Goal: Task Accomplishment & Management: Manage account settings

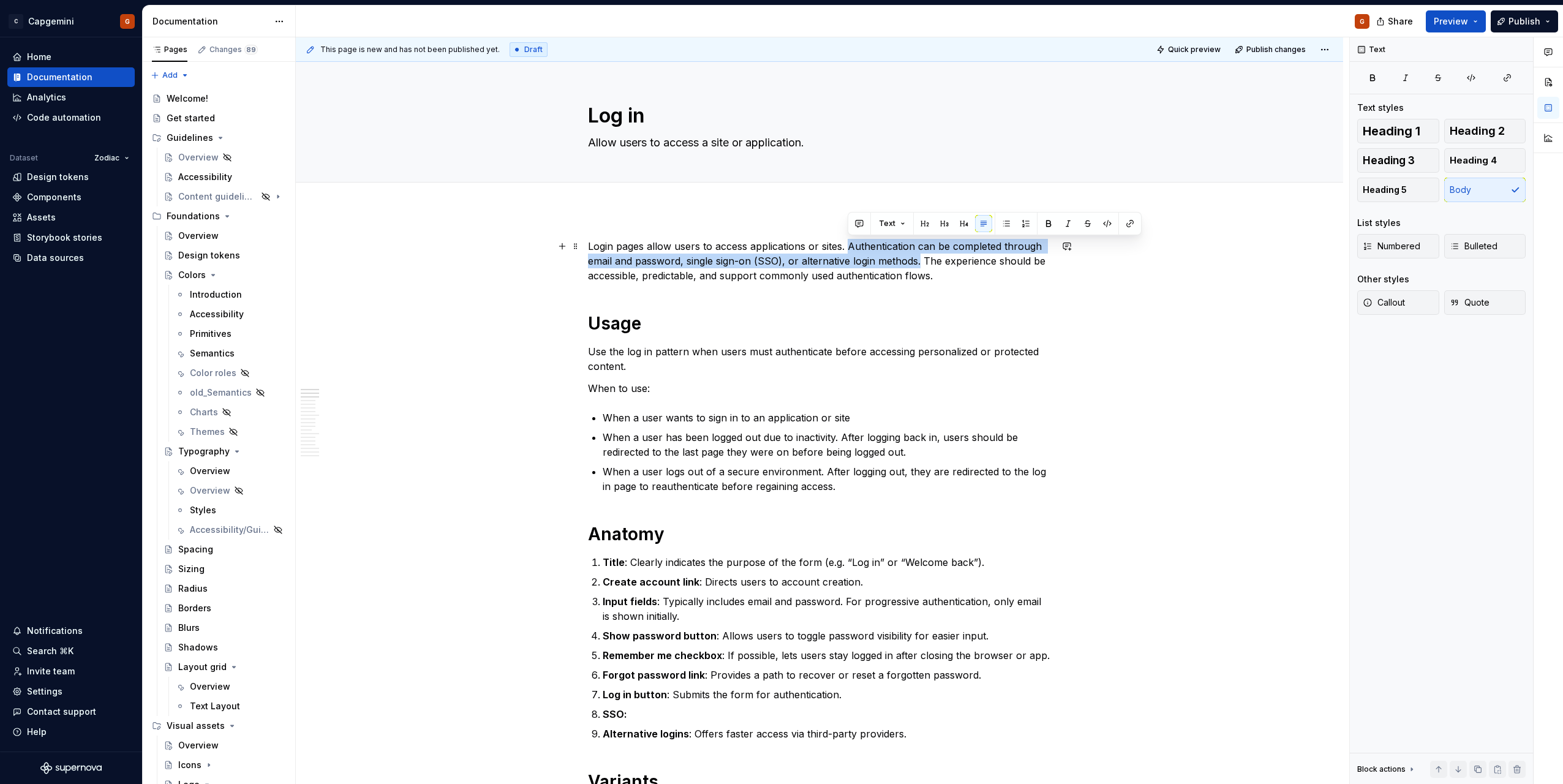
drag, startPoint x: 849, startPoint y: 246, endPoint x: 919, endPoint y: 263, distance: 72.0
click at [919, 263] on p "Login pages allow users to access applications or sites. Authentication can be …" at bounding box center [820, 260] width 463 height 44
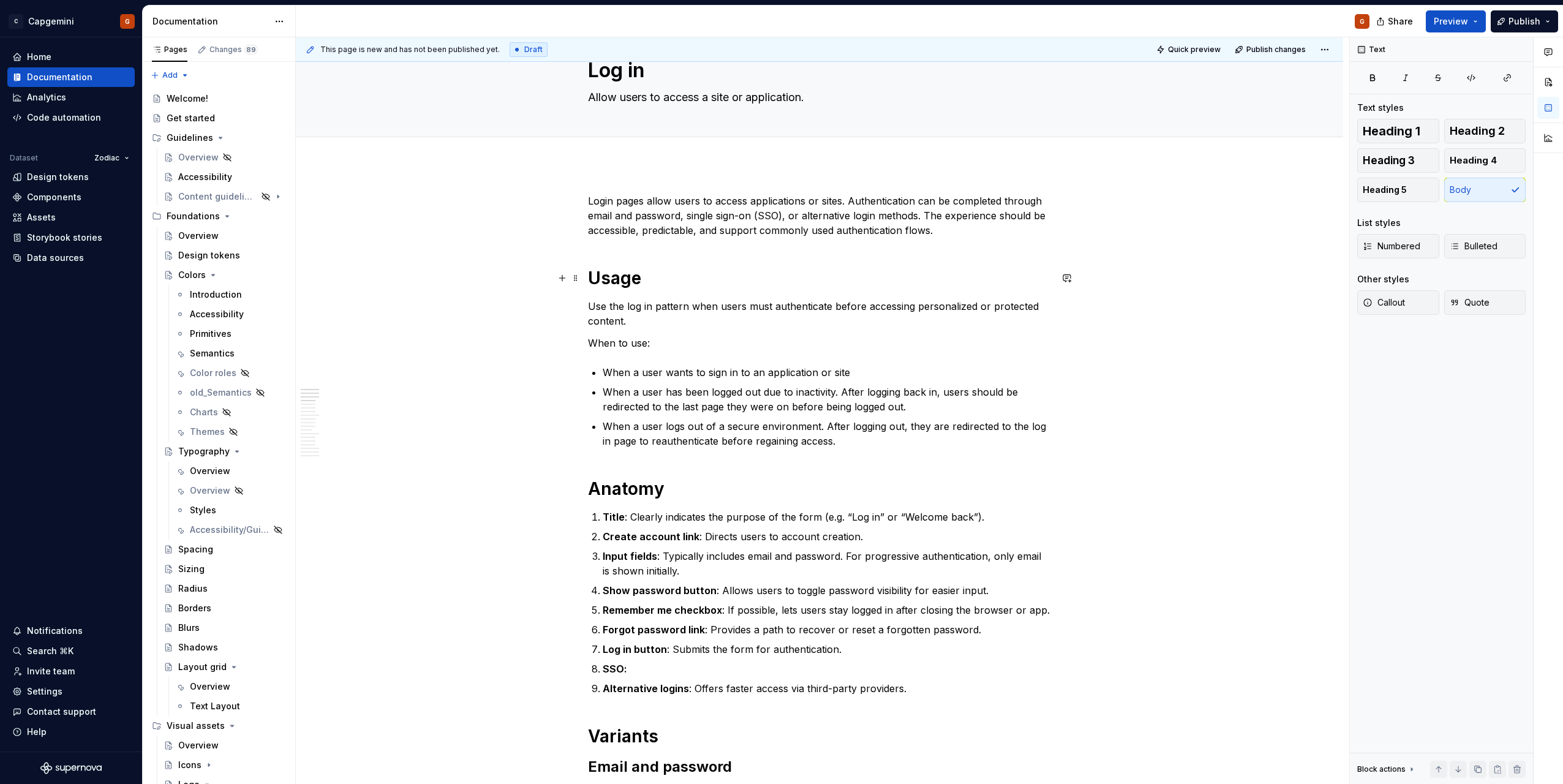
scroll to position [62, 0]
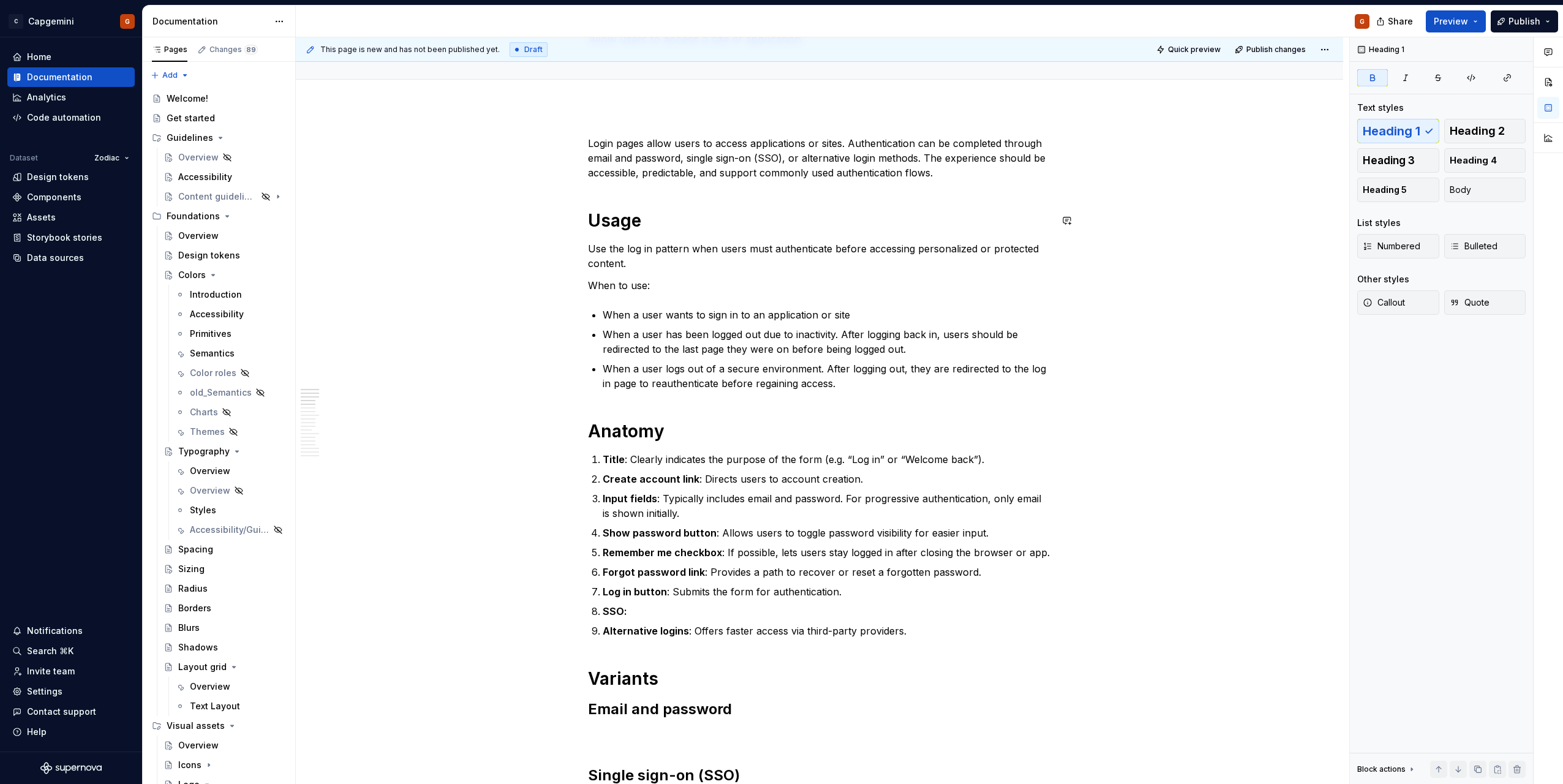
scroll to position [122, 0]
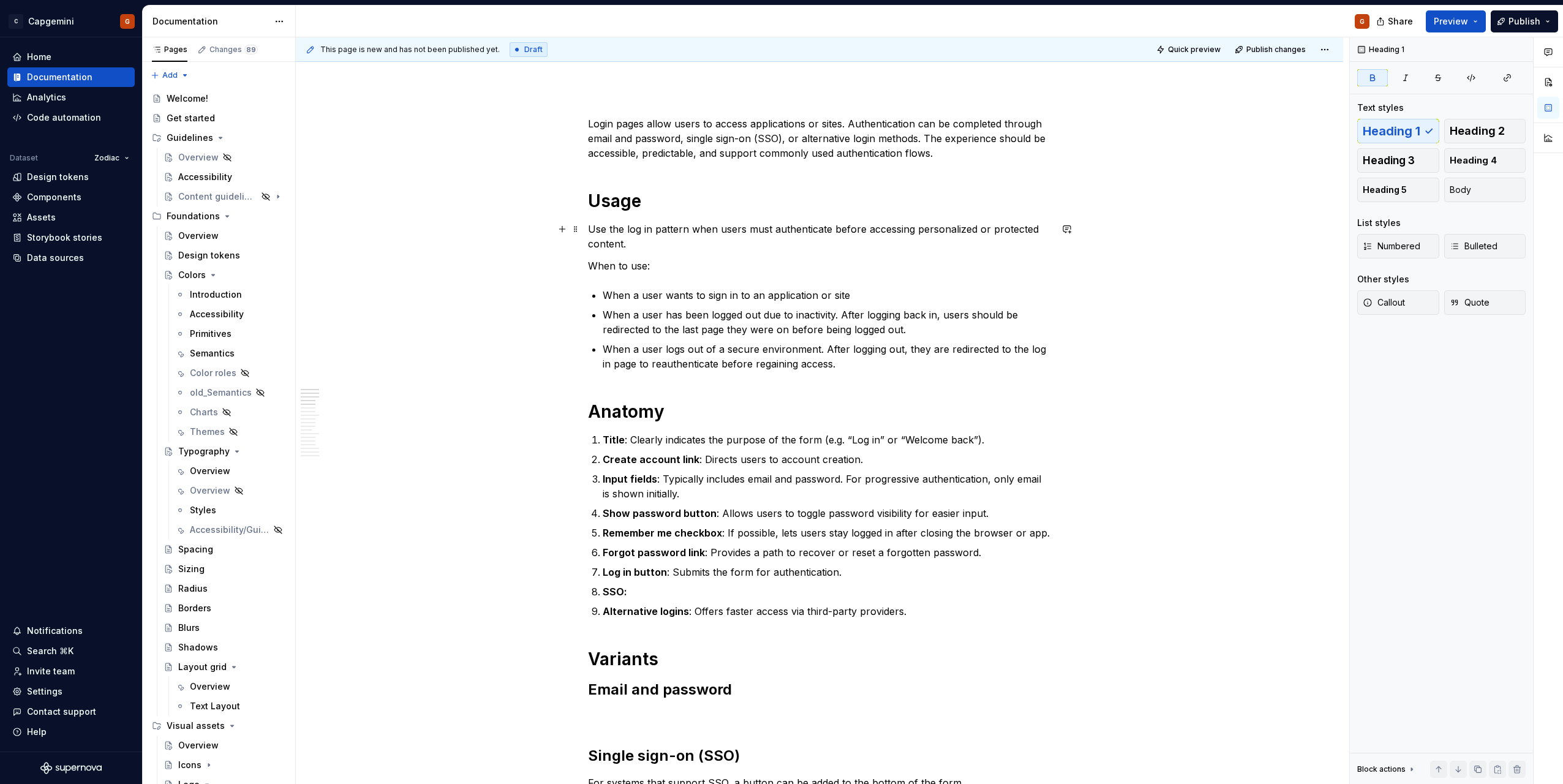
click at [652, 242] on p "Use the log in pattern when users must authenticate before accessing personaliz…" at bounding box center [820, 236] width 463 height 30
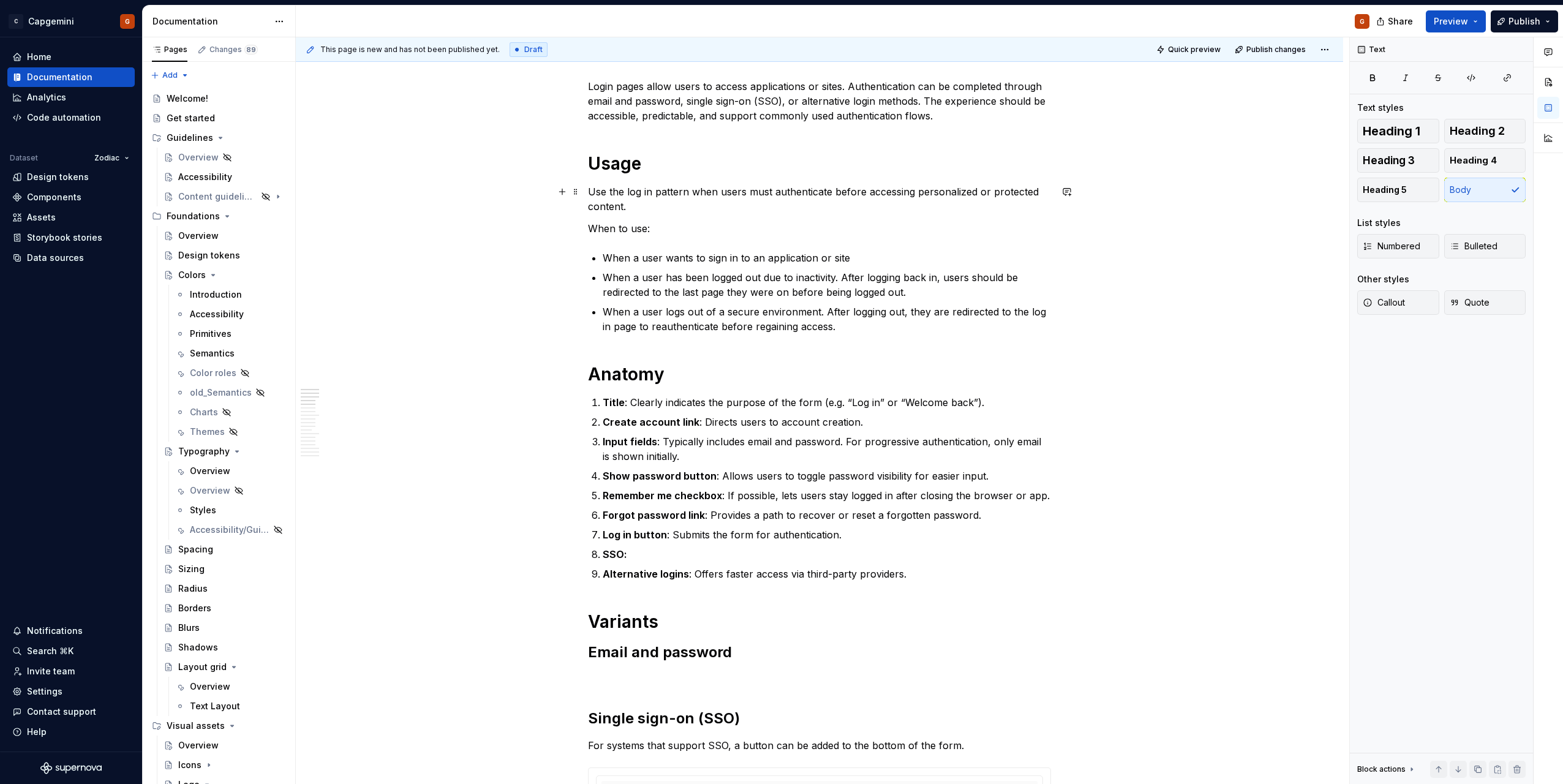
scroll to position [184, 0]
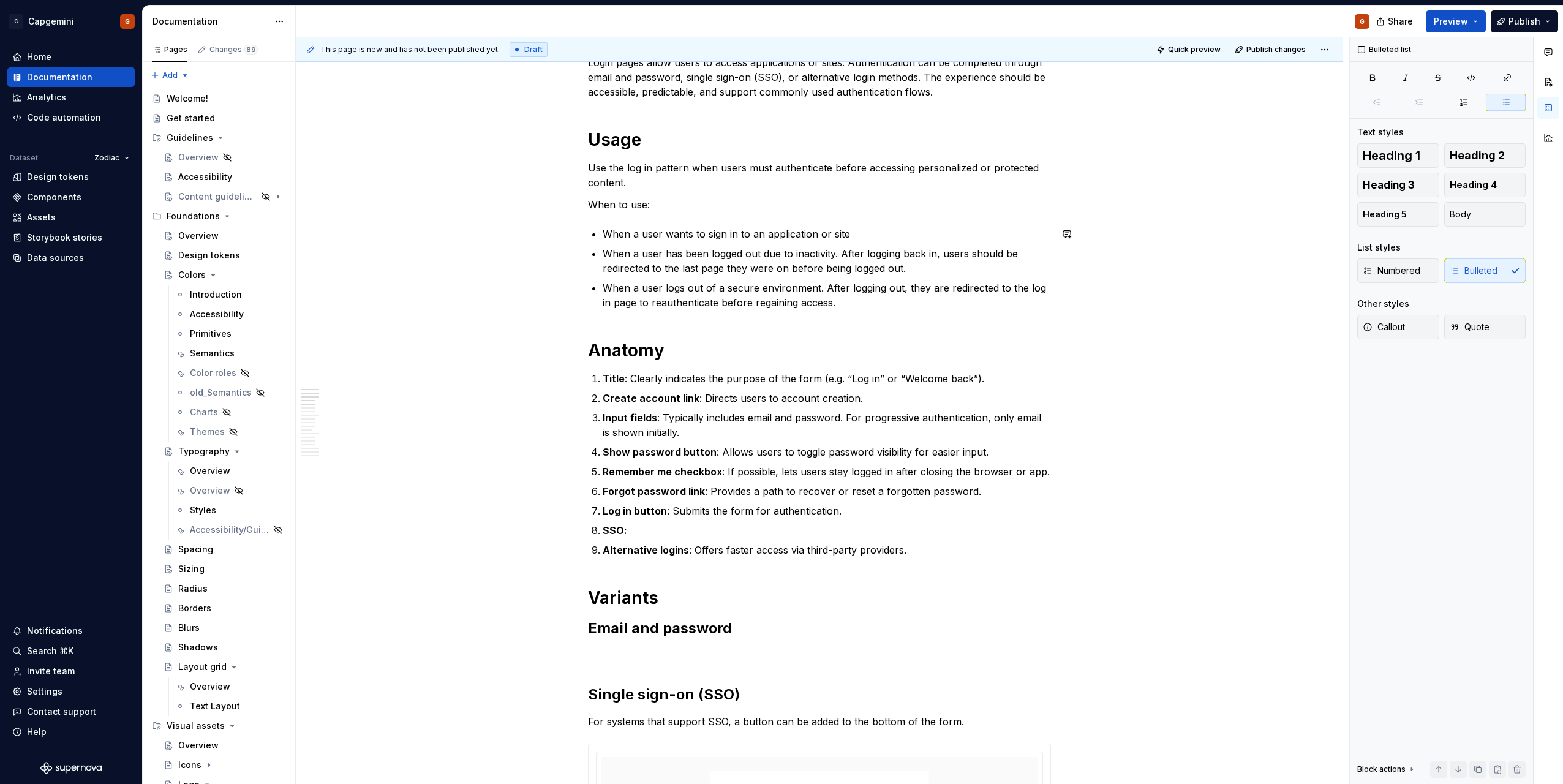
click at [659, 211] on p "When to use:" at bounding box center [820, 205] width 463 height 14
click at [617, 219] on p "When a user wants to sign in to an application or site" at bounding box center [820, 226] width 463 height 14
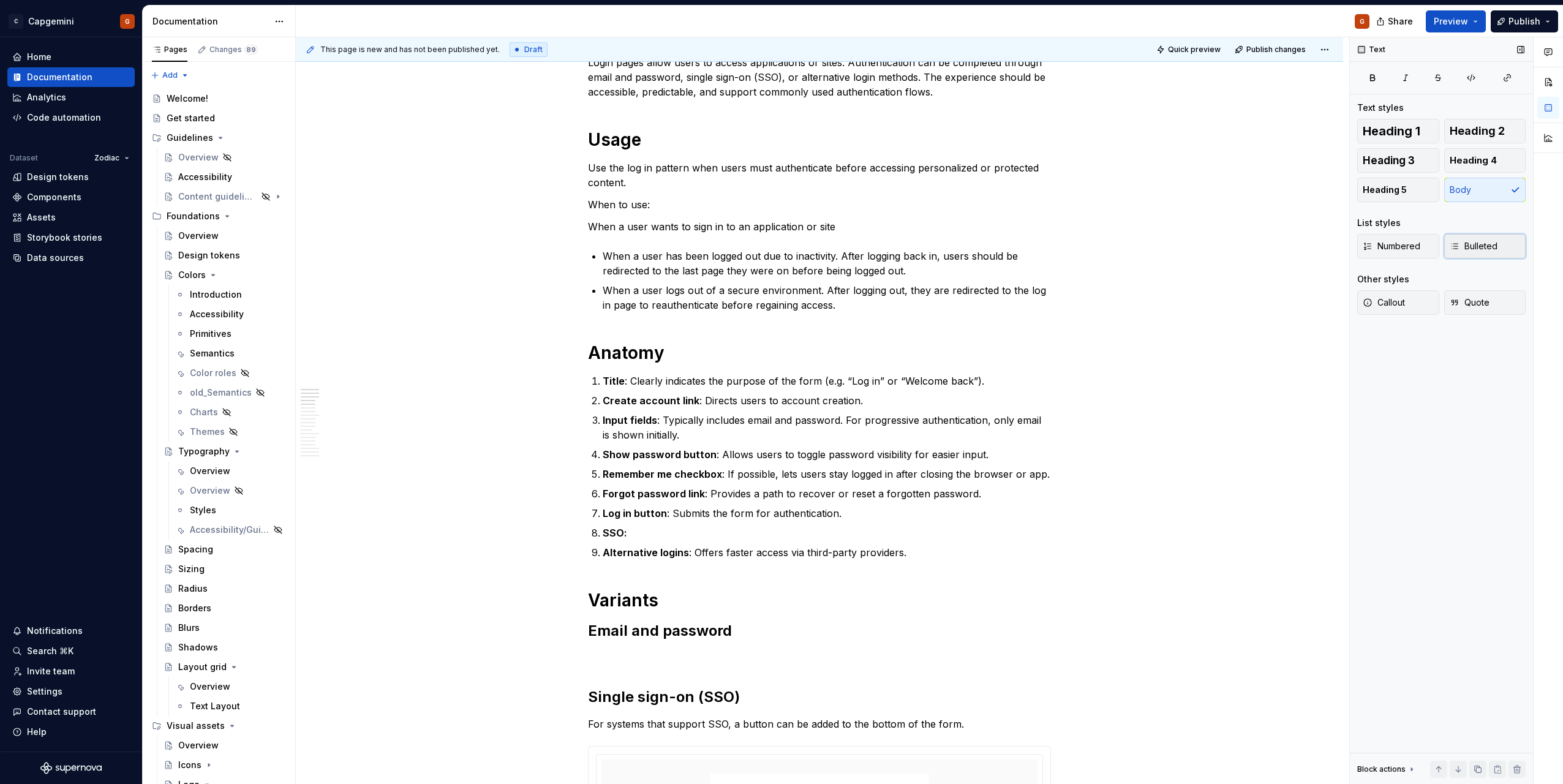
click at [1467, 248] on span "Bulleted" at bounding box center [1474, 247] width 47 height 13
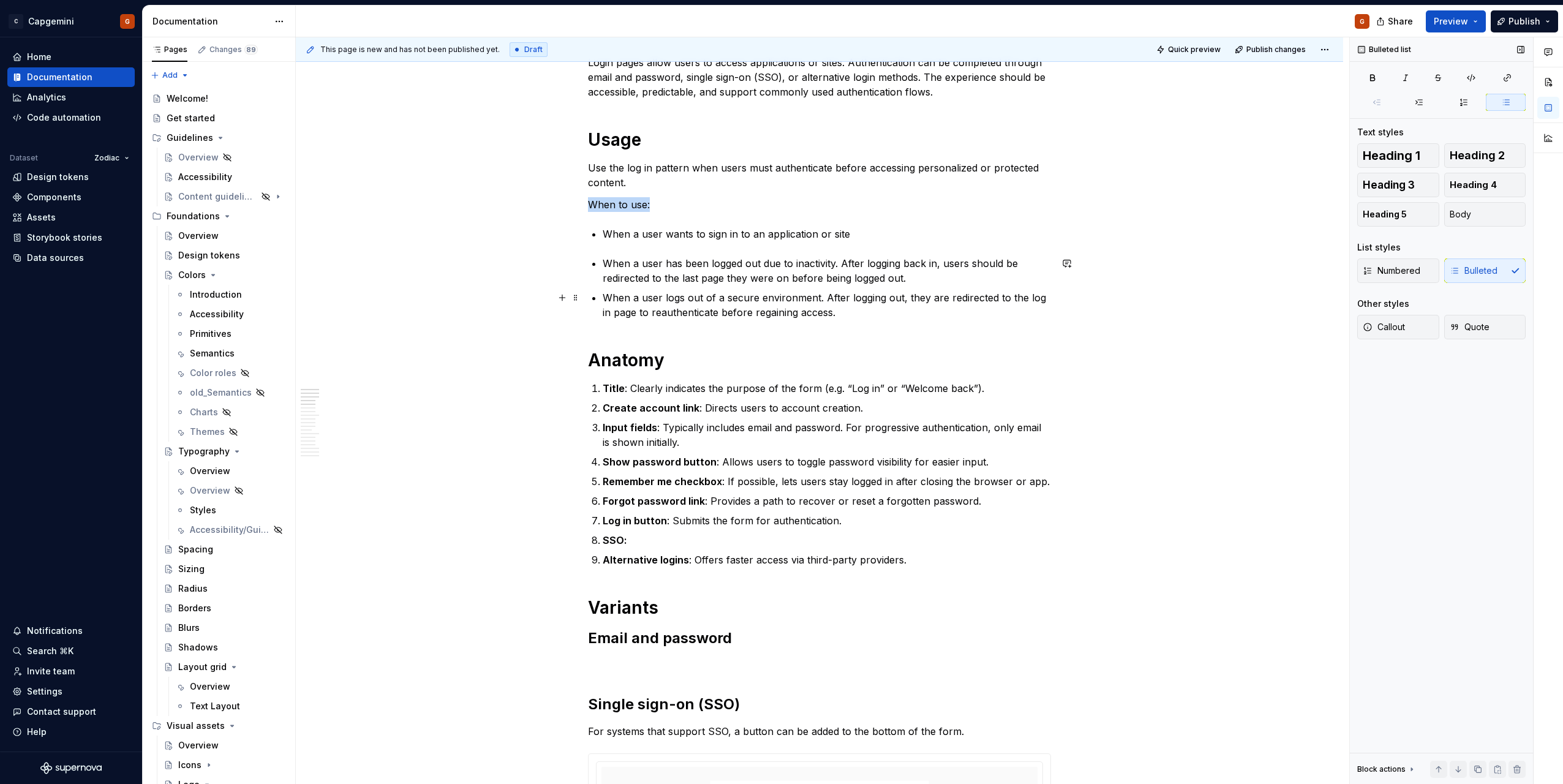
click at [901, 232] on p "When a user wants to sign in to an application or site" at bounding box center [827, 233] width 449 height 14
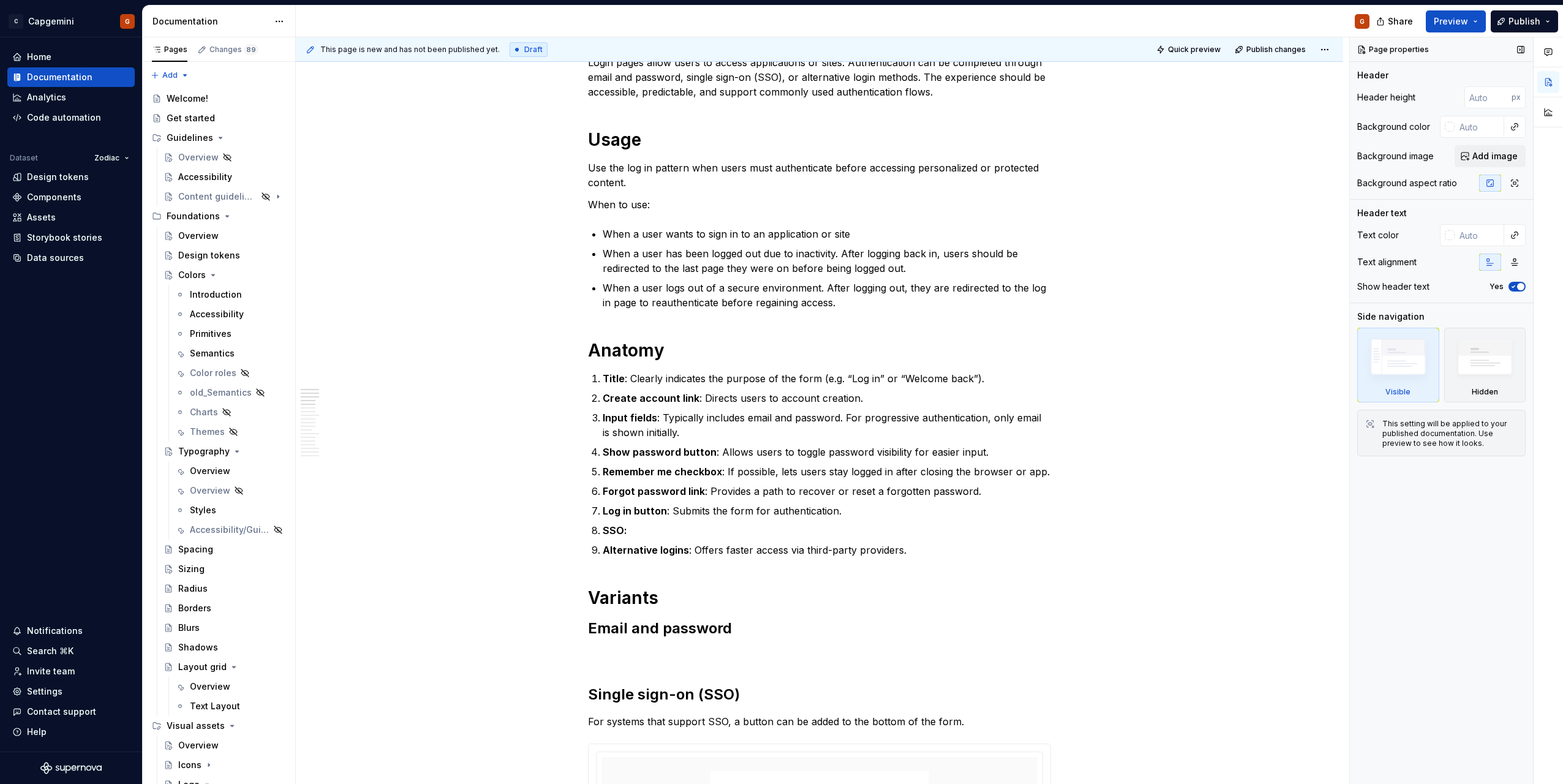
type textarea "*"
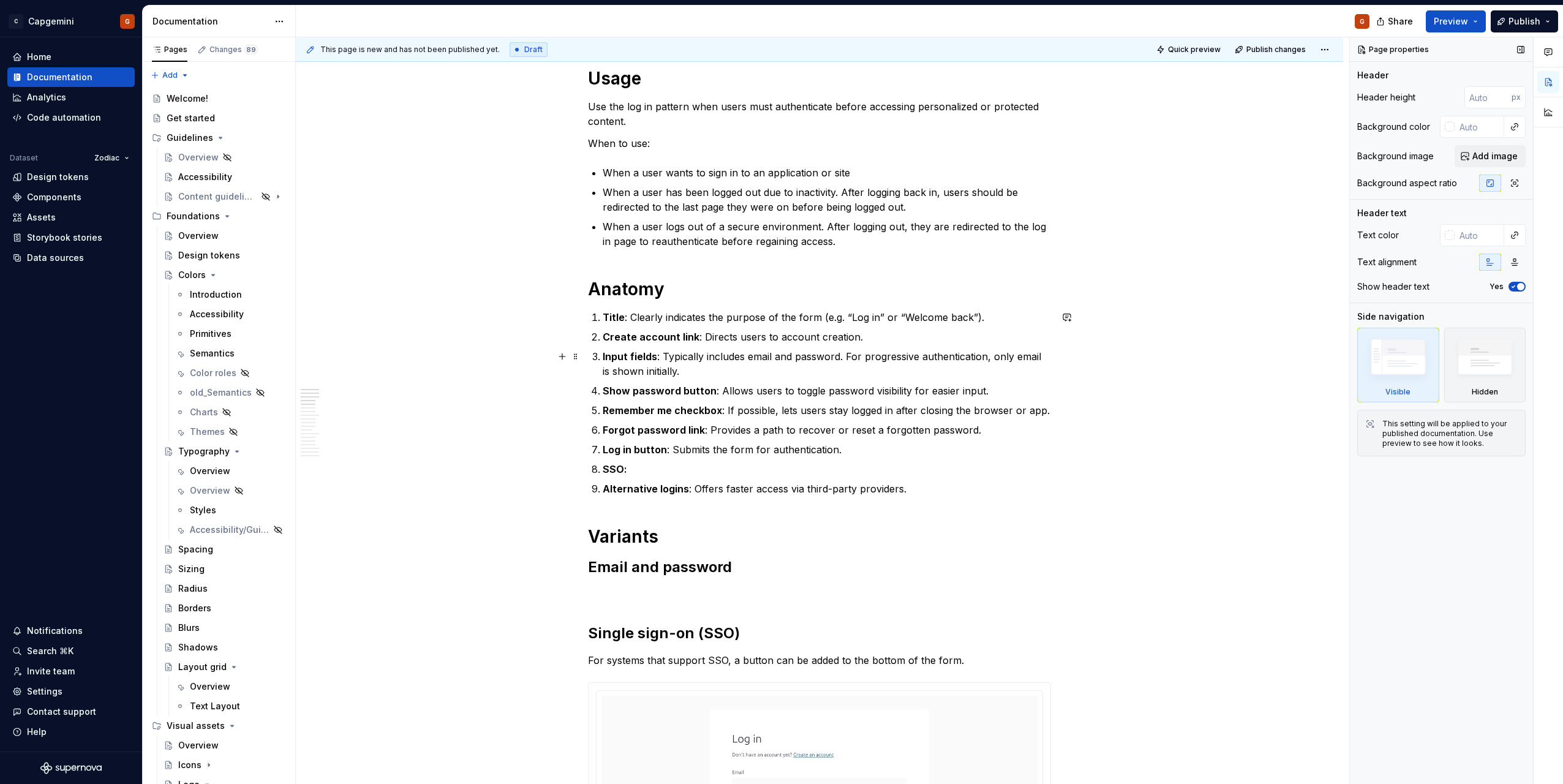
scroll to position [307, 0]
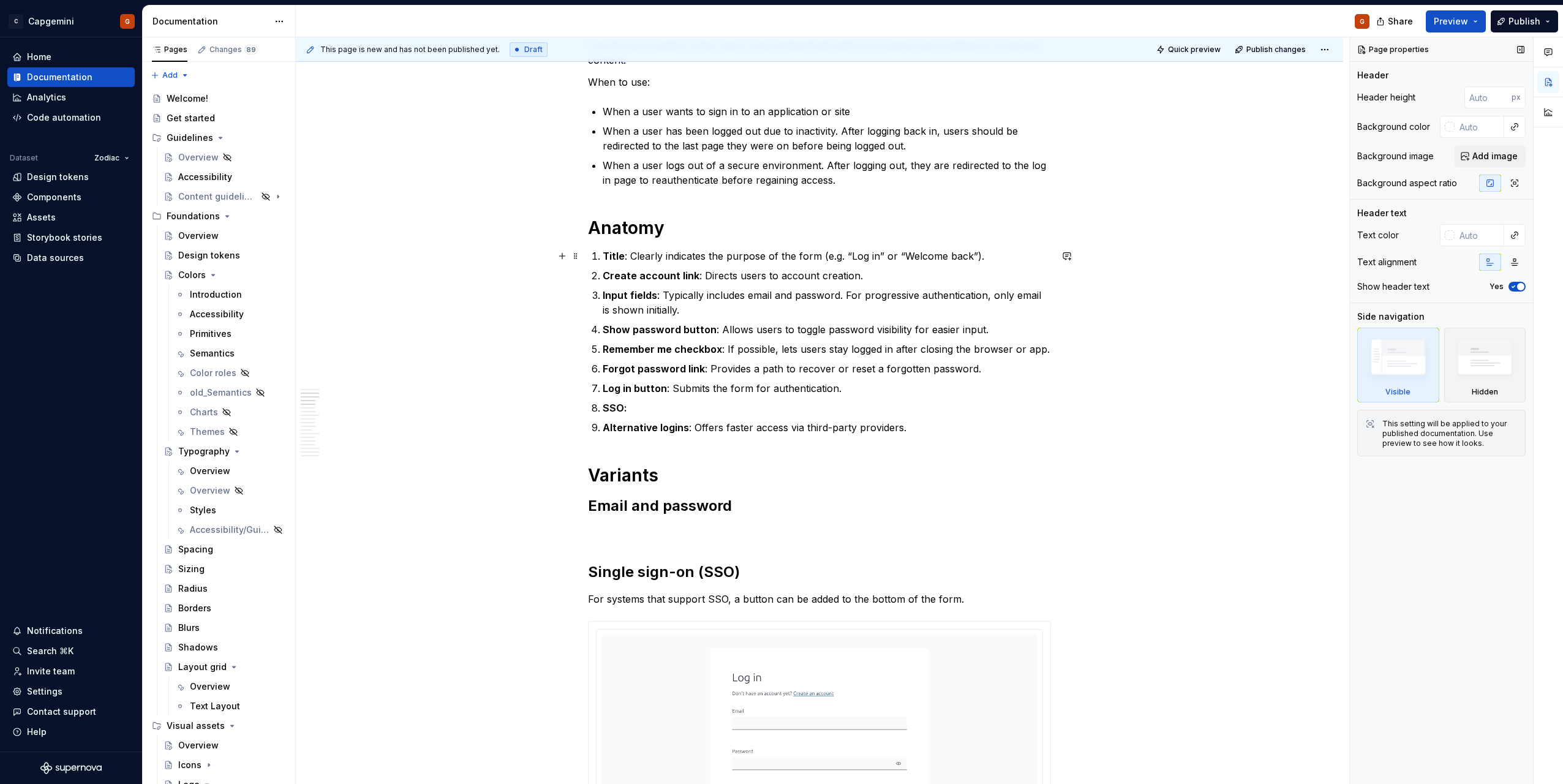
click at [865, 259] on p "Title : Clearly indicates the purpose of the form (e.g. “Log in” or “Welcome ba…" at bounding box center [827, 256] width 449 height 14
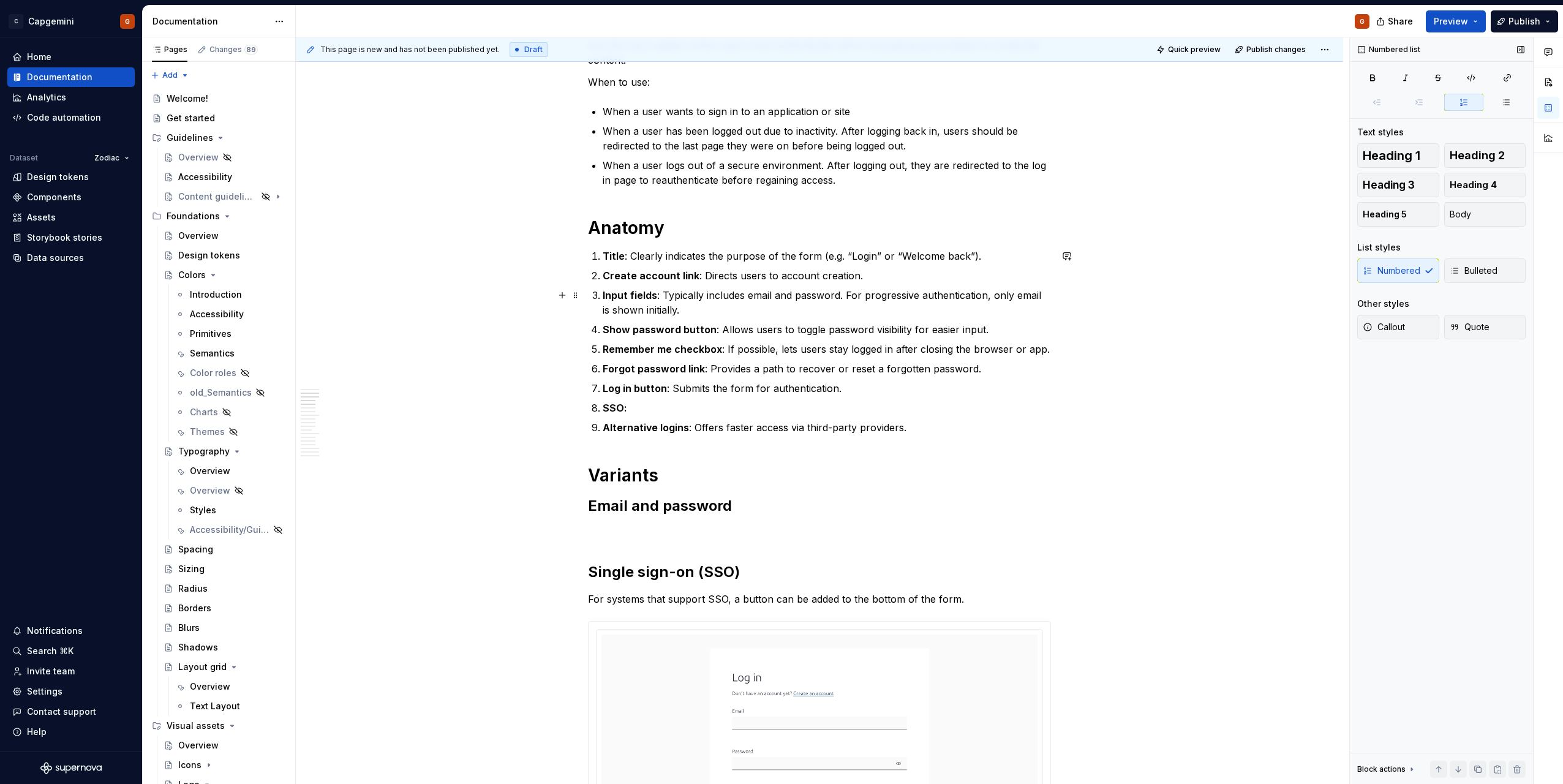
click at [722, 287] on ol "Title : Clearly indicates the purpose of the form (e.g. “Login” or “Welcome bac…" at bounding box center [827, 341] width 449 height 186
click at [695, 268] on p "Create account link : Directs users to account creation." at bounding box center [827, 275] width 449 height 14
click at [715, 274] on p "Create account link : Directs users to account creation." at bounding box center [827, 275] width 449 height 14
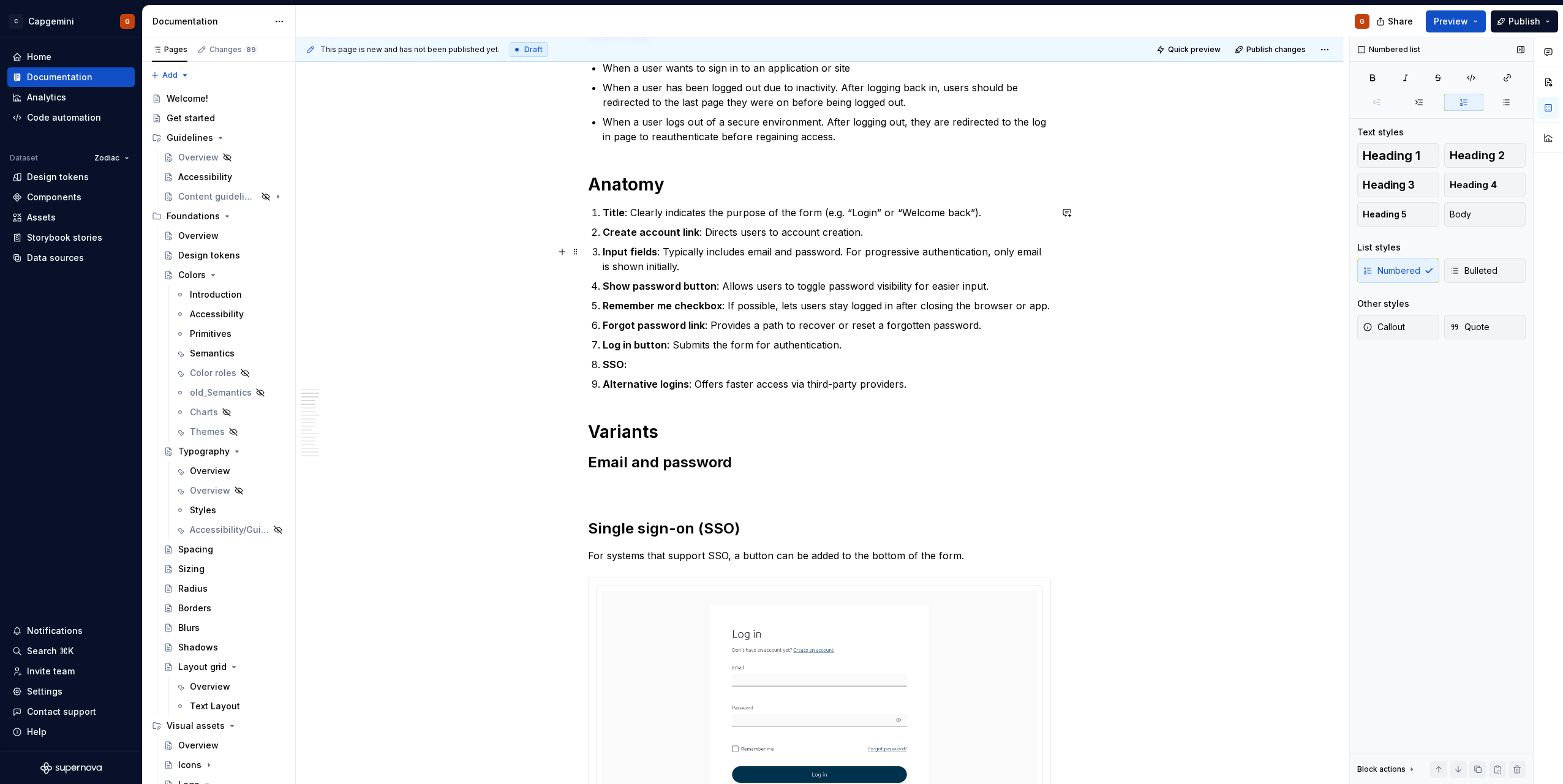
scroll to position [367, 0]
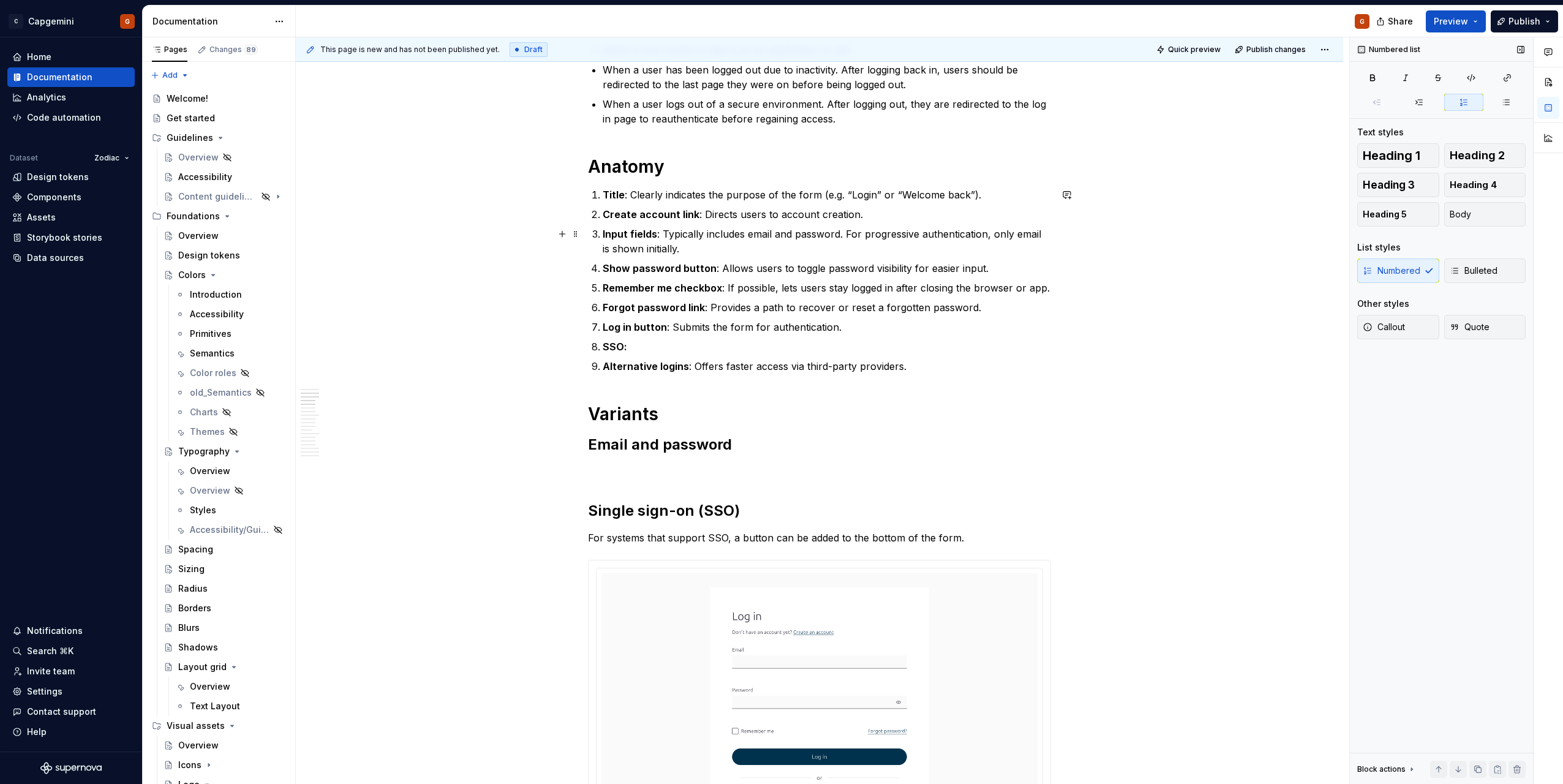
click at [717, 249] on p "Input fields : Typically includes email and password. For progressive authentic…" at bounding box center [827, 240] width 449 height 30
drag, startPoint x: 727, startPoint y: 291, endPoint x: 781, endPoint y: 291, distance: 54.0
click at [781, 291] on p "Remember me checkbox : If possible, lets users stay logged in after closing the…" at bounding box center [827, 288] width 449 height 14
click at [709, 266] on strong "Show password button" at bounding box center [659, 268] width 114 height 13
click at [745, 301] on p "Forgot password link : Provides a path to recover or reset a forgotten password." at bounding box center [827, 308] width 449 height 14
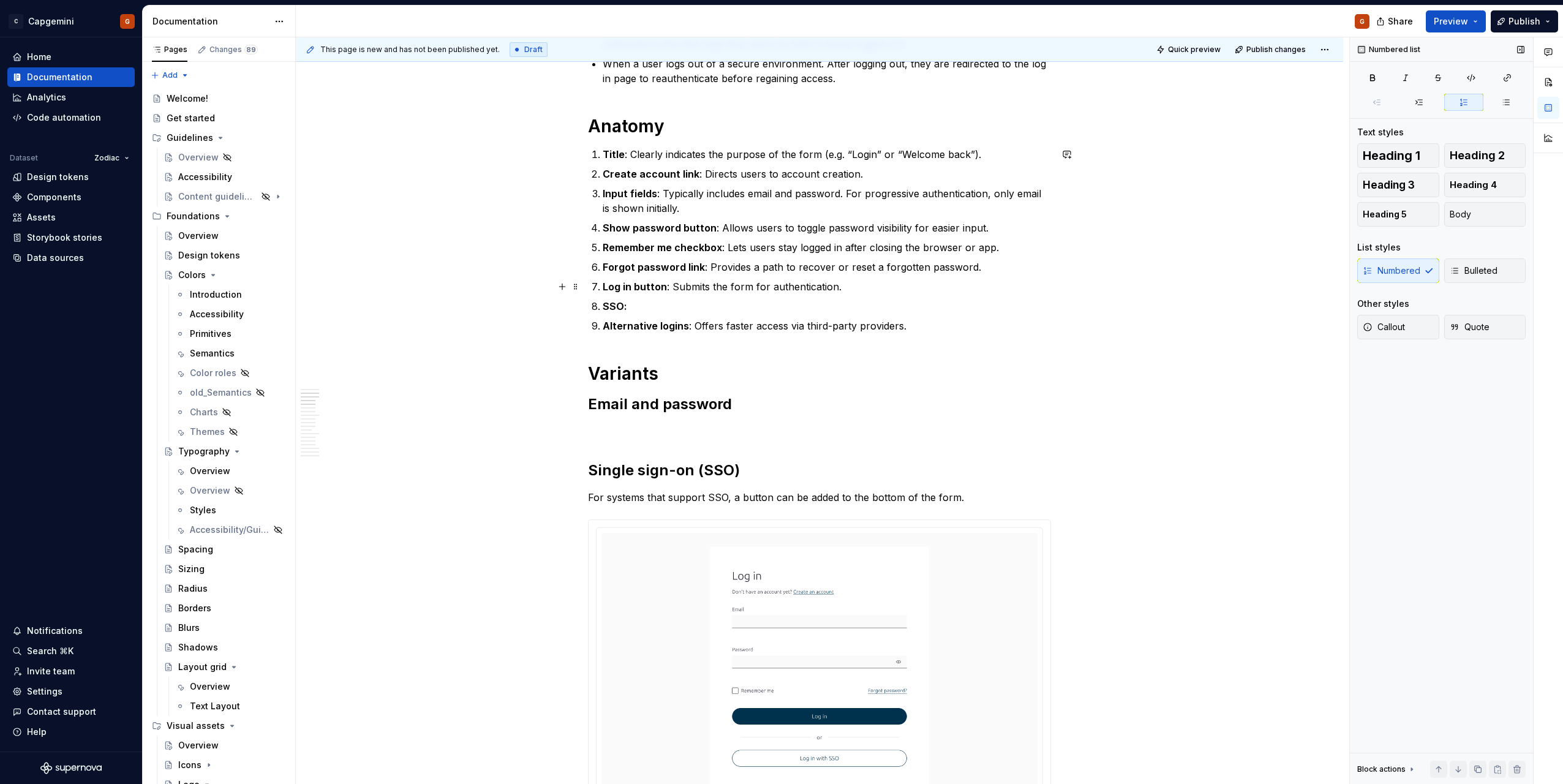
scroll to position [429, 0]
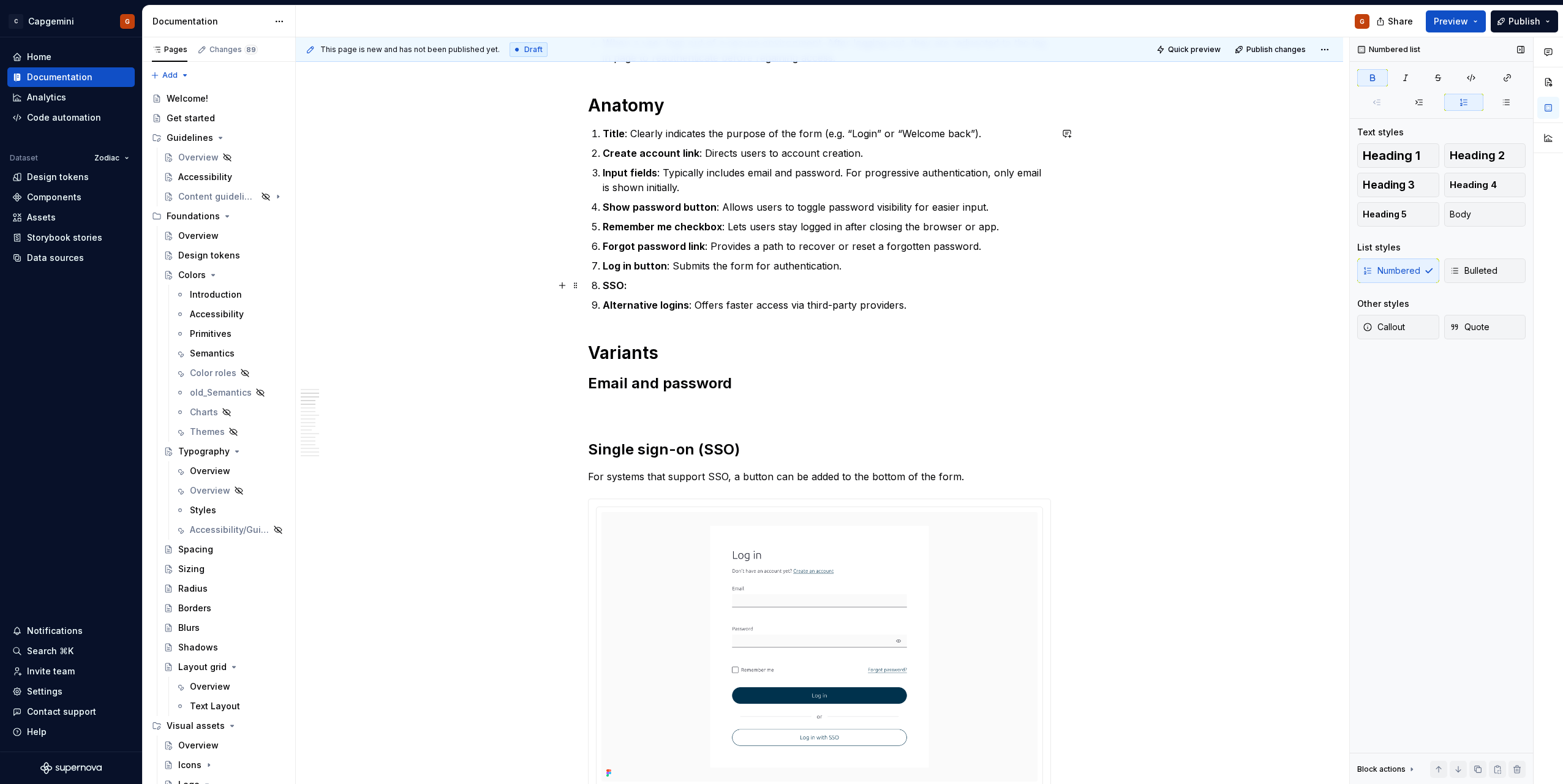
click at [698, 284] on p "SSO:" at bounding box center [827, 285] width 449 height 14
click at [899, 304] on p "Alternative logins : Offers faster access via third-party providers." at bounding box center [827, 305] width 449 height 14
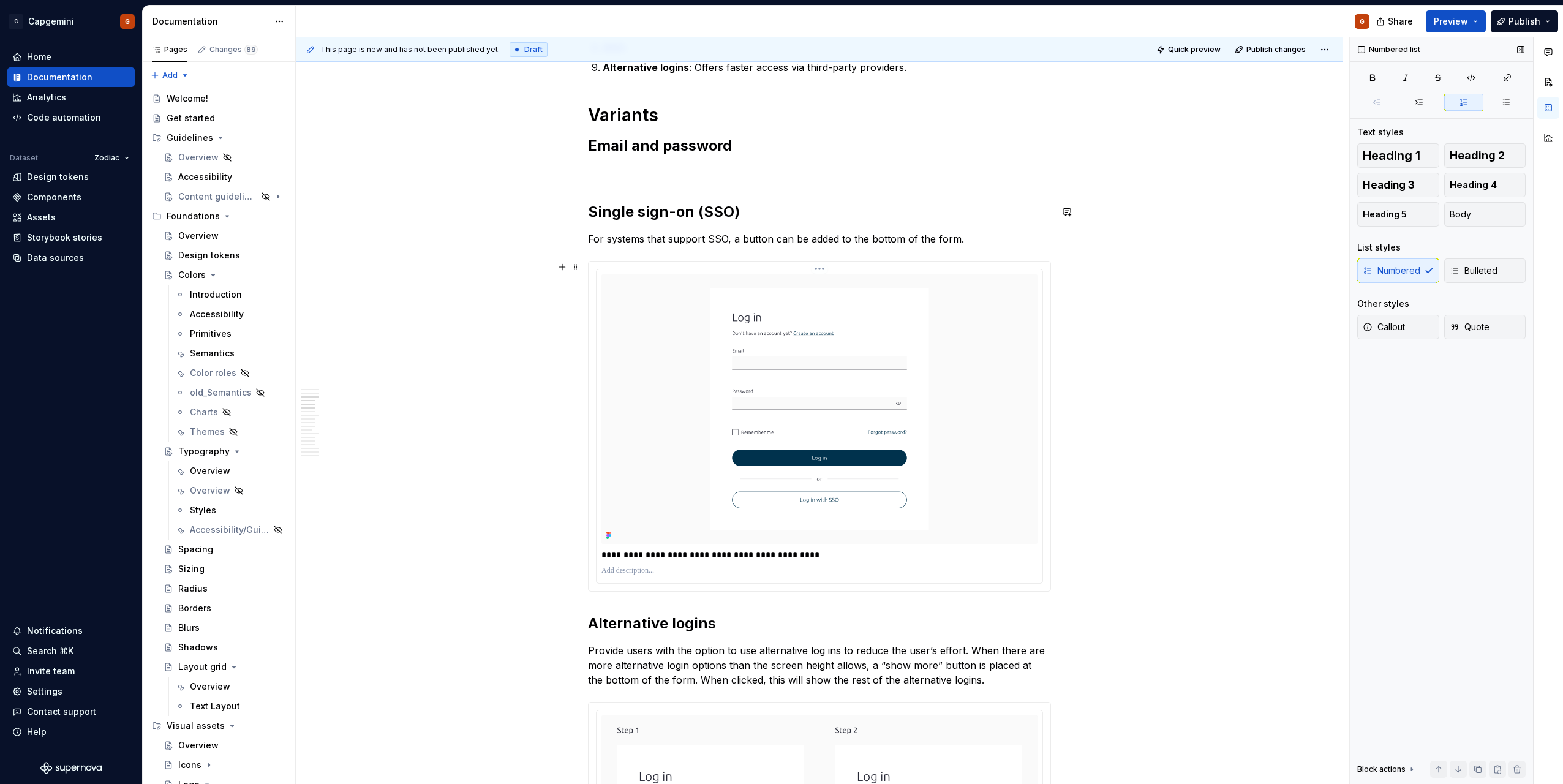
scroll to position [674, 0]
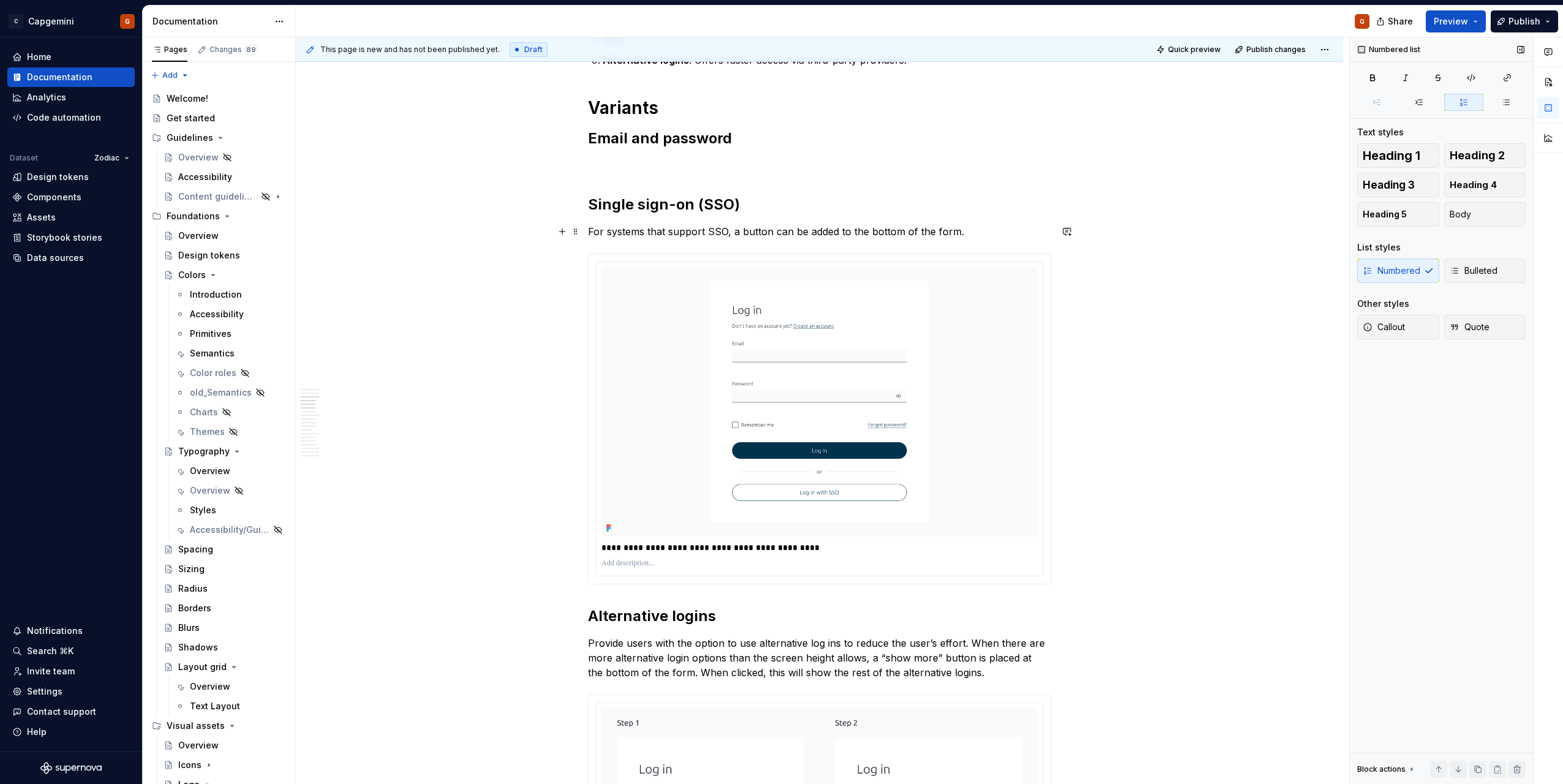
click at [963, 232] on p "For systems that support SSO, a button can be added to the bottom of the form." at bounding box center [820, 232] width 463 height 14
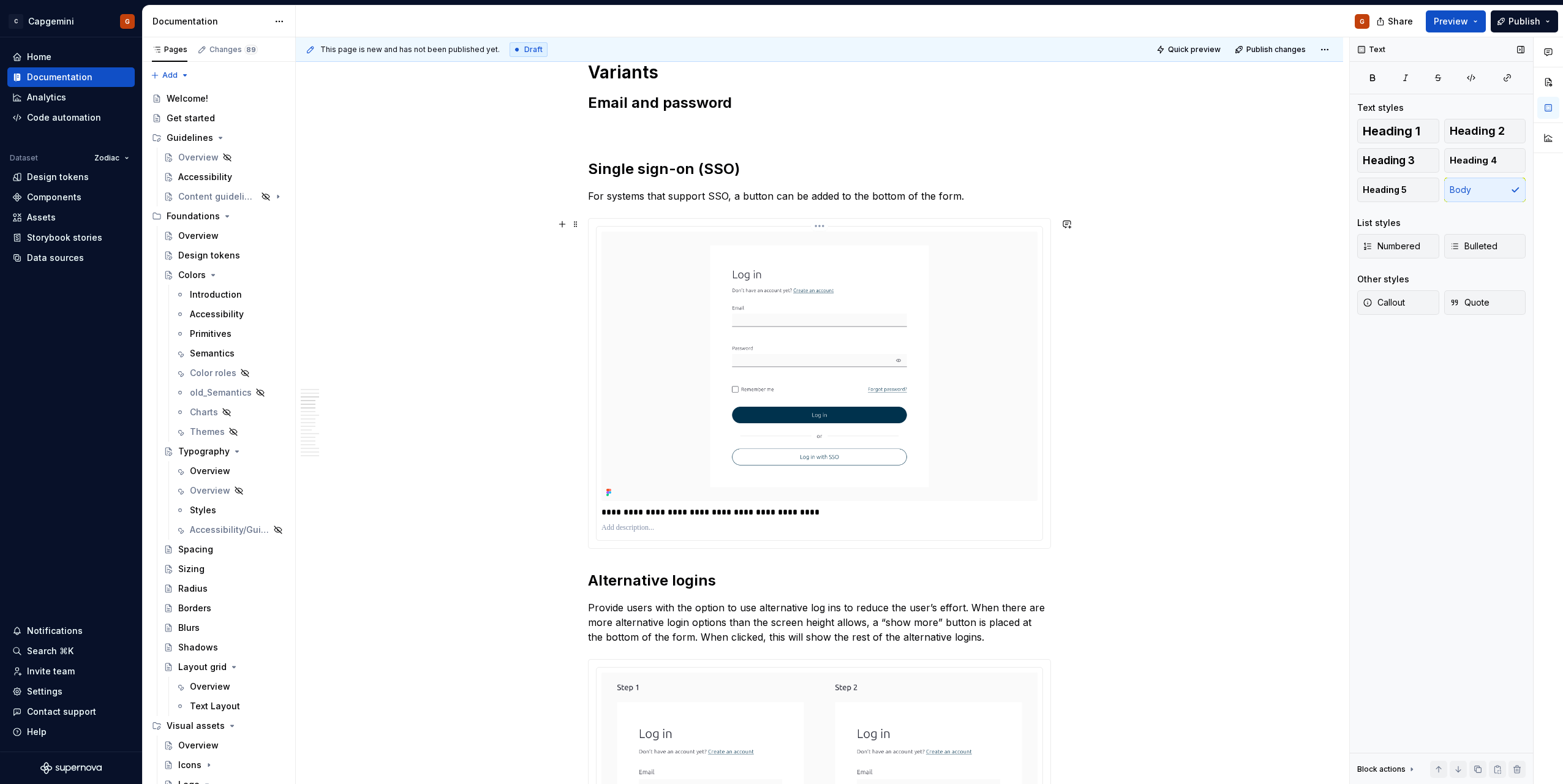
scroll to position [735, 0]
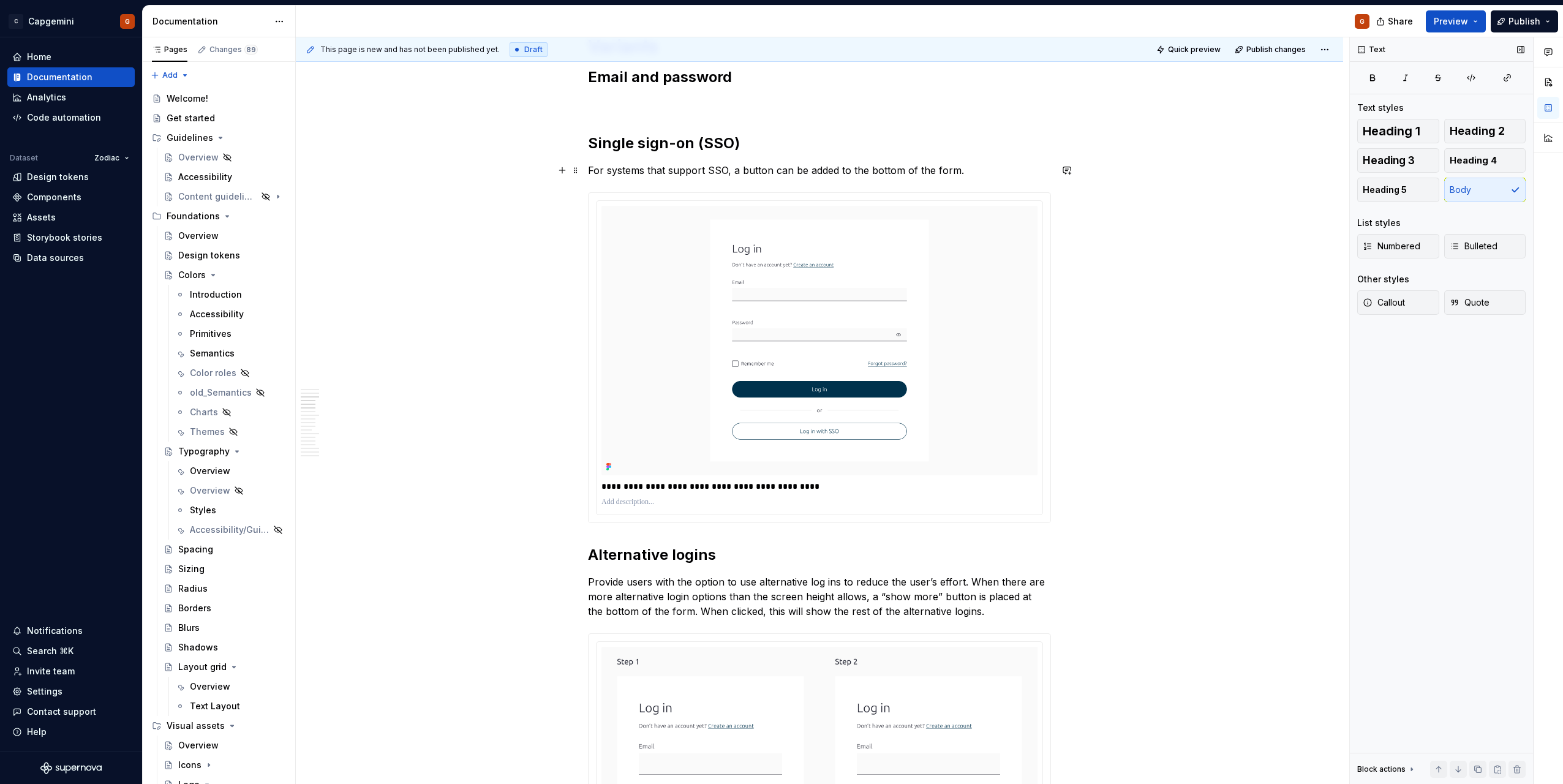
click at [739, 176] on p "For systems that support SSO, a button can be added to the bottom of the form." at bounding box center [820, 170] width 463 height 14
click at [832, 166] on p "For systems that support SSO, a secondary button can be added to the bottom of …" at bounding box center [820, 170] width 463 height 14
click at [729, 173] on p "For systems that support SSO, a secondary button is added to the bottom of the …" at bounding box center [820, 170] width 463 height 14
click at [638, 486] on p "**********" at bounding box center [820, 486] width 436 height 13
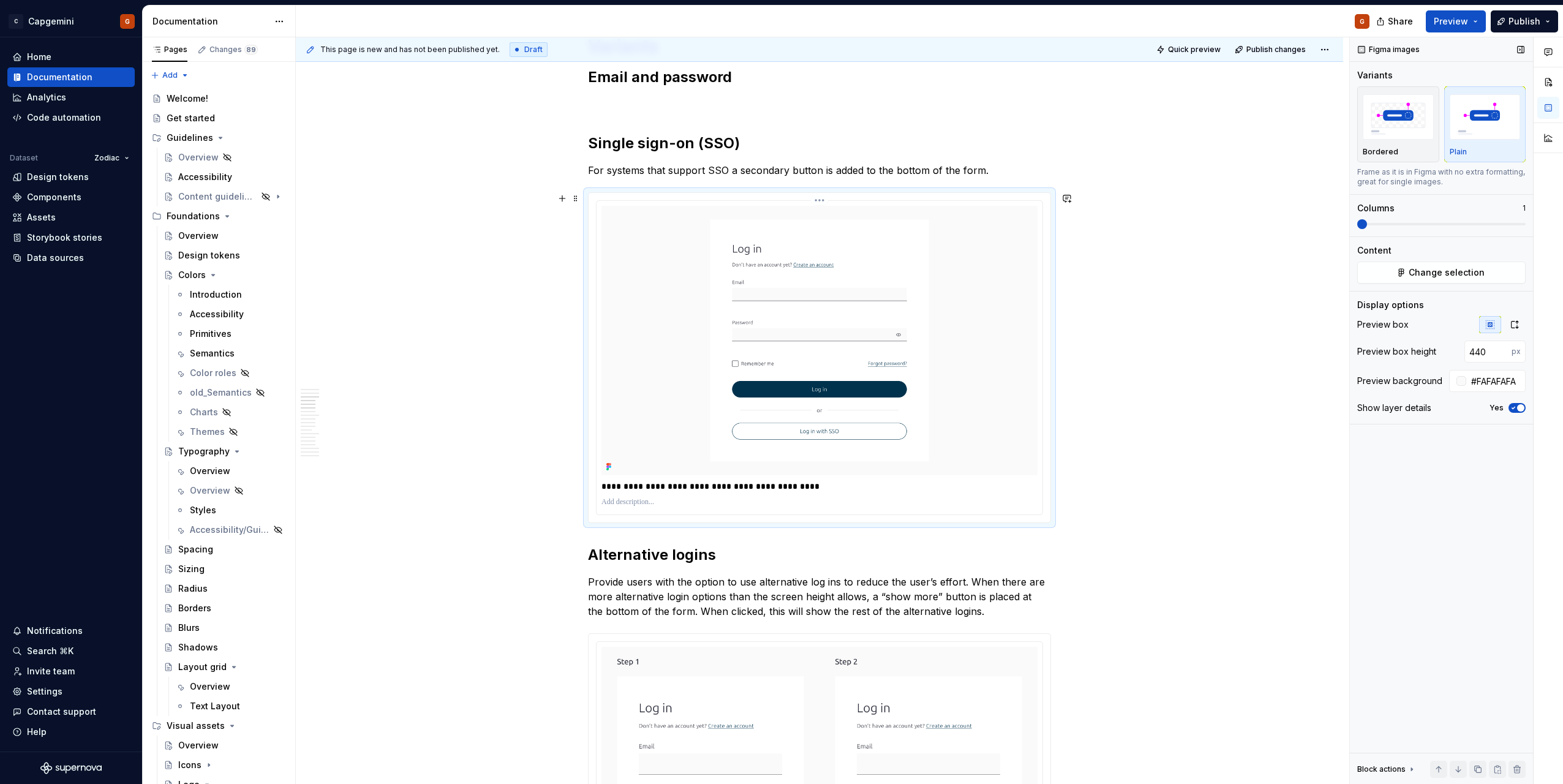
type textarea "*"
click at [616, 486] on p "**********" at bounding box center [820, 486] width 436 height 13
click at [681, 488] on p "**********" at bounding box center [820, 486] width 436 height 13
click at [606, 489] on p "**********" at bounding box center [820, 486] width 436 height 13
click at [724, 490] on p "**********" at bounding box center [820, 486] width 436 height 13
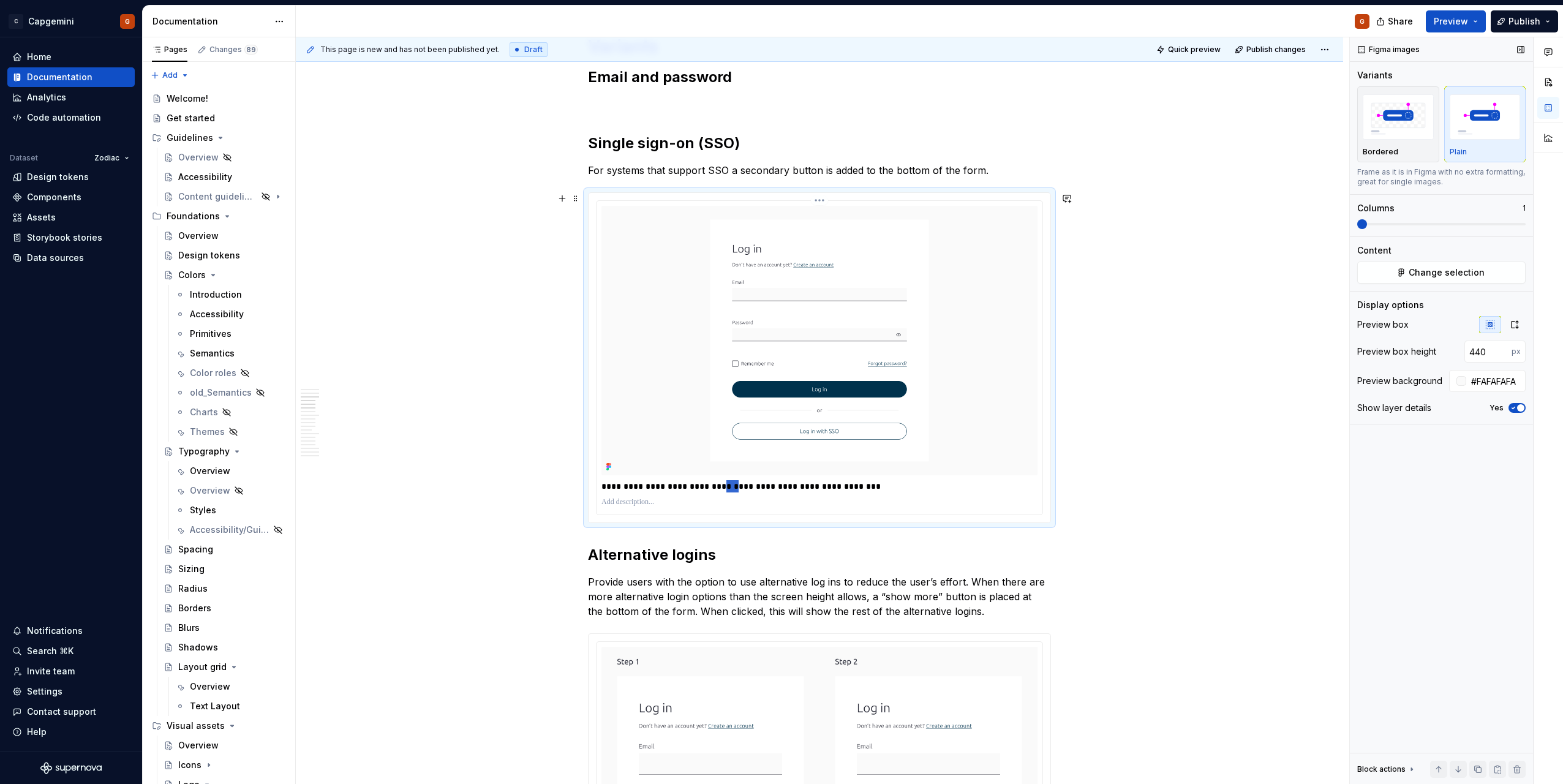
click at [724, 490] on p "**********" at bounding box center [820, 486] width 436 height 13
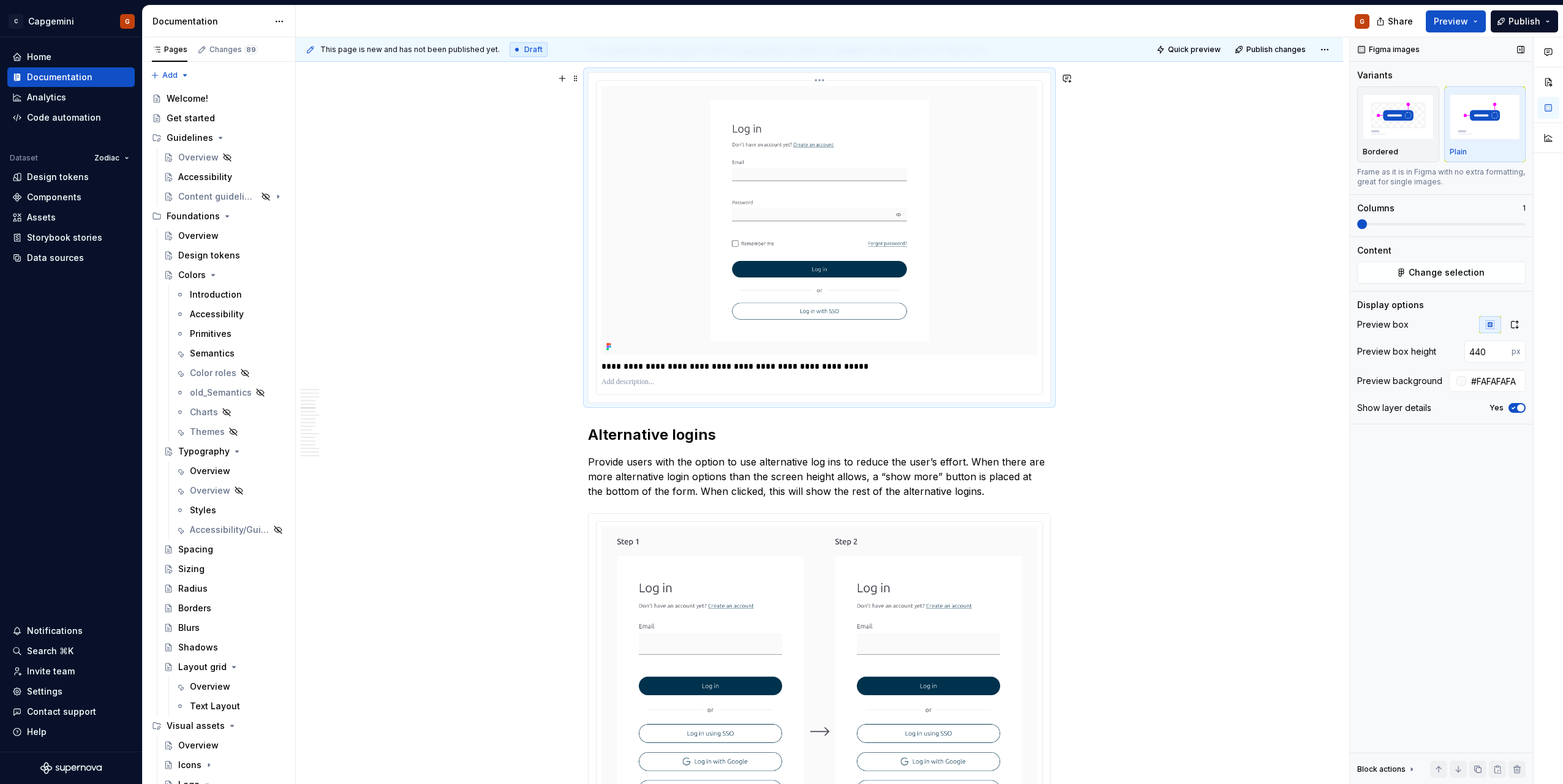
scroll to position [857, 0]
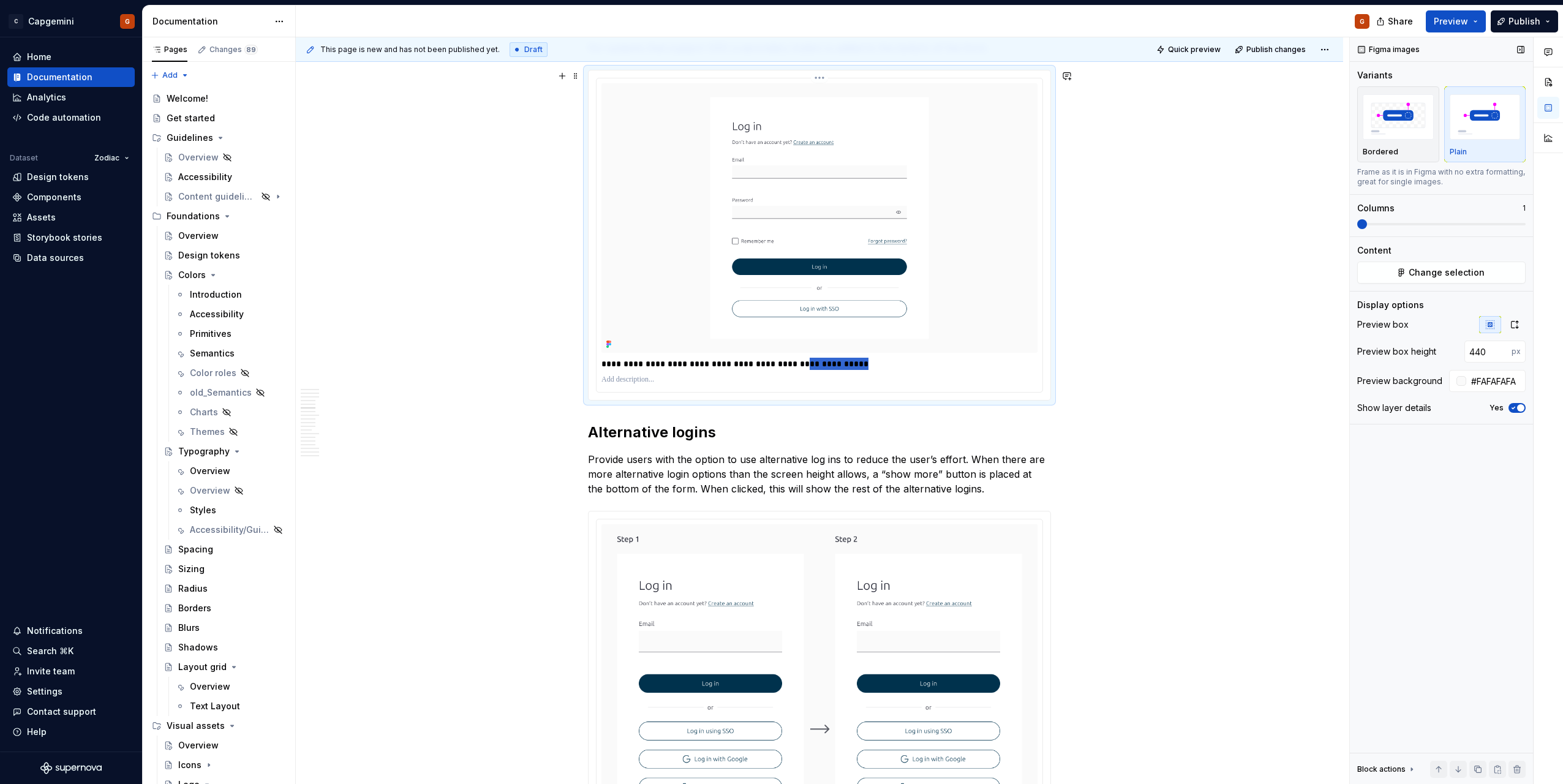
drag, startPoint x: 805, startPoint y: 365, endPoint x: 958, endPoint y: 373, distance: 153.2
click at [956, 373] on div "**********" at bounding box center [819, 235] width 446 height 314
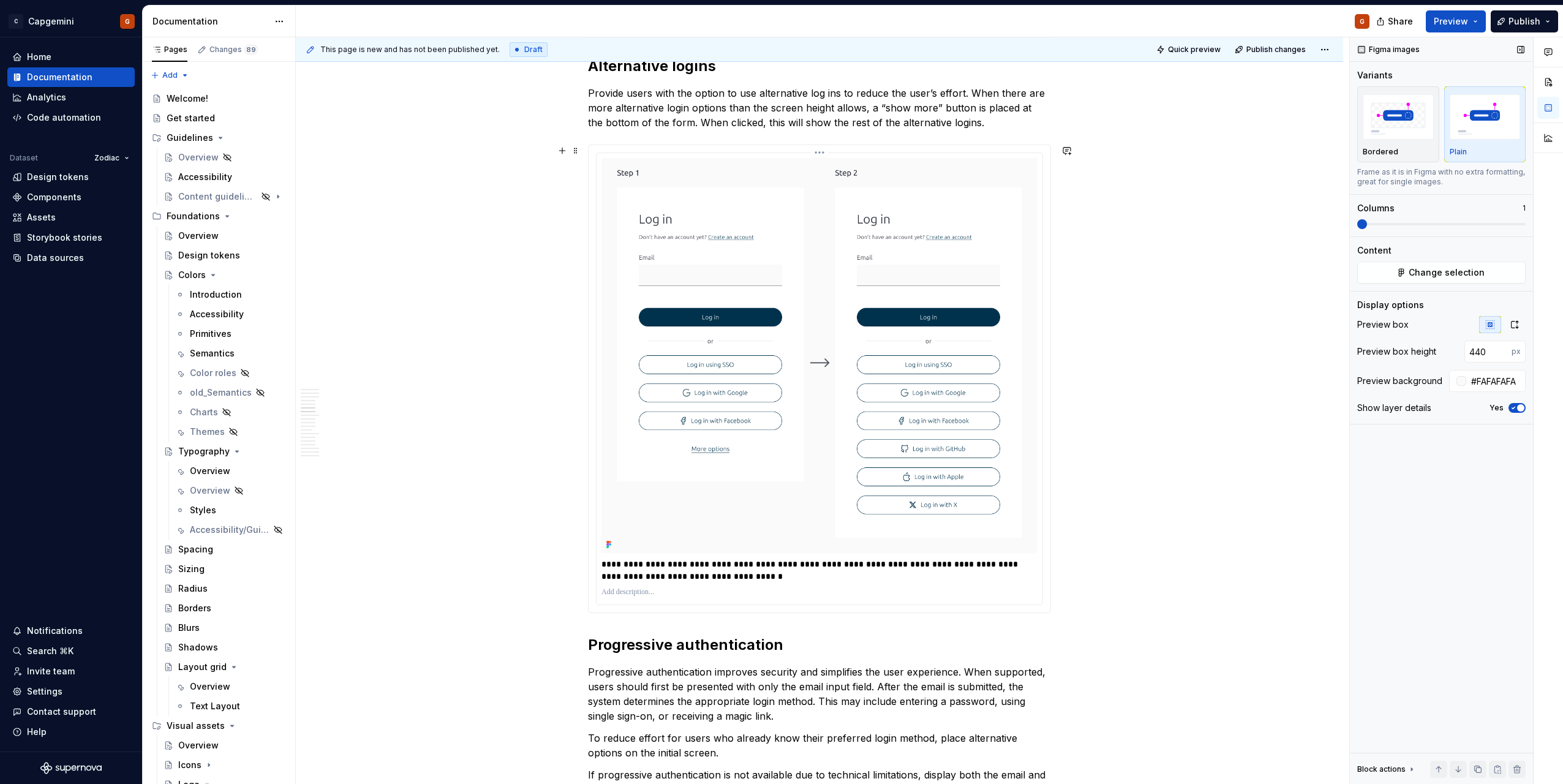
scroll to position [1225, 0]
click at [764, 577] on p "**********" at bounding box center [820, 569] width 436 height 24
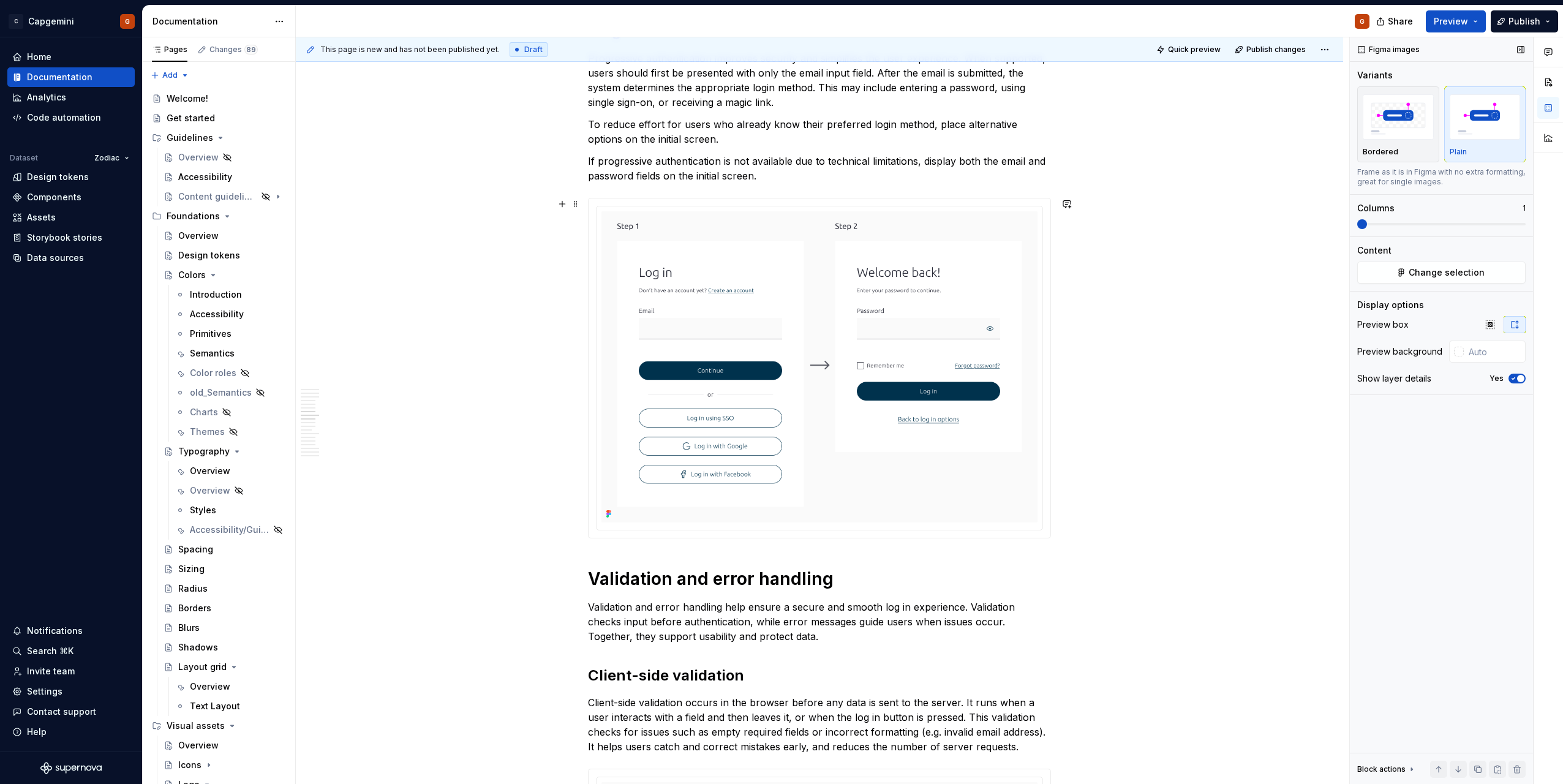
scroll to position [2082, 0]
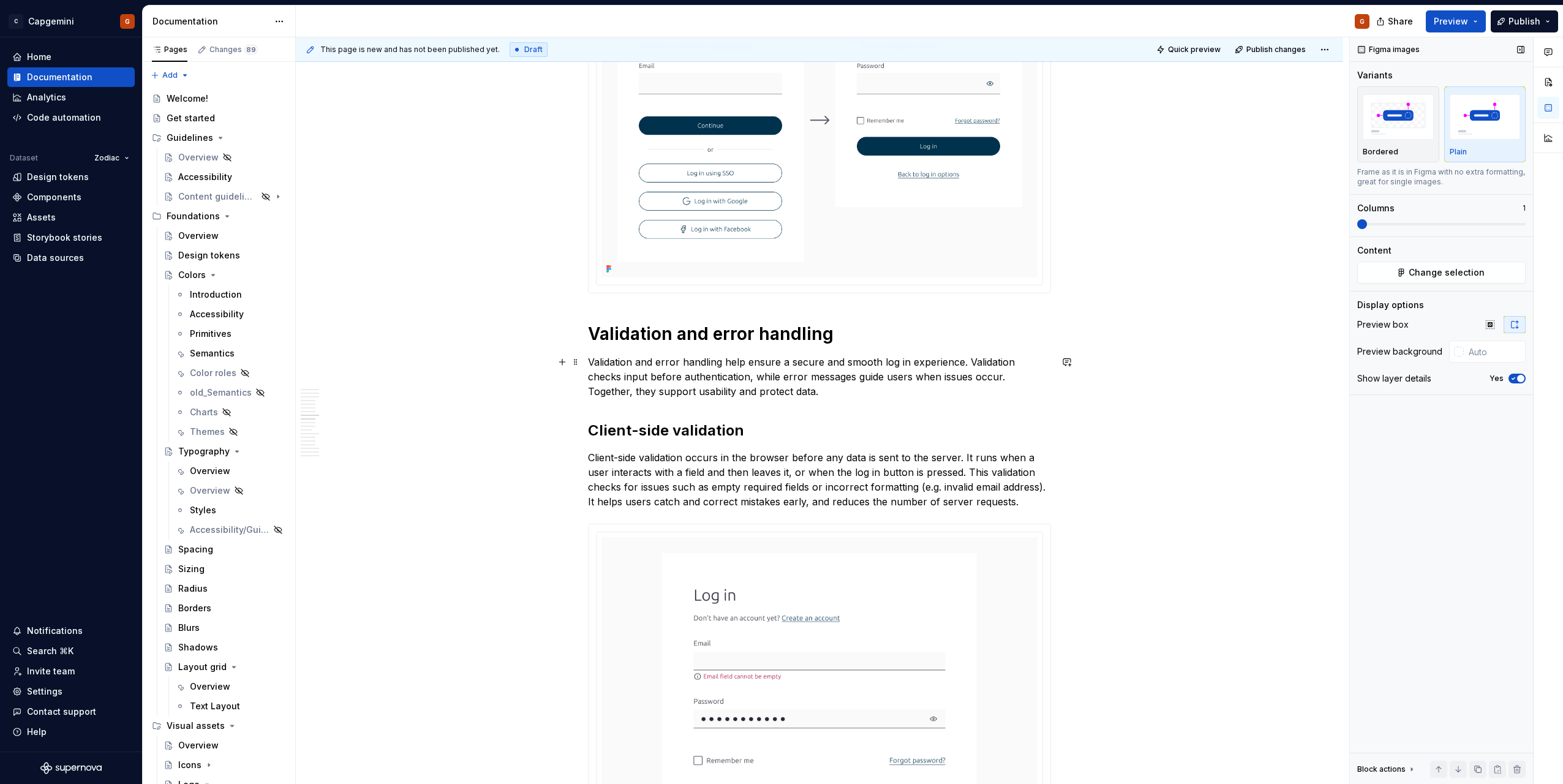
click at [898, 362] on p "Validation and error handling help ensure a secure and smooth log in experience…" at bounding box center [820, 376] width 463 height 44
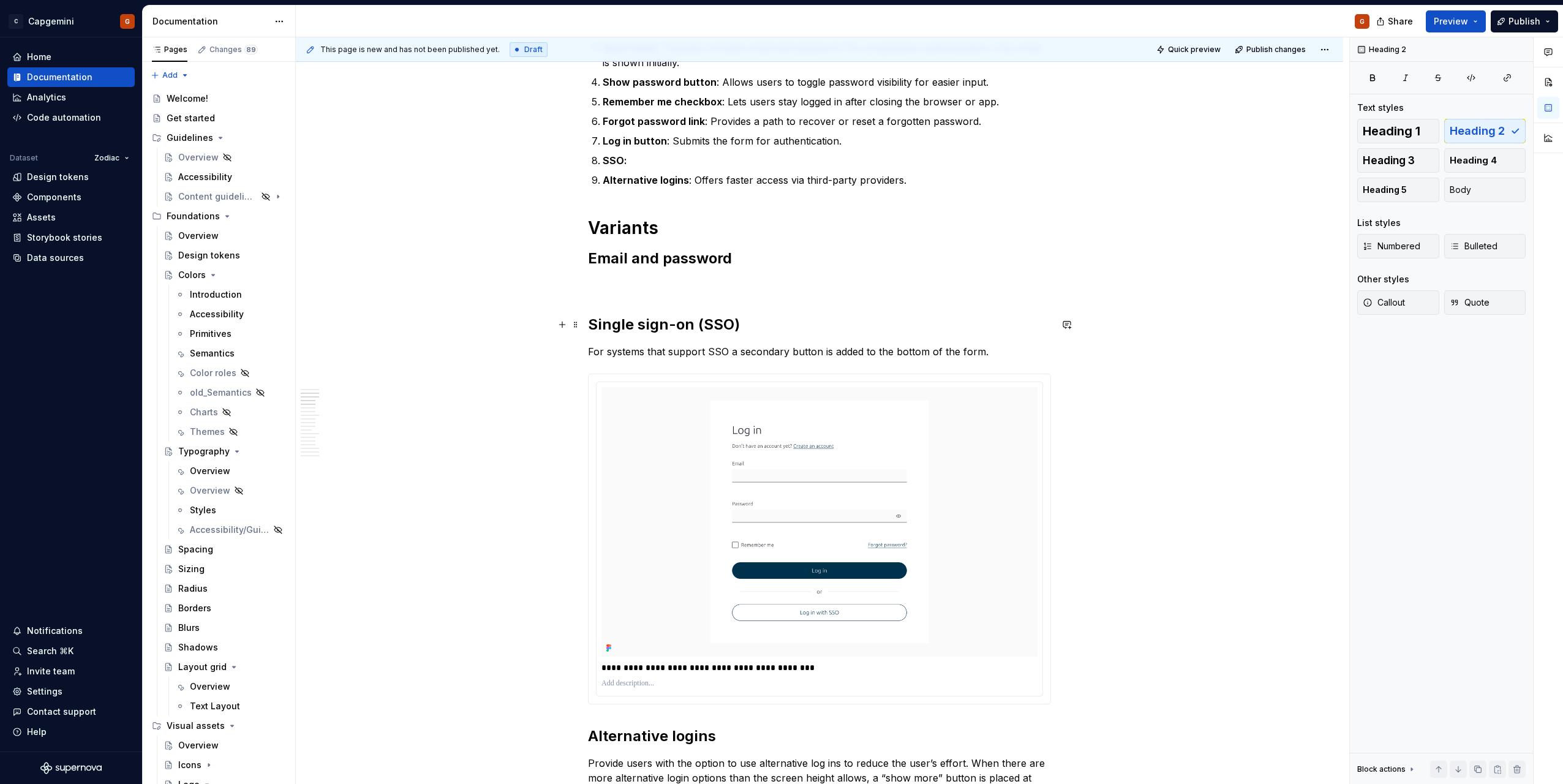
scroll to position [674, 0]
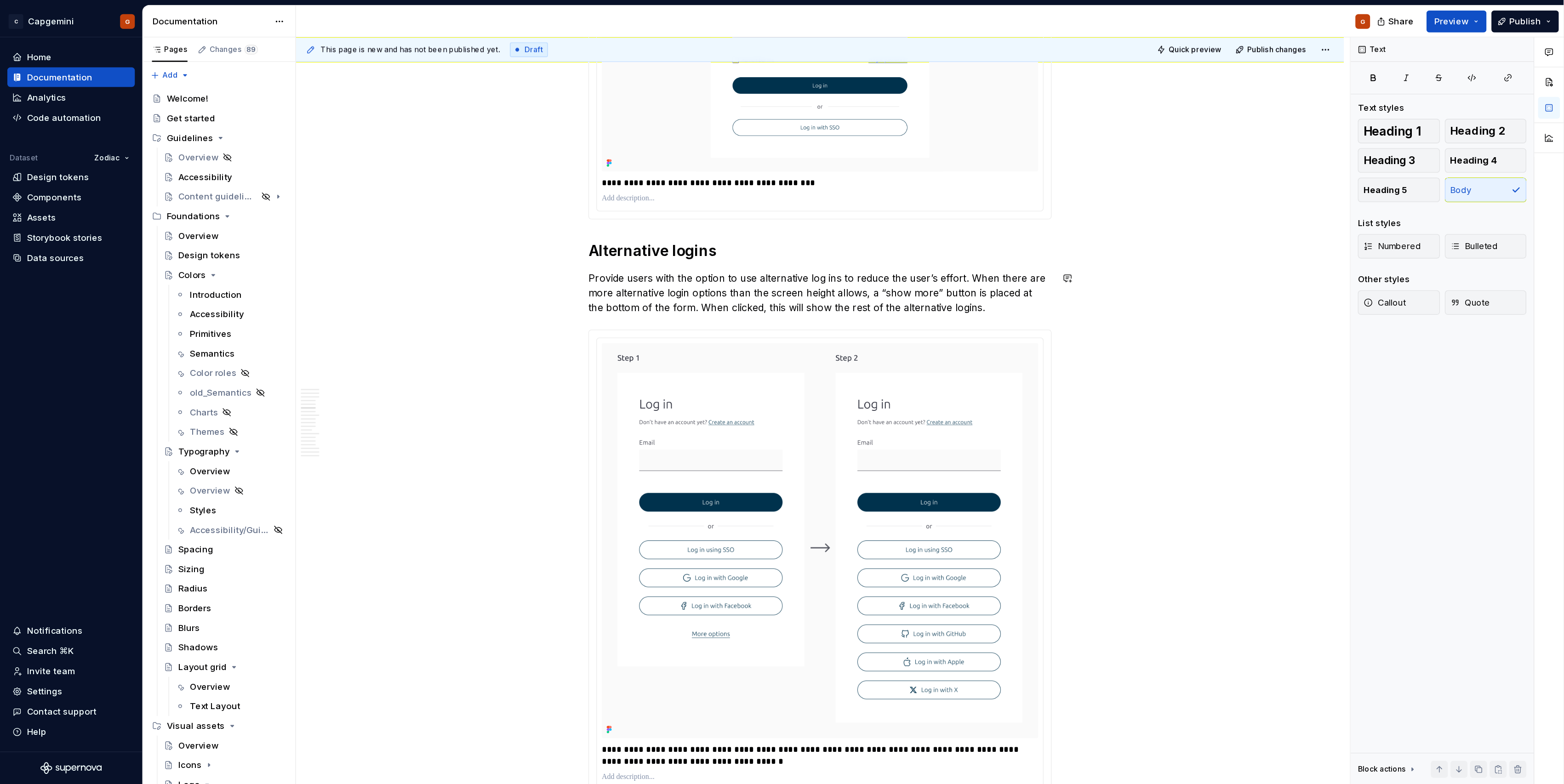
scroll to position [781, 0]
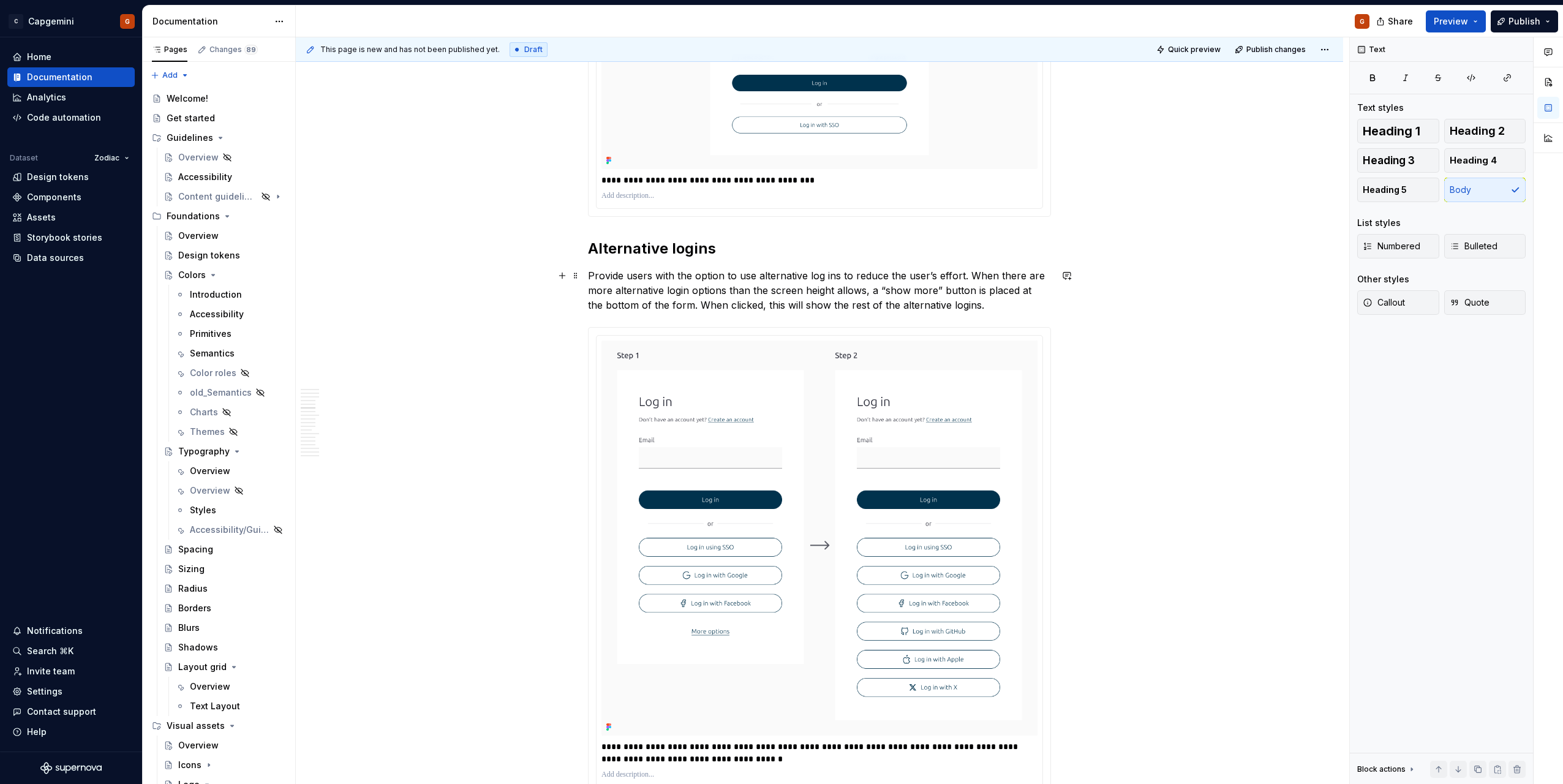
click at [822, 274] on p "Provide users with the option to use alternative log ins to reduce the user’s e…" at bounding box center [820, 290] width 463 height 44
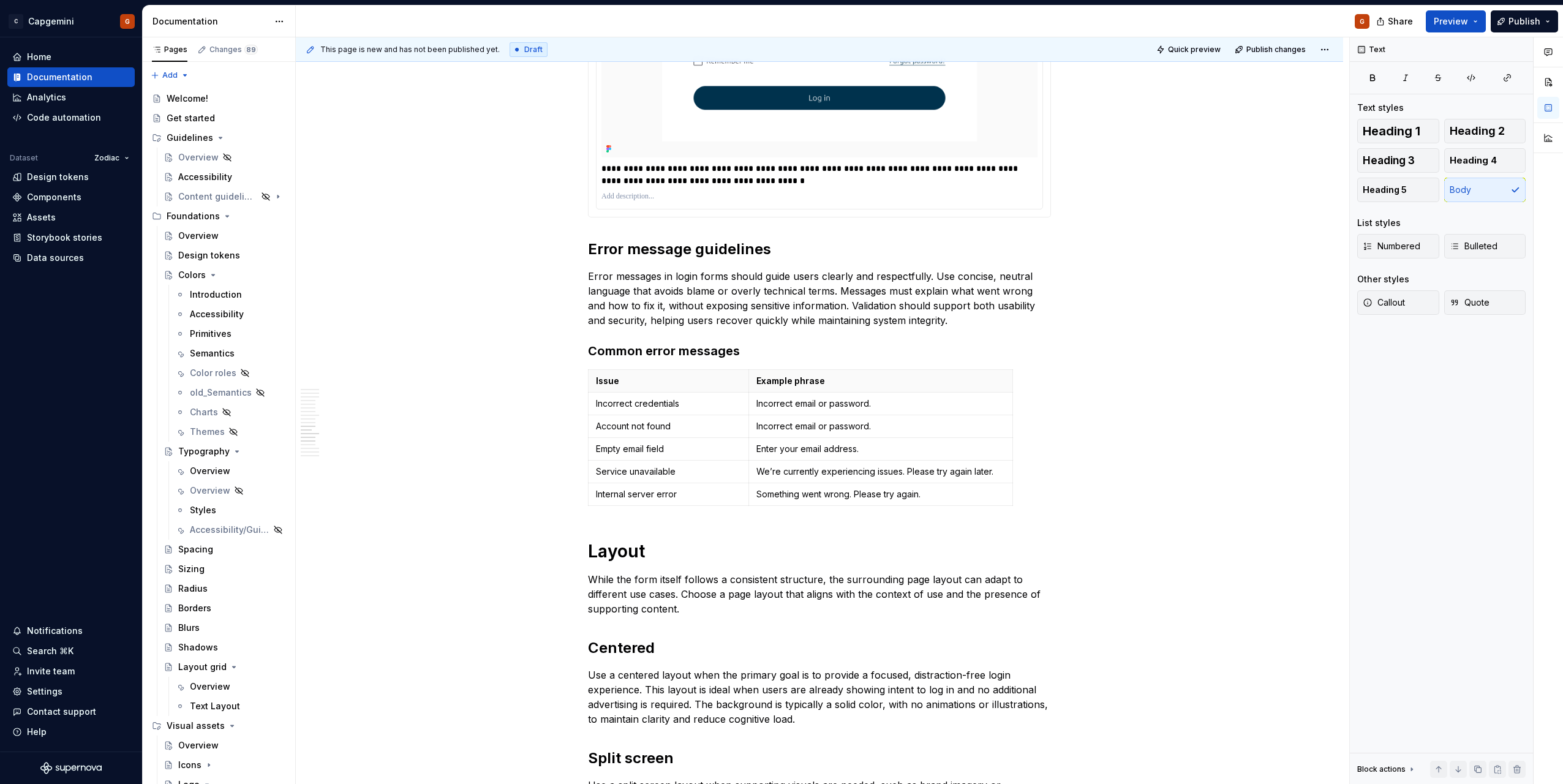
scroll to position [3675, 0]
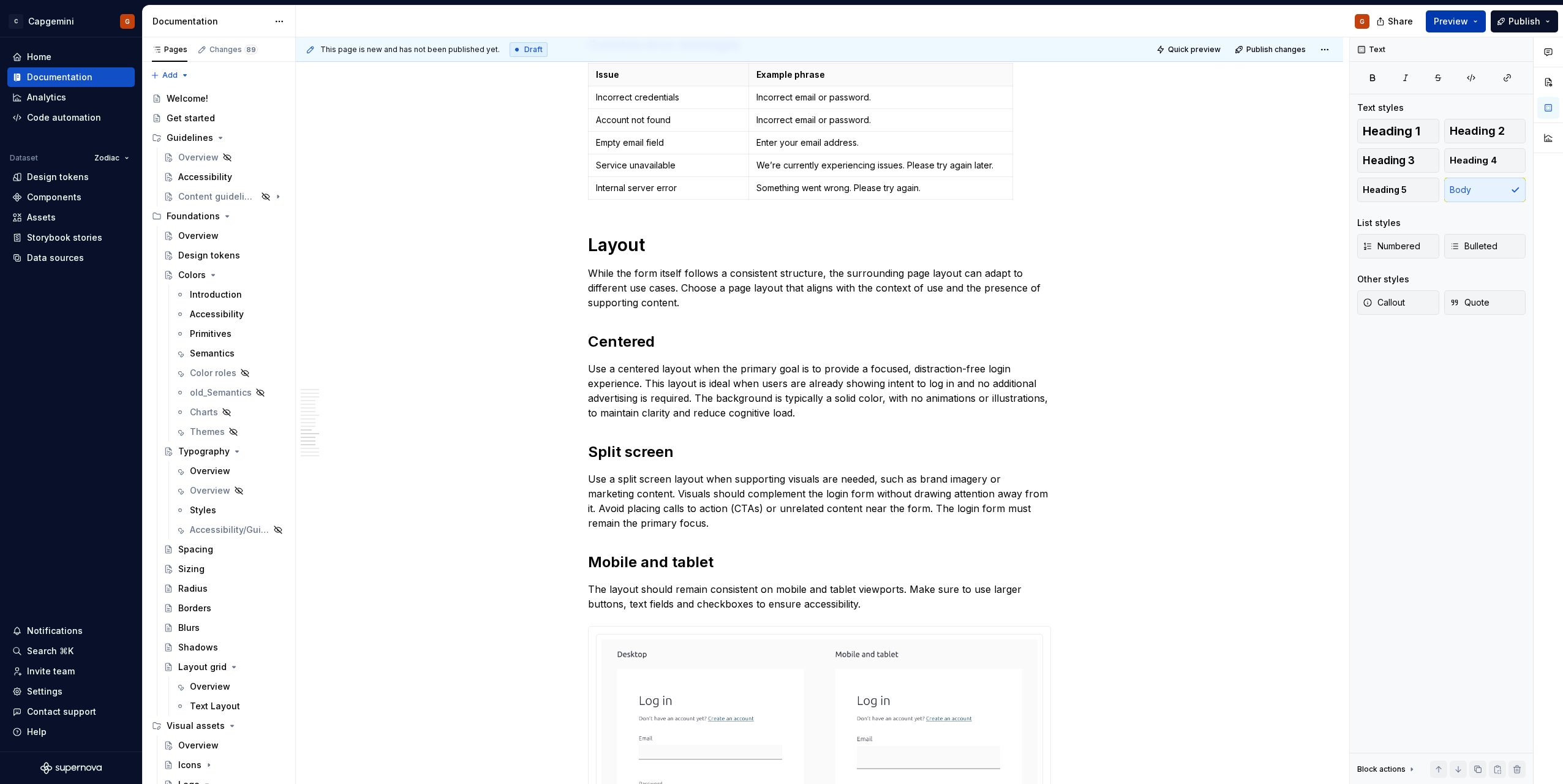
click at [1481, 18] on button "Preview" at bounding box center [1456, 21] width 60 height 22
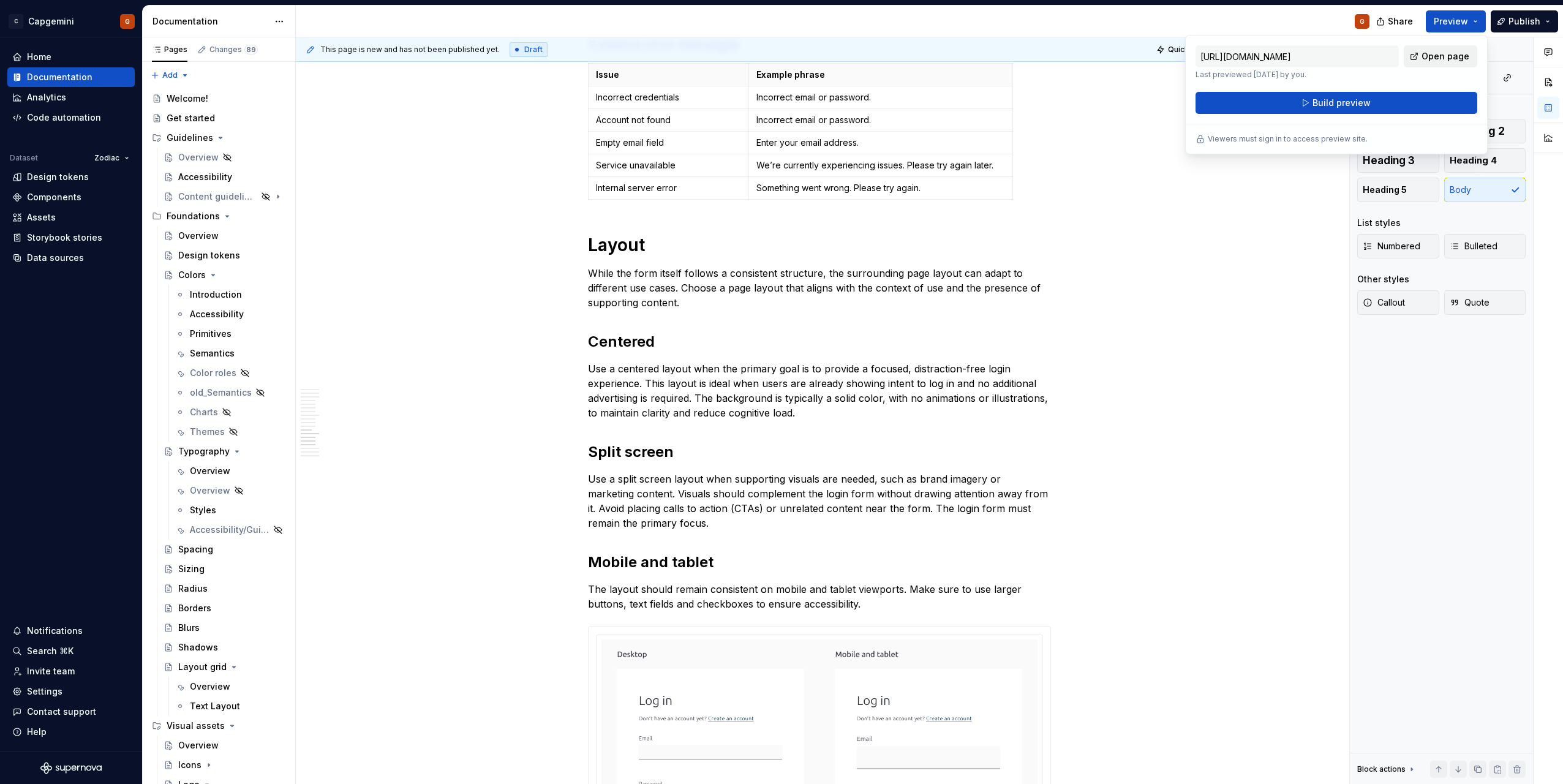
drag, startPoint x: 1481, startPoint y: 18, endPoint x: 1449, endPoint y: 63, distance: 55.2
click at [1449, 63] on link "Open page" at bounding box center [1440, 56] width 73 height 22
click at [841, 413] on p "Use a centered layout when the primary goal is to provide a focused, distractio…" at bounding box center [820, 391] width 463 height 59
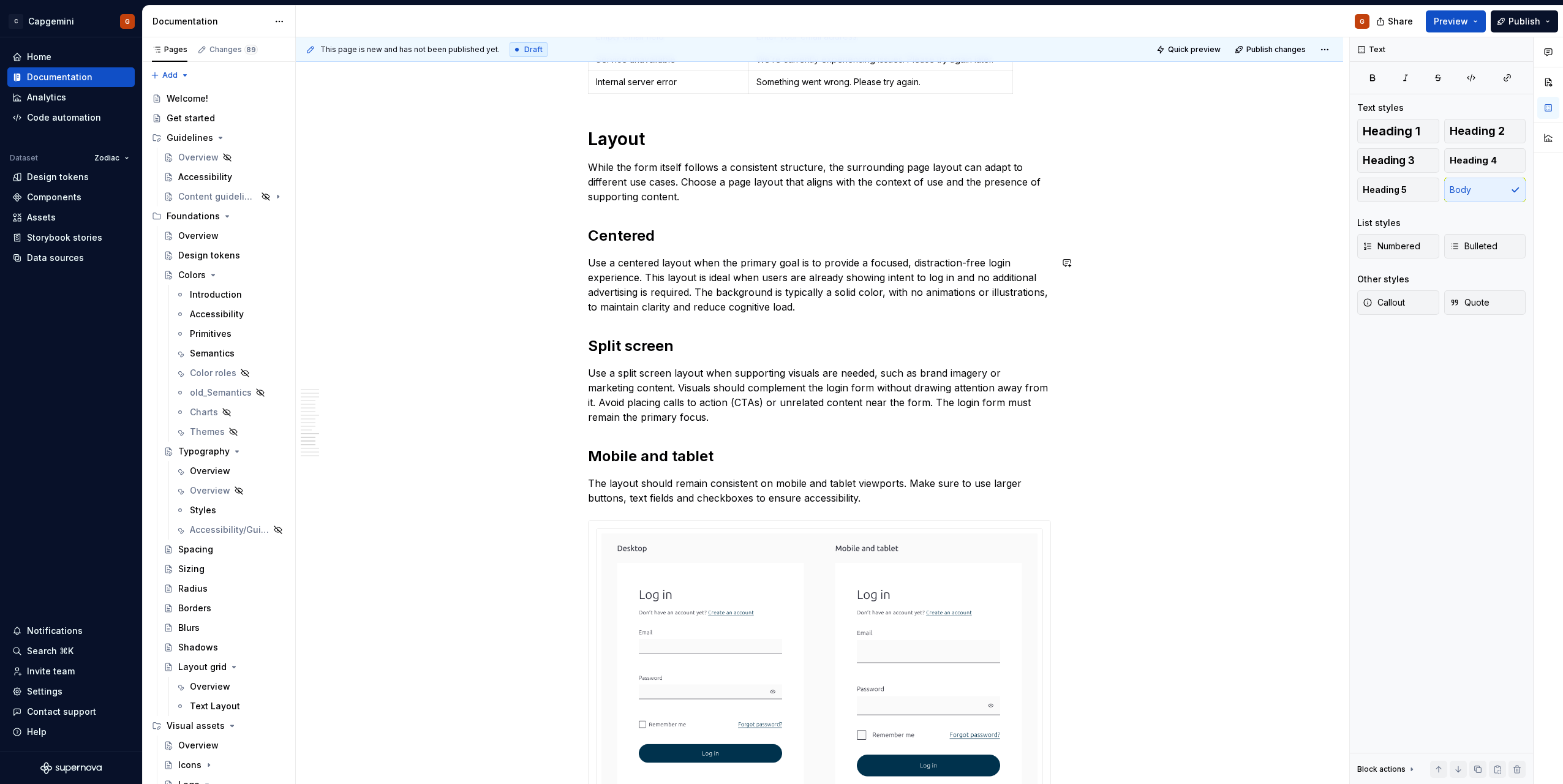
scroll to position [3798, 0]
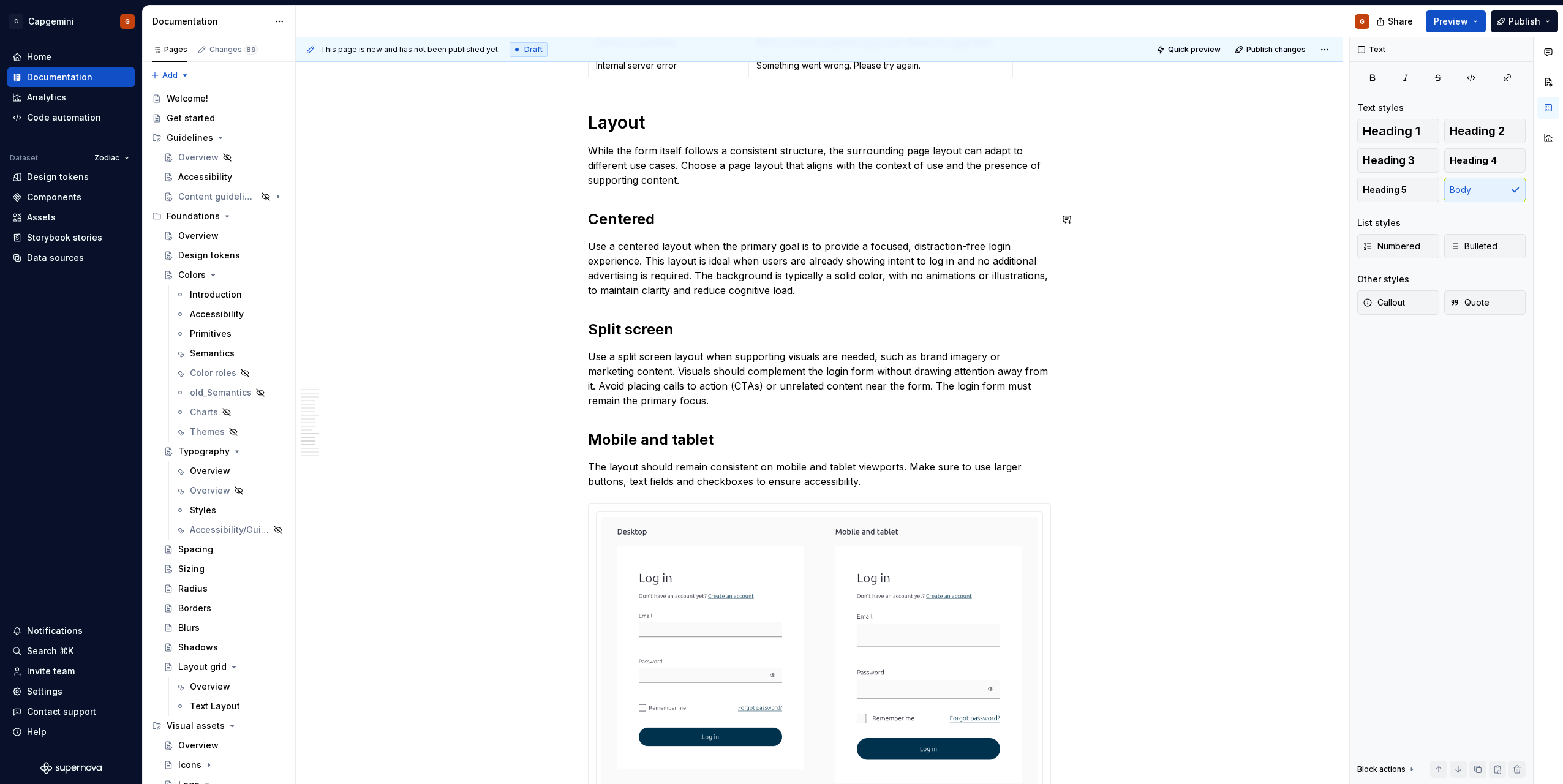
click at [841, 292] on p "Use a centered layout when the primary goal is to provide a focused, distractio…" at bounding box center [820, 268] width 463 height 59
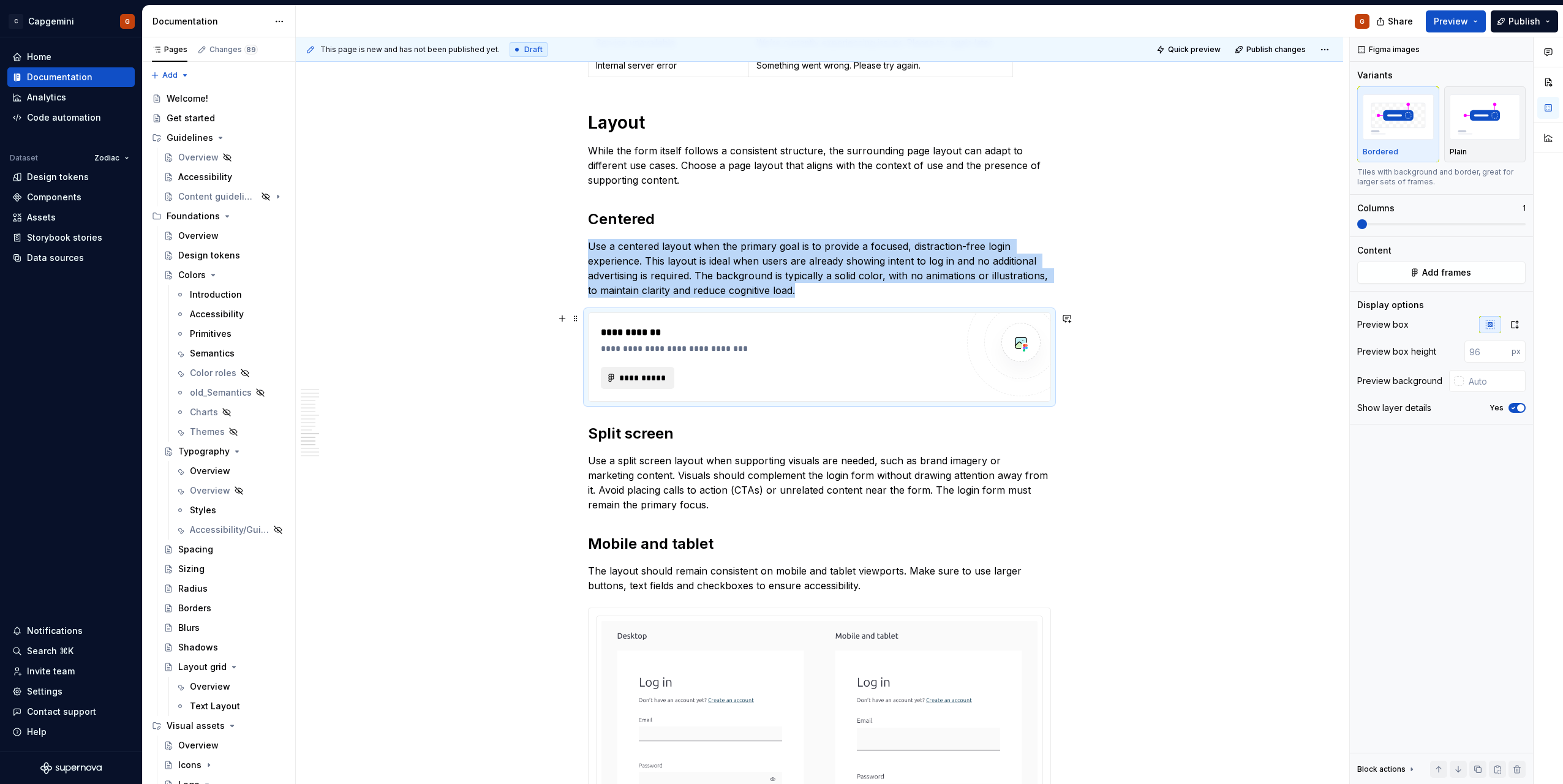
click at [645, 374] on span "**********" at bounding box center [642, 378] width 47 height 13
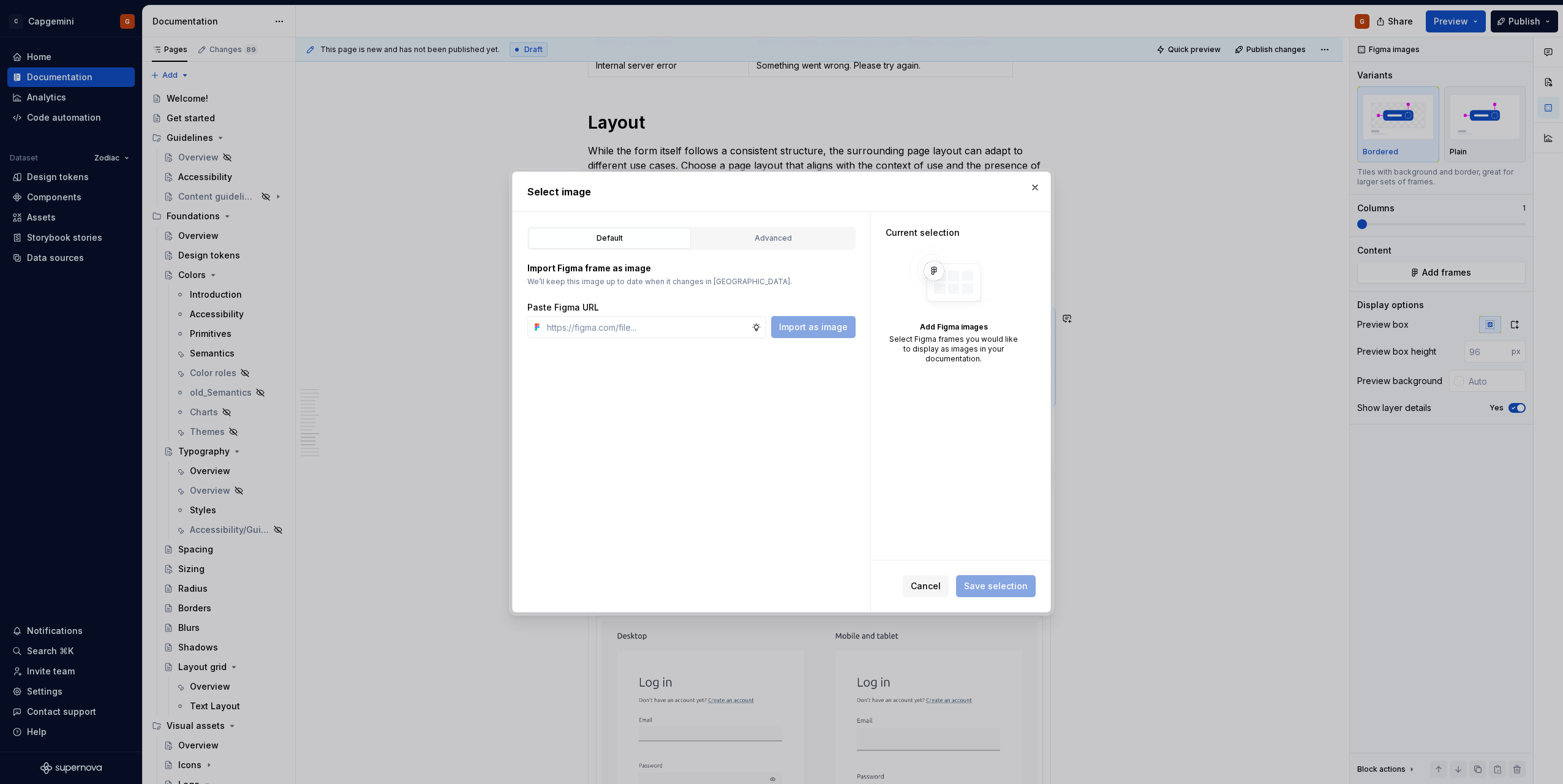
type textarea "*"
click at [765, 229] on button "Advanced" at bounding box center [773, 238] width 163 height 21
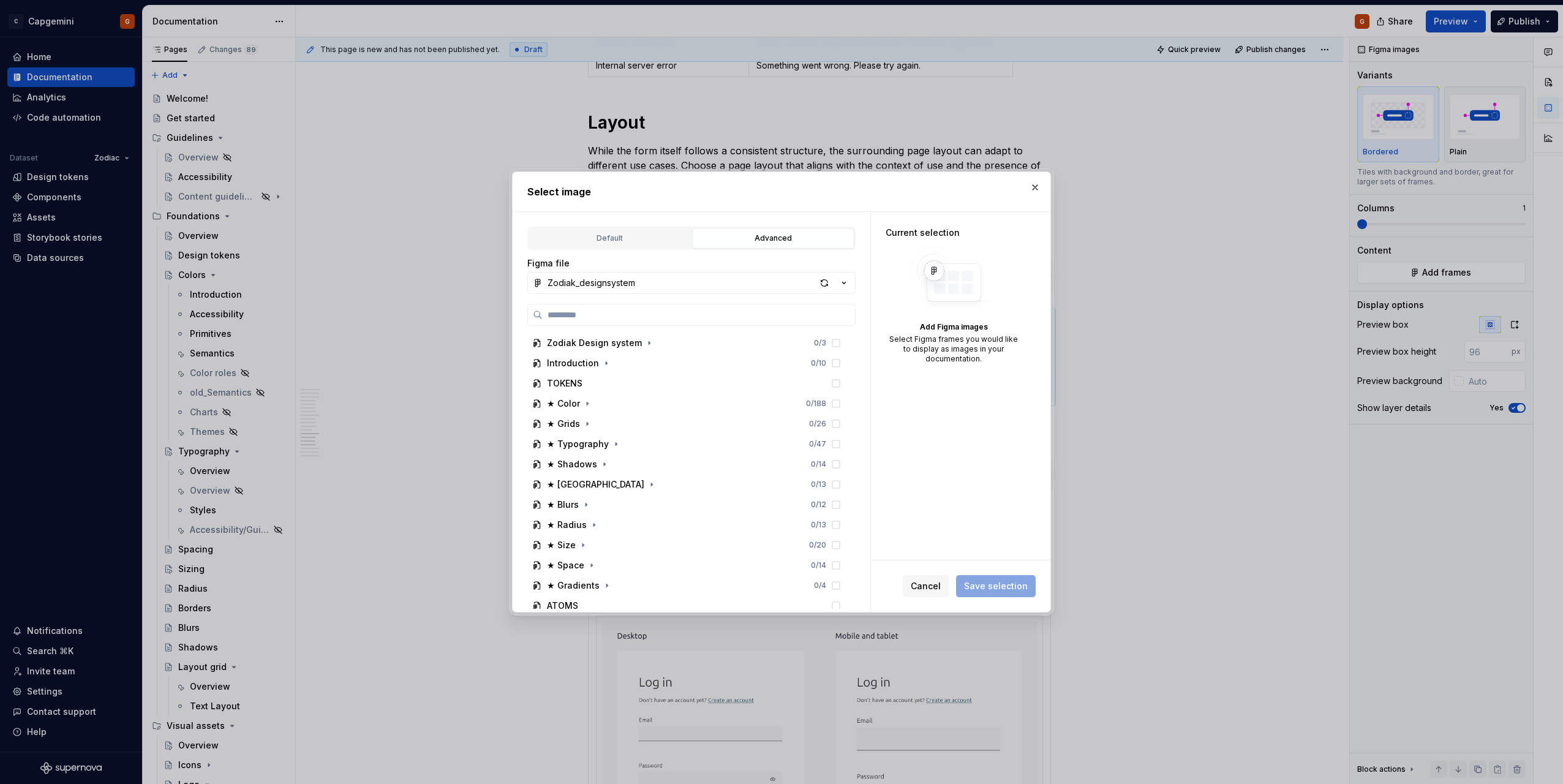
type input "*"
type input "*******"
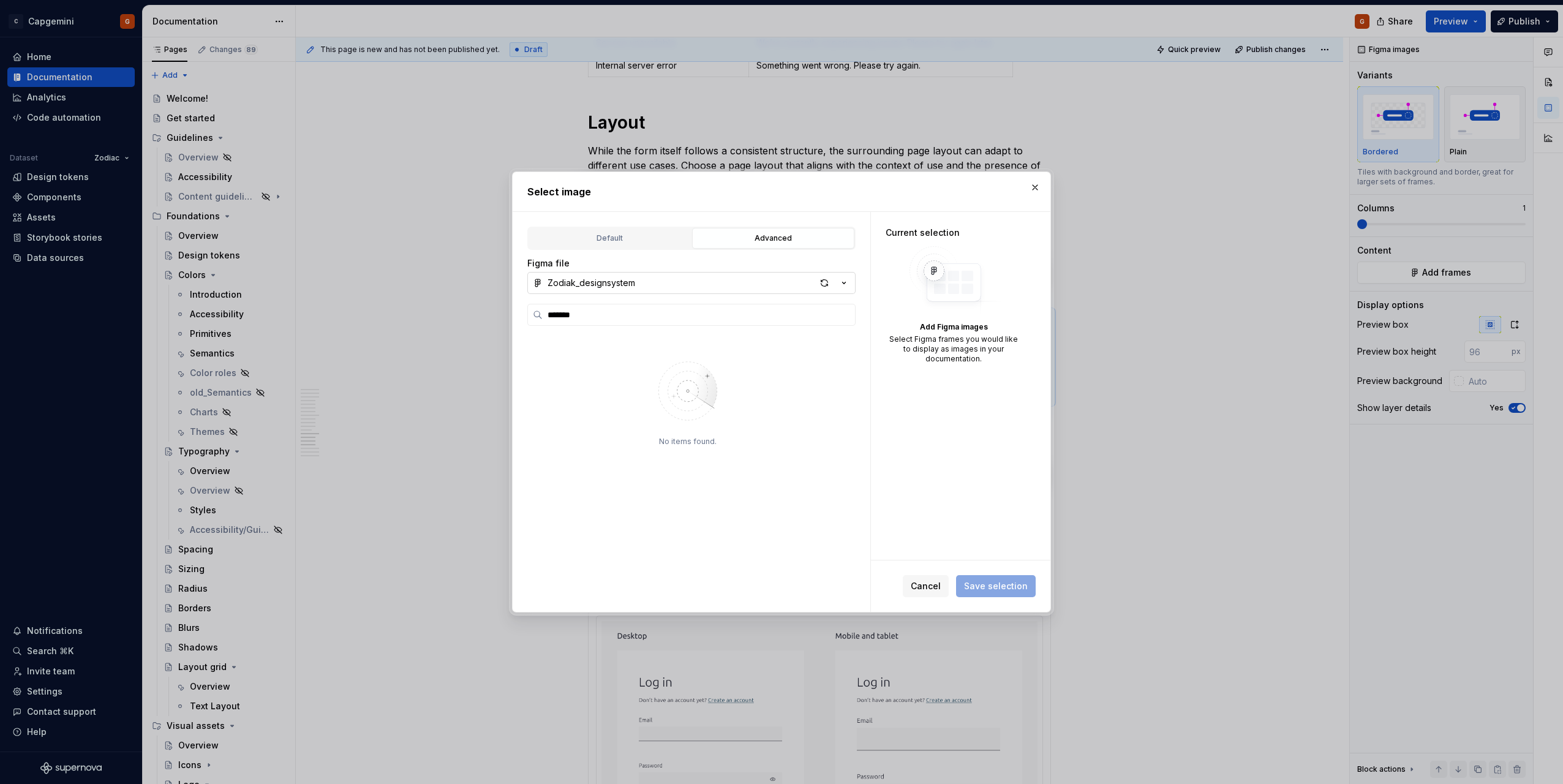
click at [850, 285] on icon "button" at bounding box center [844, 283] width 13 height 13
click at [619, 343] on div "Zodiak documentation" at bounding box center [611, 347] width 97 height 13
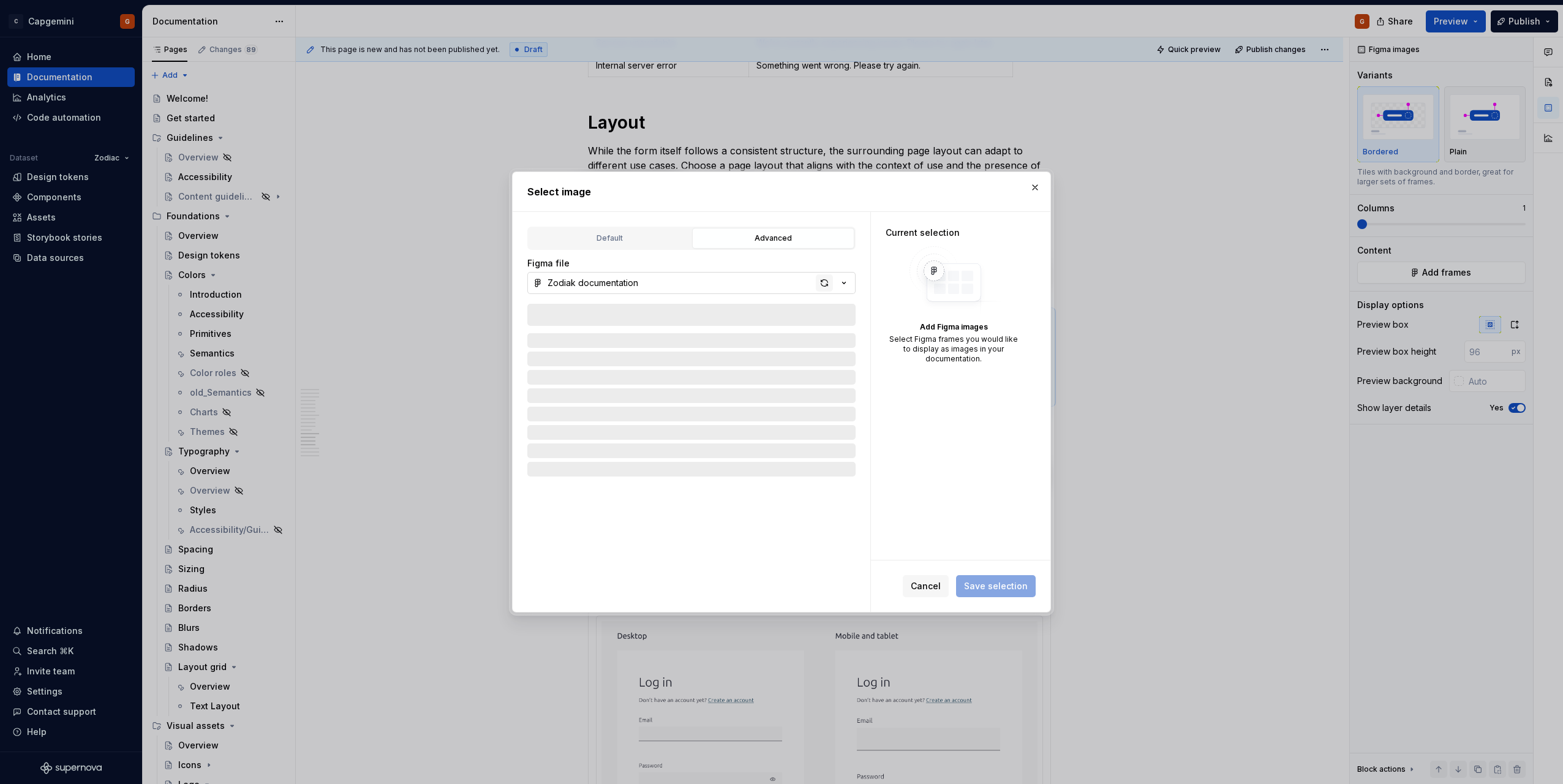
click at [825, 281] on div "button" at bounding box center [824, 282] width 17 height 17
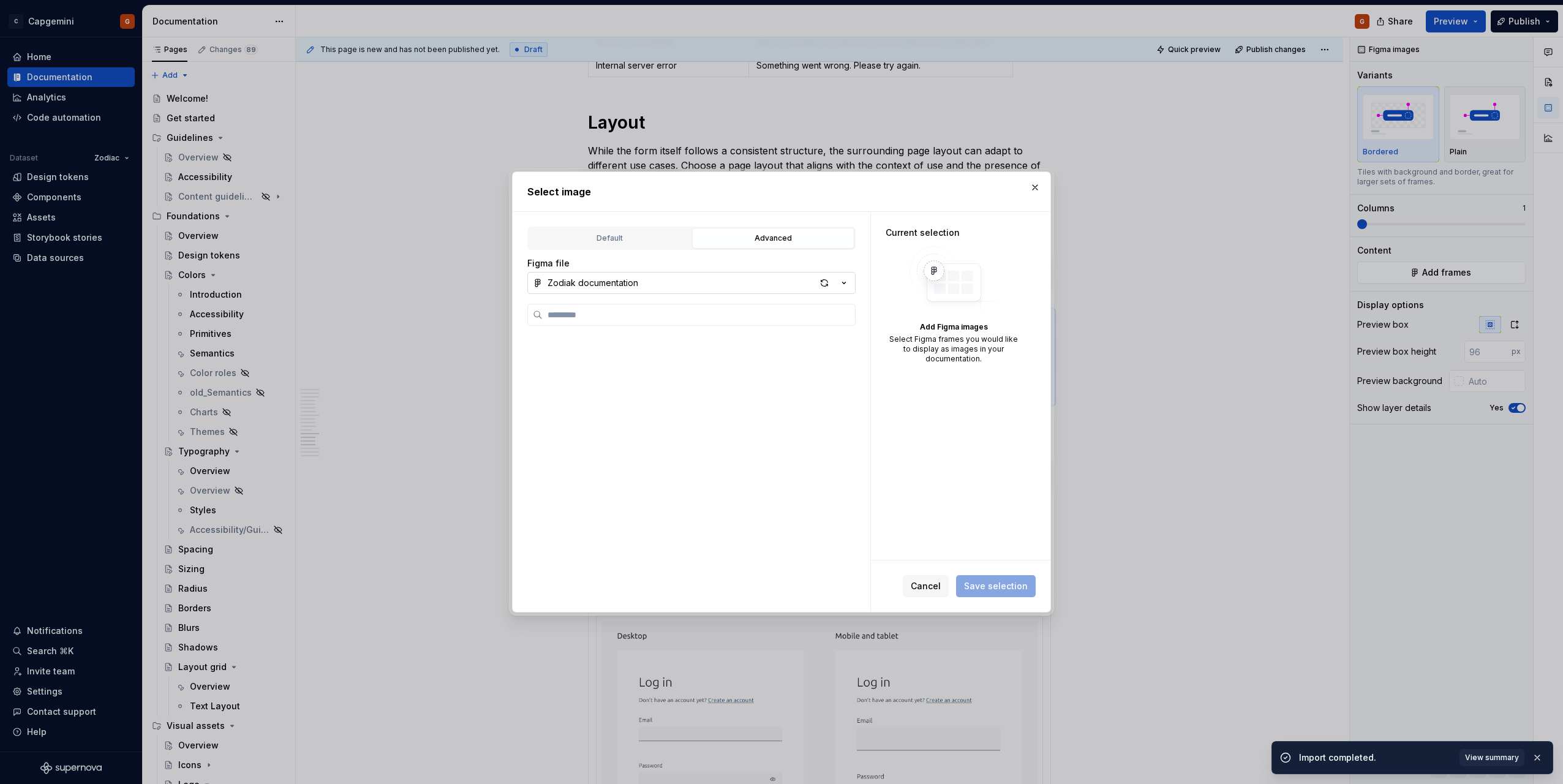
type textarea "*"
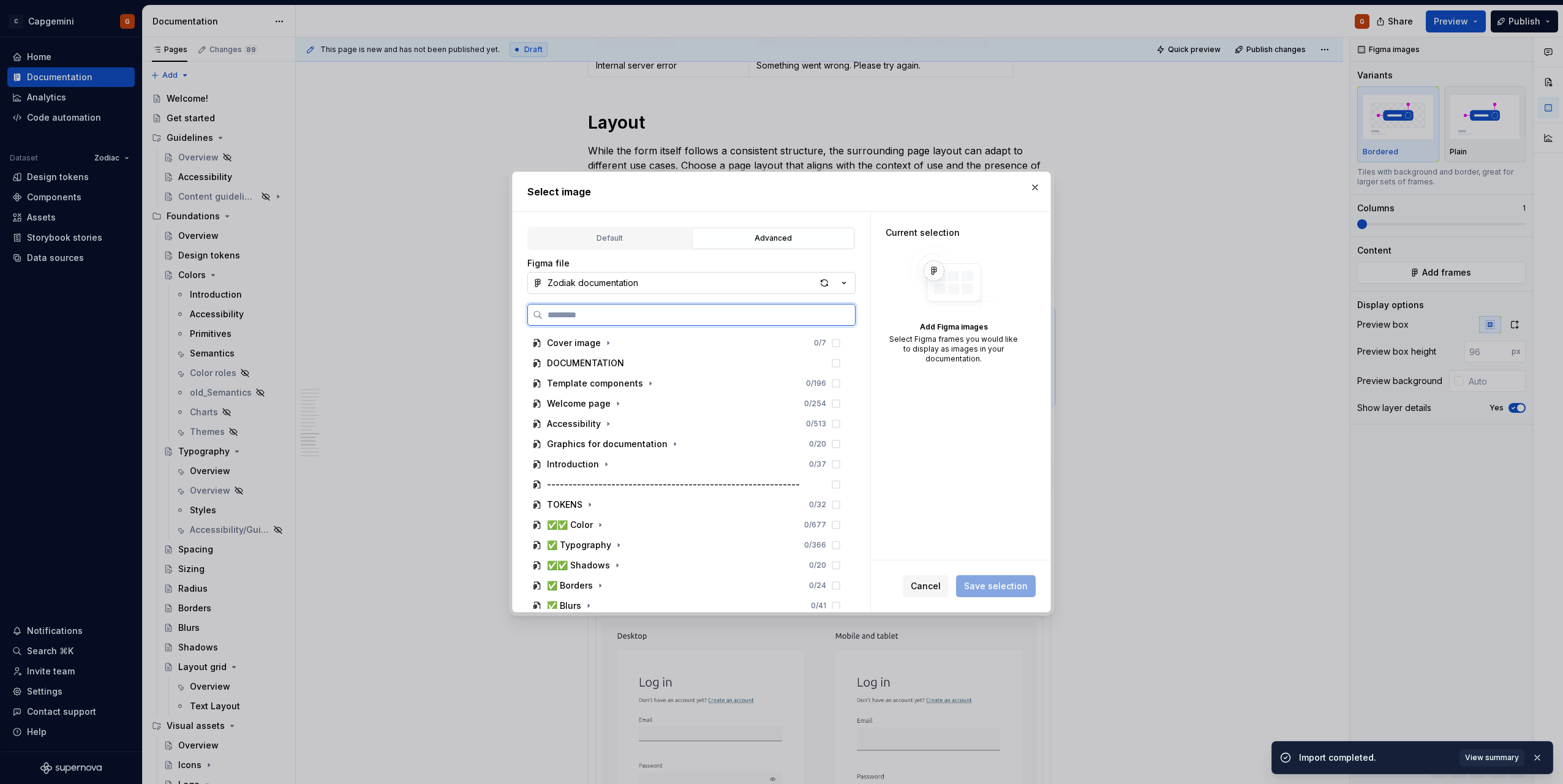
click at [650, 311] on input "search" at bounding box center [698, 315] width 312 height 13
type input "*"
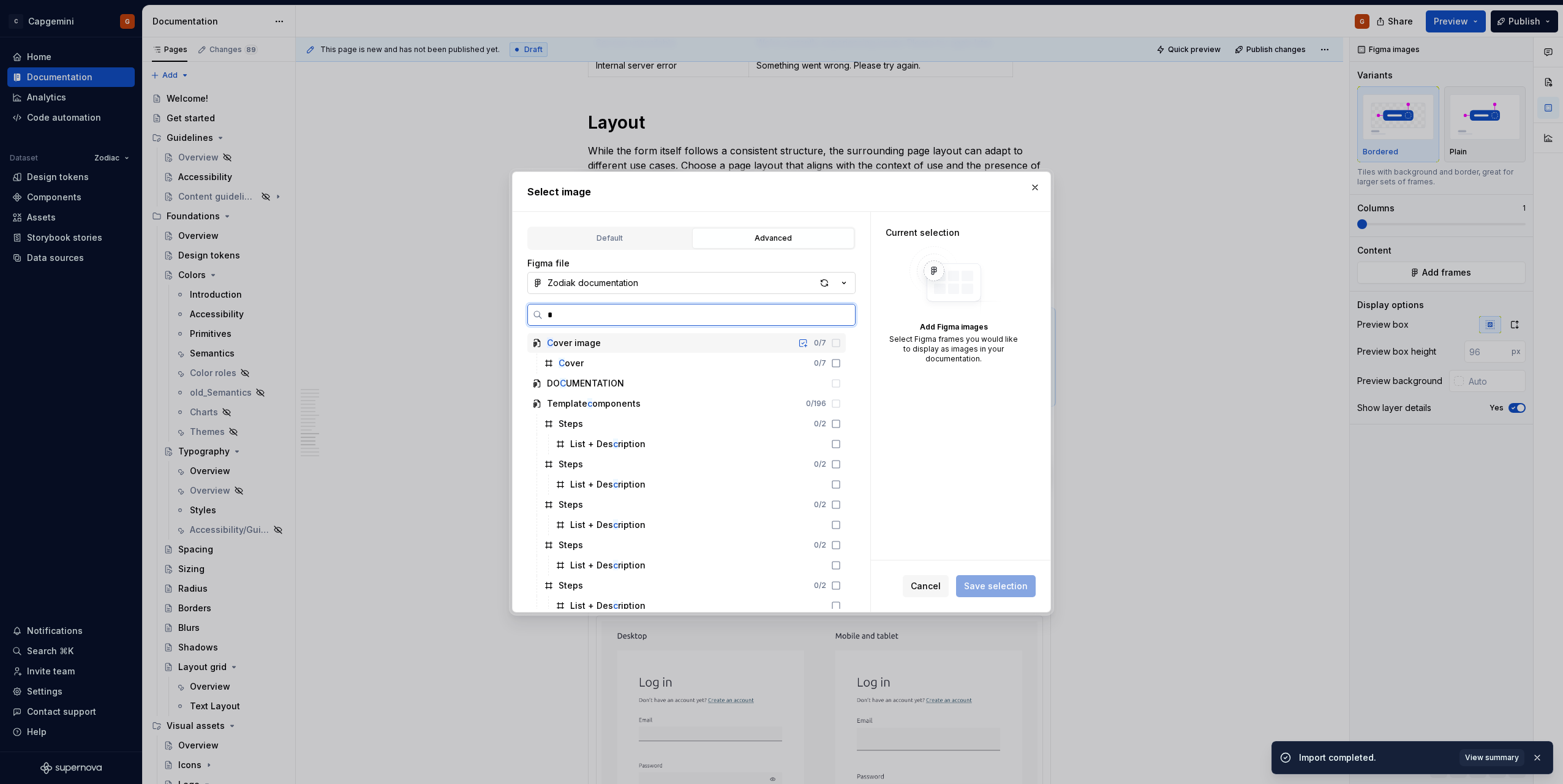
type textarea "*"
type input "******"
type textarea "*"
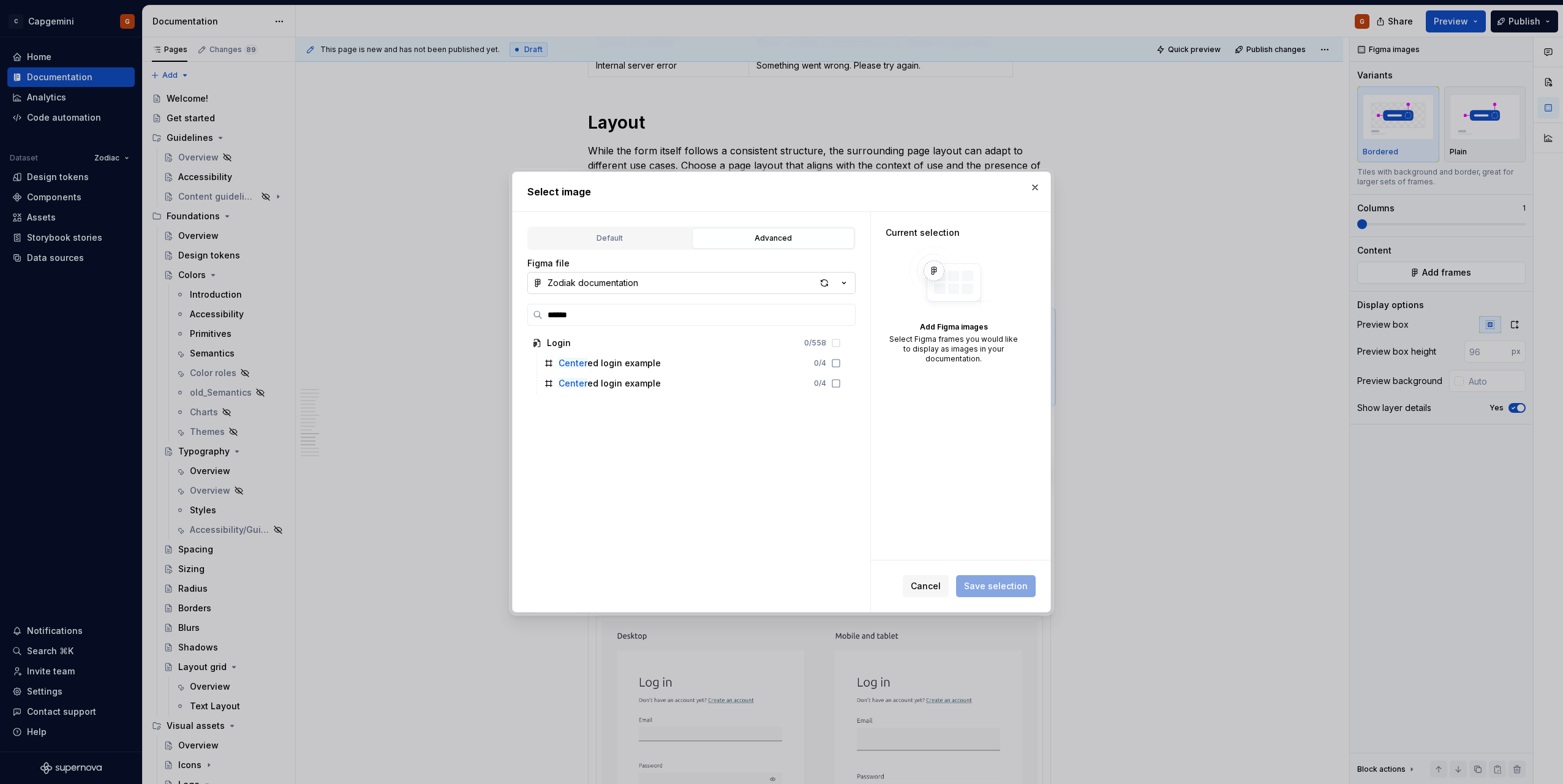
drag, startPoint x: 555, startPoint y: 315, endPoint x: 469, endPoint y: 314, distance: 86.0
click at [469, 314] on div "Select image Default Advanced Import Figma frame as image We’ll keep this image…" at bounding box center [782, 392] width 1563 height 784
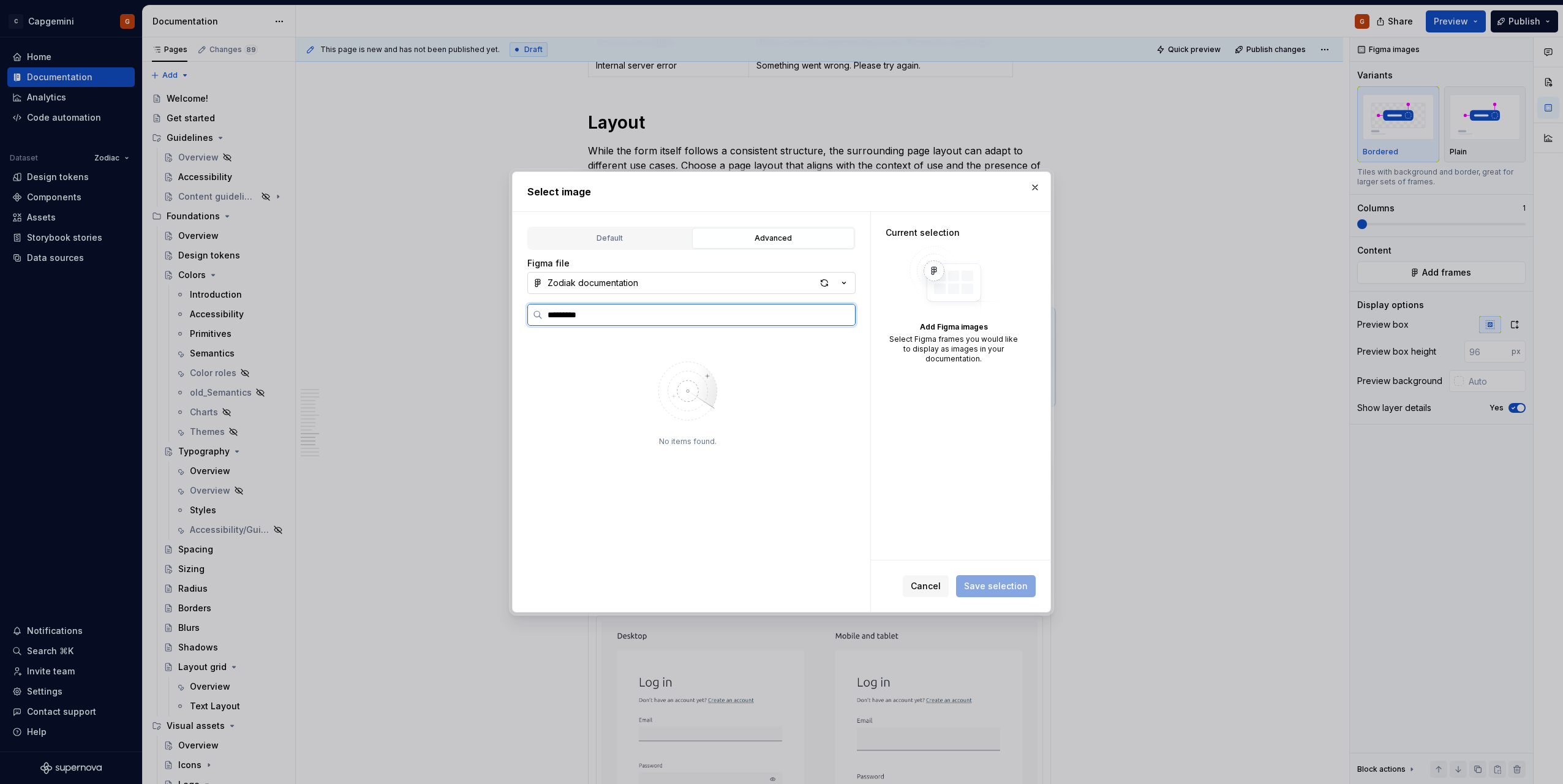
type input "*********"
drag, startPoint x: 789, startPoint y: 296, endPoint x: 800, endPoint y: 290, distance: 12.5
click at [824, 285] on div "button" at bounding box center [824, 282] width 17 height 17
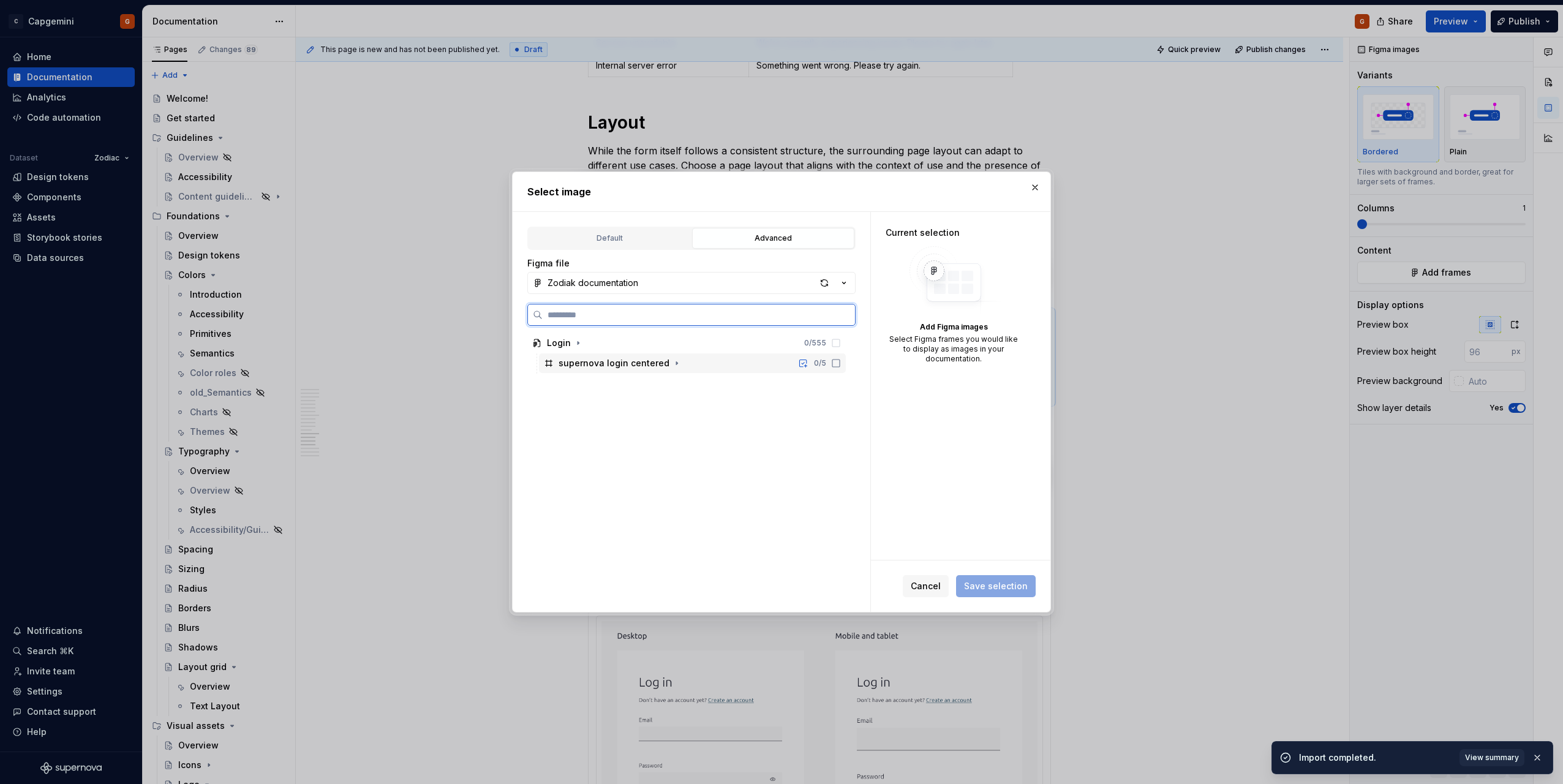
click at [619, 359] on div "supernova login centered" at bounding box center [614, 363] width 111 height 13
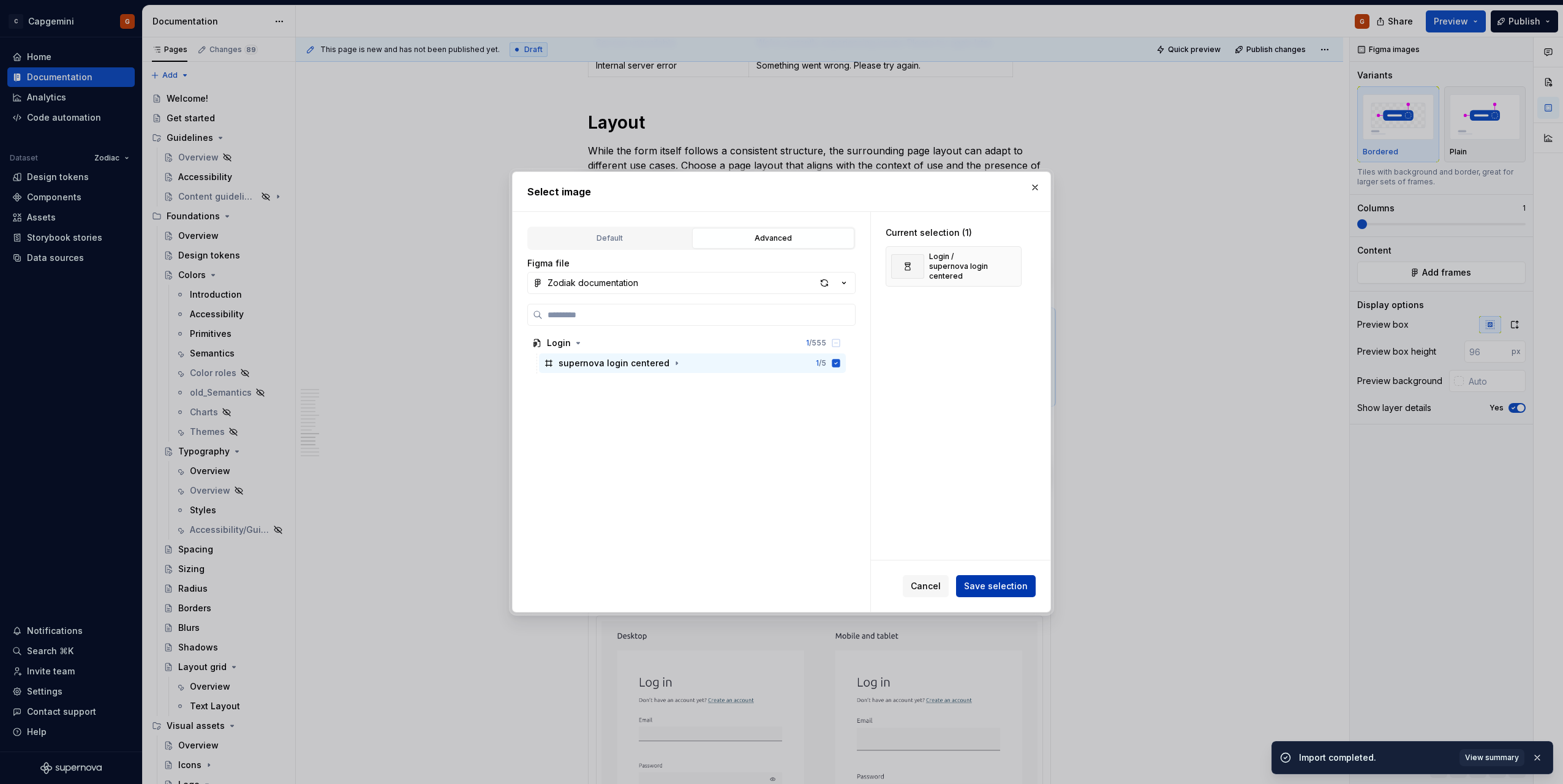
click at [1025, 584] on span "Save selection" at bounding box center [995, 586] width 63 height 13
type textarea "*"
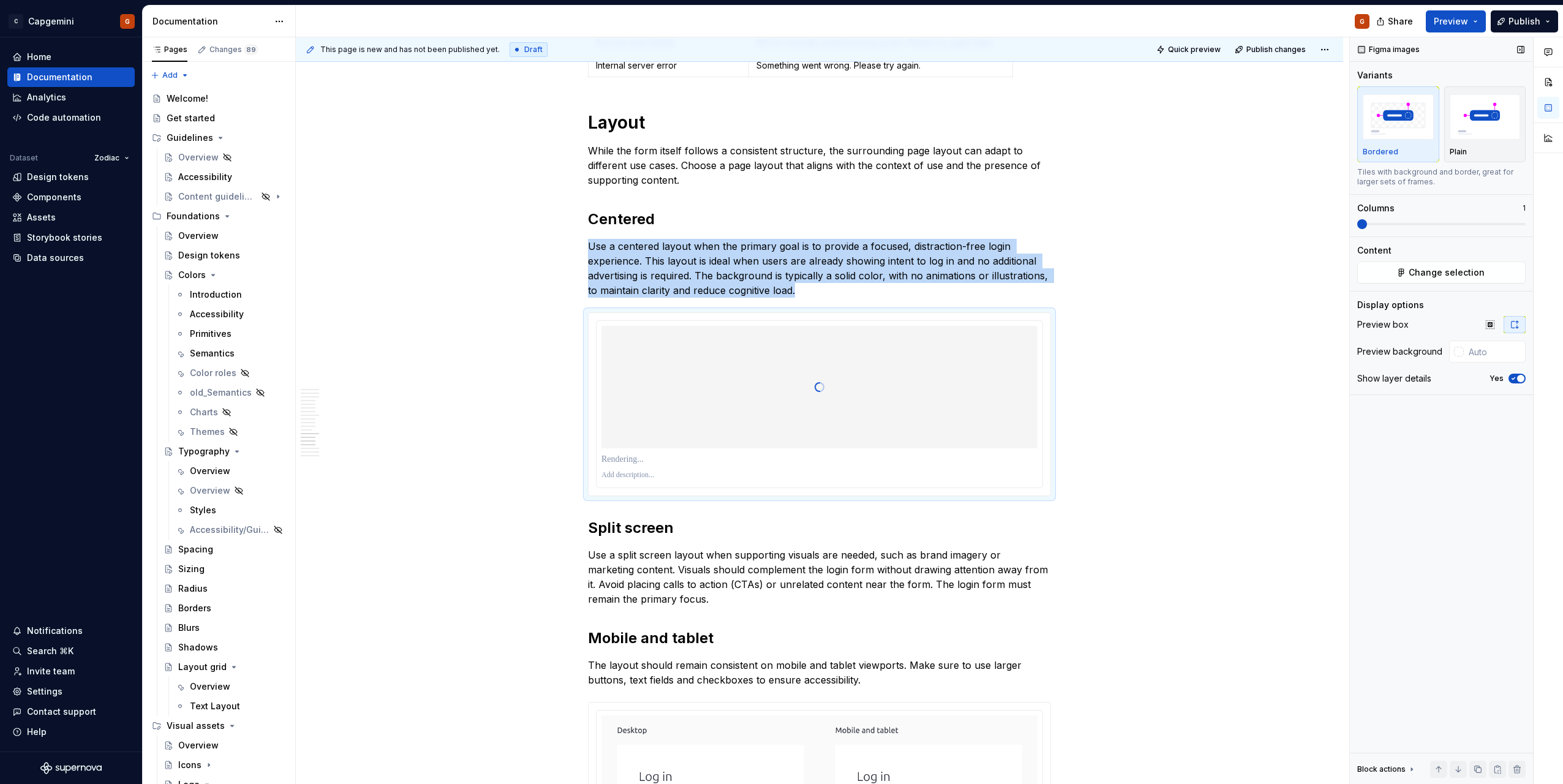
click at [1516, 380] on icon "button" at bounding box center [1513, 378] width 10 height 7
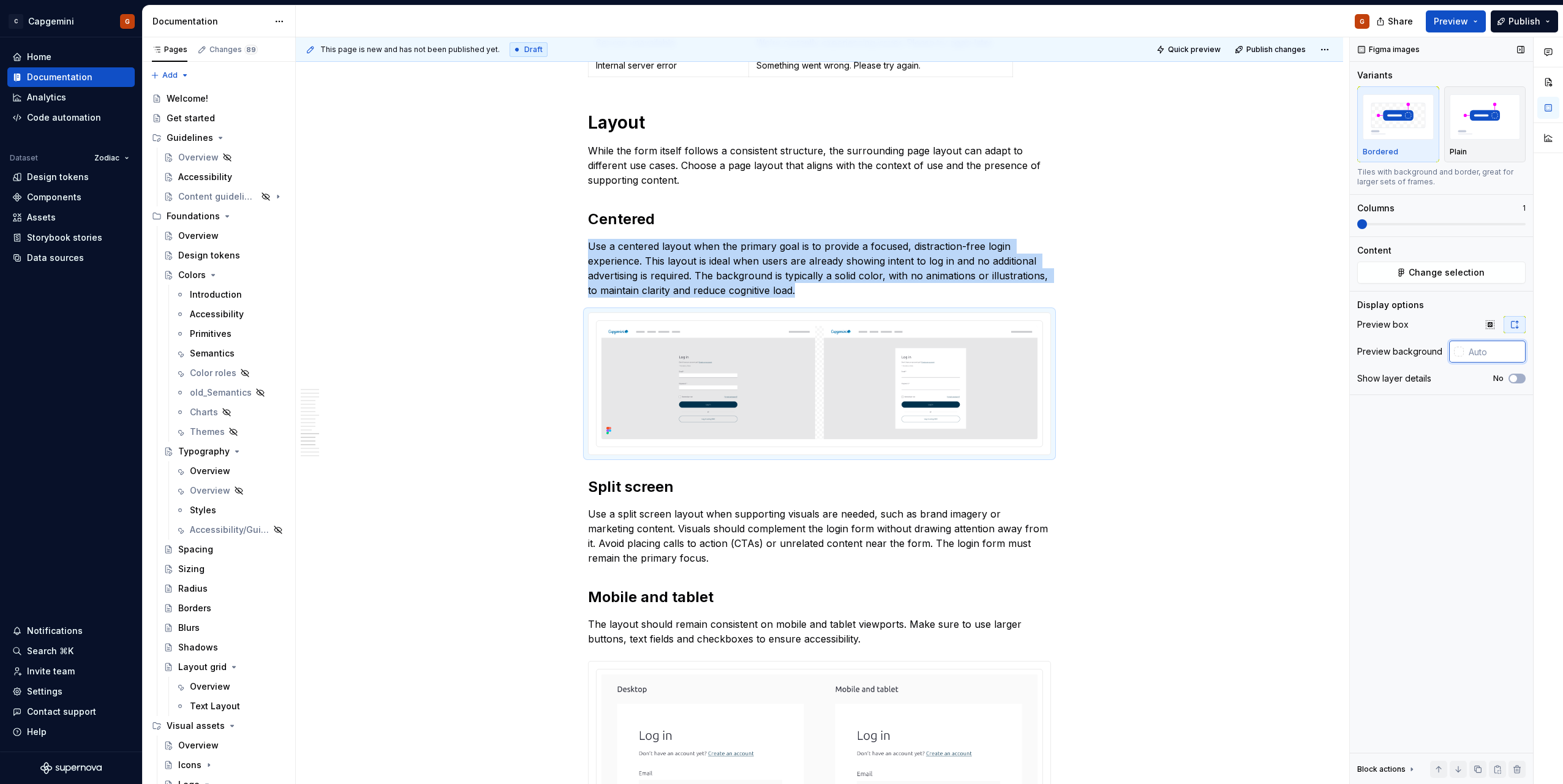
click at [1486, 350] on input "text" at bounding box center [1494, 351] width 62 height 22
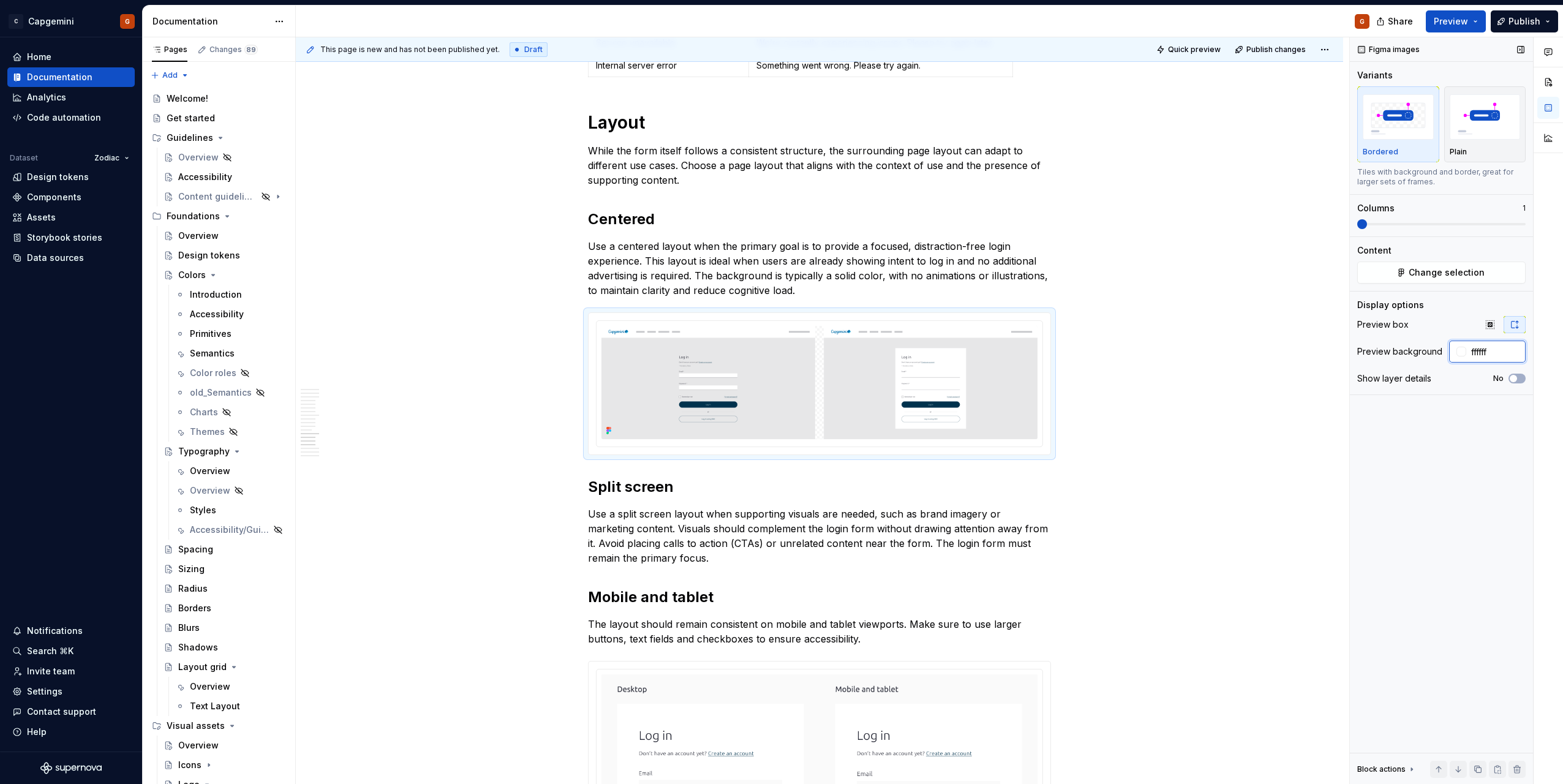
type input "ffffff"
type button "on"
type input "#FFFFFF"
click at [1470, 398] on div "Figma images Variants Bordered Plain Tiles with background and border, great fo…" at bounding box center [1441, 411] width 183 height 747
click at [1517, 380] on icon "button" at bounding box center [1513, 378] width 10 height 7
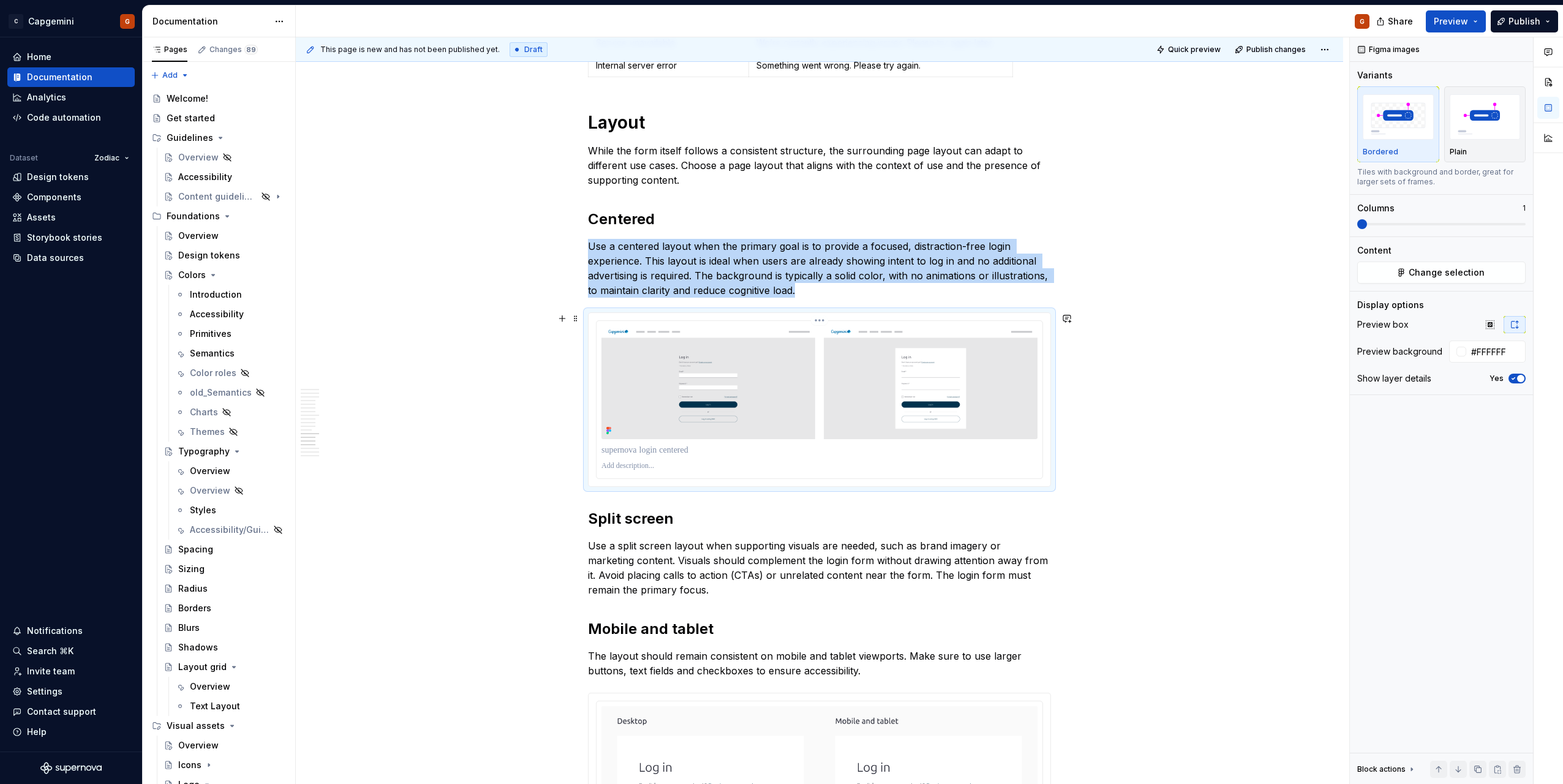
click at [739, 460] on div at bounding box center [820, 466] width 436 height 14
click at [737, 451] on p at bounding box center [820, 451] width 436 height 13
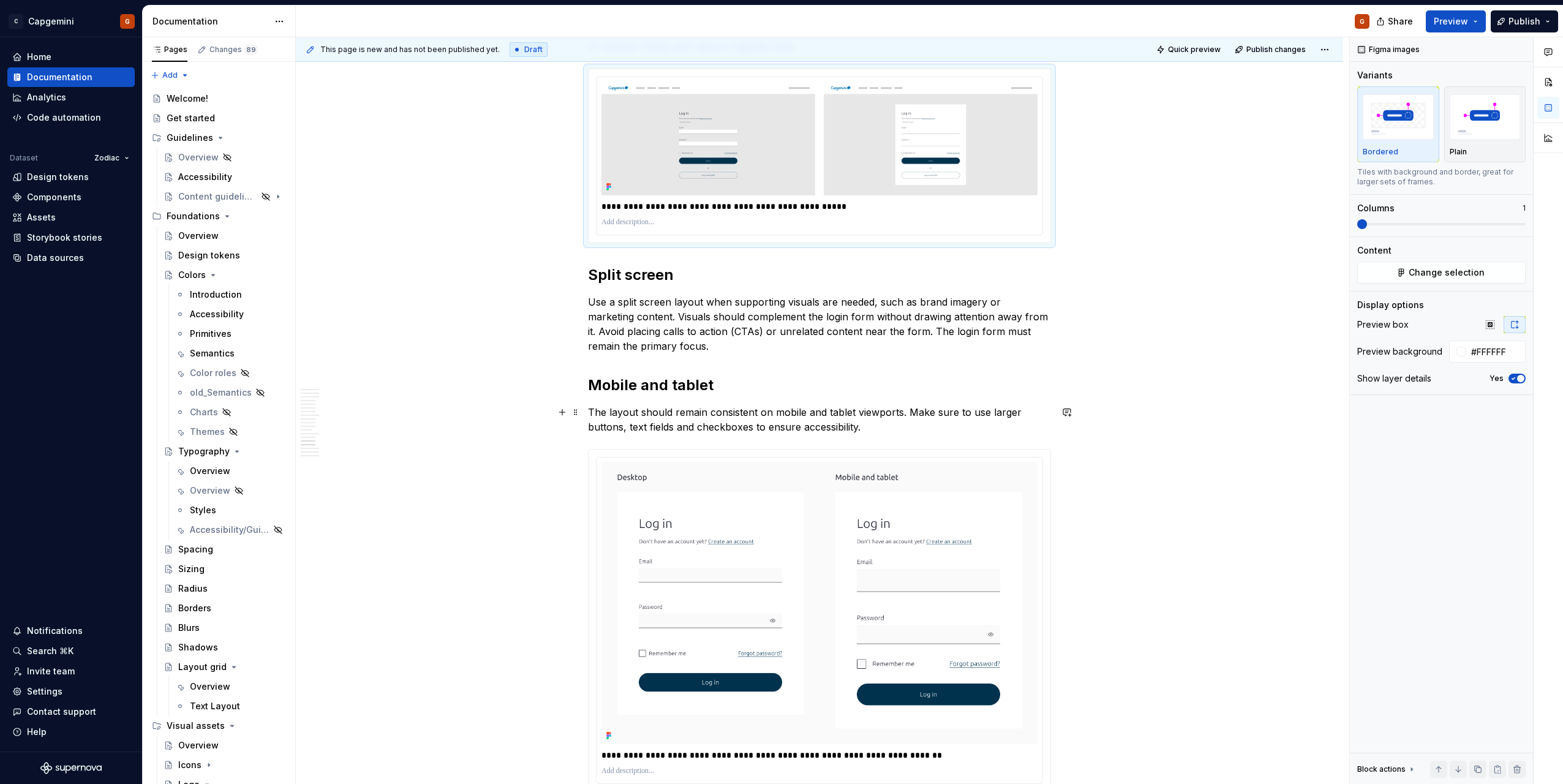
scroll to position [4042, 0]
drag, startPoint x: 636, startPoint y: 204, endPoint x: 642, endPoint y: 206, distance: 6.3
click at [637, 204] on p "**********" at bounding box center [820, 206] width 436 height 13
click at [695, 375] on h2 "Mobile and tablet" at bounding box center [820, 384] width 463 height 20
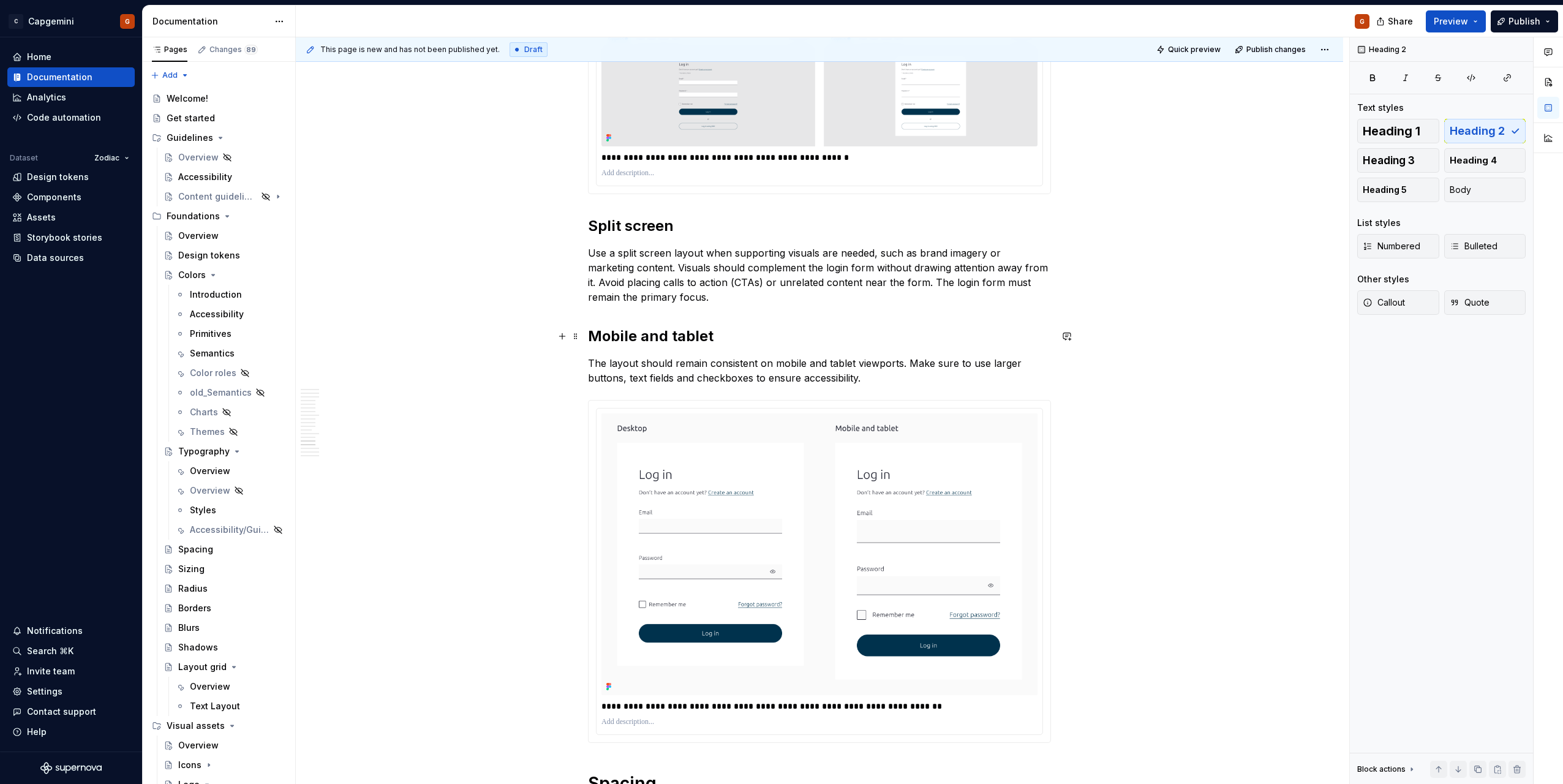
scroll to position [4103, 0]
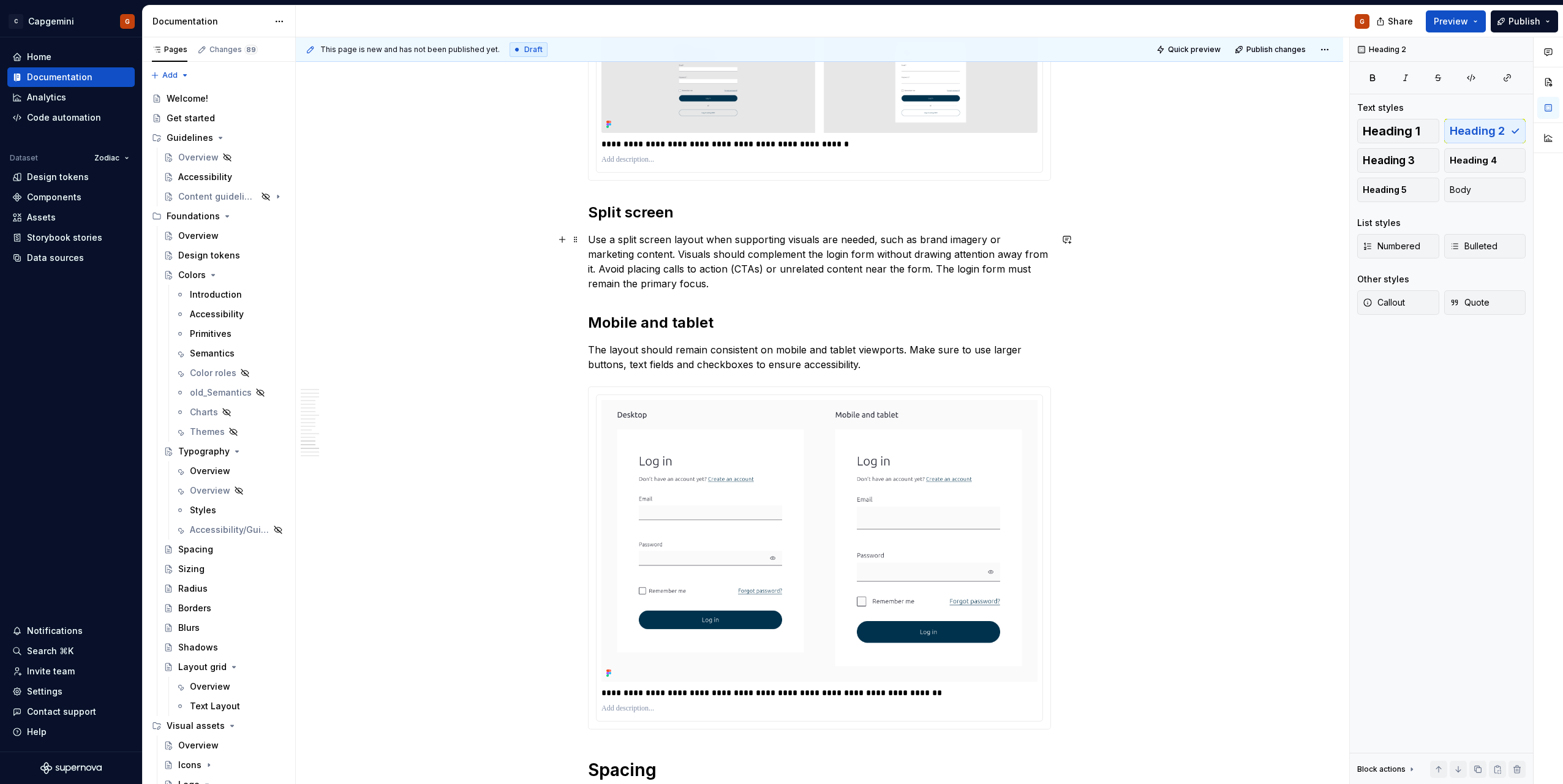
click at [676, 280] on p "Use a split screen layout when supporting visuals are needed, such as brand ima…" at bounding box center [820, 262] width 463 height 59
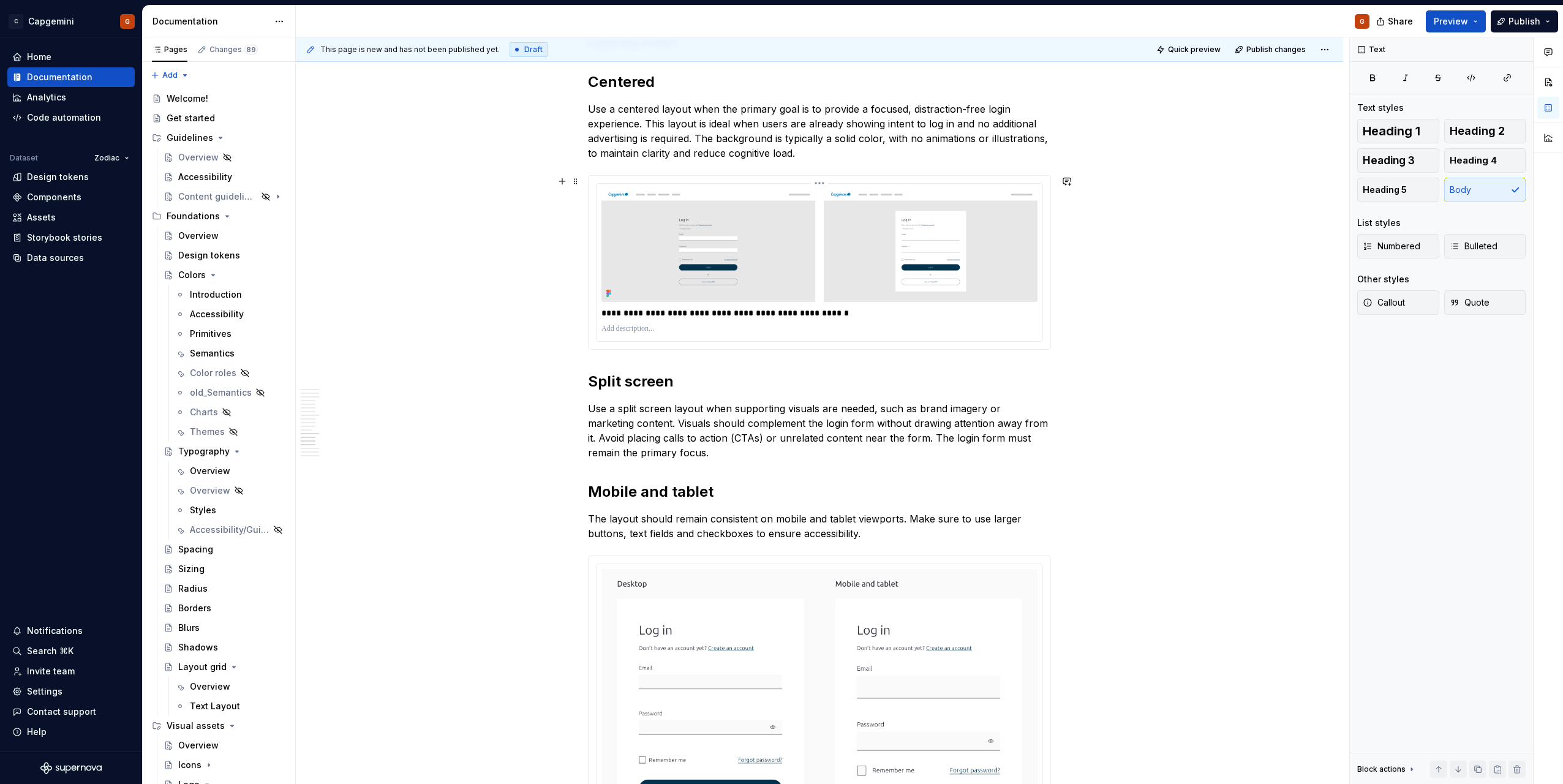
scroll to position [3858, 0]
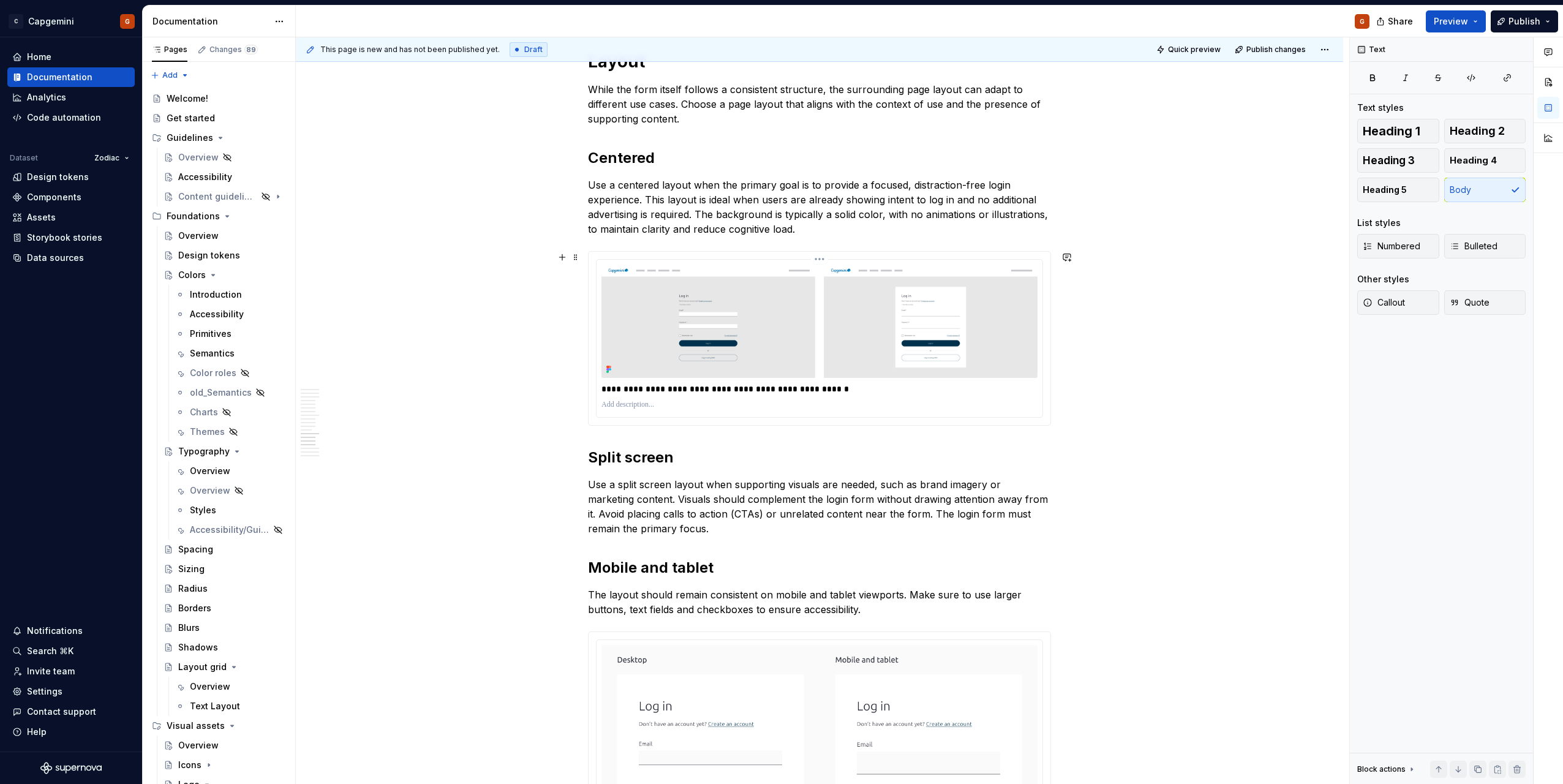
click at [830, 392] on p "**********" at bounding box center [820, 389] width 436 height 13
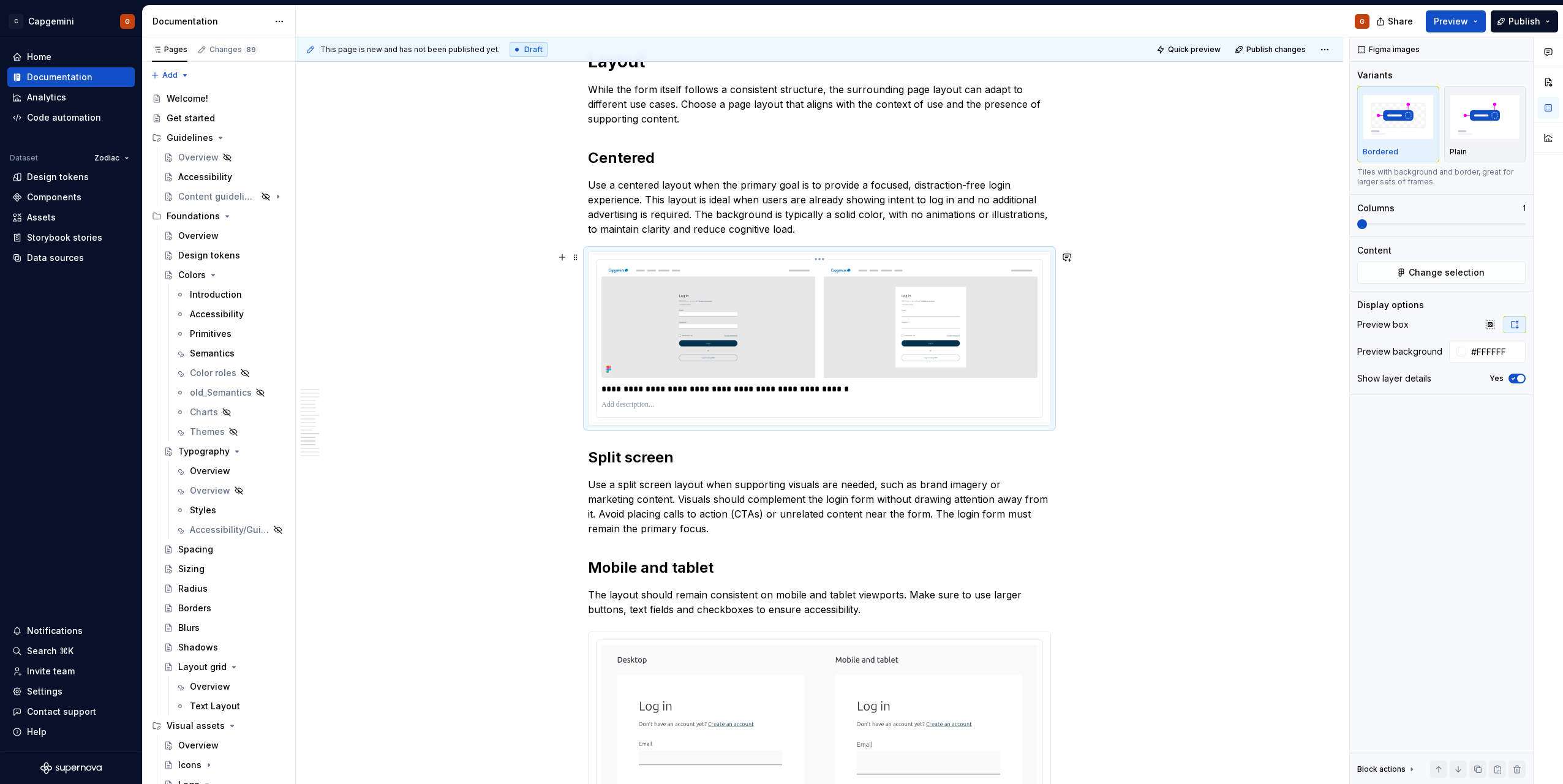
click at [602, 389] on p "**********" at bounding box center [820, 389] width 436 height 13
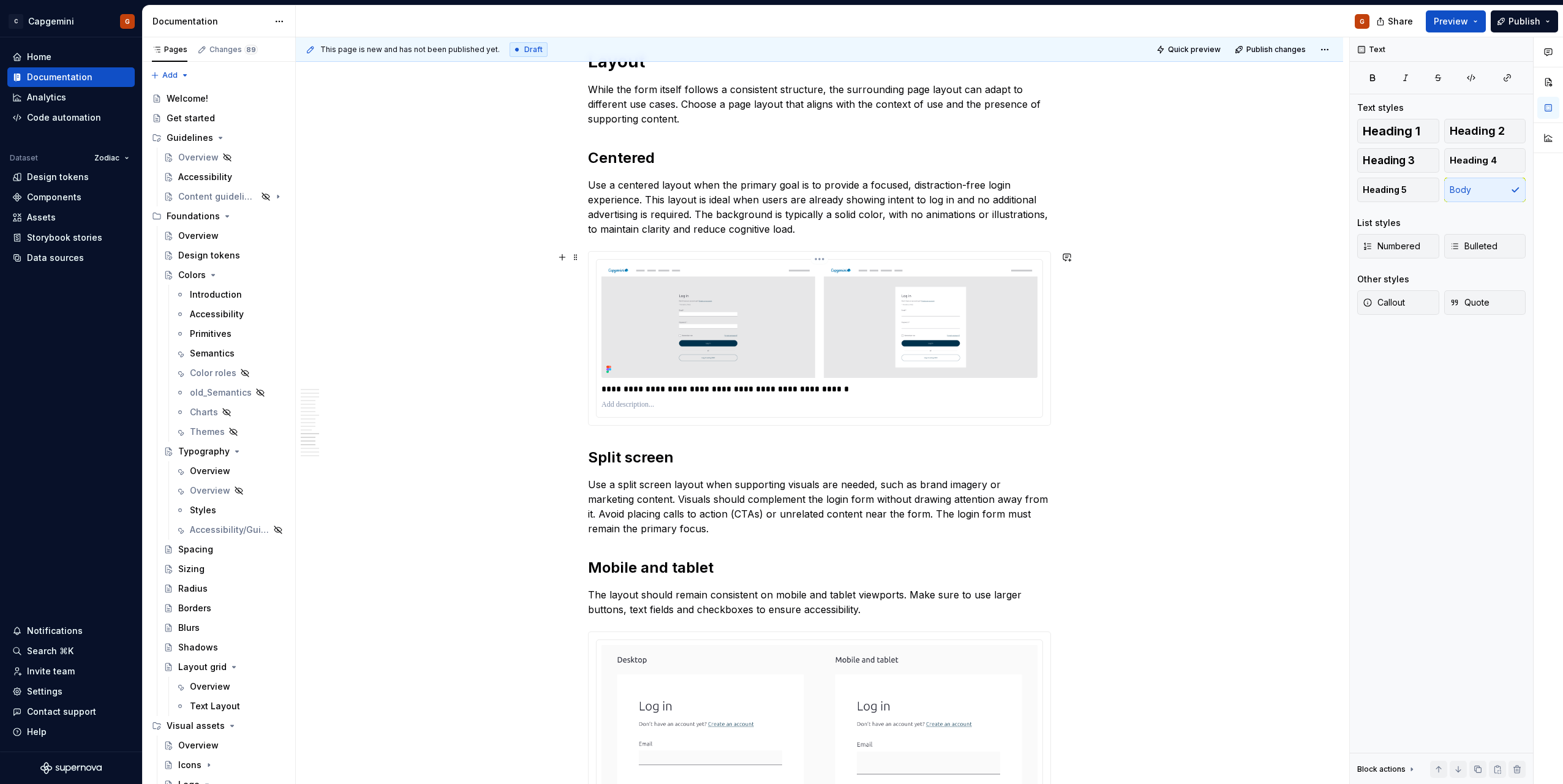
click at [691, 392] on p "**********" at bounding box center [820, 389] width 436 height 13
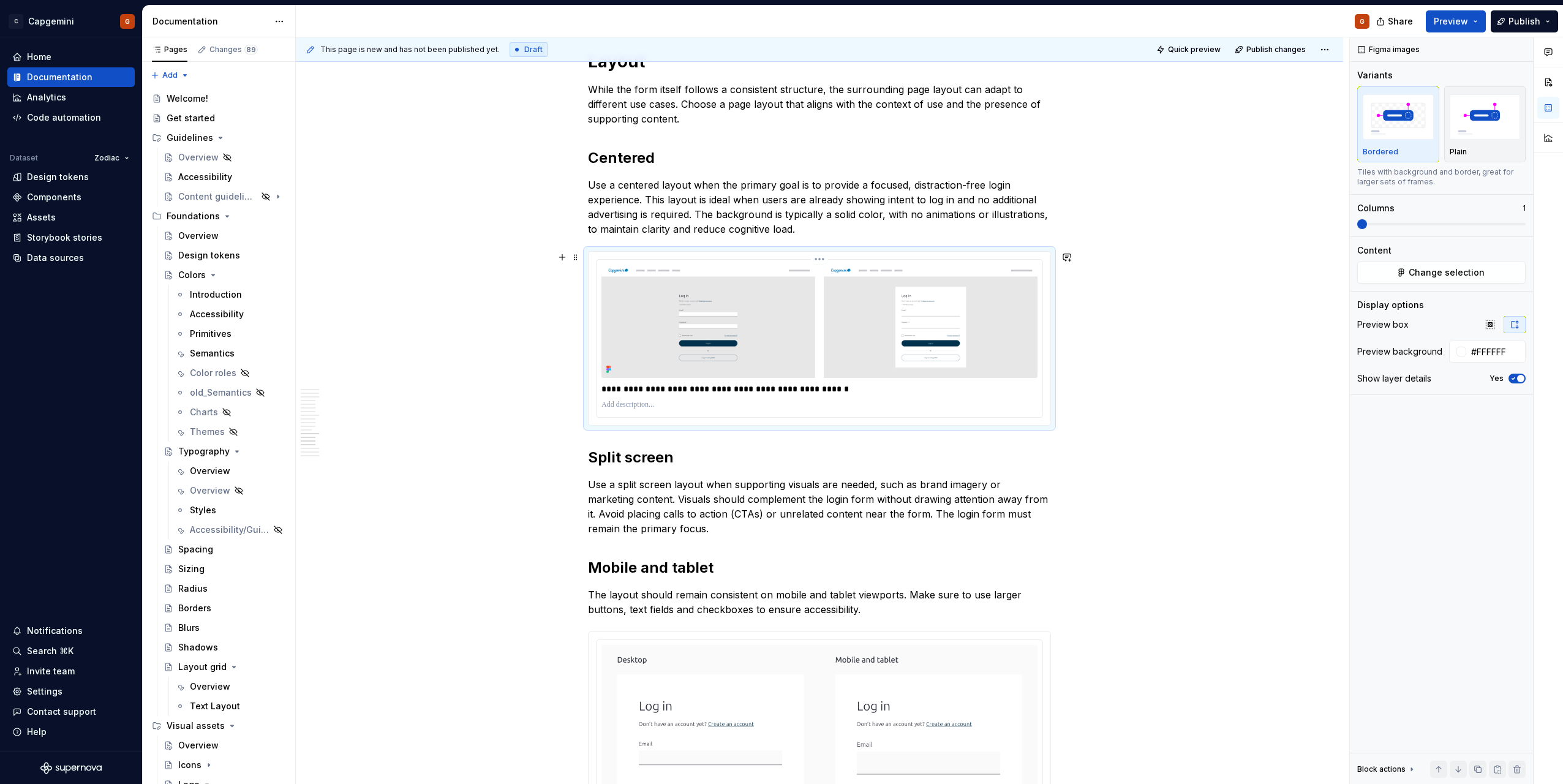
drag, startPoint x: 603, startPoint y: 386, endPoint x: 613, endPoint y: 390, distance: 10.8
click at [603, 387] on p "**********" at bounding box center [820, 389] width 436 height 13
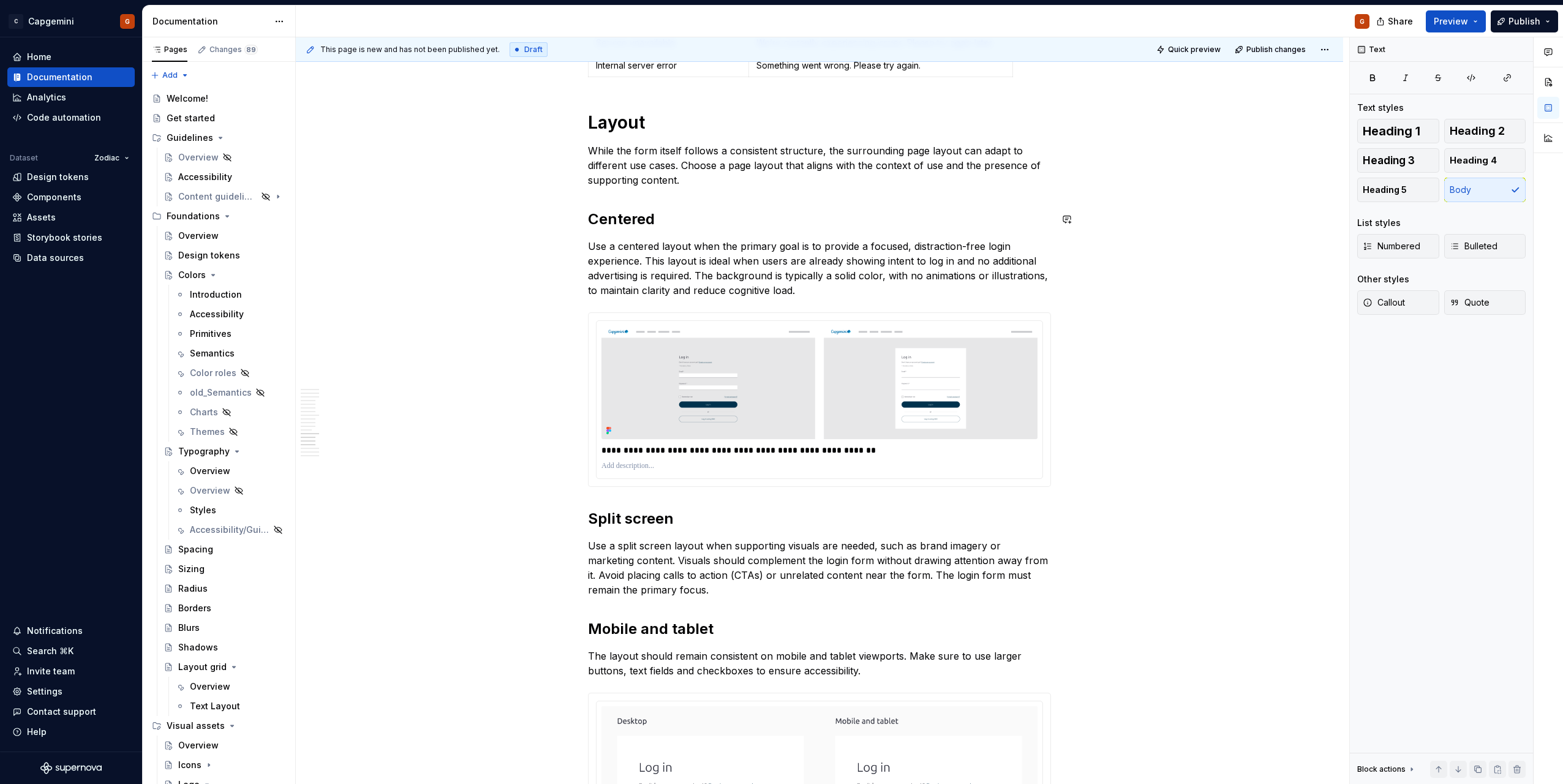
click at [703, 181] on p "While the form itself follows a consistent structure, the surrounding page layo…" at bounding box center [820, 164] width 463 height 44
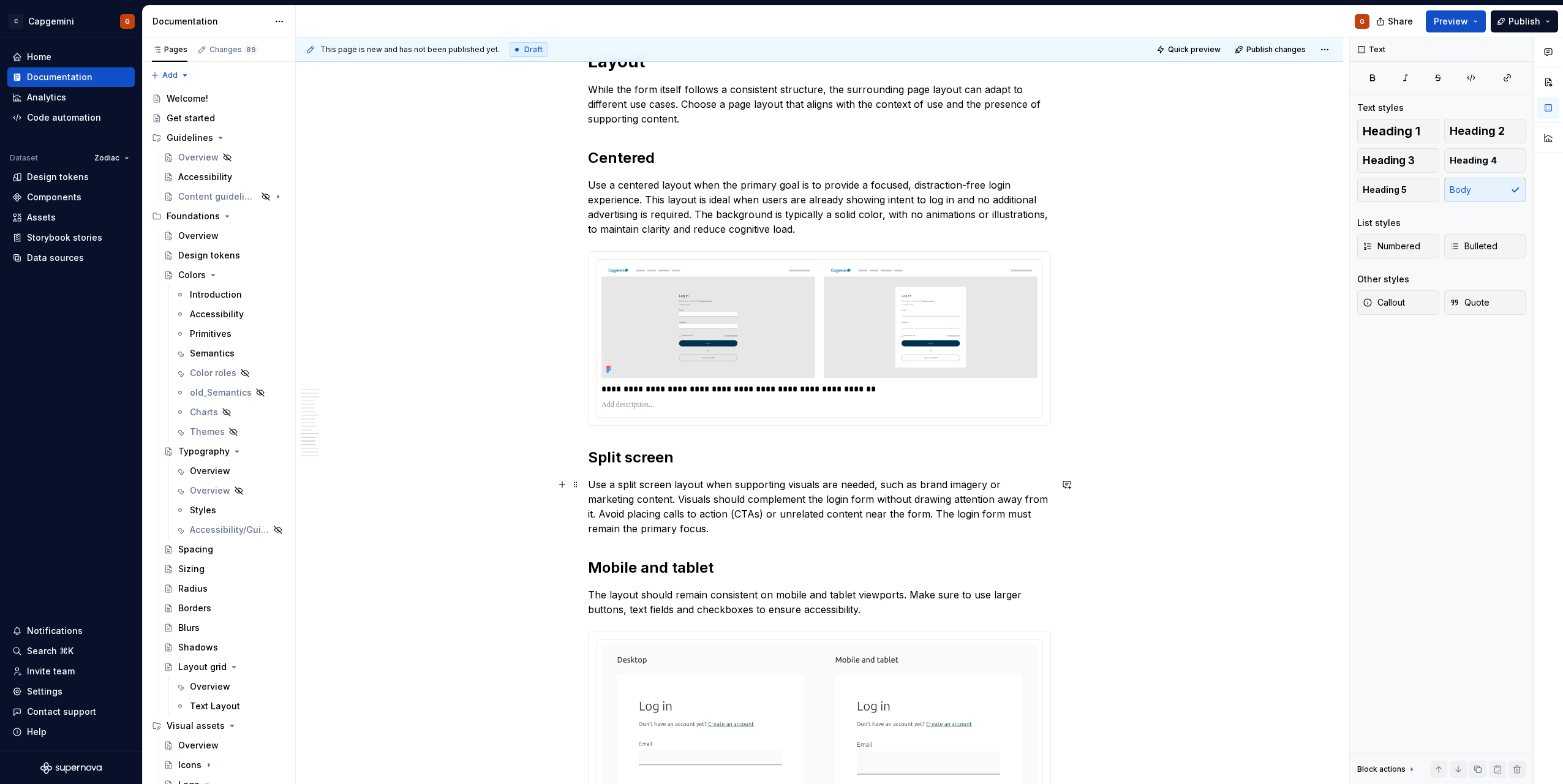
click at [692, 523] on p "Use a split screen layout when supporting visuals are needed, such as brand ima…" at bounding box center [820, 507] width 463 height 59
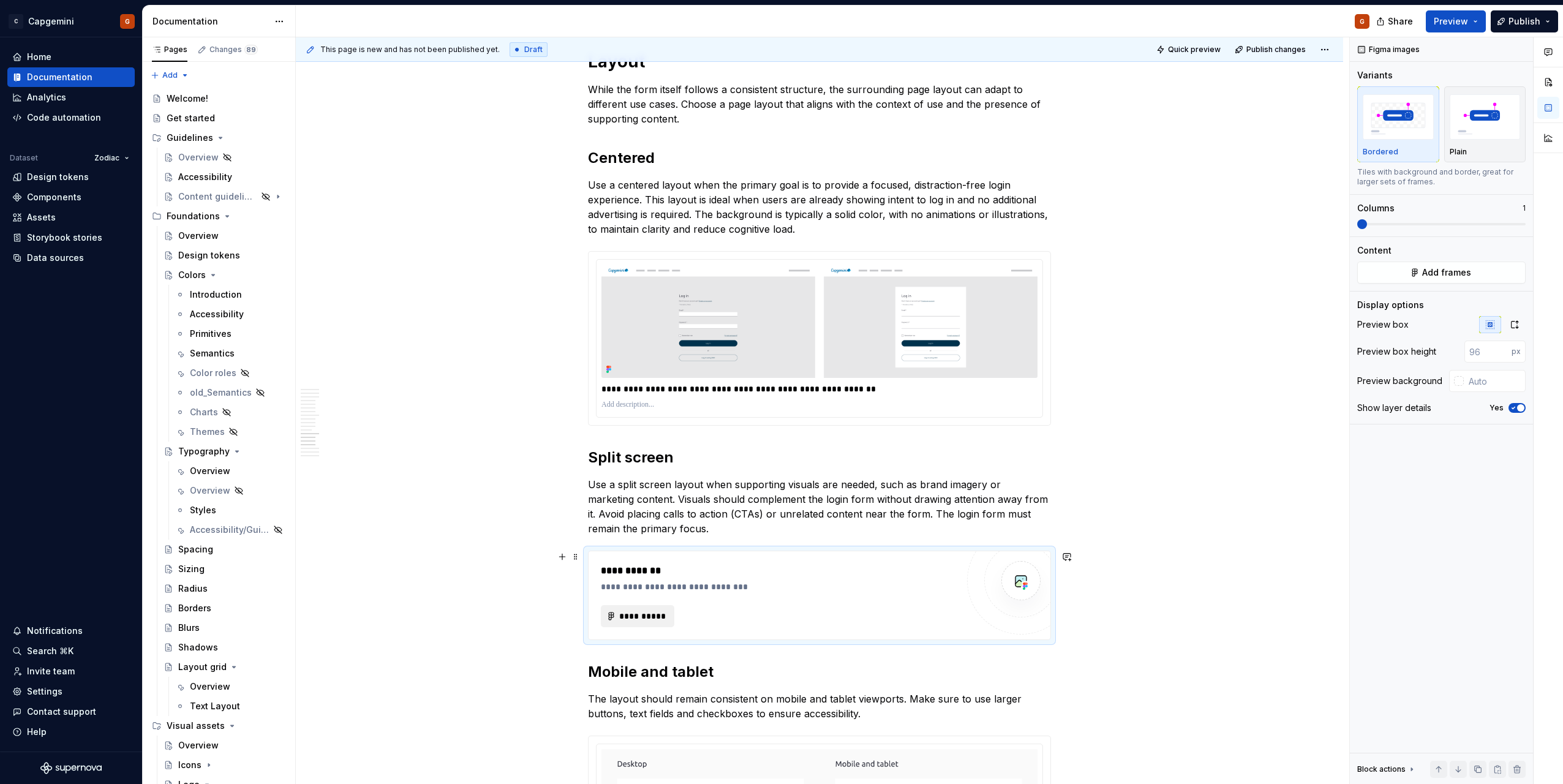
click at [651, 621] on span "**********" at bounding box center [642, 616] width 47 height 13
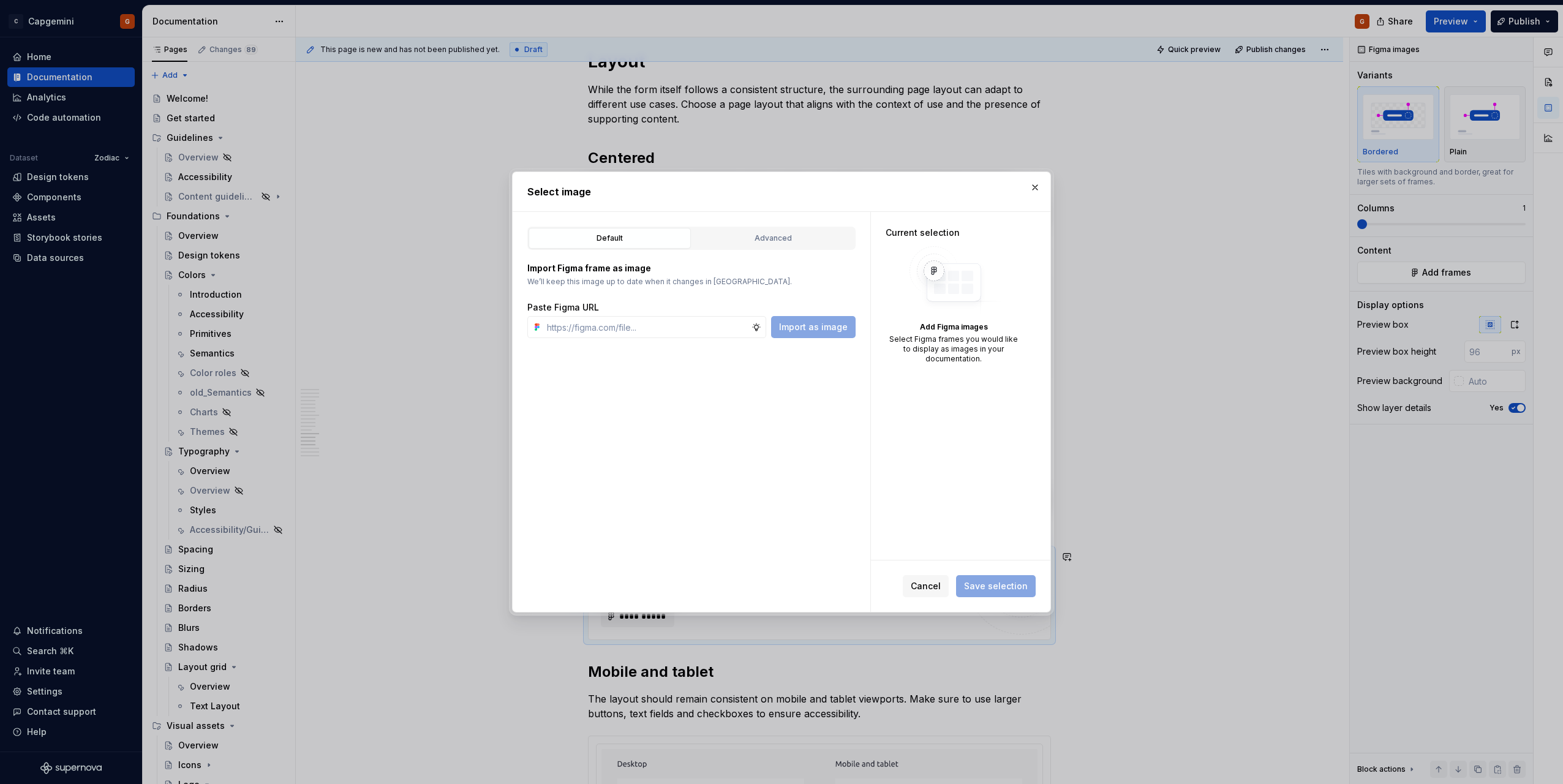
click at [741, 239] on div "Advanced" at bounding box center [773, 239] width 154 height 13
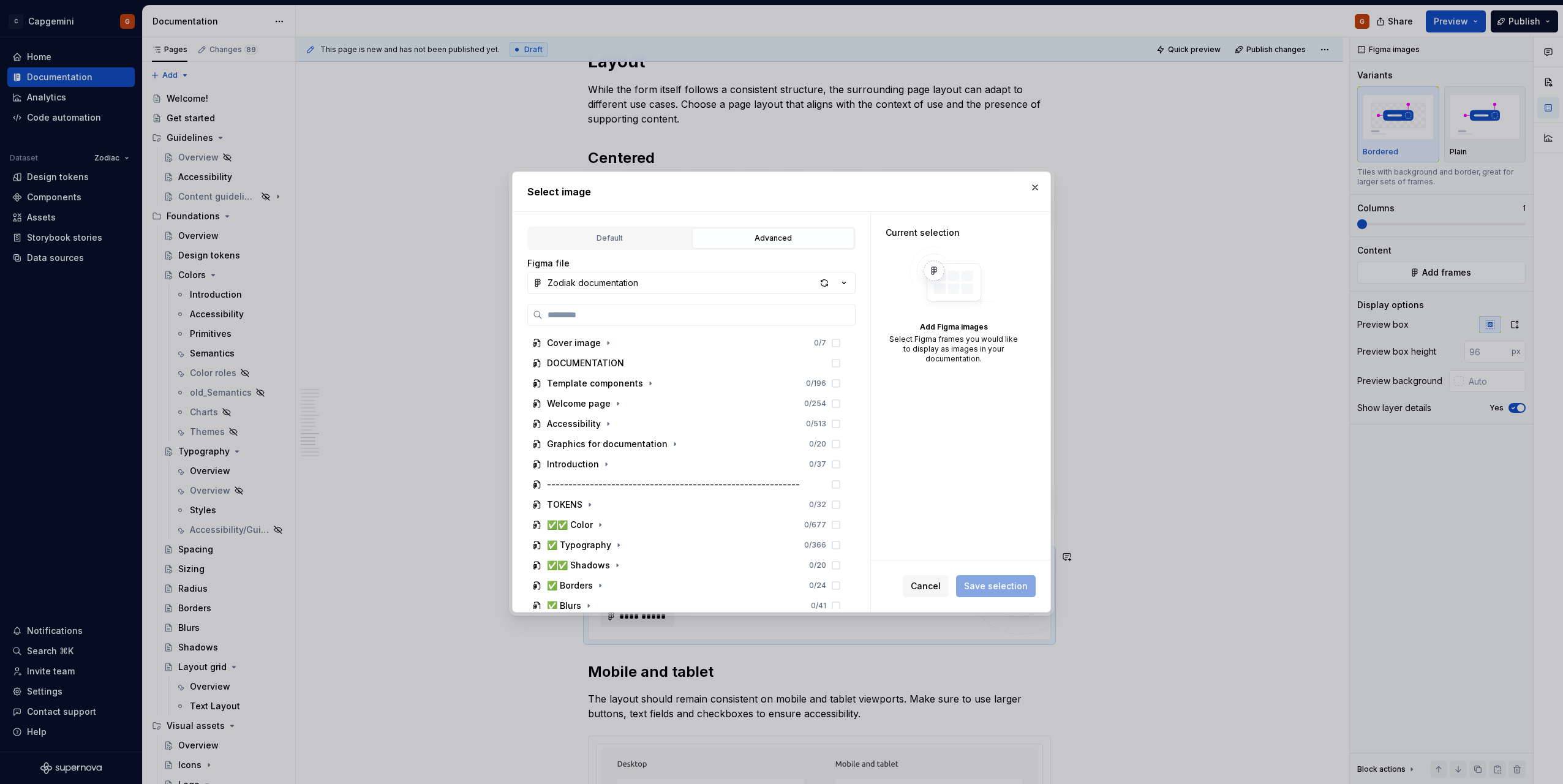
type textarea "*"
click at [607, 322] on label at bounding box center [691, 315] width 328 height 22
click at [607, 321] on input "search" at bounding box center [698, 315] width 312 height 13
type input "*******"
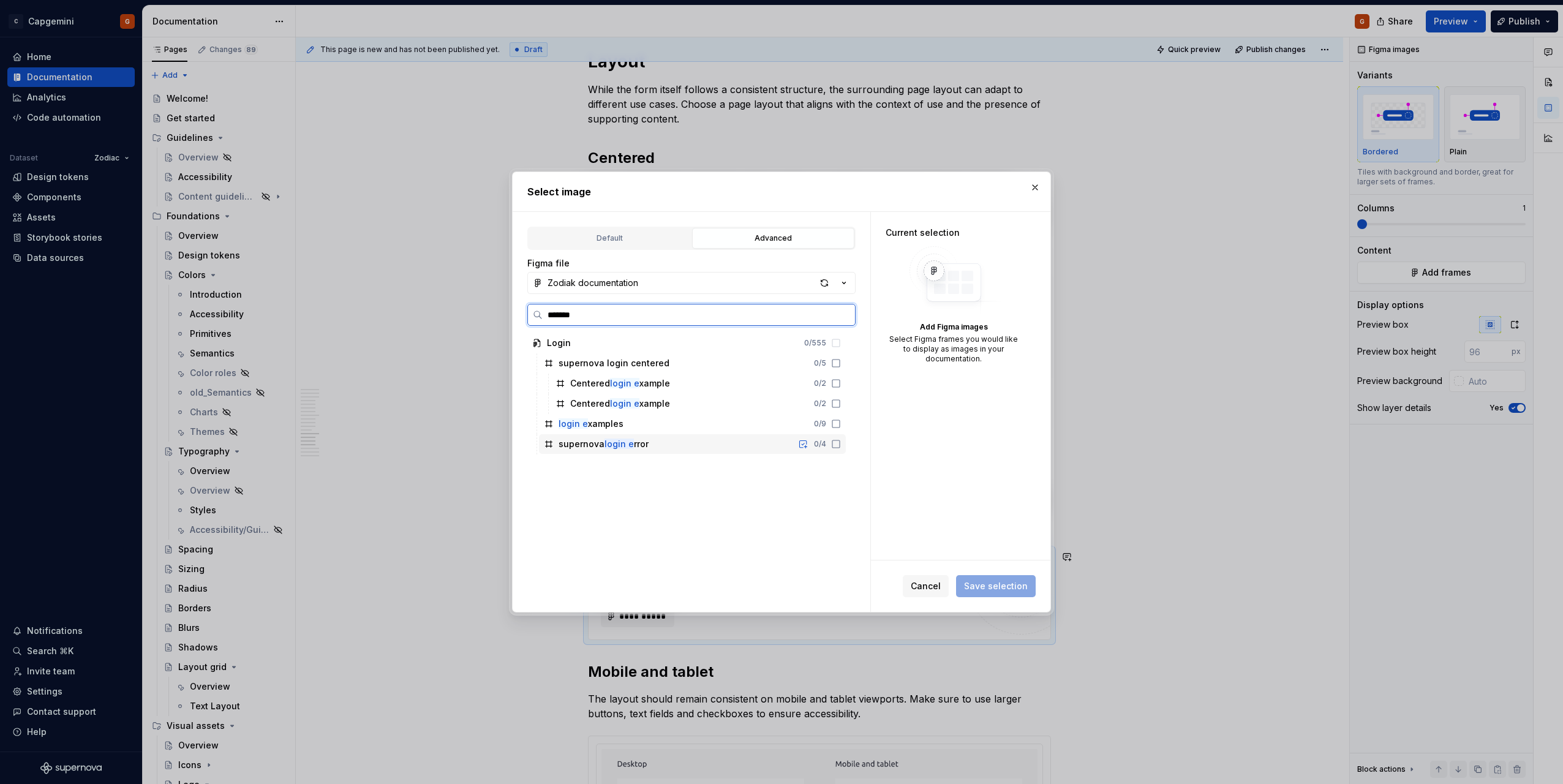
click at [674, 429] on div "login e xamples 0 / 9" at bounding box center [692, 424] width 307 height 20
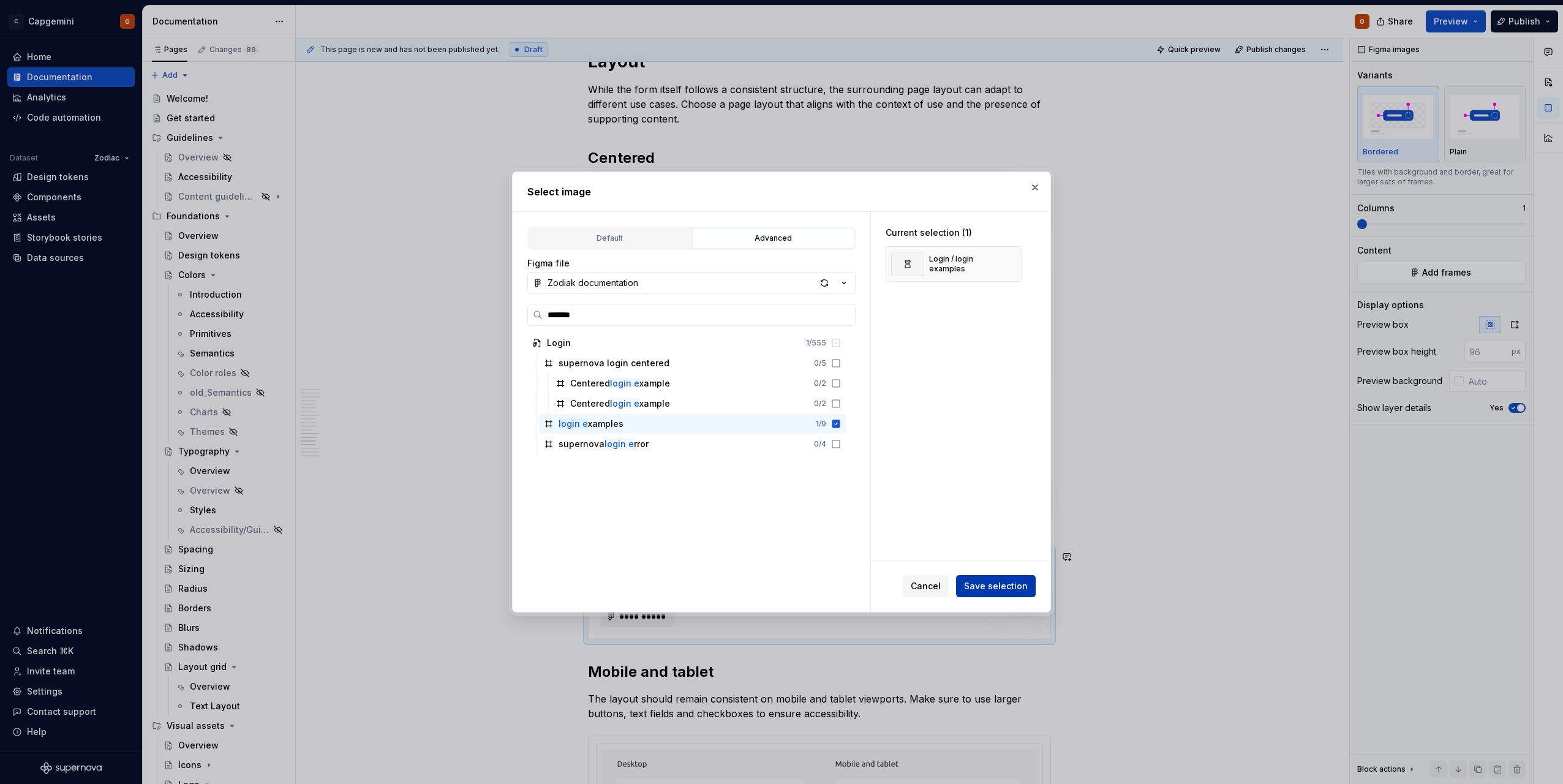
click at [1018, 590] on span "Save selection" at bounding box center [995, 586] width 63 height 13
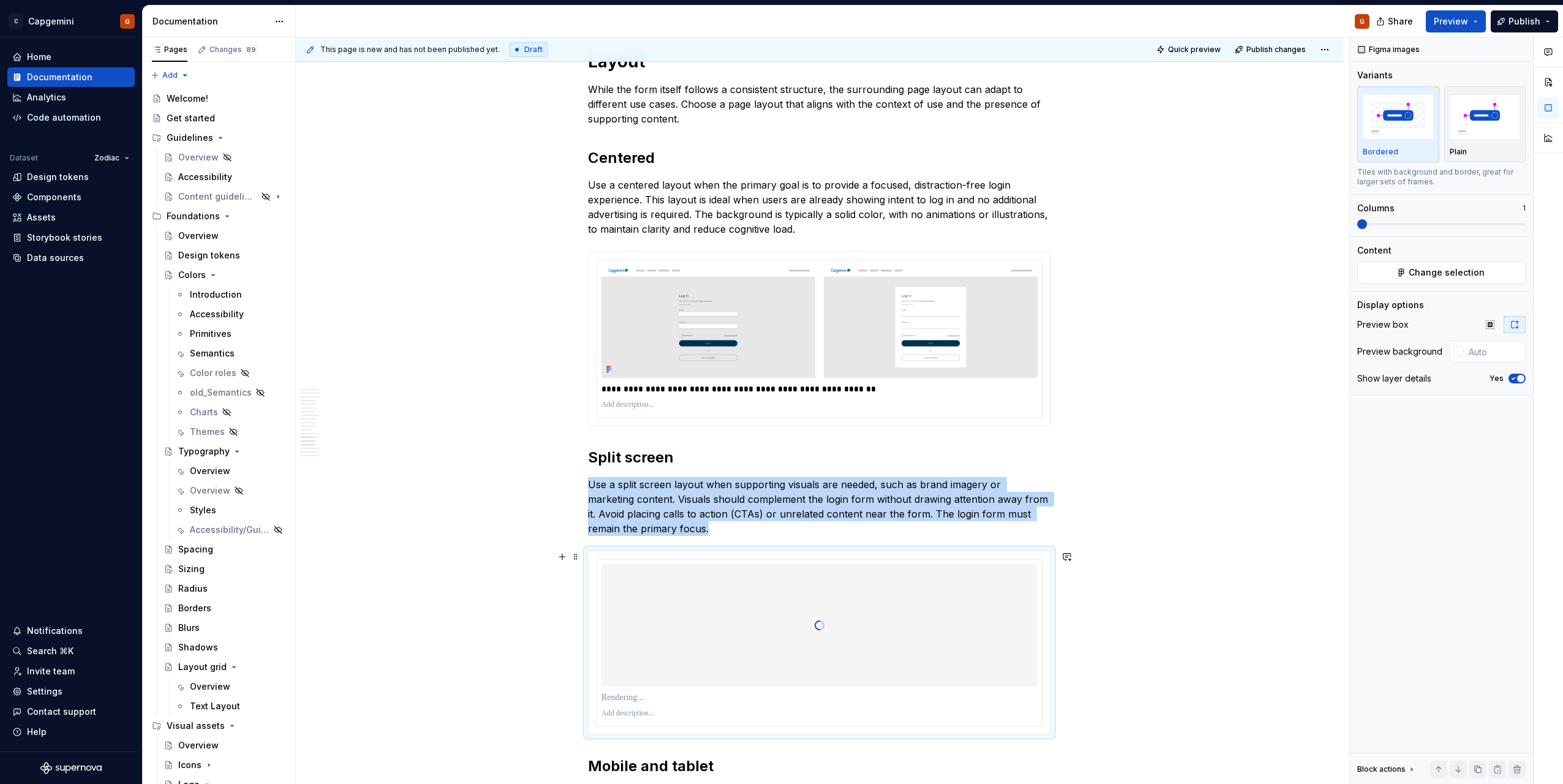
scroll to position [3981, 0]
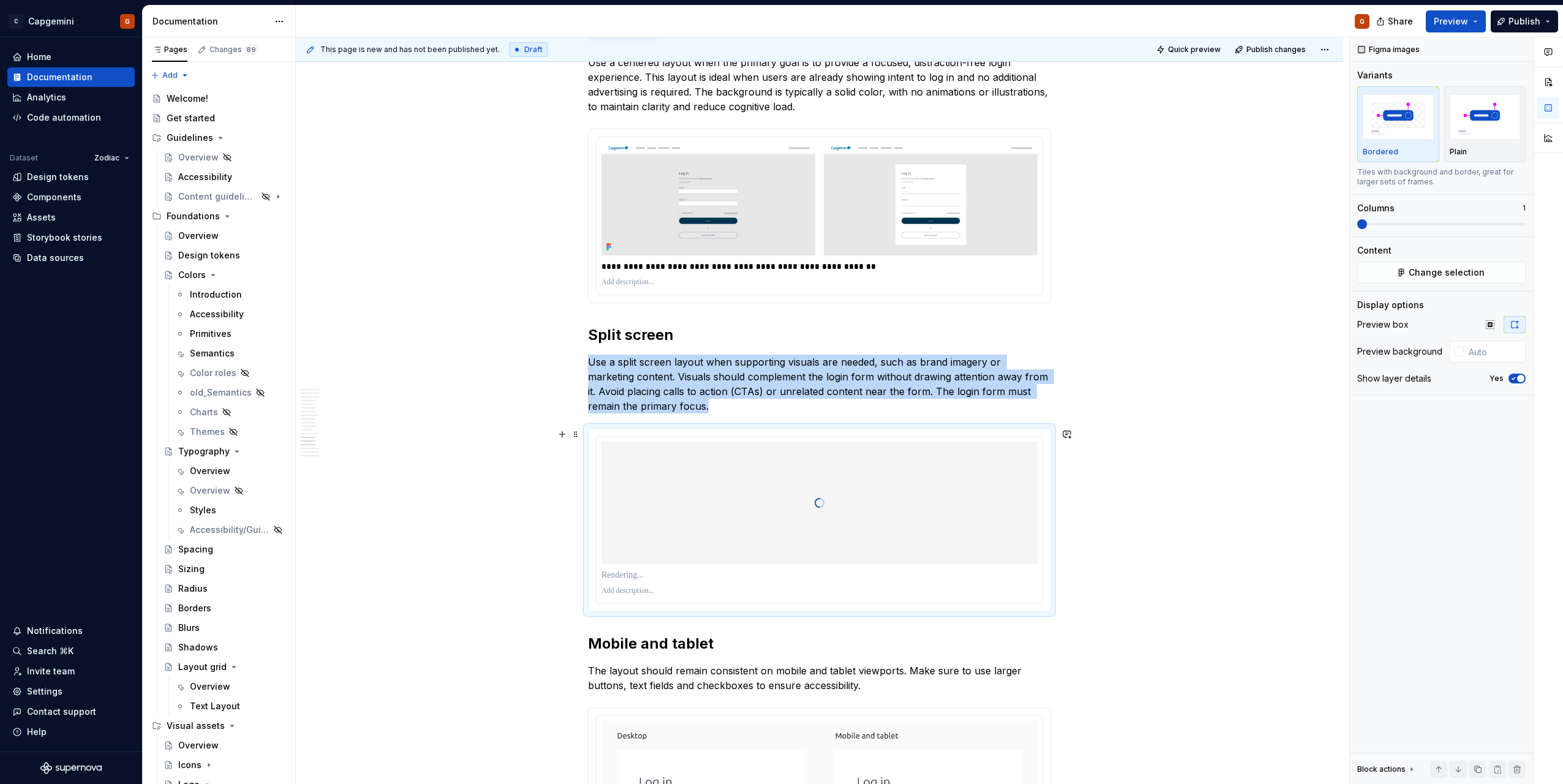
click at [659, 571] on p at bounding box center [820, 575] width 436 height 13
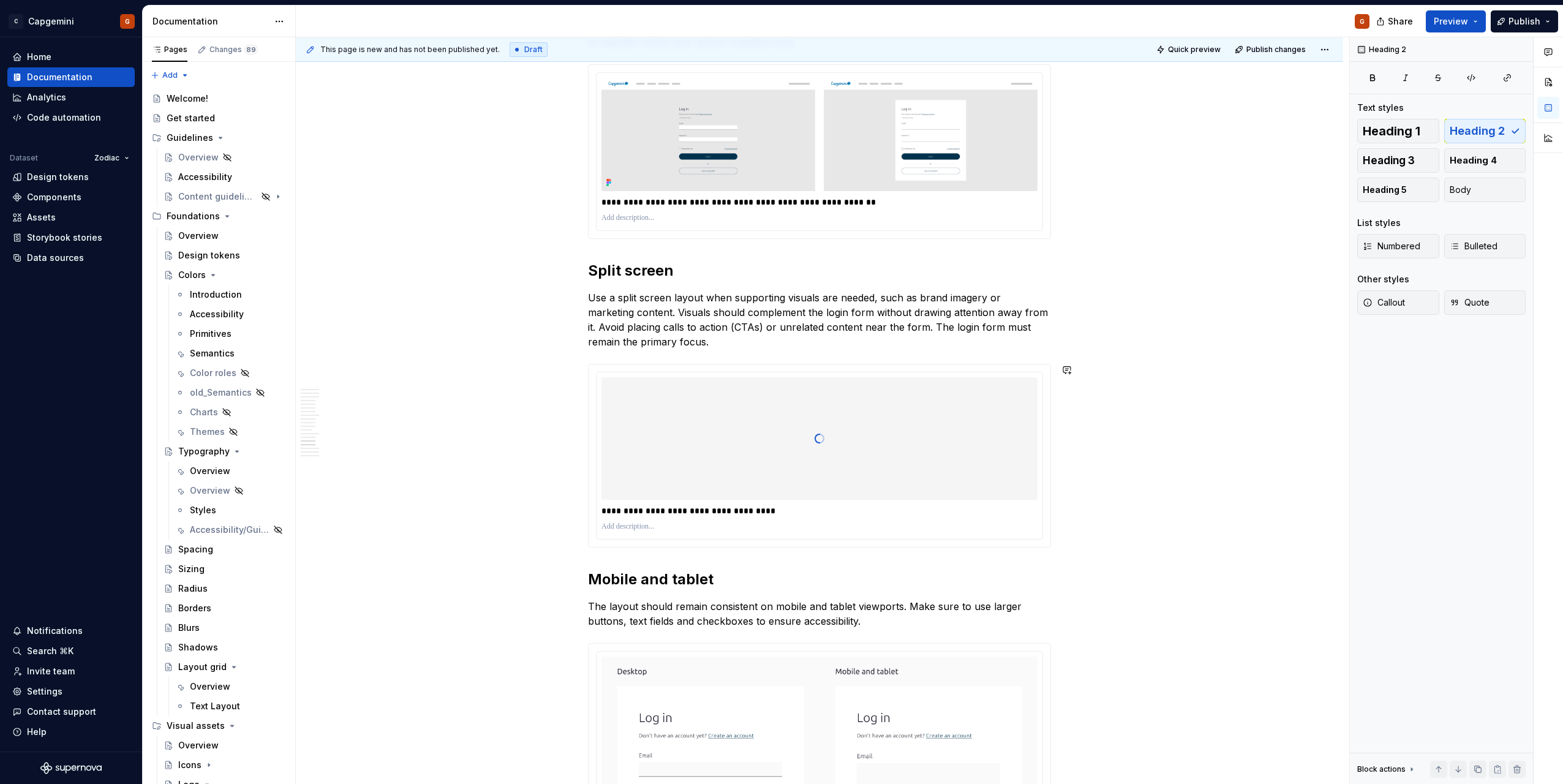
scroll to position [4103, 0]
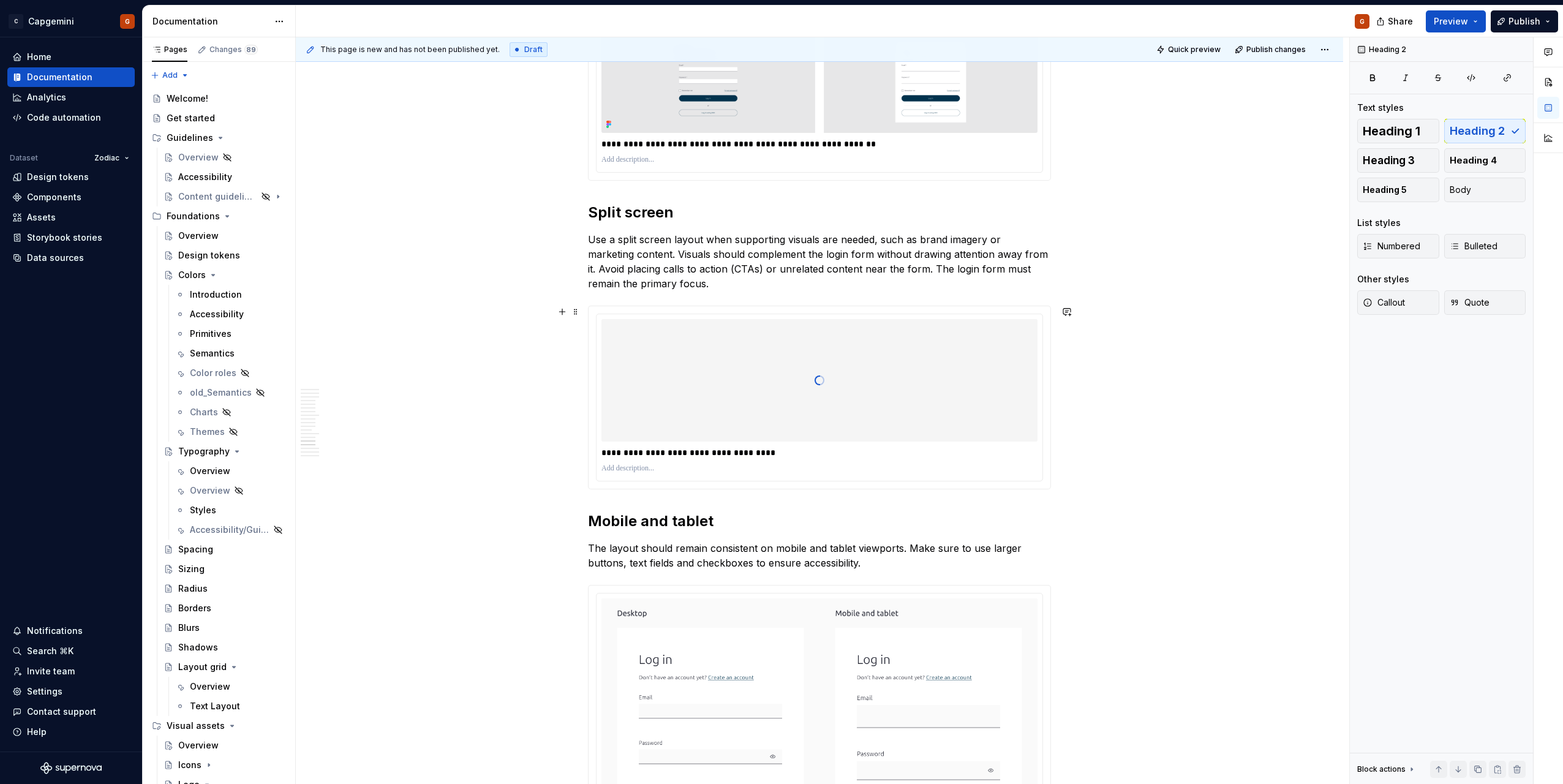
click at [800, 453] on p "**********" at bounding box center [820, 452] width 436 height 13
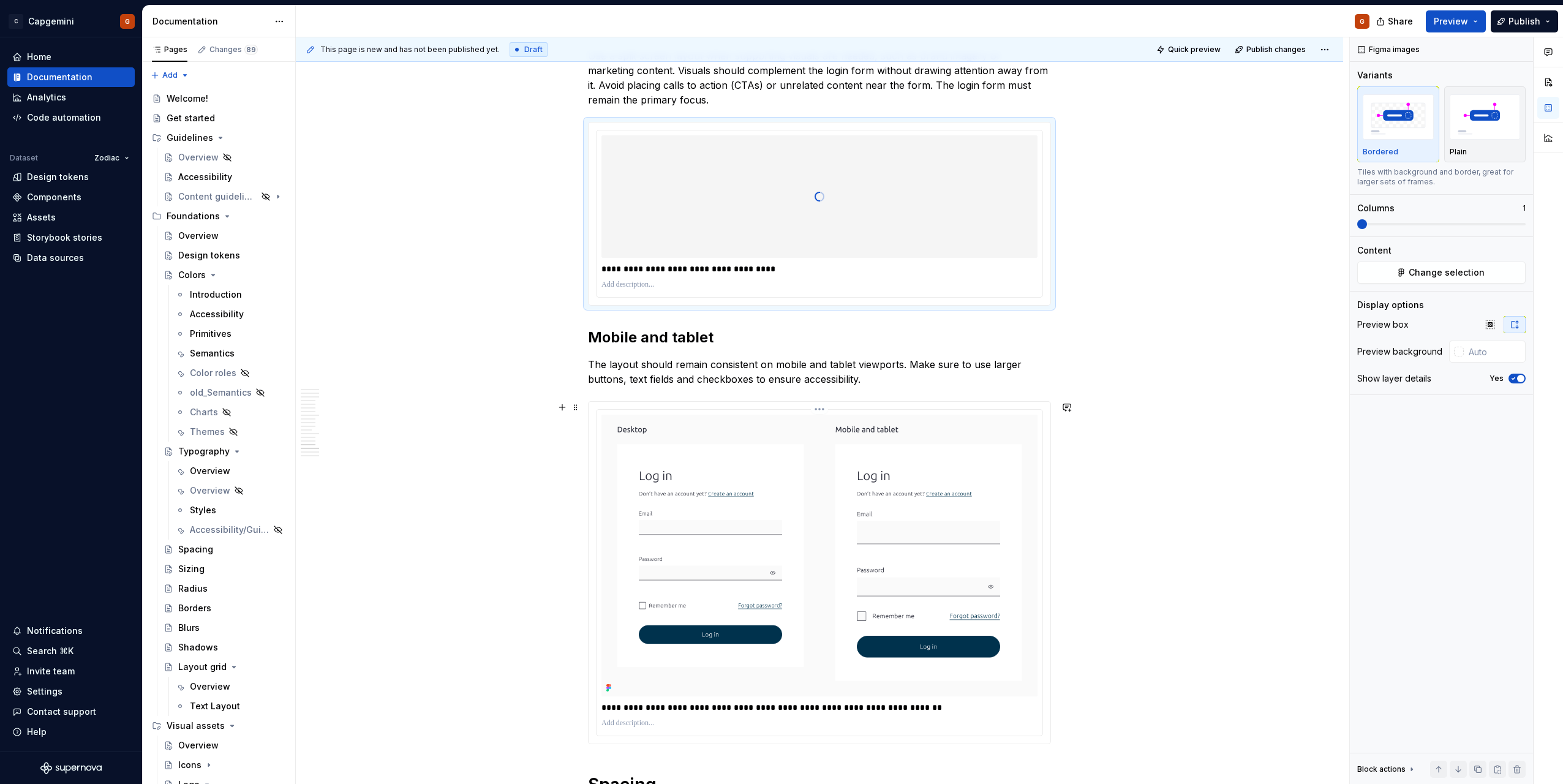
scroll to position [4410, 0]
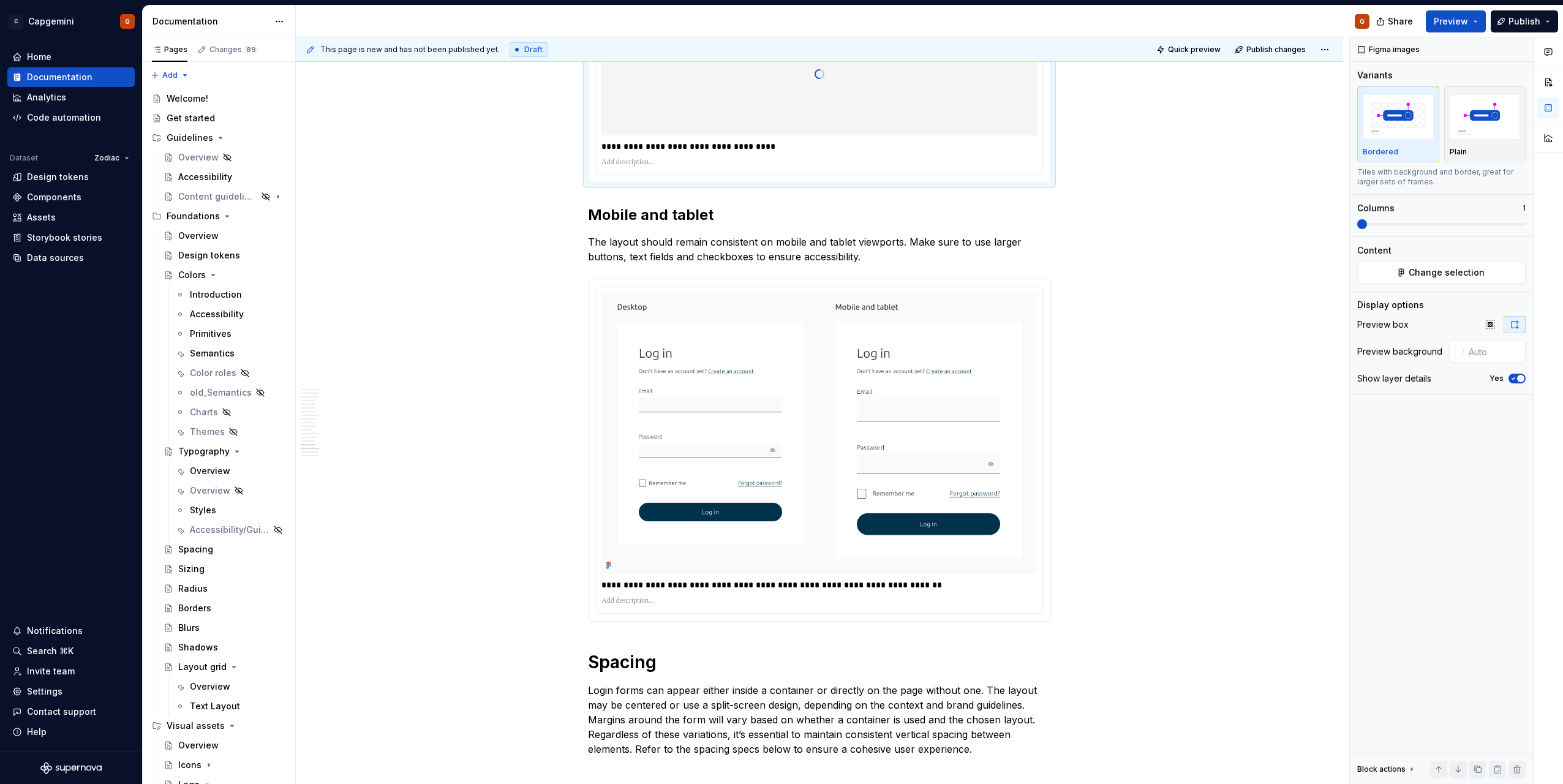
click at [602, 140] on p "**********" at bounding box center [820, 147] width 436 height 13
click at [812, 669] on h1 "Spacing" at bounding box center [820, 662] width 463 height 22
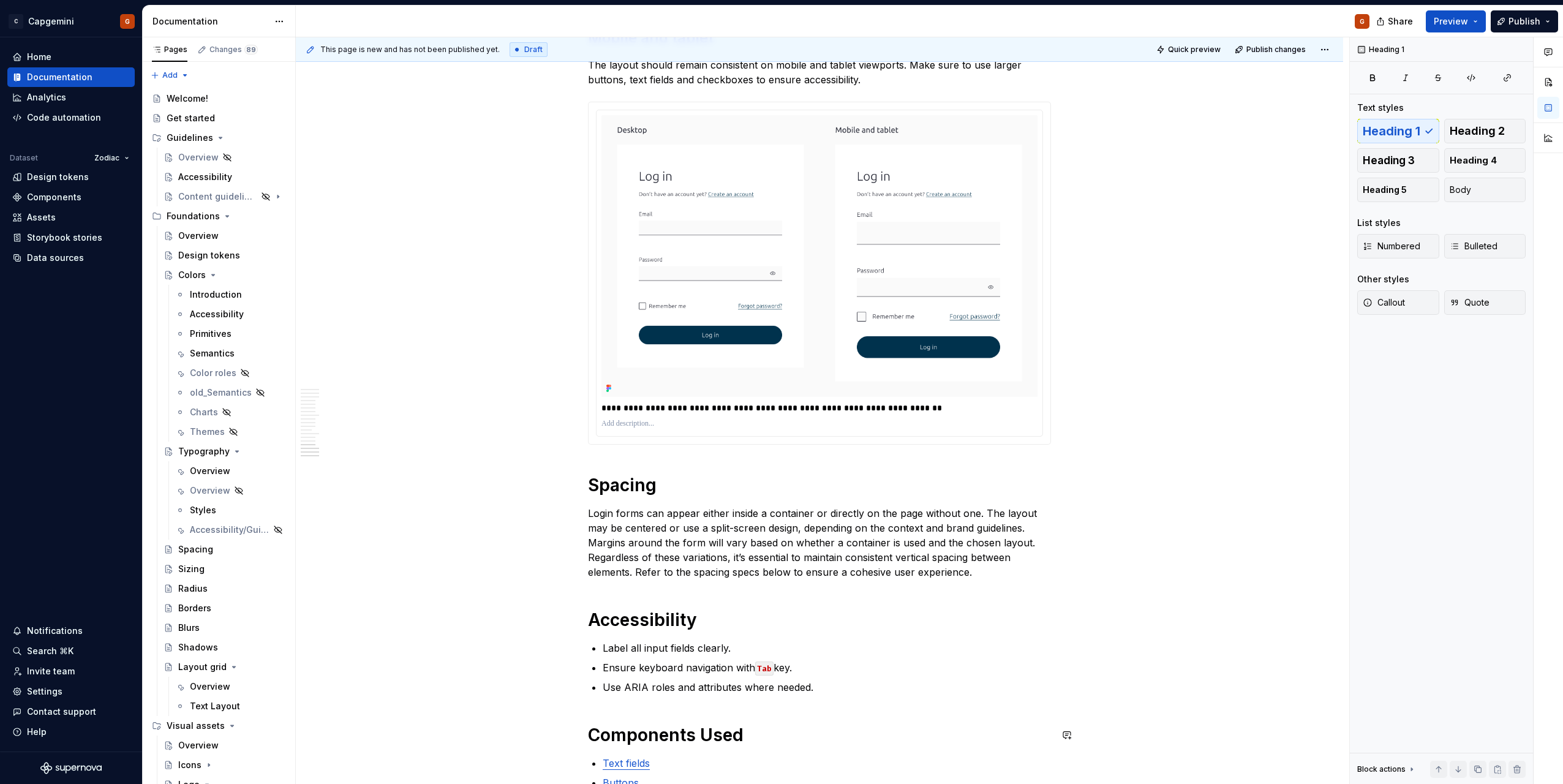
scroll to position [4532, 0]
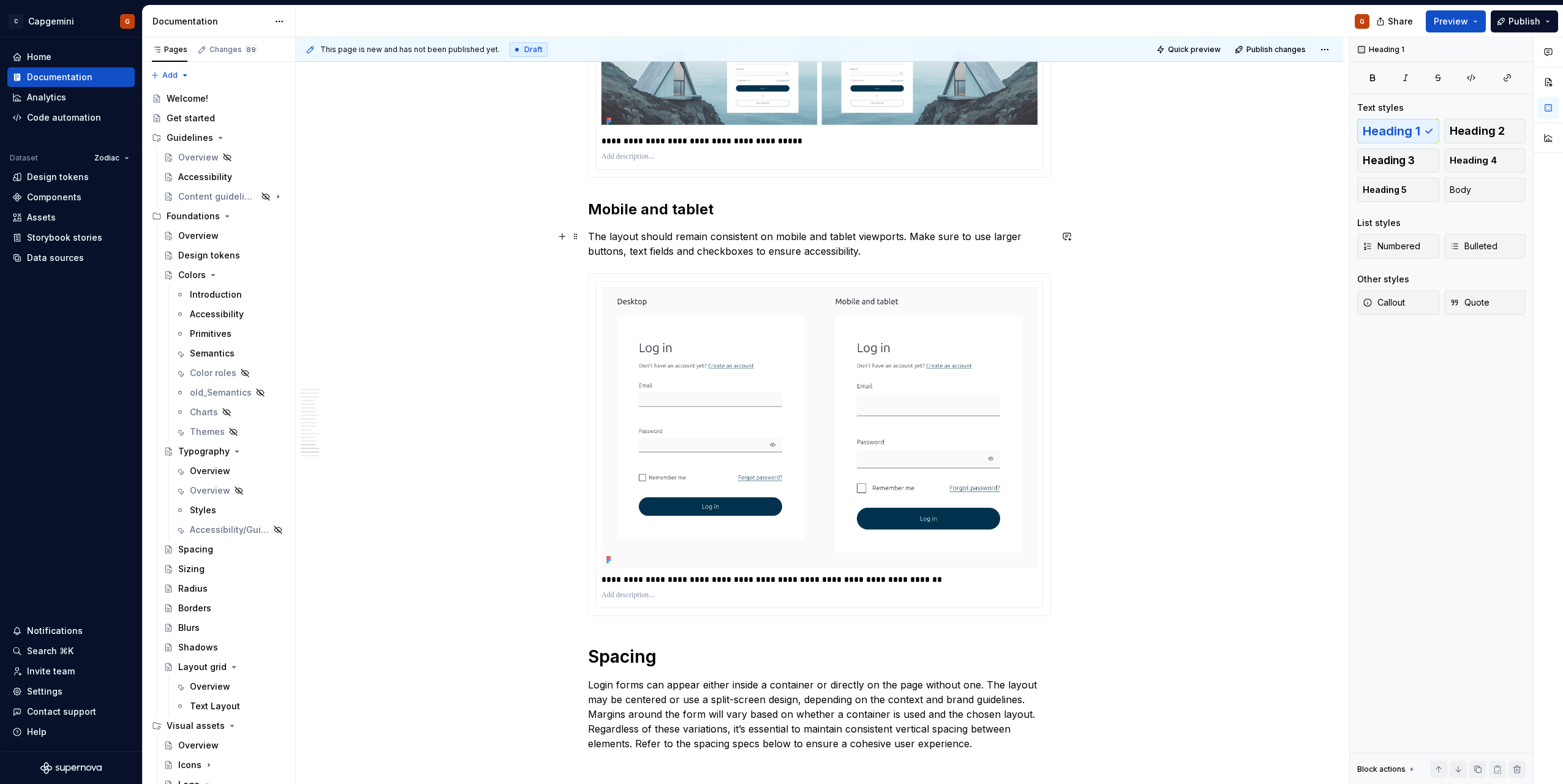
click at [906, 234] on p "The layout should remain consistent on mobile and tablet viewports. Make sure t…" at bounding box center [820, 243] width 463 height 30
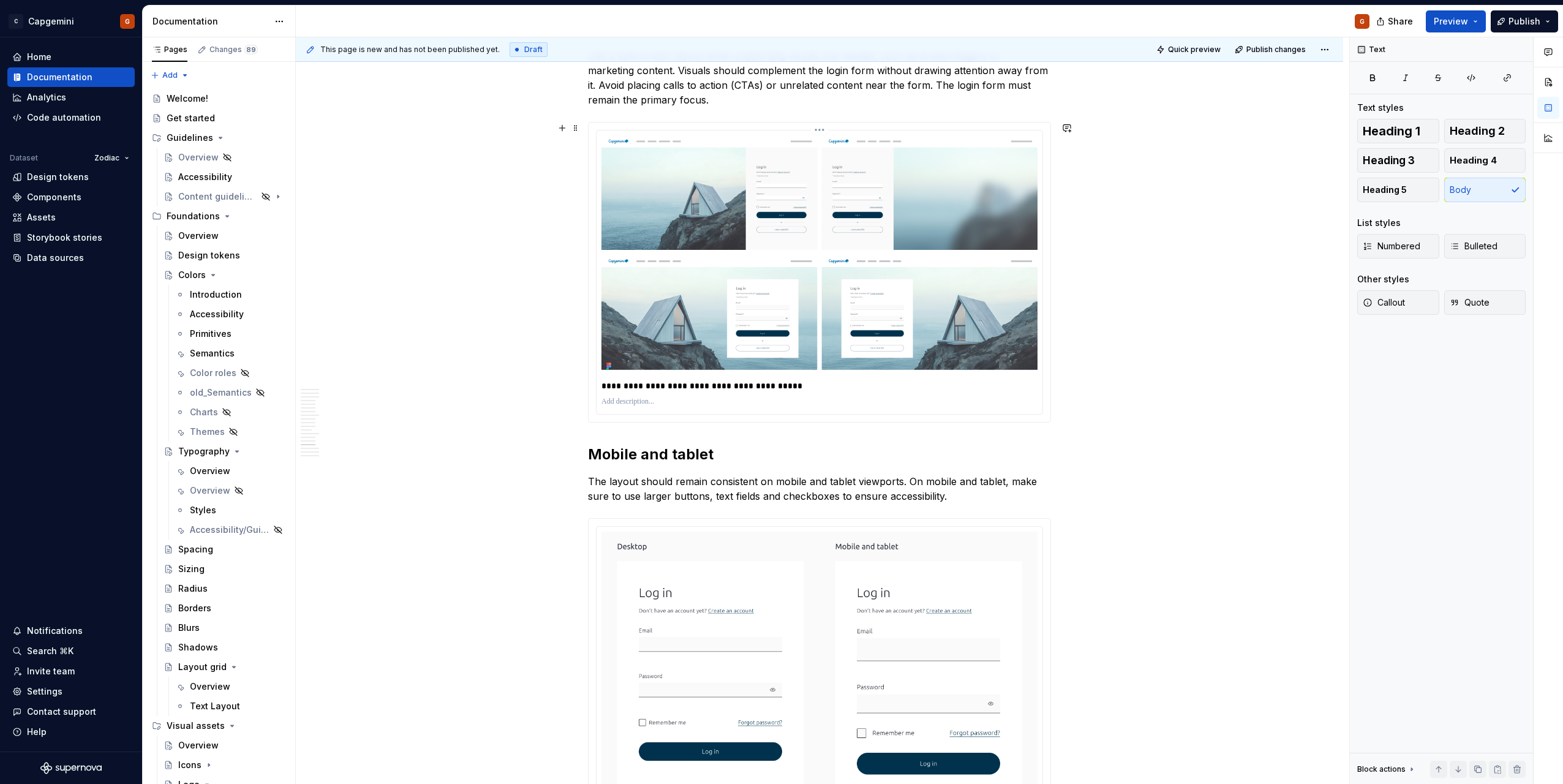
scroll to position [4165, 0]
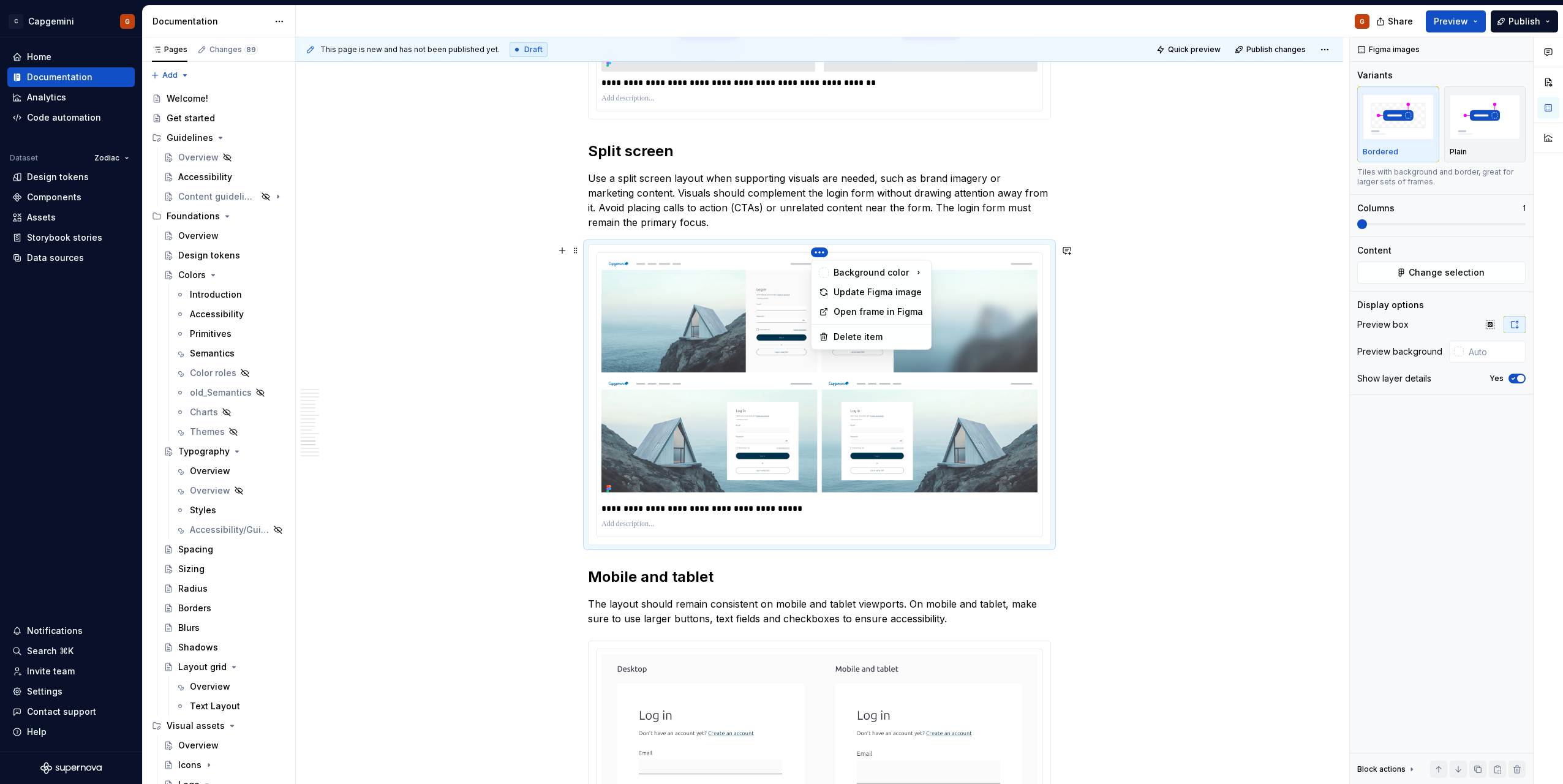
click at [816, 251] on html "C Capgemini G Home Documentation Analytics Code automation Dataset Zodiac Desig…" at bounding box center [782, 392] width 1563 height 784
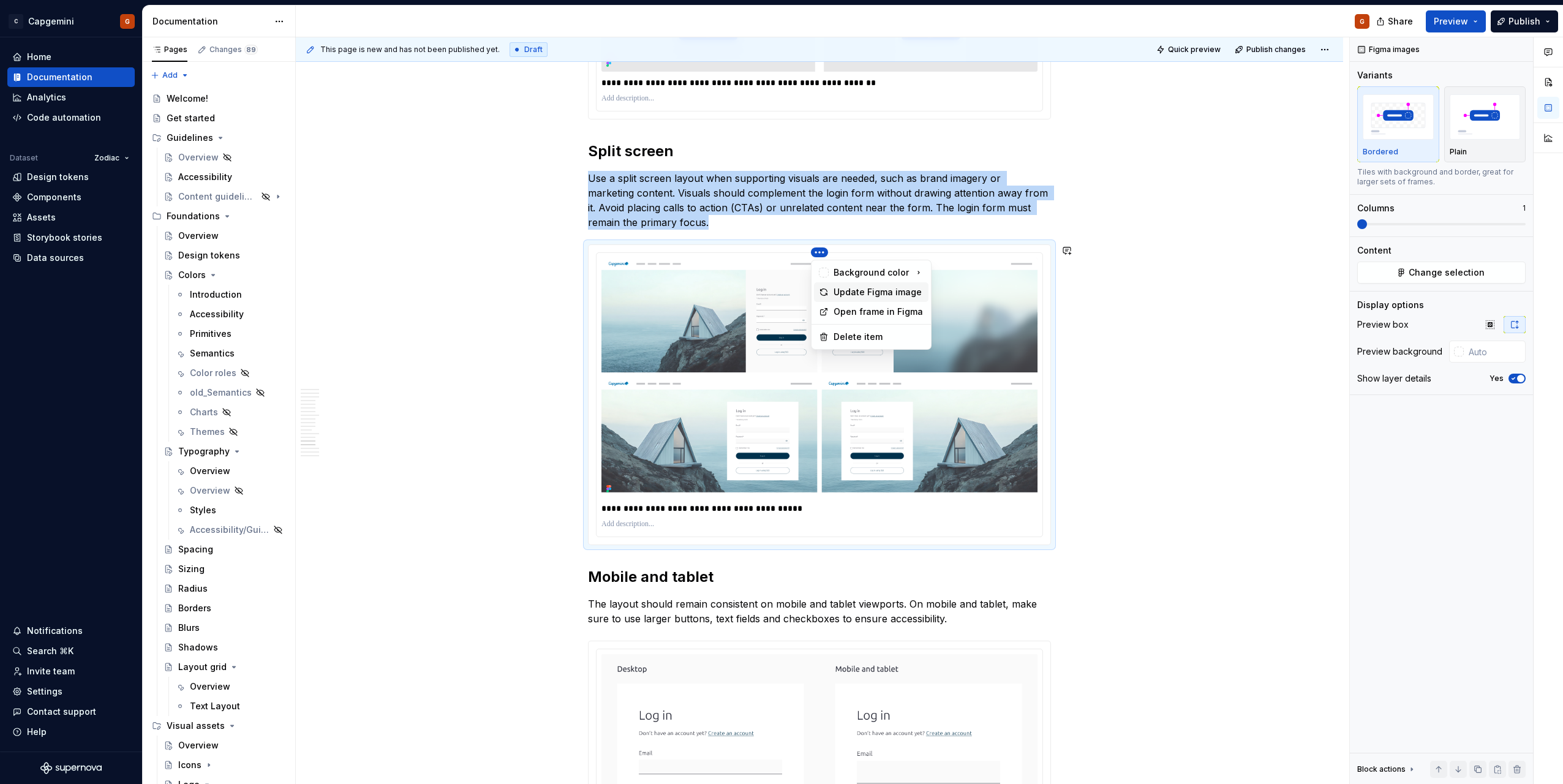
click at [847, 289] on div "Update Figma image" at bounding box center [878, 292] width 90 height 13
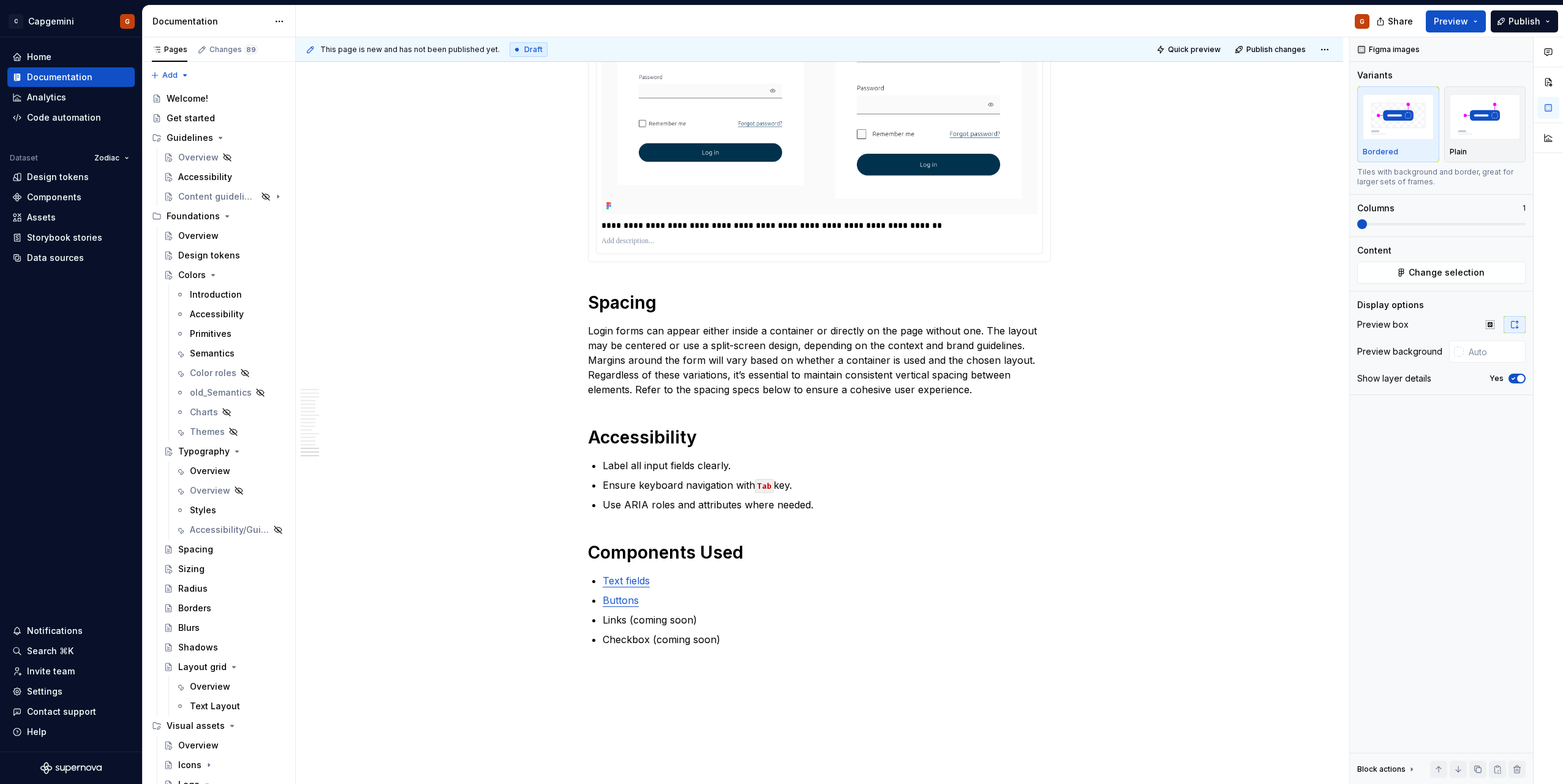
scroll to position [4900, 0]
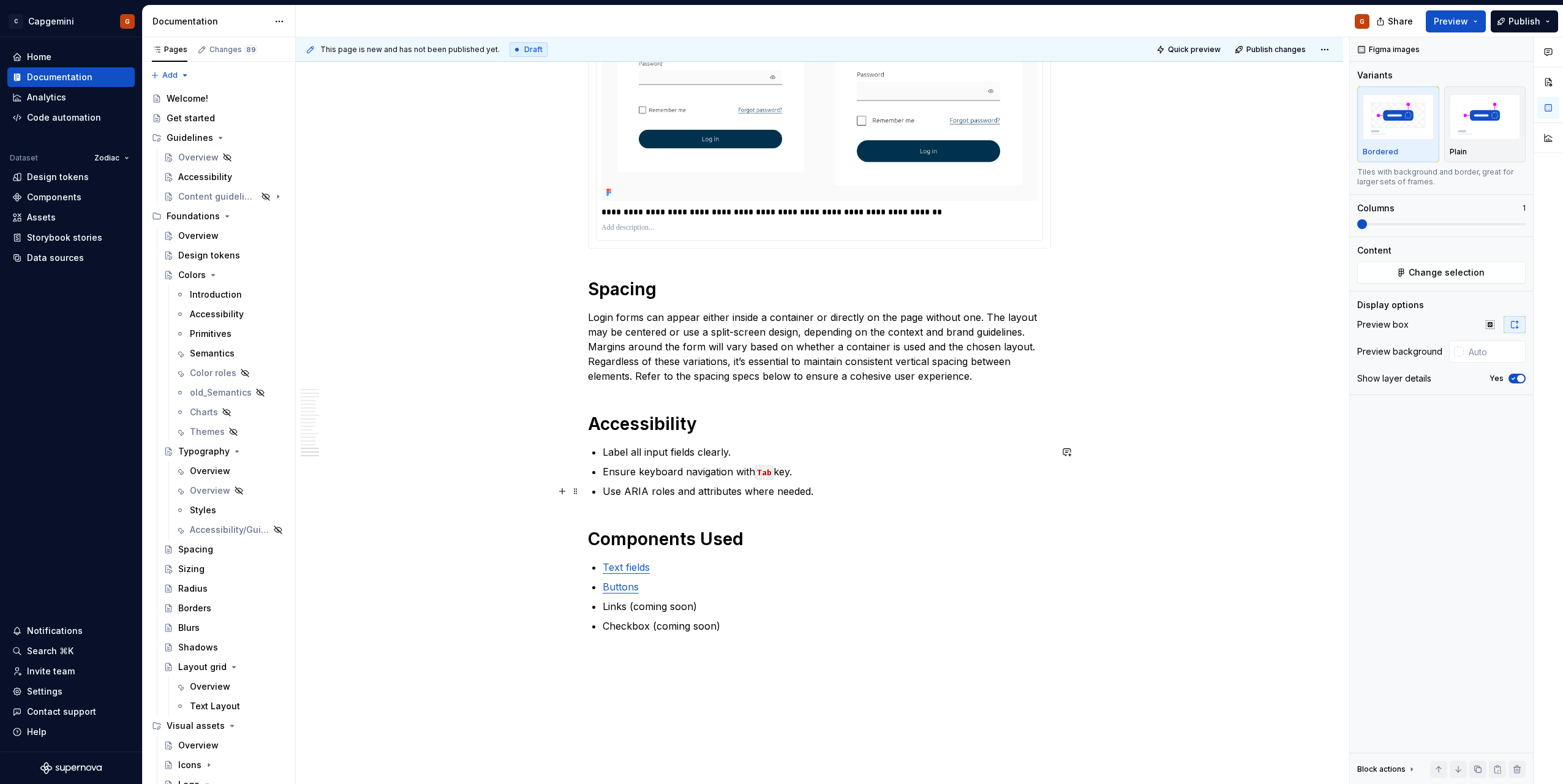
click at [767, 489] on p "Use ARIA roles and attributes where needed." at bounding box center [827, 491] width 449 height 14
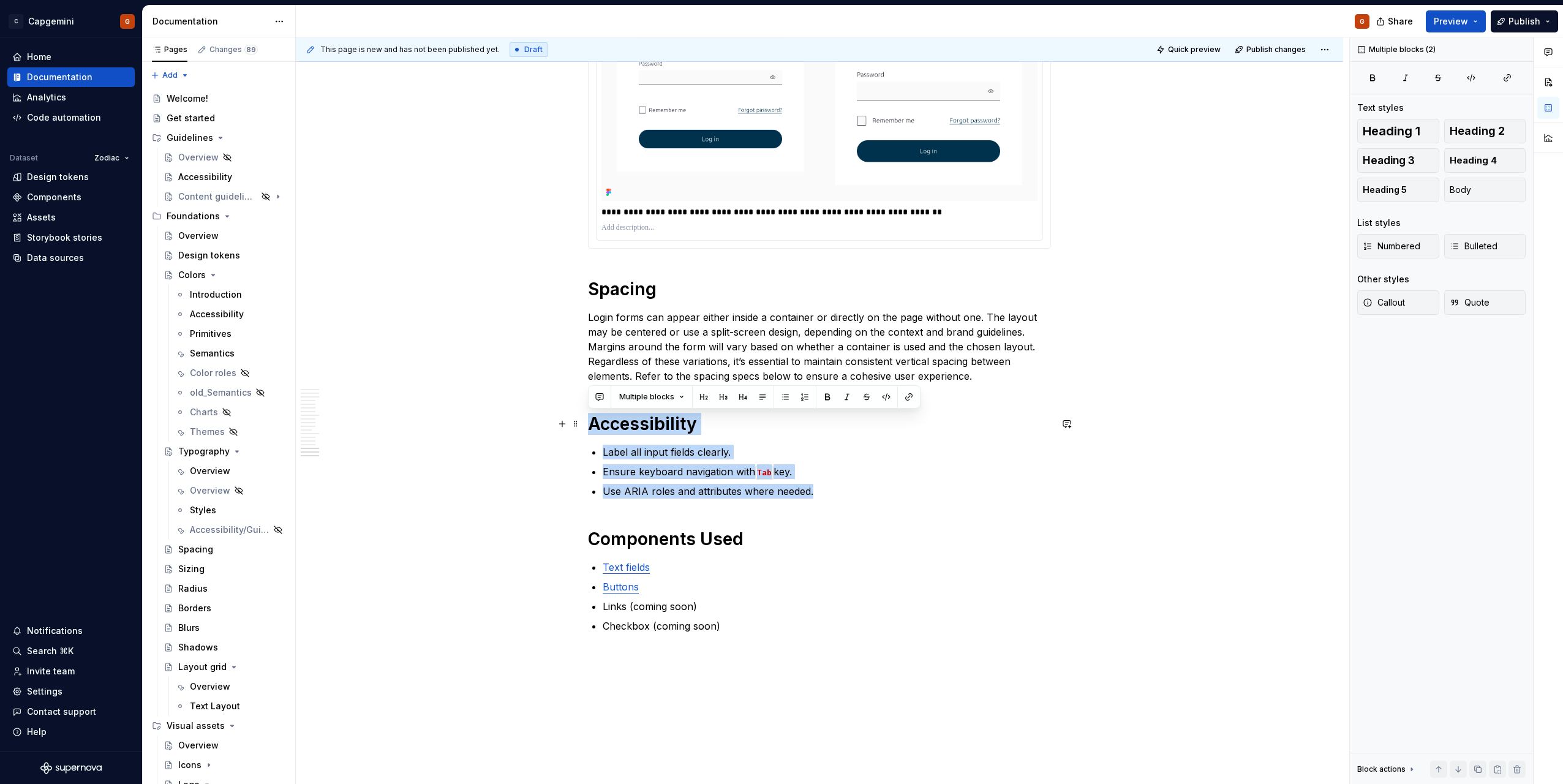
drag, startPoint x: 823, startPoint y: 487, endPoint x: 587, endPoint y: 427, distance: 243.5
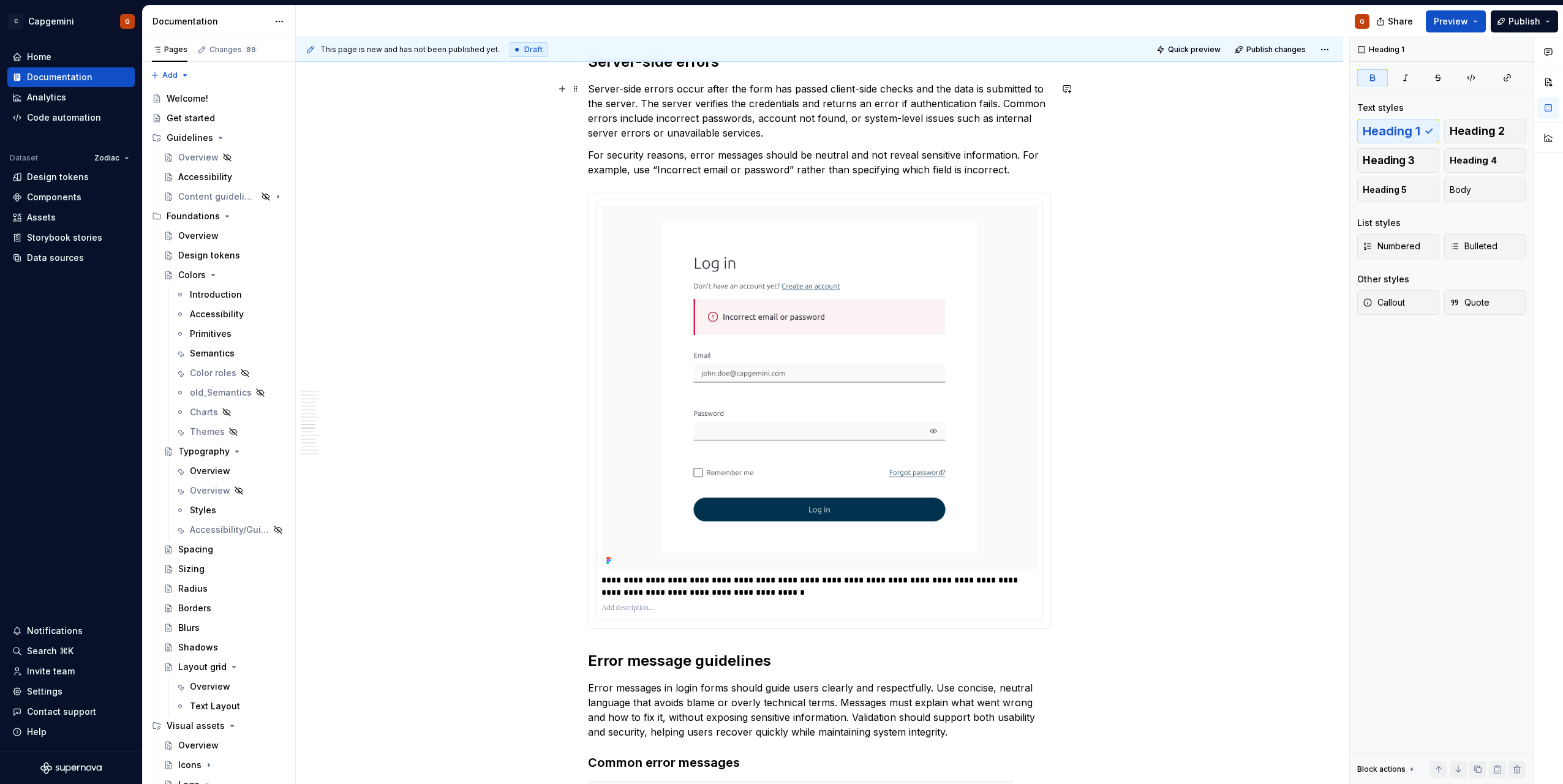
scroll to position [2923, 0]
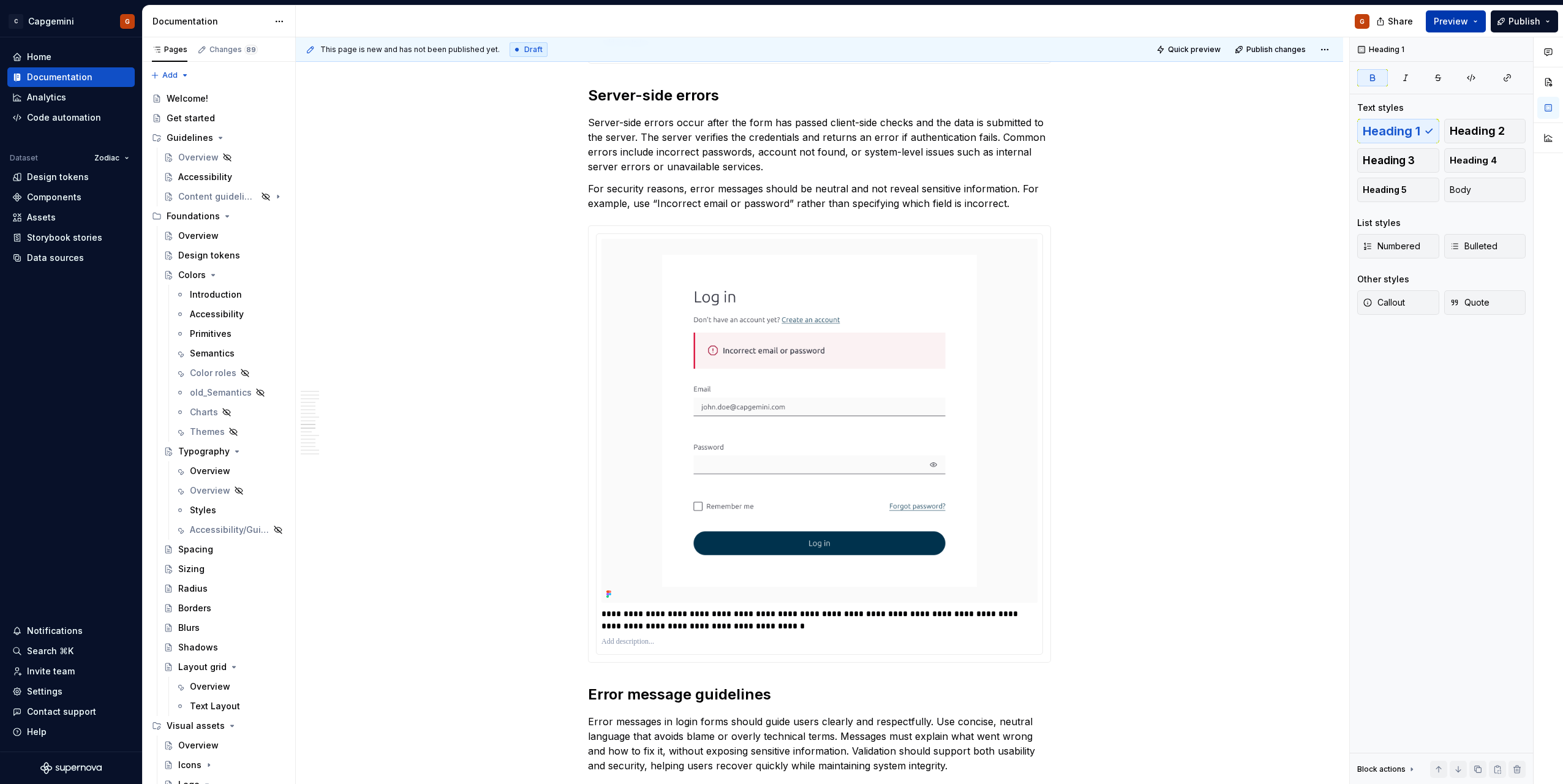
click at [1474, 21] on button "Preview" at bounding box center [1456, 21] width 60 height 22
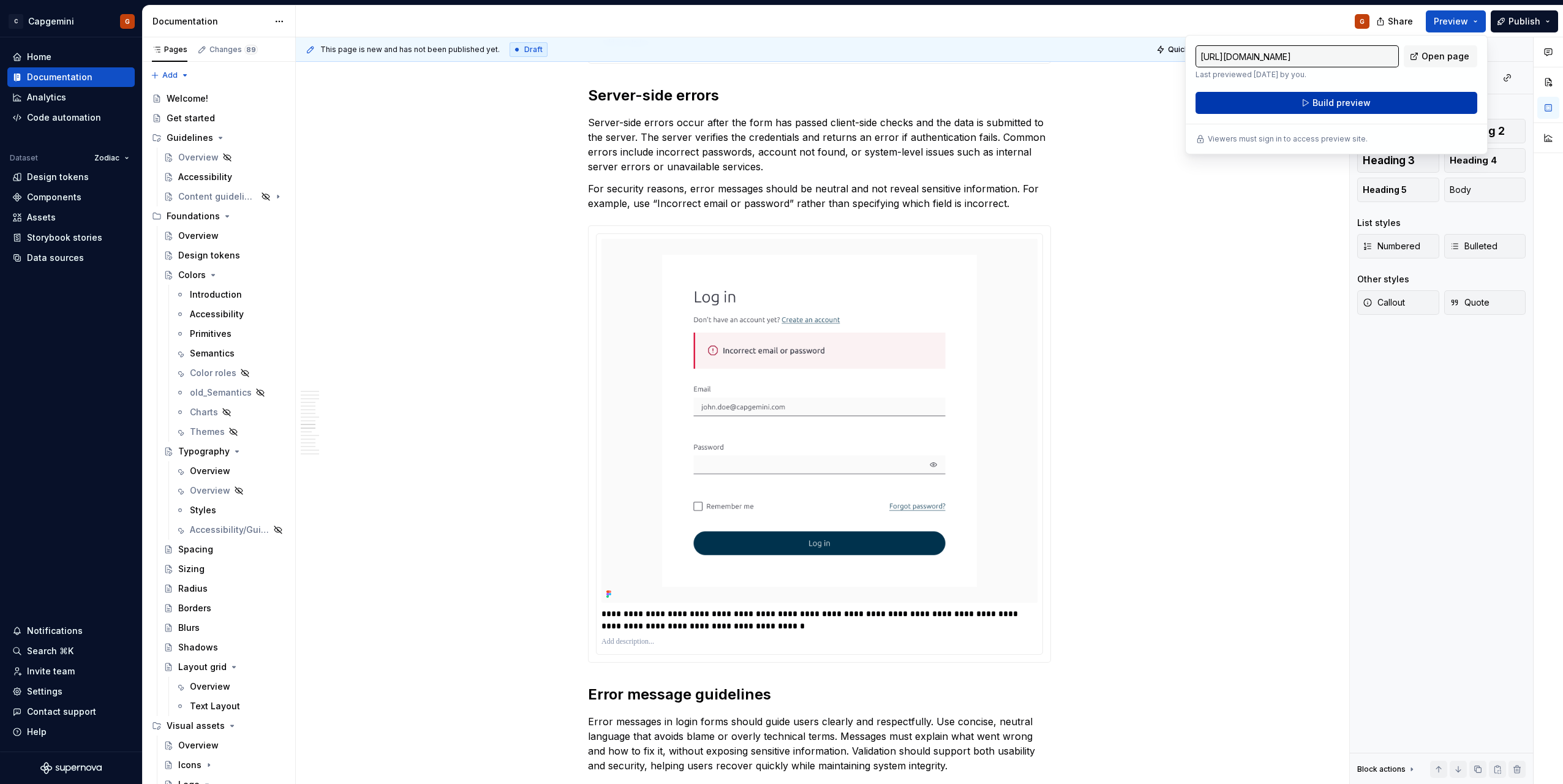
click at [1367, 101] on span "Build preview" at bounding box center [1341, 103] width 58 height 13
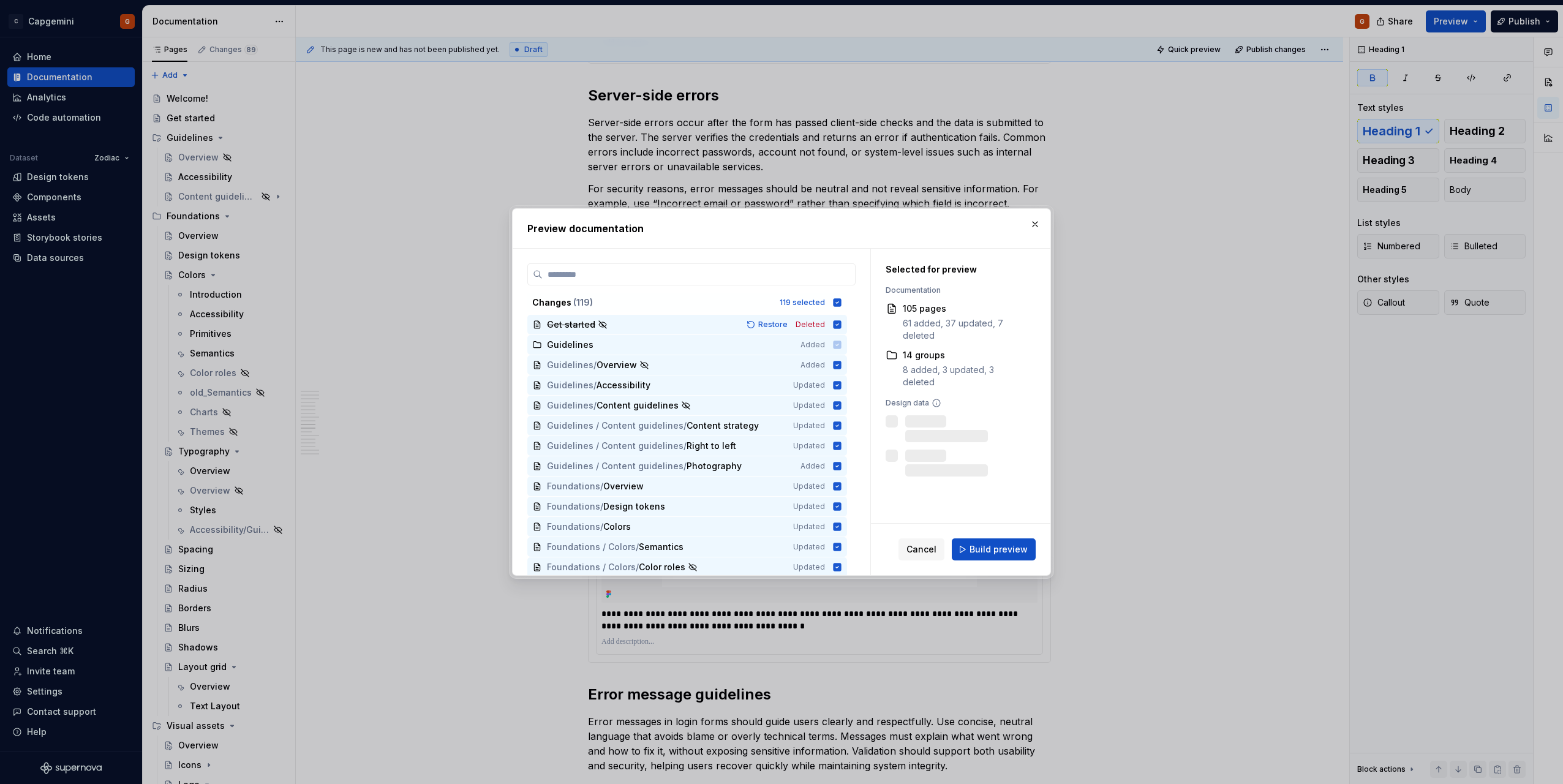
click at [1034, 226] on button "button" at bounding box center [1035, 223] width 17 height 17
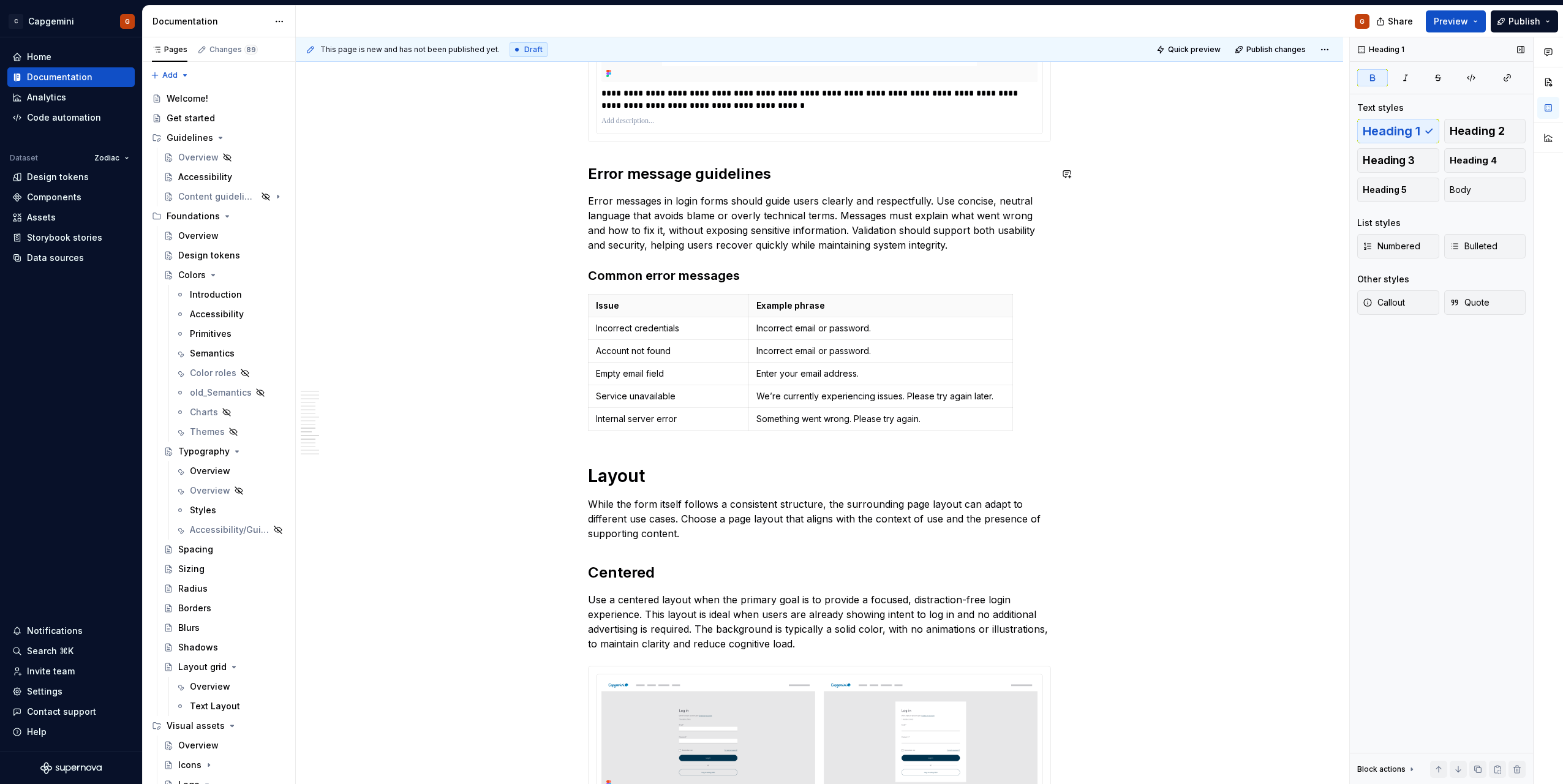
scroll to position [3475, 0]
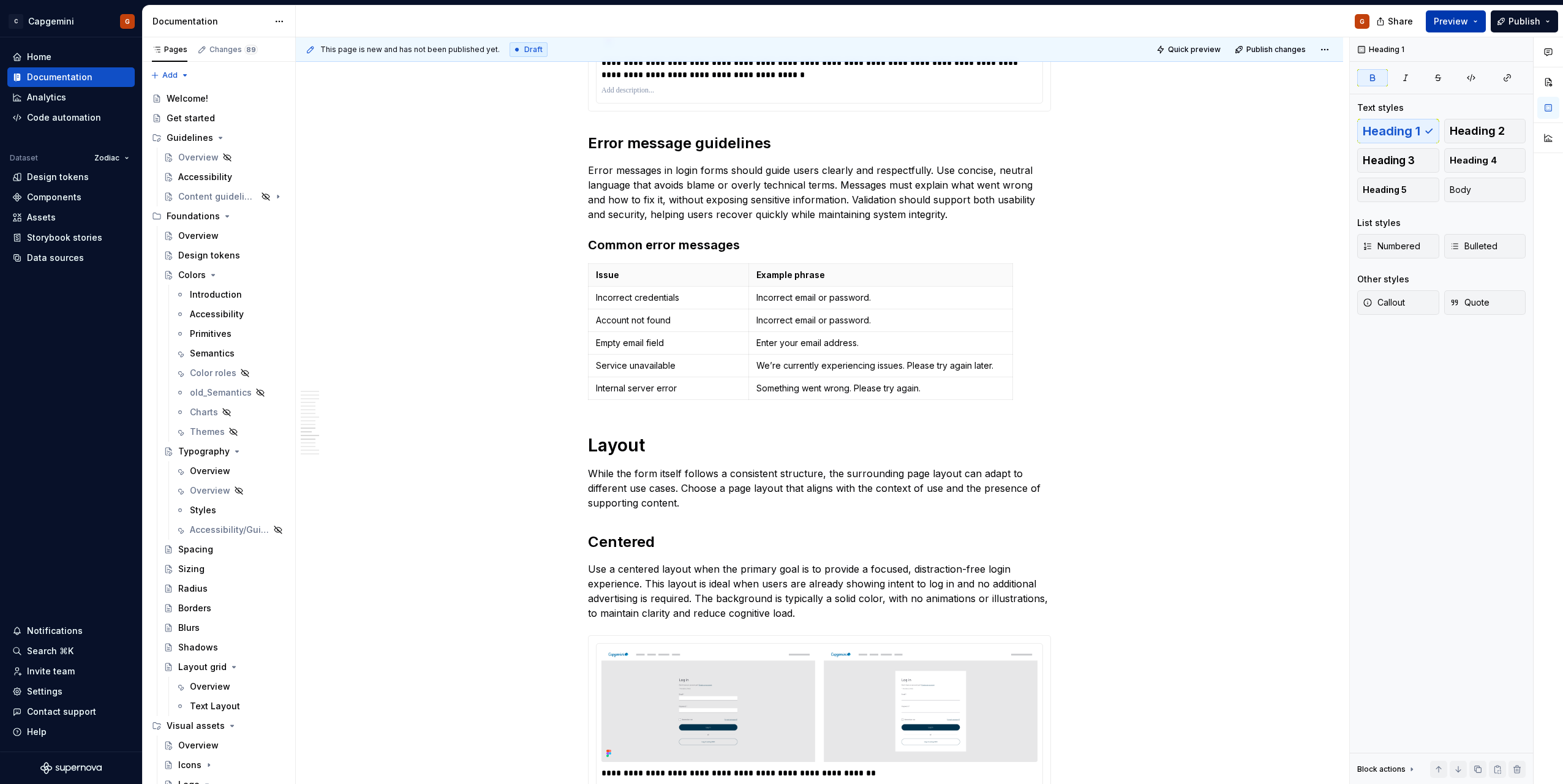
click at [1478, 22] on button "Preview" at bounding box center [1456, 21] width 60 height 22
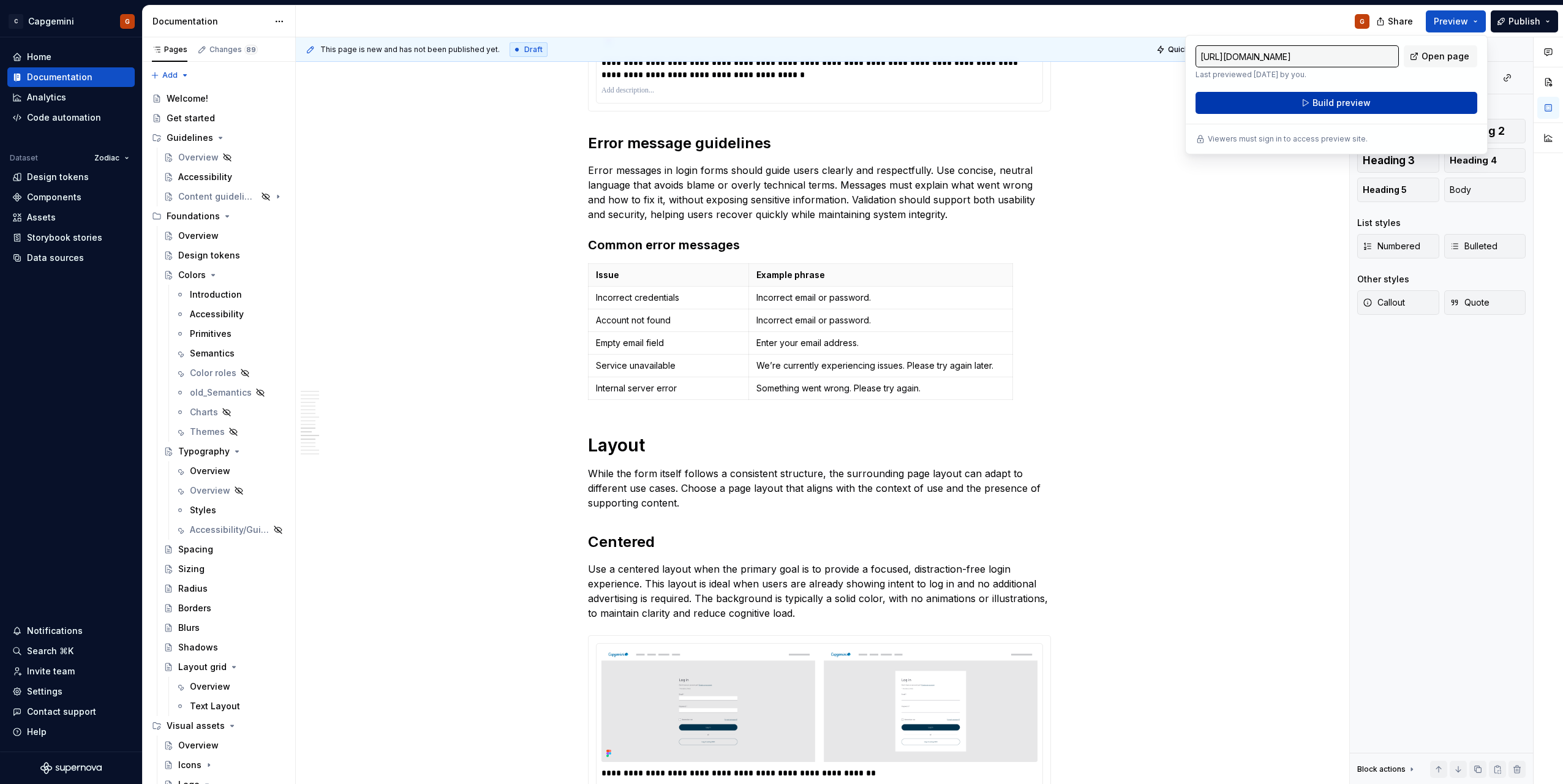
drag, startPoint x: 1478, startPoint y: 22, endPoint x: 1403, endPoint y: 105, distance: 111.9
click at [1403, 105] on button "Build preview" at bounding box center [1336, 103] width 282 height 22
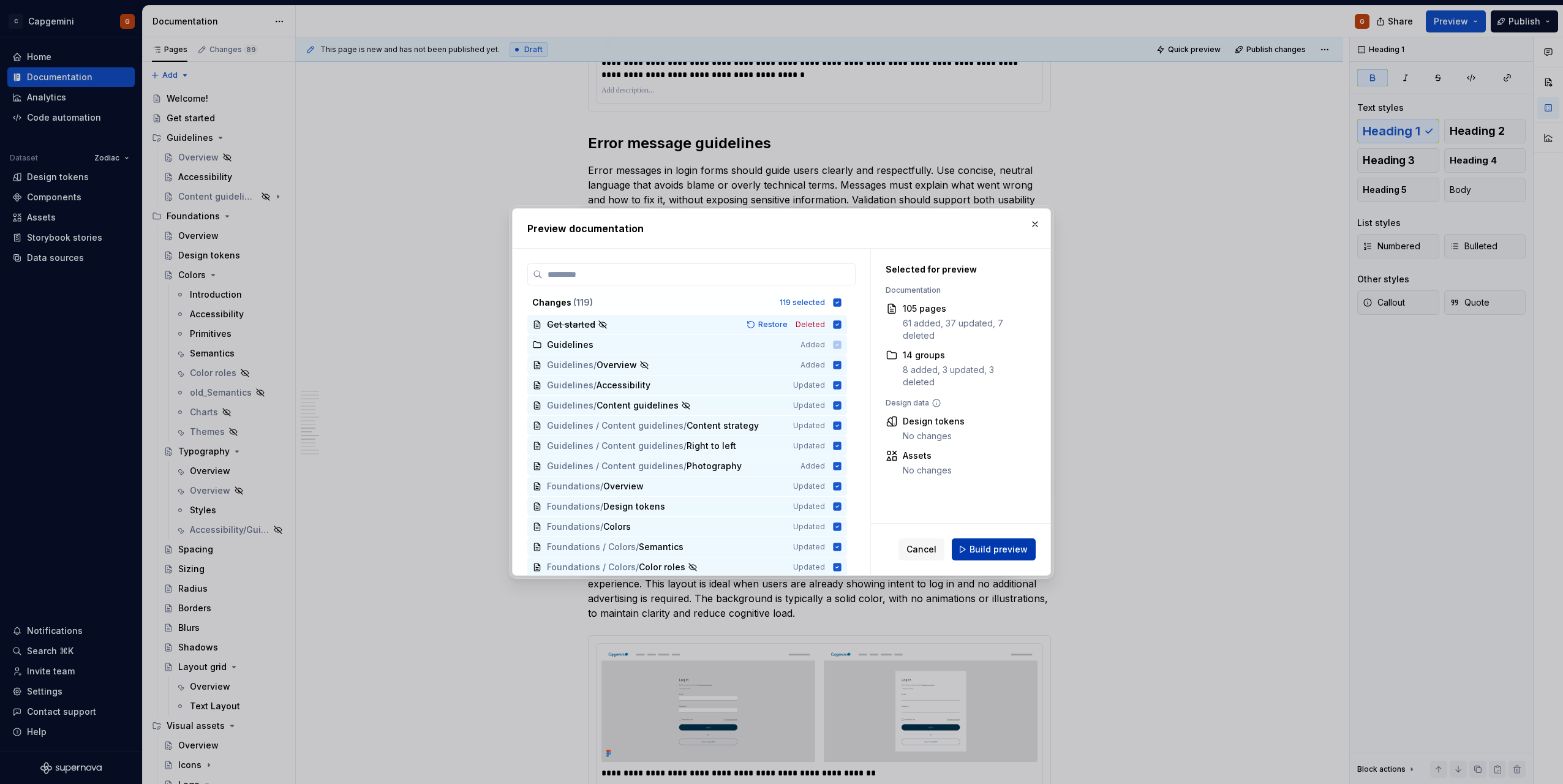
click at [996, 550] on span "Build preview" at bounding box center [999, 550] width 58 height 13
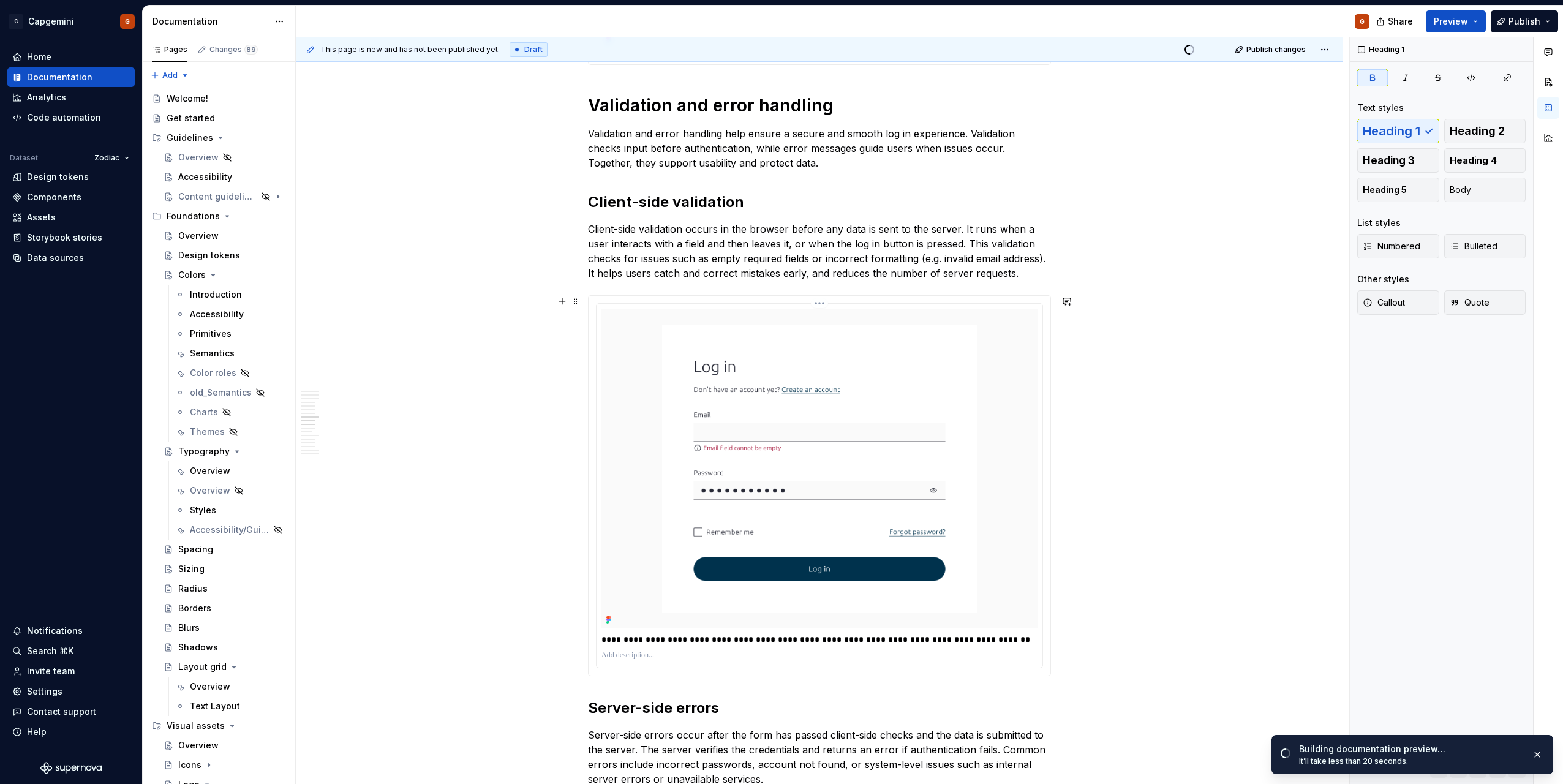
scroll to position [2249, 0]
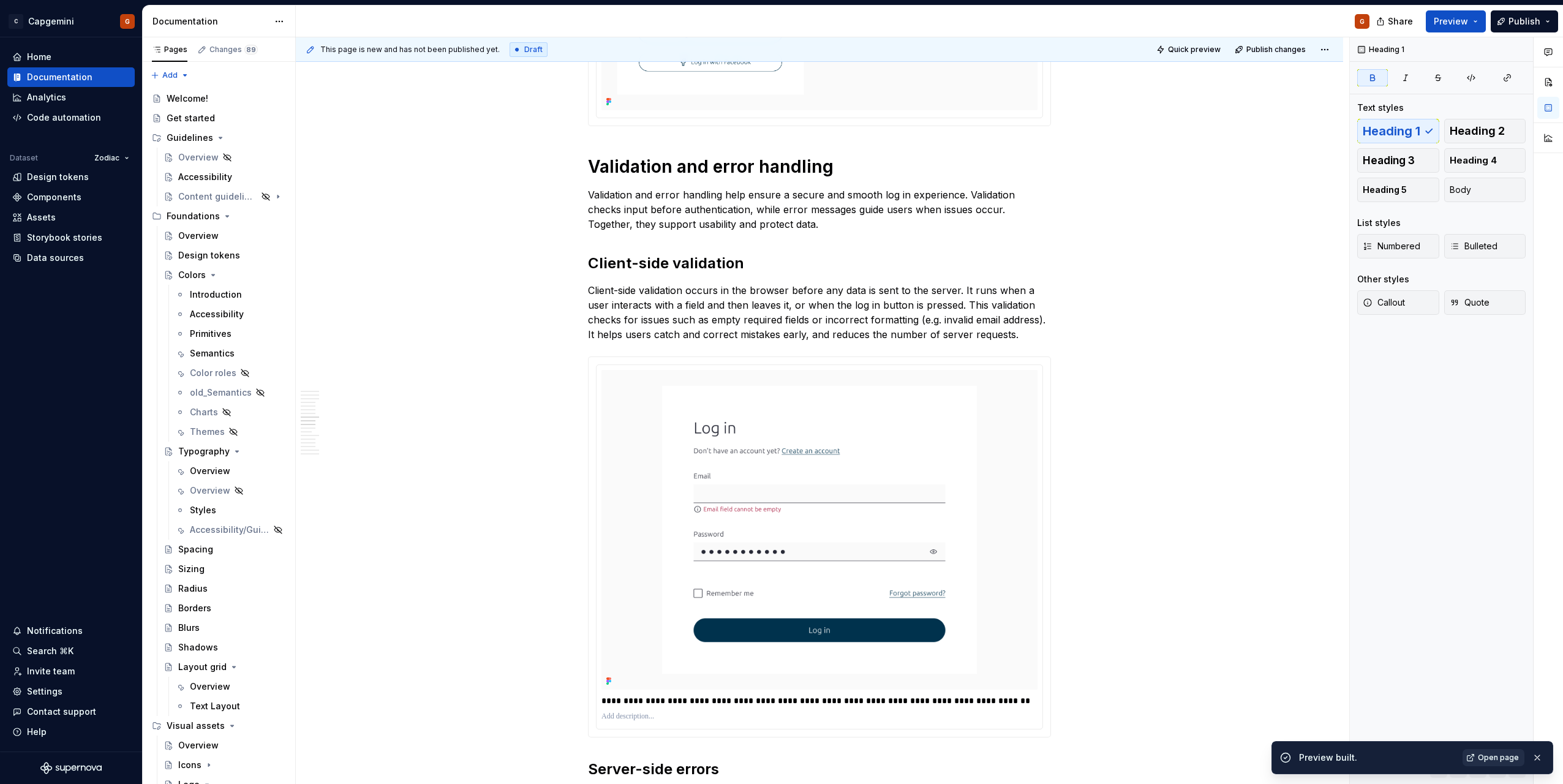
click at [1501, 765] on link "Open page" at bounding box center [1493, 757] width 62 height 17
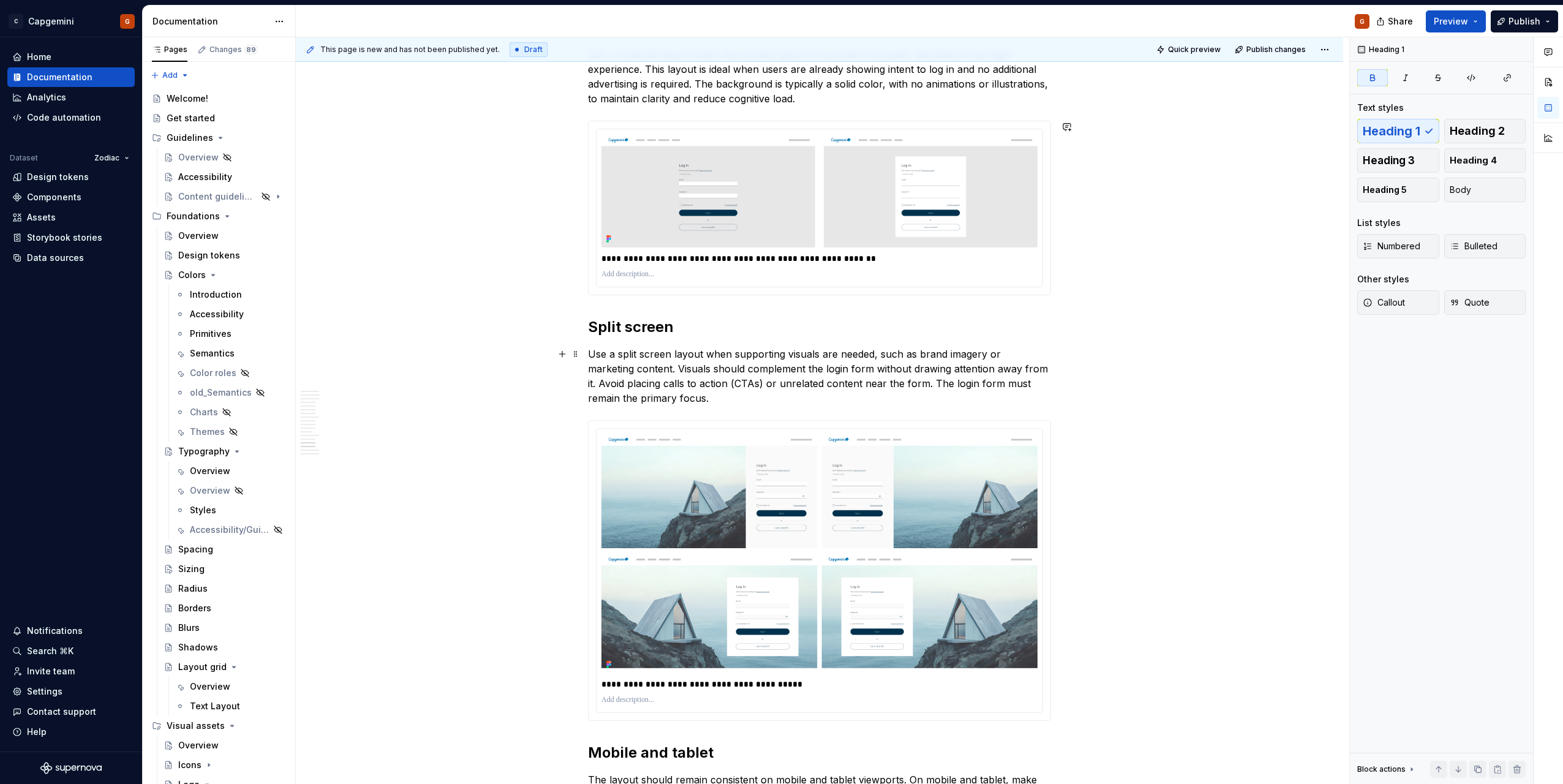
scroll to position [4025, 0]
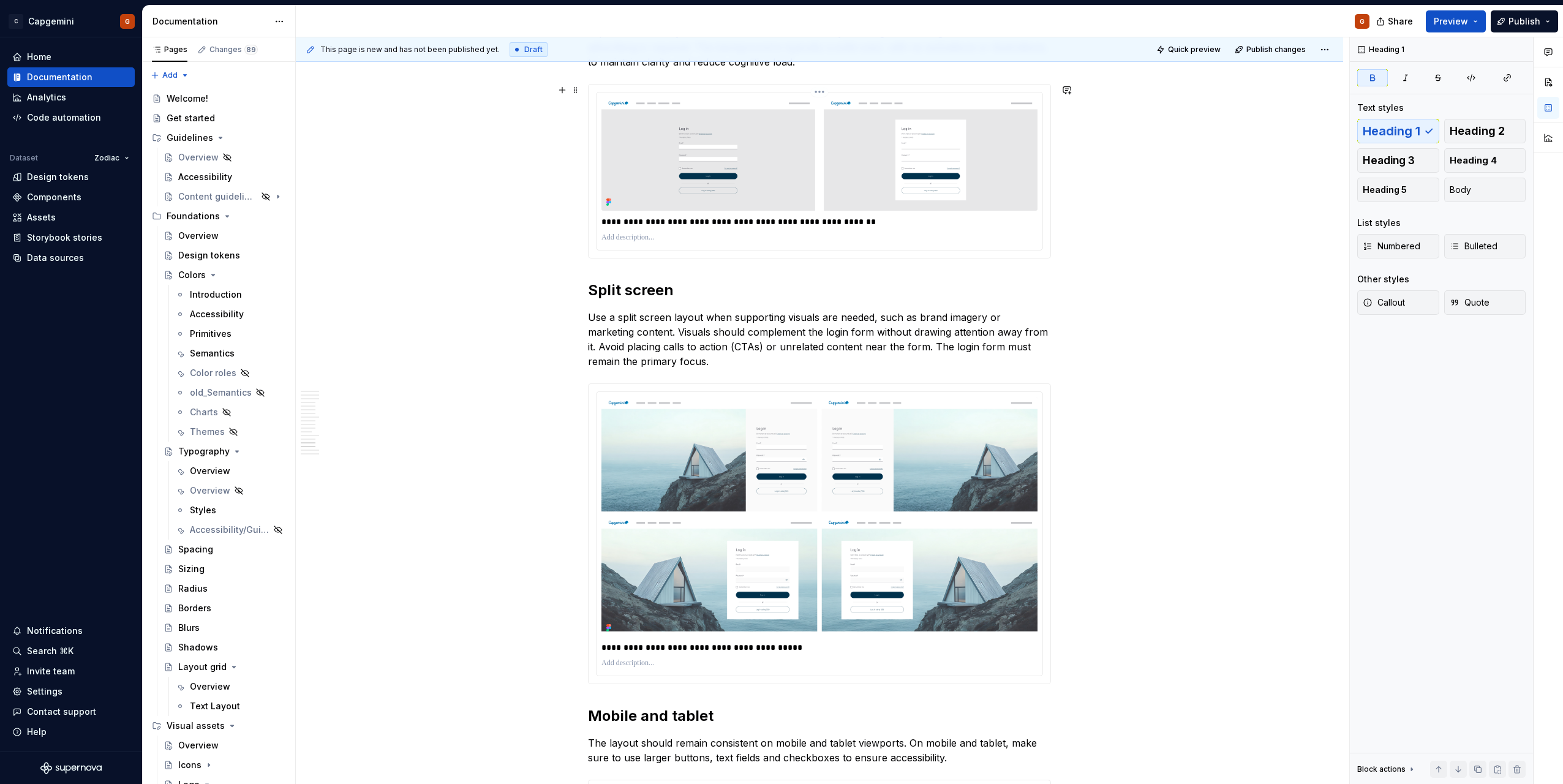
click at [859, 234] on p at bounding box center [820, 237] width 436 height 10
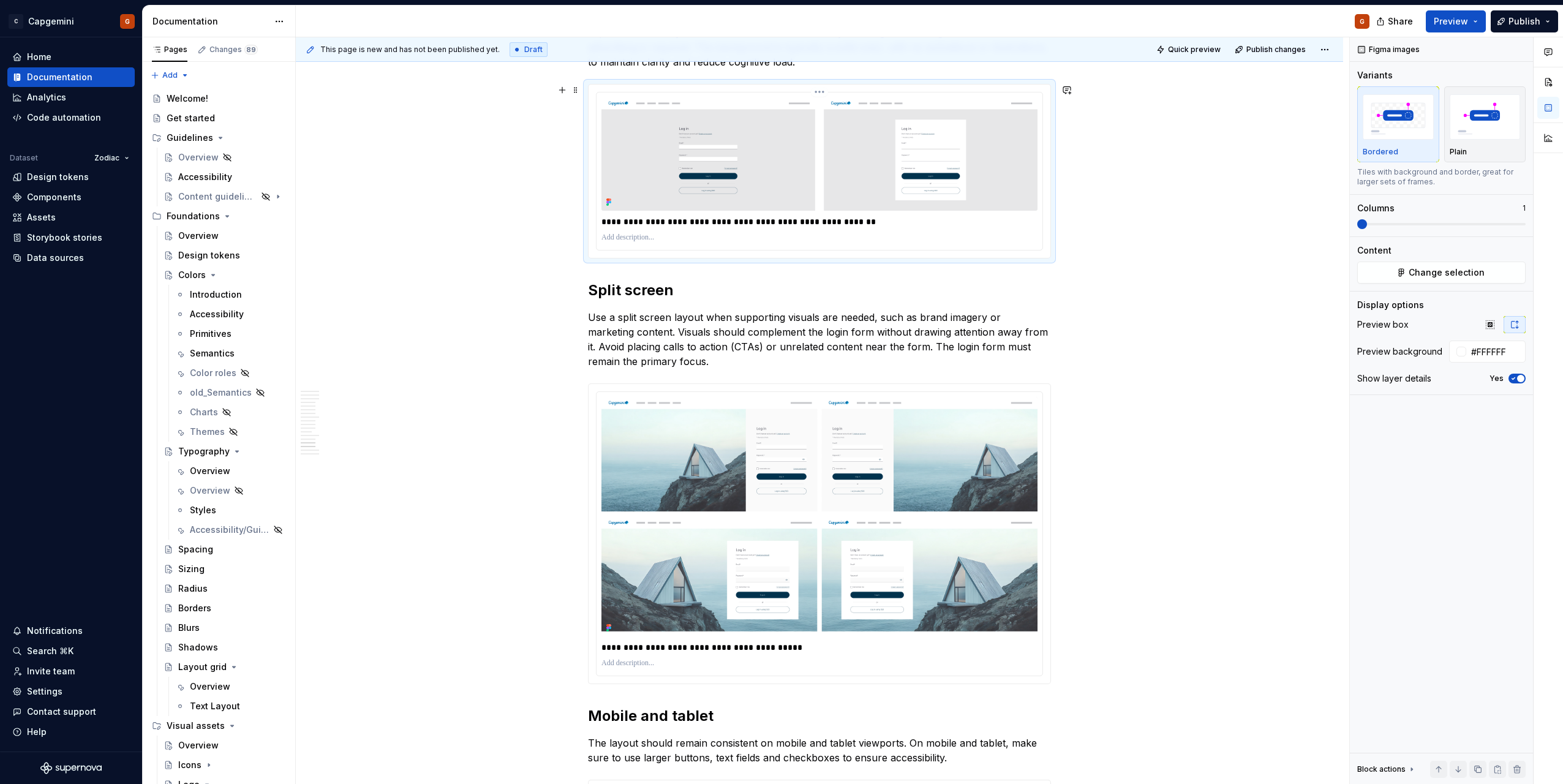
type textarea "*"
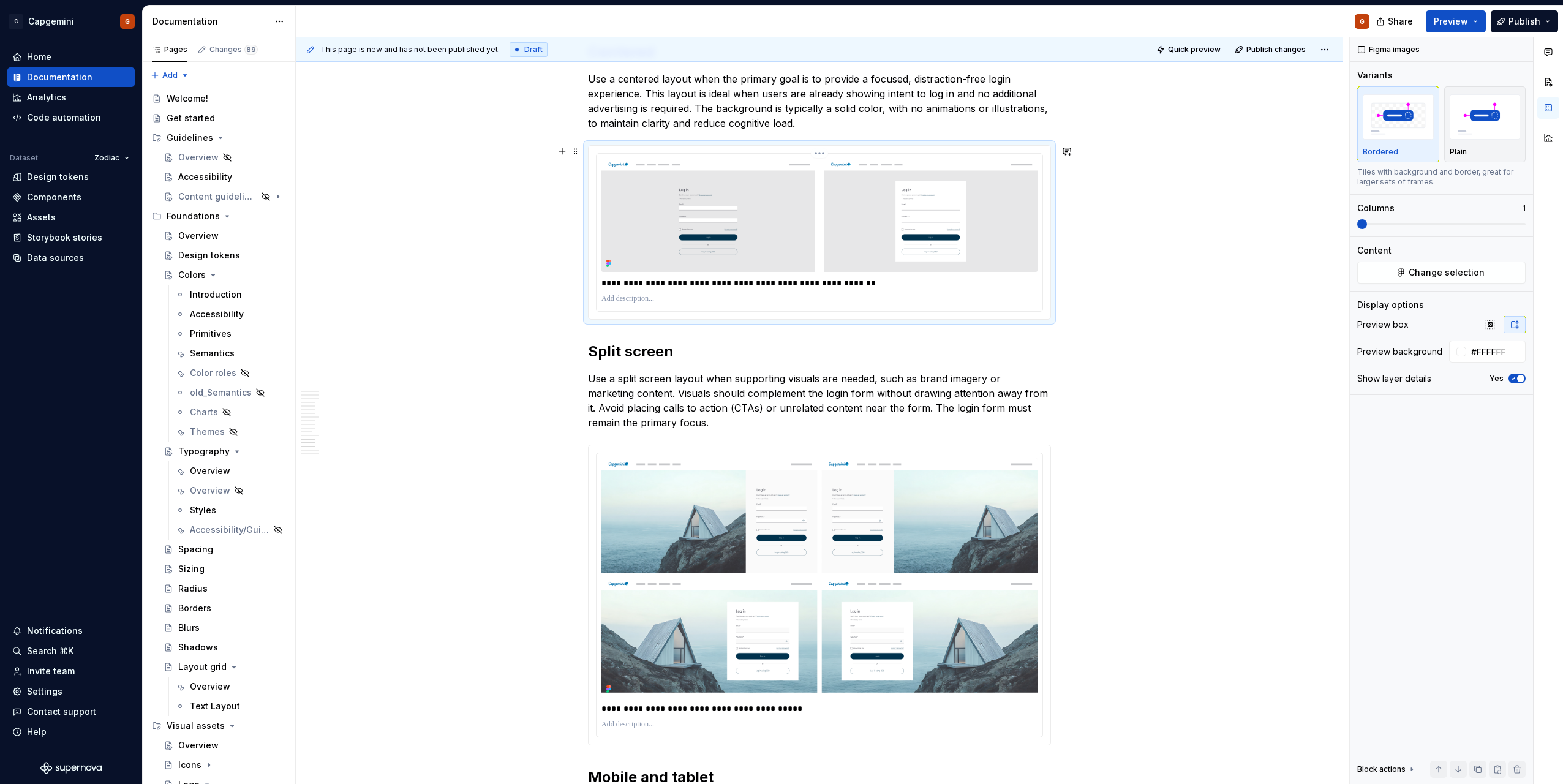
click at [819, 155] on html "C Capgemini G Home Documentation Analytics Code automation Dataset Zodiac Desig…" at bounding box center [782, 392] width 1563 height 784
click at [851, 195] on div "Reset background color" at bounding box center [884, 193] width 102 height 13
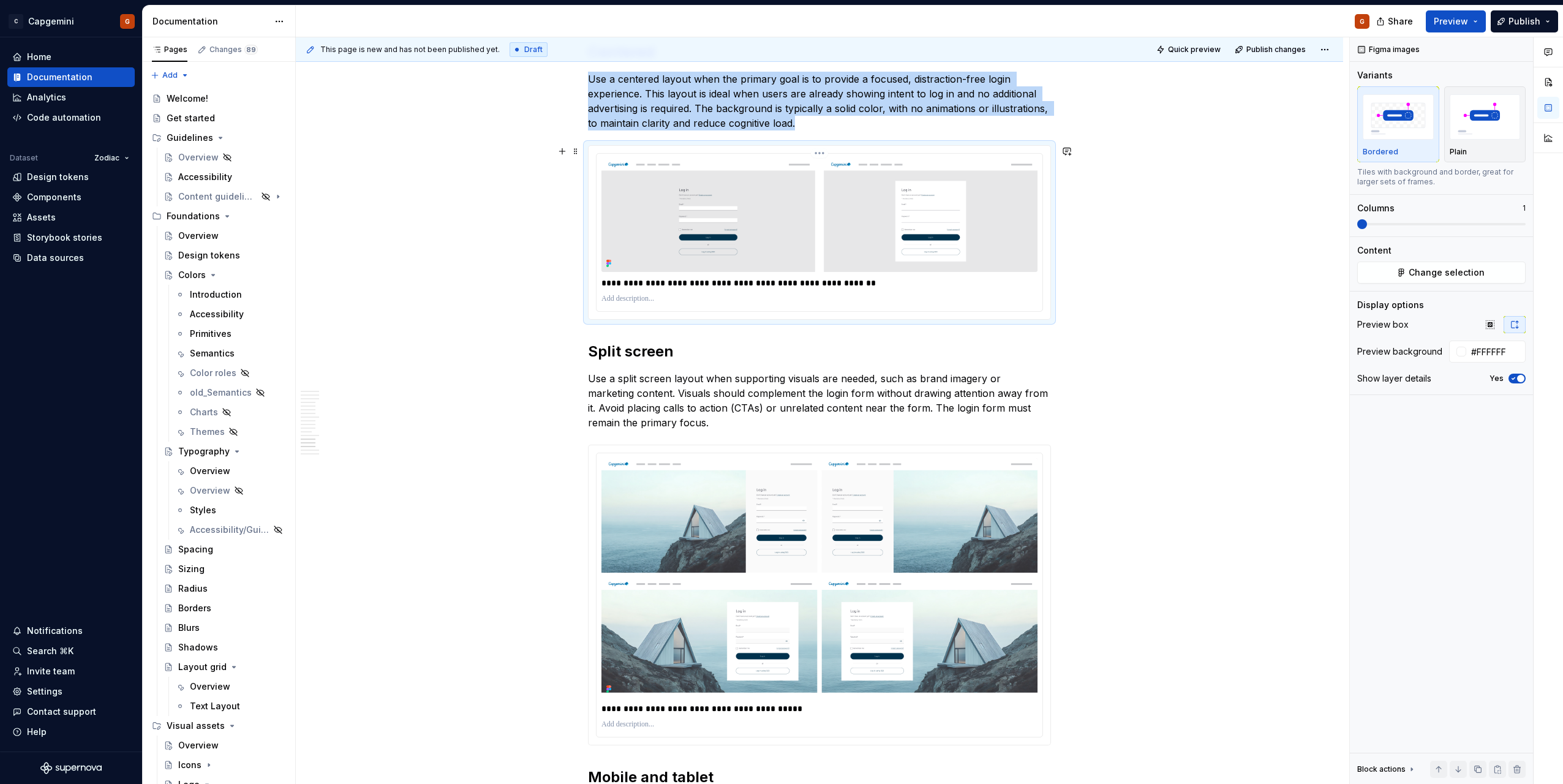
click at [816, 151] on html "C Capgemini G Home Documentation Analytics Code automation Dataset Zodiac Desig…" at bounding box center [782, 392] width 1563 height 784
click at [848, 219] on div "Update Figma image" at bounding box center [884, 218] width 102 height 13
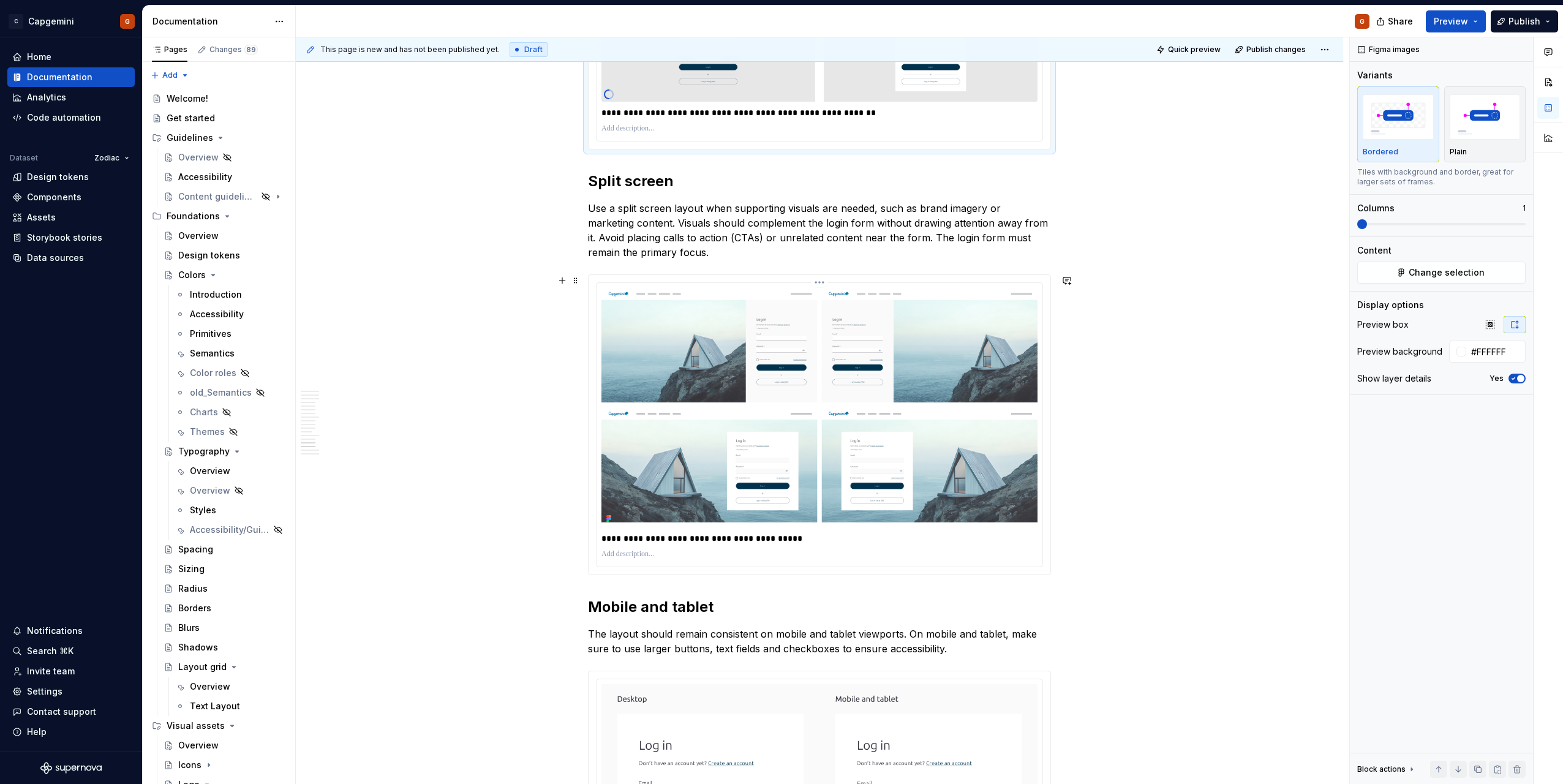
scroll to position [4210, 0]
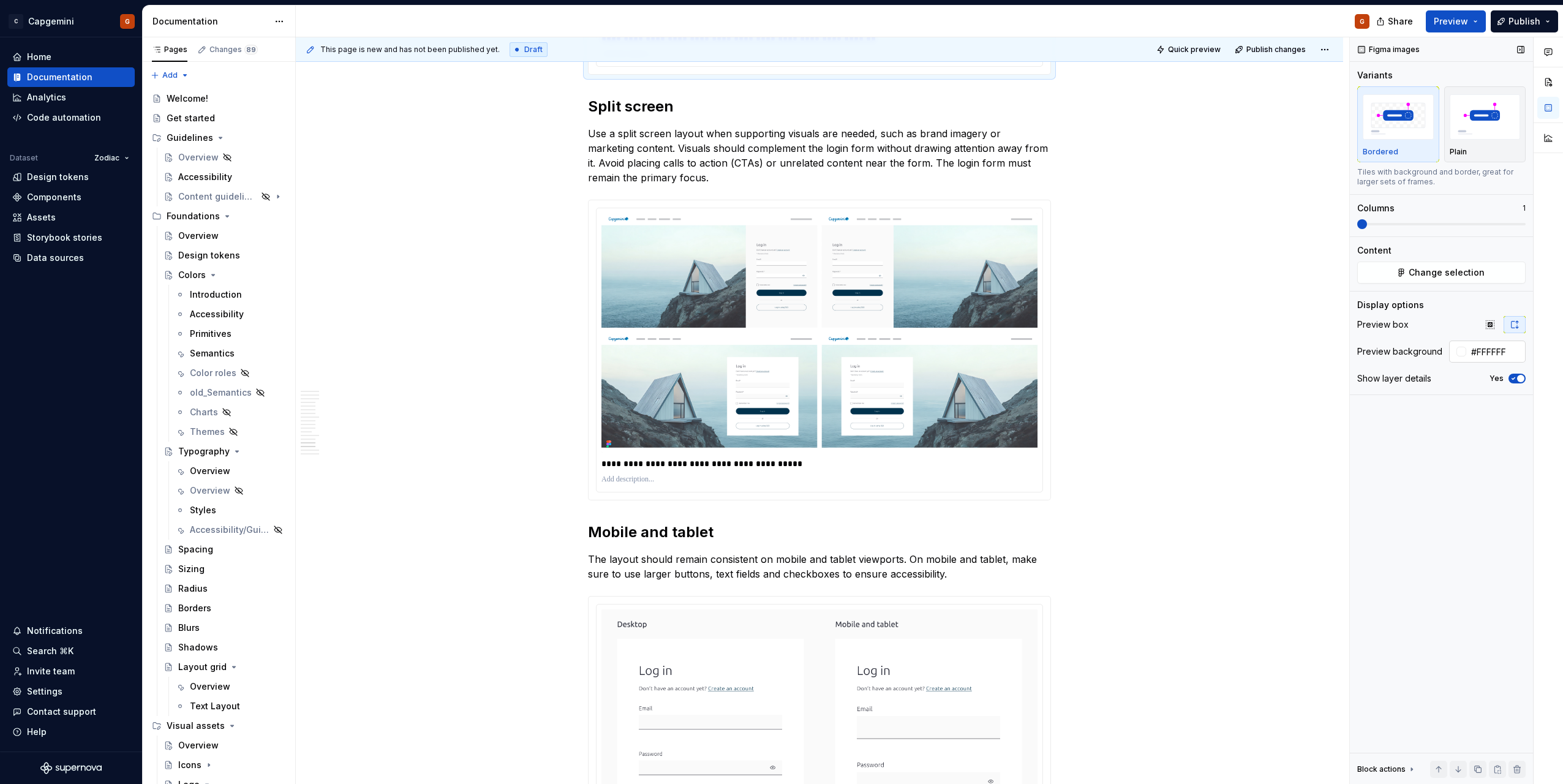
click at [1500, 350] on input "#FFFFFF" at bounding box center [1496, 351] width 59 height 22
click at [1435, 444] on div "Figma images Variants Bordered Plain Tiles with background and border, great fo…" at bounding box center [1441, 411] width 183 height 747
click at [1509, 356] on input "#DADADA" at bounding box center [1496, 351] width 59 height 22
click at [1460, 465] on div "Figma images Variants Bordered Plain Tiles with background and border, great fo…" at bounding box center [1441, 411] width 183 height 747
click at [1497, 354] on input "#FAFAFA" at bounding box center [1496, 351] width 59 height 22
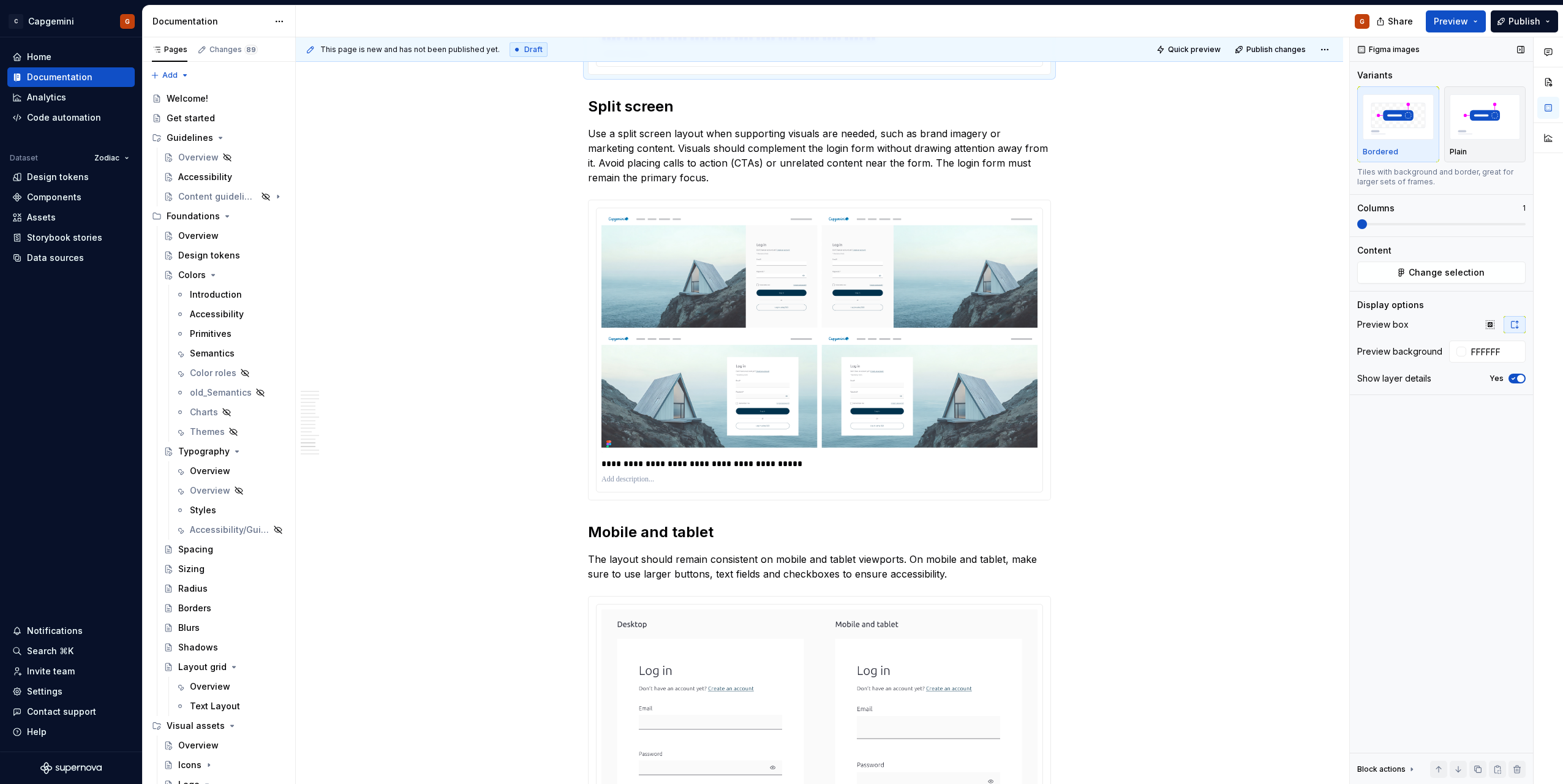
click at [1462, 453] on div "Figma images Variants Bordered Plain Tiles with background and border, great fo…" at bounding box center [1441, 411] width 183 height 747
type input "#FFFFFF"
click at [816, 356] on img at bounding box center [820, 333] width 436 height 240
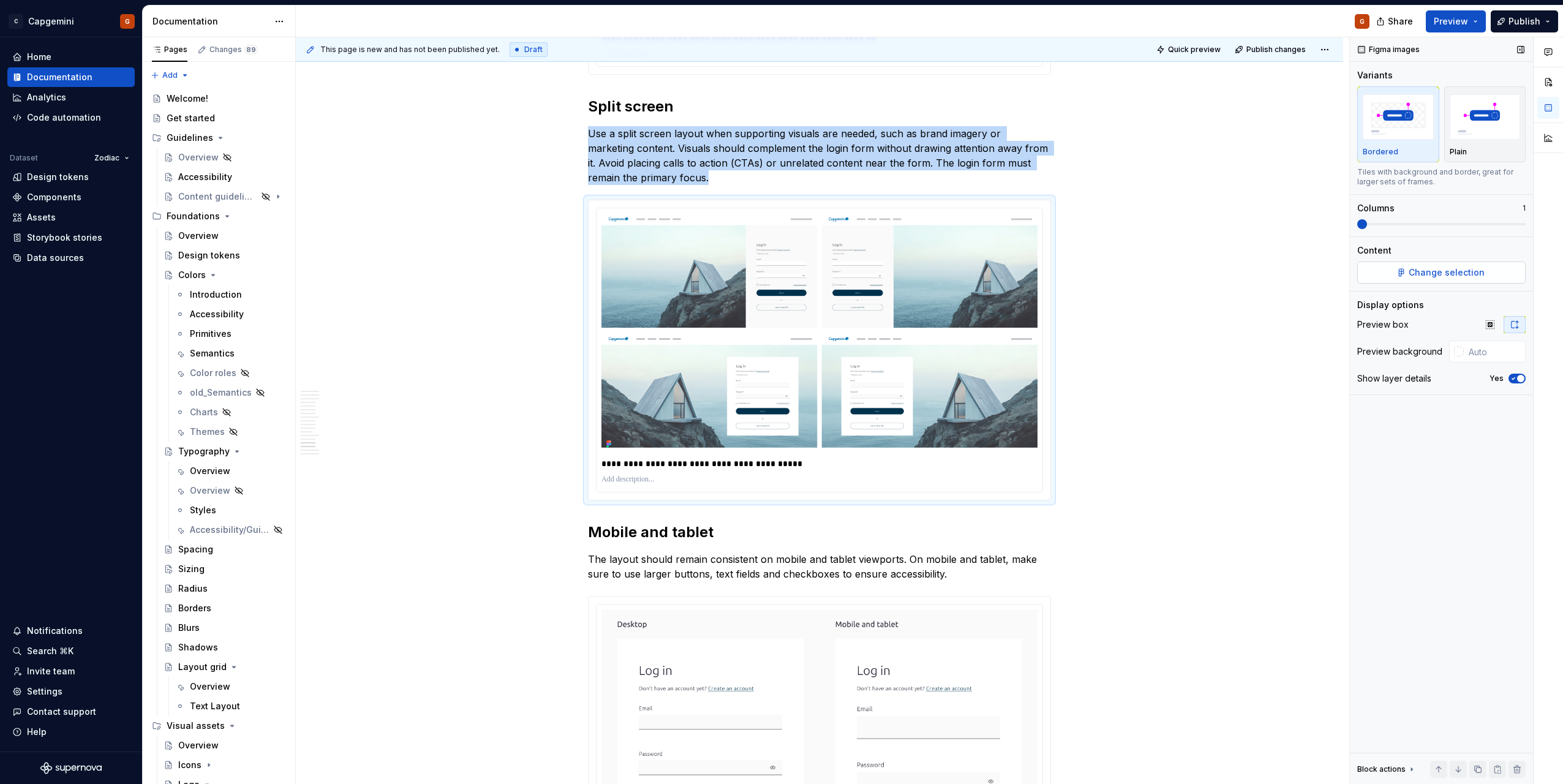
click at [1394, 266] on button "Change selection" at bounding box center [1441, 273] width 168 height 22
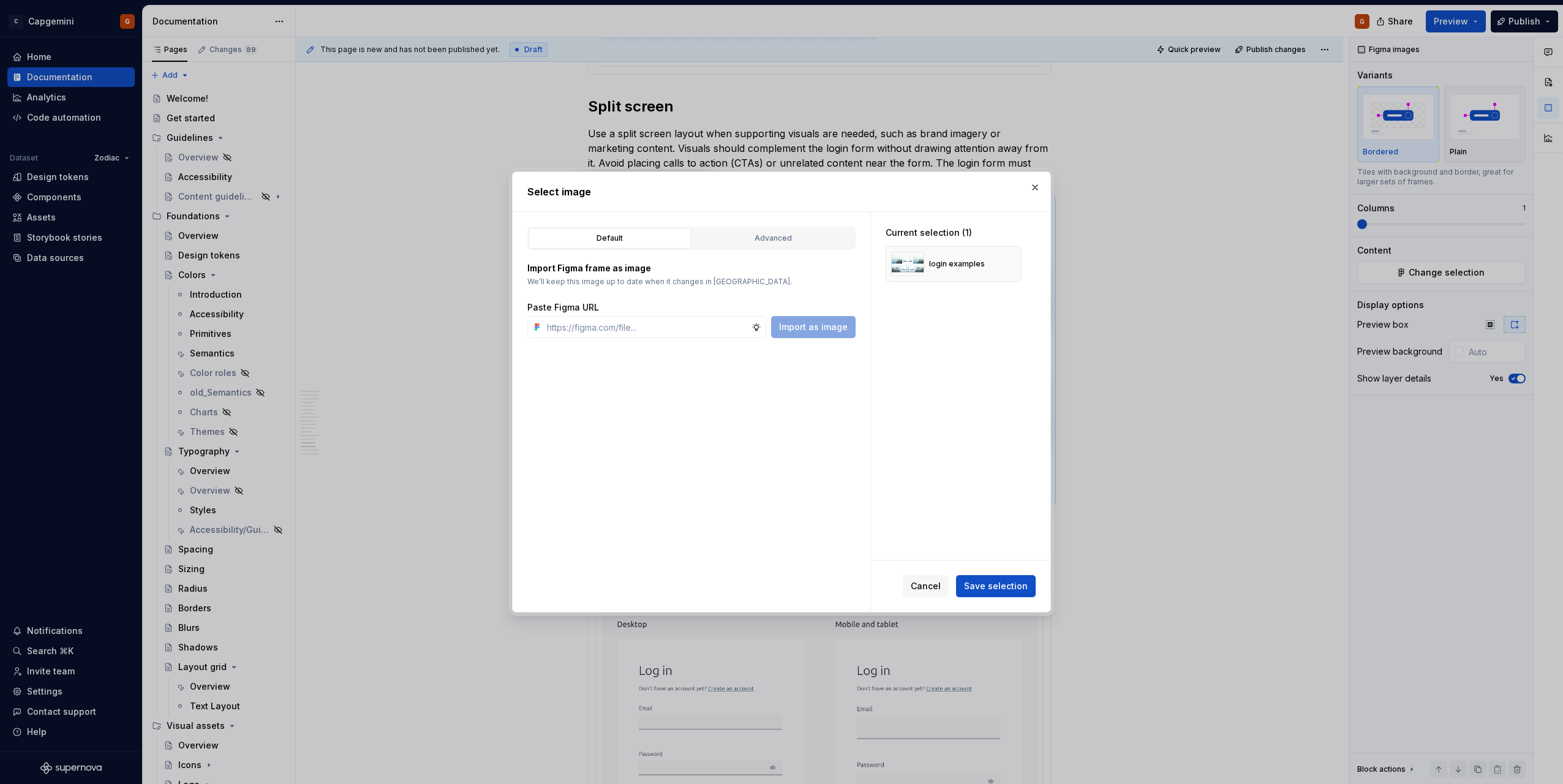
click at [776, 252] on div "Import Figma frame as image We’ll keep this image up to date when it changes in…" at bounding box center [691, 294] width 328 height 89
click at [1030, 190] on button "button" at bounding box center [1035, 187] width 17 height 17
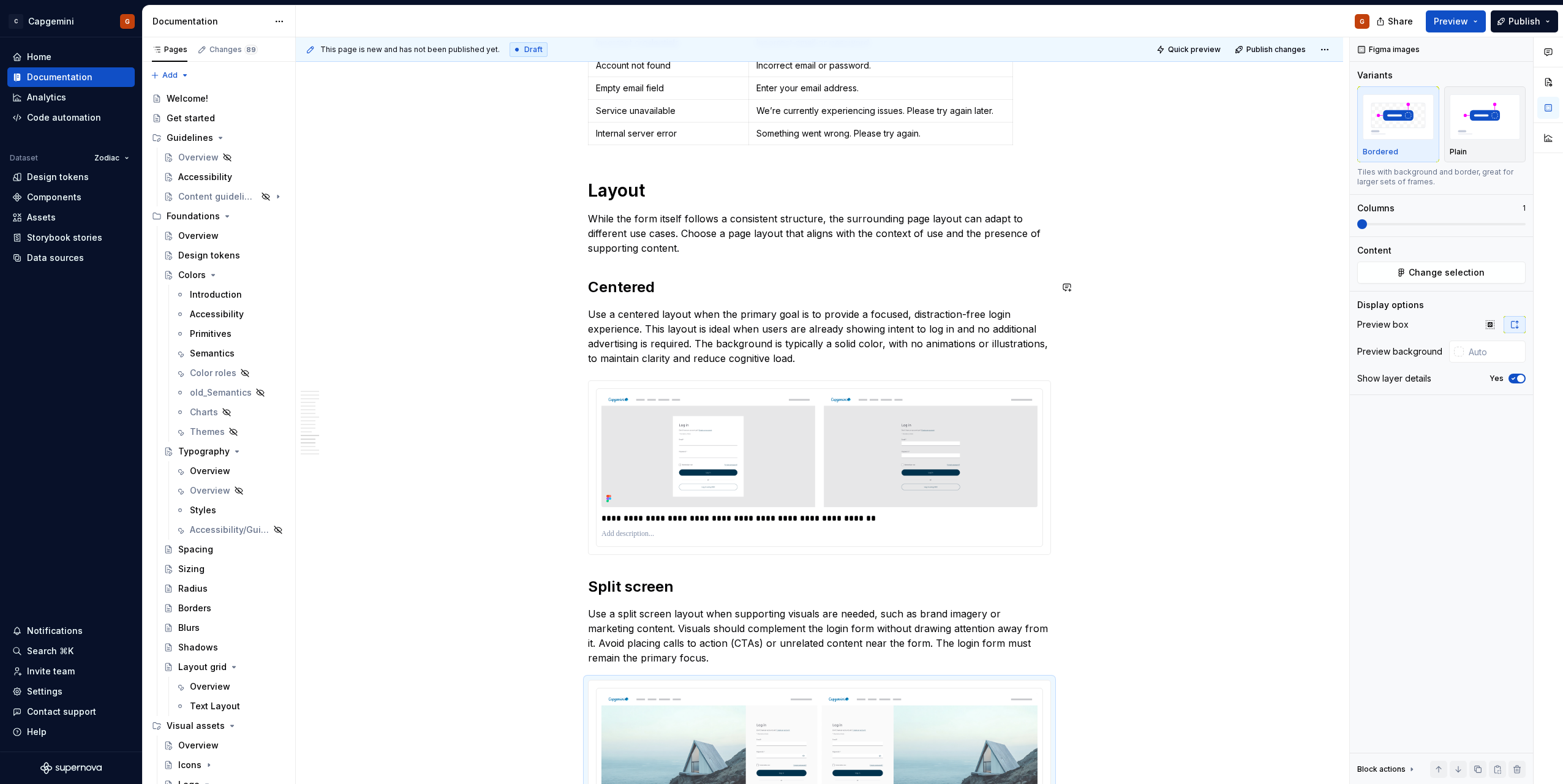
scroll to position [3597, 0]
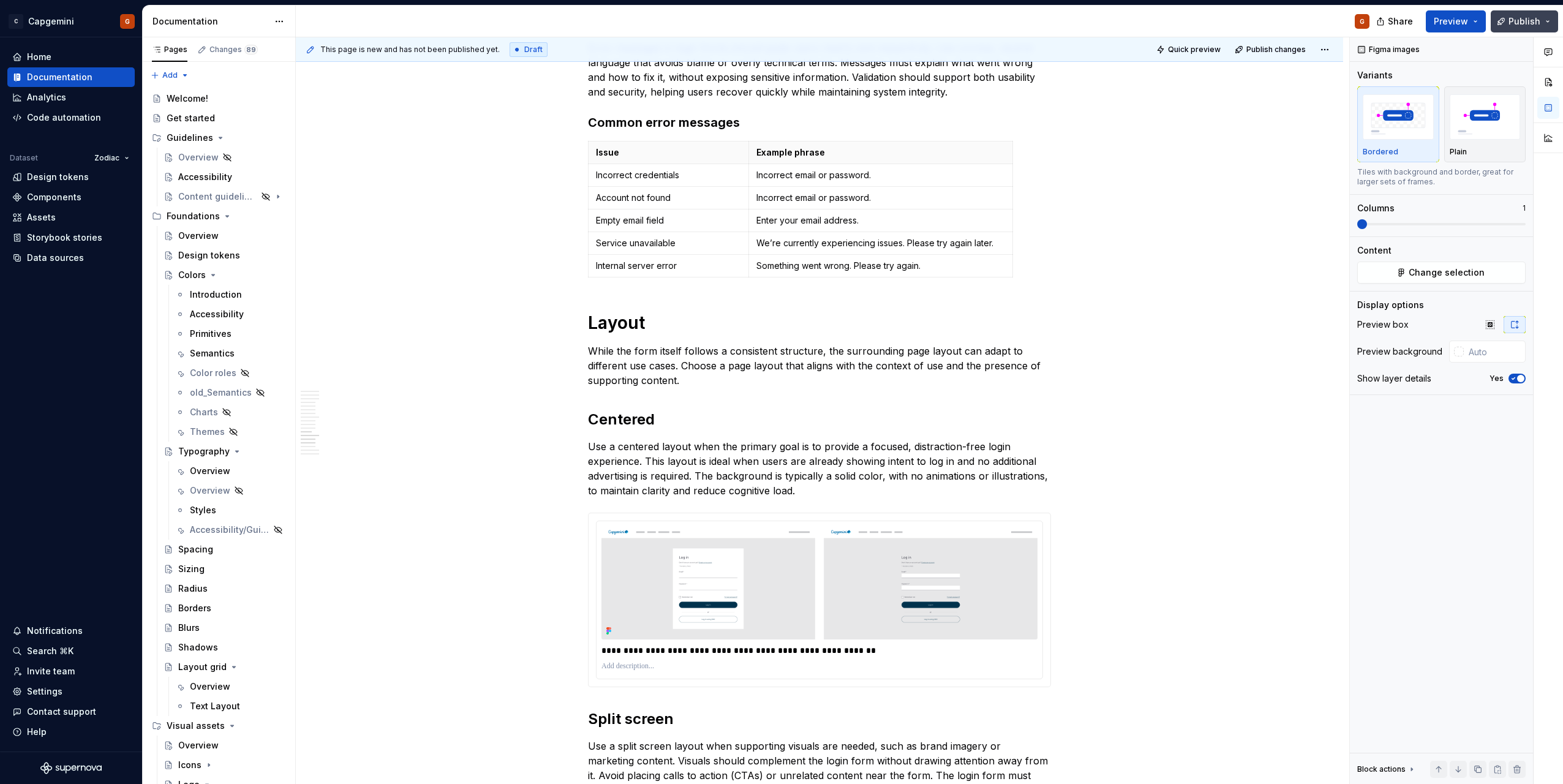
click at [1547, 24] on button "Publish" at bounding box center [1525, 21] width 67 height 22
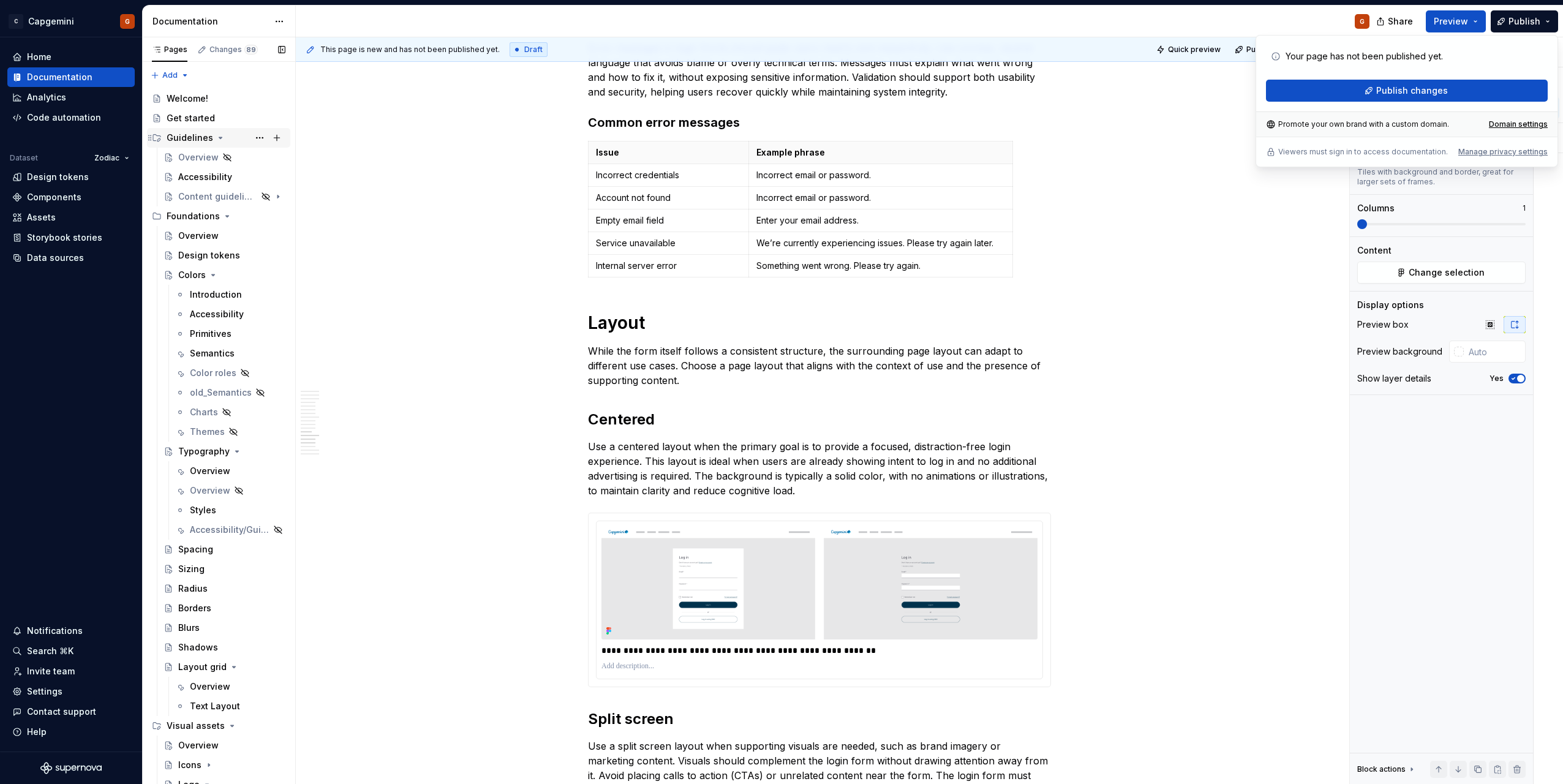
click at [204, 145] on div "Guidelines" at bounding box center [225, 138] width 119 height 17
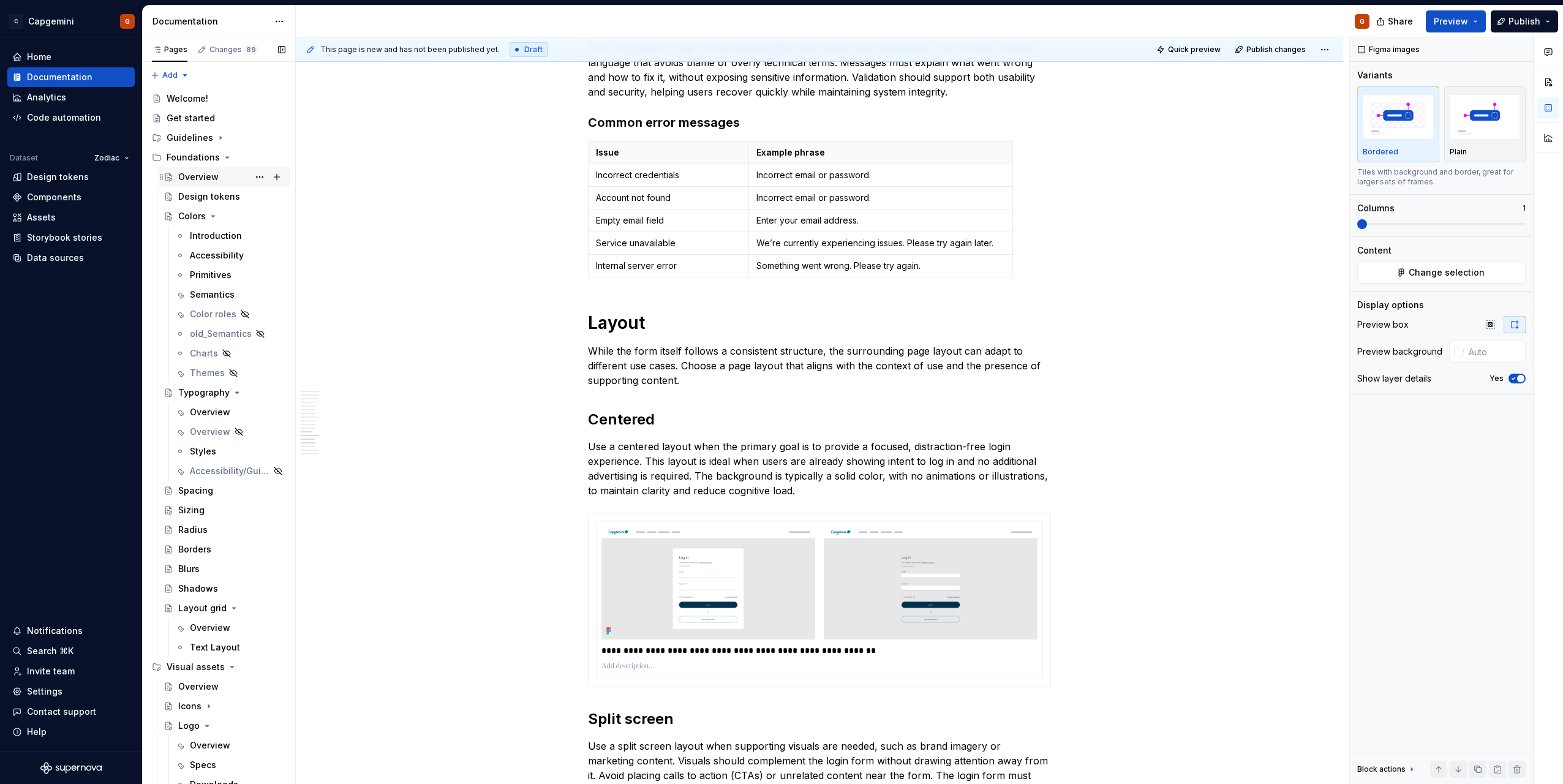
click at [199, 181] on div "Overview" at bounding box center [198, 177] width 40 height 13
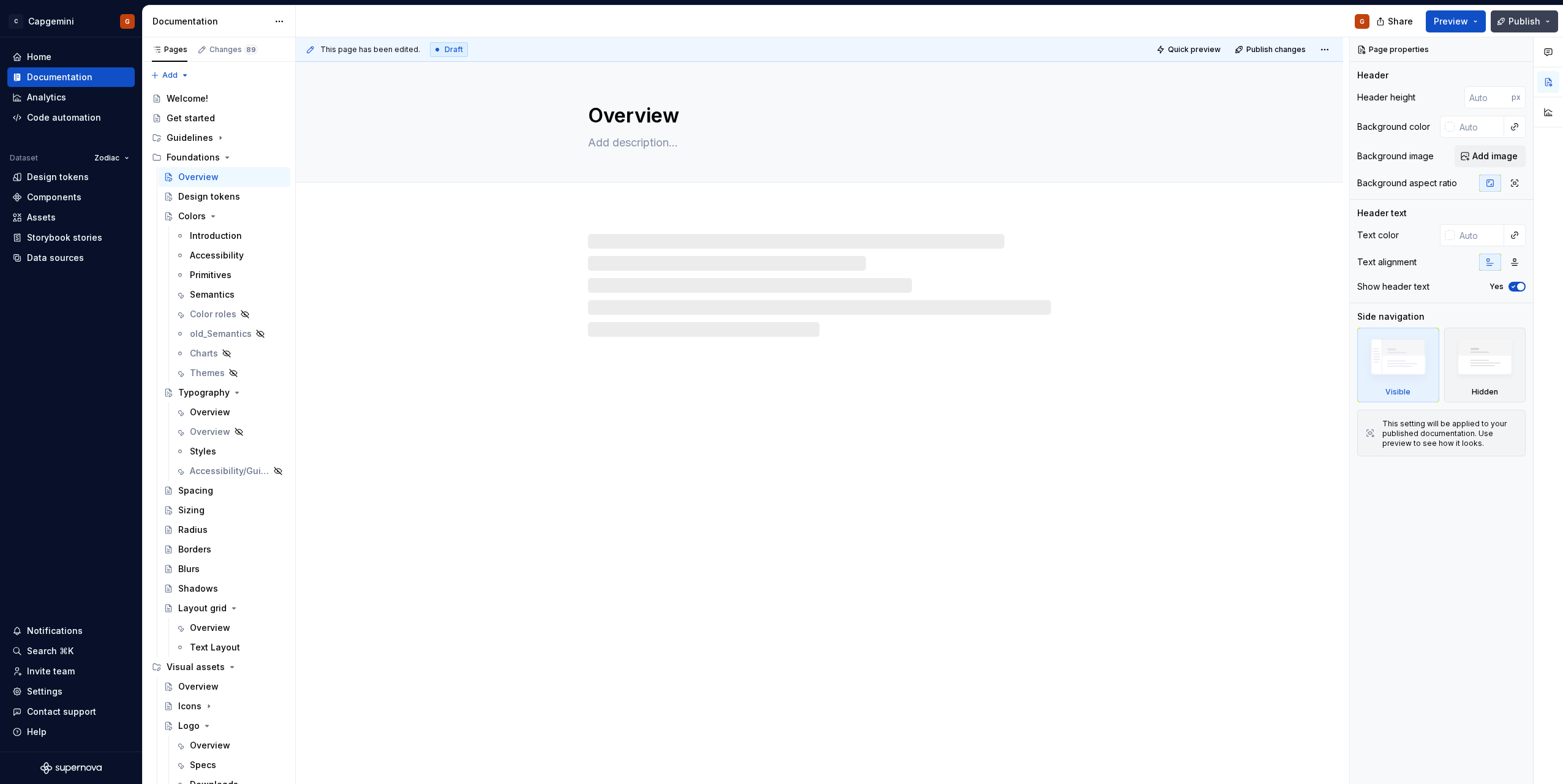
click at [1549, 26] on button "Publish" at bounding box center [1525, 21] width 67 height 22
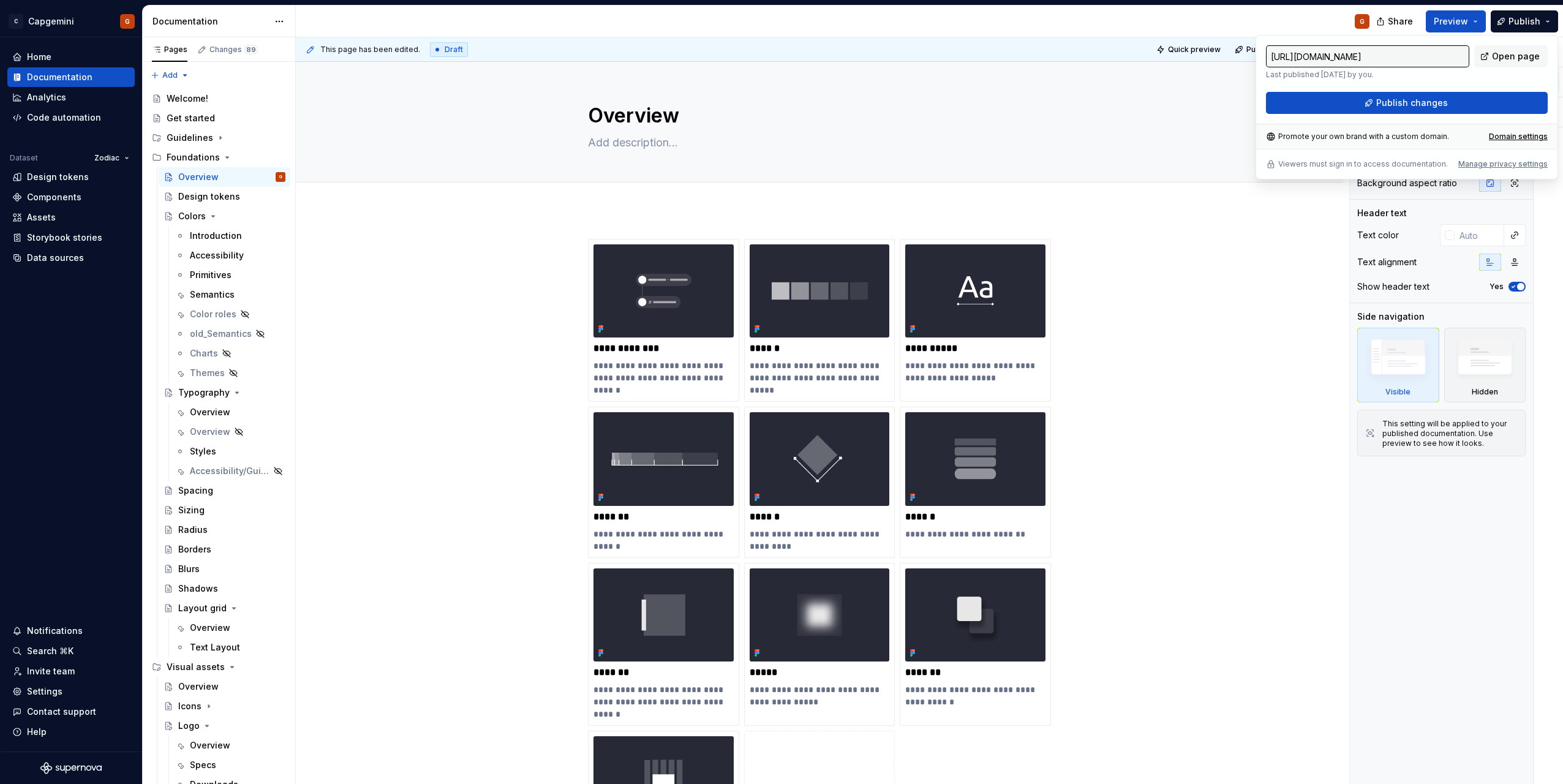
drag, startPoint x: 1547, startPoint y: 26, endPoint x: 1446, endPoint y: 54, distance: 104.8
click at [1446, 54] on input "[URL][DOMAIN_NAME]" at bounding box center [1367, 56] width 203 height 22
click at [1491, 55] on link "Open page" at bounding box center [1511, 56] width 73 height 22
click at [1507, 55] on span "Open page" at bounding box center [1516, 56] width 47 height 13
click at [1542, 23] on button "Publish" at bounding box center [1525, 21] width 67 height 22
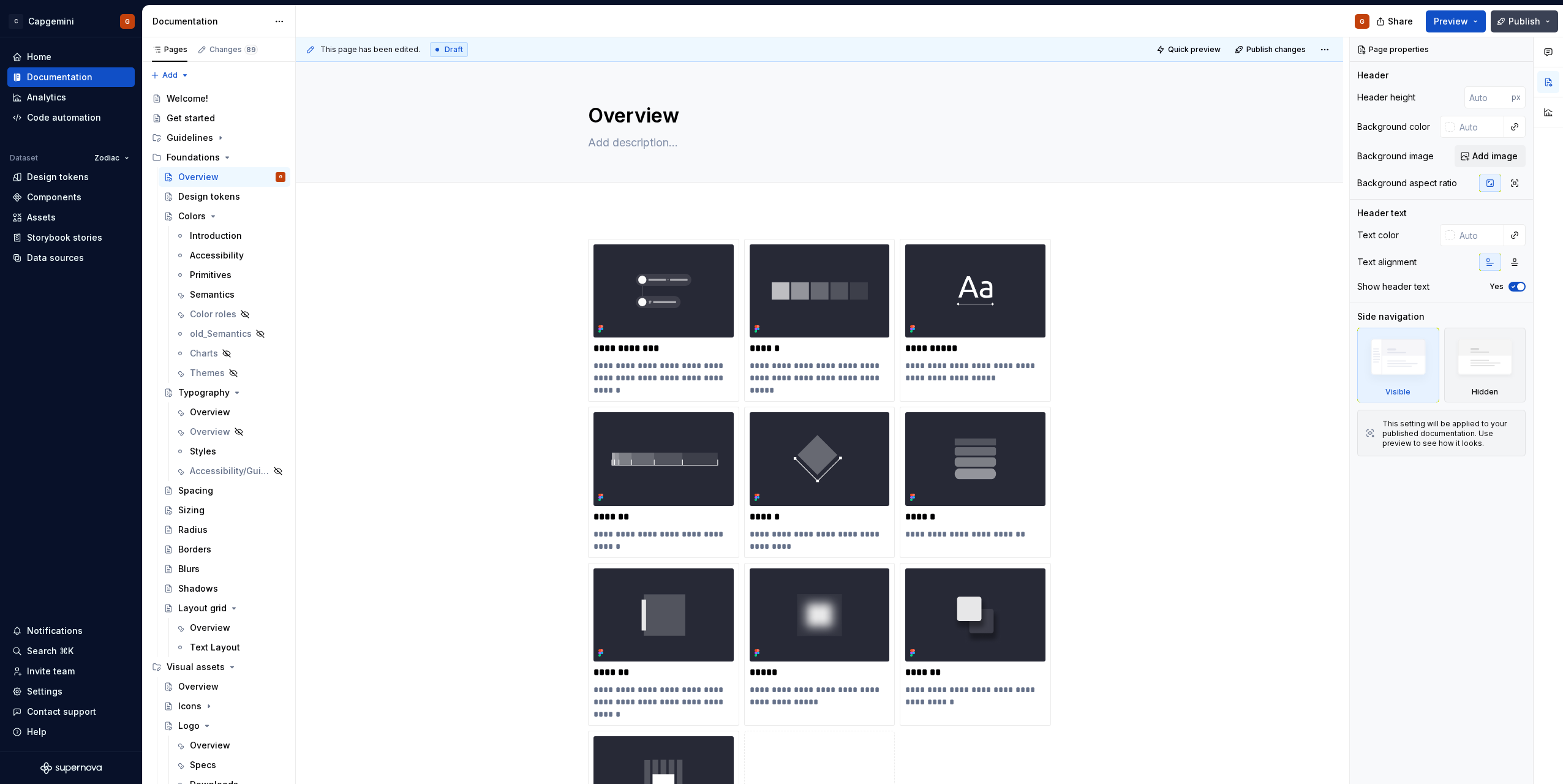
click at [1542, 23] on button "Publish" at bounding box center [1525, 21] width 67 height 22
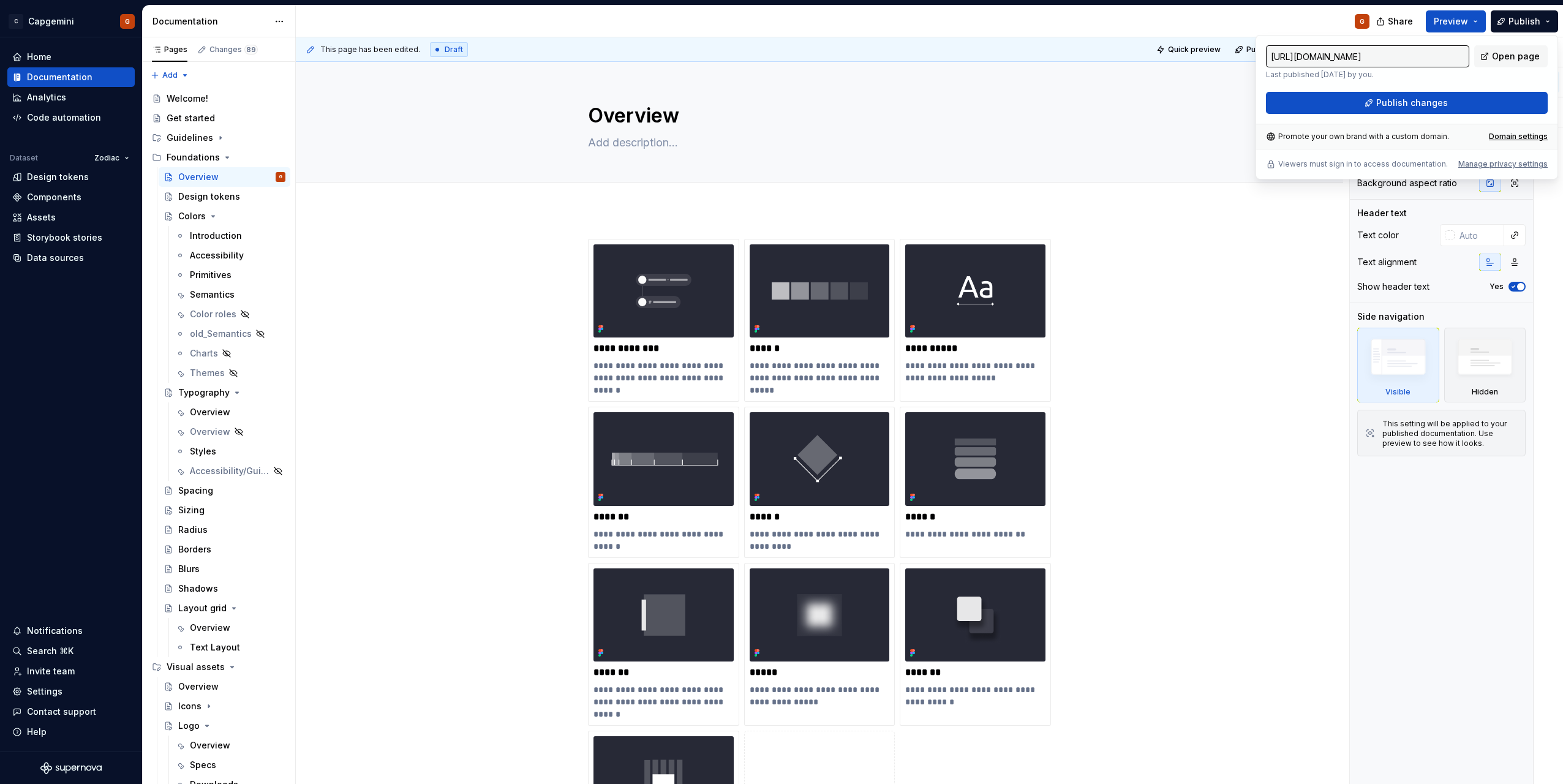
drag, startPoint x: 1542, startPoint y: 23, endPoint x: 1431, endPoint y: 70, distance: 120.5
click at [1431, 70] on p "Last published [DATE] by you." at bounding box center [1367, 74] width 203 height 10
click at [184, 103] on div "Welcome!" at bounding box center [187, 98] width 42 height 13
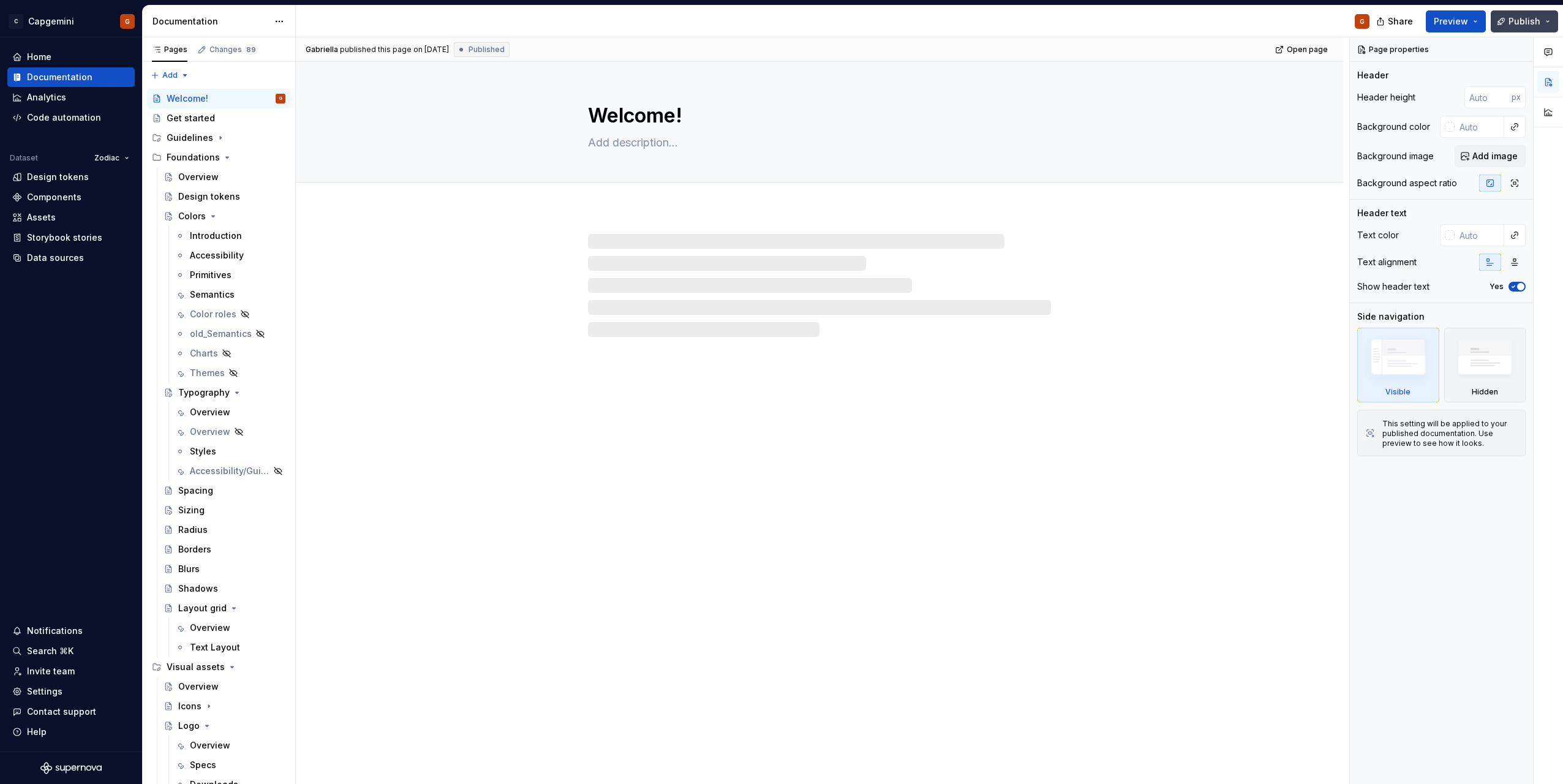
click at [1542, 20] on button "Publish" at bounding box center [1525, 21] width 67 height 22
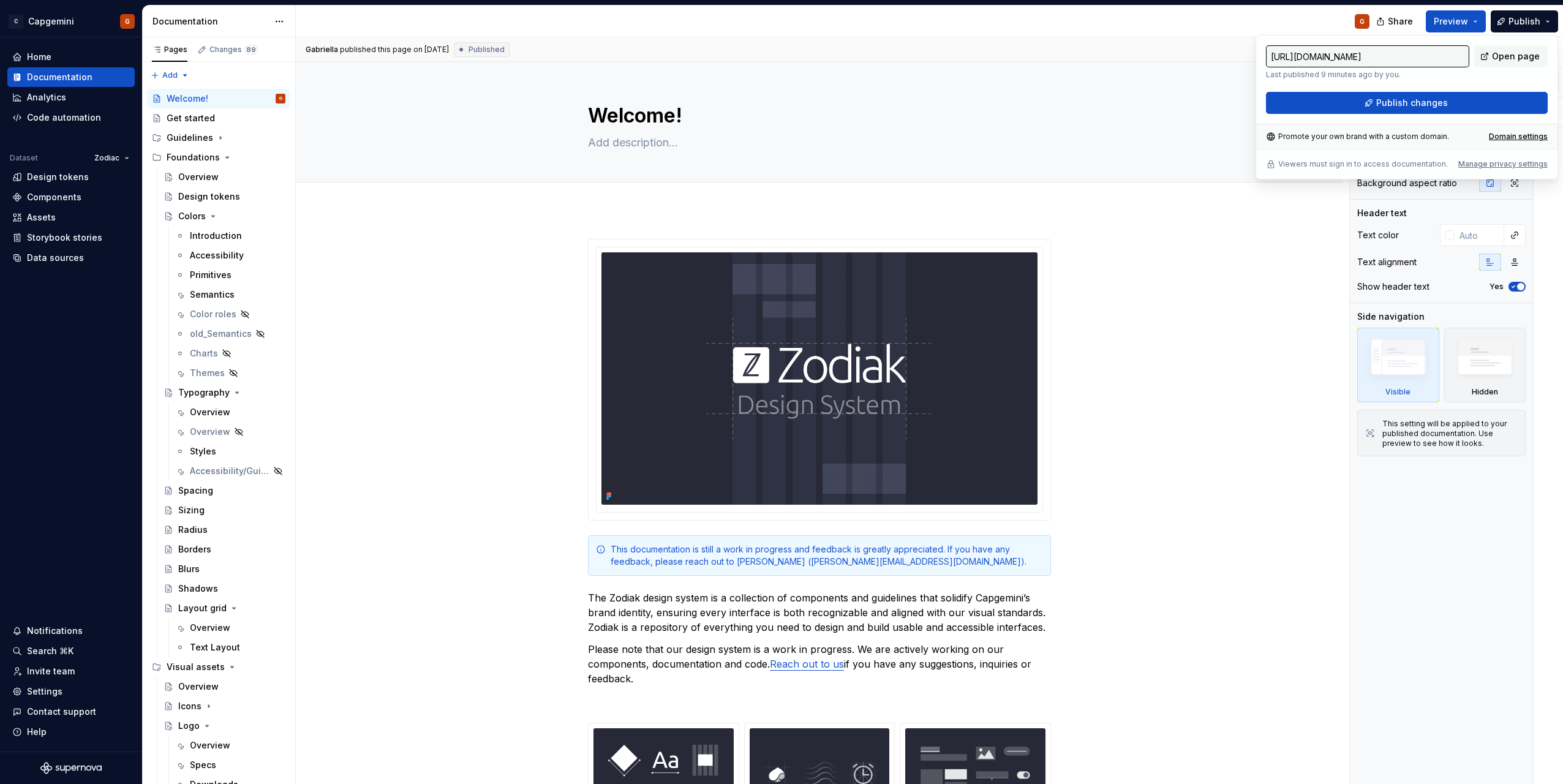
drag, startPoint x: 1542, startPoint y: 20, endPoint x: 1443, endPoint y: 73, distance: 112.3
click at [1438, 75] on p "Last published 9 minutes ago by you." at bounding box center [1367, 74] width 203 height 10
click at [1485, 59] on link "Open page" at bounding box center [1511, 56] width 73 height 22
click at [1483, 26] on button "Preview" at bounding box center [1456, 21] width 60 height 22
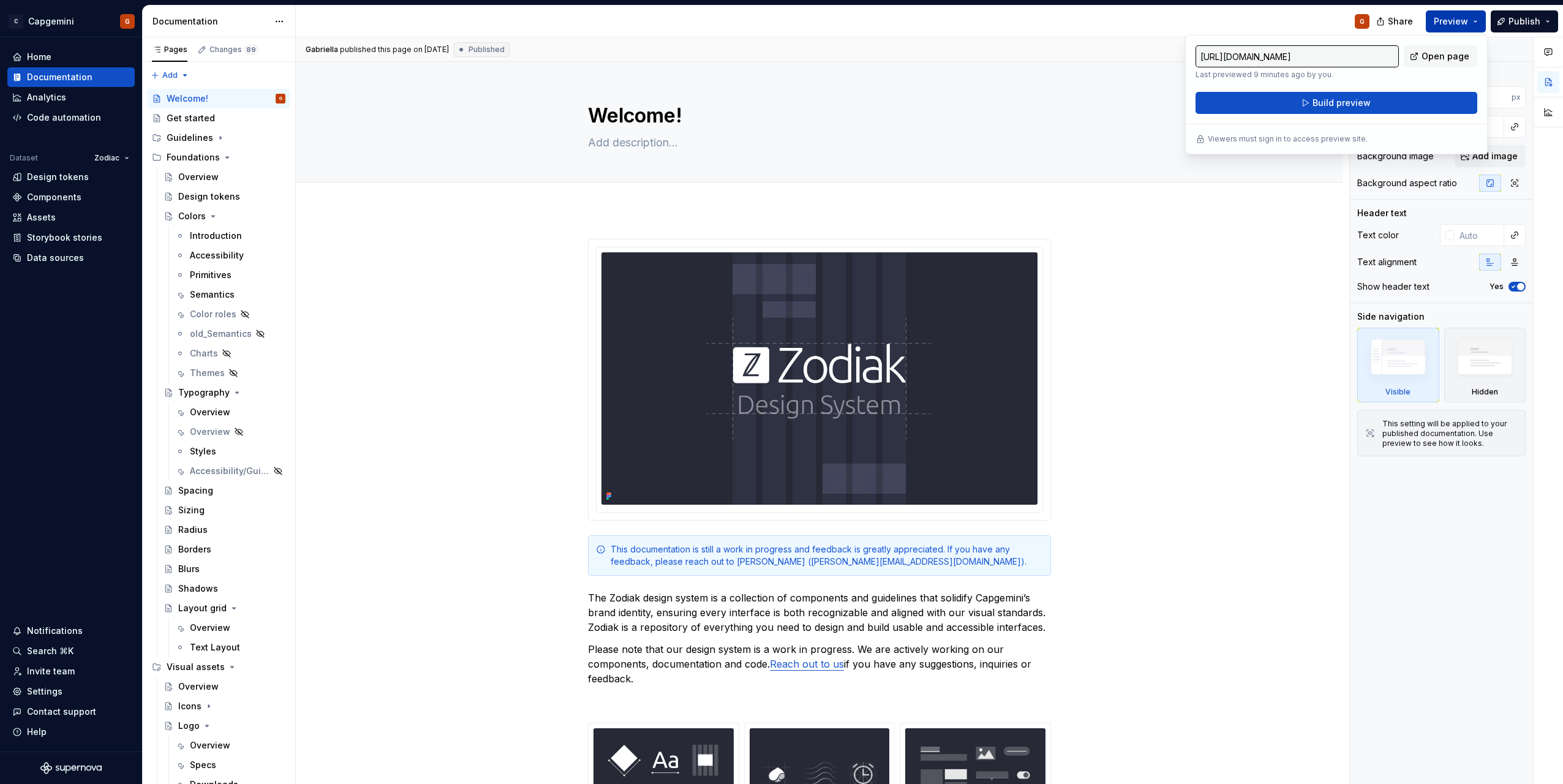
drag, startPoint x: 1483, startPoint y: 26, endPoint x: 1457, endPoint y: 16, distance: 27.9
click at [1454, 16] on span "Preview" at bounding box center [1451, 21] width 34 height 13
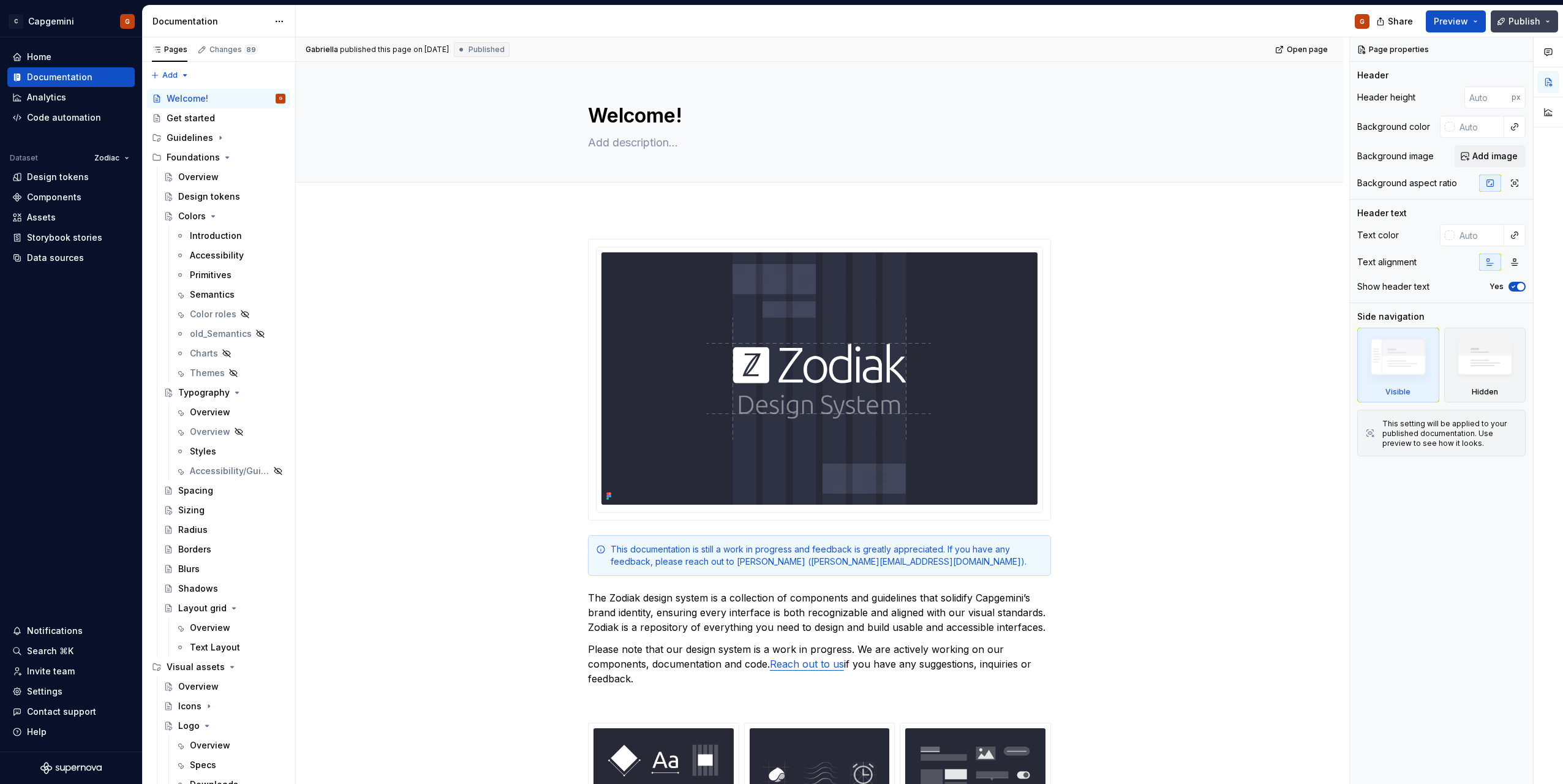
click at [1520, 21] on span "Publish" at bounding box center [1525, 21] width 32 height 13
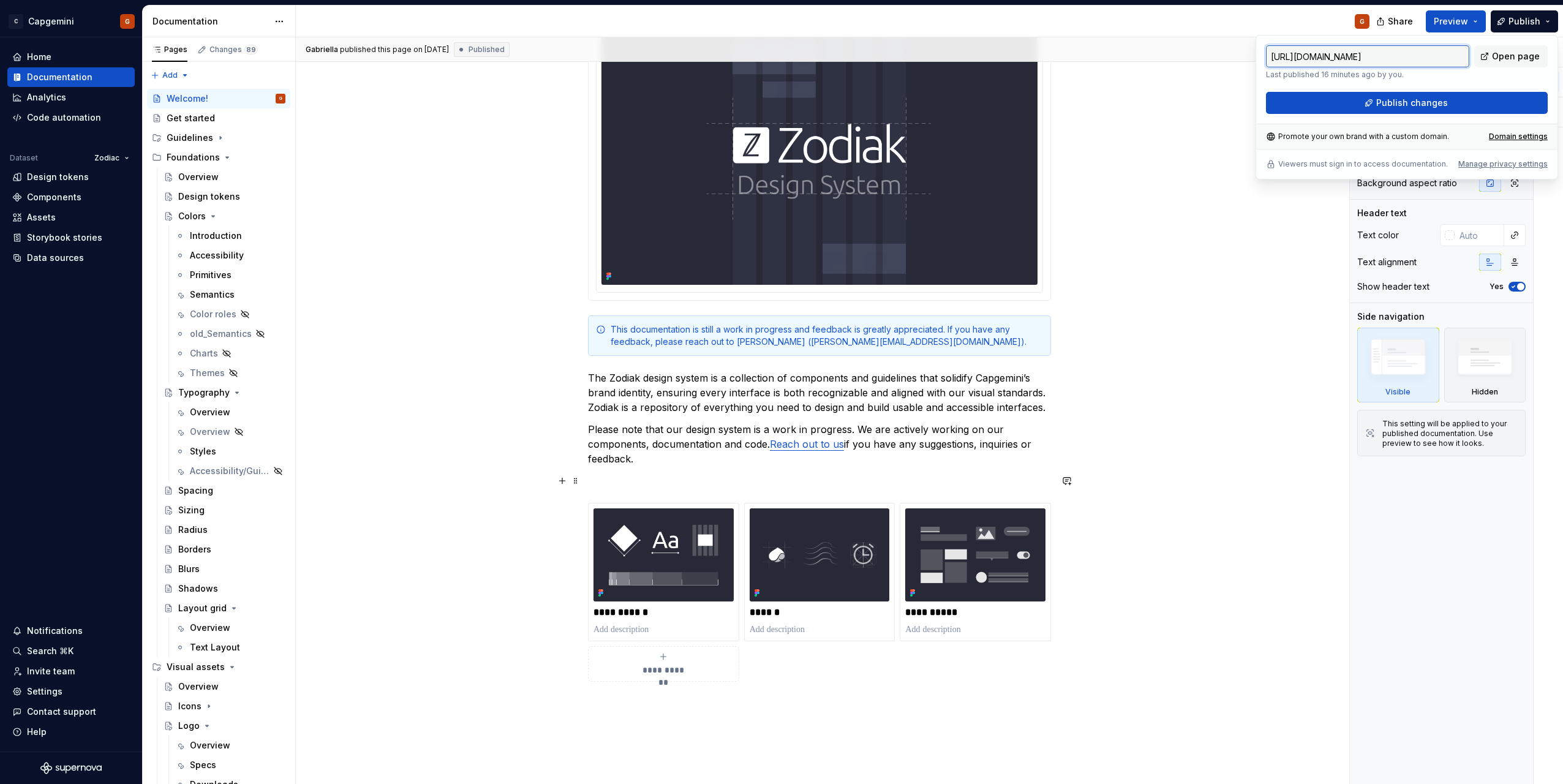
scroll to position [245, 0]
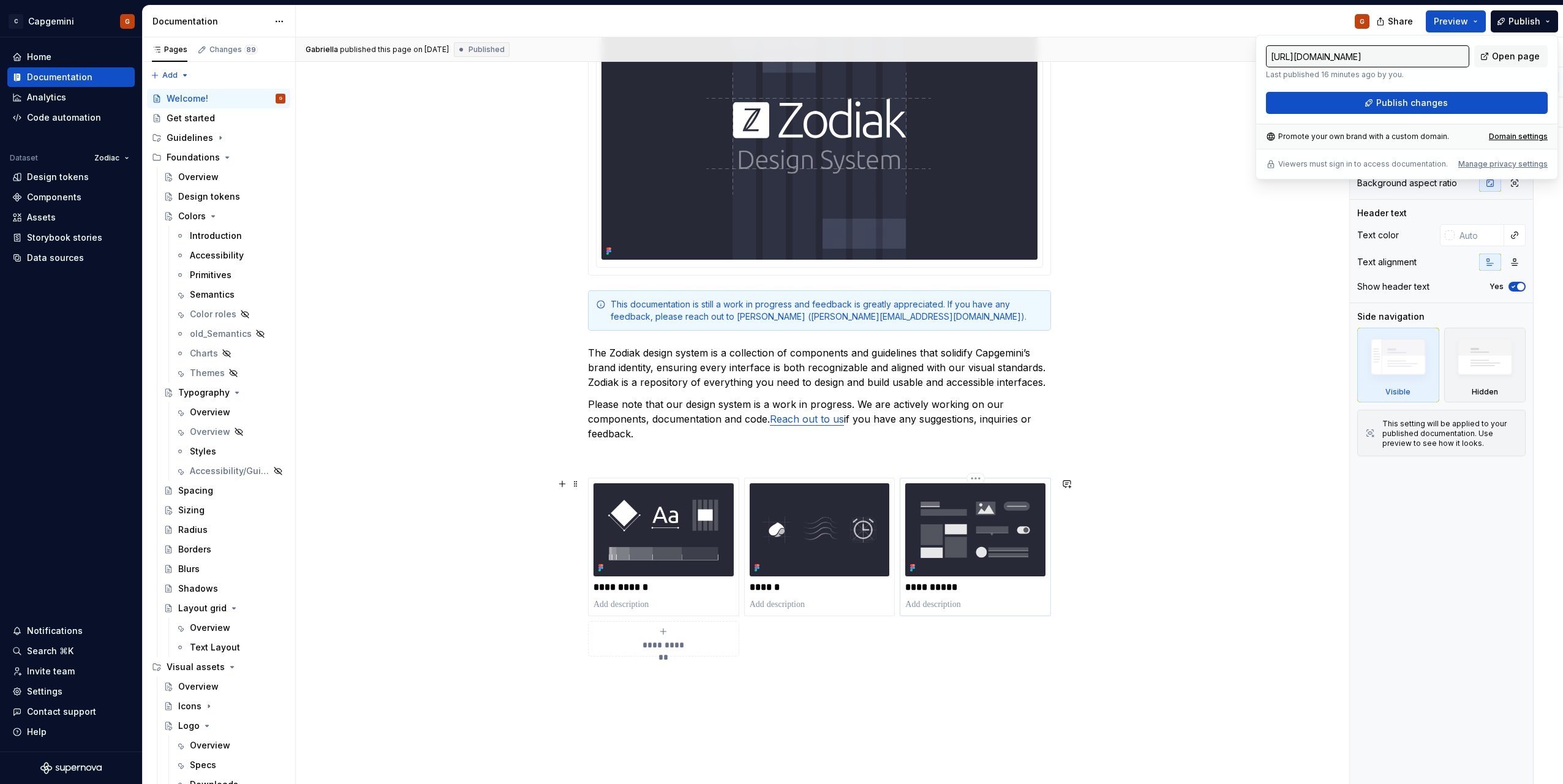
drag, startPoint x: 967, startPoint y: 598, endPoint x: 976, endPoint y: 594, distance: 9.8
click at [967, 598] on div "**********" at bounding box center [976, 547] width 140 height 128
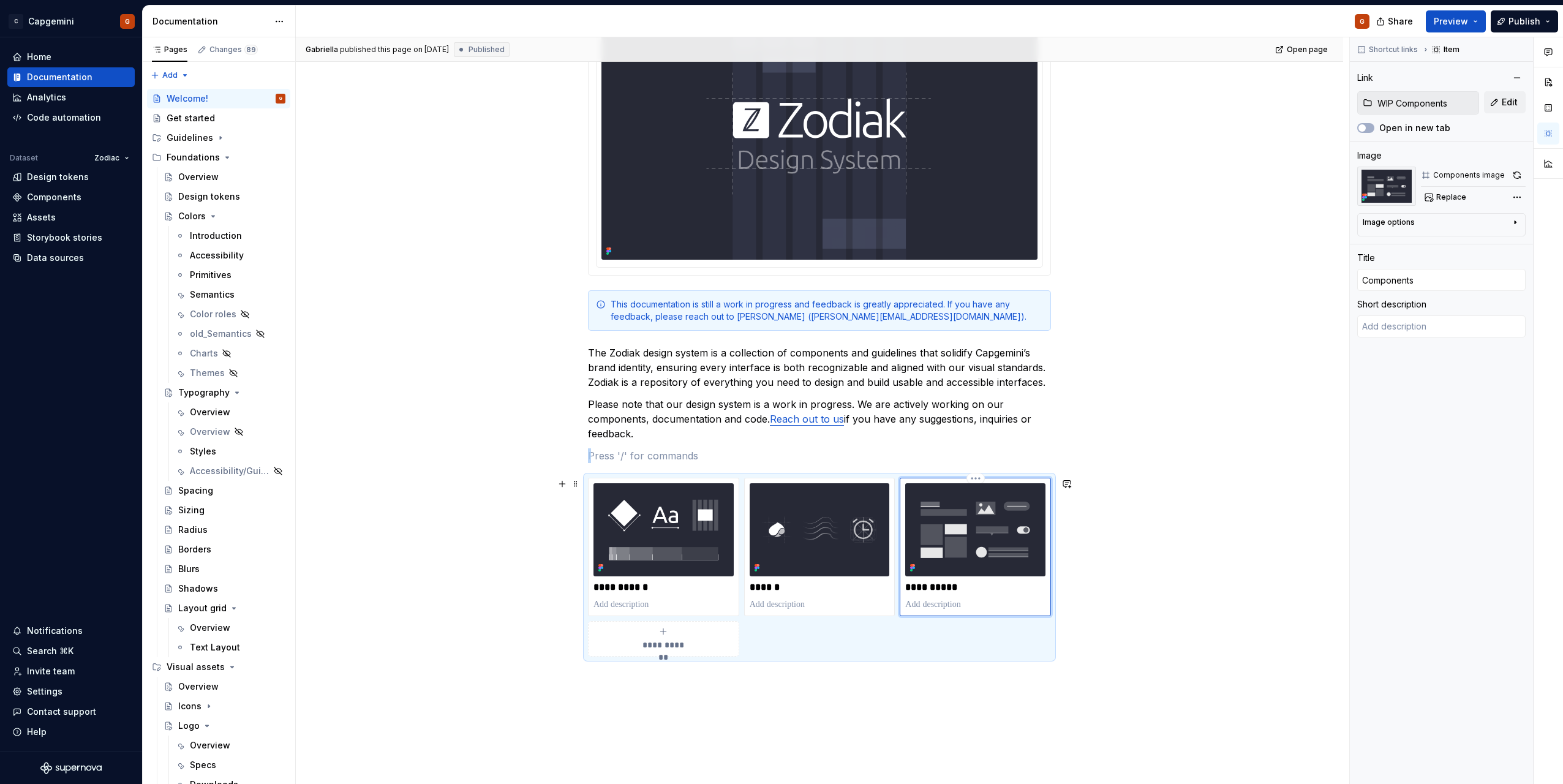
click at [978, 590] on p "**********" at bounding box center [976, 587] width 140 height 13
type textarea "*"
type input "Components"
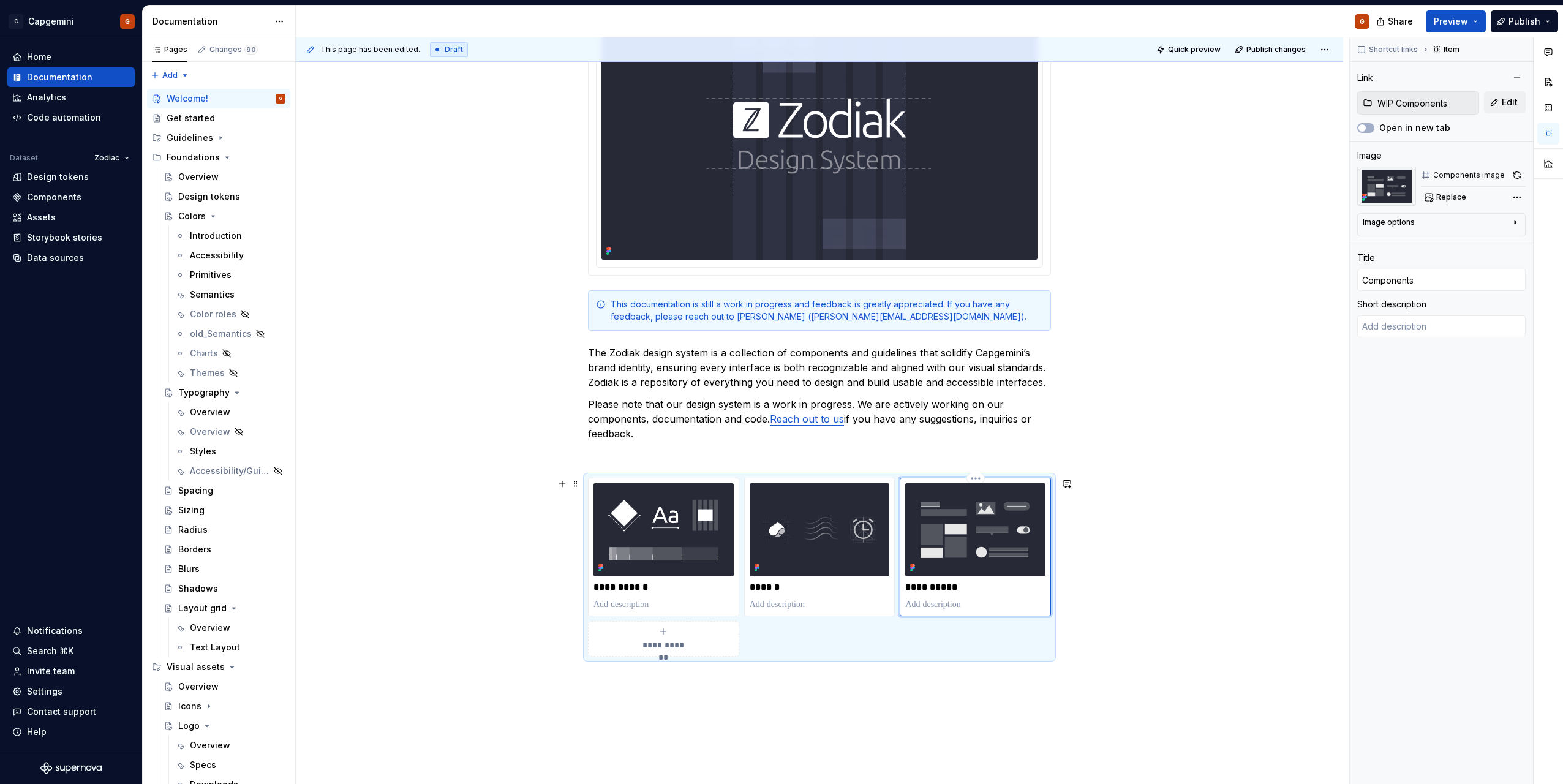
type textarea "*"
type input "Components ("
type textarea "*"
type input "Components (C"
type textarea "*"
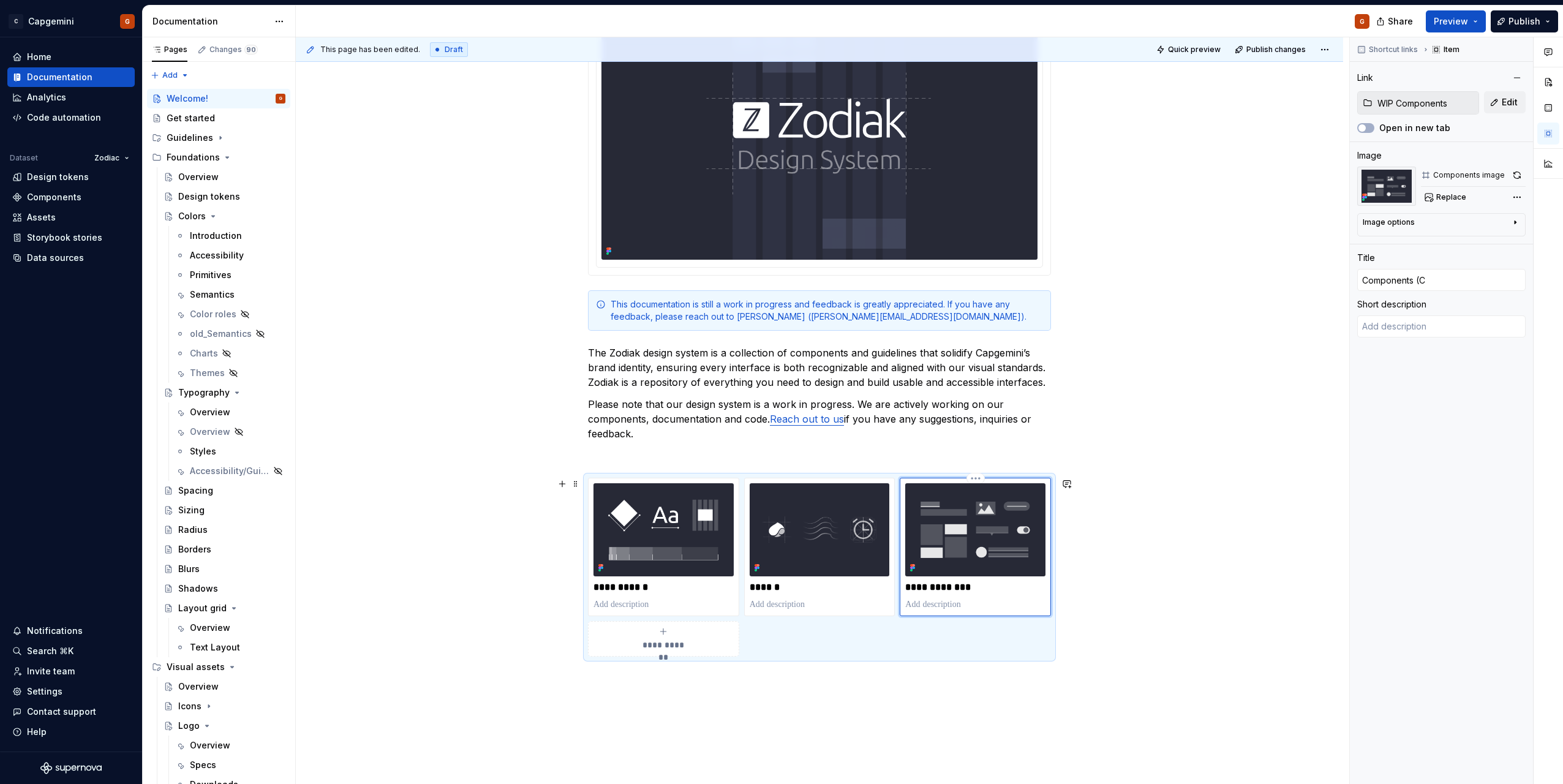
type input "Components ("
type textarea "*"
type input "Components (c"
type textarea "*"
type input "Components (co"
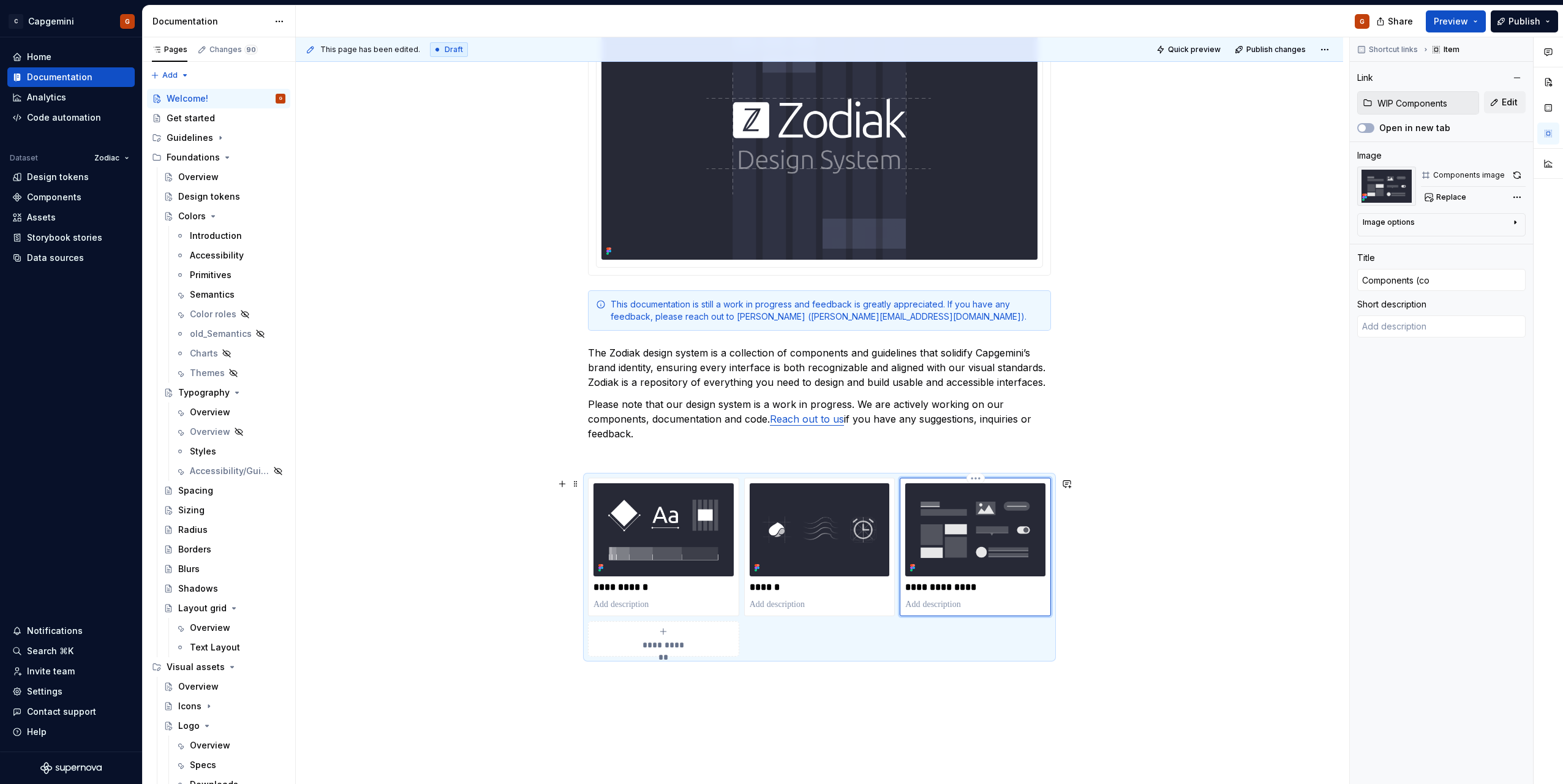
type textarea "*"
type input "Components (com"
type textarea "*"
type input "Components (comi"
type textarea "*"
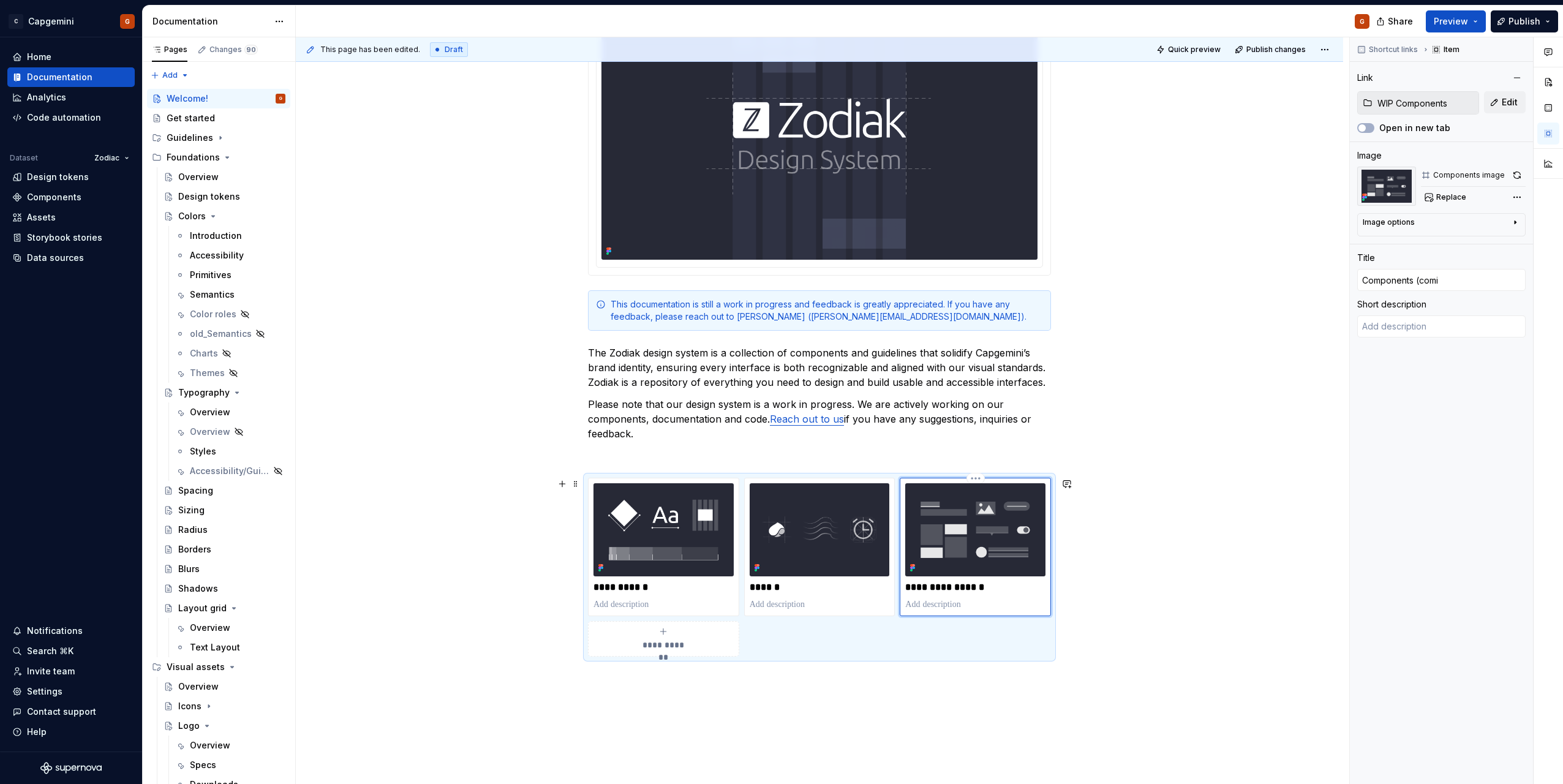
type input "Components (comin"
type textarea "*"
type input "Components (coming"
type textarea "*"
type input "Components (coming"
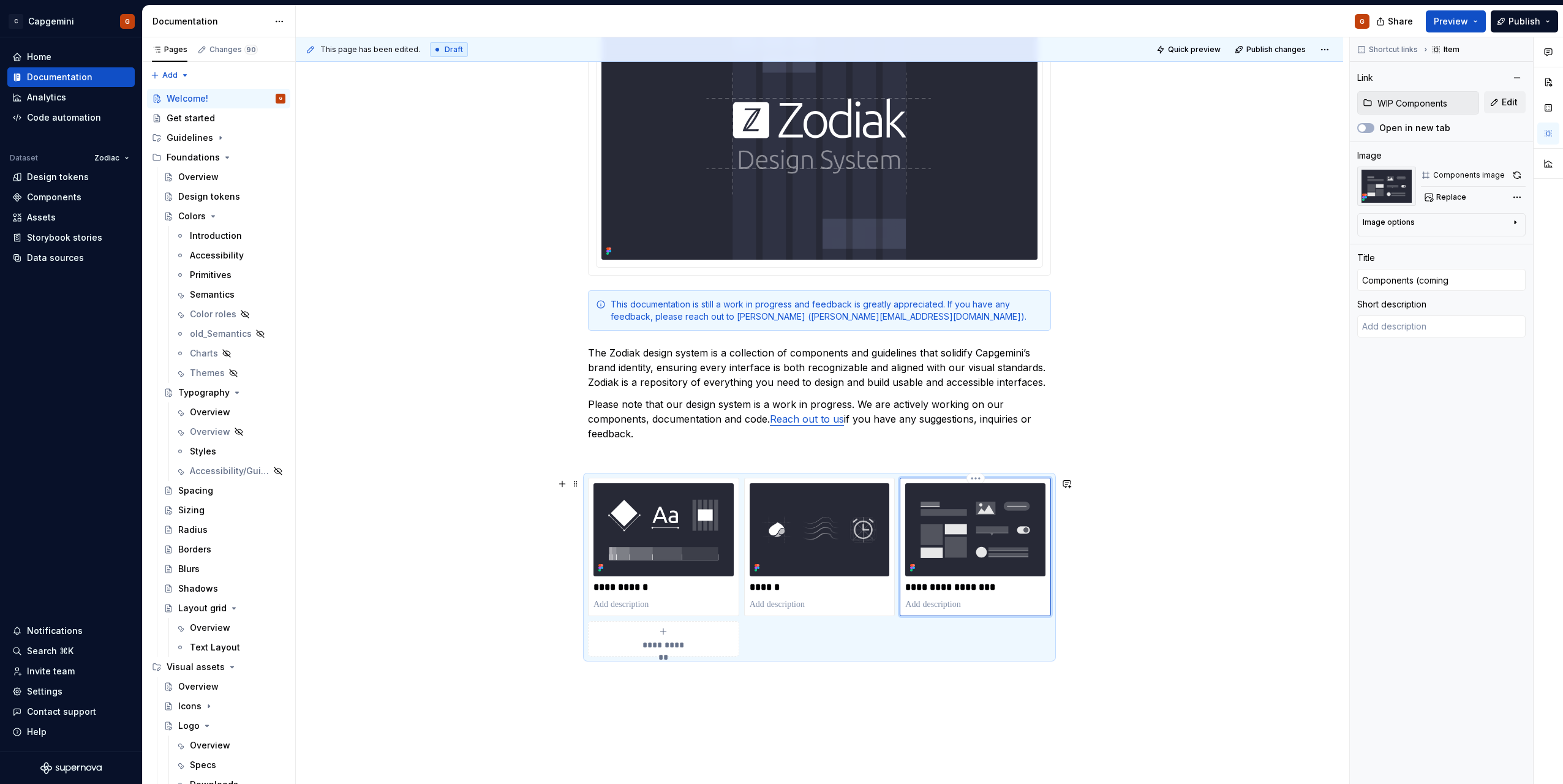
type textarea "*"
type input "Components (coming s"
type textarea "*"
type input "Components (coming so"
type textarea "*"
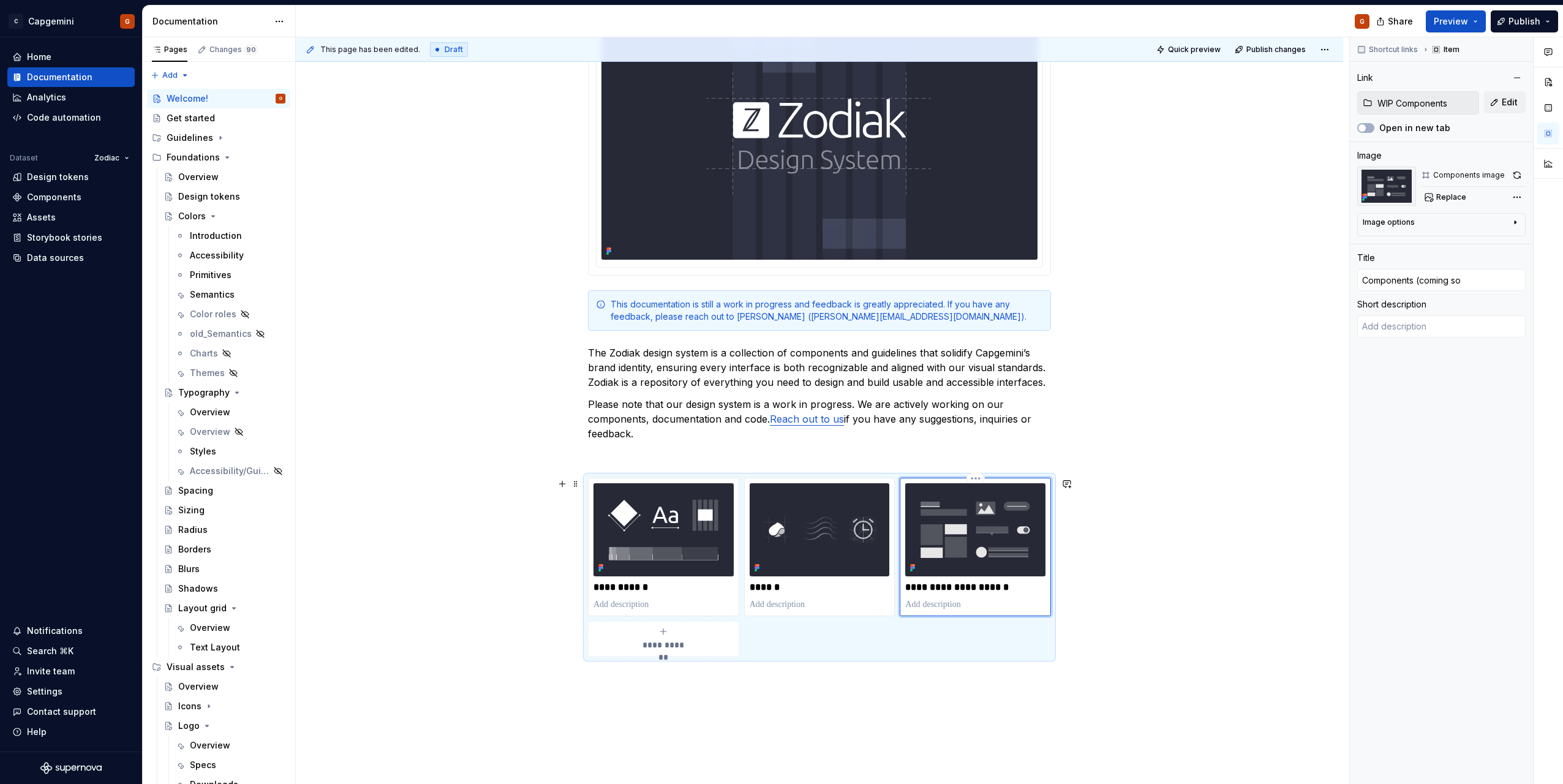
type input "Components (coming soo"
type textarea "*"
type input "Components (coming soon"
type textarea "*"
type input "Components (coming soon)"
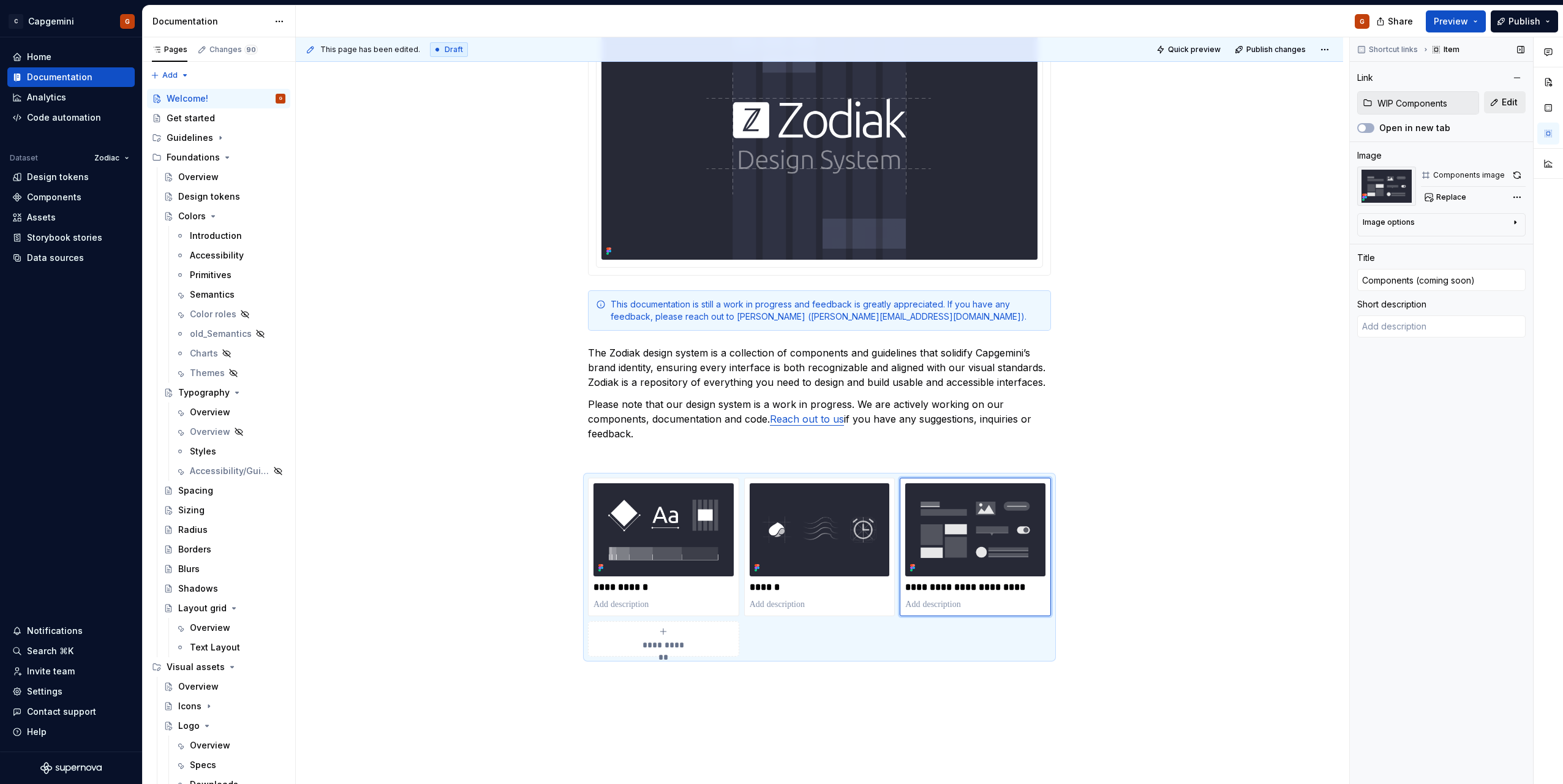
click at [1512, 108] on span "Edit" at bounding box center [1510, 103] width 16 height 13
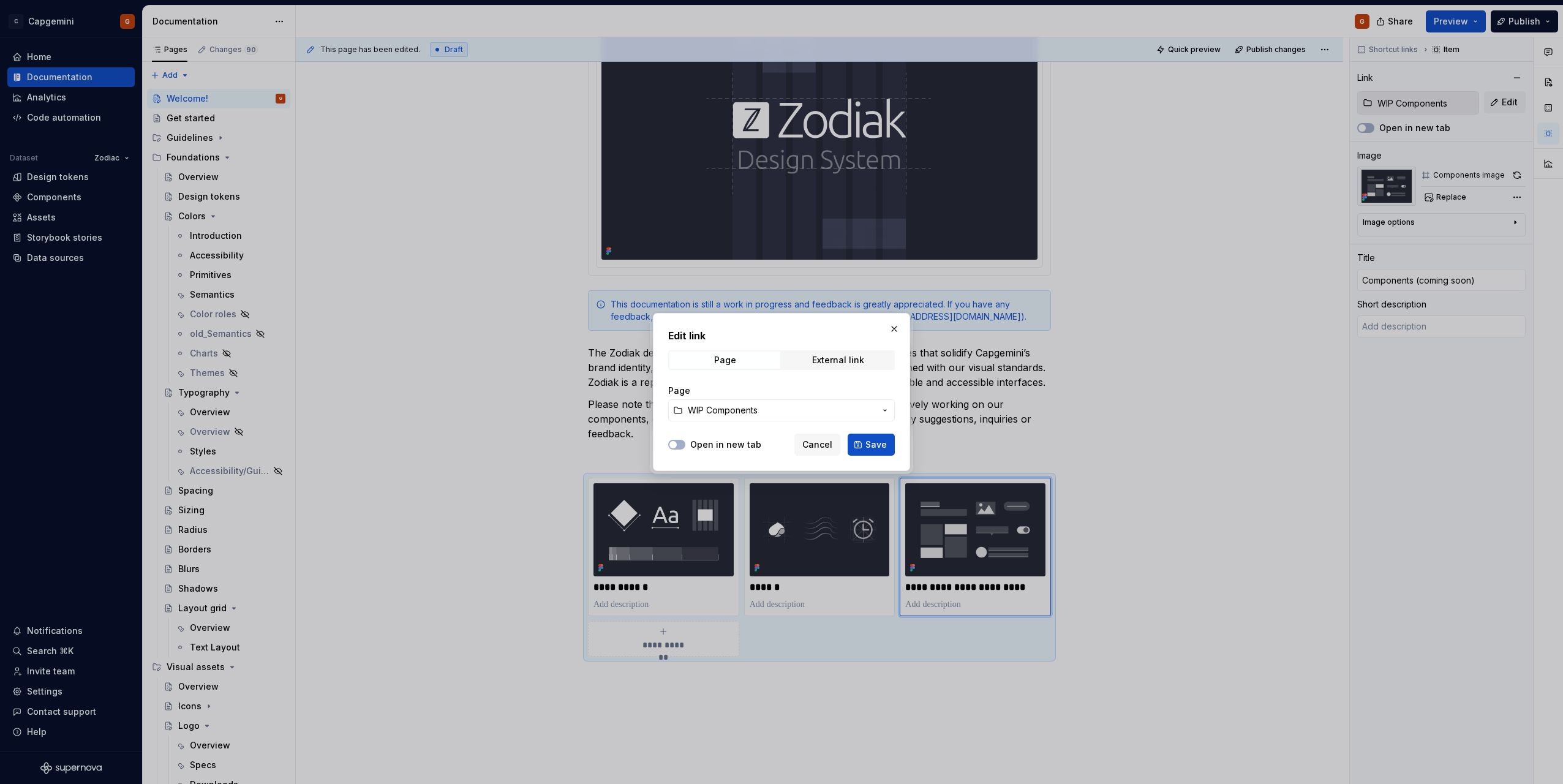
click at [883, 413] on icon "button" at bounding box center [885, 410] width 10 height 10
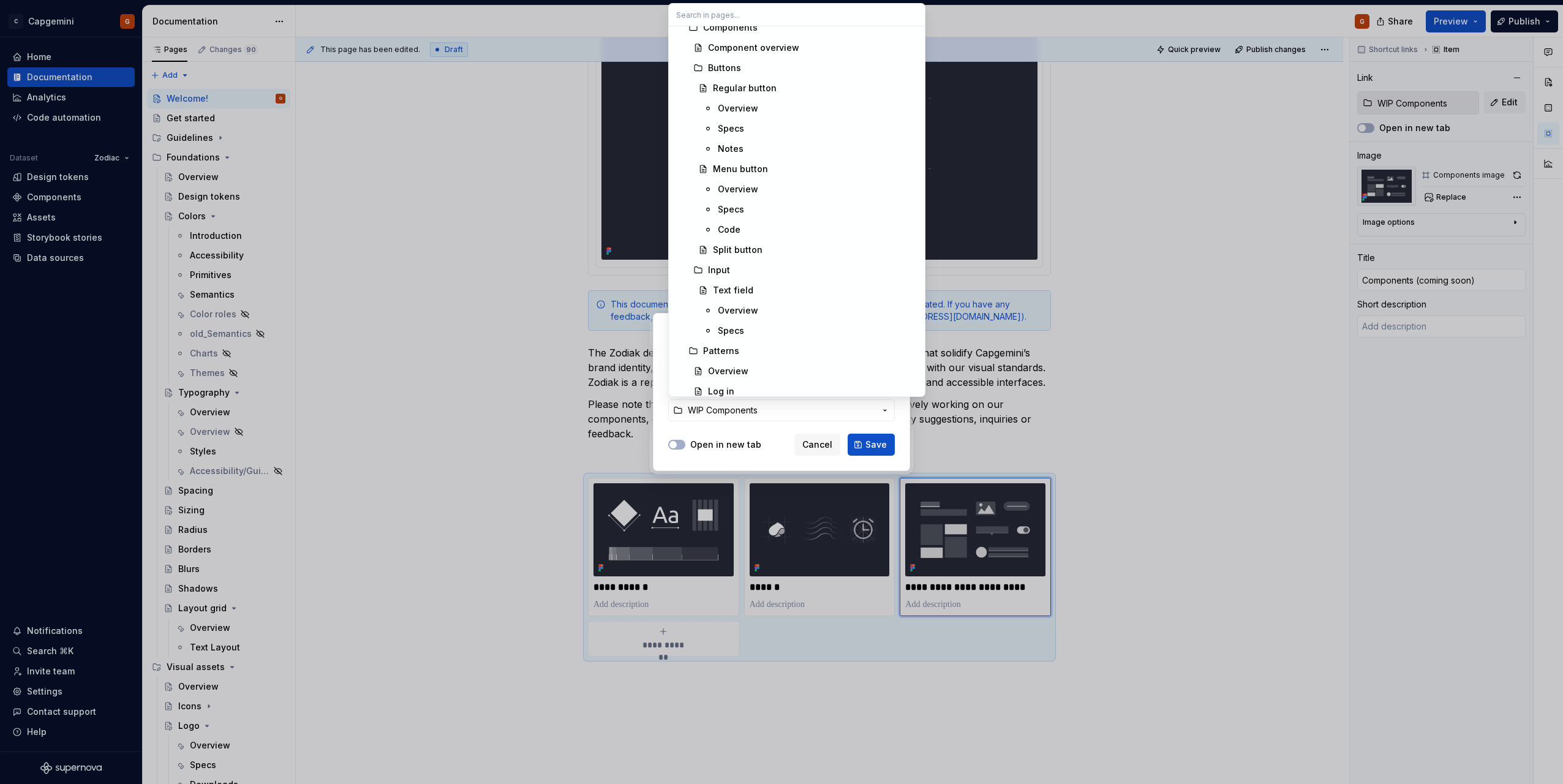
scroll to position [1041, 0]
click at [772, 94] on div "Components" at bounding box center [811, 89] width 215 height 13
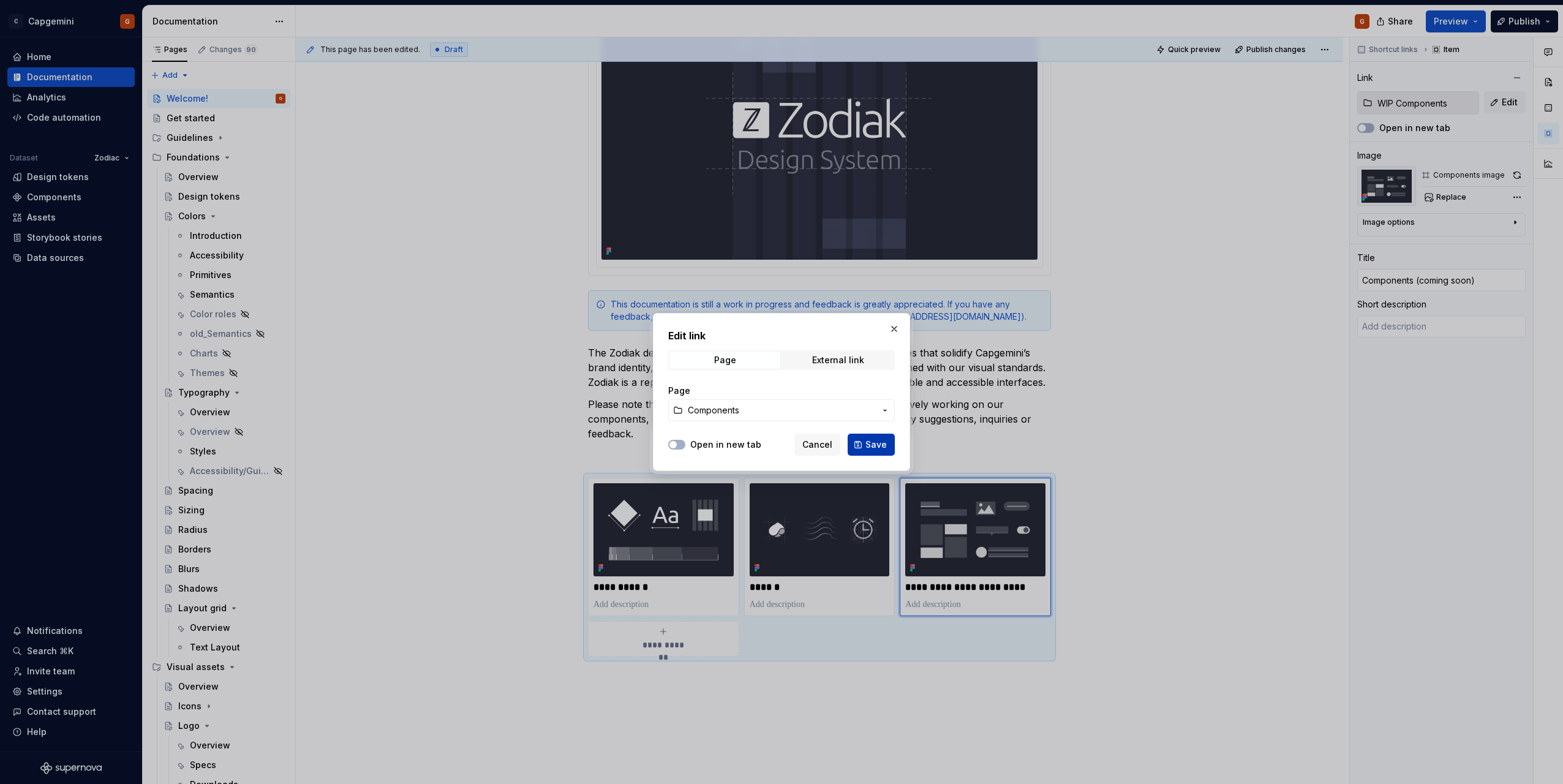
click at [886, 451] on button "Save" at bounding box center [871, 444] width 47 height 22
type textarea "*"
type input "Components"
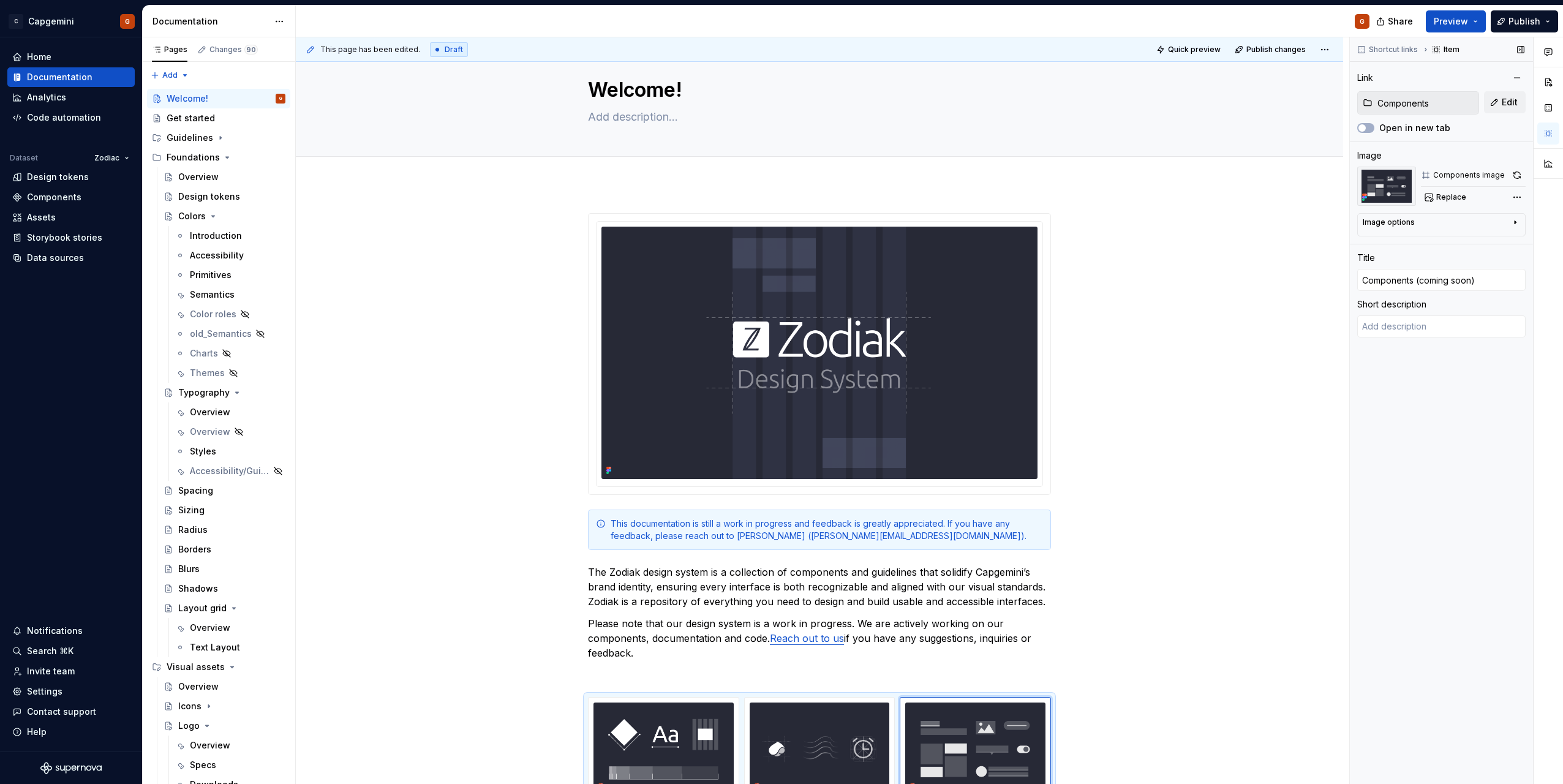
scroll to position [0, 0]
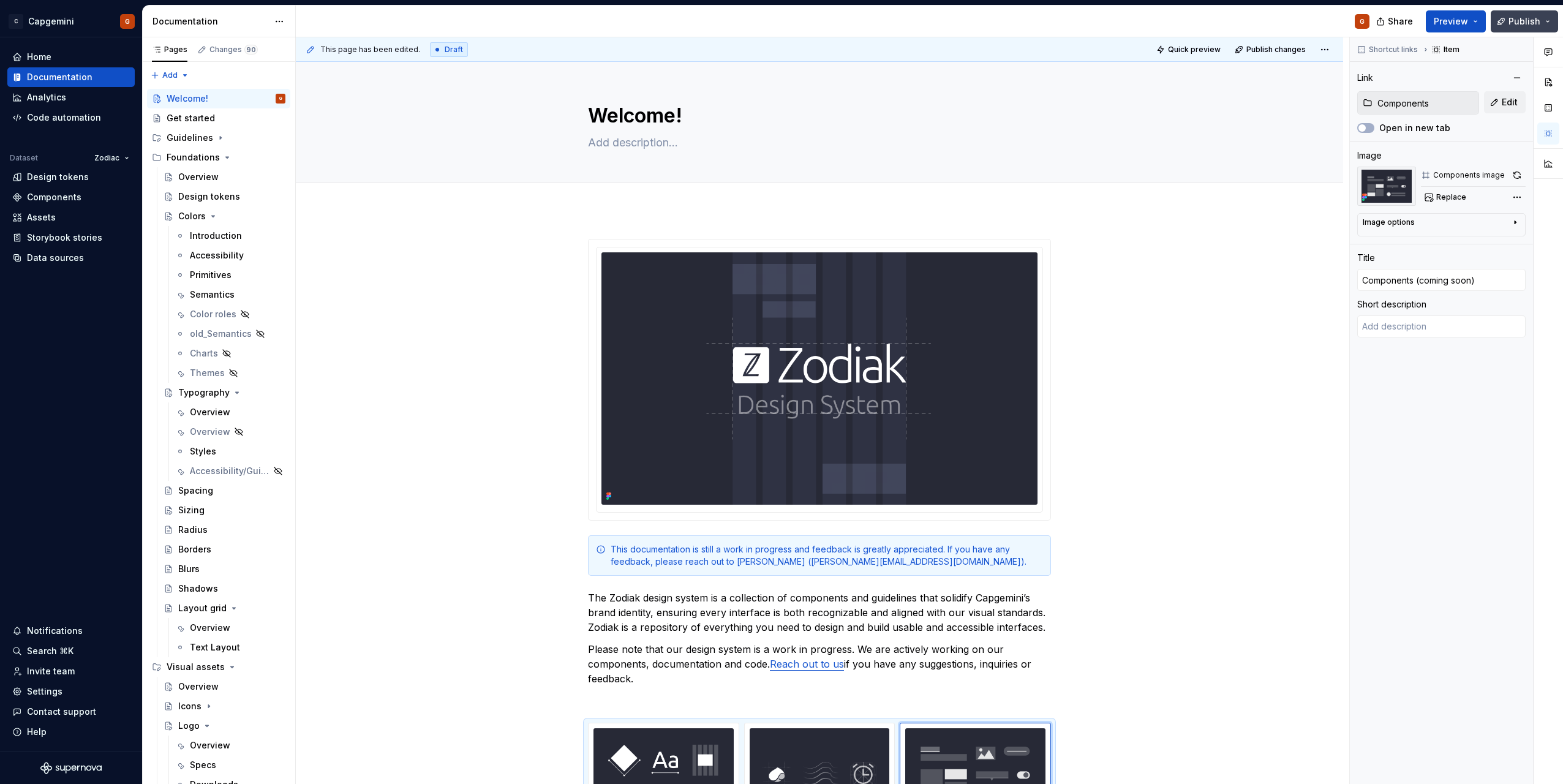
click at [1552, 20] on button "Publish" at bounding box center [1525, 21] width 67 height 22
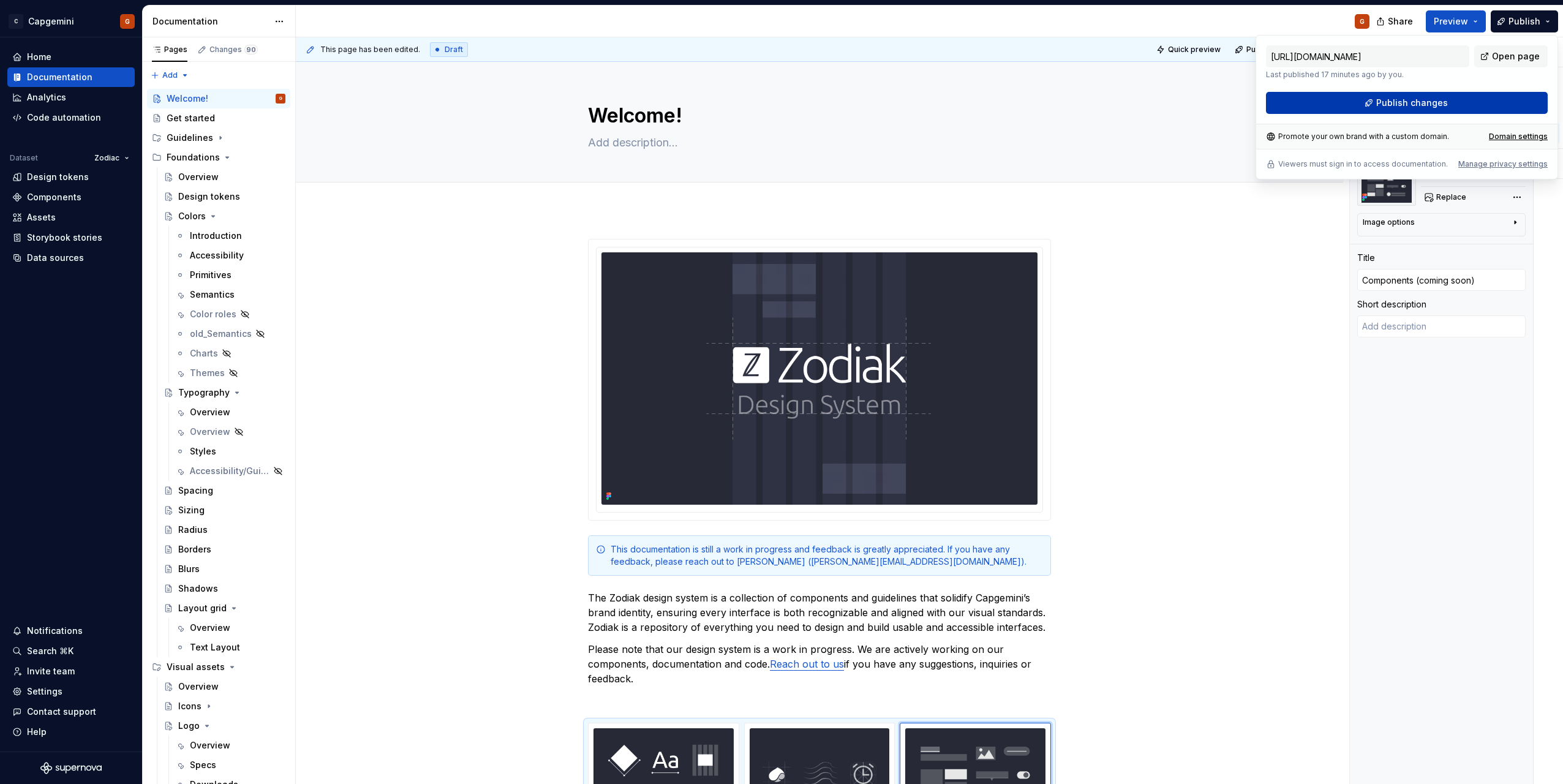
drag, startPoint x: 1552, startPoint y: 20, endPoint x: 1437, endPoint y: 100, distance: 140.1
click at [1437, 100] on span "Publish changes" at bounding box center [1412, 103] width 72 height 13
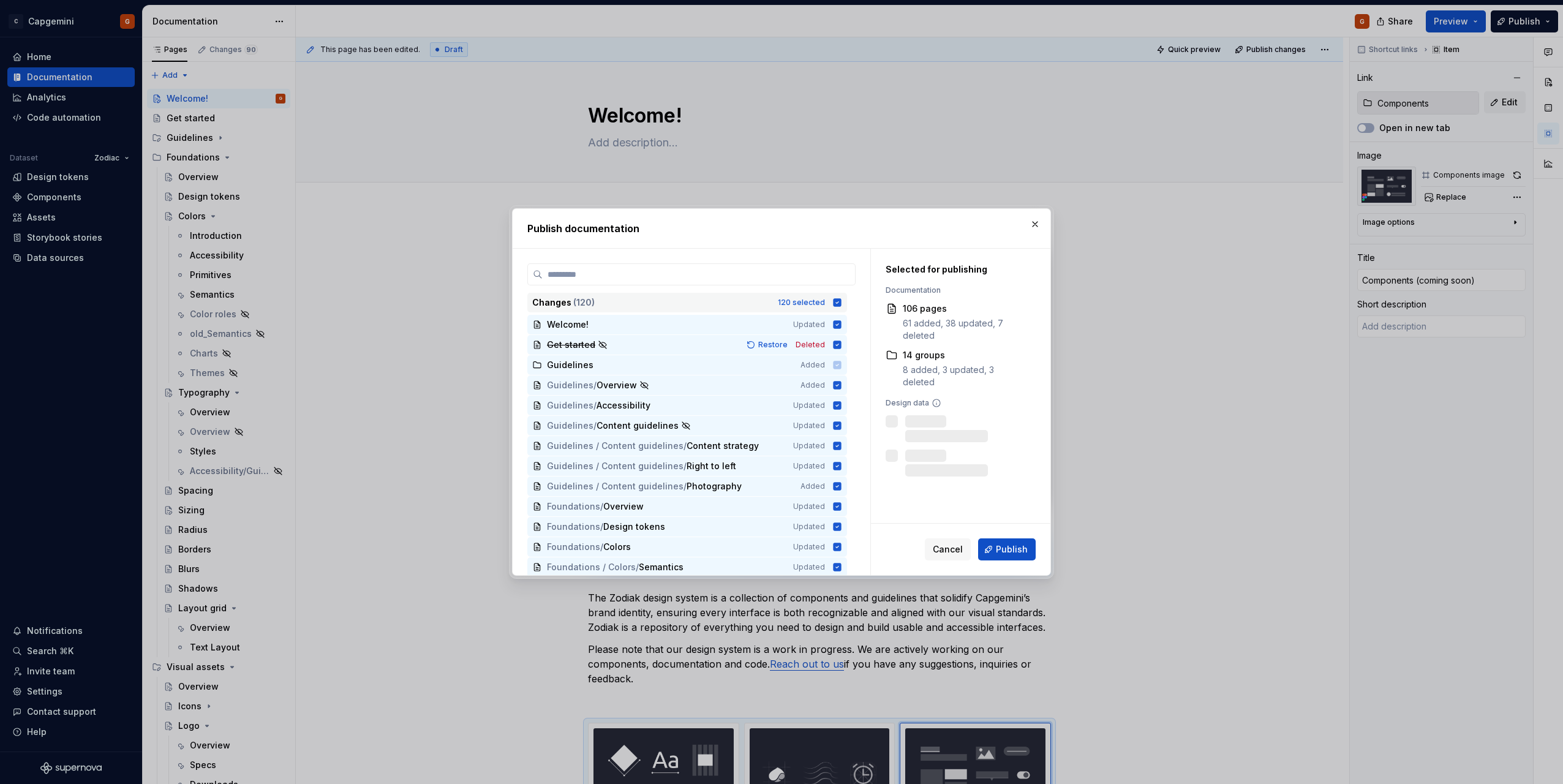
click at [843, 300] on div "Changes ( 120 ) 120 selected" at bounding box center [688, 302] width 320 height 20
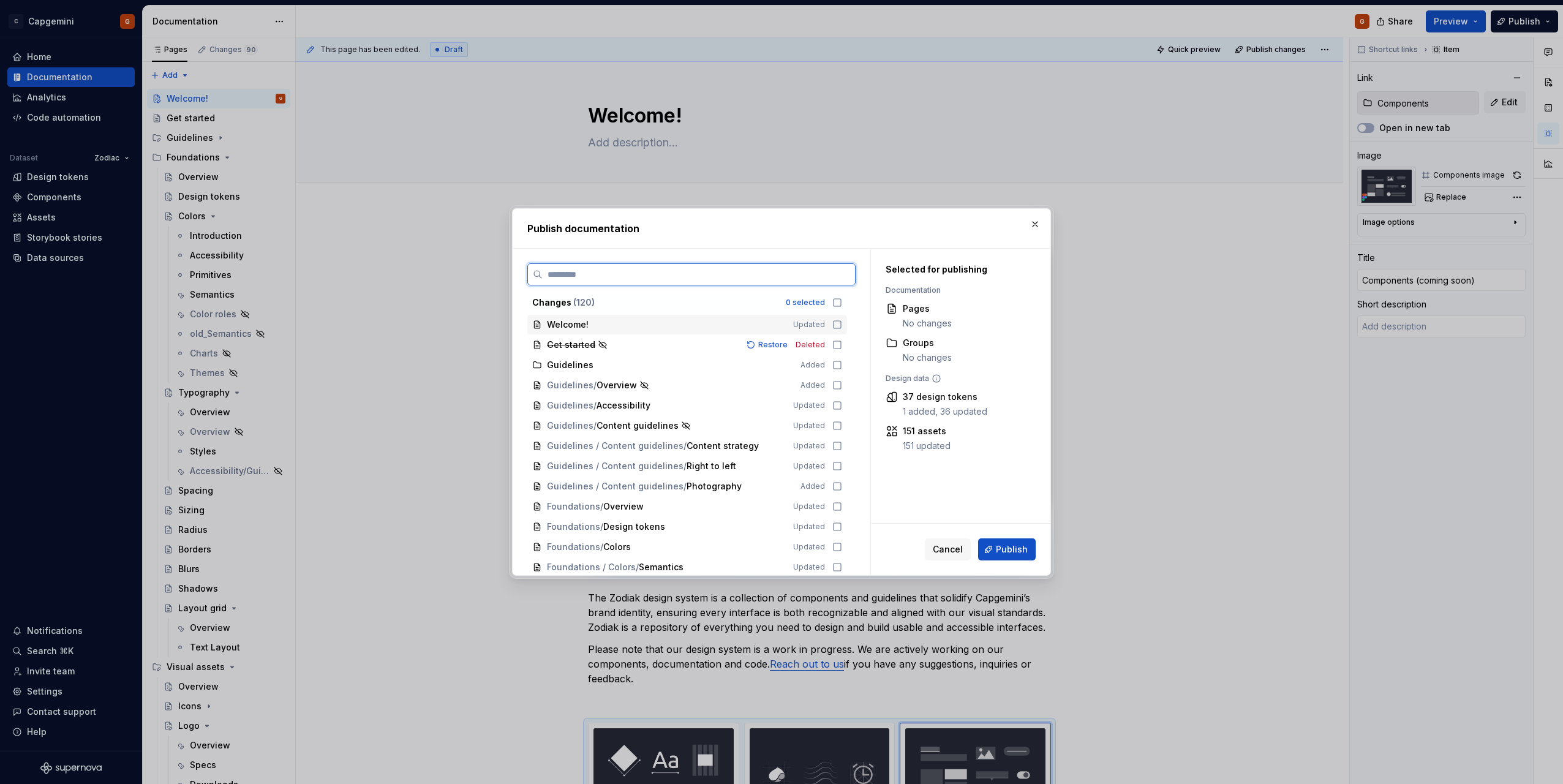
click at [840, 323] on icon at bounding box center [837, 325] width 10 height 10
click at [1006, 555] on button "Publish" at bounding box center [1007, 549] width 57 height 22
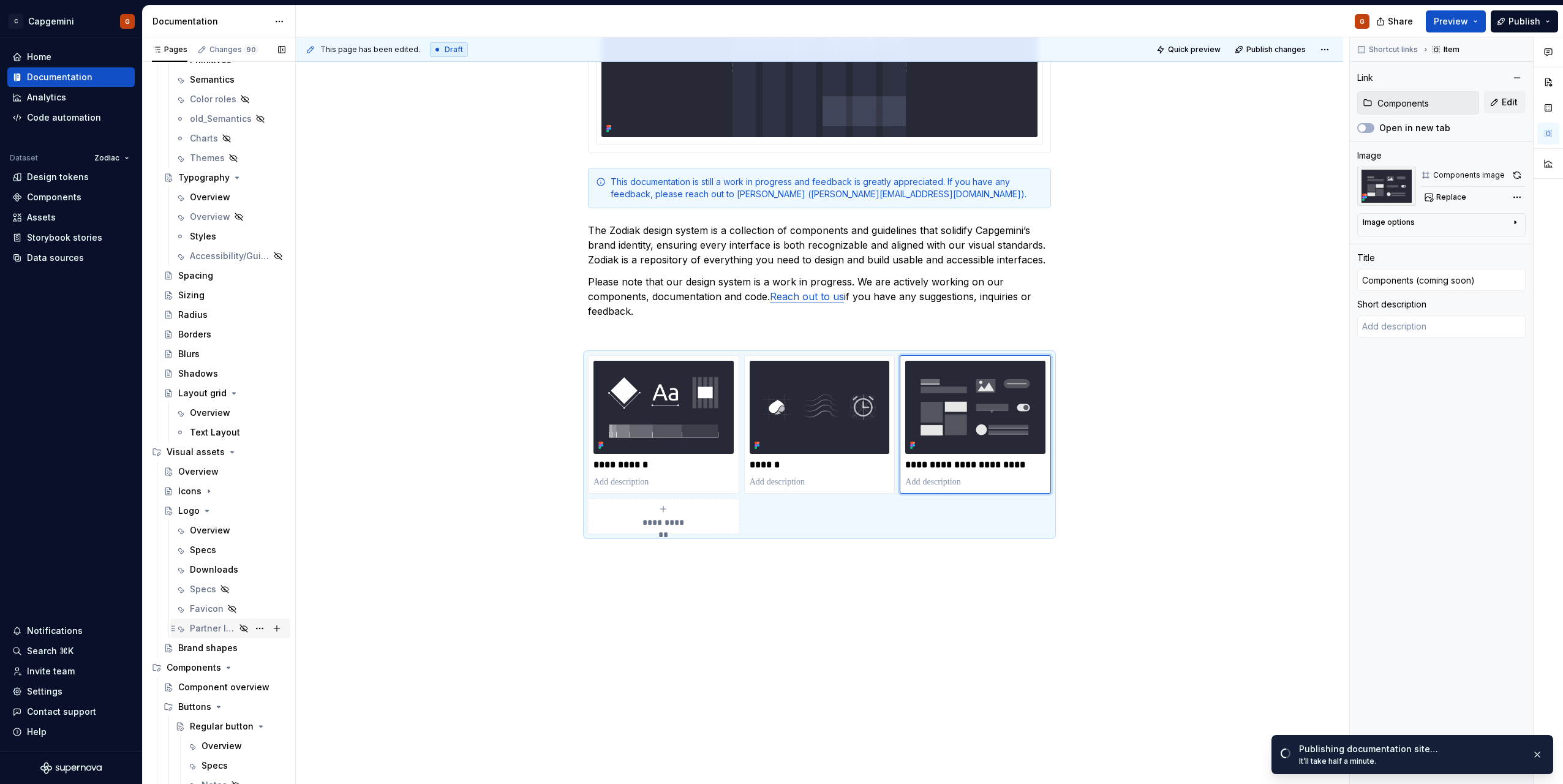
scroll to position [245, 0]
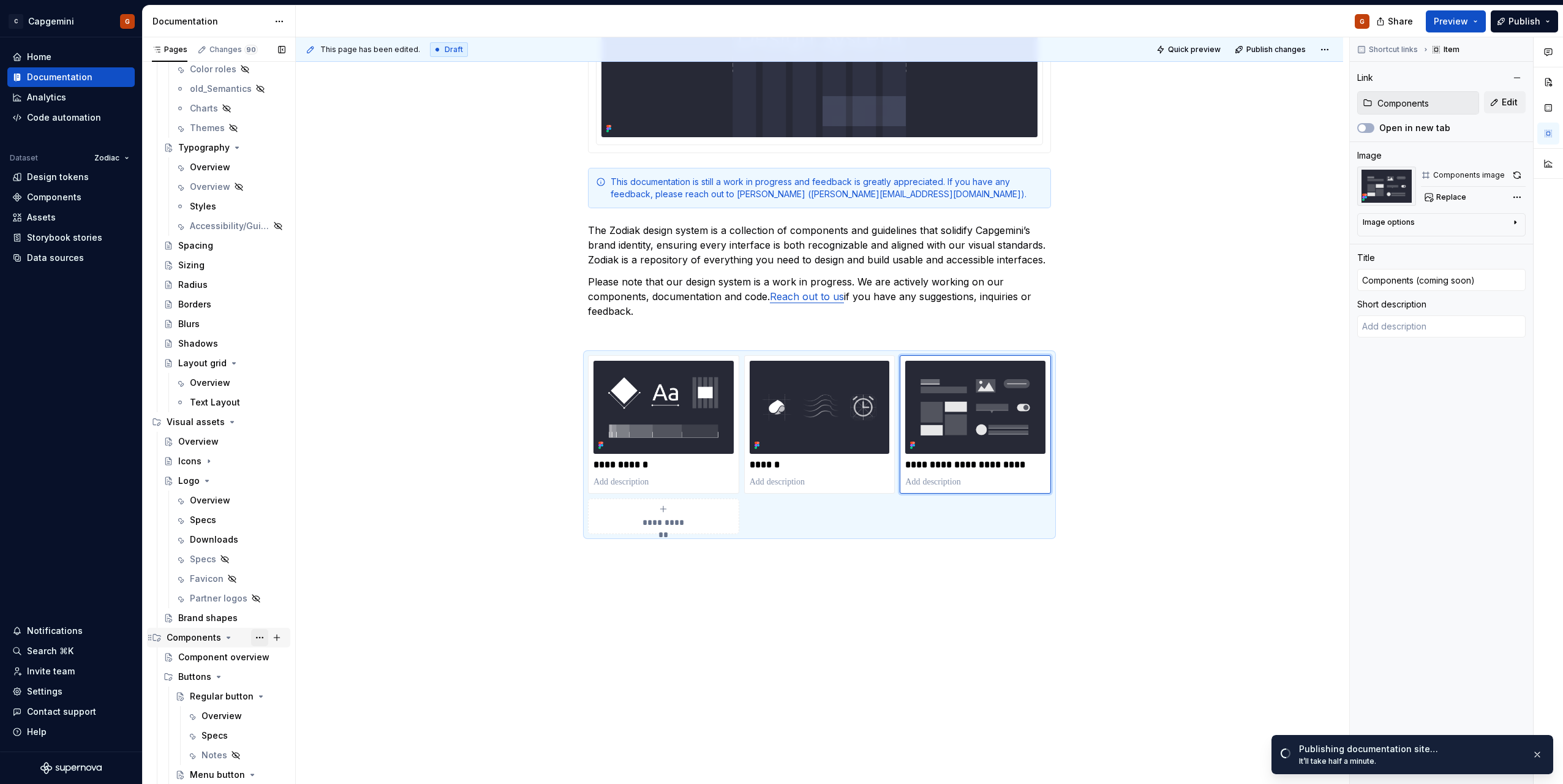
click at [253, 639] on button "Page tree" at bounding box center [259, 637] width 17 height 17
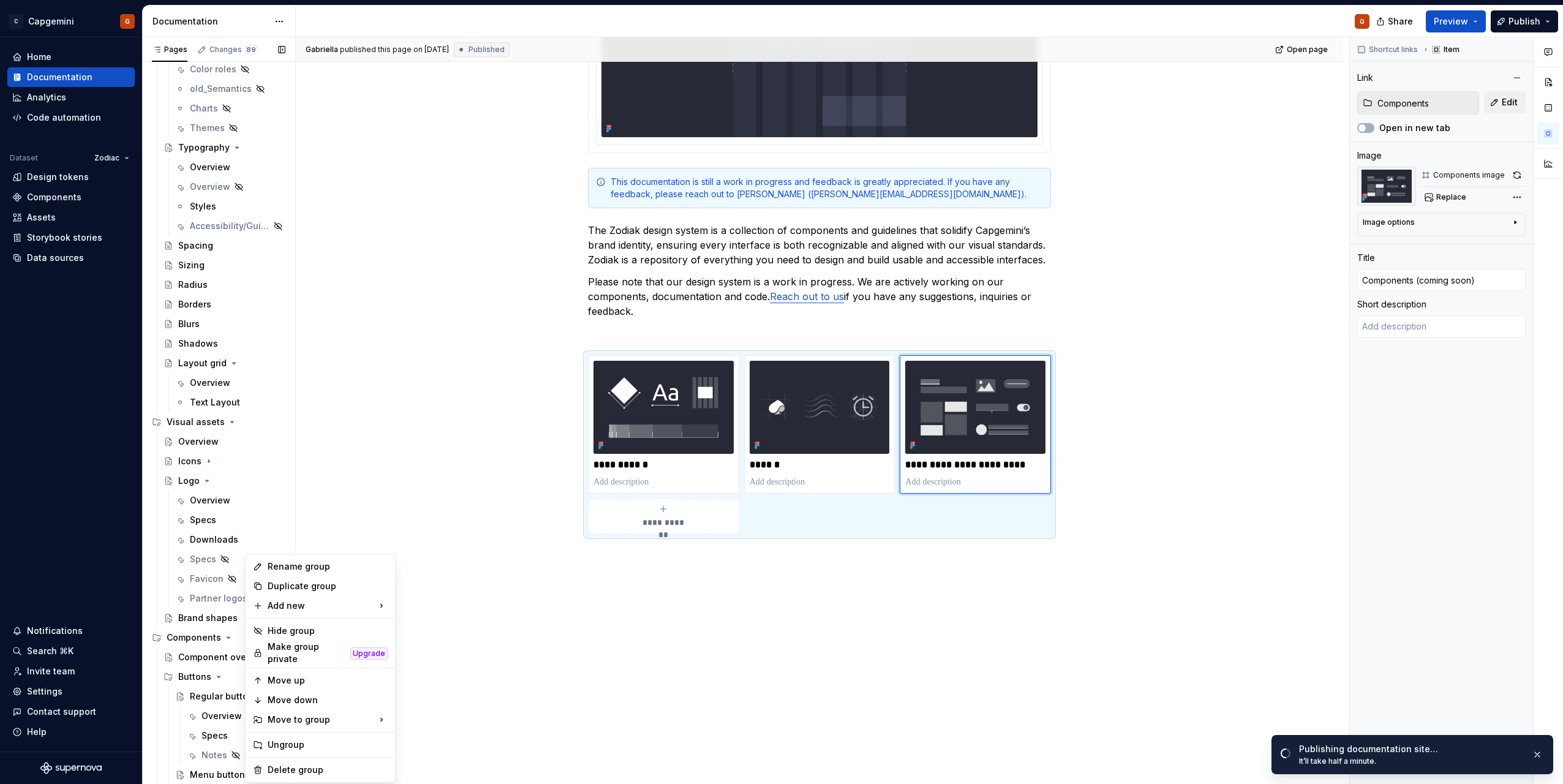
click at [219, 660] on div "Pages Changes 89 Add Accessibility guide for tree Page tree. Navigate the tree …" at bounding box center [218, 413] width 153 height 752
click at [219, 660] on div "Component overview" at bounding box center [224, 657] width 91 height 13
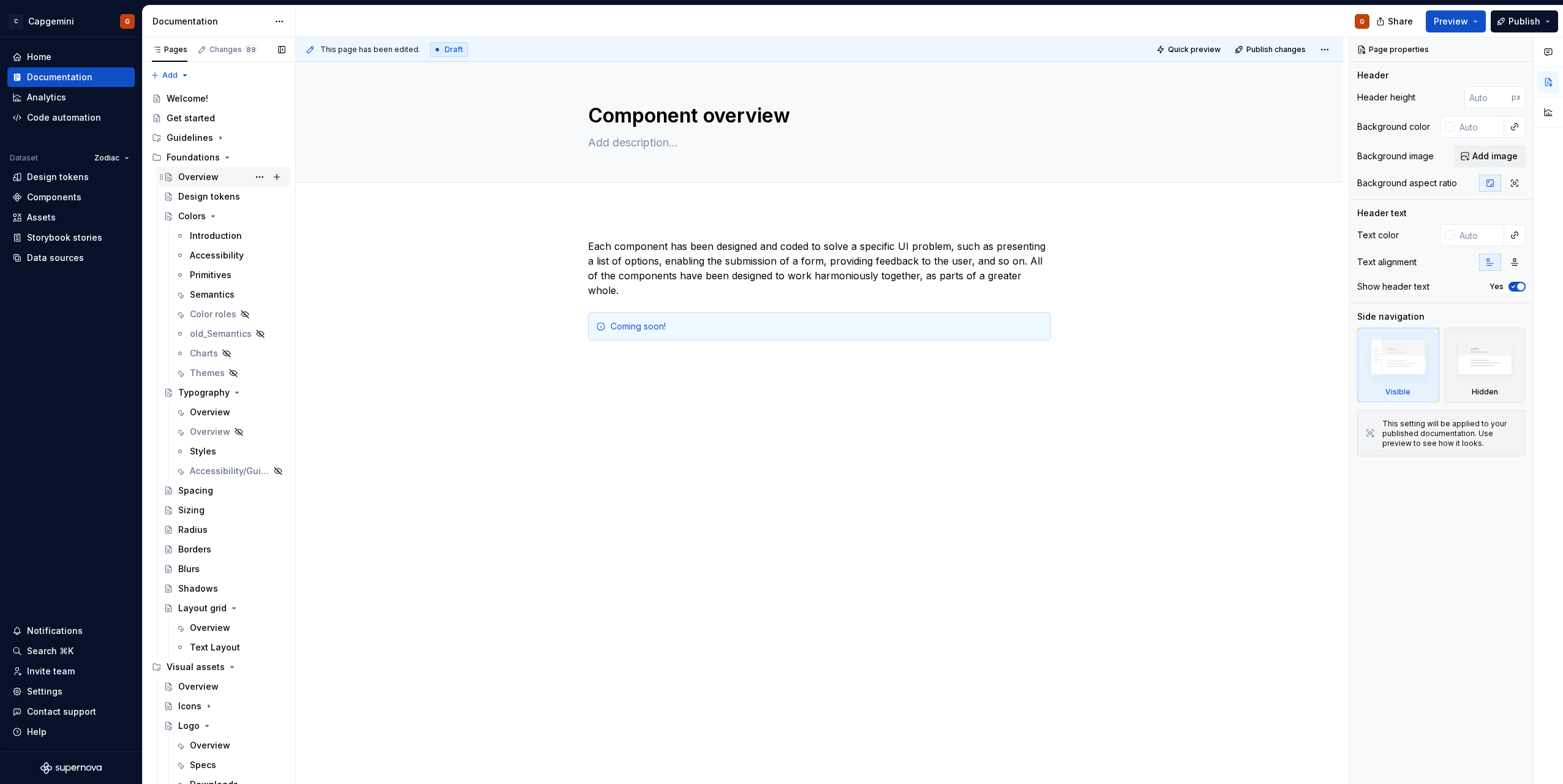
click at [186, 172] on div "Overview" at bounding box center [198, 177] width 40 height 13
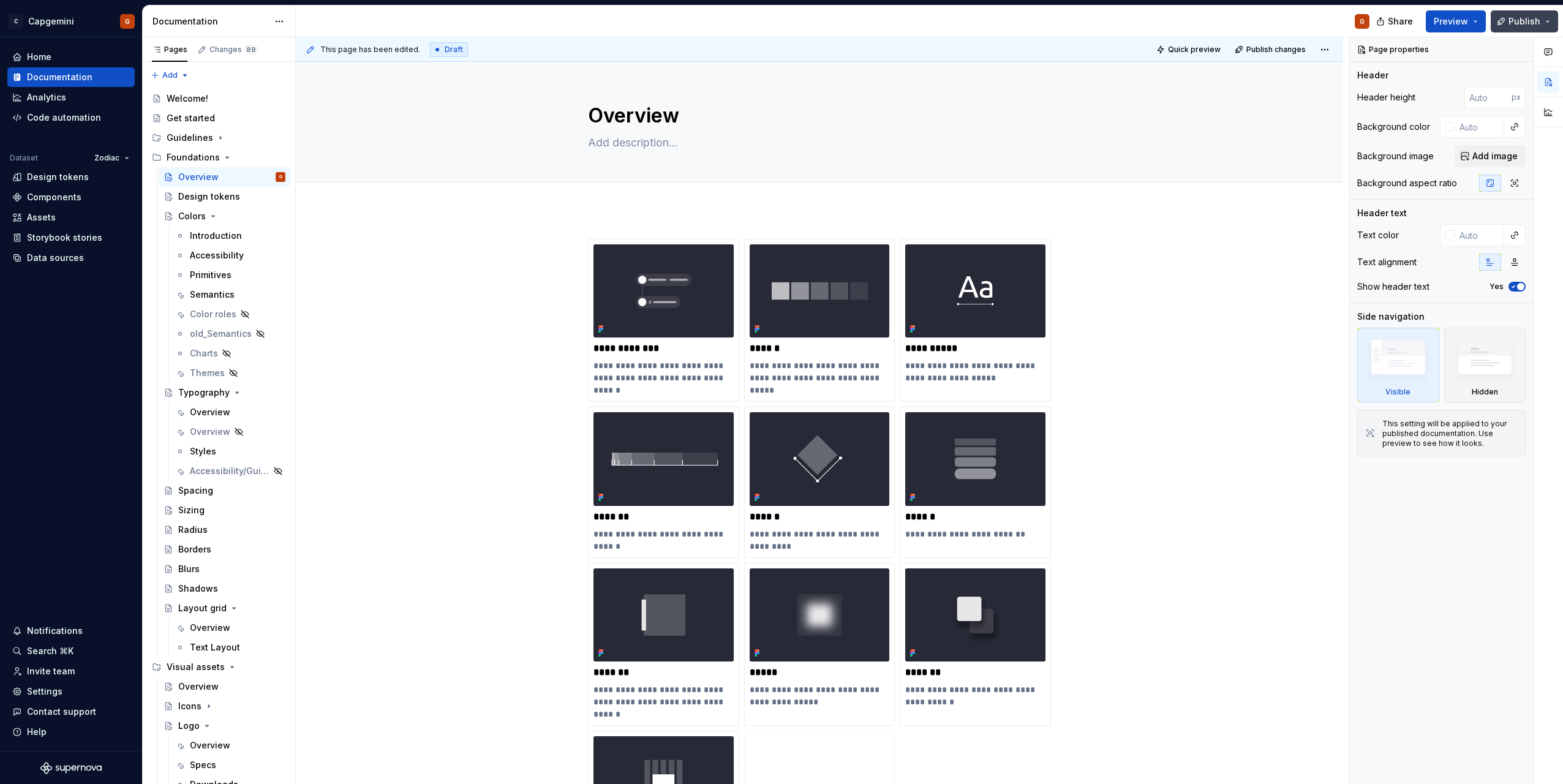
click at [1542, 22] on button "Publish" at bounding box center [1525, 21] width 67 height 22
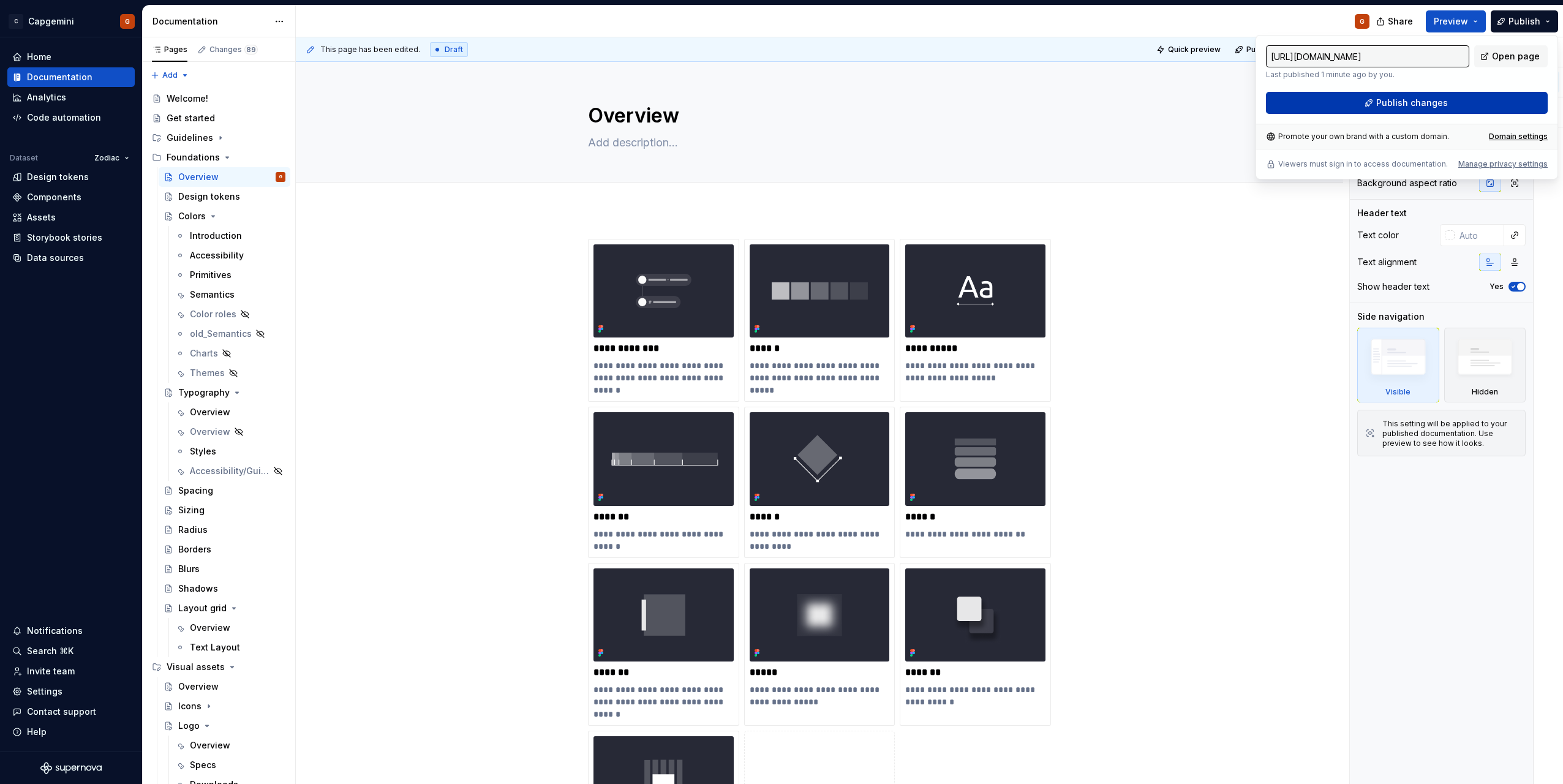
drag, startPoint x: 1517, startPoint y: 25, endPoint x: 1430, endPoint y: 98, distance: 113.6
click at [1430, 98] on span "Publish changes" at bounding box center [1412, 103] width 72 height 13
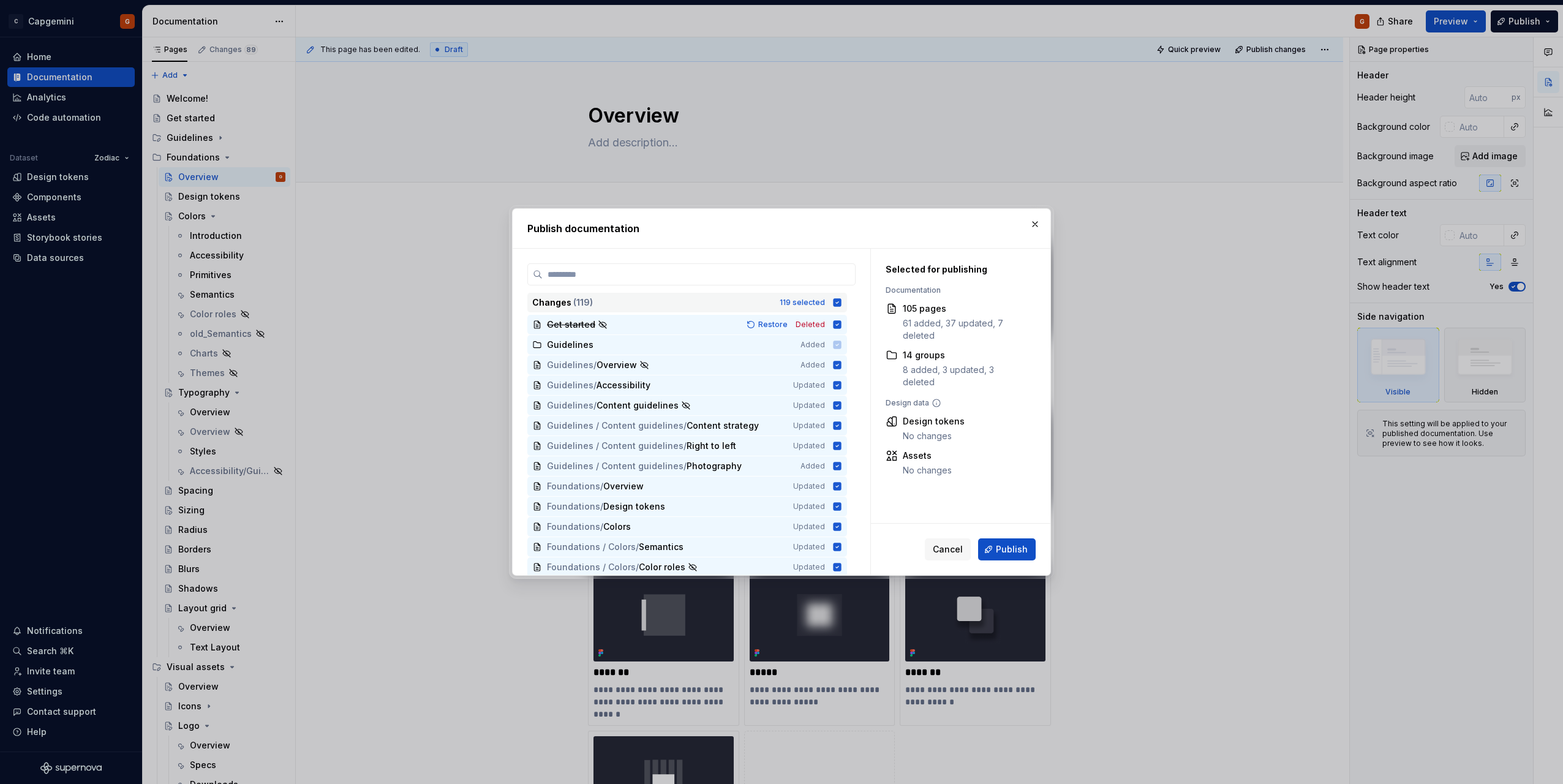
click at [835, 308] on div "Changes ( 119 ) 119 selected" at bounding box center [688, 302] width 320 height 20
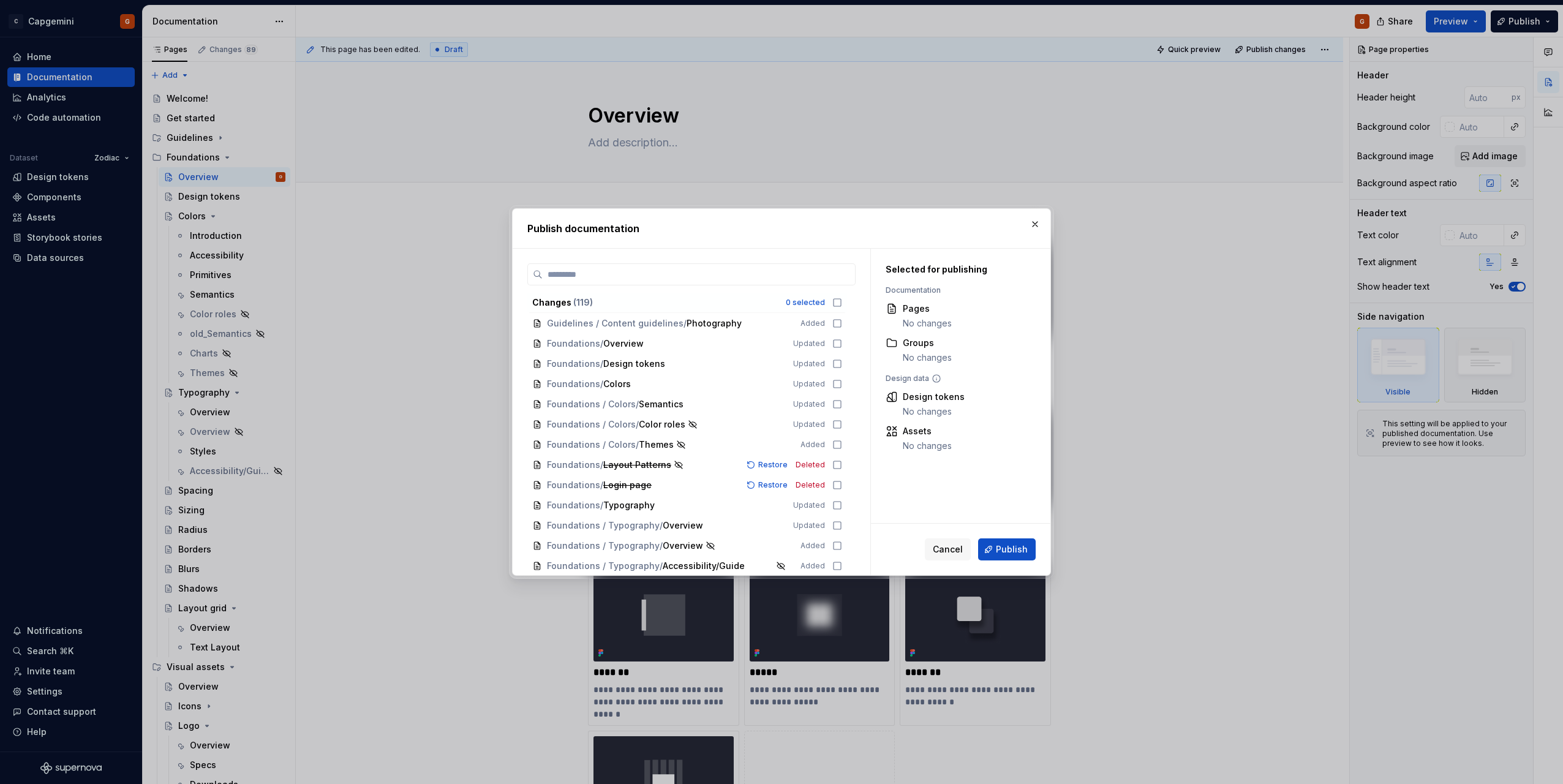
scroll to position [122, 0]
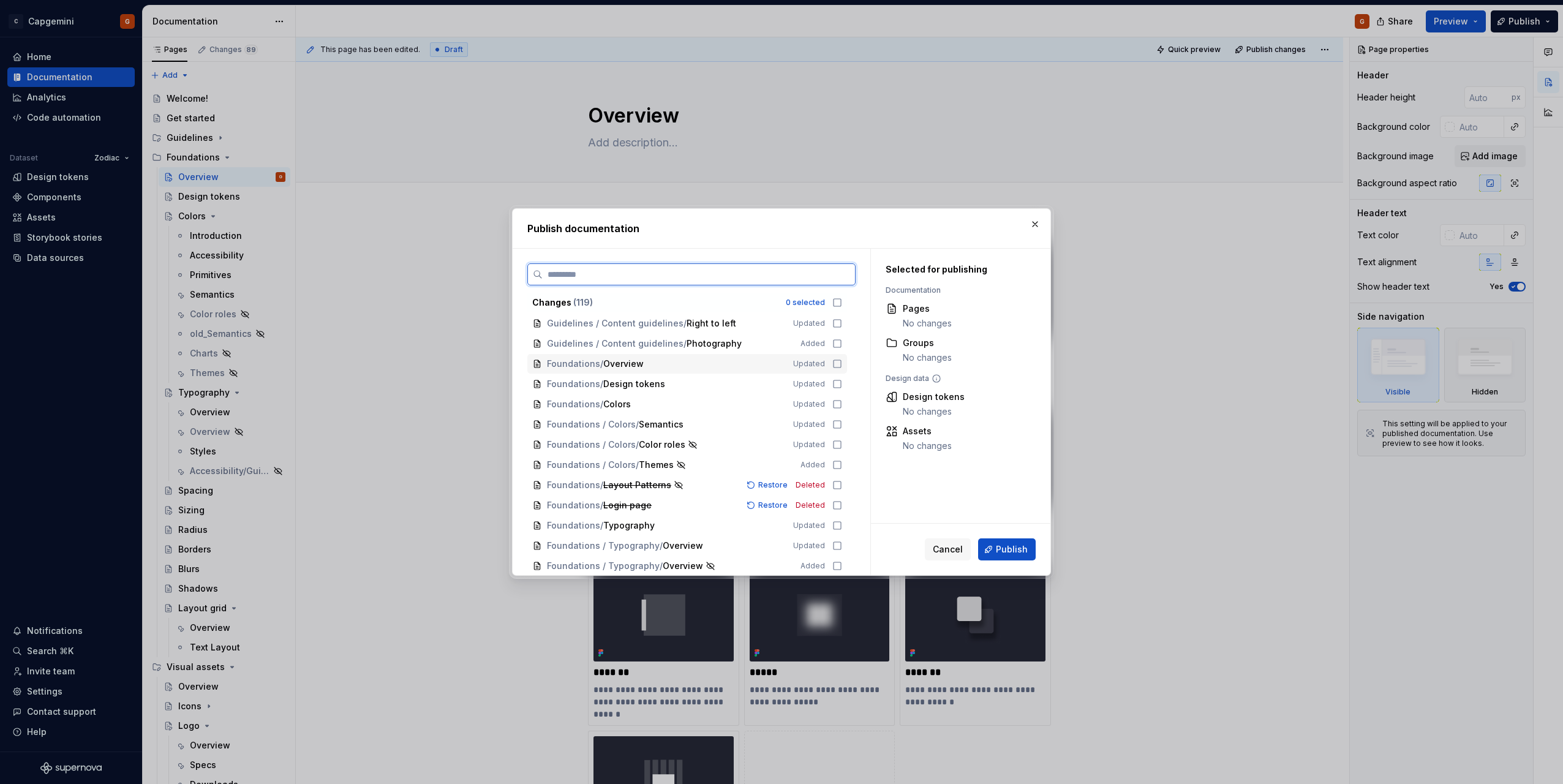
click at [678, 364] on div "Foundations / Overview" at bounding box center [663, 364] width 232 height 13
click at [1003, 548] on span "Publish" at bounding box center [1012, 550] width 32 height 13
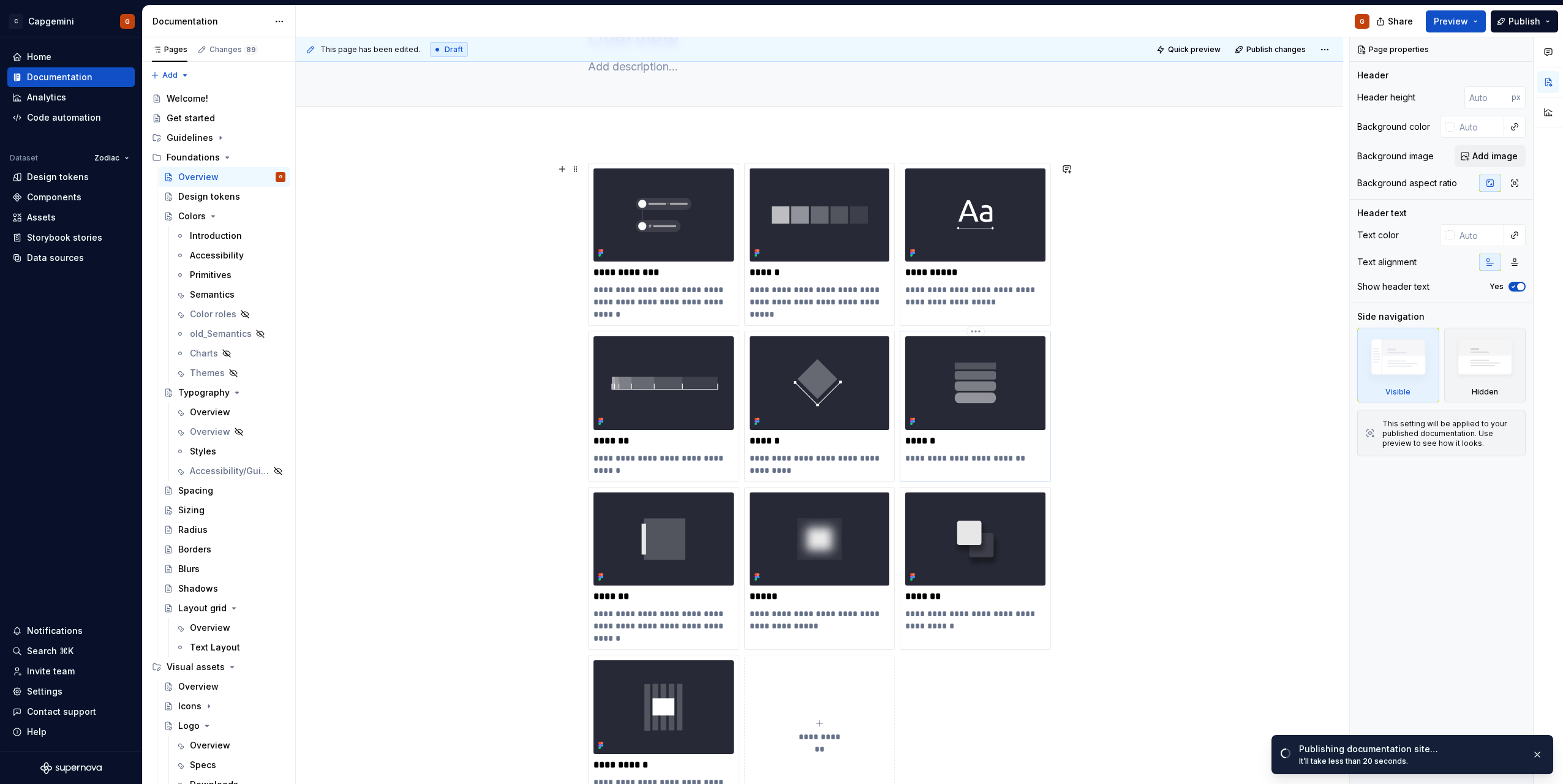
scroll to position [0, 0]
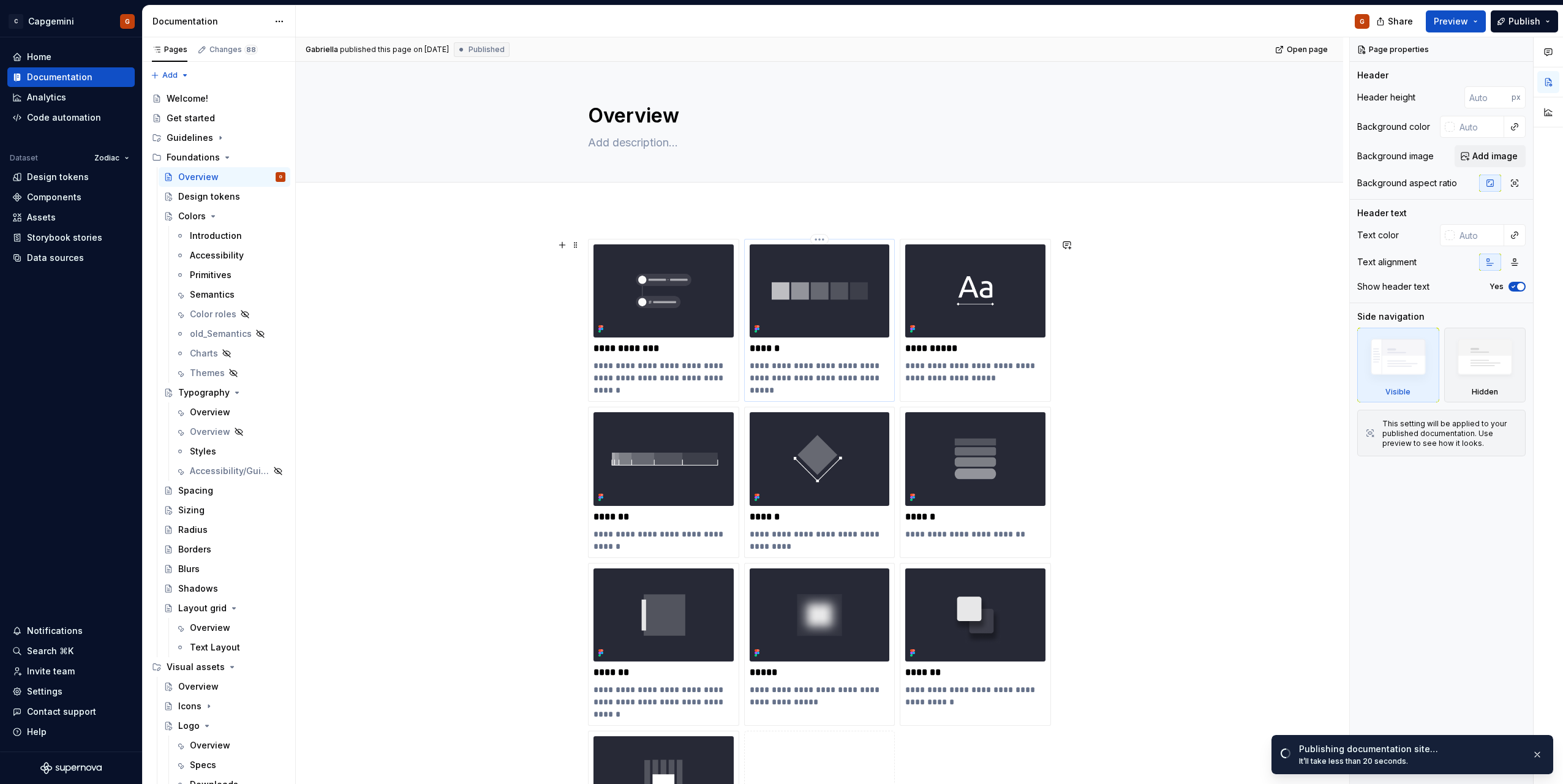
click at [796, 352] on p "******" at bounding box center [820, 349] width 140 height 13
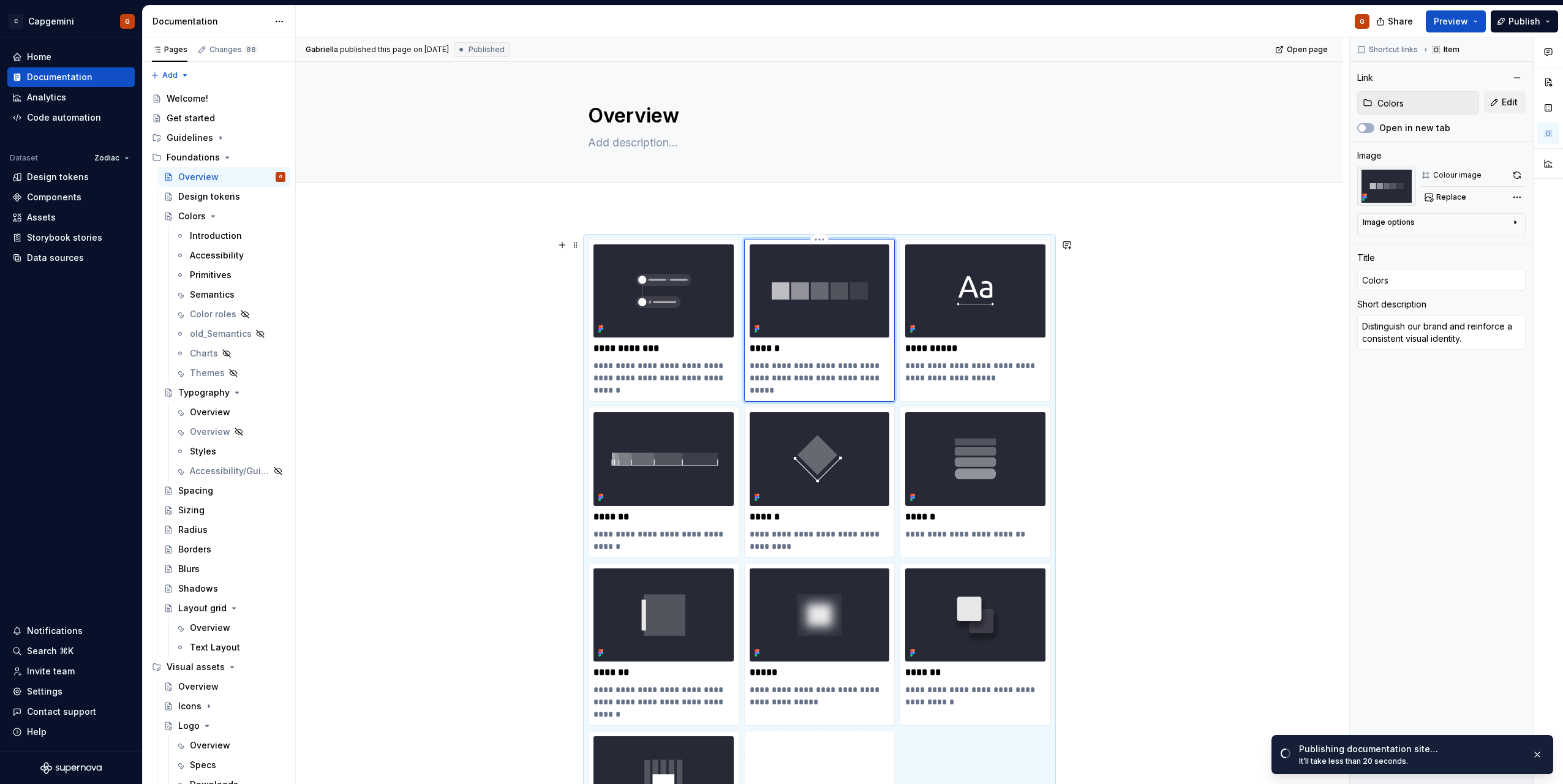
type textarea "*"
type input "Color"
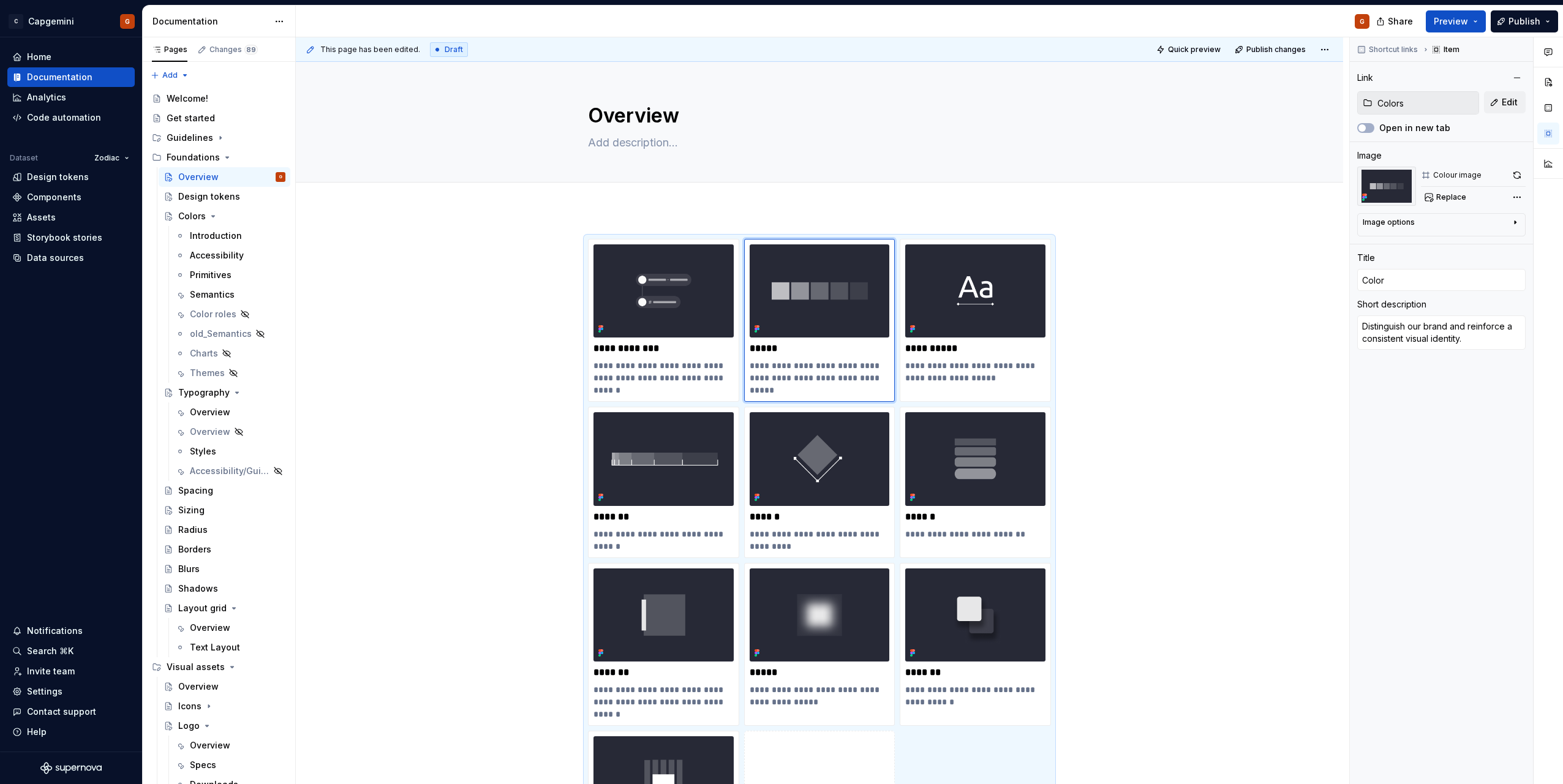
click at [1331, 50] on html "C Capgemini G Home Documentation Analytics Code automation Dataset Zodiac Desig…" at bounding box center [782, 392] width 1563 height 784
click at [1459, 63] on div "Comments Open comments No comments yet Select ‘Comment’ from the block context …" at bounding box center [1457, 411] width 213 height 747
click at [1550, 24] on button "Publish" at bounding box center [1525, 21] width 67 height 22
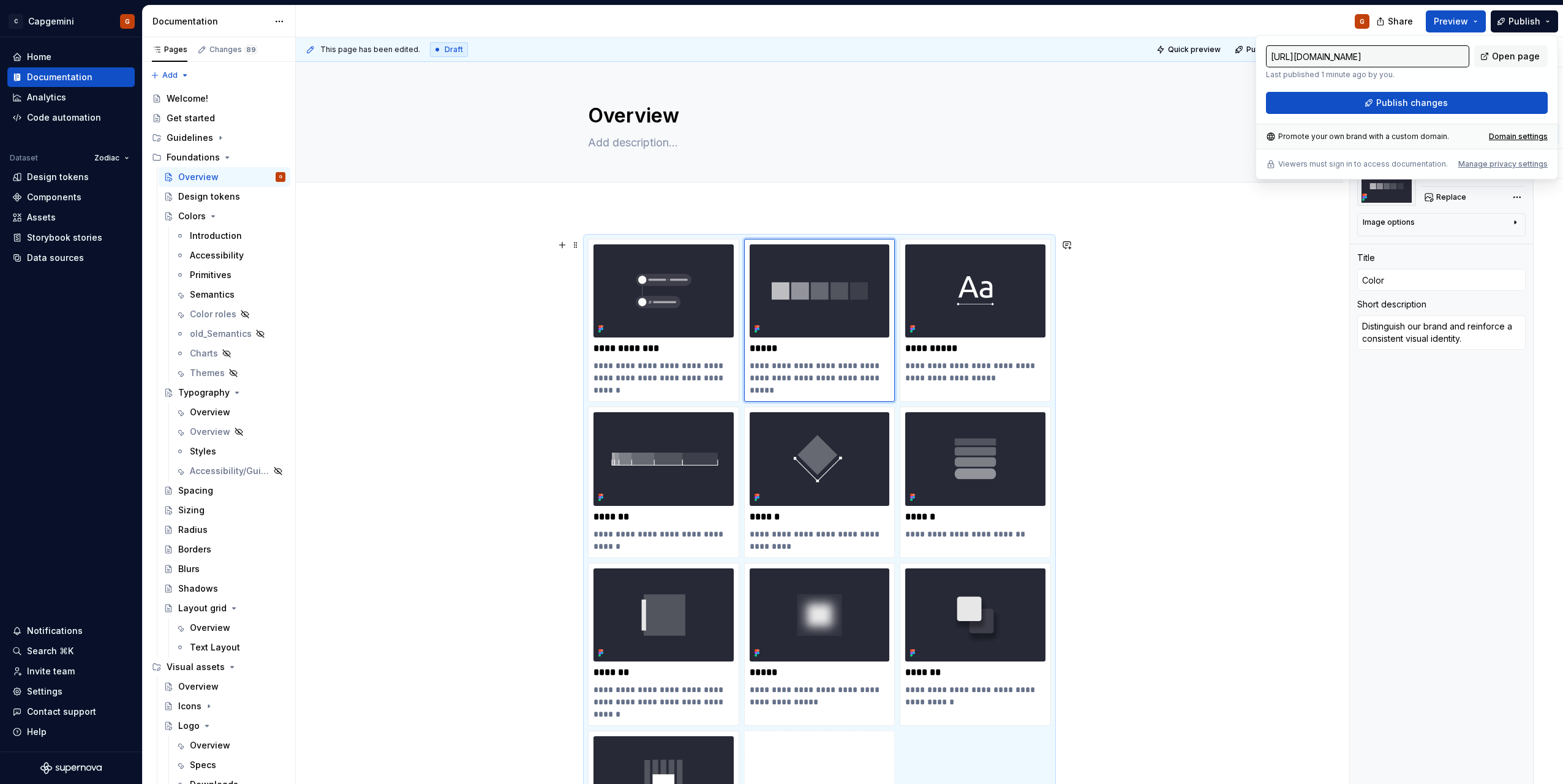
click at [1297, 274] on div "**********" at bounding box center [820, 670] width 1048 height 923
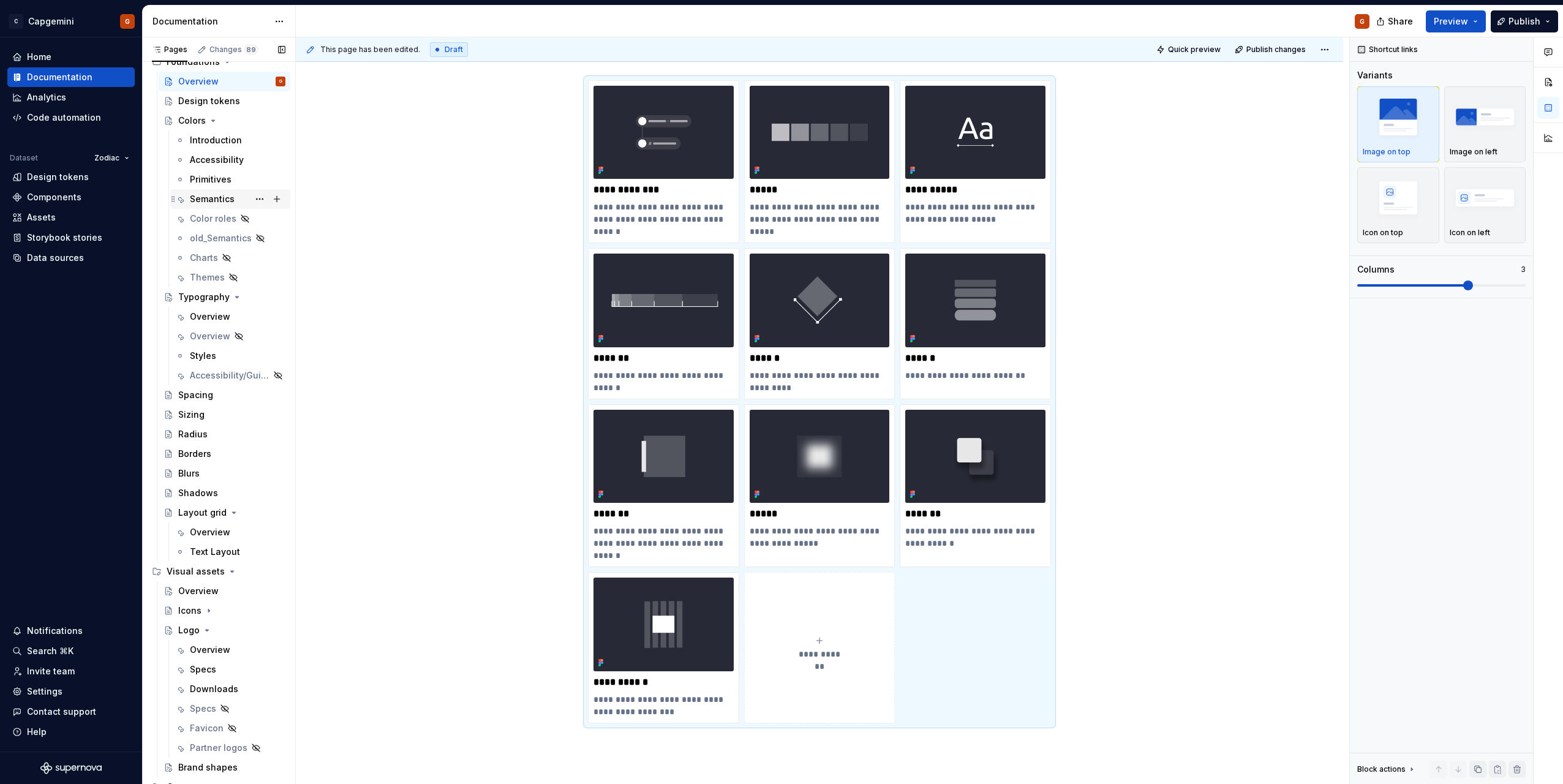
scroll to position [122, 0]
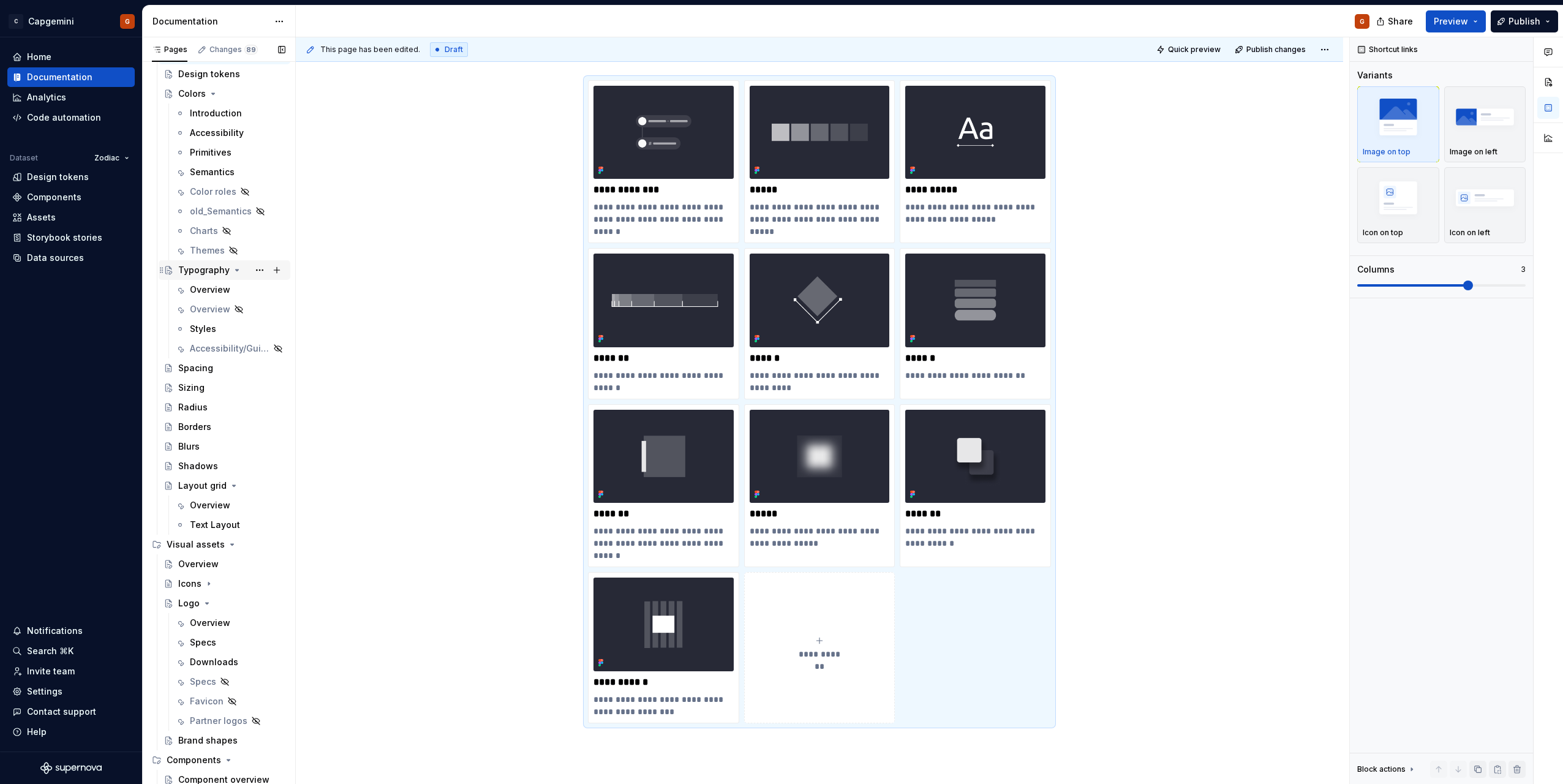
click at [234, 273] on icon "Page tree" at bounding box center [237, 270] width 10 height 10
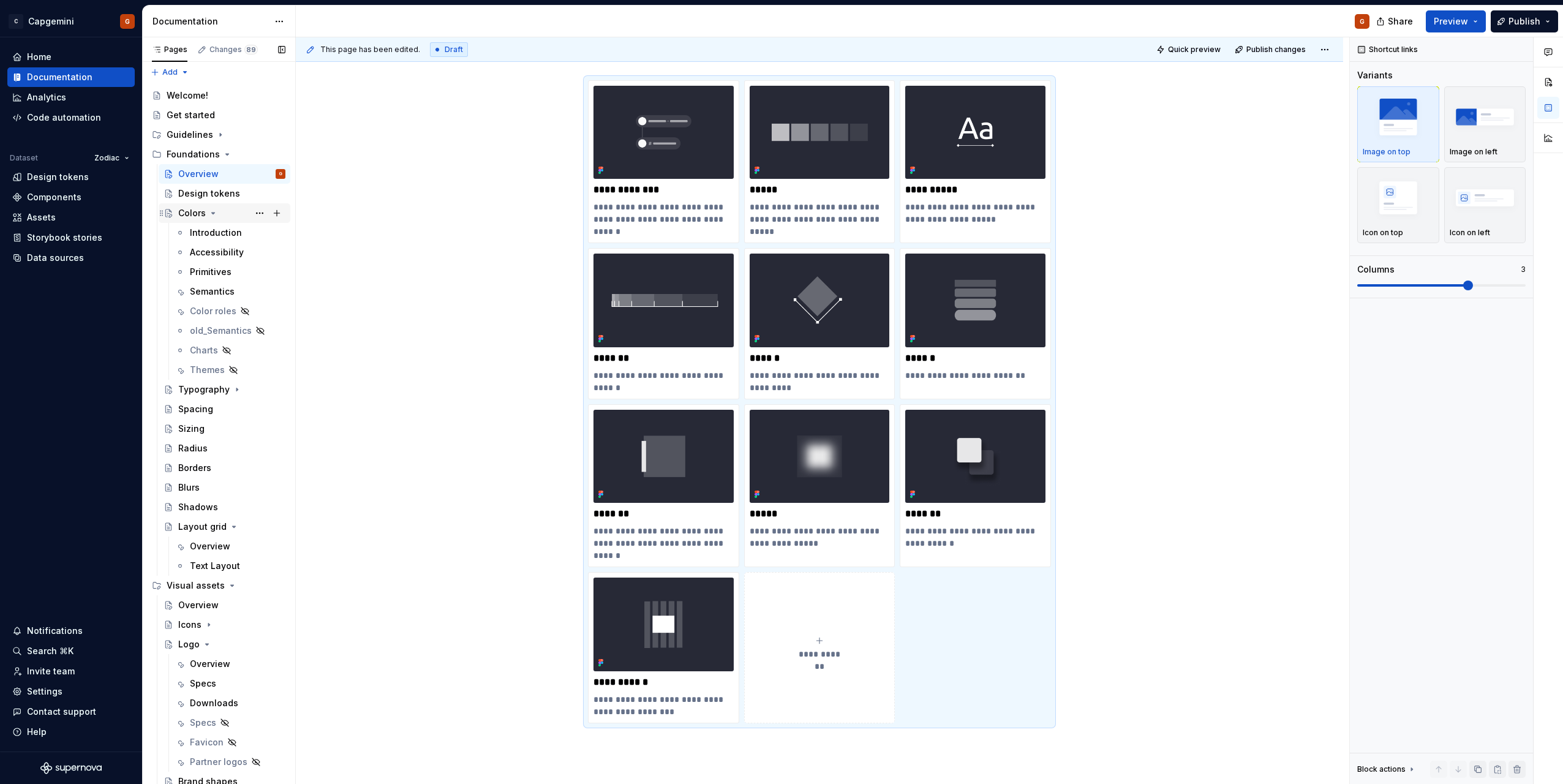
scroll to position [0, 0]
click at [215, 213] on icon "Page tree" at bounding box center [213, 215] width 10 height 10
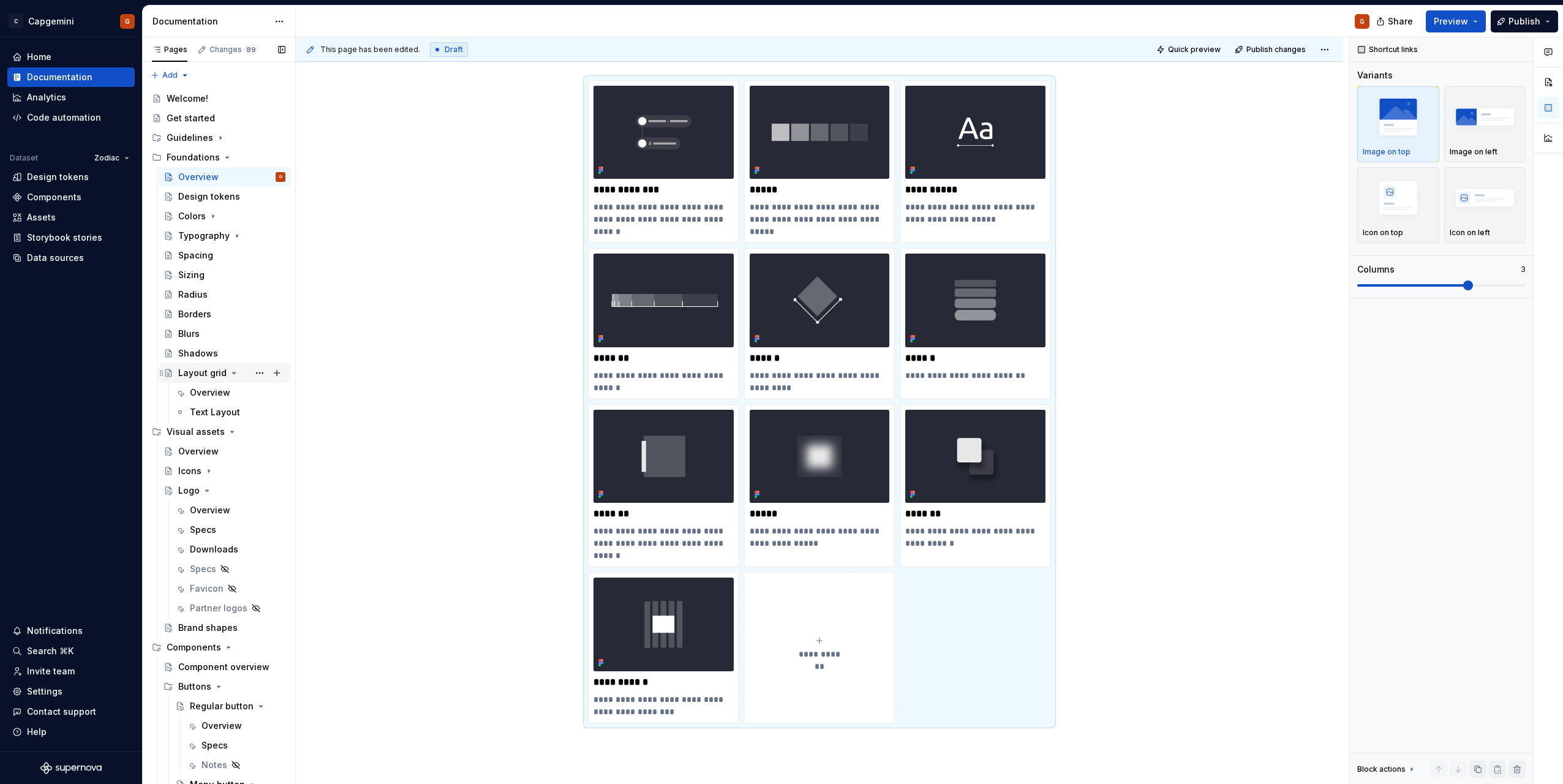
click at [233, 370] on icon "Page tree" at bounding box center [233, 373] width 10 height 10
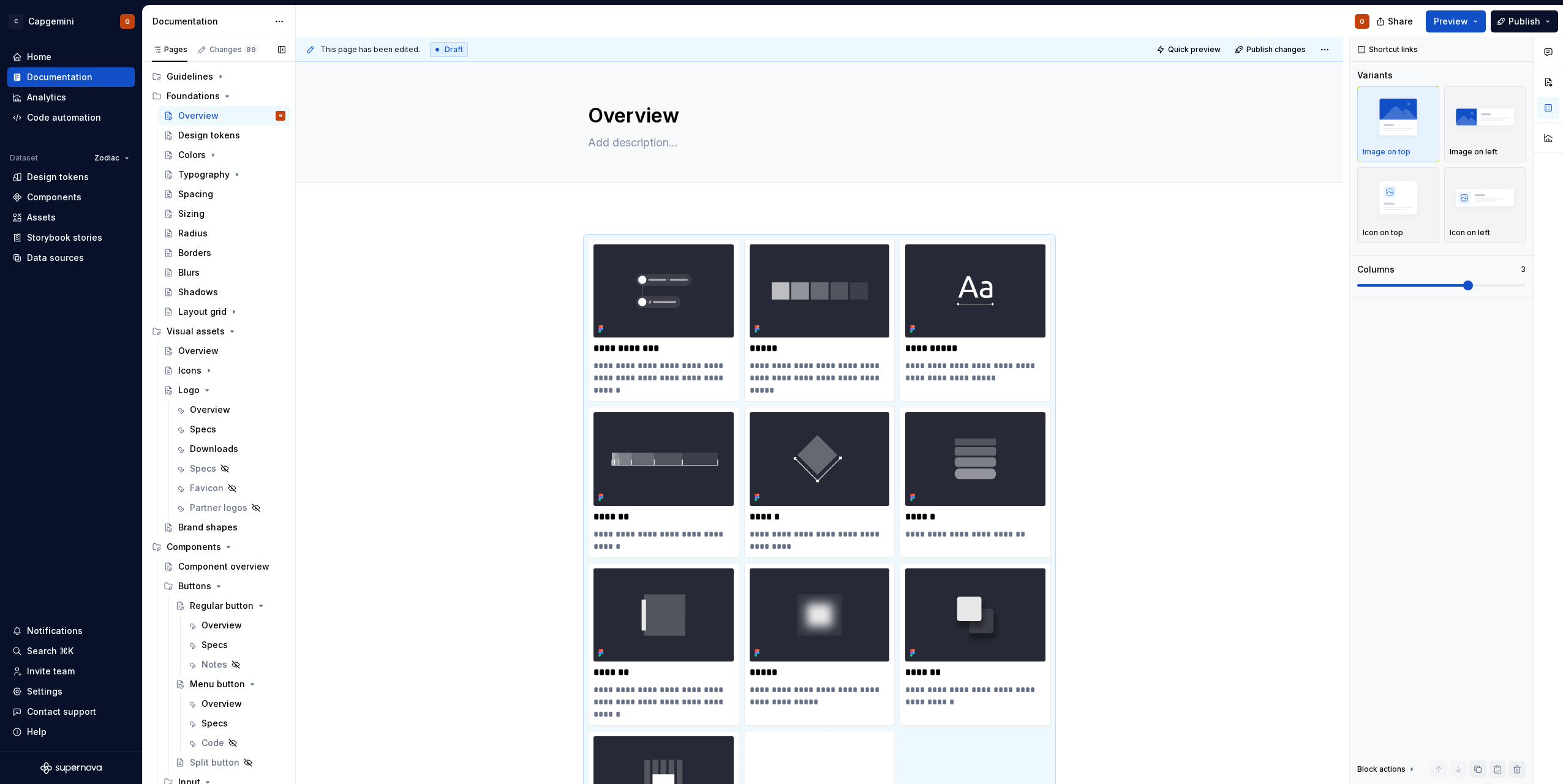
click at [0, 0] on button "Page tree" at bounding box center [0, 0] width 0 height 0
click at [1539, 22] on html "C Capgemini G Home Documentation Analytics Code automation Dataset Zodiac Desig…" at bounding box center [782, 392] width 1563 height 784
click at [1544, 21] on button "Publish" at bounding box center [1525, 21] width 67 height 22
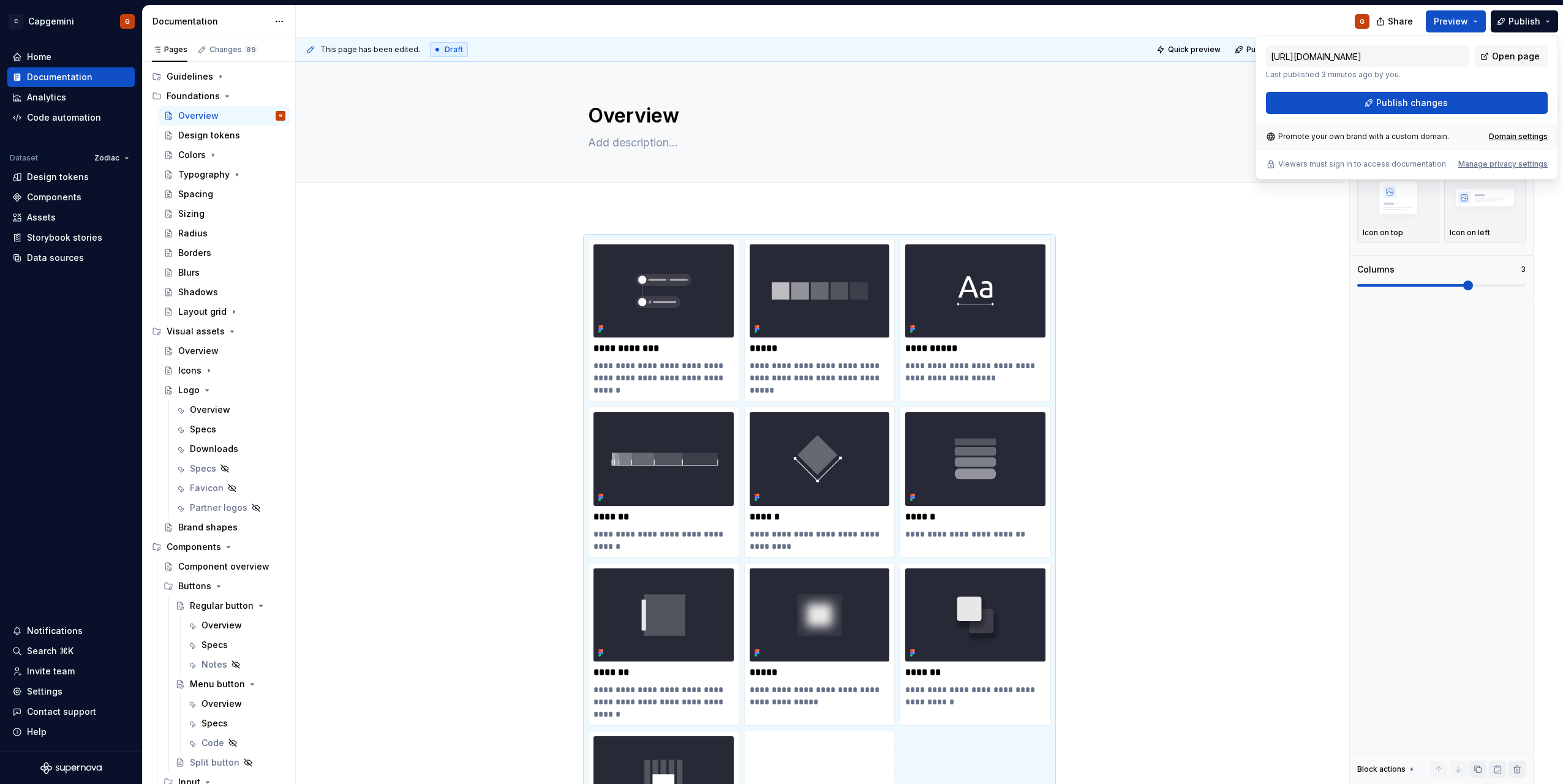
drag, startPoint x: 1544, startPoint y: 21, endPoint x: 1440, endPoint y: 76, distance: 117.6
click at [1440, 76] on p "Last published 3 minutes ago by you." at bounding box center [1367, 74] width 203 height 10
click at [1440, 104] on span "Publish changes" at bounding box center [1412, 103] width 72 height 13
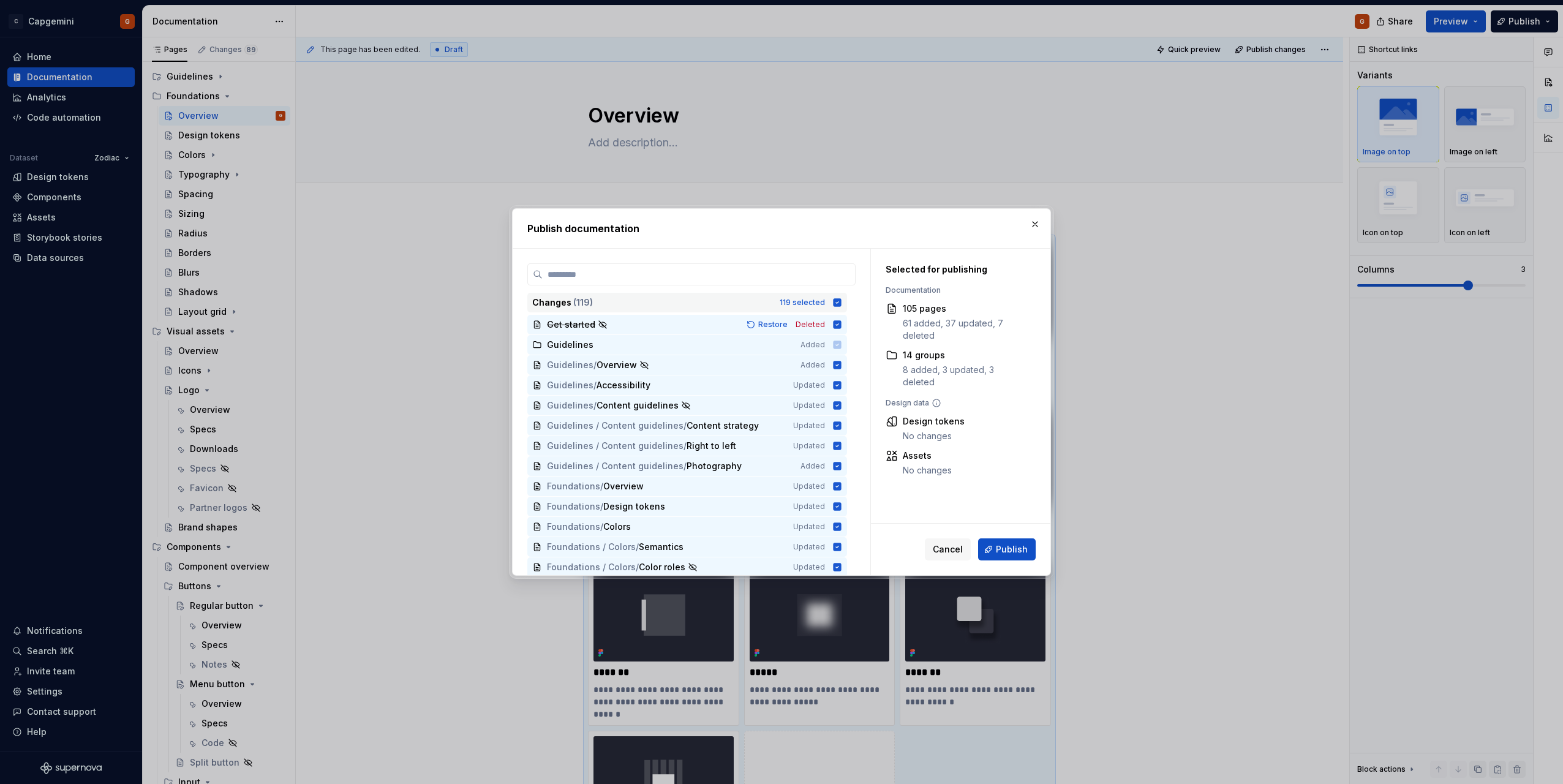
click at [841, 302] on icon at bounding box center [837, 302] width 8 height 8
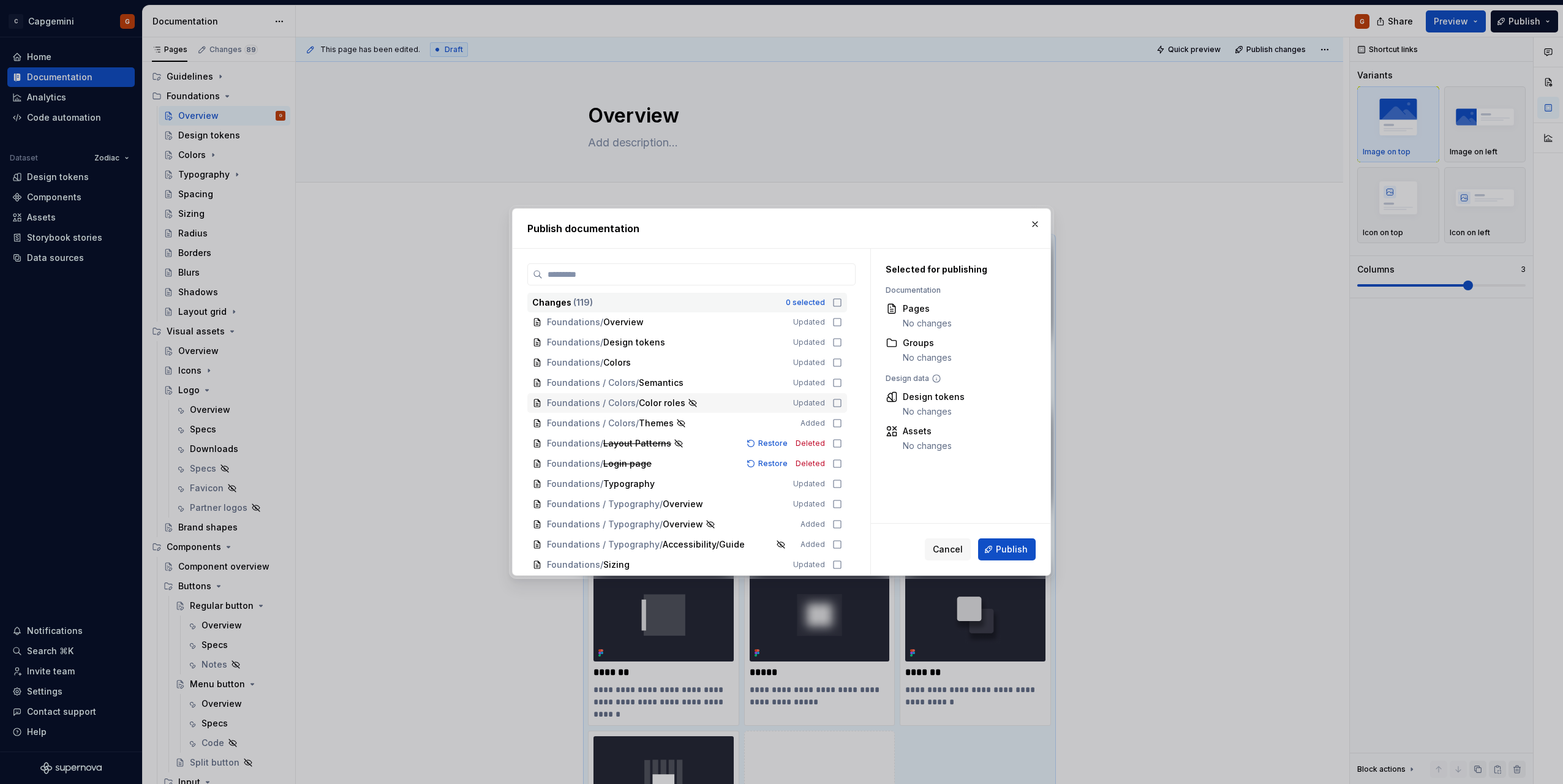
scroll to position [184, 0]
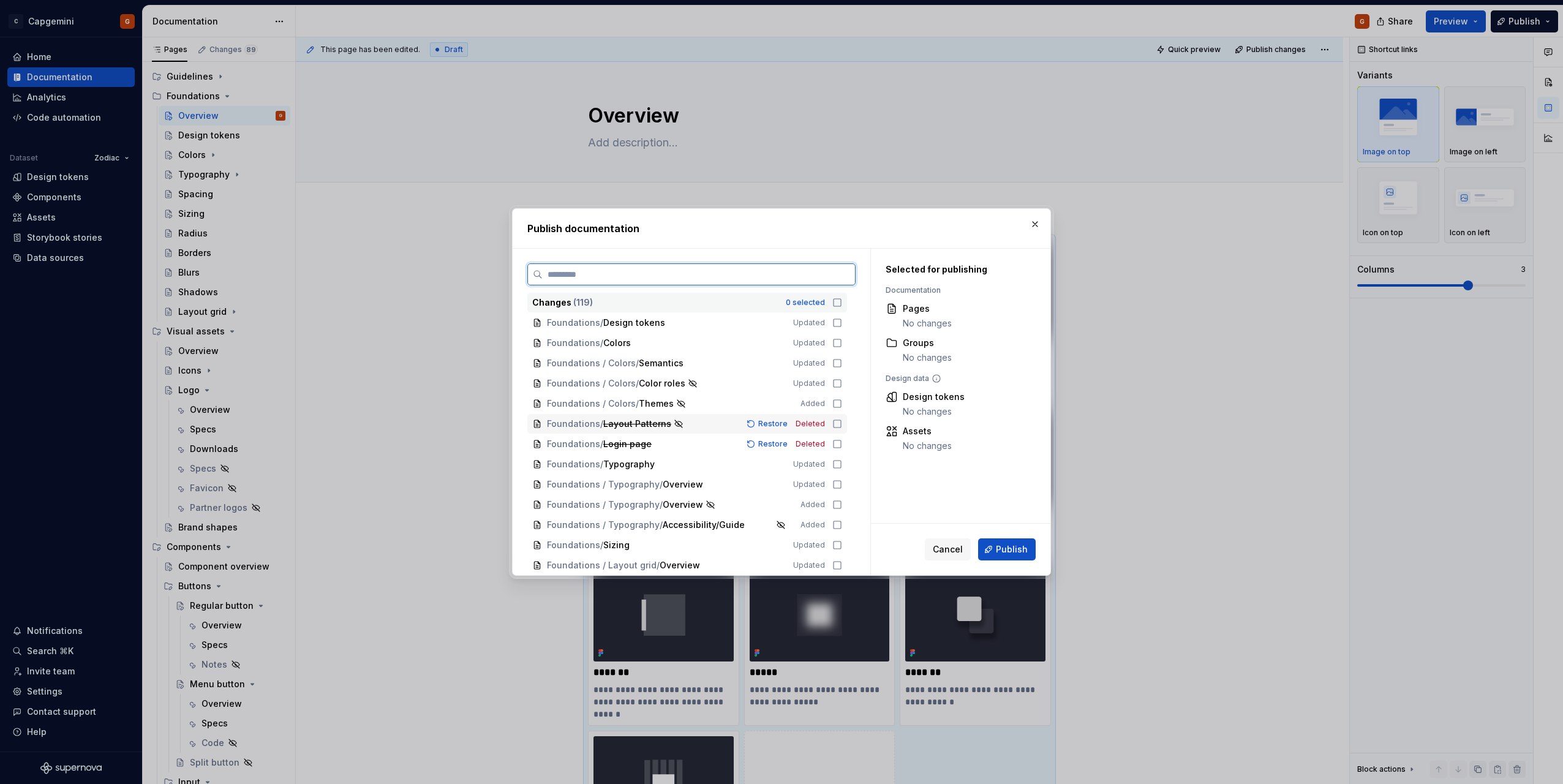
click at [836, 429] on div "Foundations / Layout Patterns Restore Deleted" at bounding box center [688, 424] width 320 height 20
click at [840, 426] on icon at bounding box center [837, 423] width 8 height 8
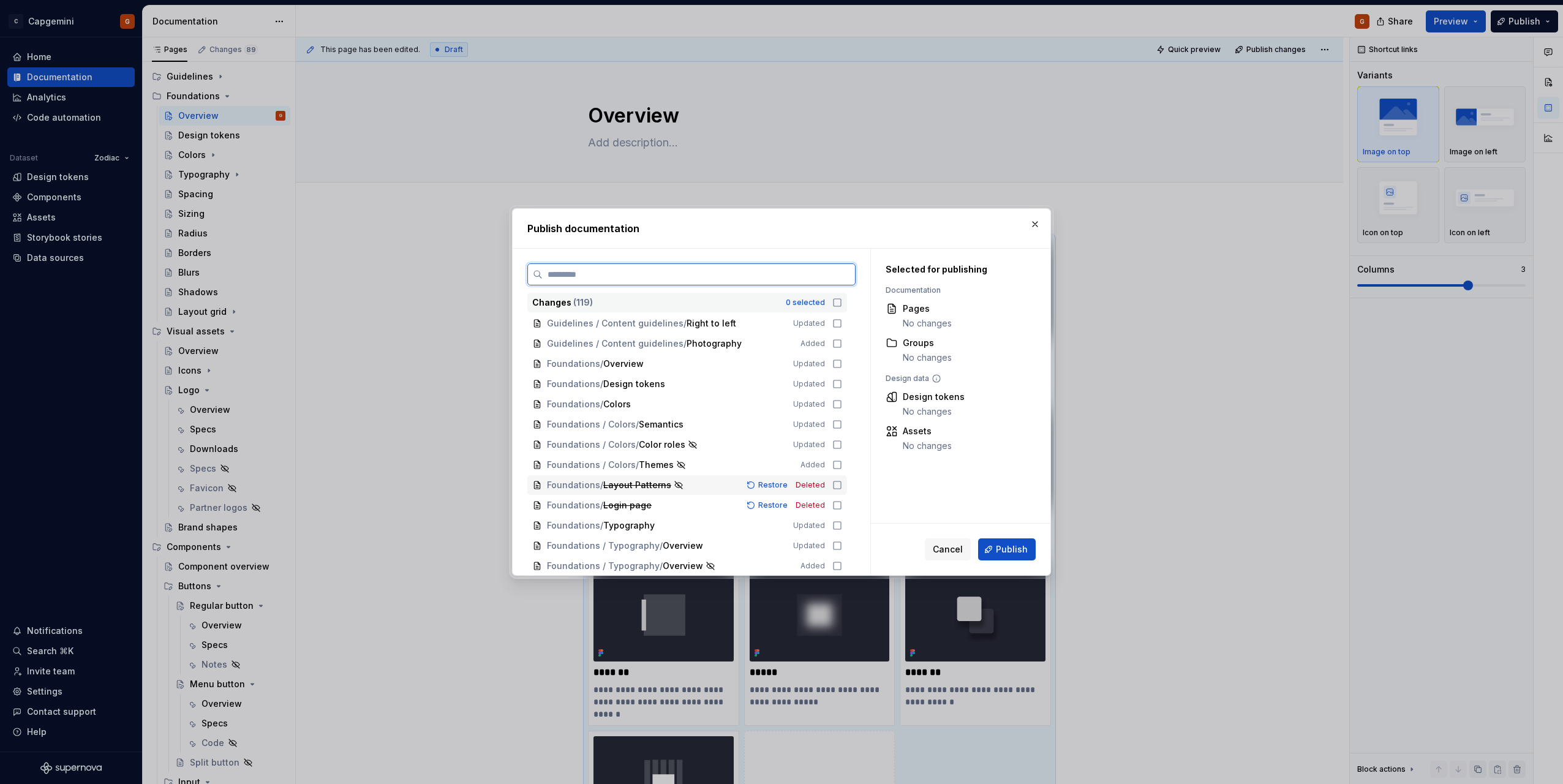
scroll to position [62, 0]
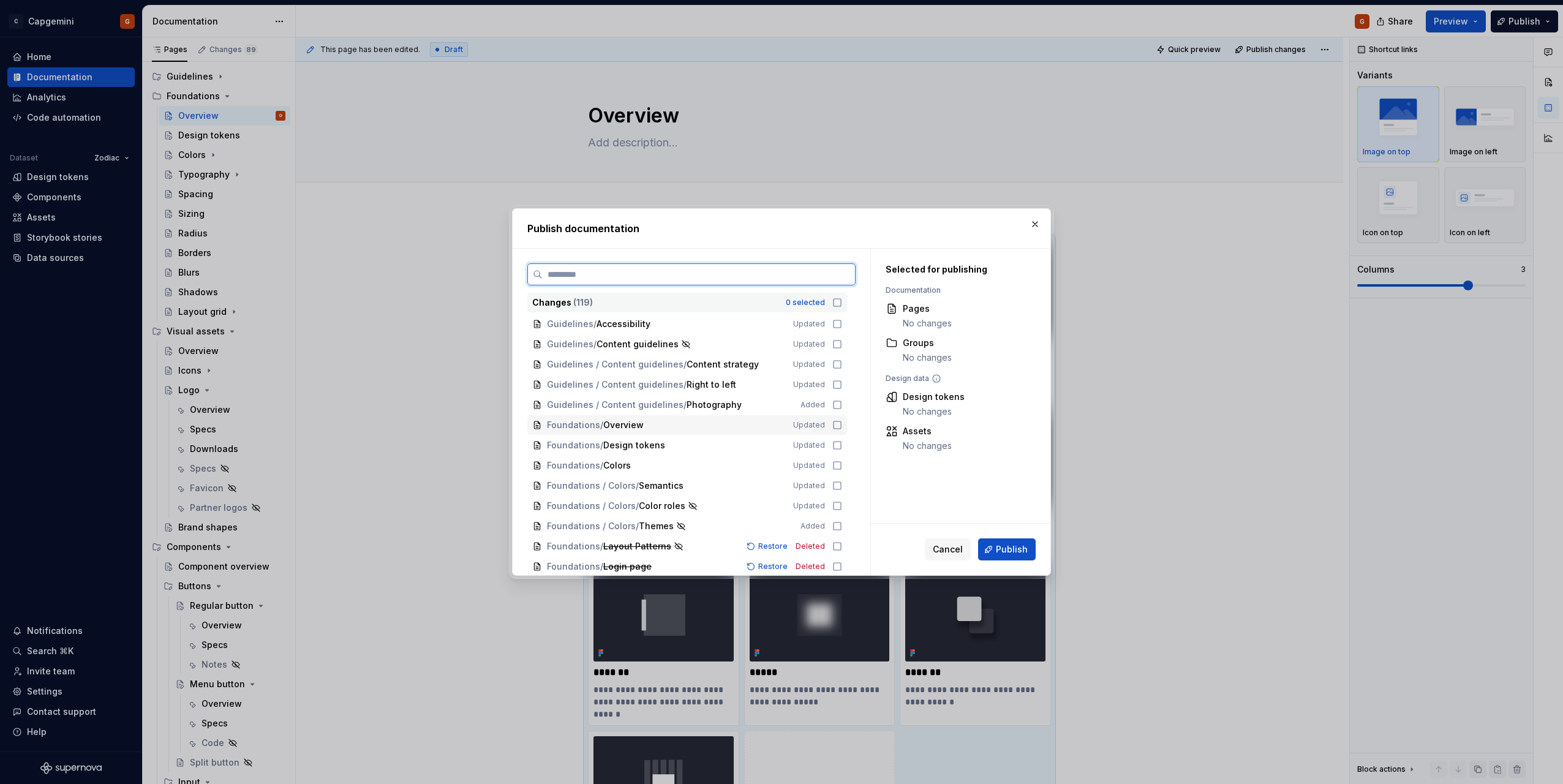
click at [840, 427] on icon at bounding box center [837, 425] width 10 height 10
click at [836, 465] on icon at bounding box center [837, 465] width 10 height 10
click at [841, 492] on div "Foundations / Colors / Semantics Updated" at bounding box center [688, 485] width 320 height 20
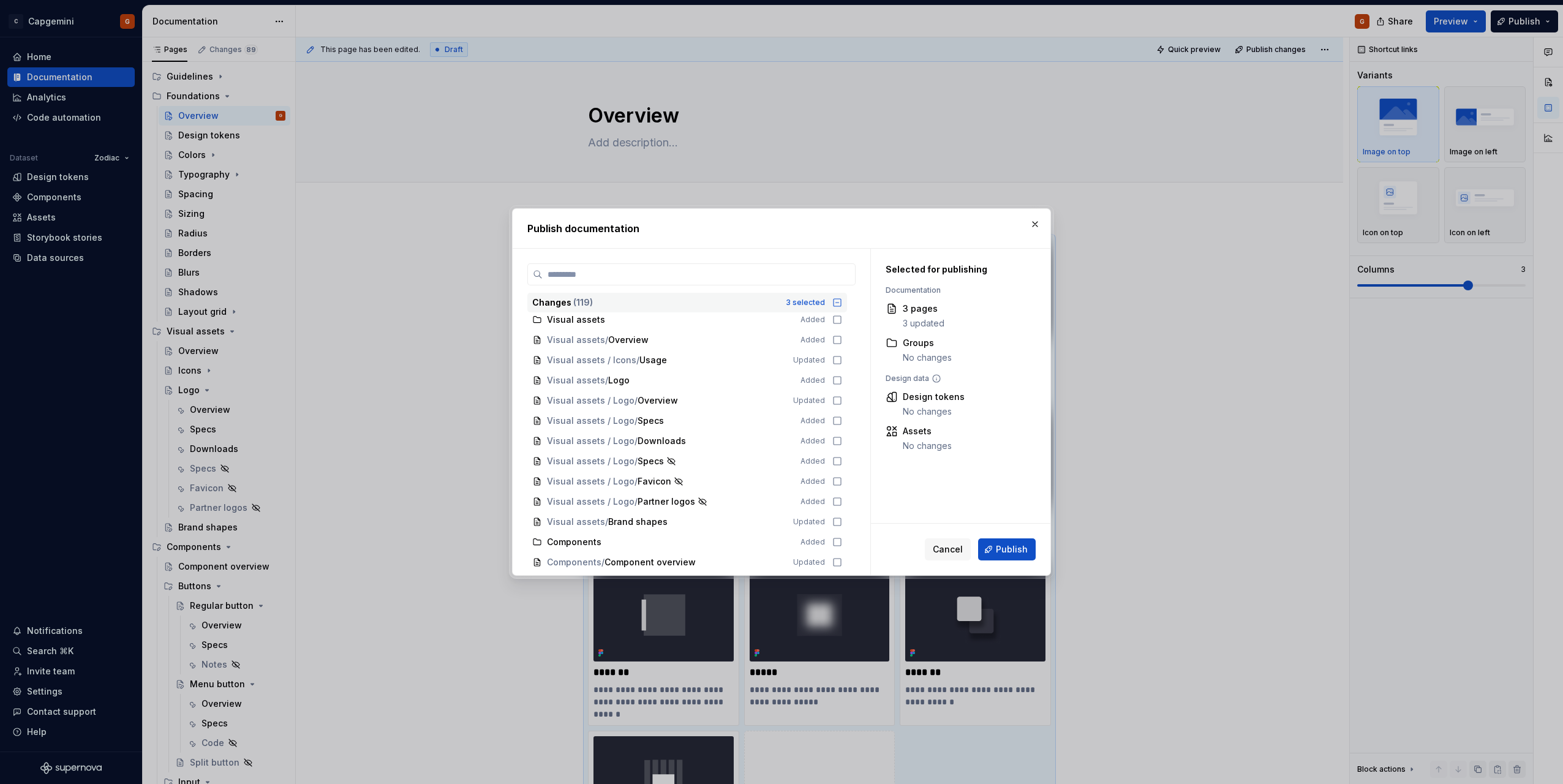
scroll to position [429, 0]
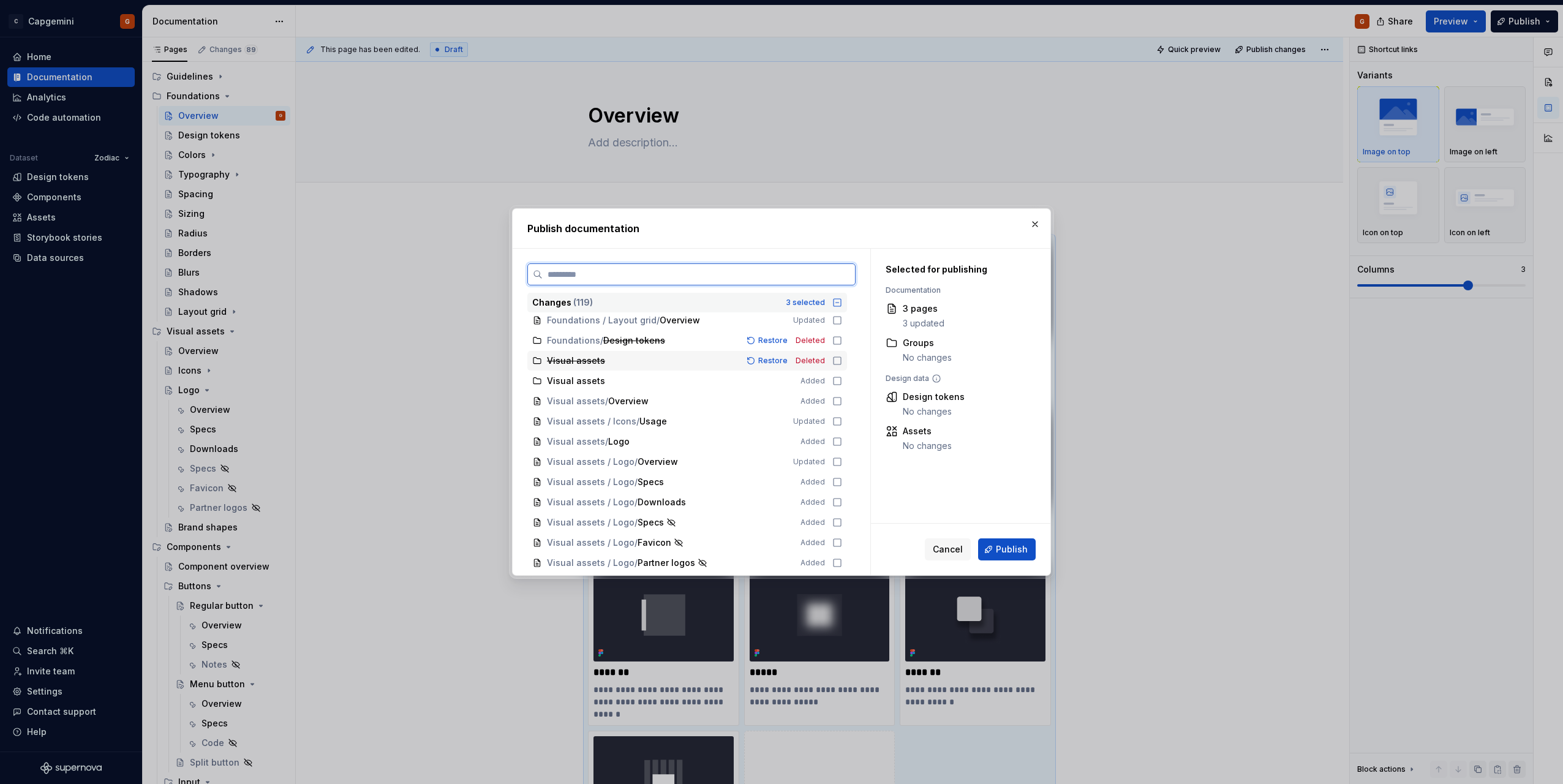
click at [834, 363] on icon at bounding box center [837, 360] width 10 height 10
click at [841, 379] on icon at bounding box center [837, 381] width 7 height 7
click at [836, 401] on icon at bounding box center [837, 400] width 10 height 10
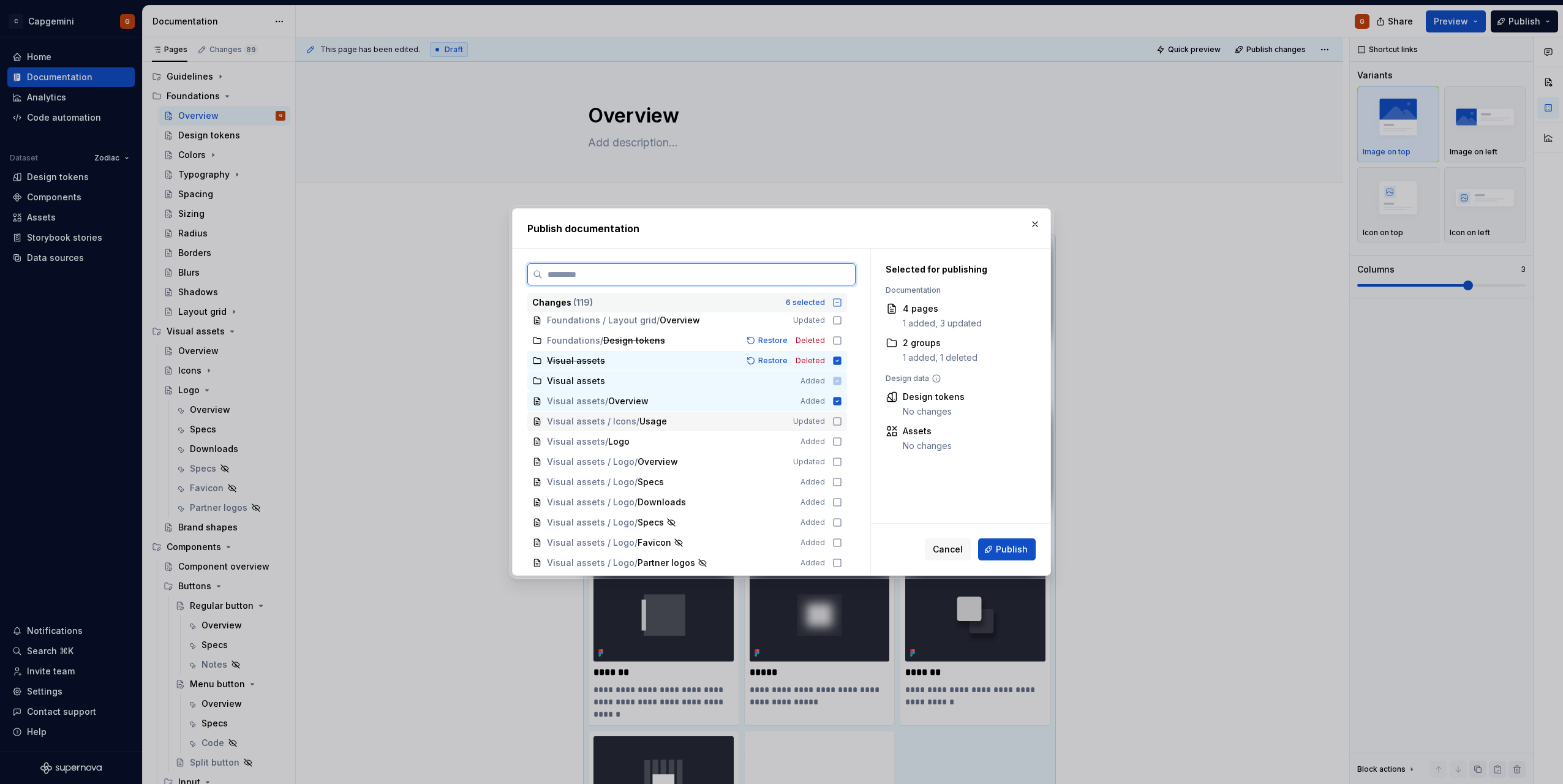
click at [840, 427] on div "Visual assets / Icons / Usage Updated" at bounding box center [688, 421] width 320 height 20
click at [839, 444] on icon at bounding box center [837, 441] width 10 height 10
click at [836, 458] on icon at bounding box center [837, 461] width 10 height 10
click at [834, 482] on icon at bounding box center [837, 482] width 10 height 10
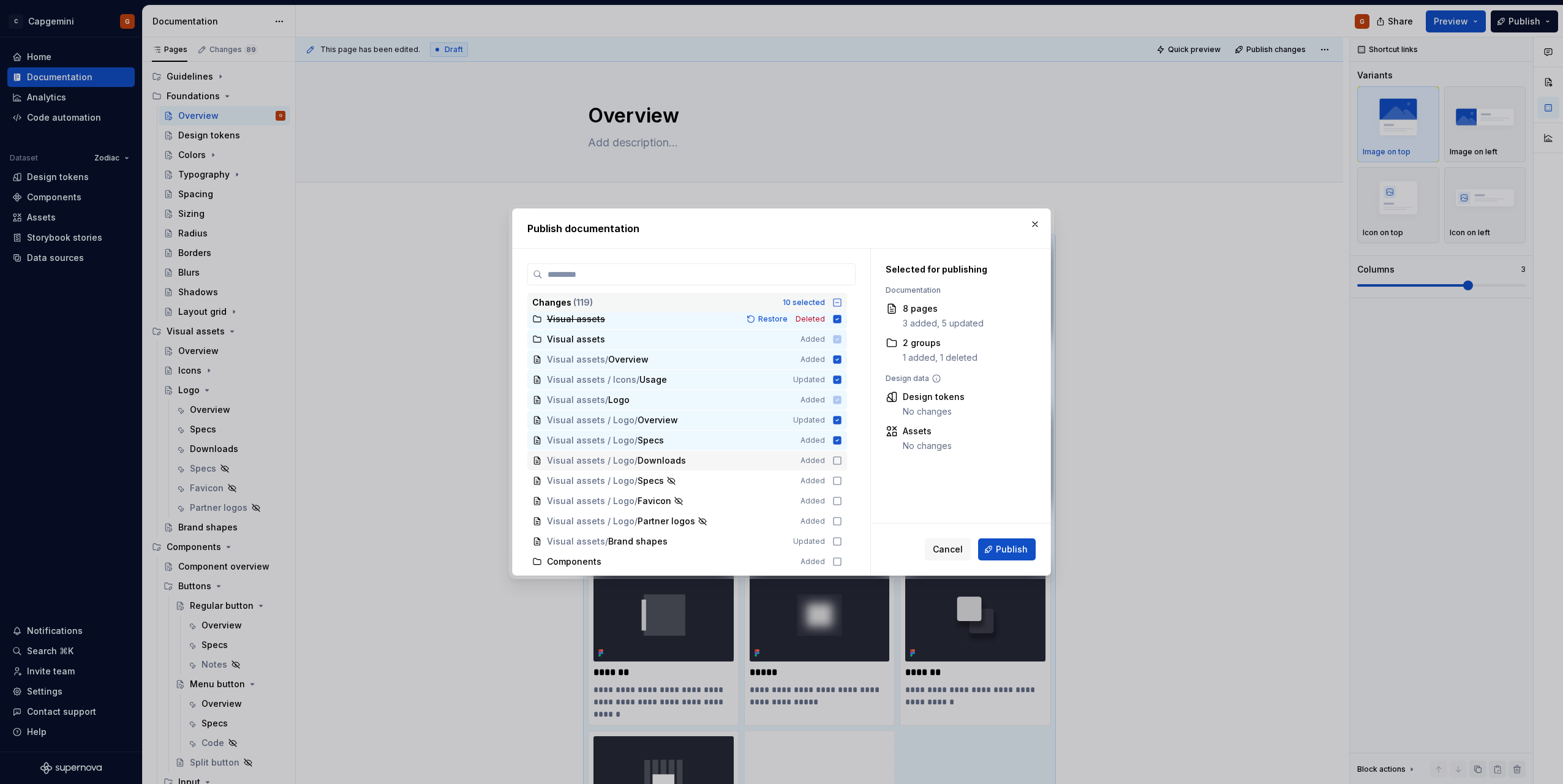
scroll to position [490, 0]
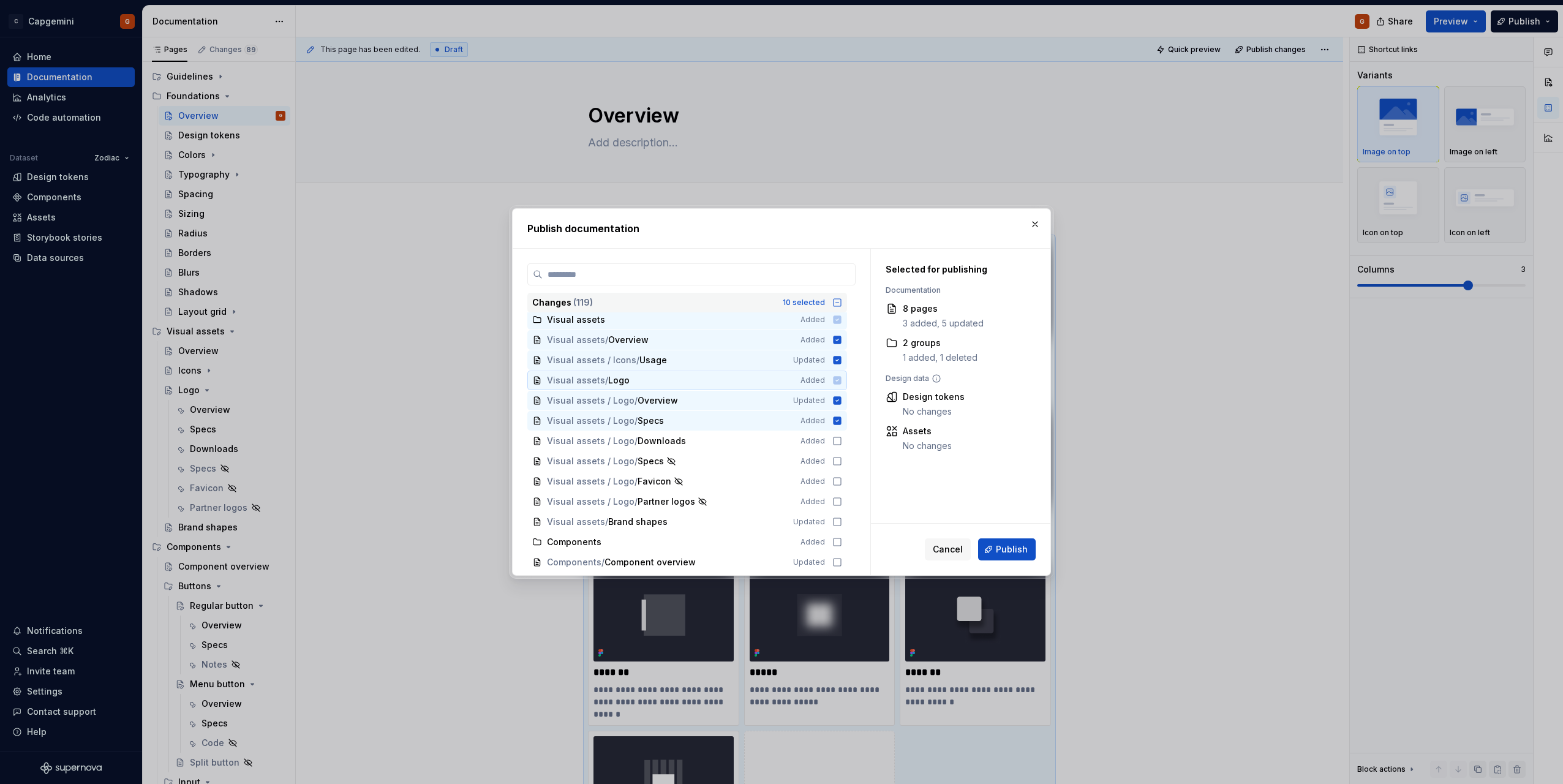
click at [837, 383] on icon at bounding box center [837, 380] width 8 height 8
click at [836, 404] on icon at bounding box center [837, 400] width 8 height 8
click at [837, 419] on icon at bounding box center [837, 420] width 8 height 8
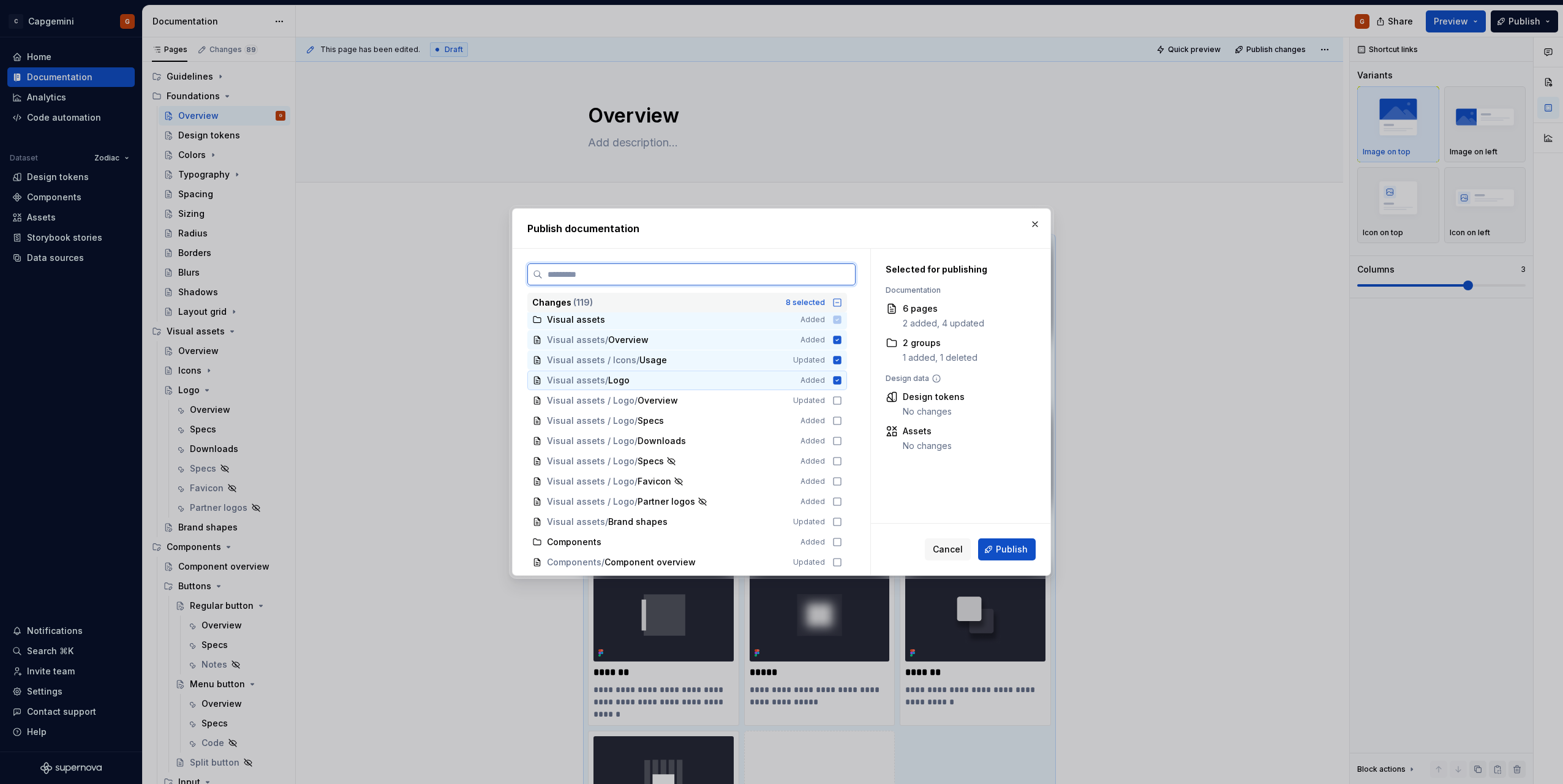
click at [840, 380] on icon at bounding box center [837, 380] width 8 height 8
click at [836, 521] on icon at bounding box center [837, 521] width 10 height 10
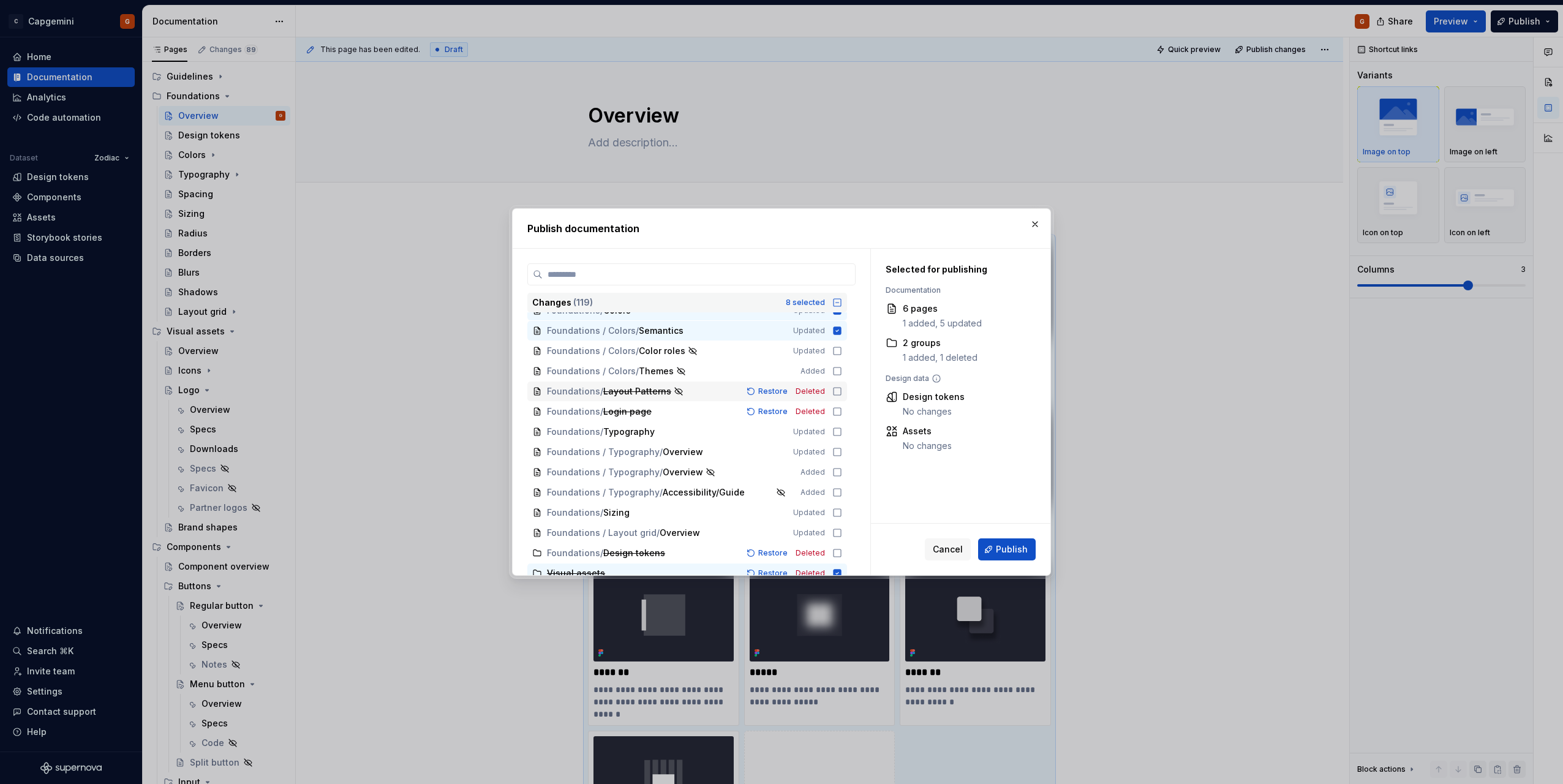
scroll to position [245, 0]
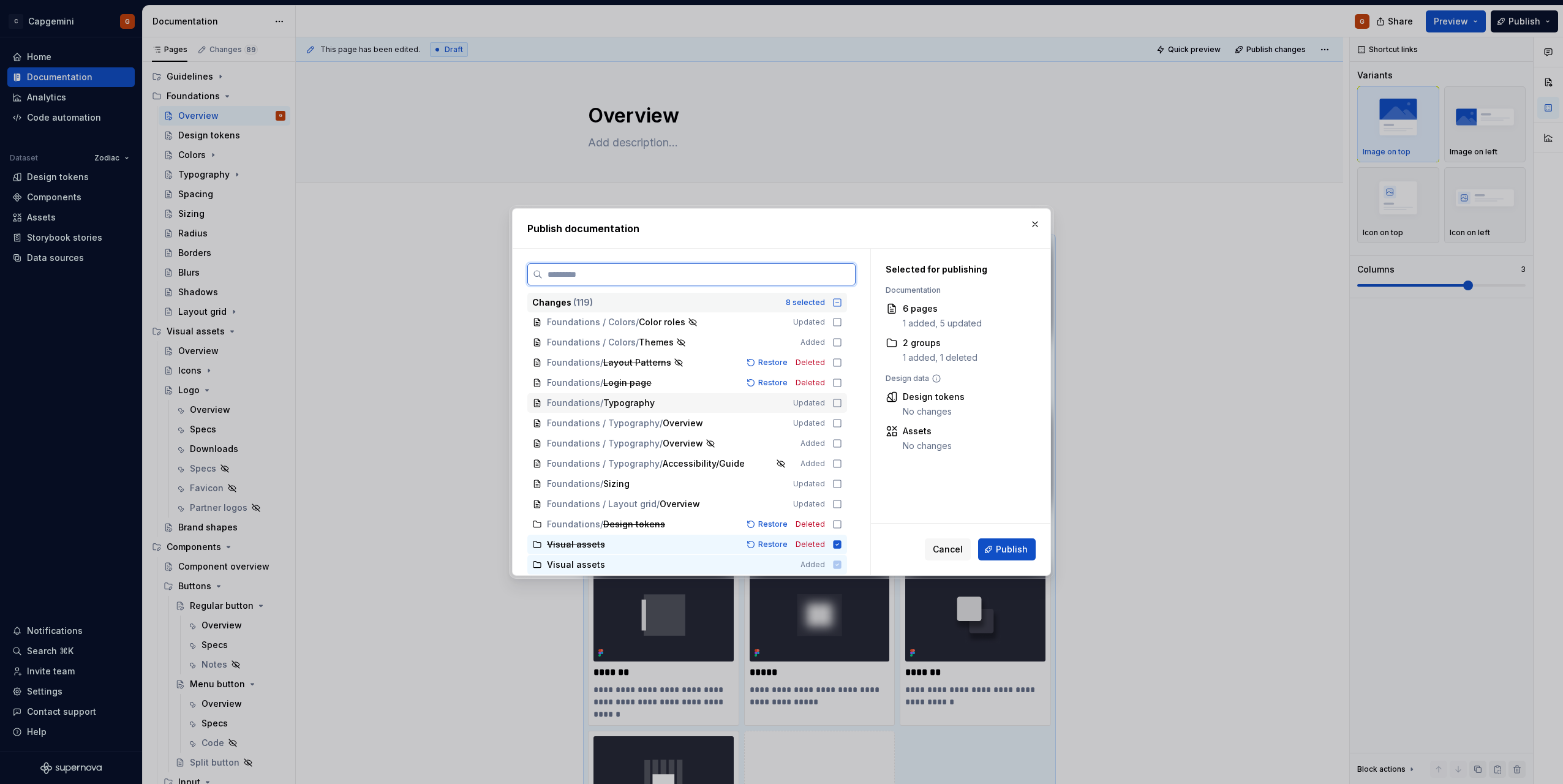
click at [837, 403] on icon at bounding box center [837, 402] width 10 height 10
type textarea "*"
click at [836, 402] on icon at bounding box center [837, 402] width 8 height 8
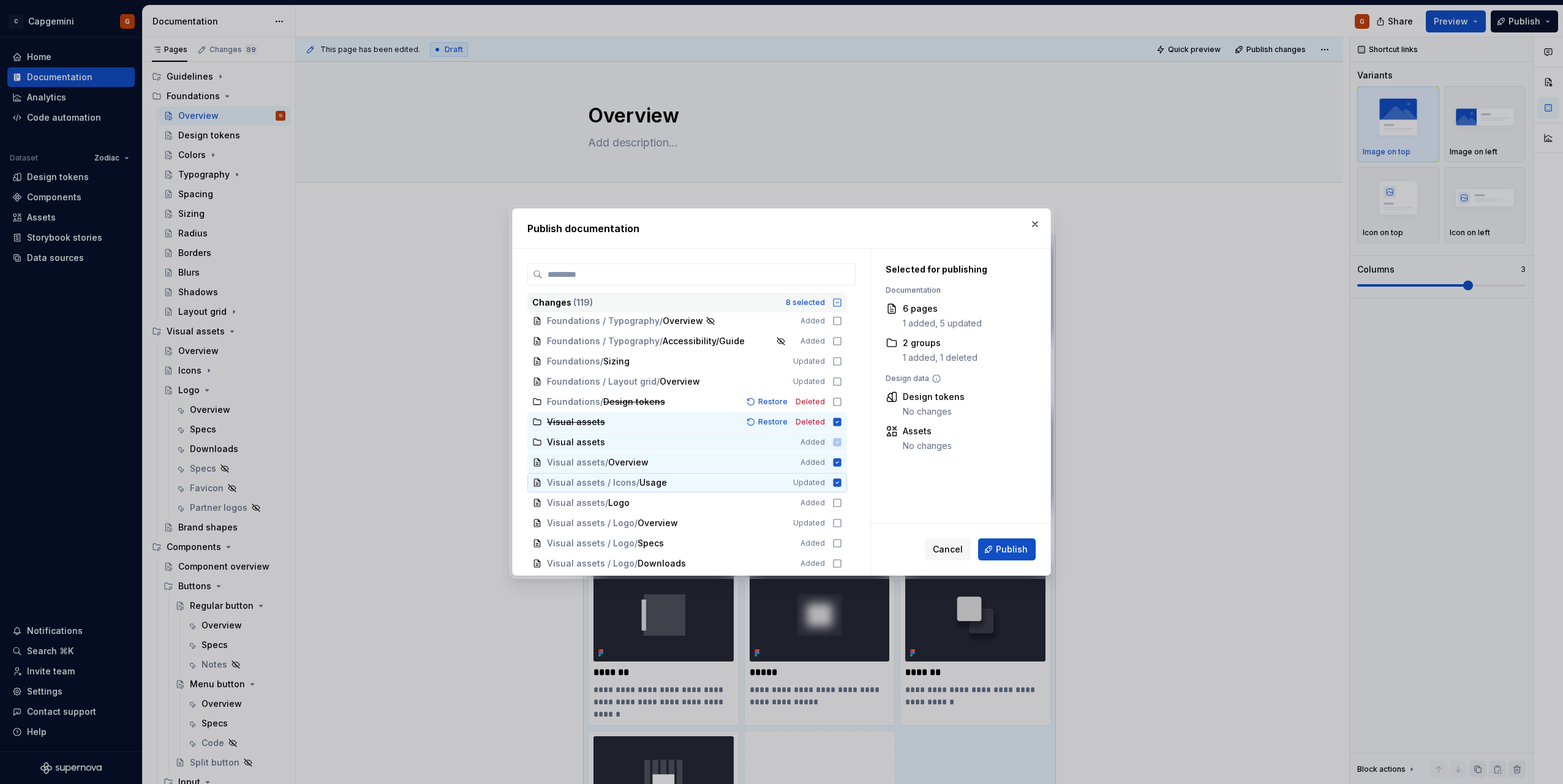
scroll to position [429, 0]
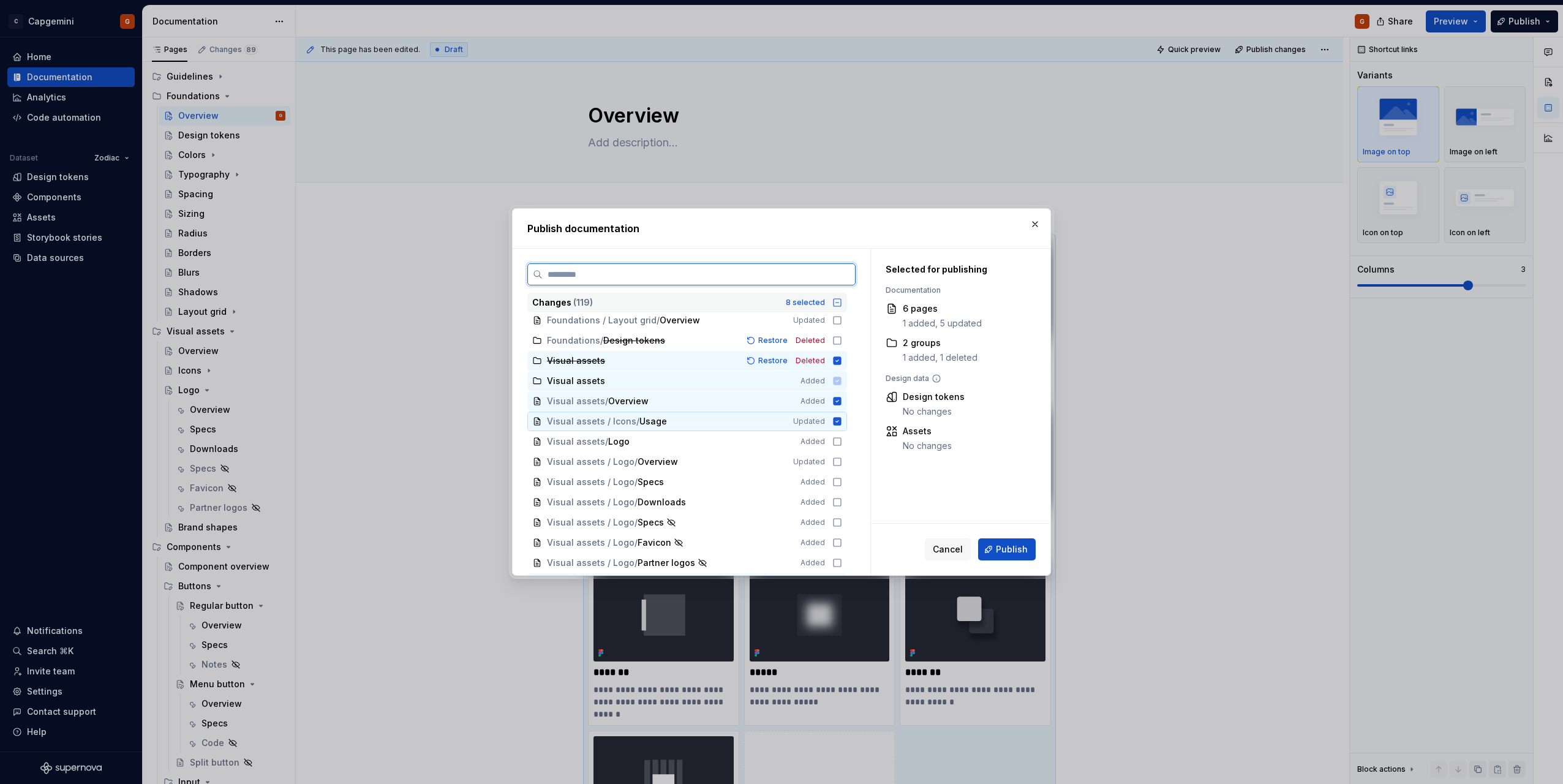
click at [838, 422] on icon at bounding box center [837, 421] width 10 height 10
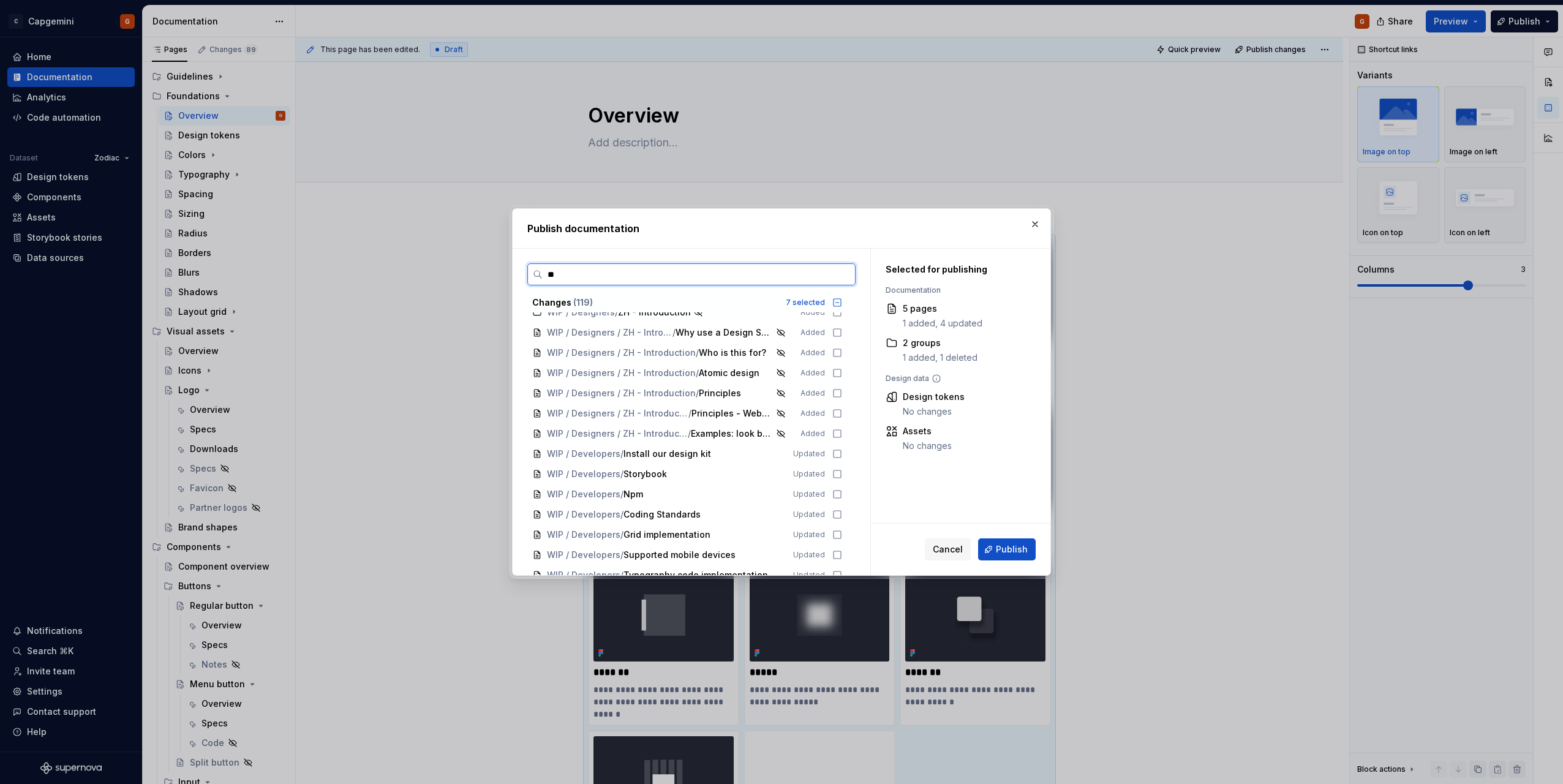
scroll to position [0, 0]
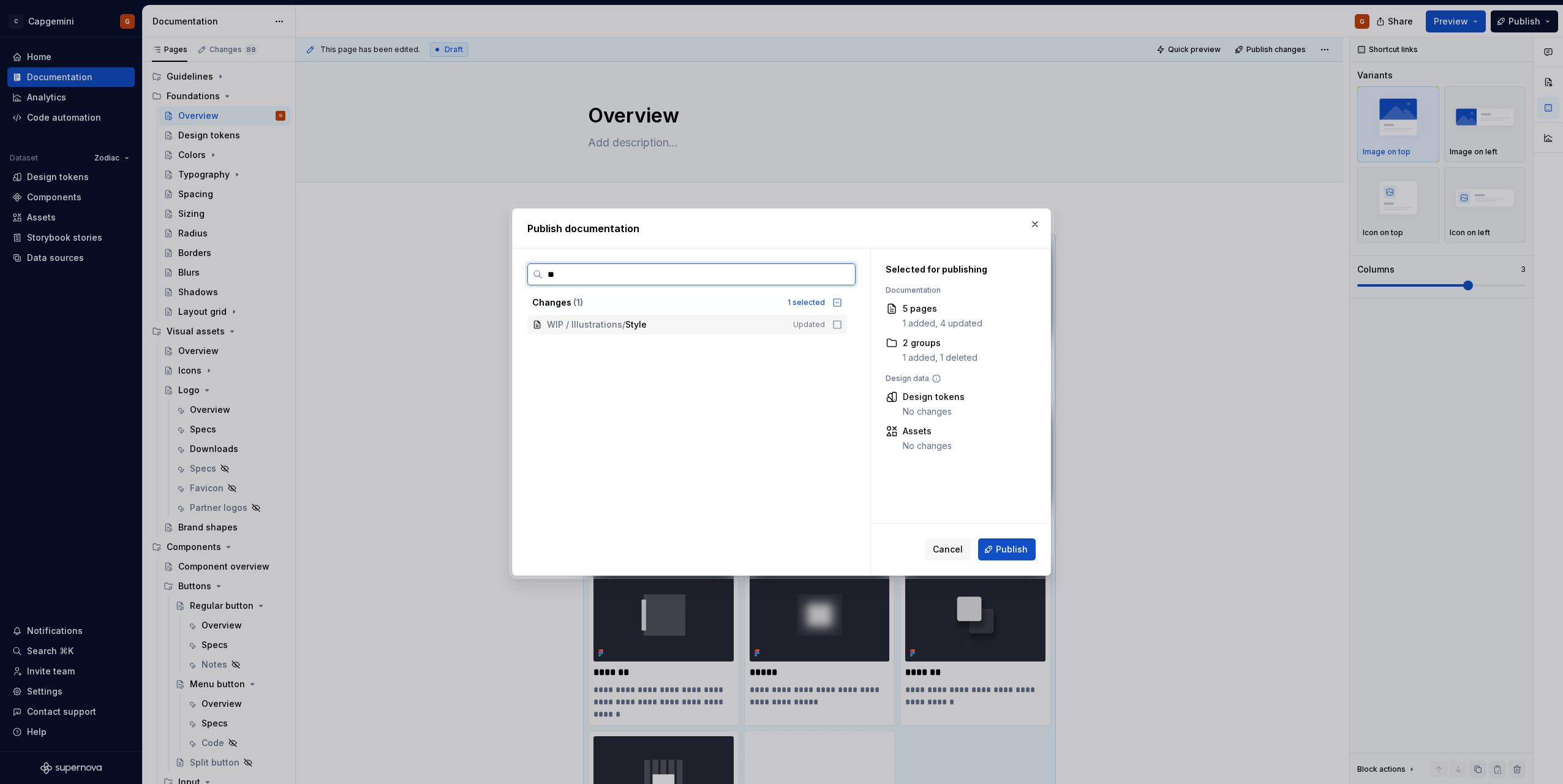
type input "*"
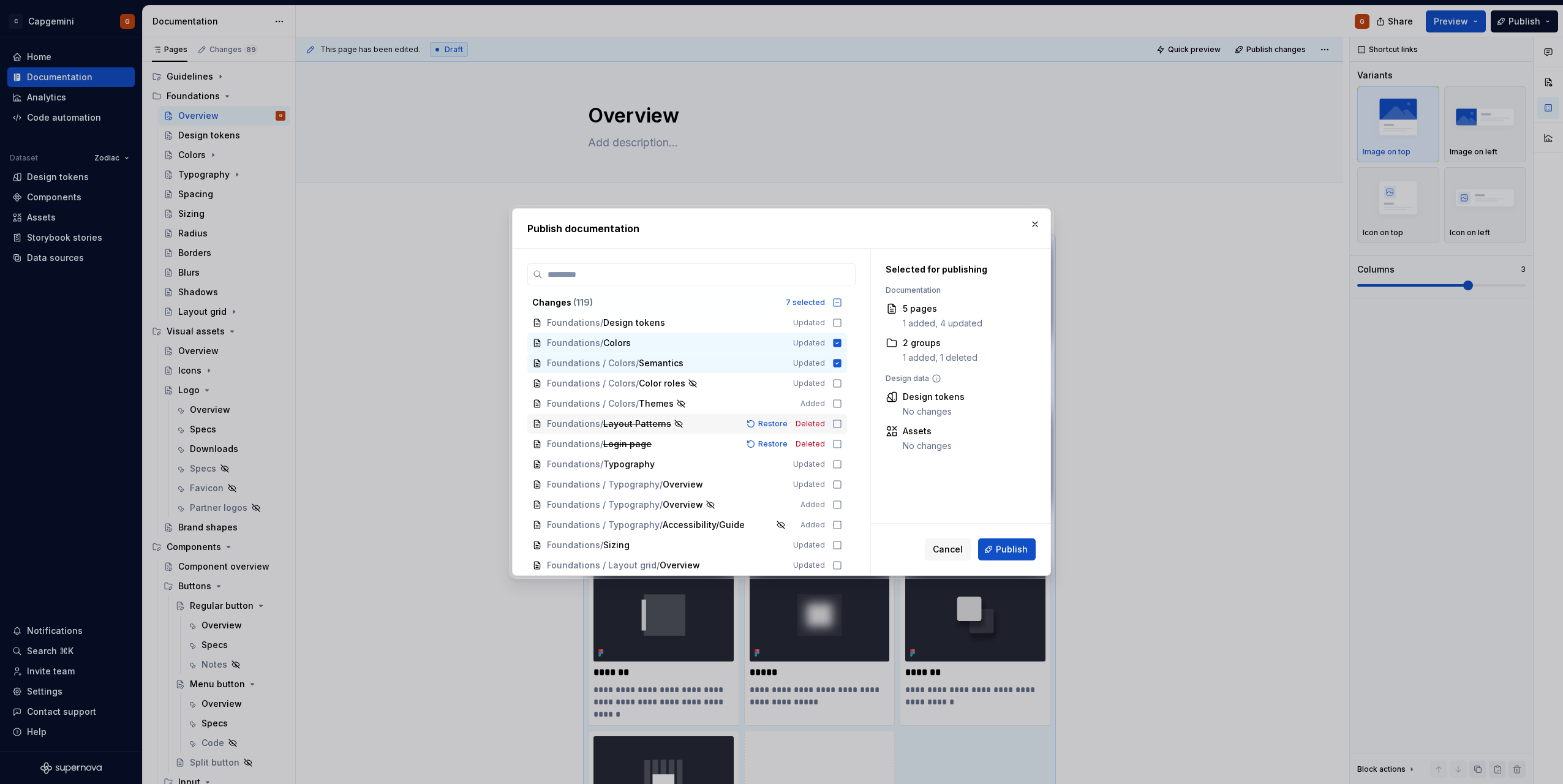
scroll to position [245, 0]
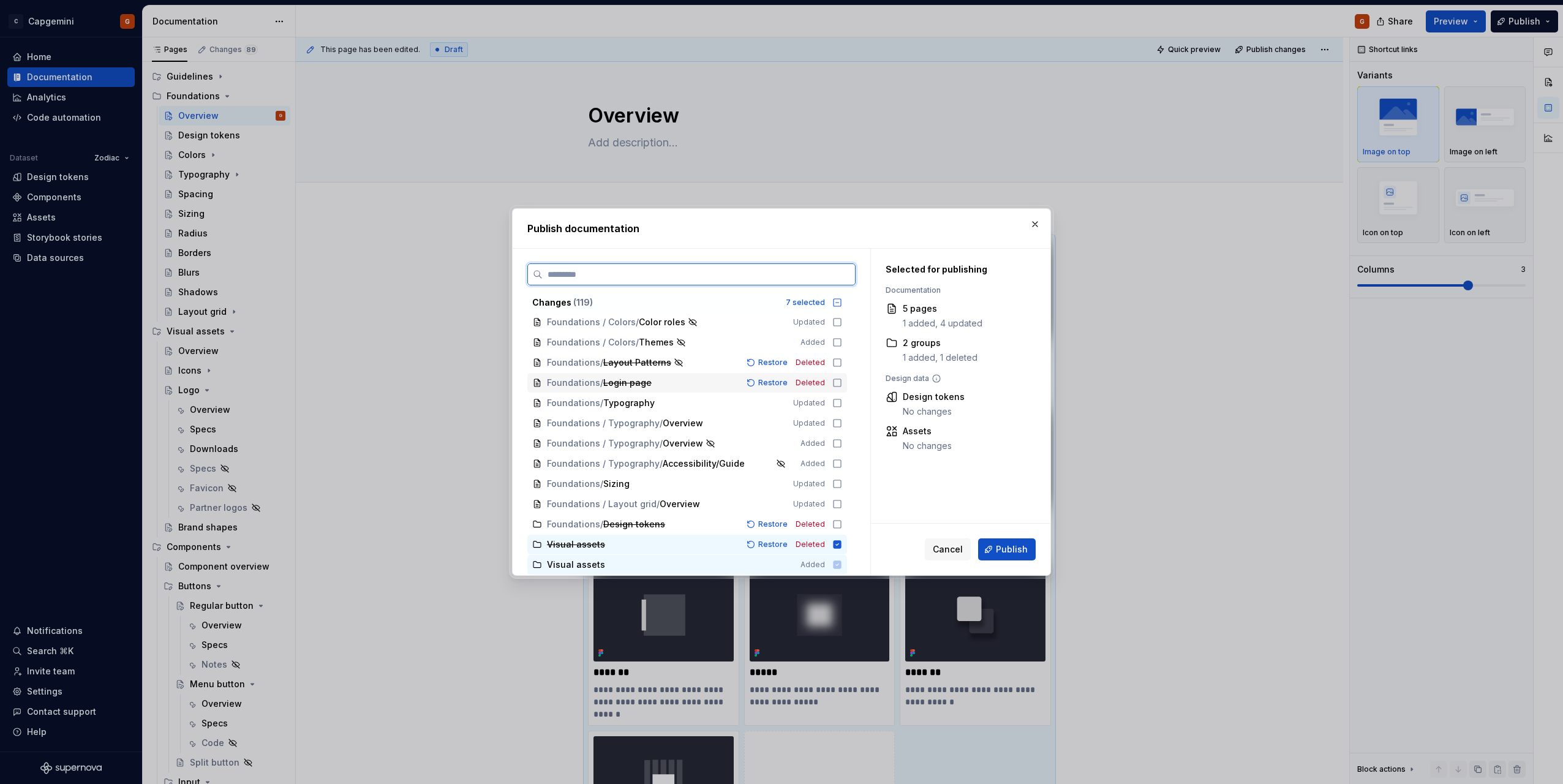
click at [841, 377] on div "Foundations / Login page Restore Deleted" at bounding box center [688, 383] width 320 height 20
click at [840, 363] on icon at bounding box center [837, 362] width 10 height 10
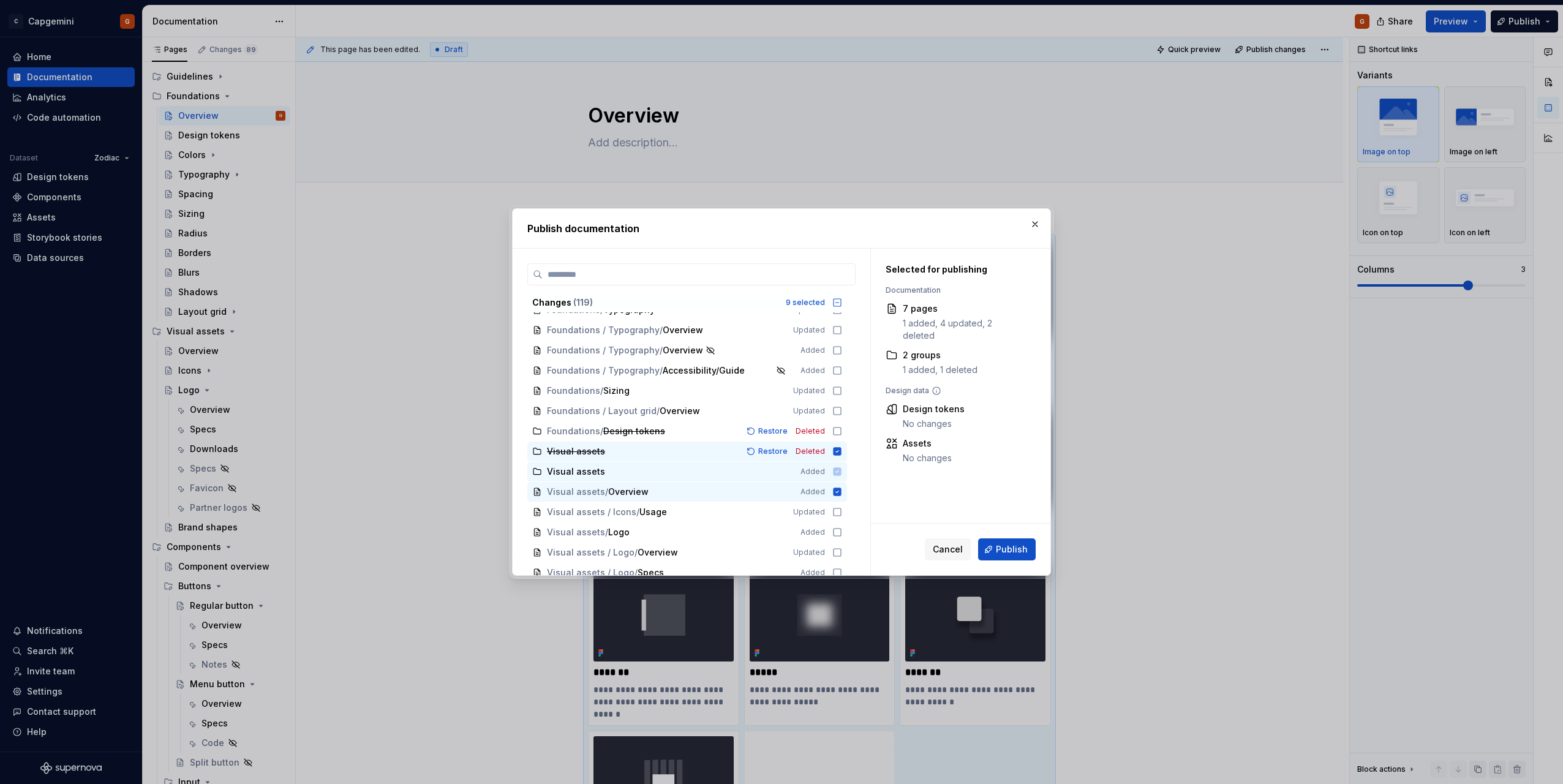
scroll to position [367, 0]
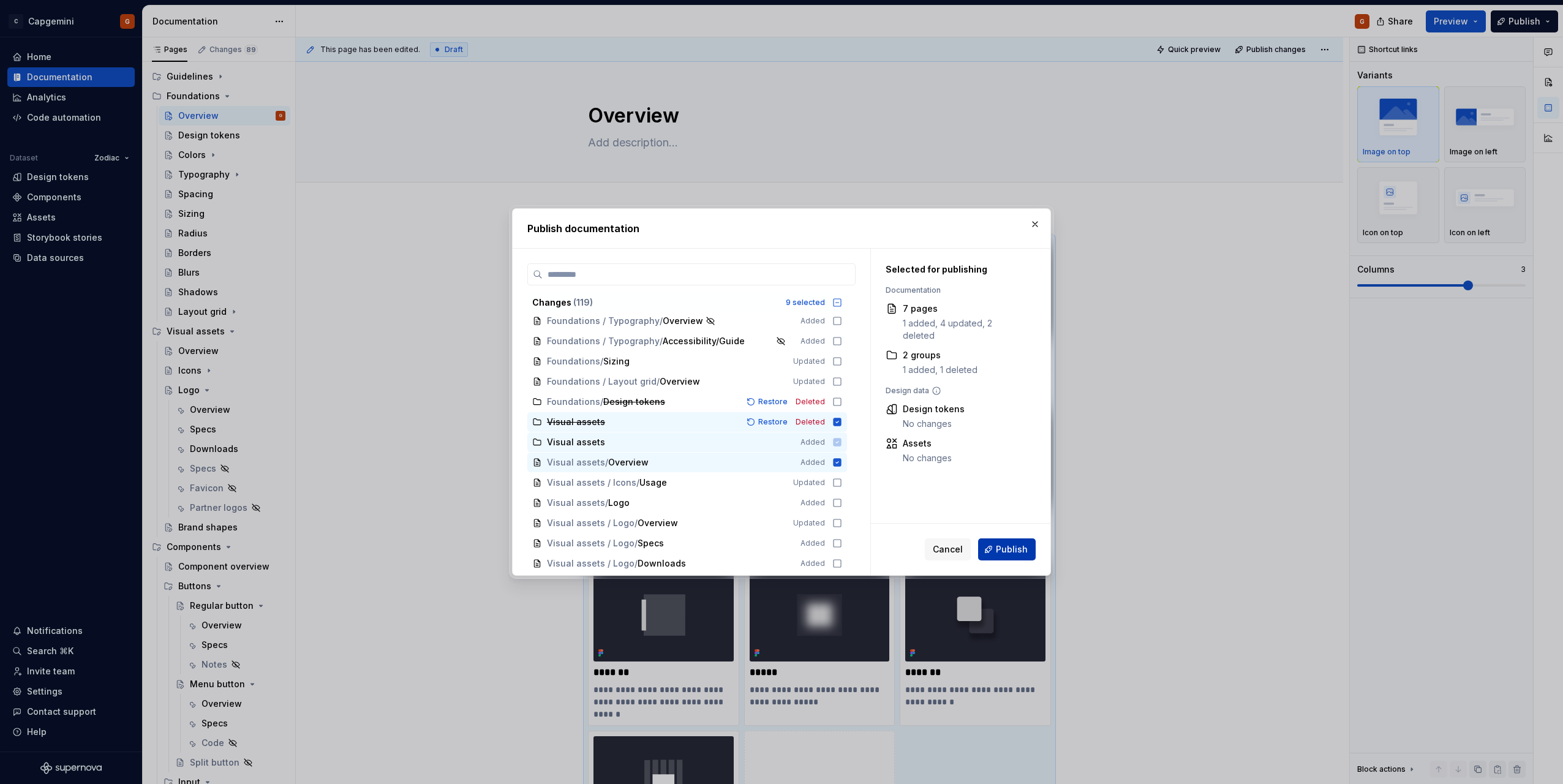
click at [1008, 551] on span "Publish" at bounding box center [1012, 550] width 32 height 13
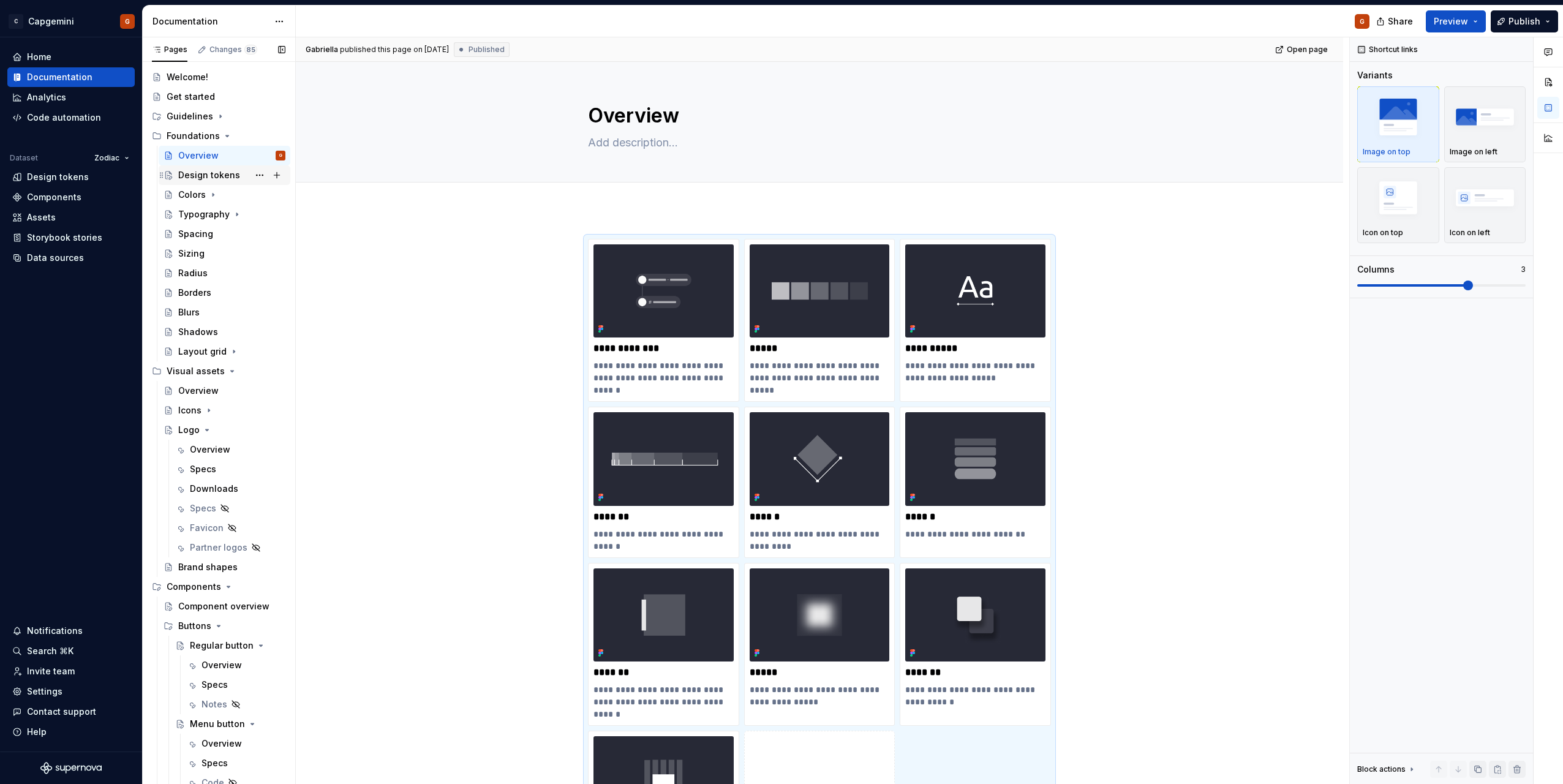
scroll to position [0, 0]
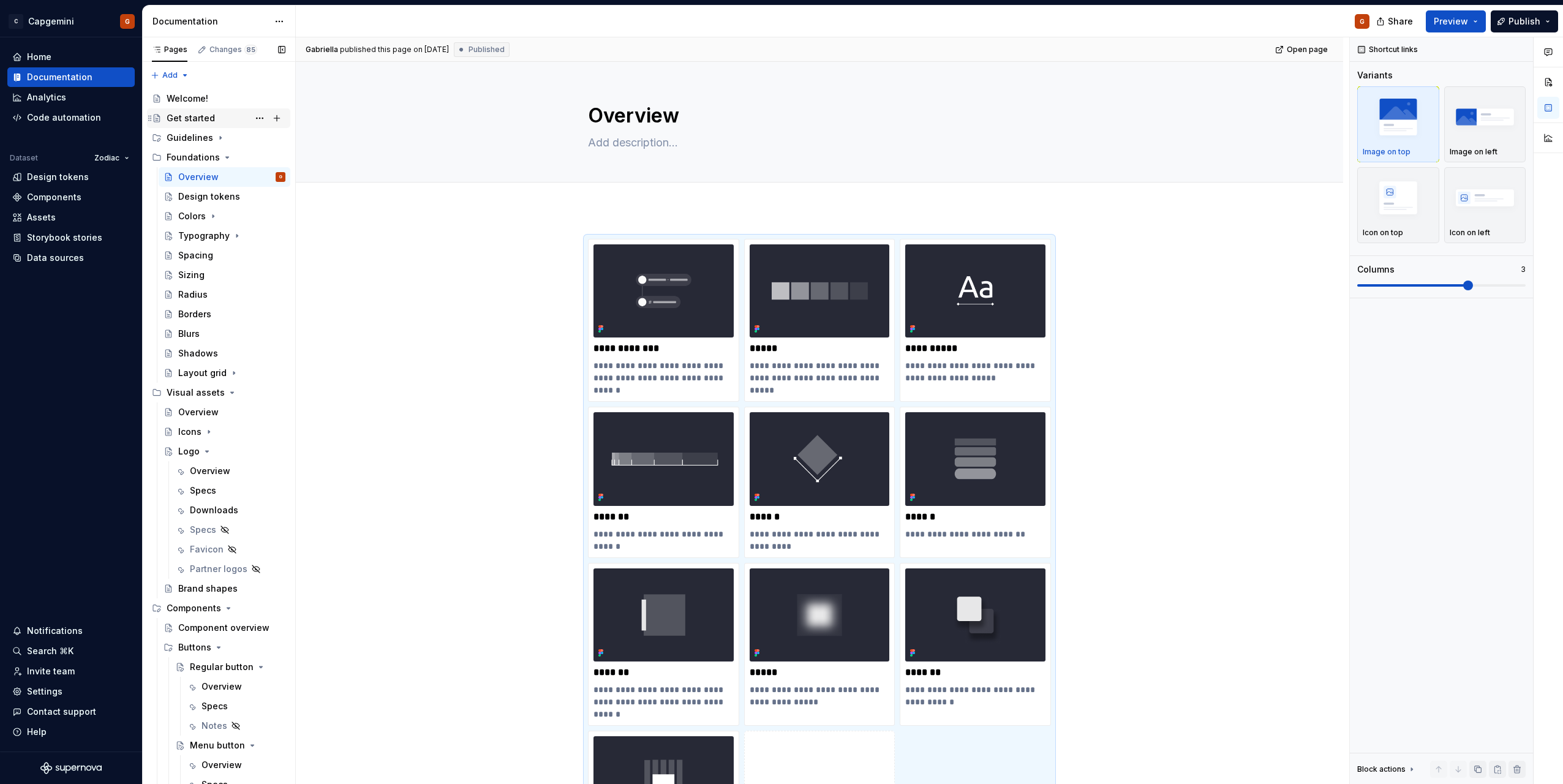
click at [192, 111] on div "Get started" at bounding box center [225, 118] width 119 height 17
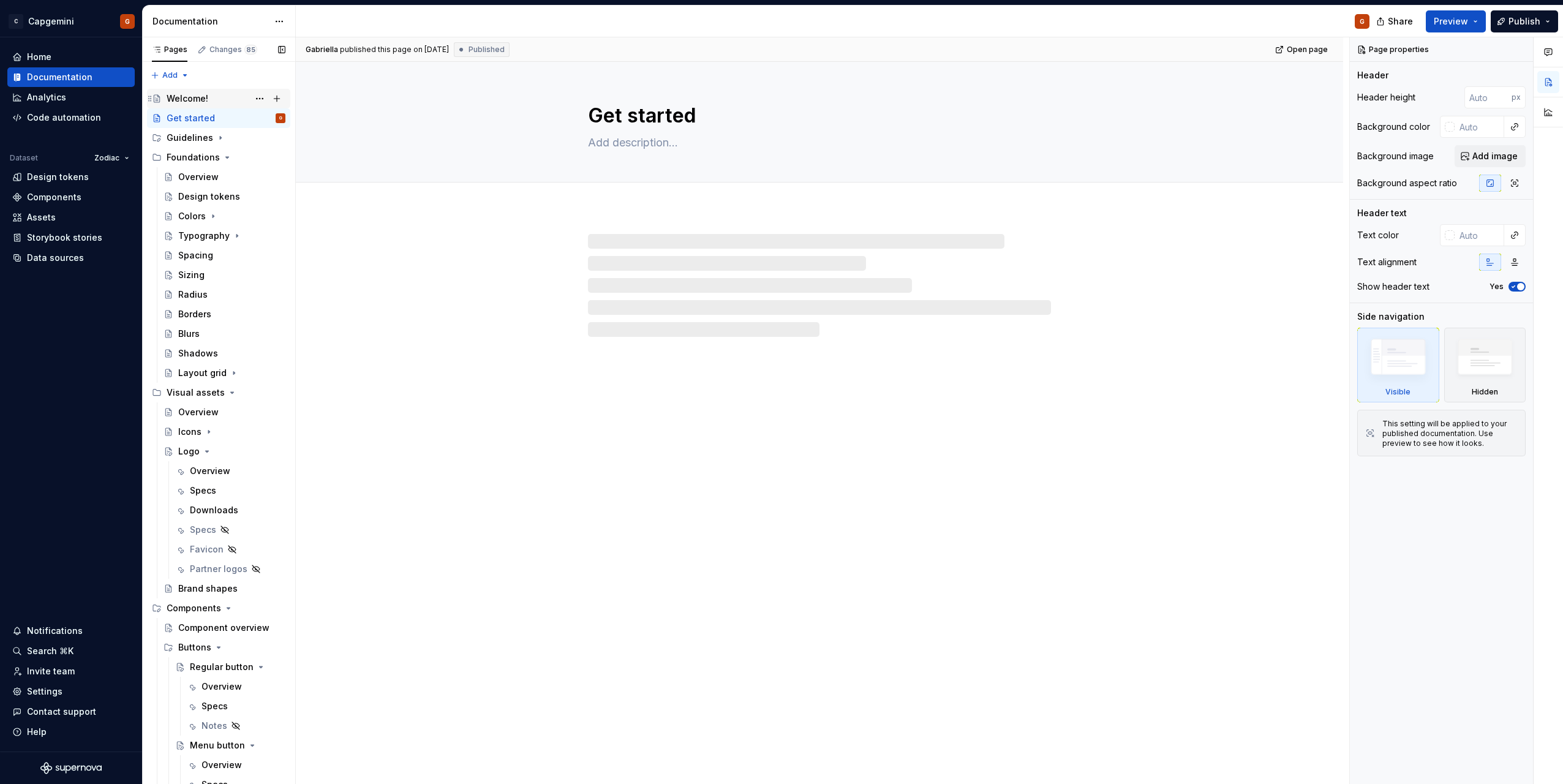
click at [194, 98] on div "Welcome!" at bounding box center [187, 98] width 42 height 13
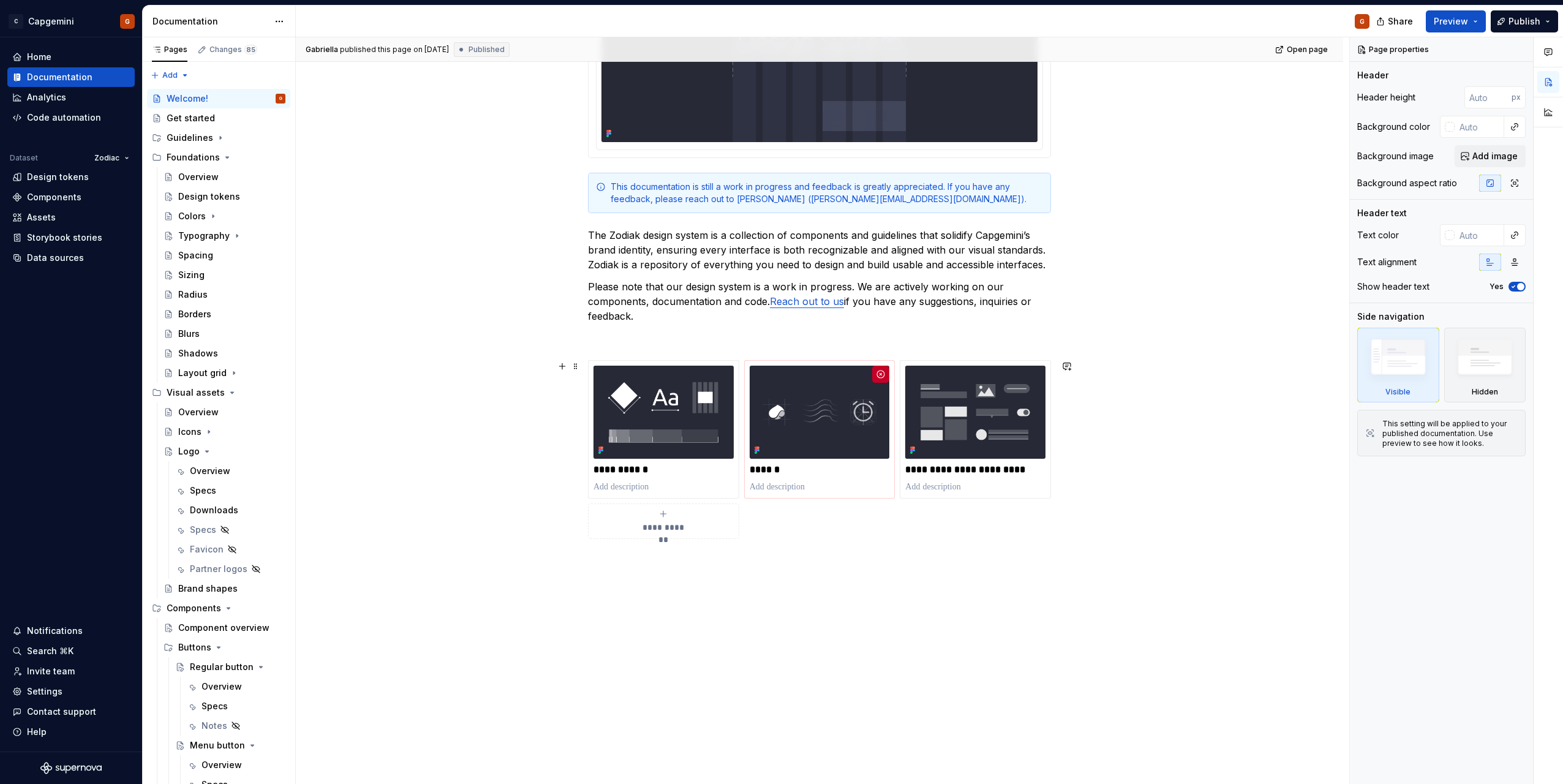
scroll to position [367, 0]
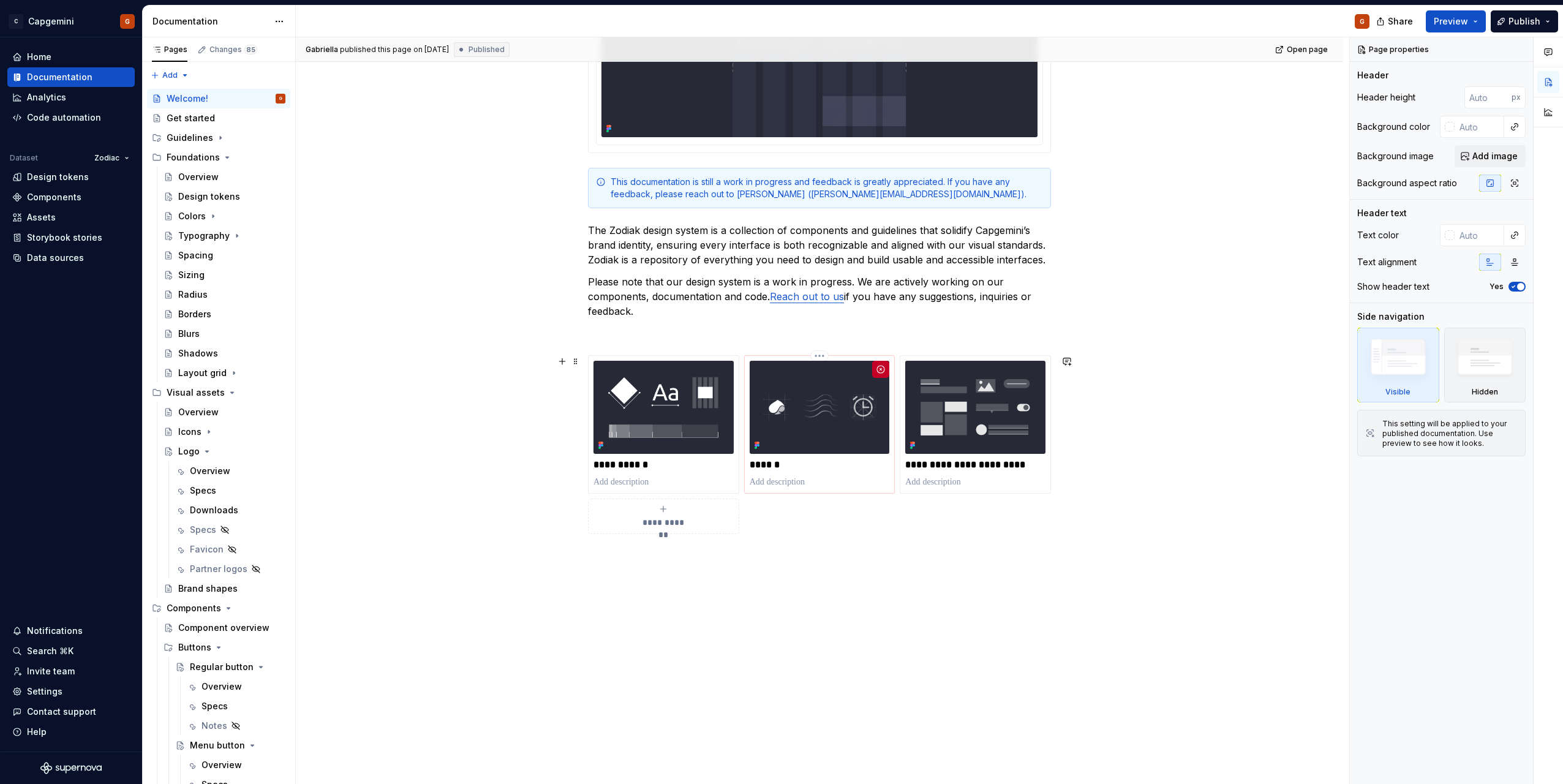
click at [777, 463] on p "******" at bounding box center [820, 465] width 140 height 13
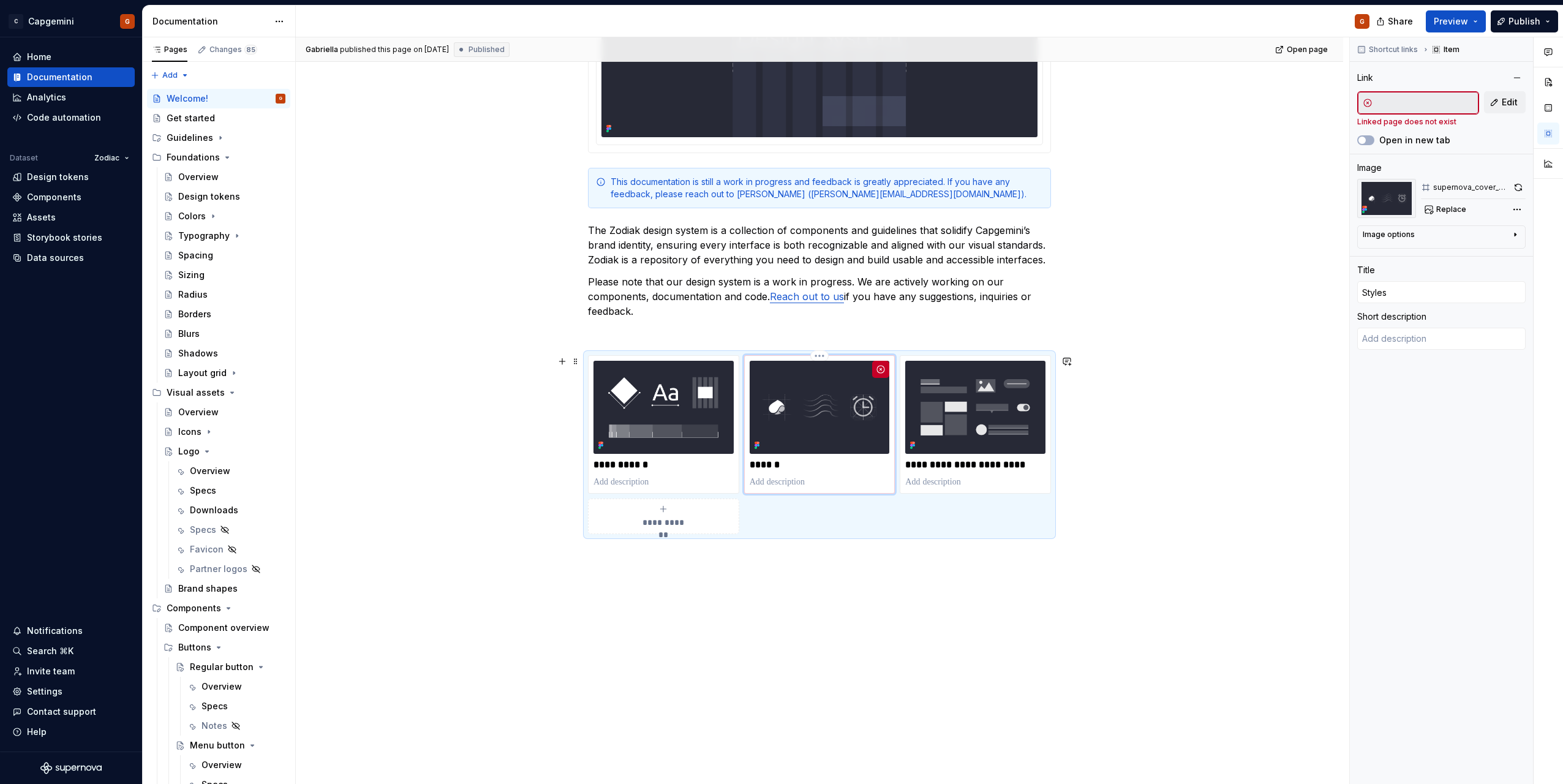
click at [773, 464] on p "******" at bounding box center [820, 465] width 140 height 13
type textarea "*"
type input "V"
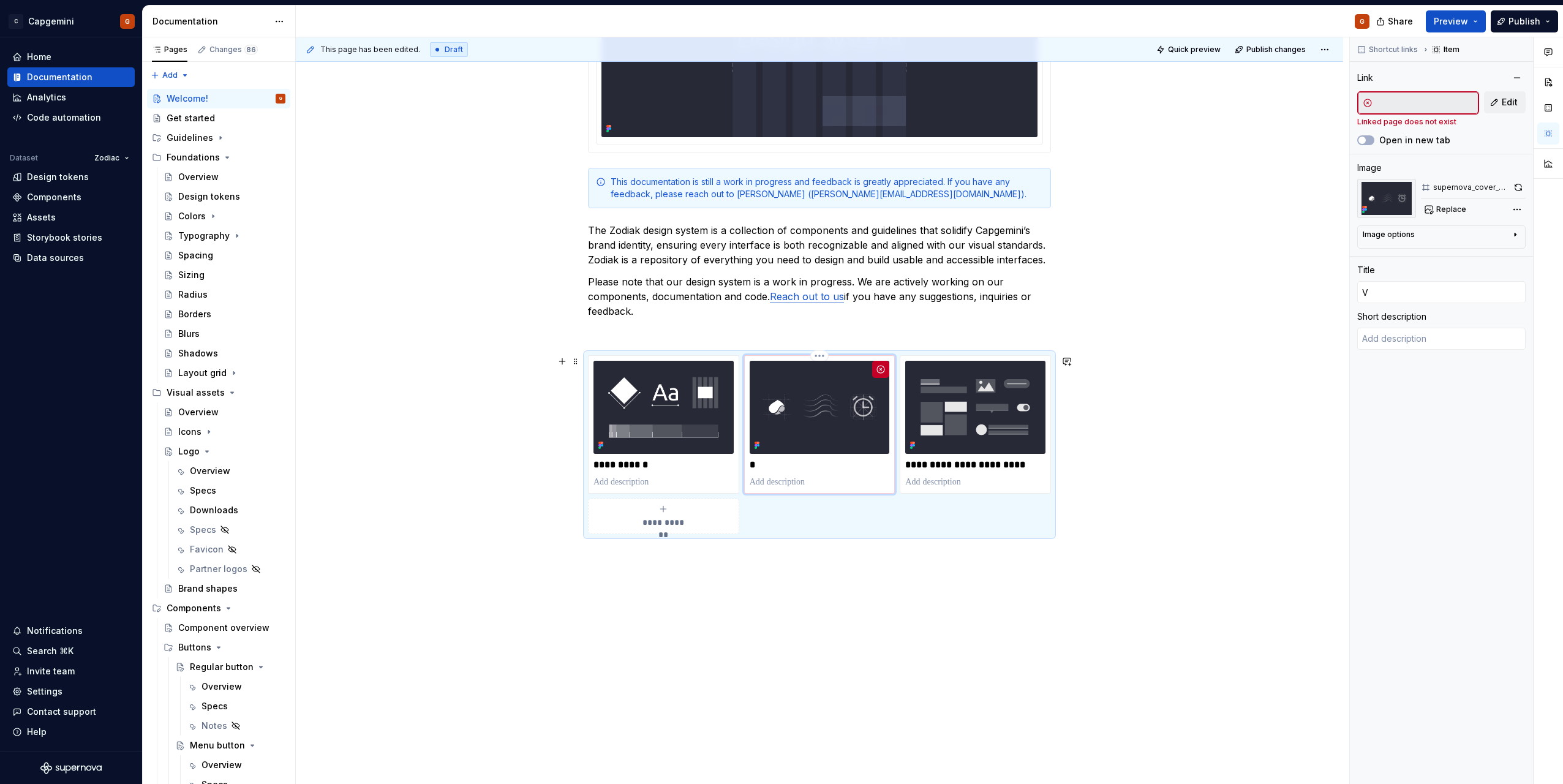
type textarea "*"
type input "Vi"
type textarea "*"
type input "Vis"
type textarea "*"
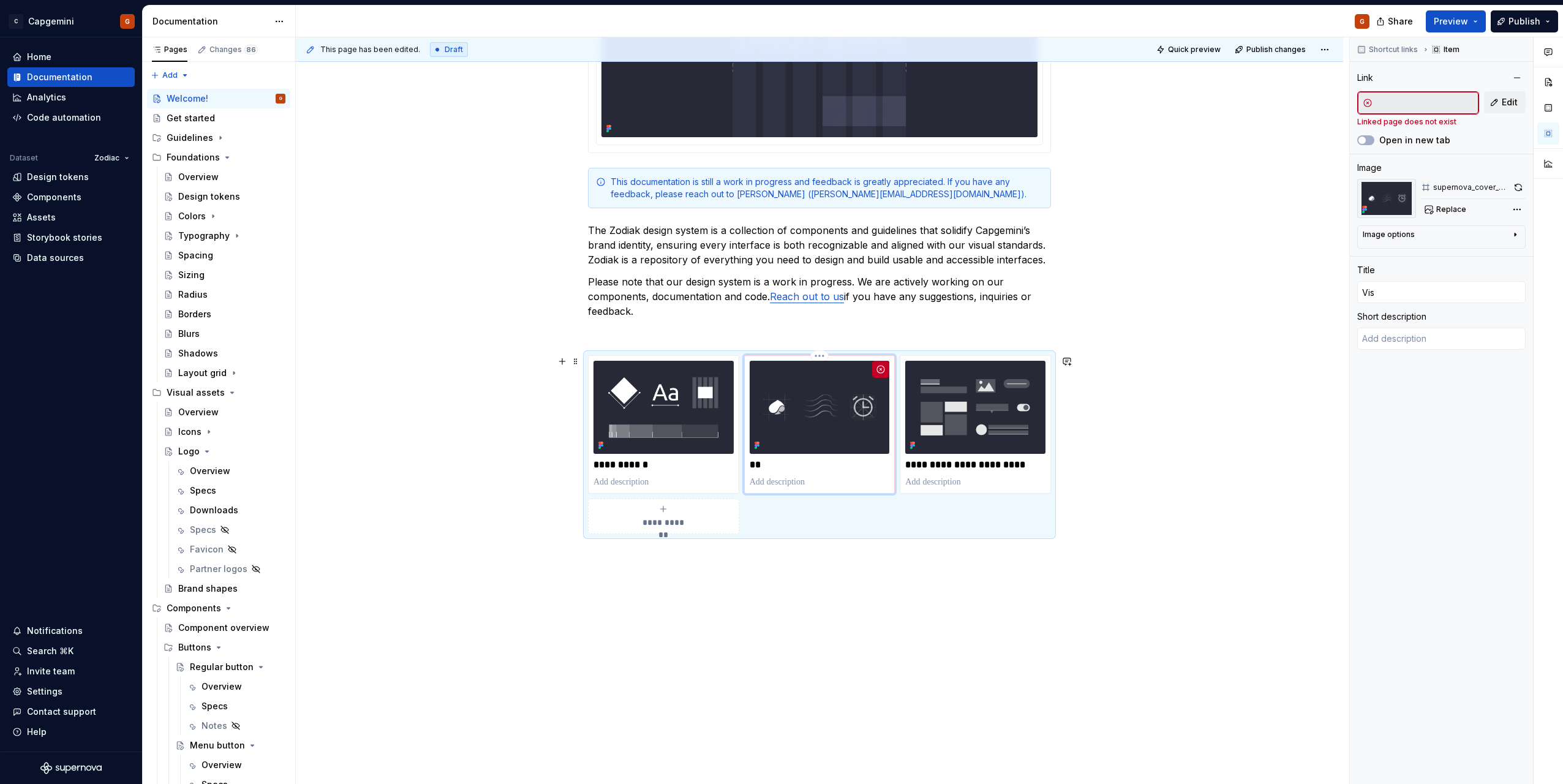
type input "Visu"
type textarea "*"
type input "Visua"
type textarea "*"
type input "Visual"
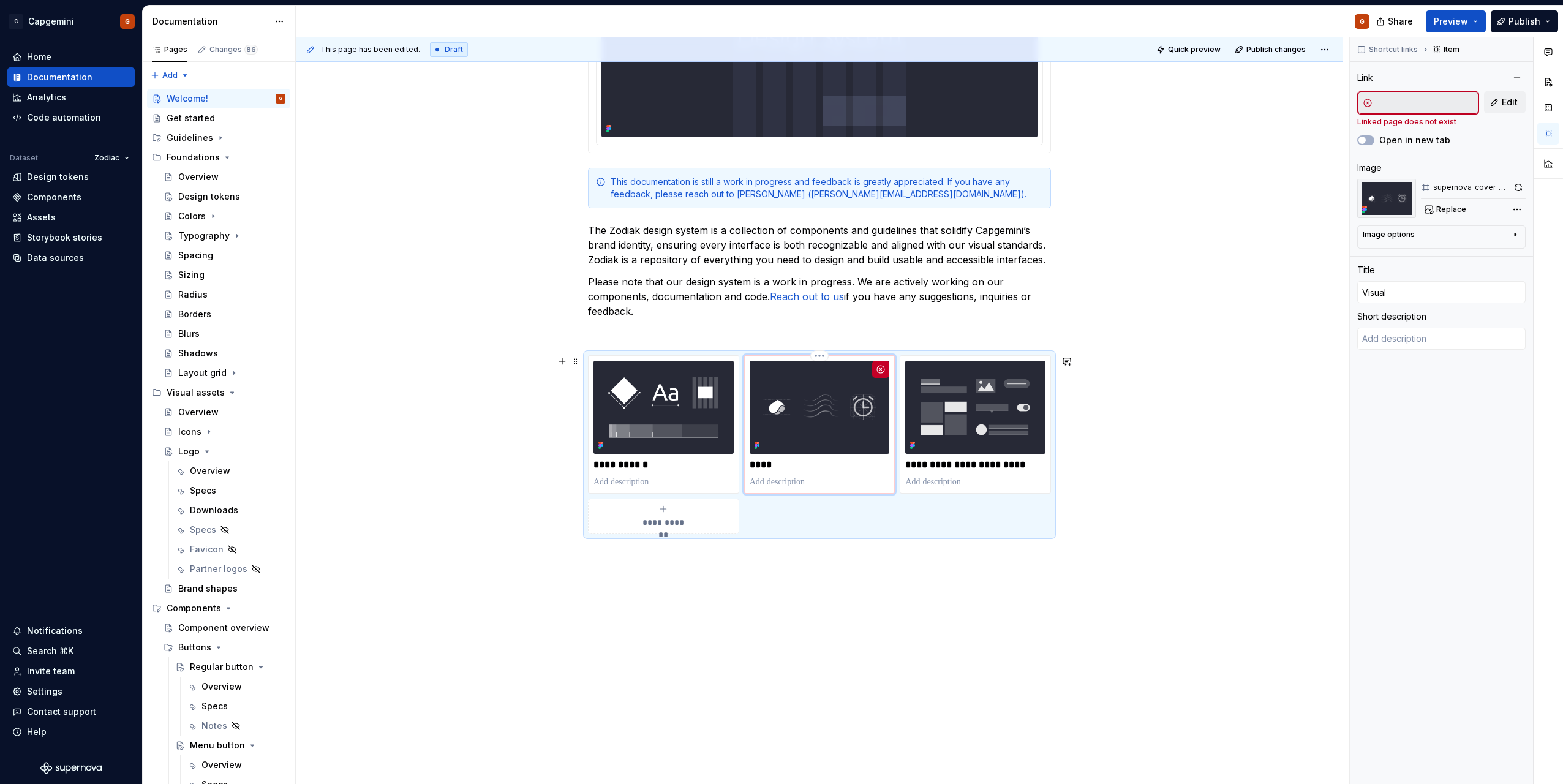
type textarea "*"
type input "Visual"
type textarea "*"
type input "Visual a"
type textarea "*"
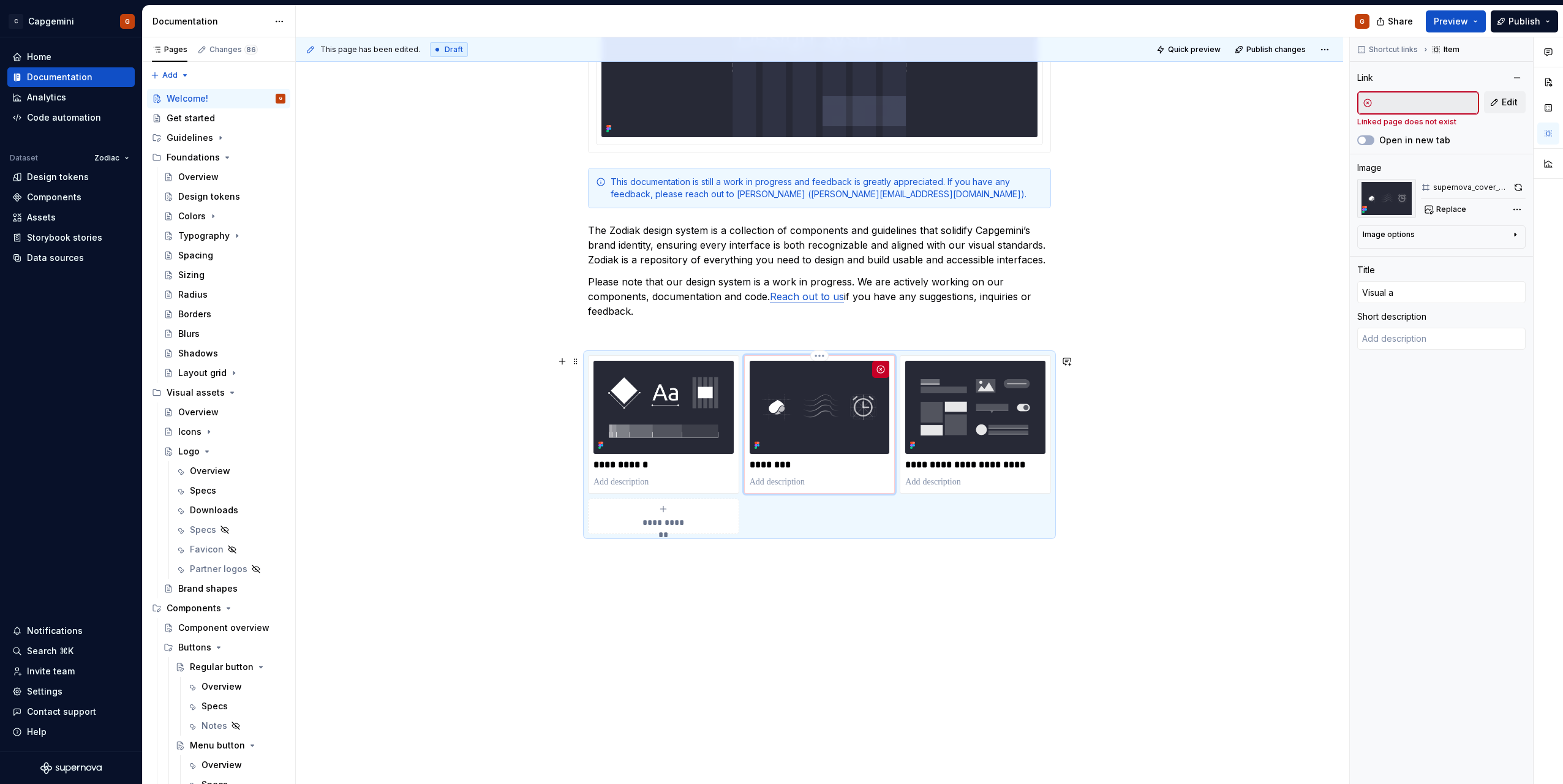
type input "Visual as"
type textarea "*"
type input "Visual ass"
type textarea "*"
type input "Visual asse"
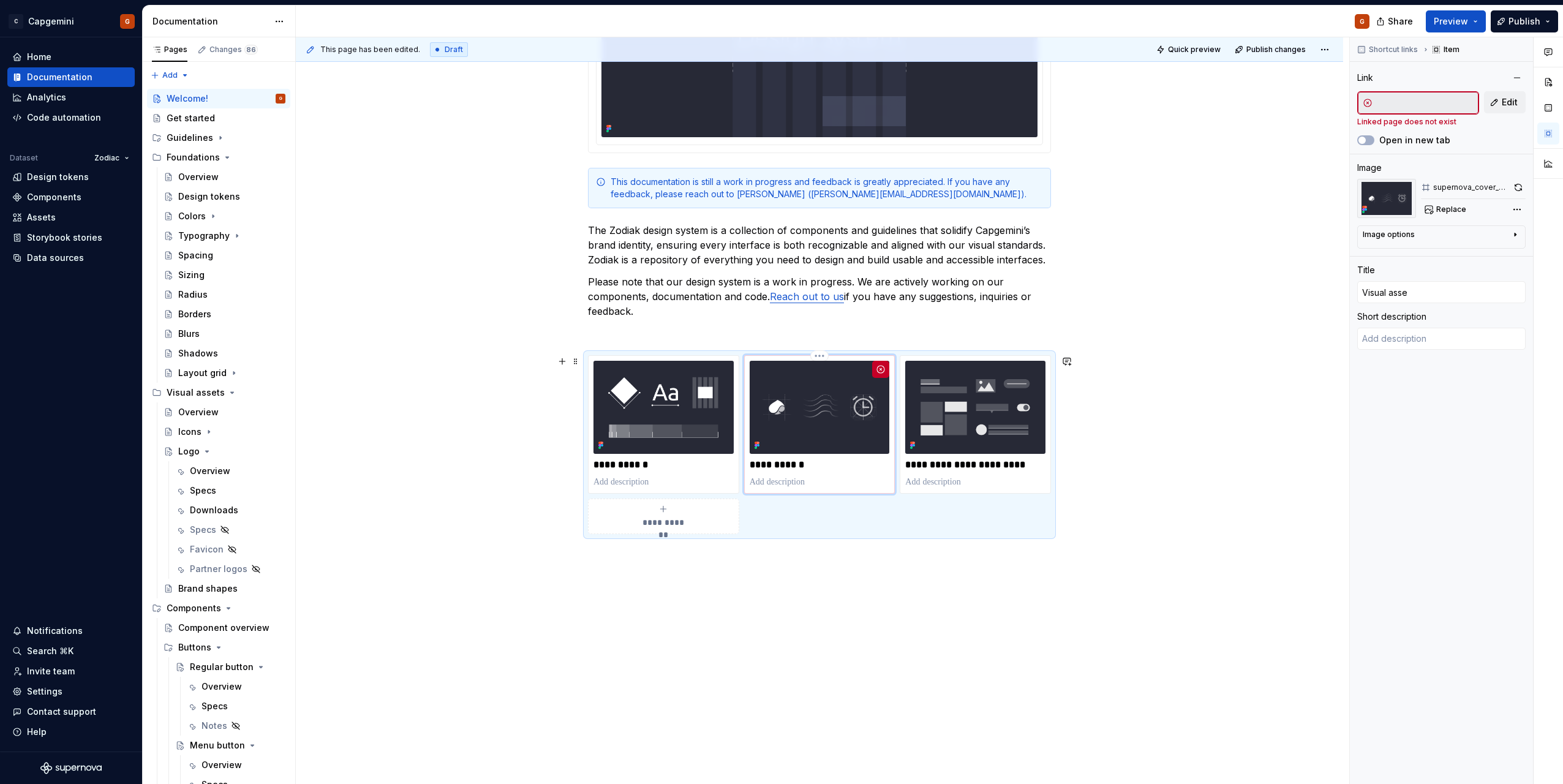
type textarea "*"
type input "Visual asset"
type textarea "*"
type input "Visual assets"
click at [866, 408] on img at bounding box center [820, 408] width 140 height 93
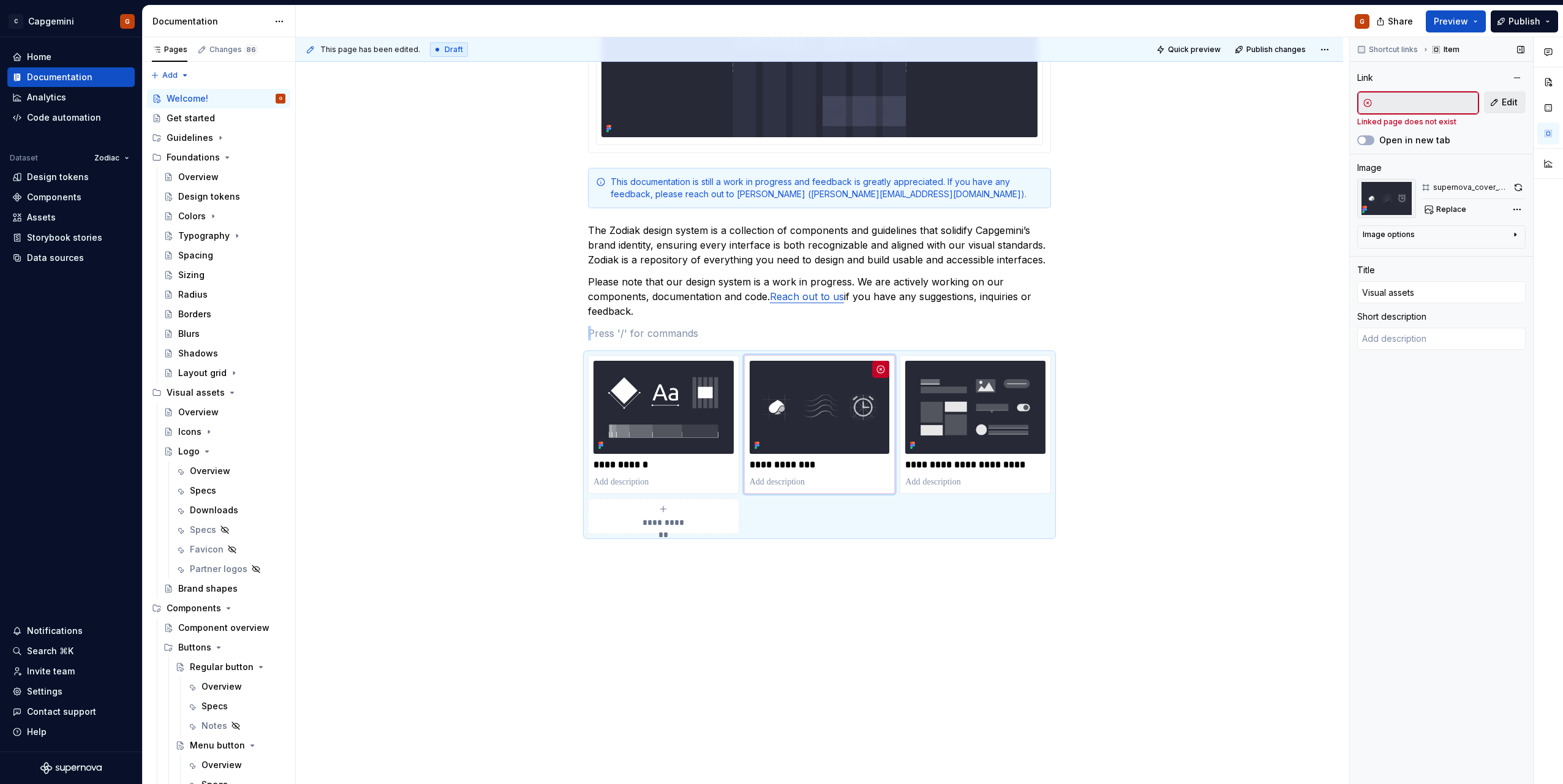
click at [1504, 105] on span "Edit" at bounding box center [1510, 103] width 16 height 13
type textarea "*"
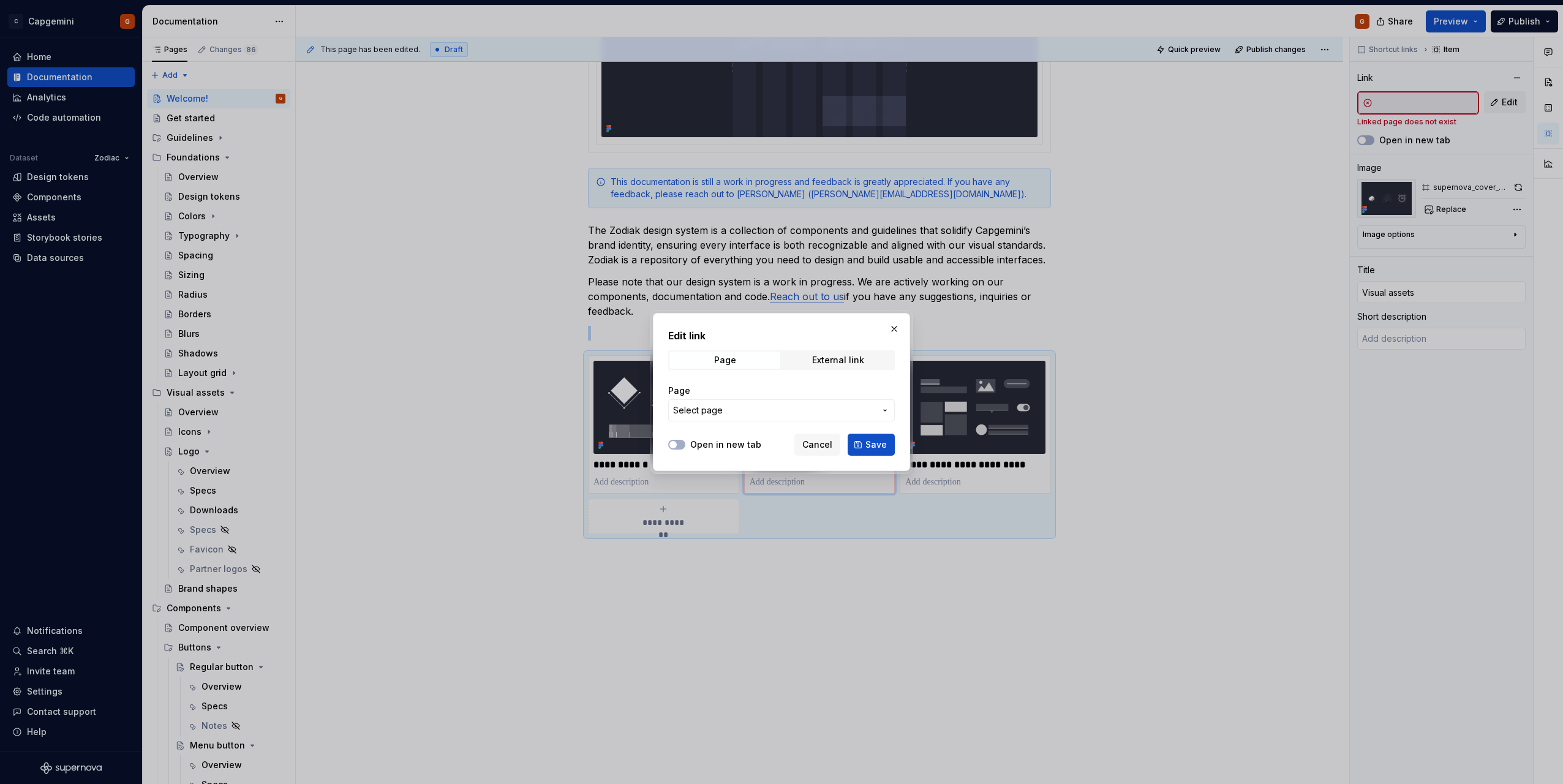
click at [756, 409] on span "Select page" at bounding box center [774, 410] width 202 height 13
type input "visu"
click at [748, 462] on div "Visu al assets" at bounding box center [732, 459] width 58 height 13
click at [878, 446] on span "Save" at bounding box center [876, 445] width 21 height 13
type textarea "*"
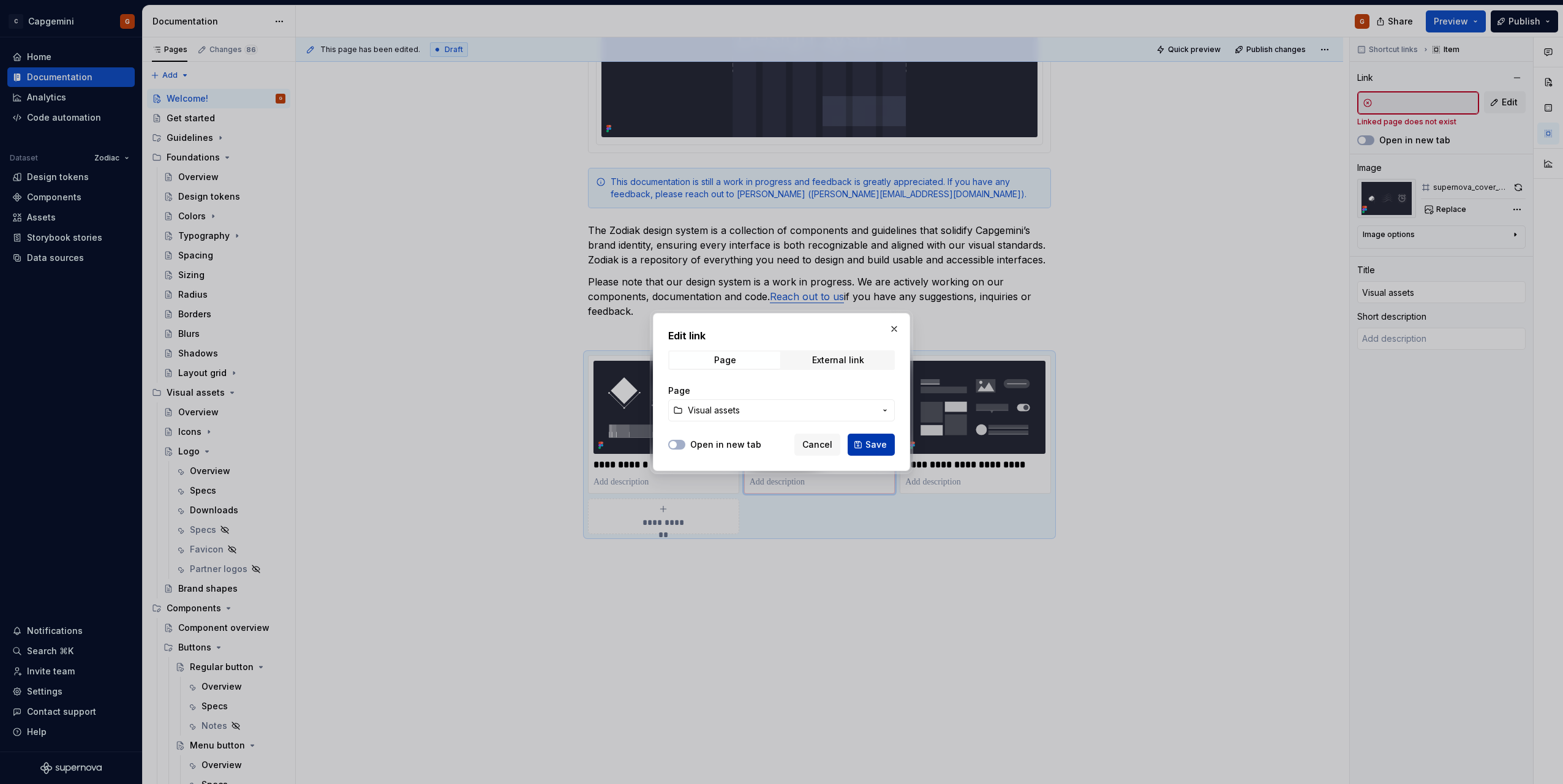
type input "Visual assets"
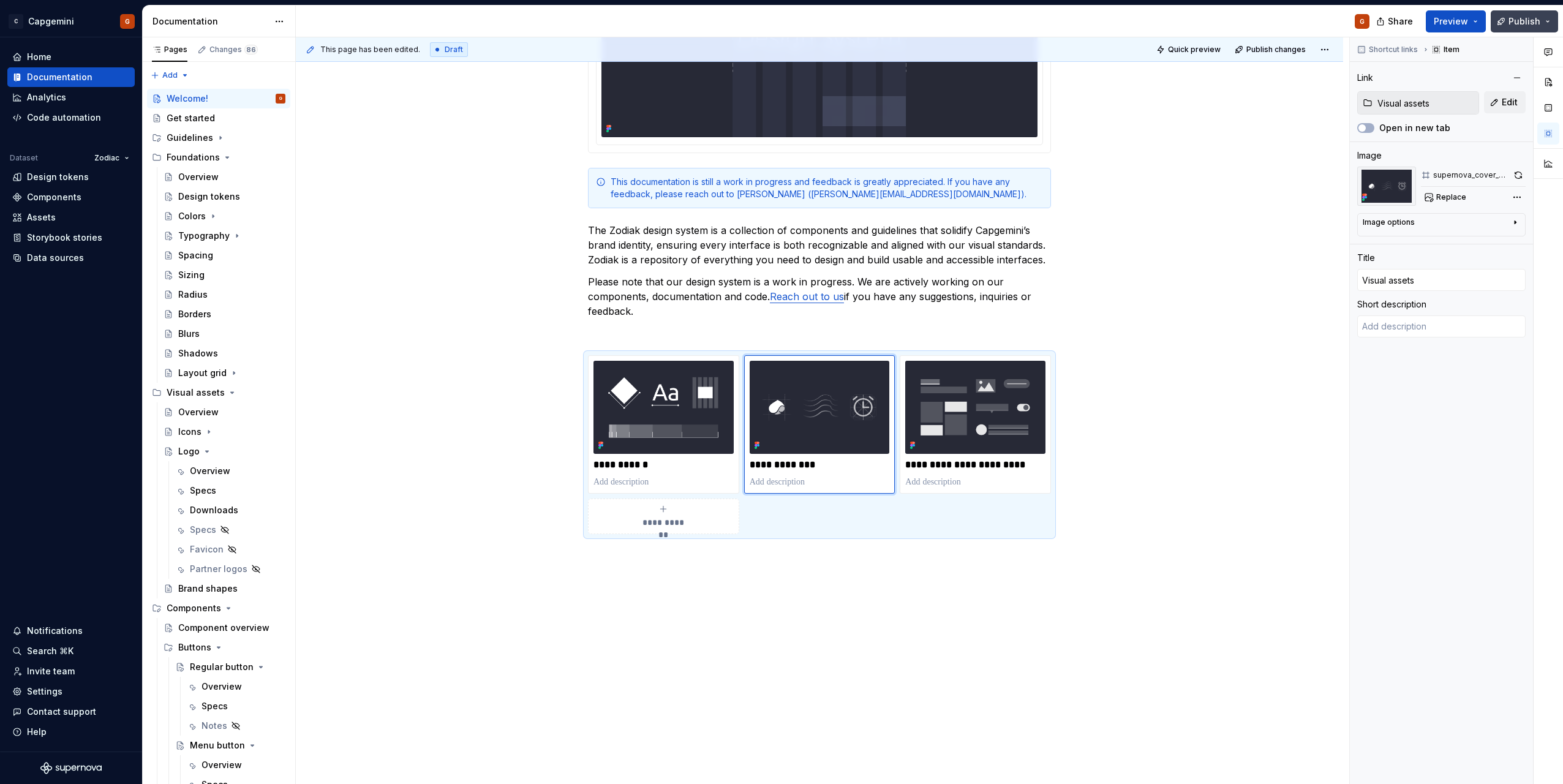
click at [1534, 19] on span "Publish" at bounding box center [1525, 21] width 32 height 13
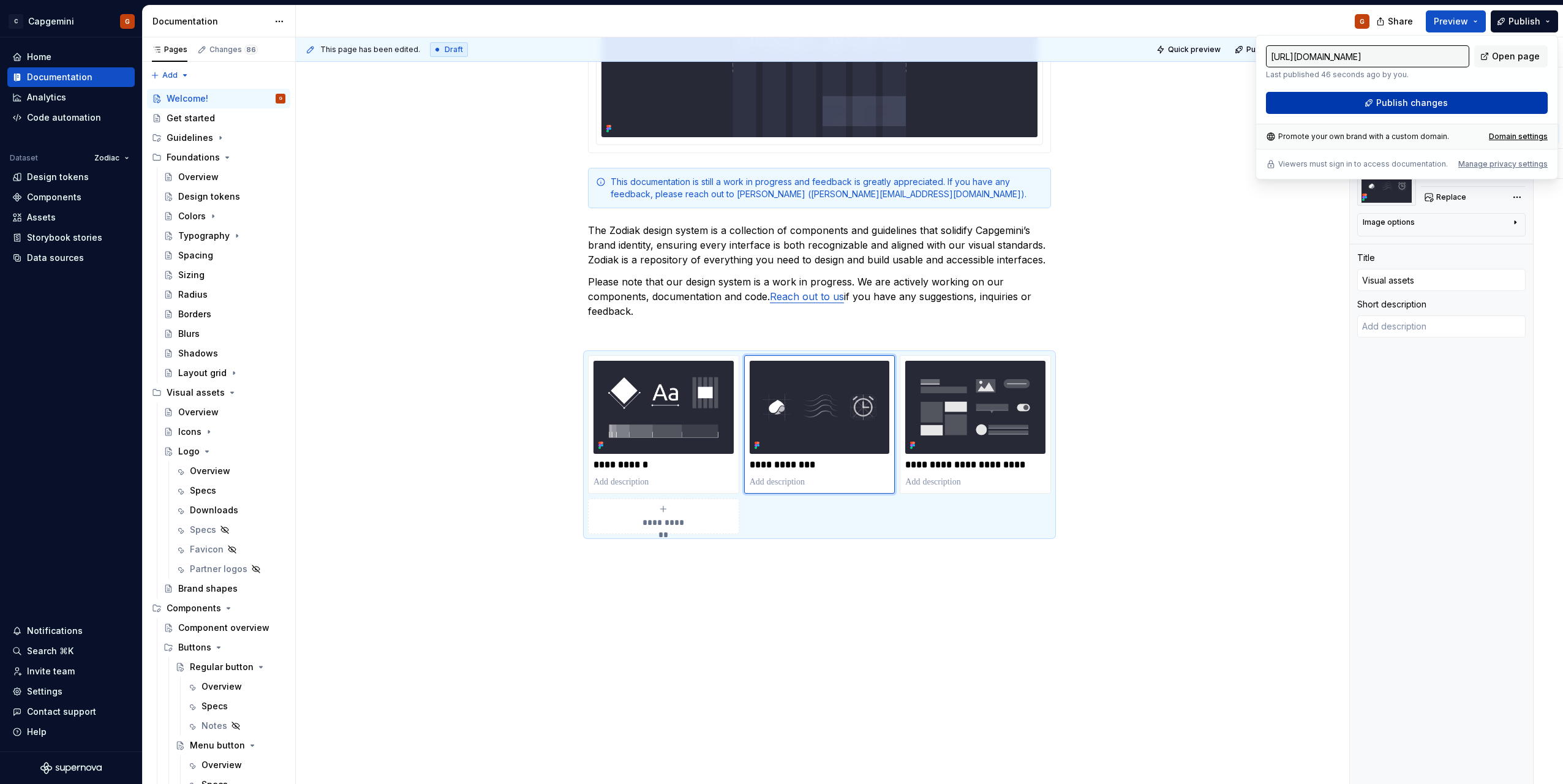
drag, startPoint x: 1534, startPoint y: 19, endPoint x: 1452, endPoint y: 97, distance: 113.2
click at [1452, 97] on button "Publish changes" at bounding box center [1407, 103] width 282 height 22
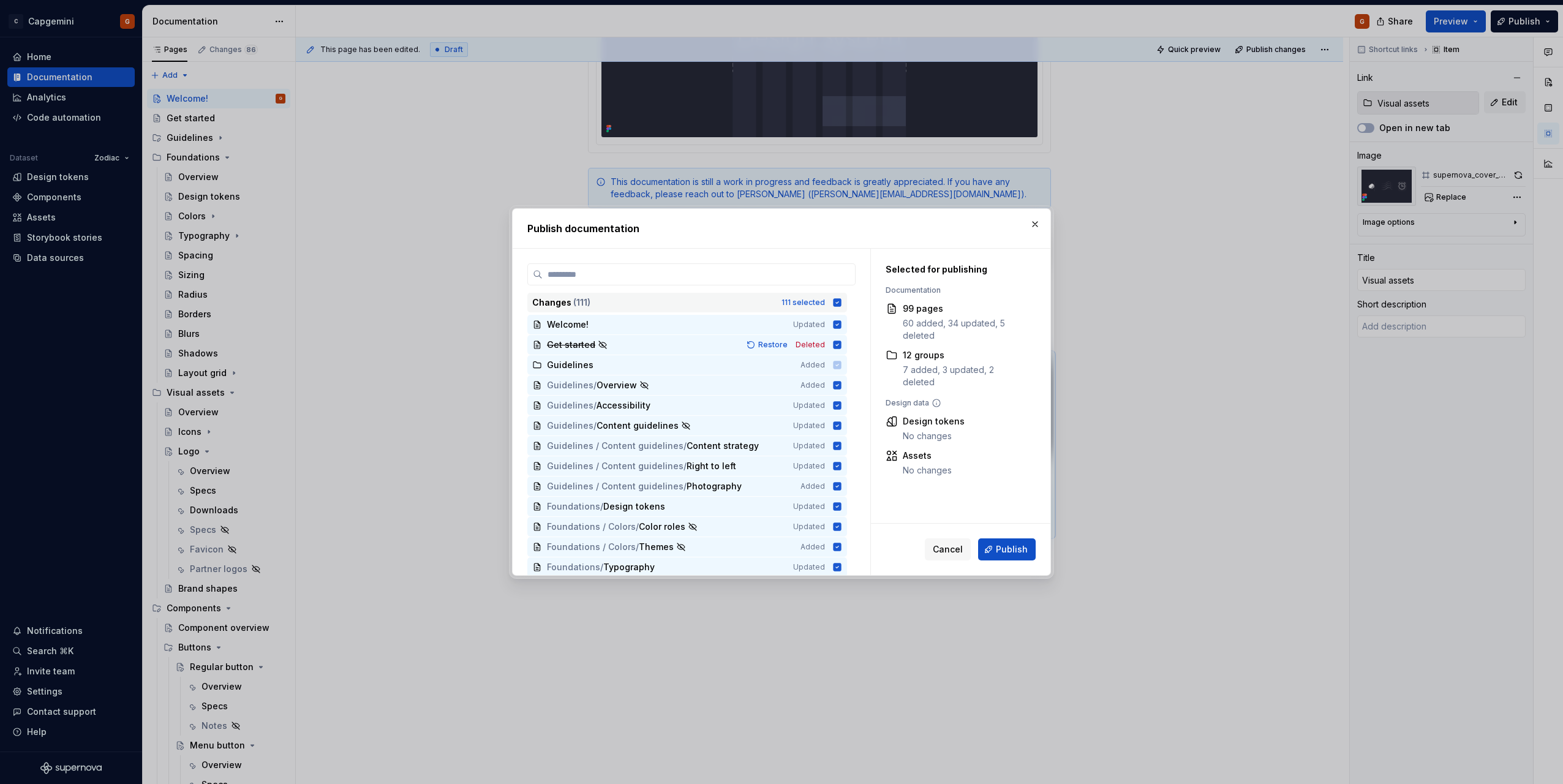
click at [835, 295] on div "Changes ( 111 ) 111 selected" at bounding box center [688, 302] width 320 height 20
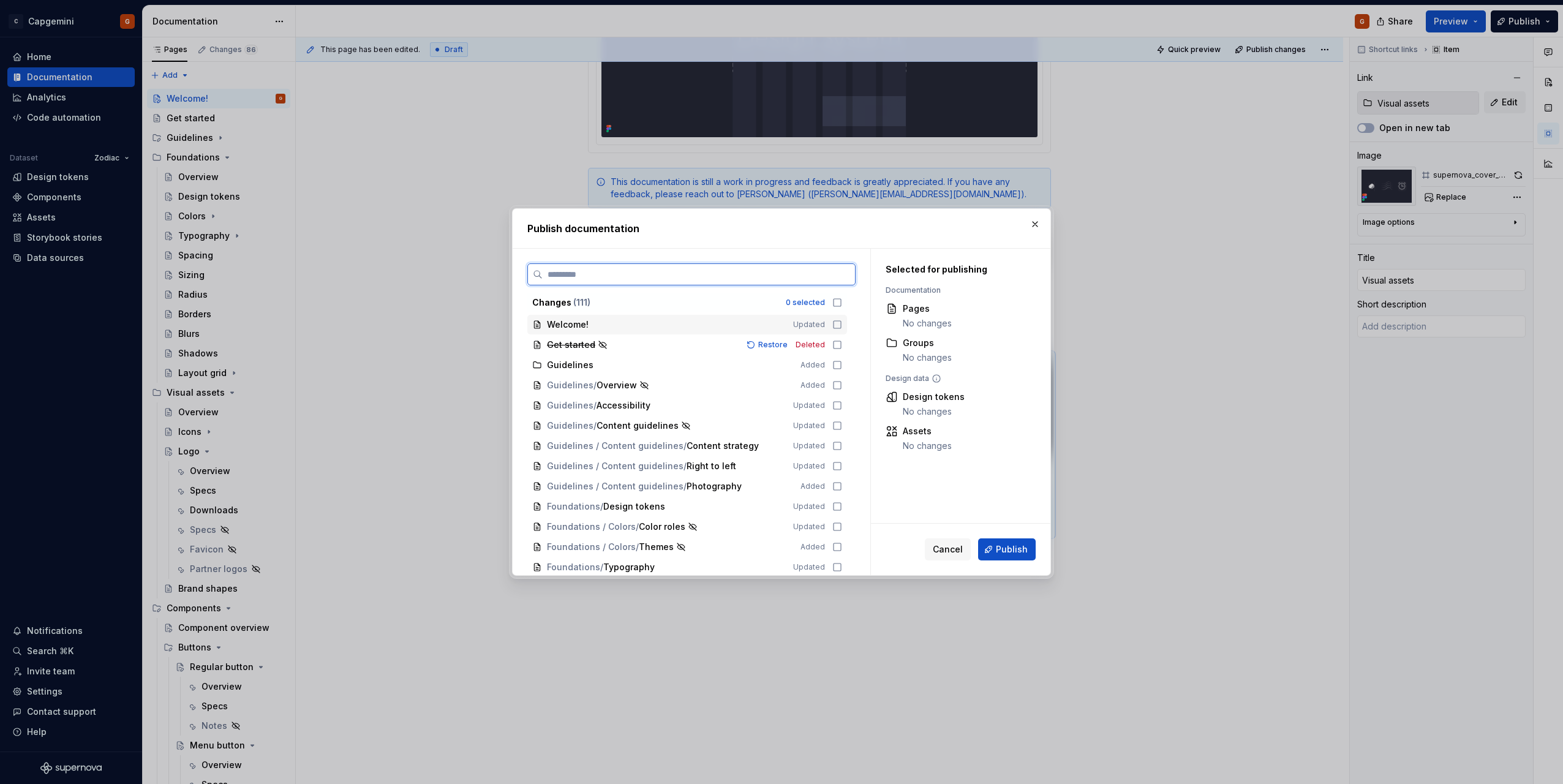
click at [836, 322] on icon at bounding box center [837, 325] width 10 height 10
click at [1005, 552] on span "Publish" at bounding box center [1012, 550] width 32 height 13
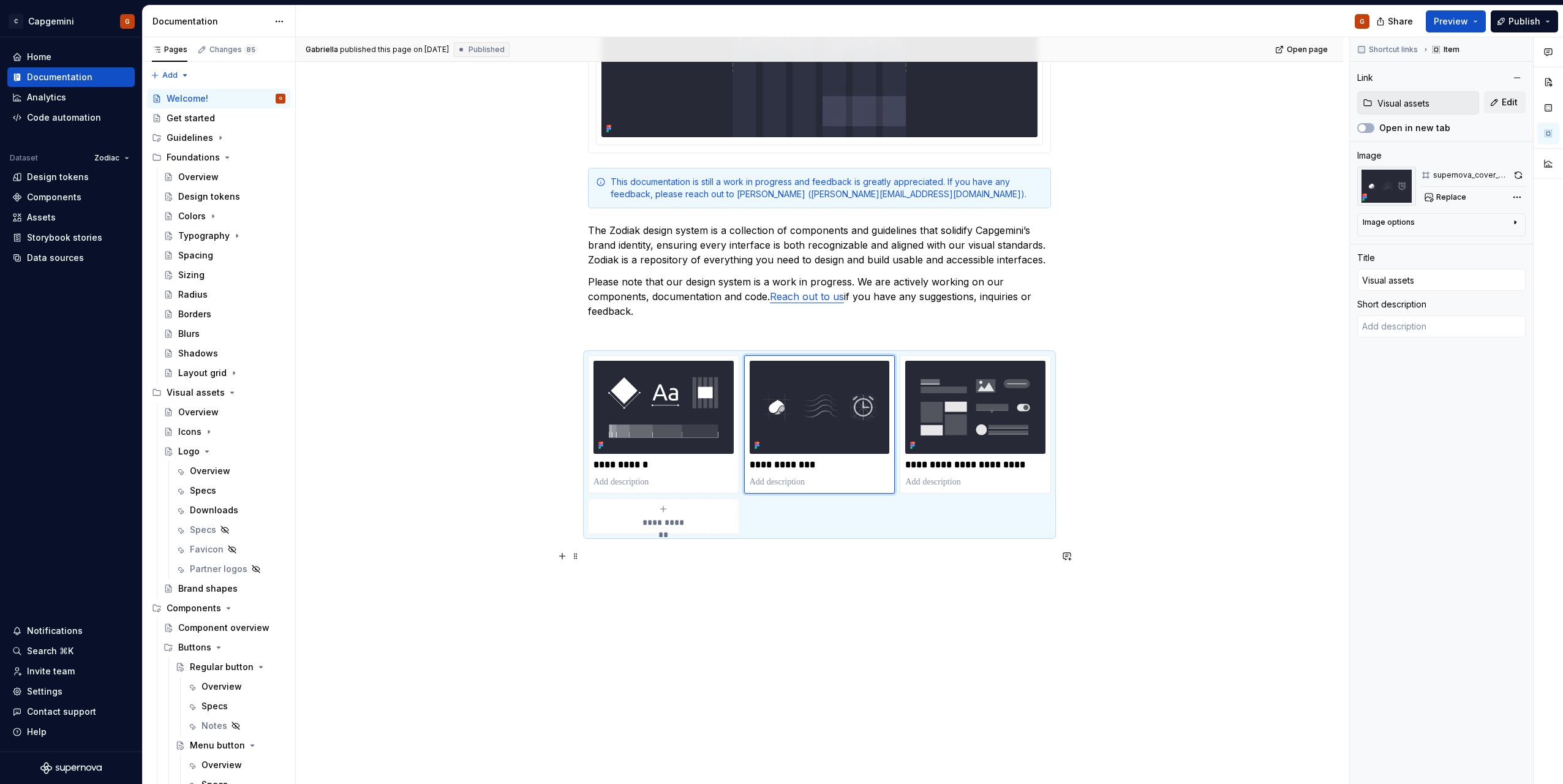
click at [809, 561] on p at bounding box center [820, 556] width 463 height 14
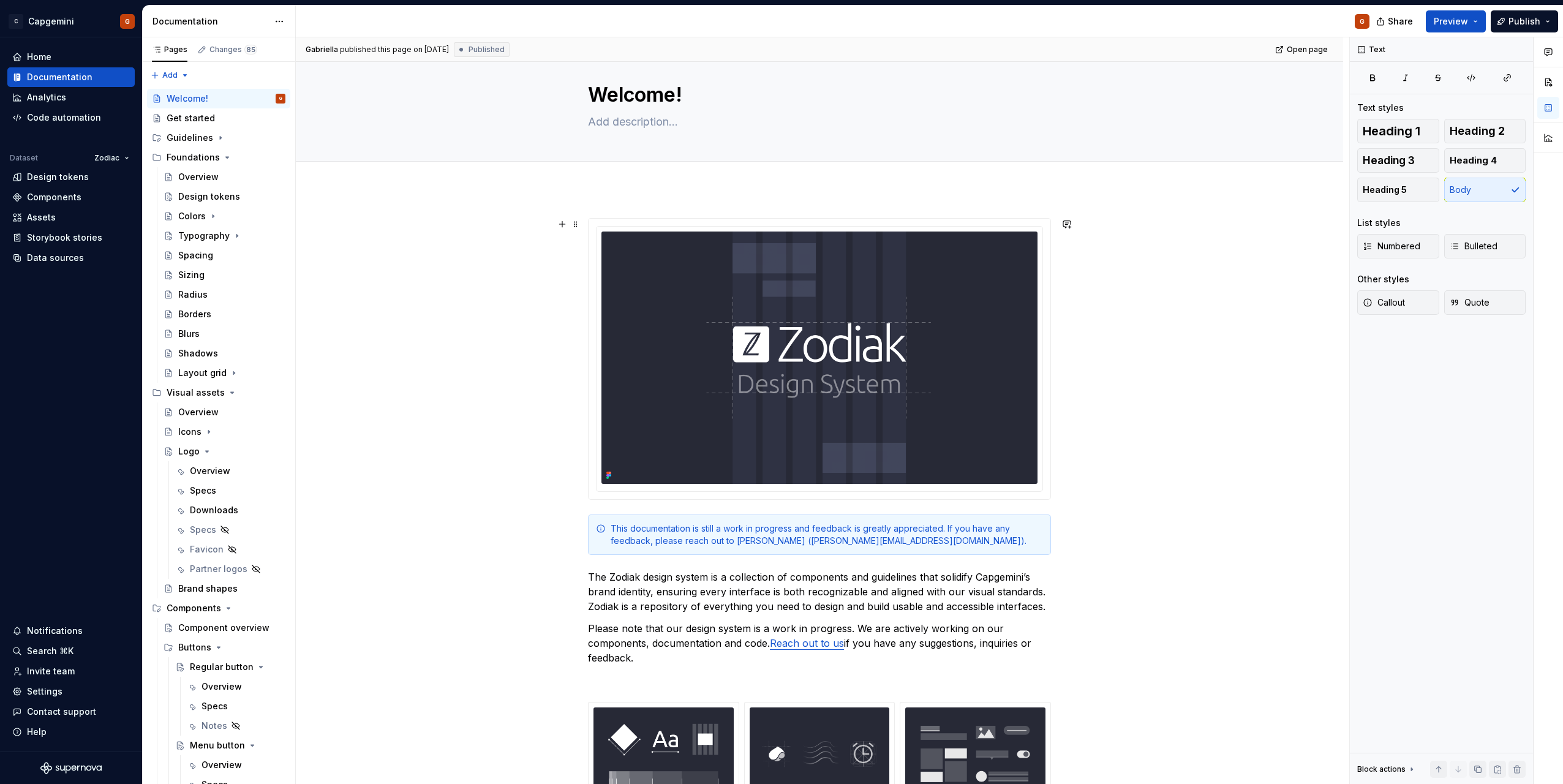
scroll to position [0, 0]
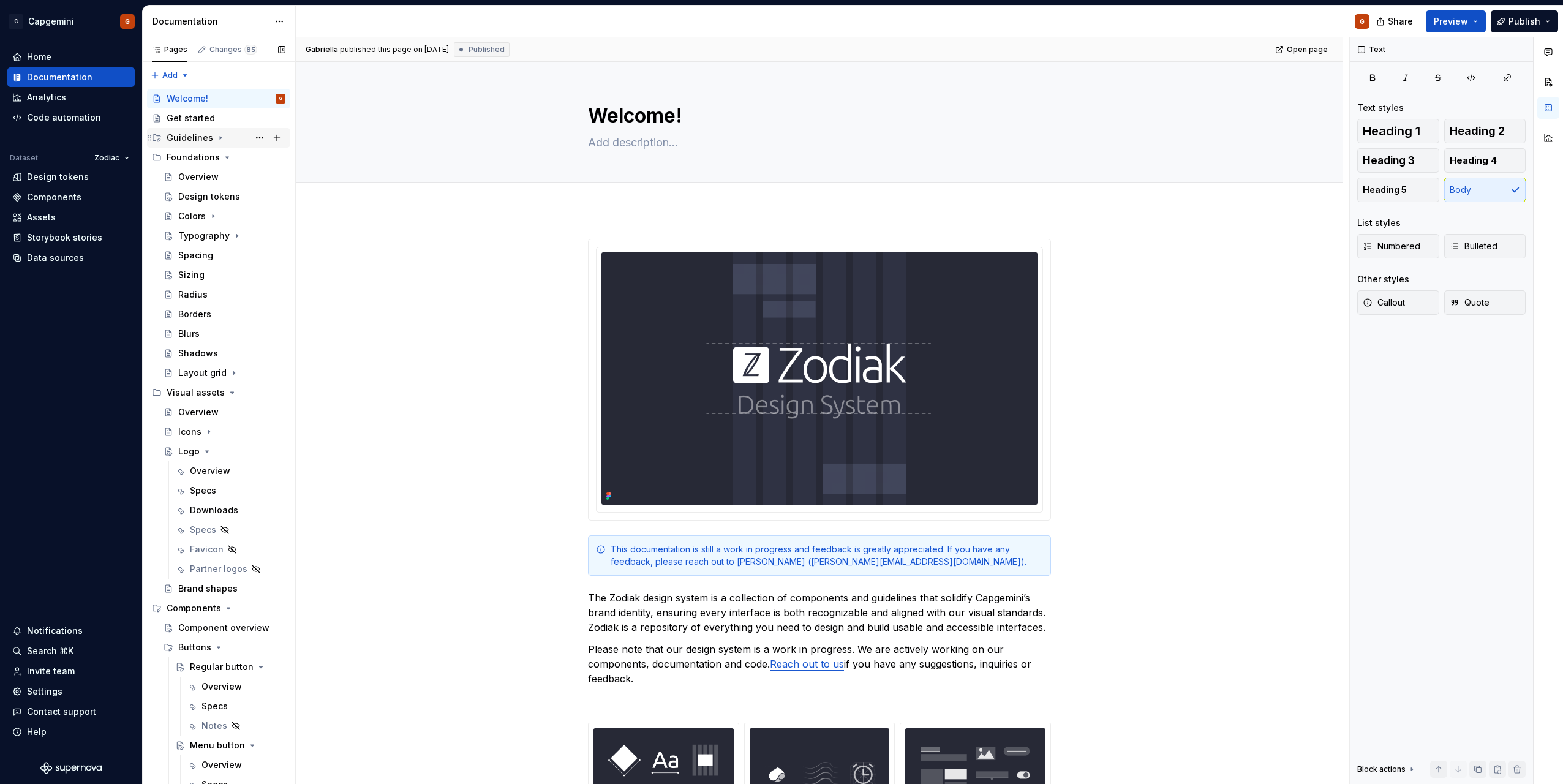
click at [216, 143] on div "Guidelines" at bounding box center [225, 138] width 119 height 17
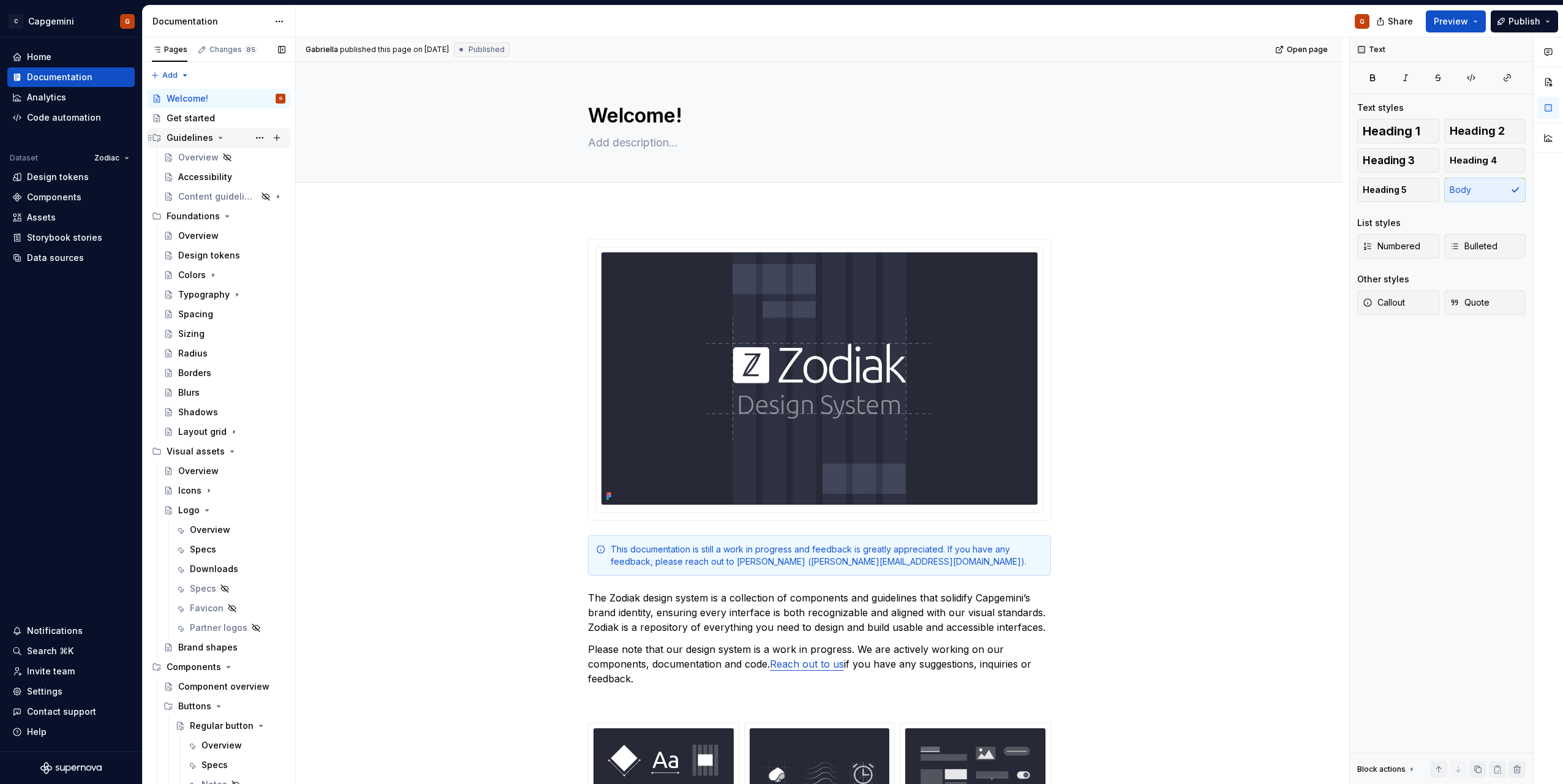
click at [216, 141] on icon "Page tree" at bounding box center [220, 138] width 10 height 10
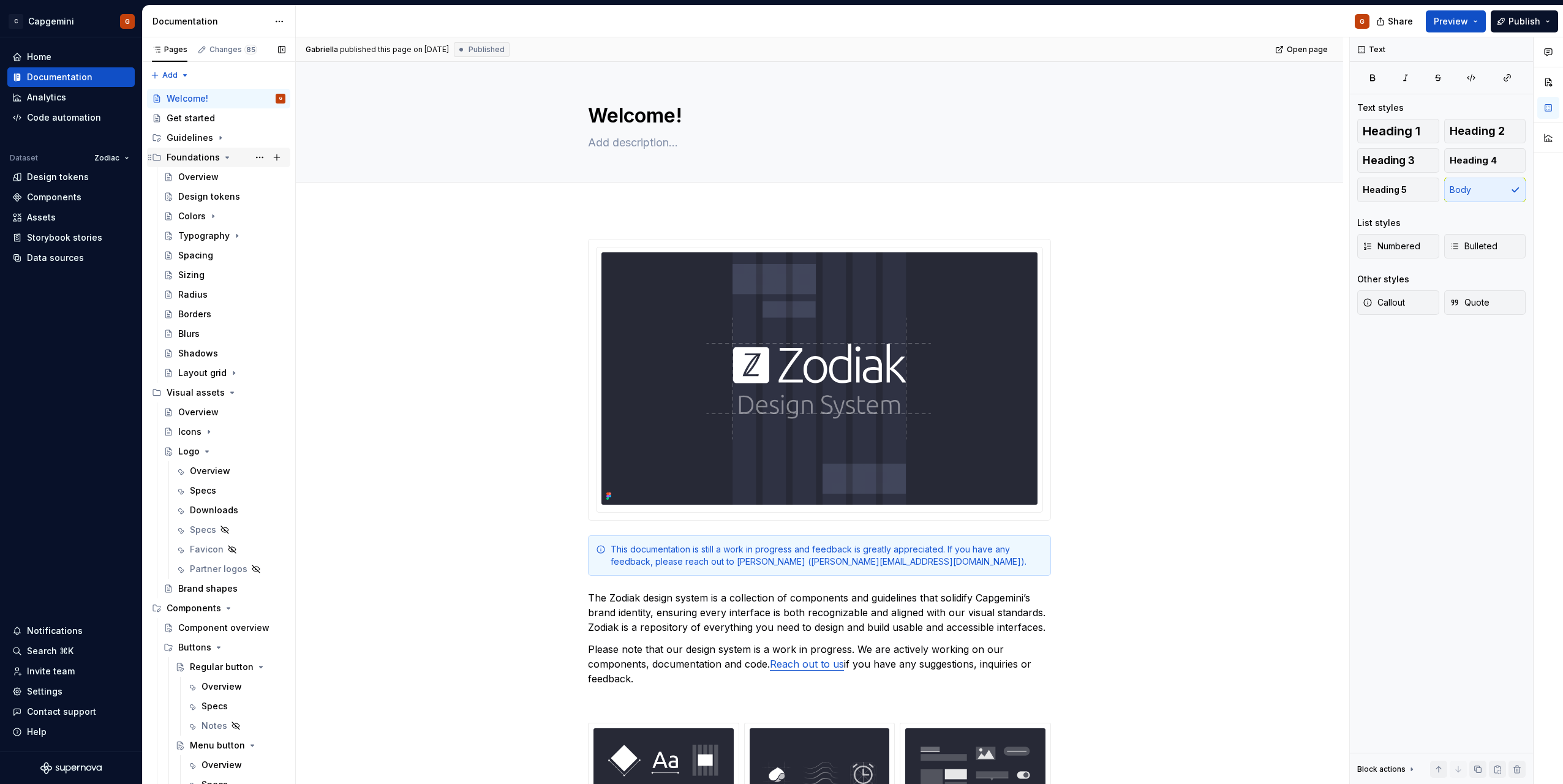
click at [224, 156] on icon "Page tree" at bounding box center [227, 157] width 10 height 10
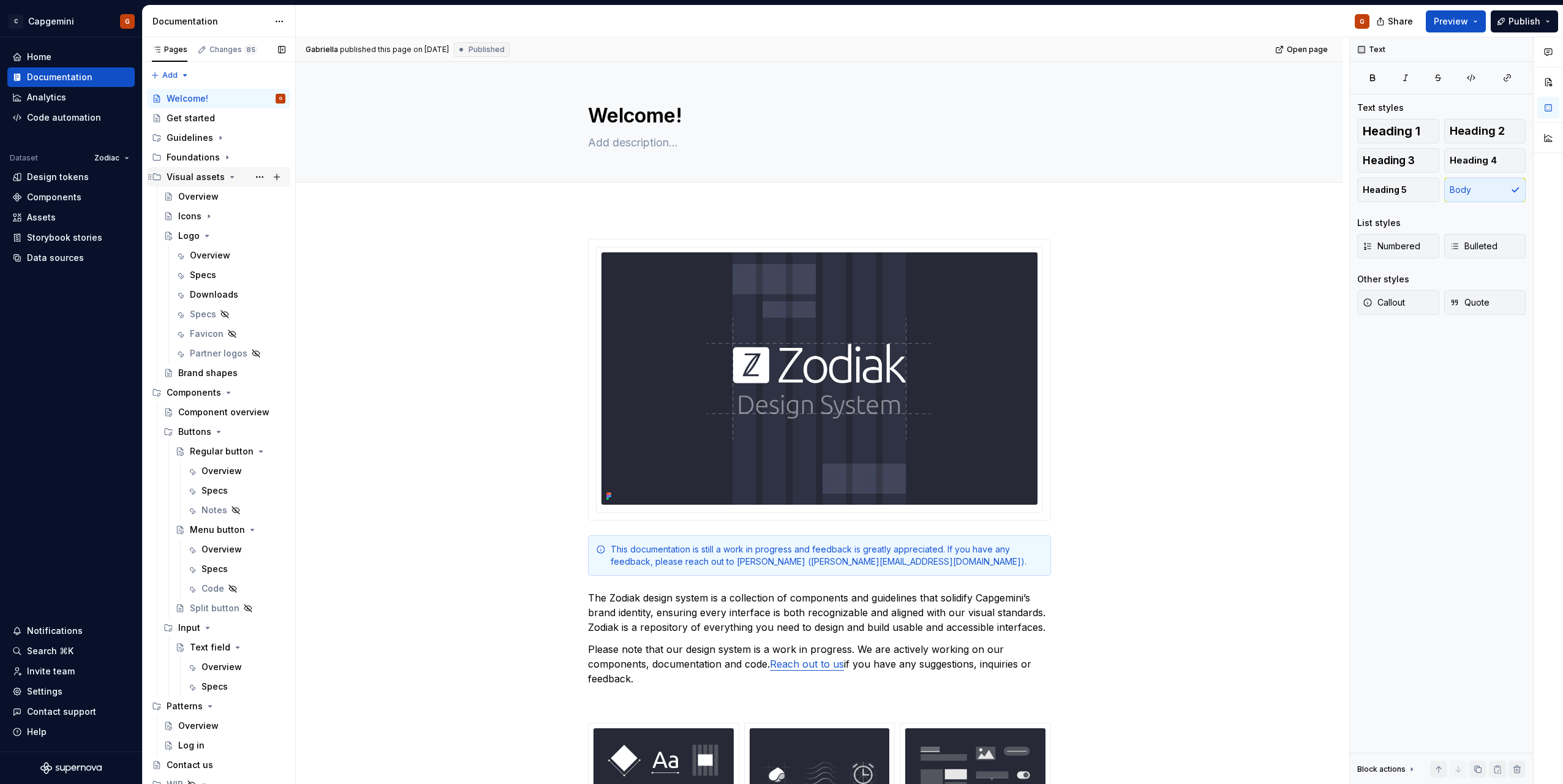
click at [230, 180] on icon "Page tree" at bounding box center [232, 177] width 10 height 10
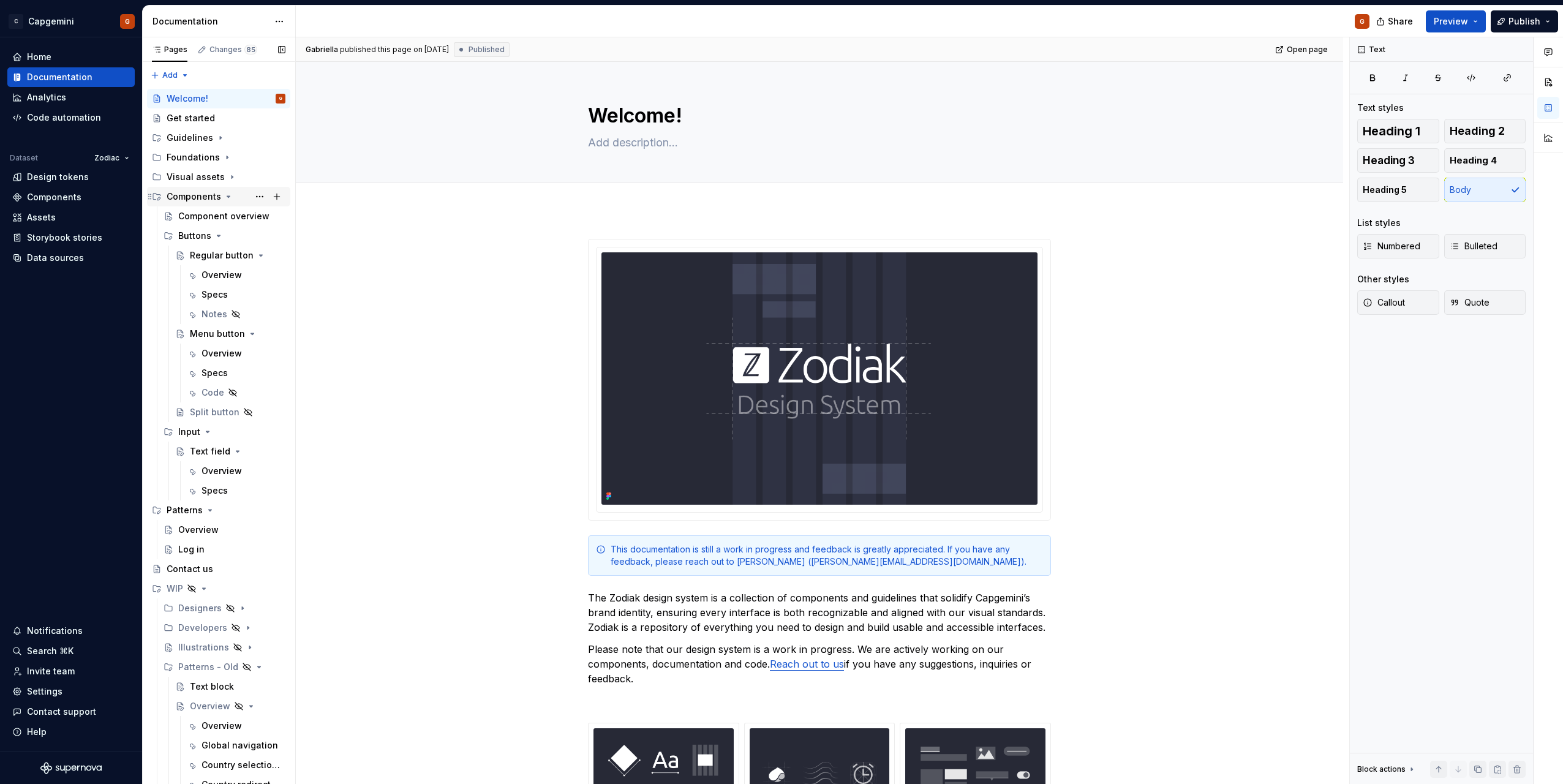
click at [228, 196] on icon "Page tree" at bounding box center [228, 196] width 3 height 1
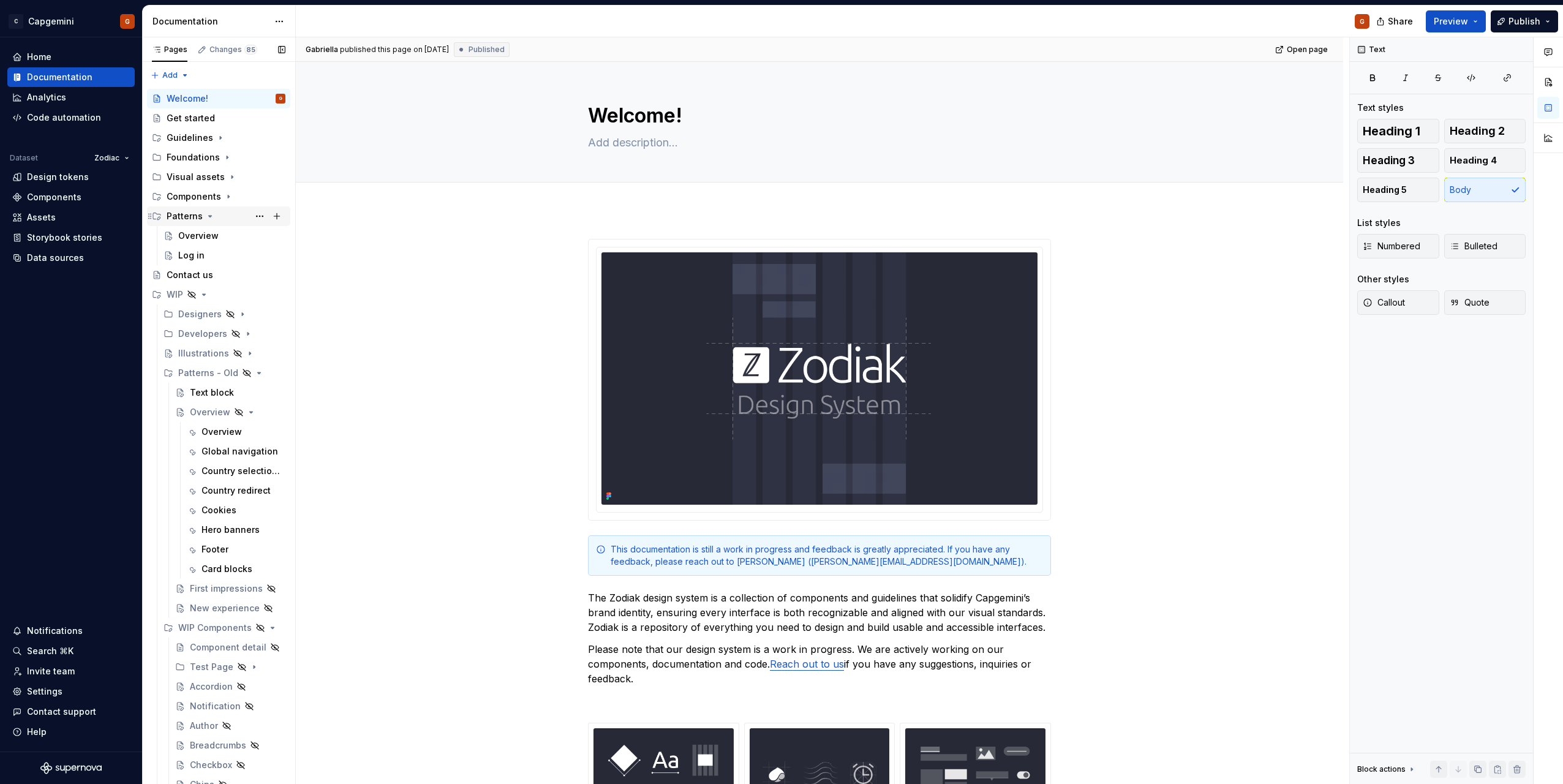
click at [209, 217] on icon "Page tree" at bounding box center [210, 215] width 3 height 1
click at [209, 215] on icon "Page tree" at bounding box center [209, 215] width 1 height 3
click at [210, 215] on icon "Page tree" at bounding box center [210, 215] width 3 height 1
click at [201, 257] on icon "Page tree" at bounding box center [204, 255] width 10 height 10
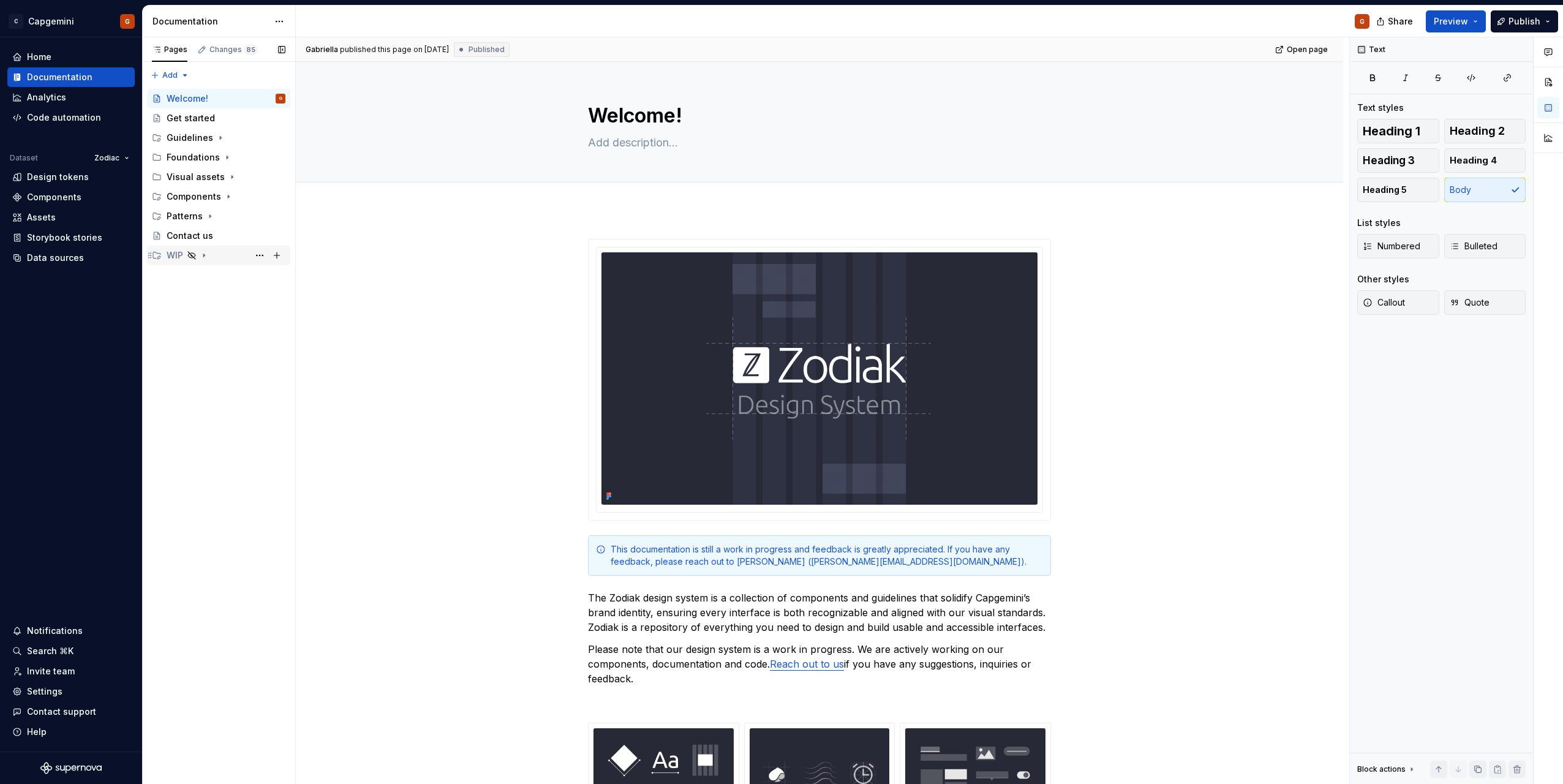
click at [203, 257] on icon "Page tree" at bounding box center [204, 255] width 10 height 10
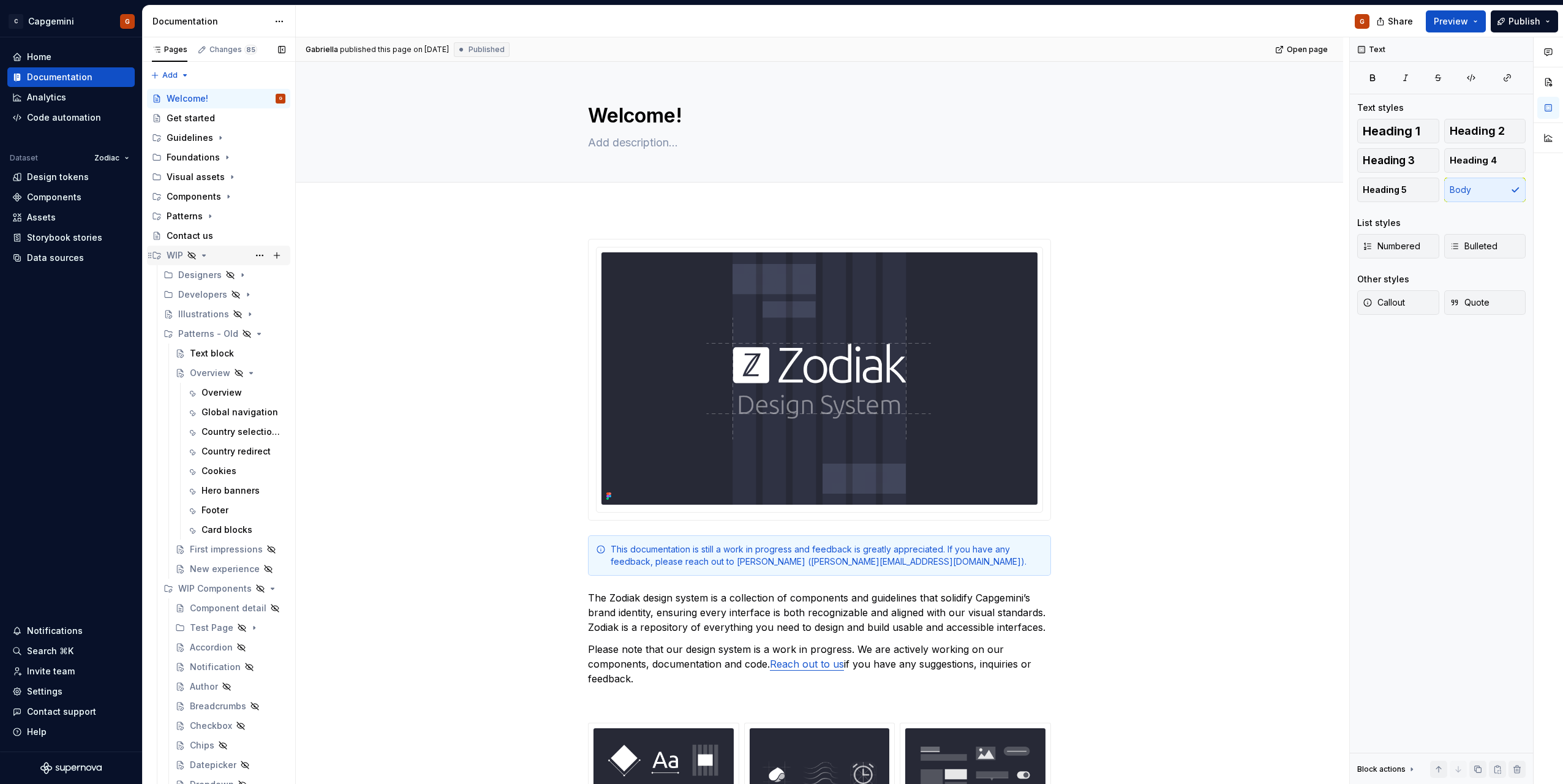
click at [207, 256] on icon "Page tree" at bounding box center [204, 255] width 10 height 10
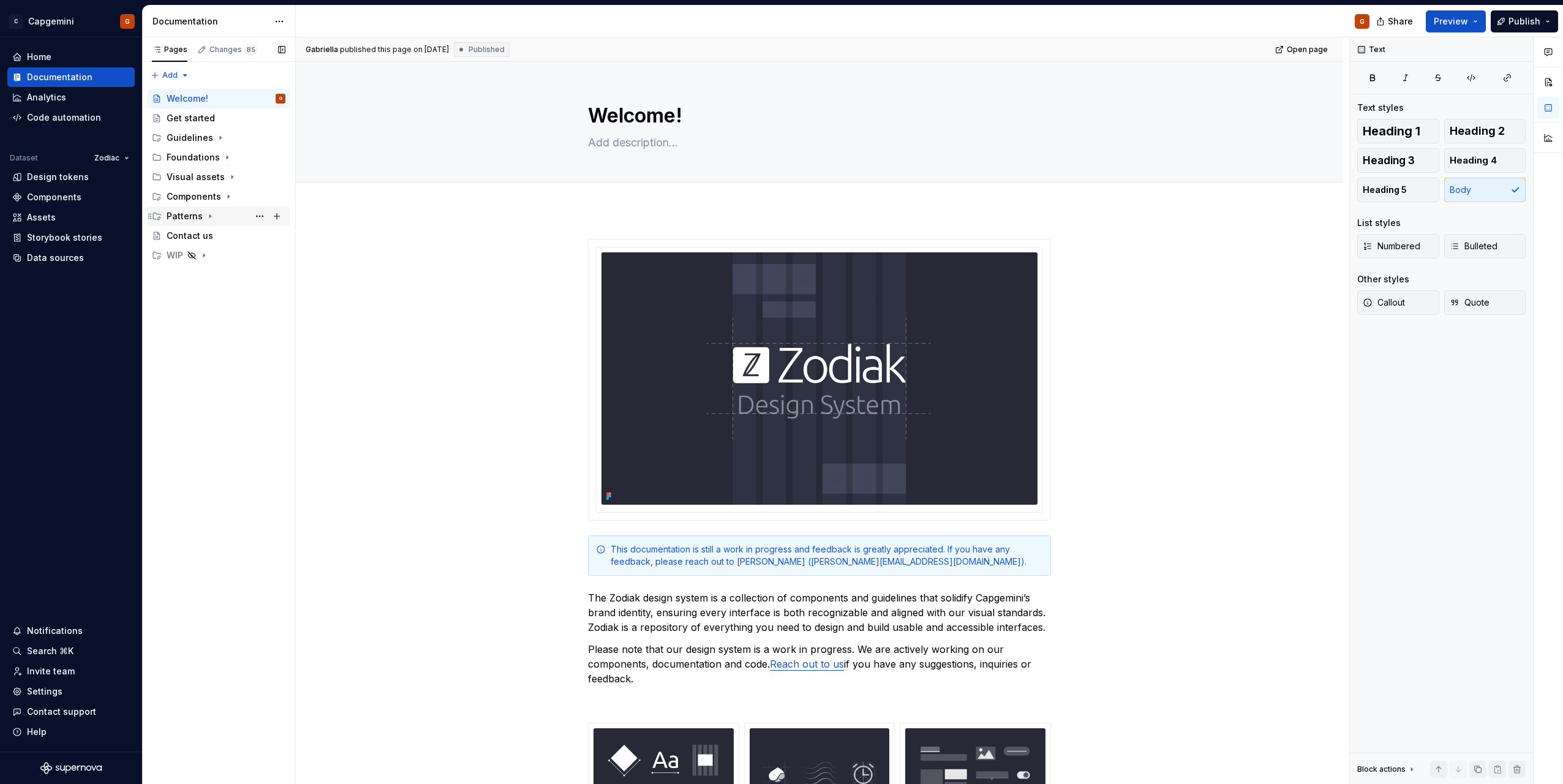
click at [206, 218] on icon "Page tree" at bounding box center [210, 215] width 10 height 10
click at [210, 217] on icon "Page tree" at bounding box center [210, 215] width 10 height 10
click at [226, 198] on icon "Page tree" at bounding box center [228, 196] width 10 height 10
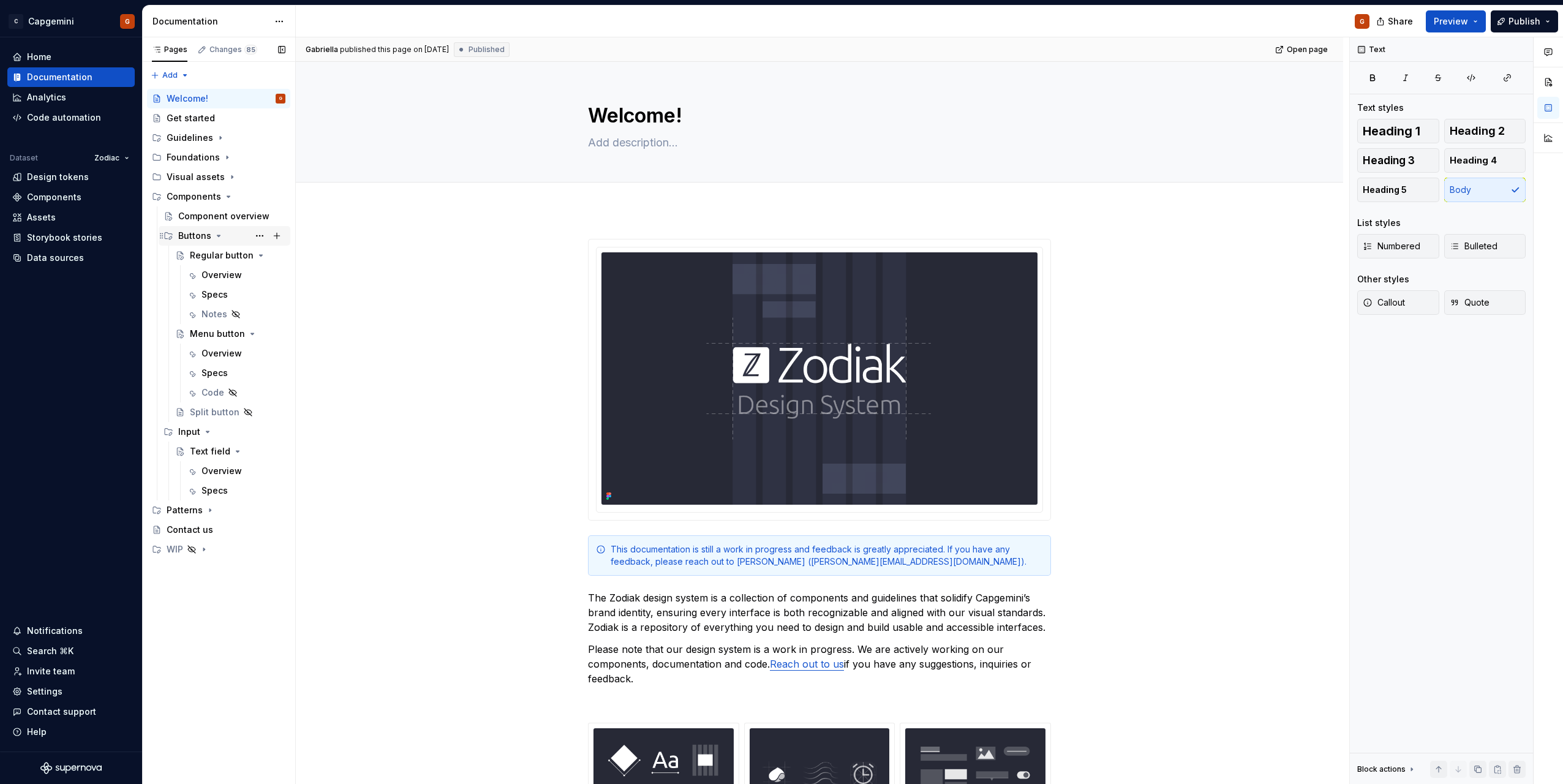
click at [214, 237] on icon "Page tree" at bounding box center [218, 235] width 10 height 10
click at [209, 257] on icon "Page tree" at bounding box center [207, 255] width 10 height 10
click at [215, 238] on icon "Page tree" at bounding box center [218, 235] width 10 height 10
click at [244, 255] on icon "Page tree" at bounding box center [243, 255] width 3 height 1
click at [248, 274] on icon "Page tree" at bounding box center [243, 274] width 10 height 10
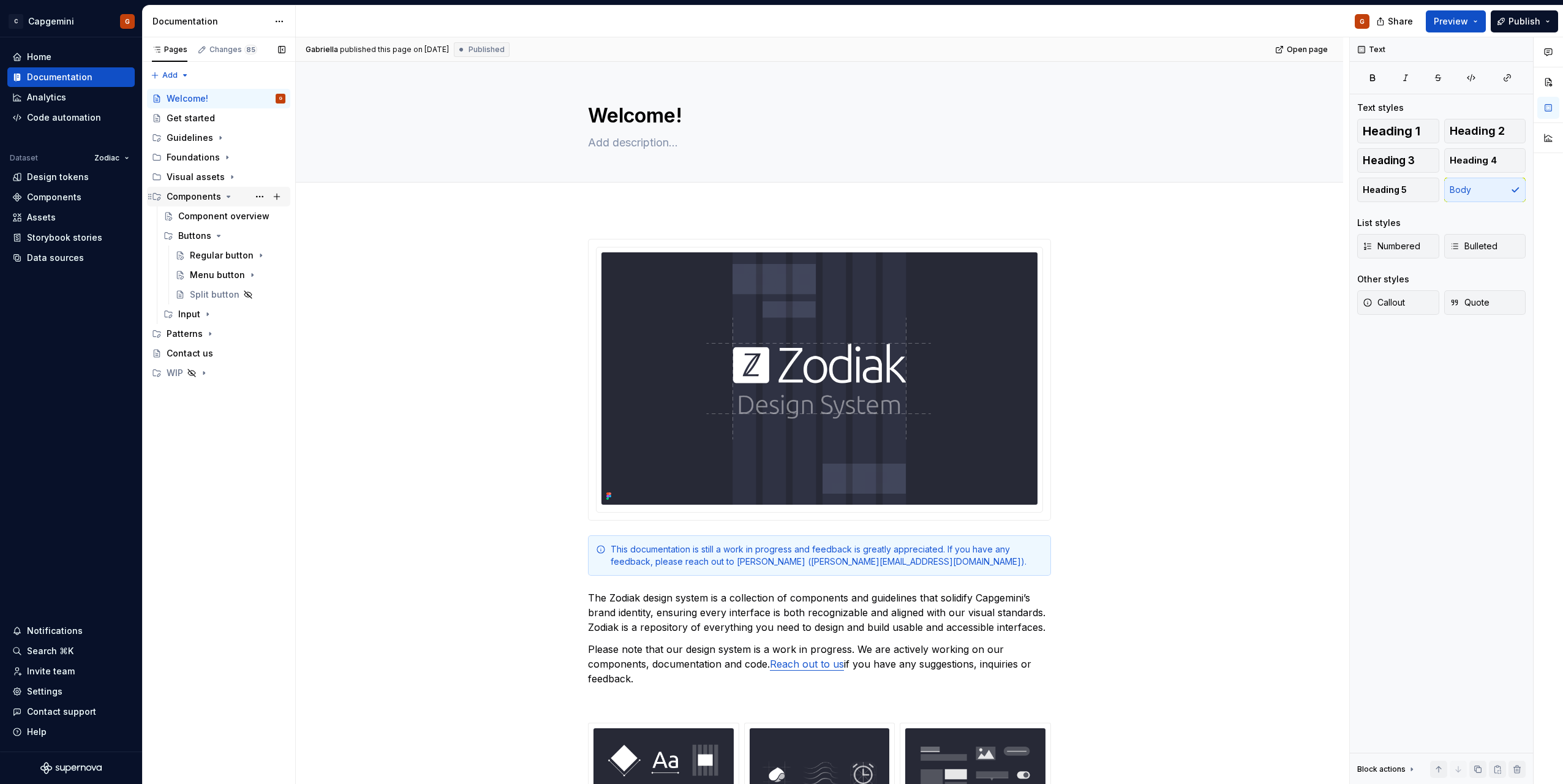
click at [224, 199] on div "Components" at bounding box center [225, 196] width 119 height 17
click at [206, 214] on icon "Page tree" at bounding box center [210, 215] width 10 height 10
click at [209, 217] on icon "Page tree" at bounding box center [210, 215] width 3 height 1
click at [227, 181] on icon "Page tree" at bounding box center [232, 177] width 10 height 10
click at [208, 237] on icon "Page tree" at bounding box center [207, 235] width 10 height 10
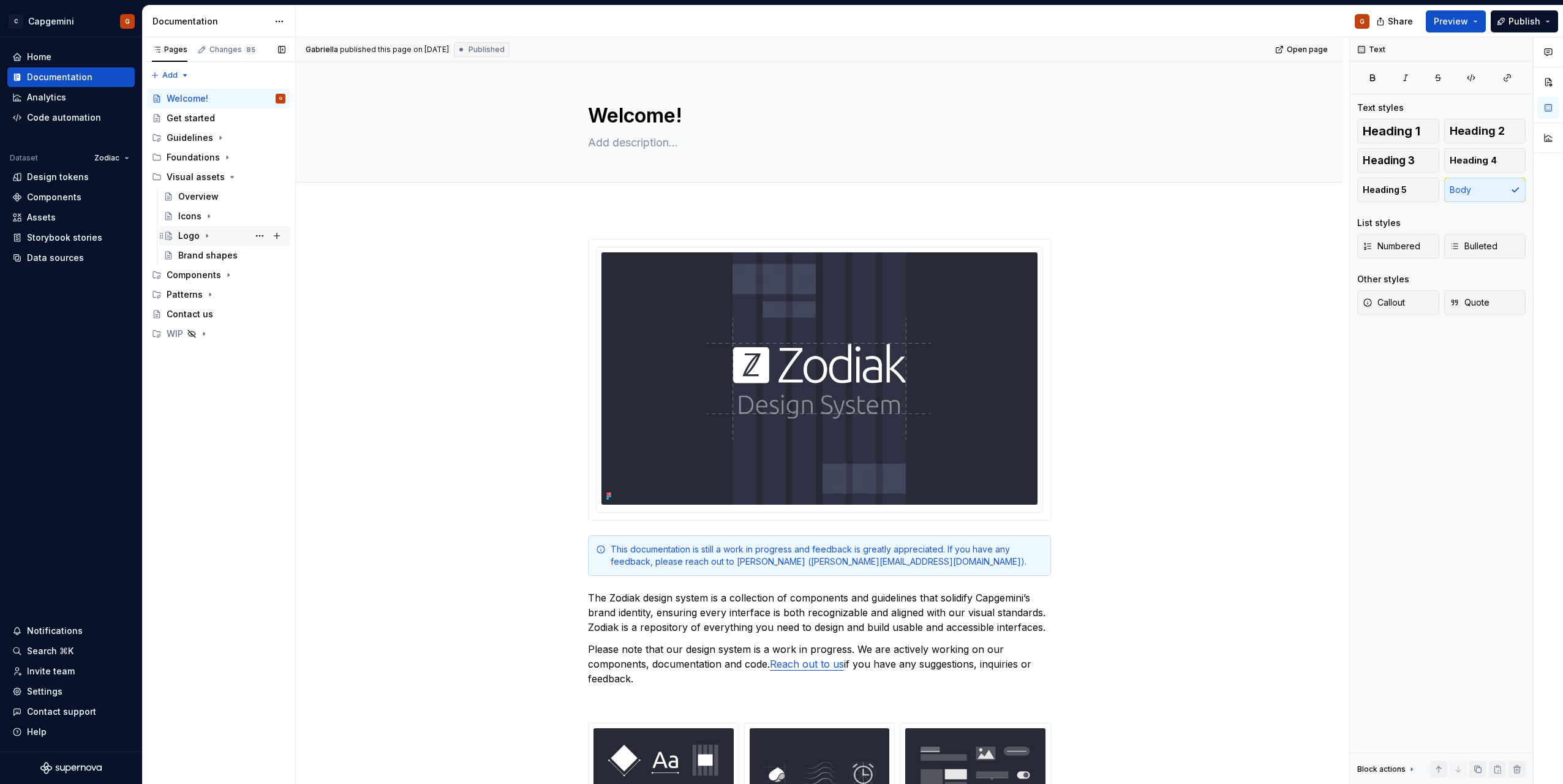
click at [209, 238] on icon "Page tree" at bounding box center [207, 235] width 10 height 10
click at [213, 276] on div "Specs" at bounding box center [202, 275] width 26 height 13
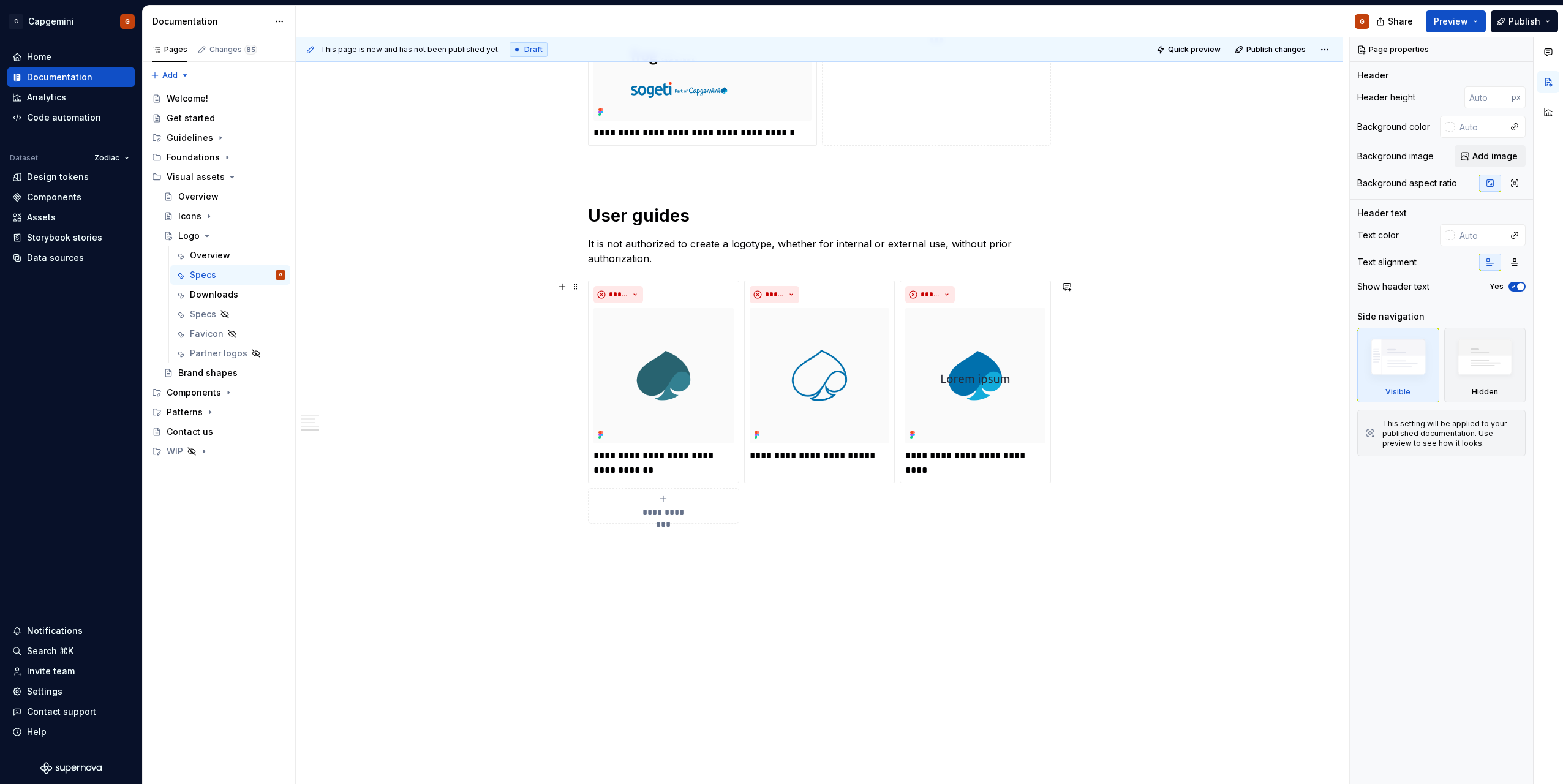
scroll to position [1404, 0]
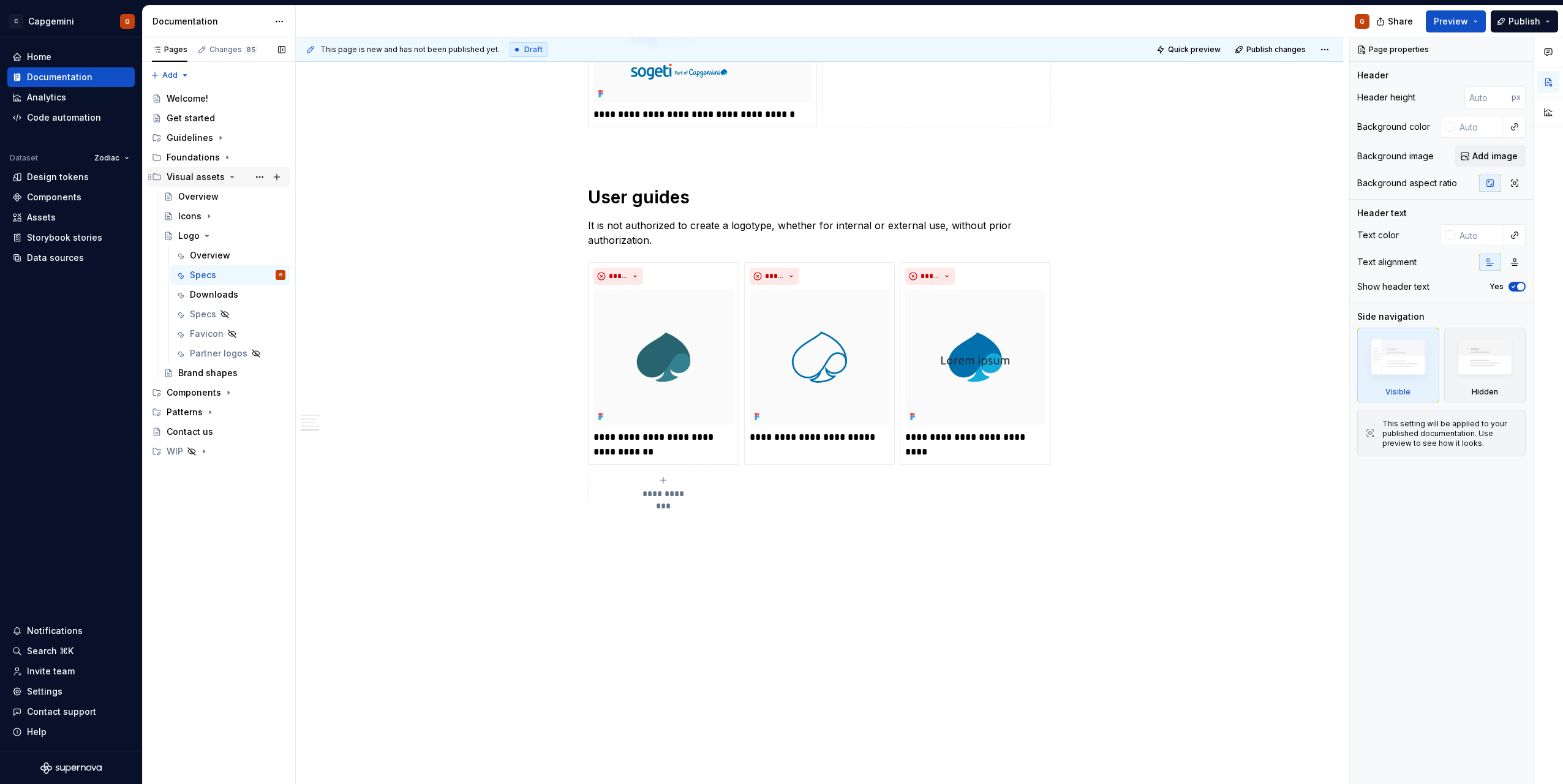
click at [196, 179] on div "Visual assets" at bounding box center [195, 177] width 58 height 13
click at [201, 194] on div "Overview" at bounding box center [198, 197] width 40 height 13
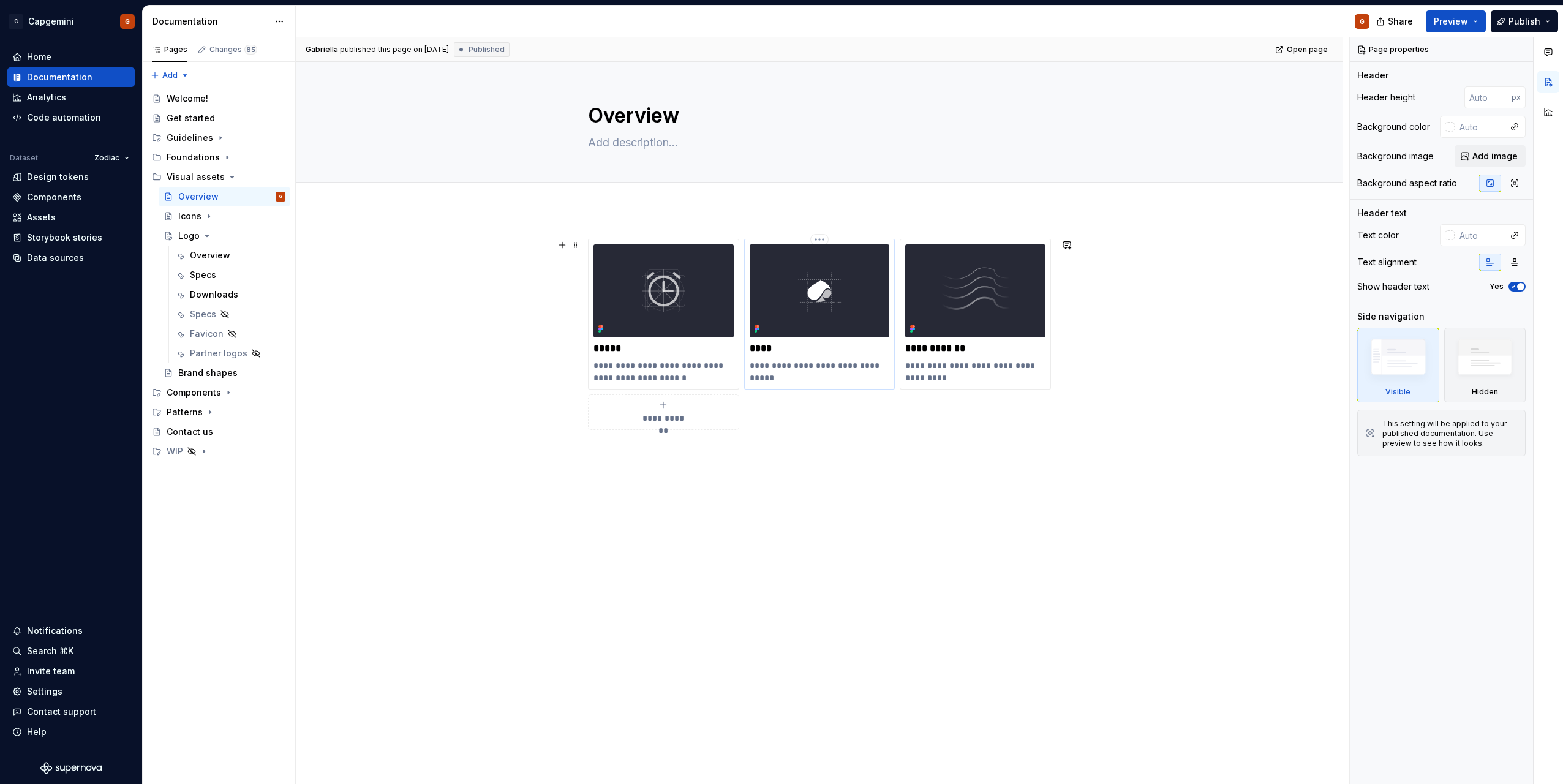
click at [804, 349] on p "****" at bounding box center [820, 349] width 140 height 13
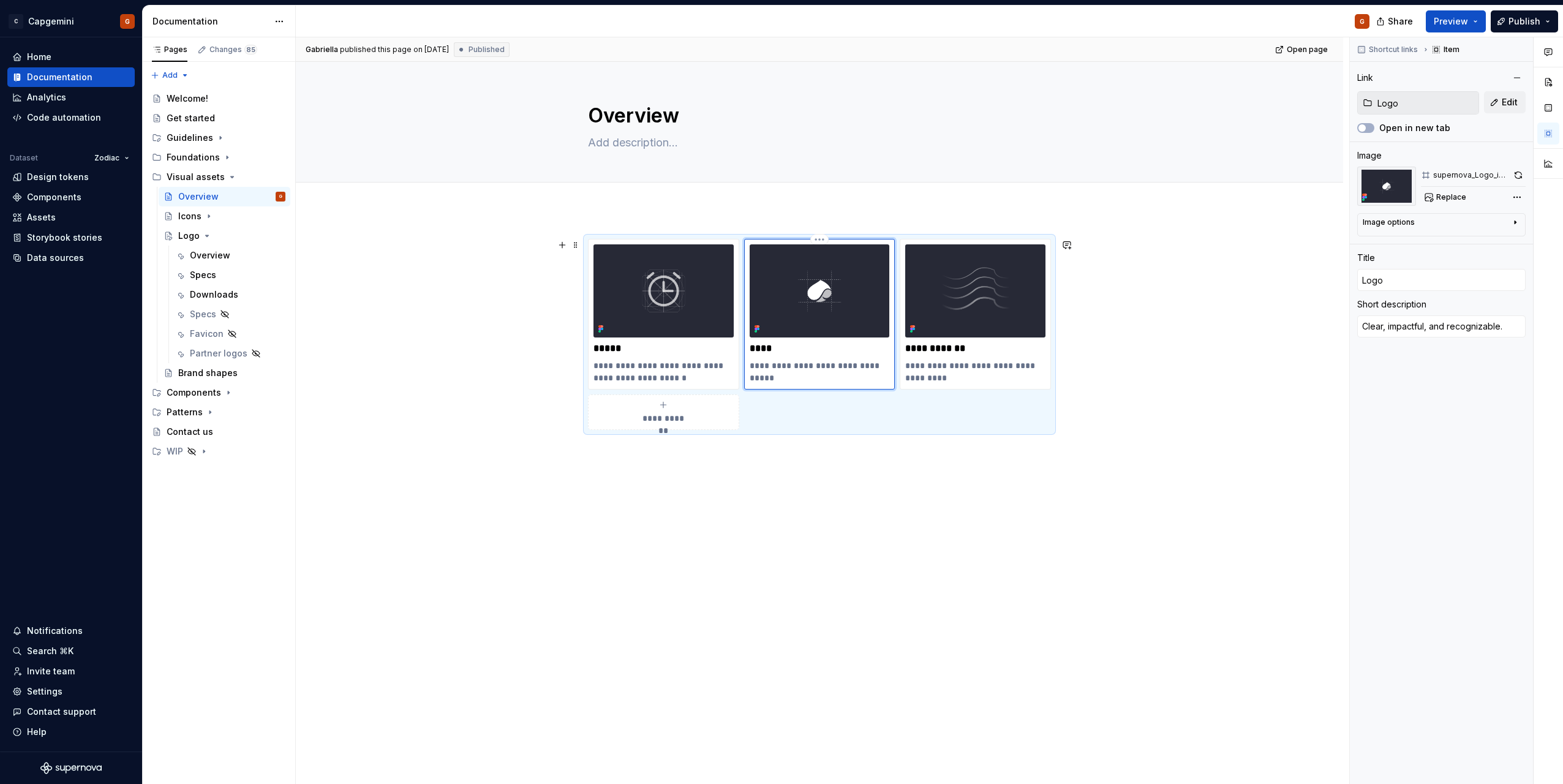
type textarea "*"
type input "Logo"
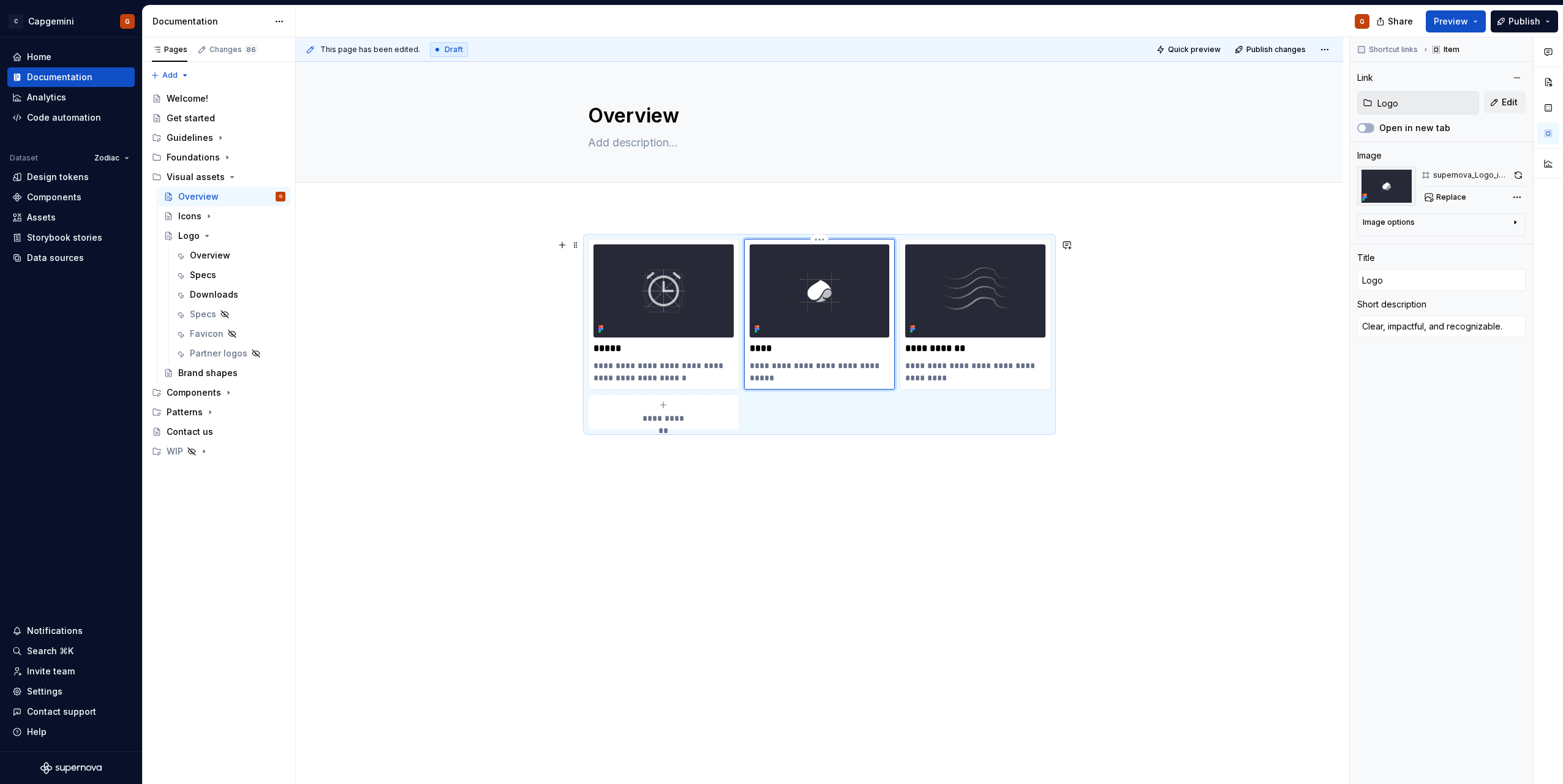
type textarea "*"
type input "Logo ("
type textarea "*"
type input "Logo (c"
type textarea "*"
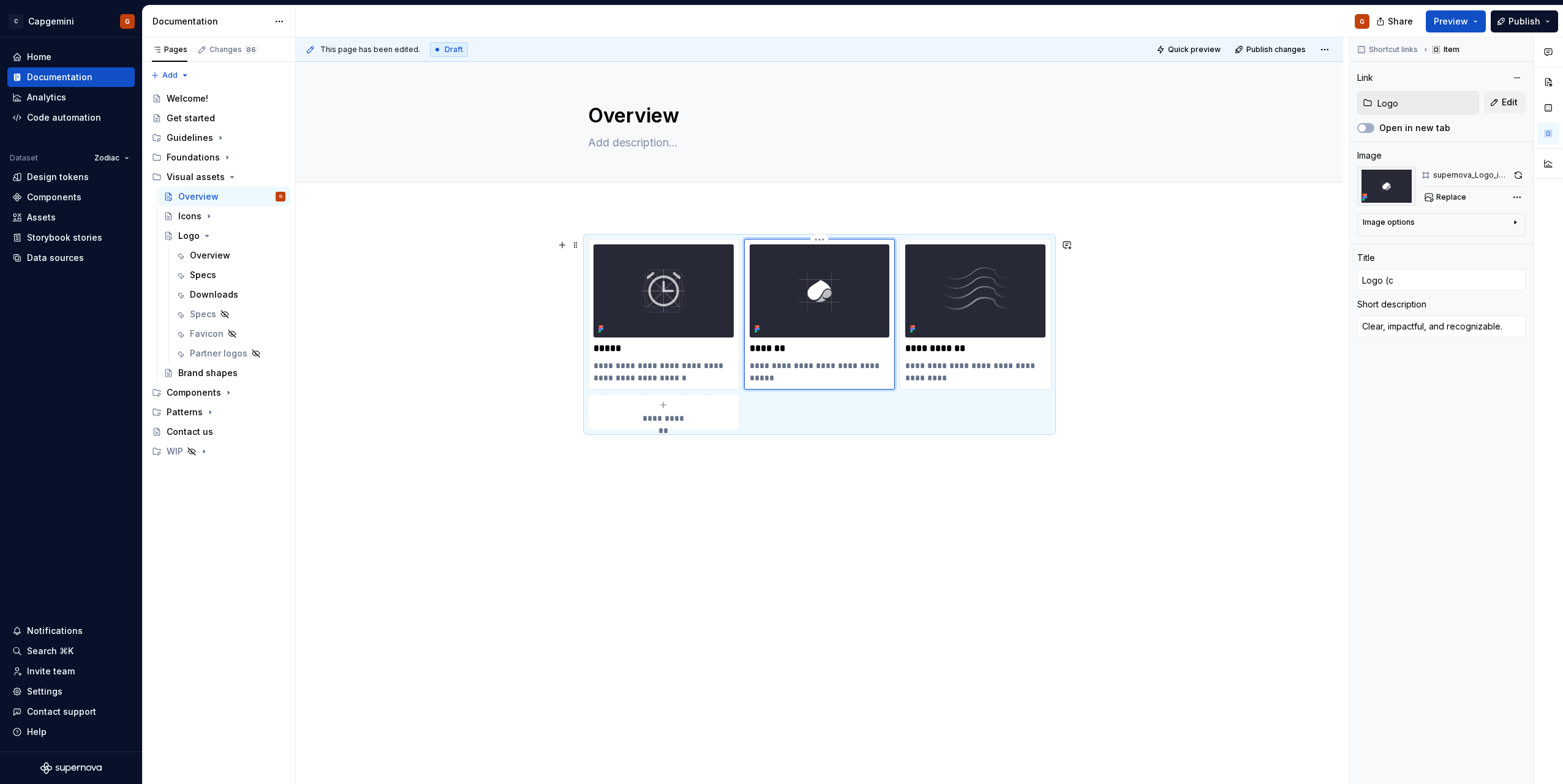
type input "Logo (co"
type textarea "*"
type input "Logo (coi"
type textarea "*"
type input "Logo (co"
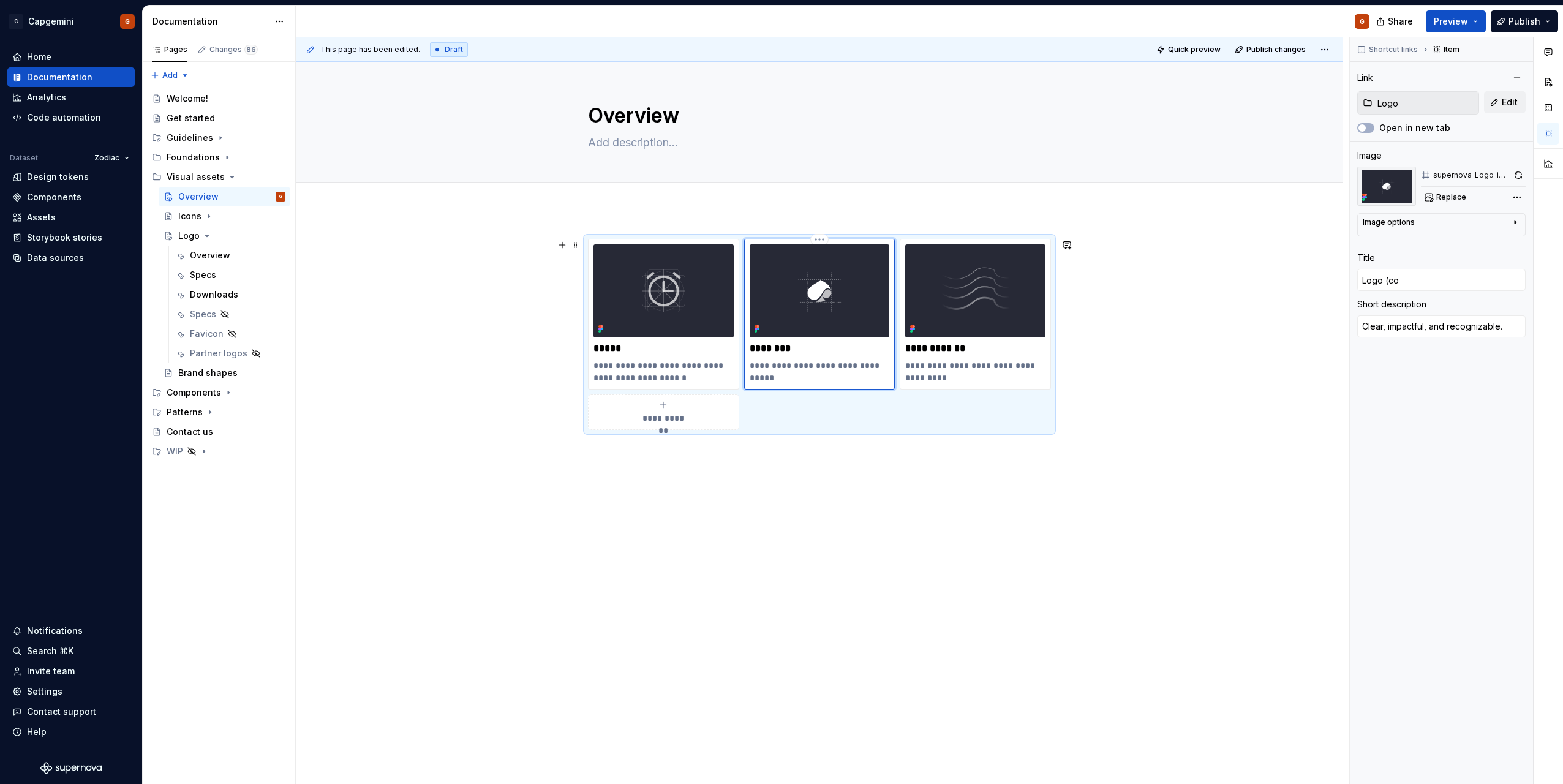
type textarea "*"
type input "Logo (com"
type textarea "*"
type input "Logo (comi"
type textarea "*"
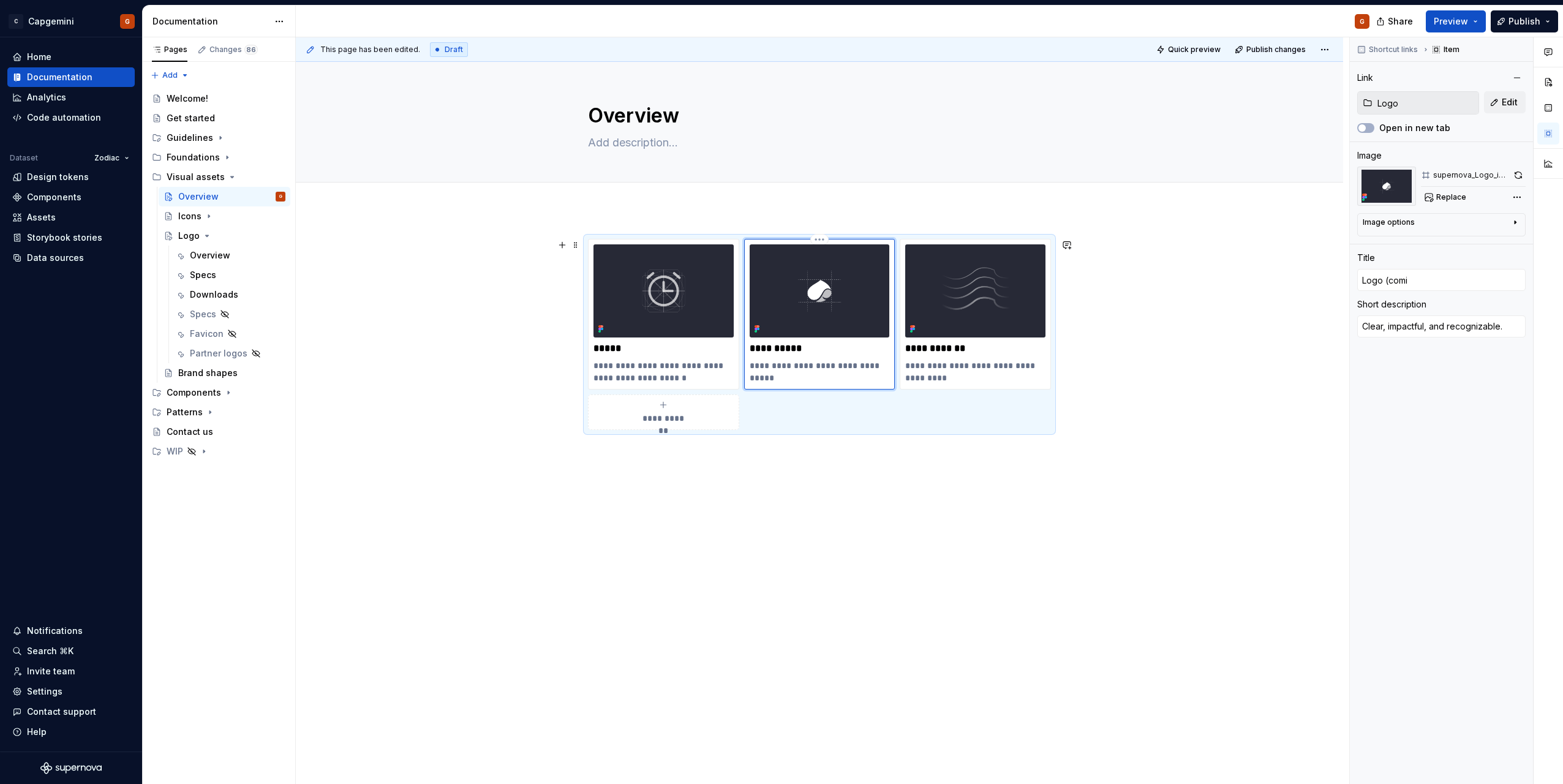
type input "Logo (comin"
type textarea "*"
type input "Logo (coming"
type textarea "*"
type input "Logo (coming"
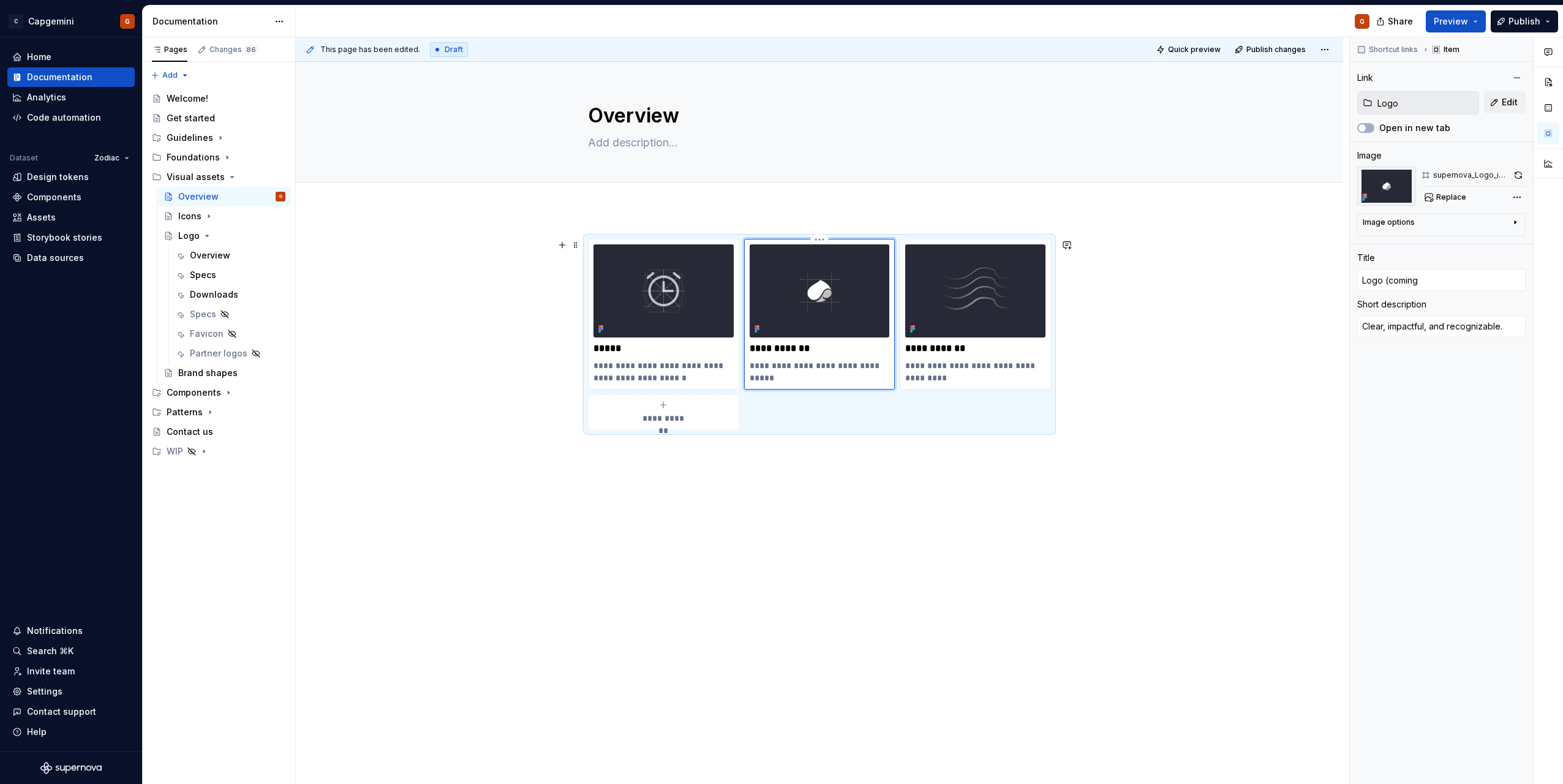
type textarea "*"
type input "Logo (coming s"
type textarea "*"
type input "Logo (coming so"
type textarea "*"
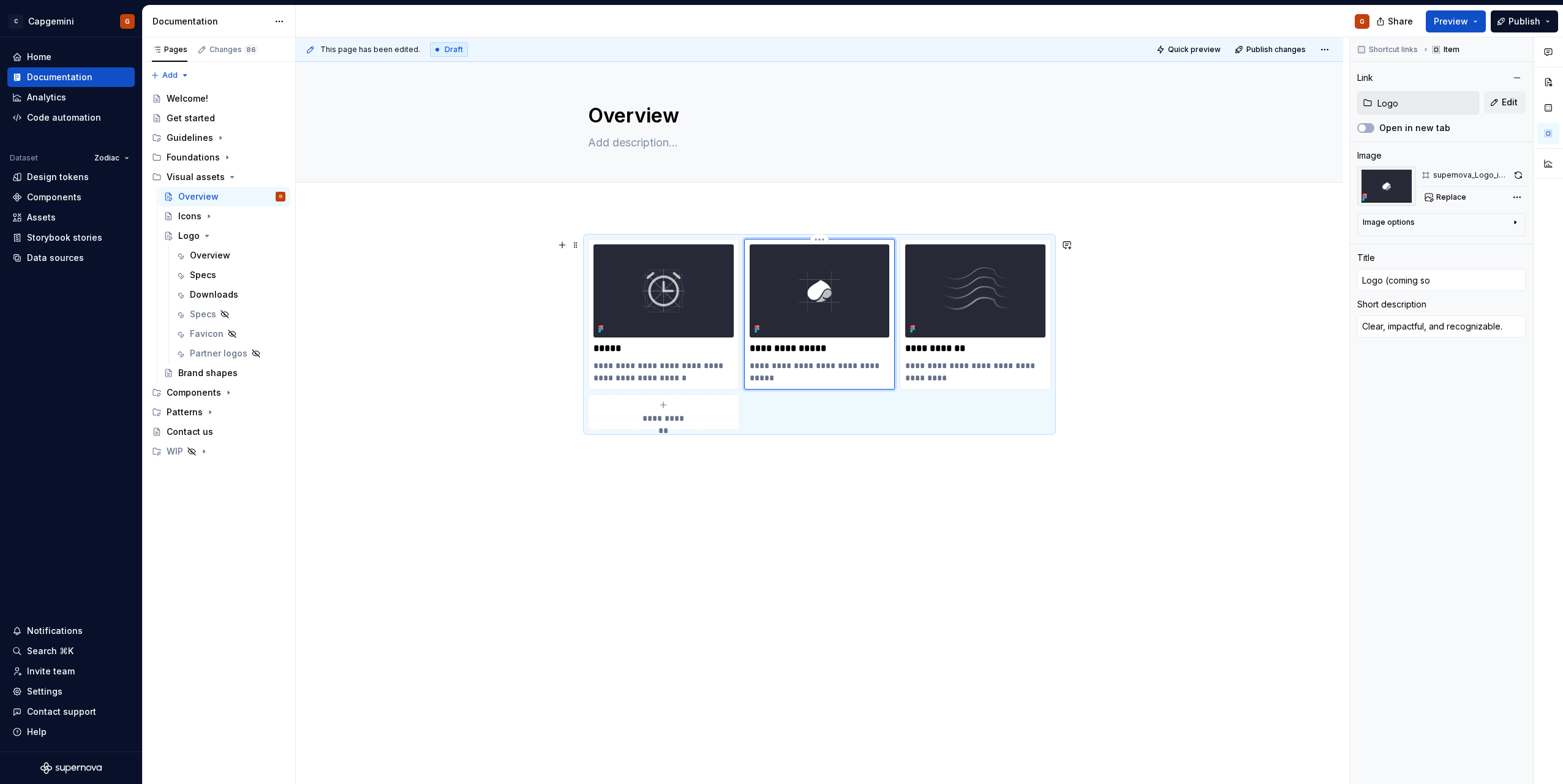
type input "Logo (coming soo"
type textarea "*"
type input "Logo (coming soon"
type textarea "*"
type input "Logo (coming soon_"
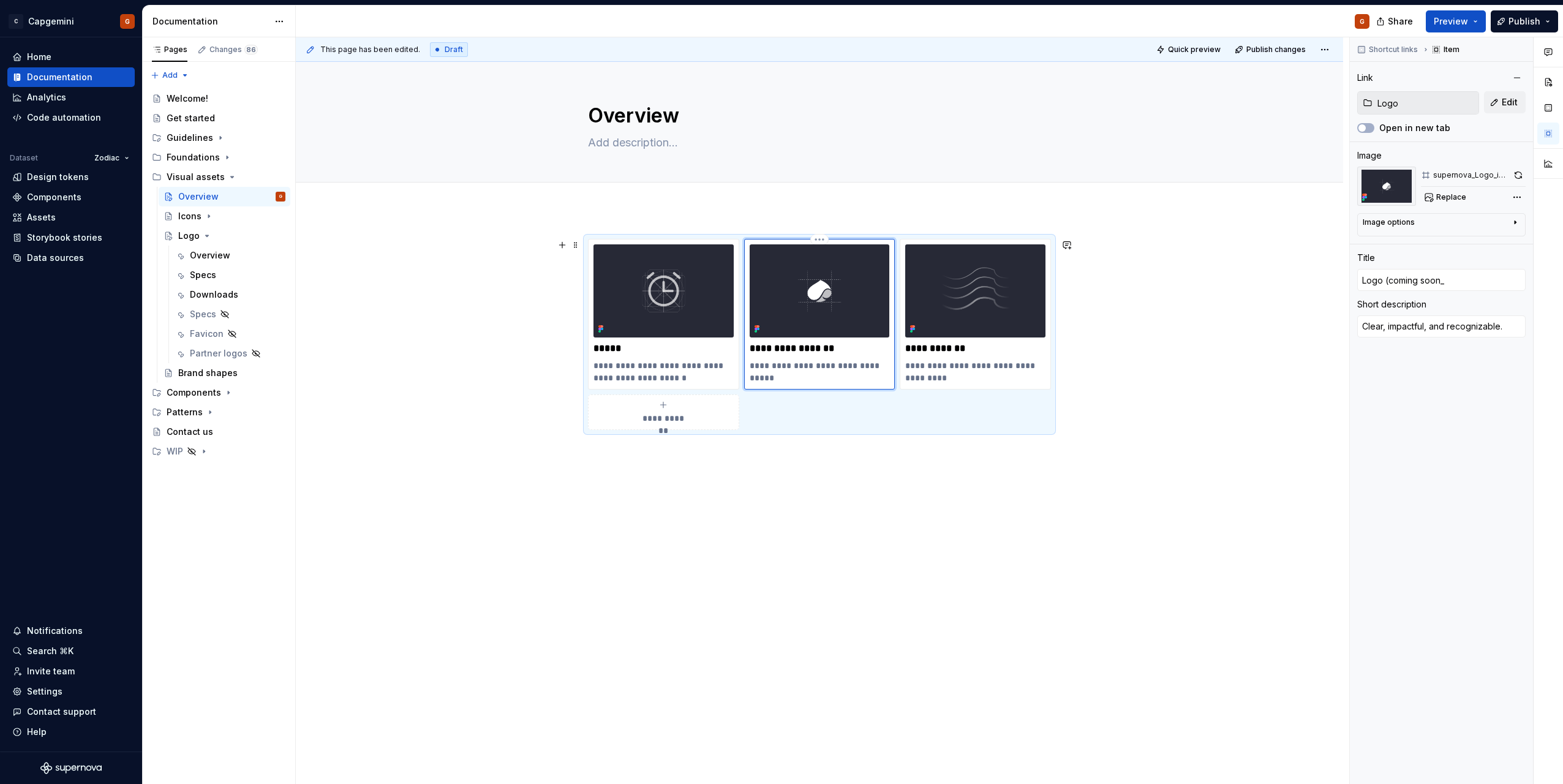
type textarea "*"
type input "Logo (coming soon"
type textarea "*"
type input "Logo (coming soon)"
click at [897, 420] on div "**********" at bounding box center [820, 334] width 463 height 191
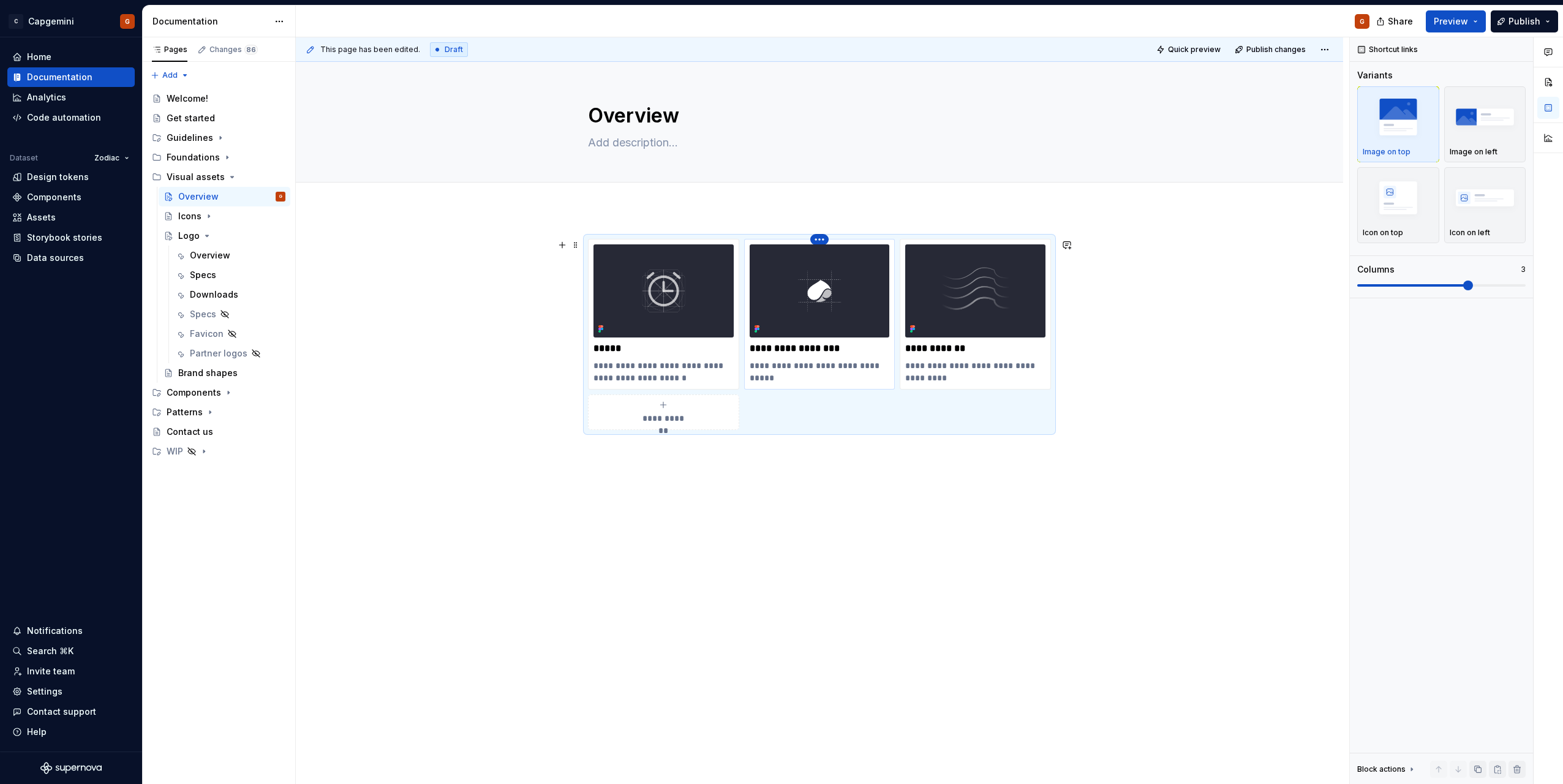
click at [825, 243] on html "C Capgemini G Home Documentation Analytics Code automation Dataset Zodiac Desig…" at bounding box center [782, 392] width 1563 height 784
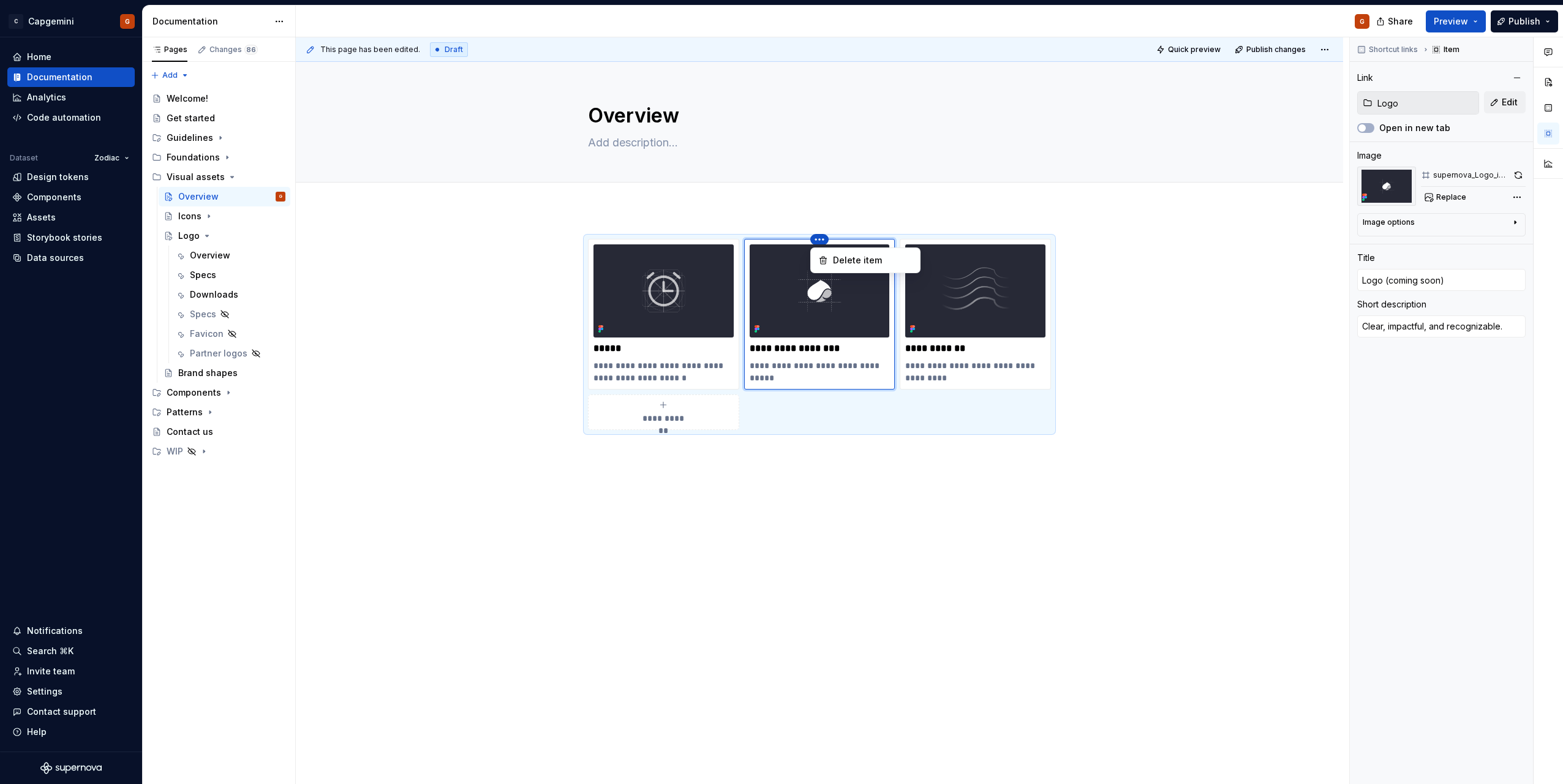
click at [1468, 22] on html "C Capgemini G Home Documentation Analytics Code automation Dataset Zodiac Desig…" at bounding box center [782, 392] width 1563 height 784
click at [1468, 22] on span "Preview" at bounding box center [1451, 21] width 34 height 13
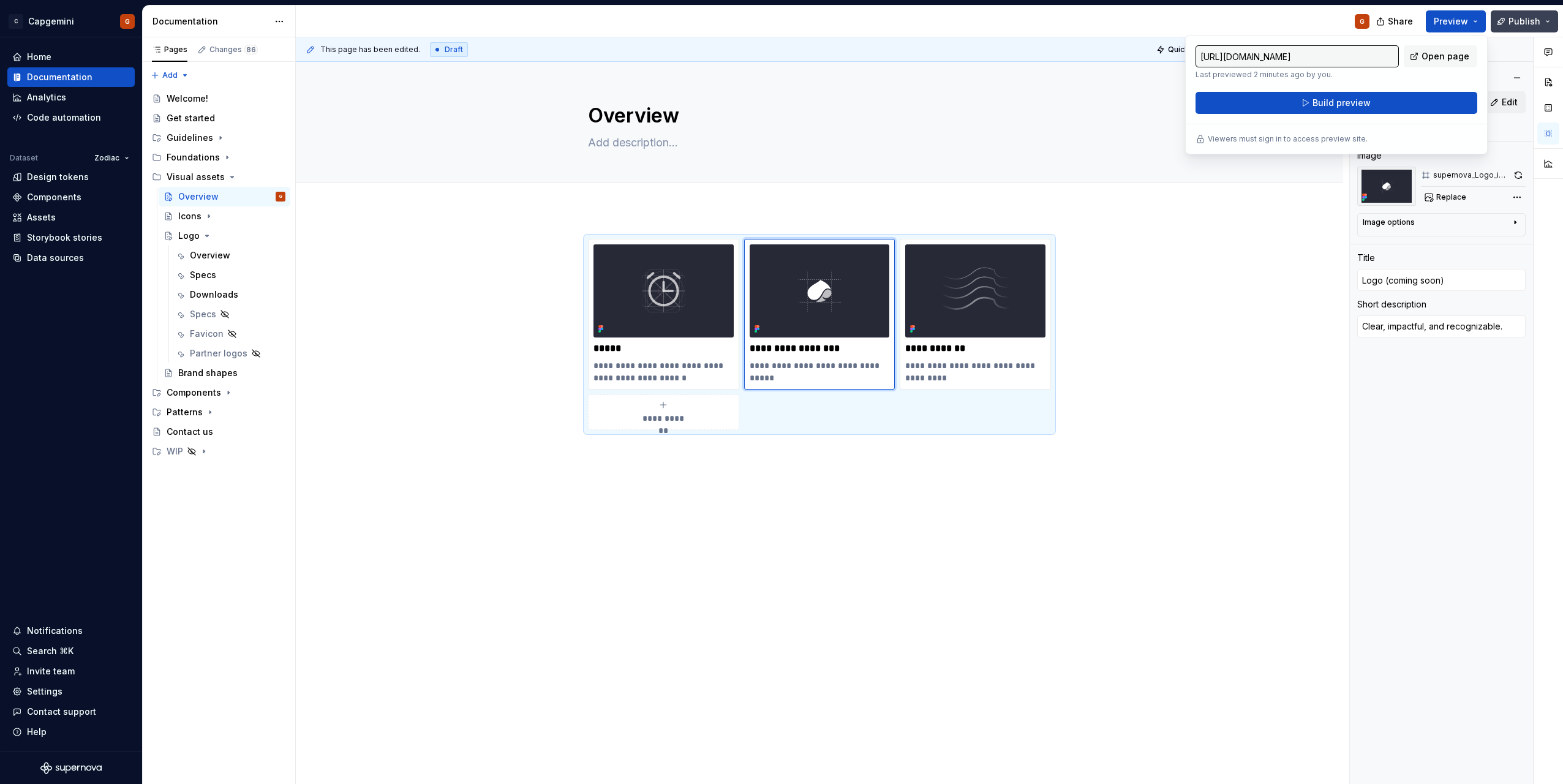
click at [1508, 29] on button "Publish" at bounding box center [1525, 21] width 67 height 22
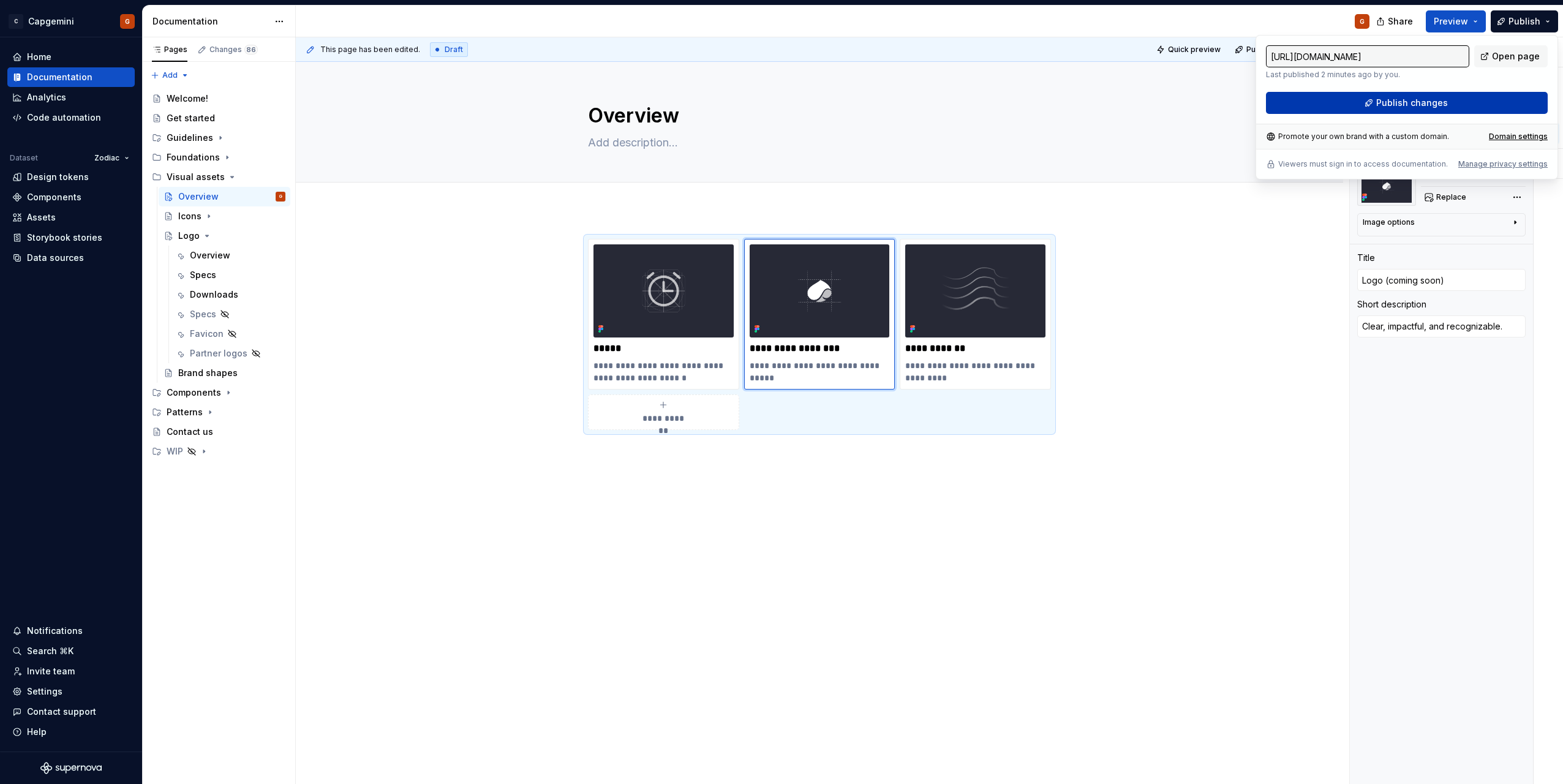
drag, startPoint x: 1508, startPoint y: 29, endPoint x: 1412, endPoint y: 97, distance: 117.6
click at [1412, 97] on span "Publish changes" at bounding box center [1412, 103] width 72 height 13
type textarea "*"
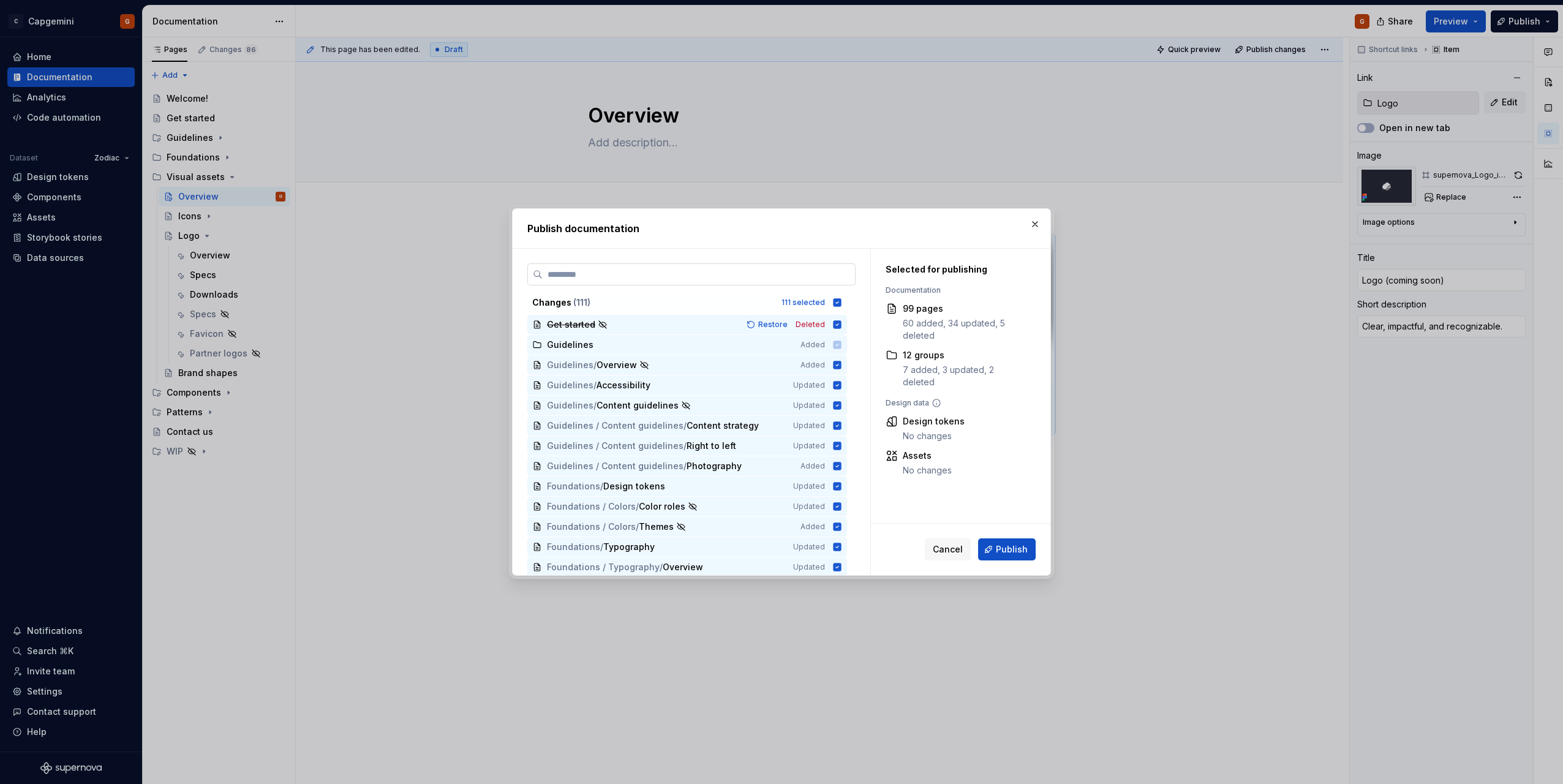
click at [838, 300] on icon at bounding box center [837, 302] width 8 height 8
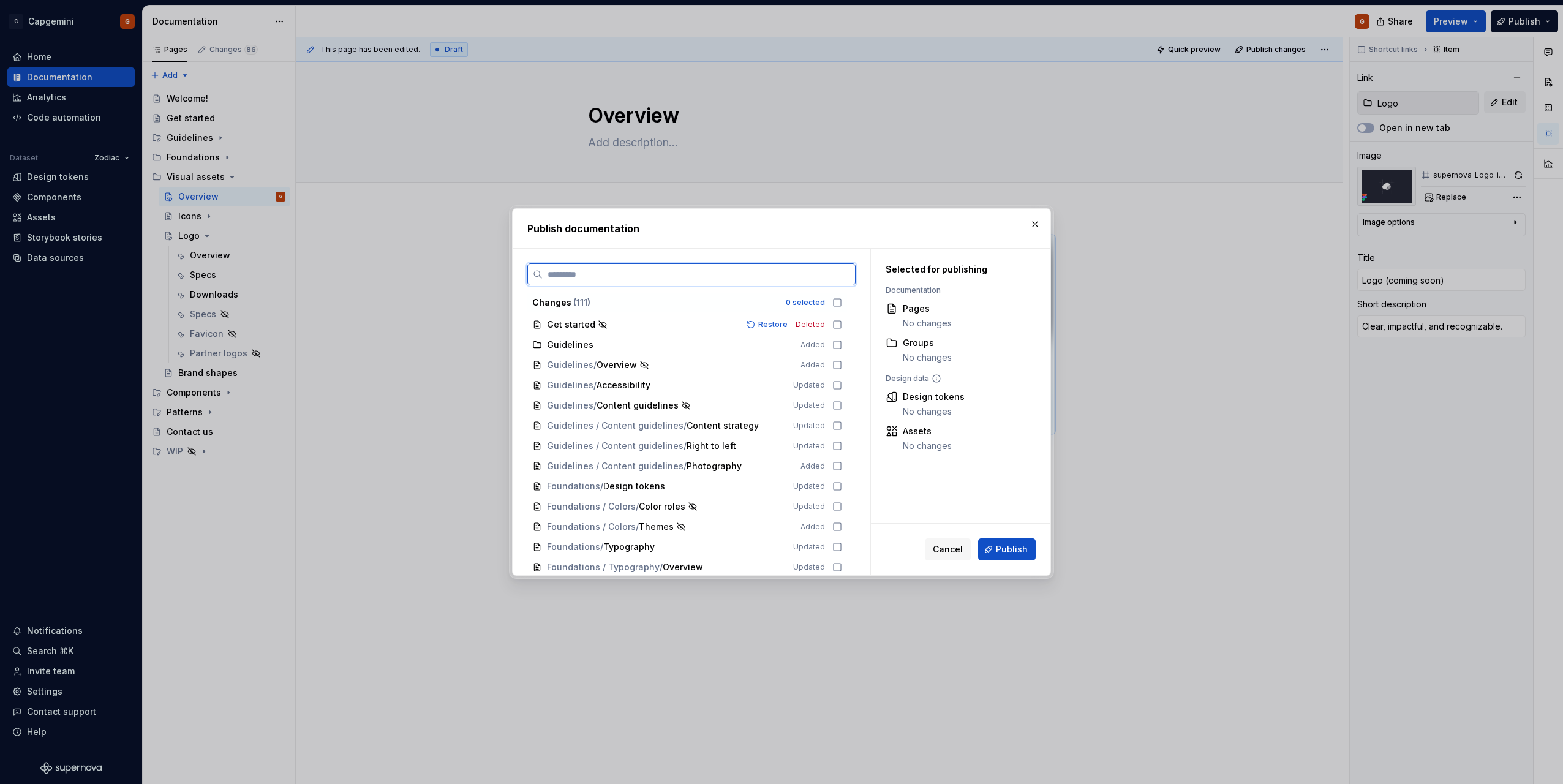
click at [785, 276] on input "search" at bounding box center [698, 274] width 312 height 13
click at [790, 275] on input "search" at bounding box center [698, 274] width 312 height 13
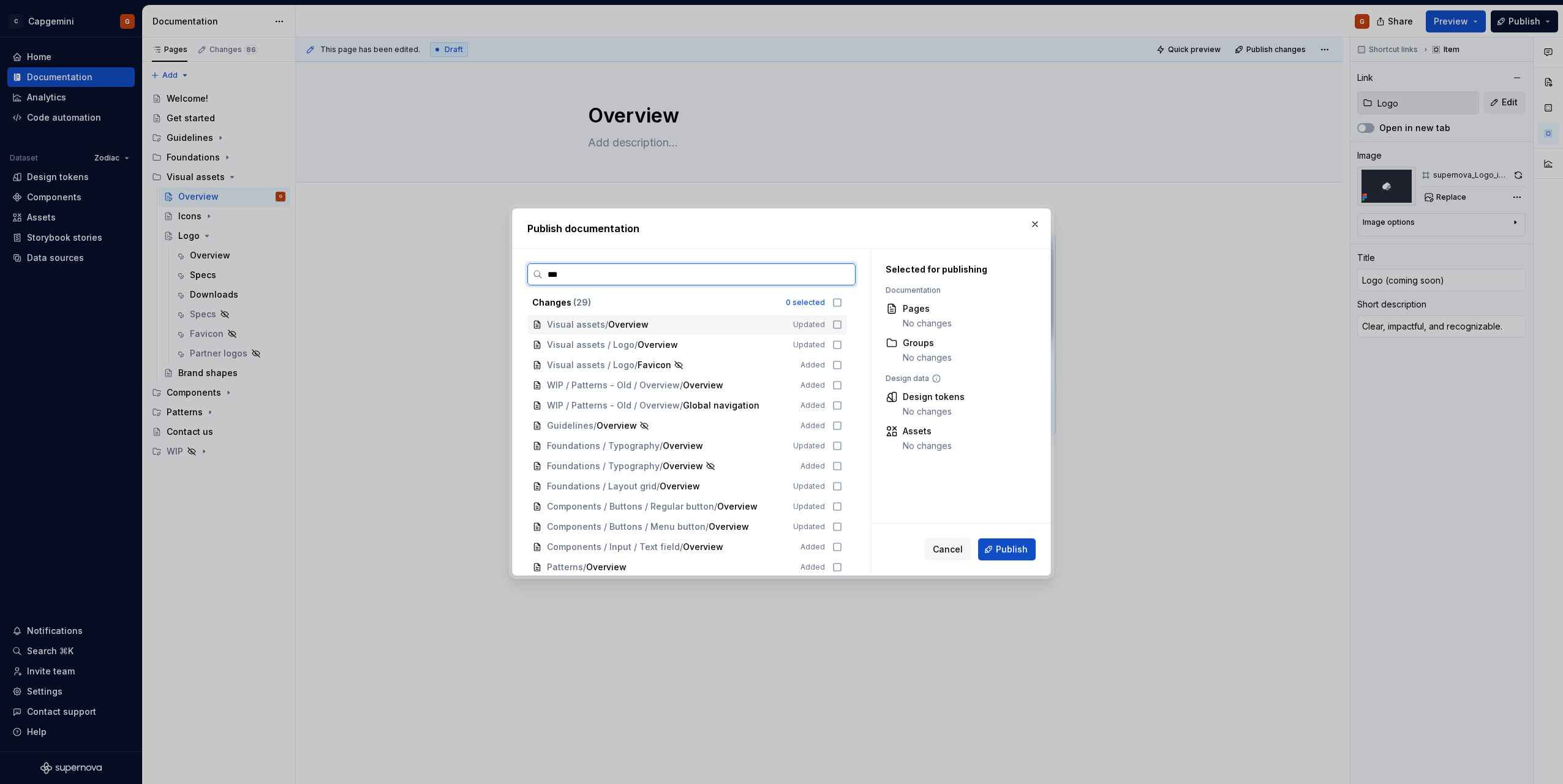
type input "****"
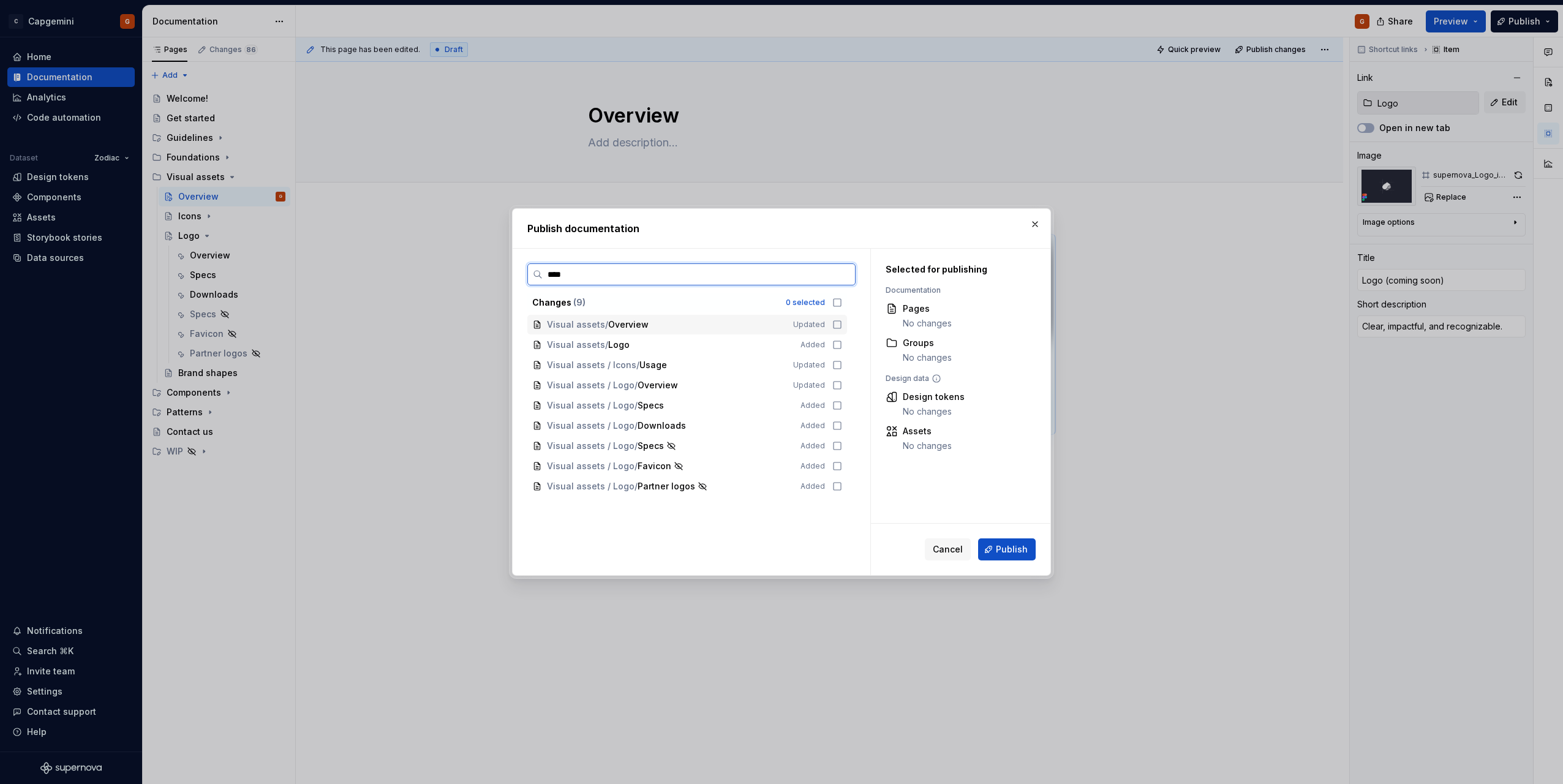
click at [838, 324] on icon at bounding box center [837, 325] width 10 height 10
click at [995, 557] on button "Publish" at bounding box center [1007, 549] width 57 height 22
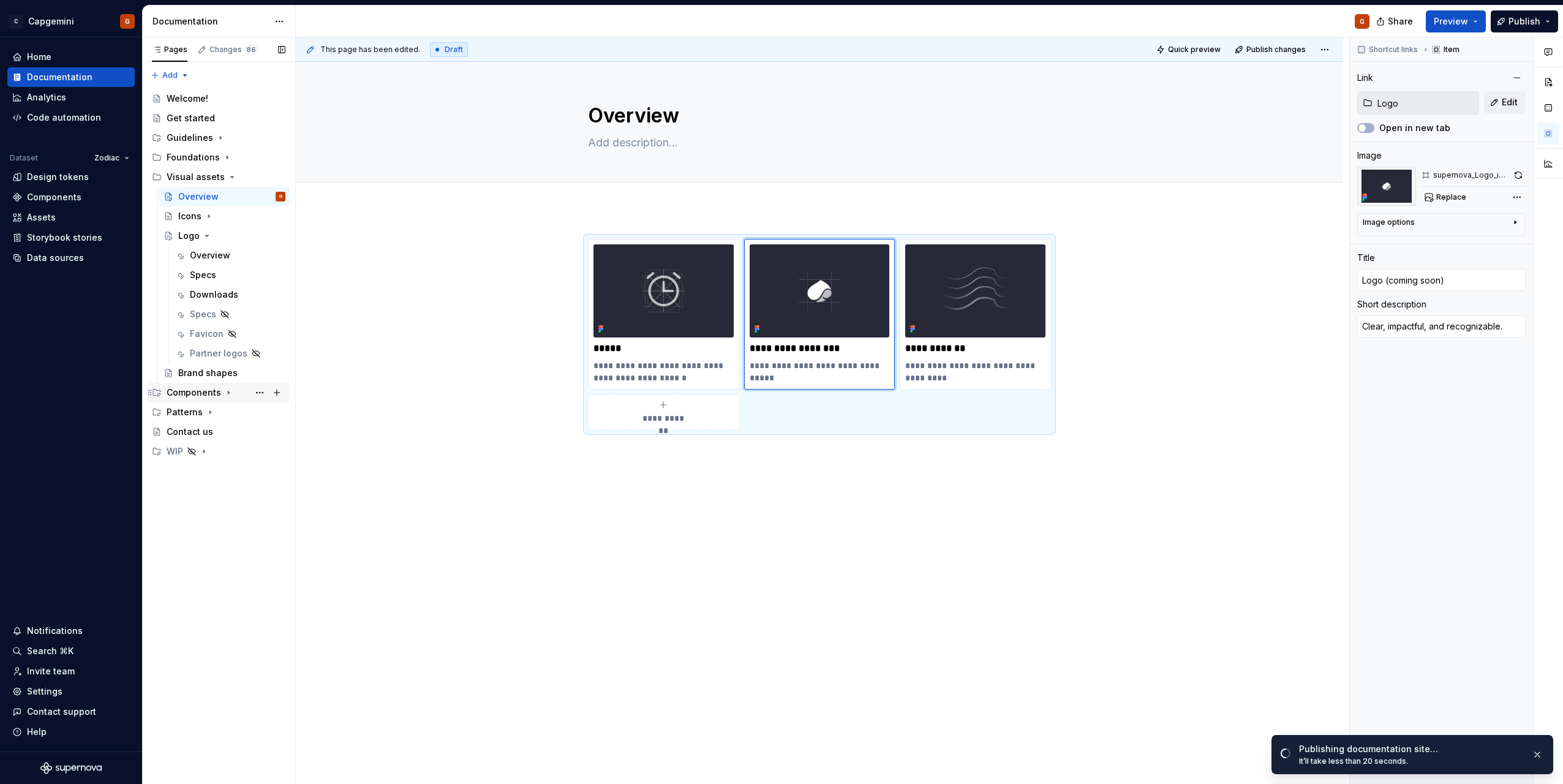
click at [198, 384] on div "Components" at bounding box center [218, 392] width 143 height 20
click at [203, 371] on div "Brand shapes" at bounding box center [207, 373] width 59 height 13
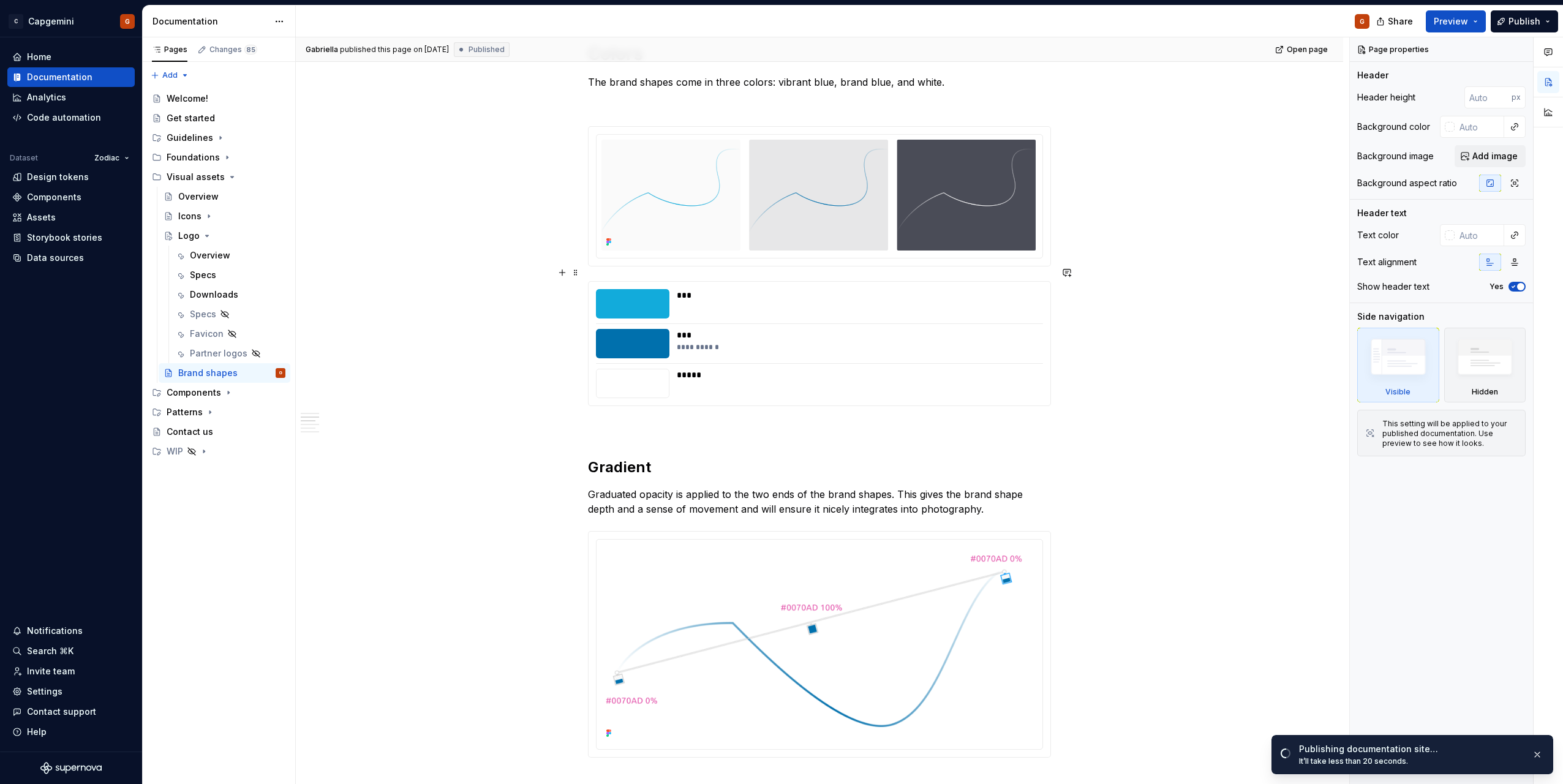
drag, startPoint x: 541, startPoint y: 305, endPoint x: 532, endPoint y: 373, distance: 68.6
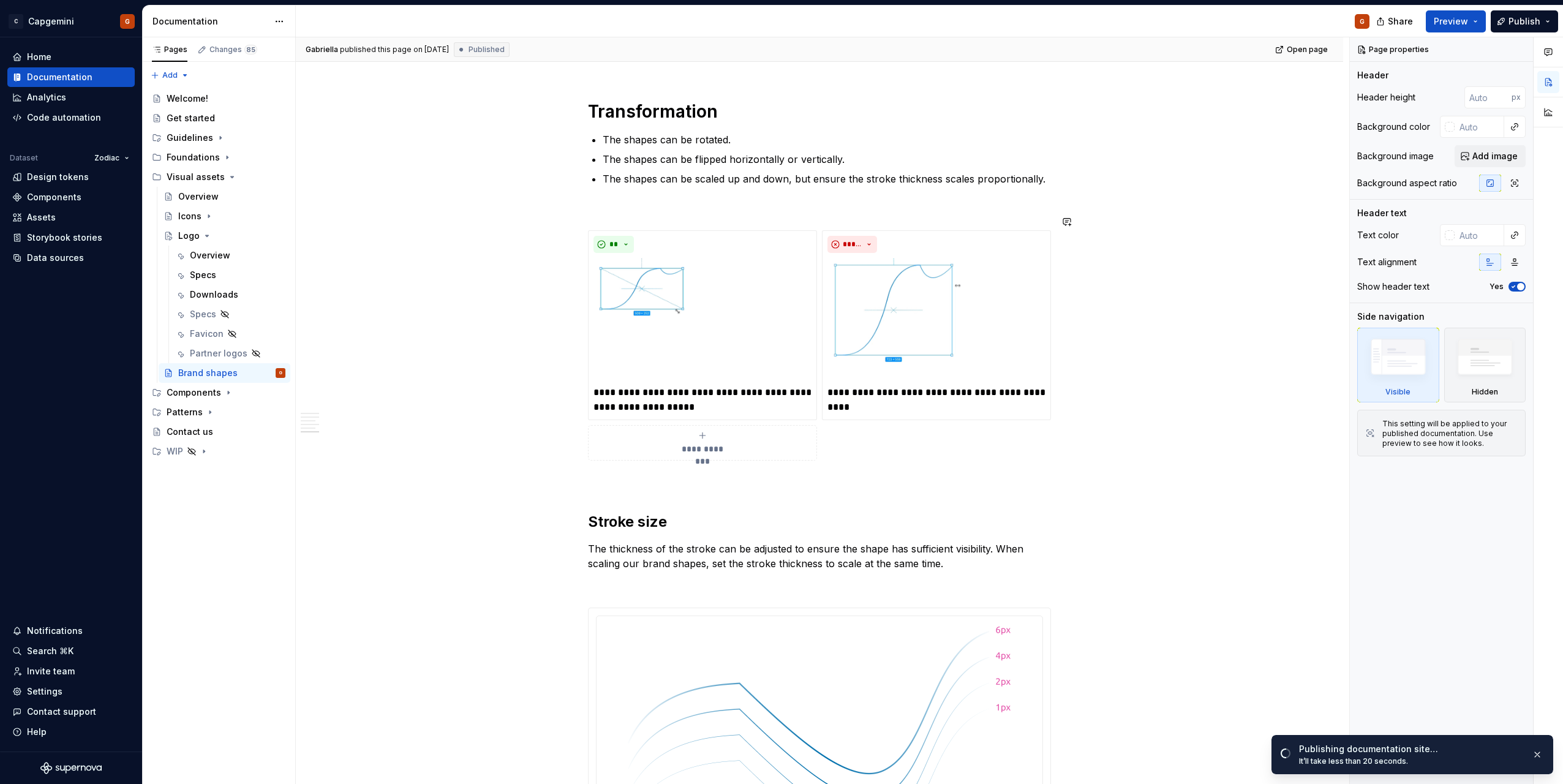
scroll to position [2485, 0]
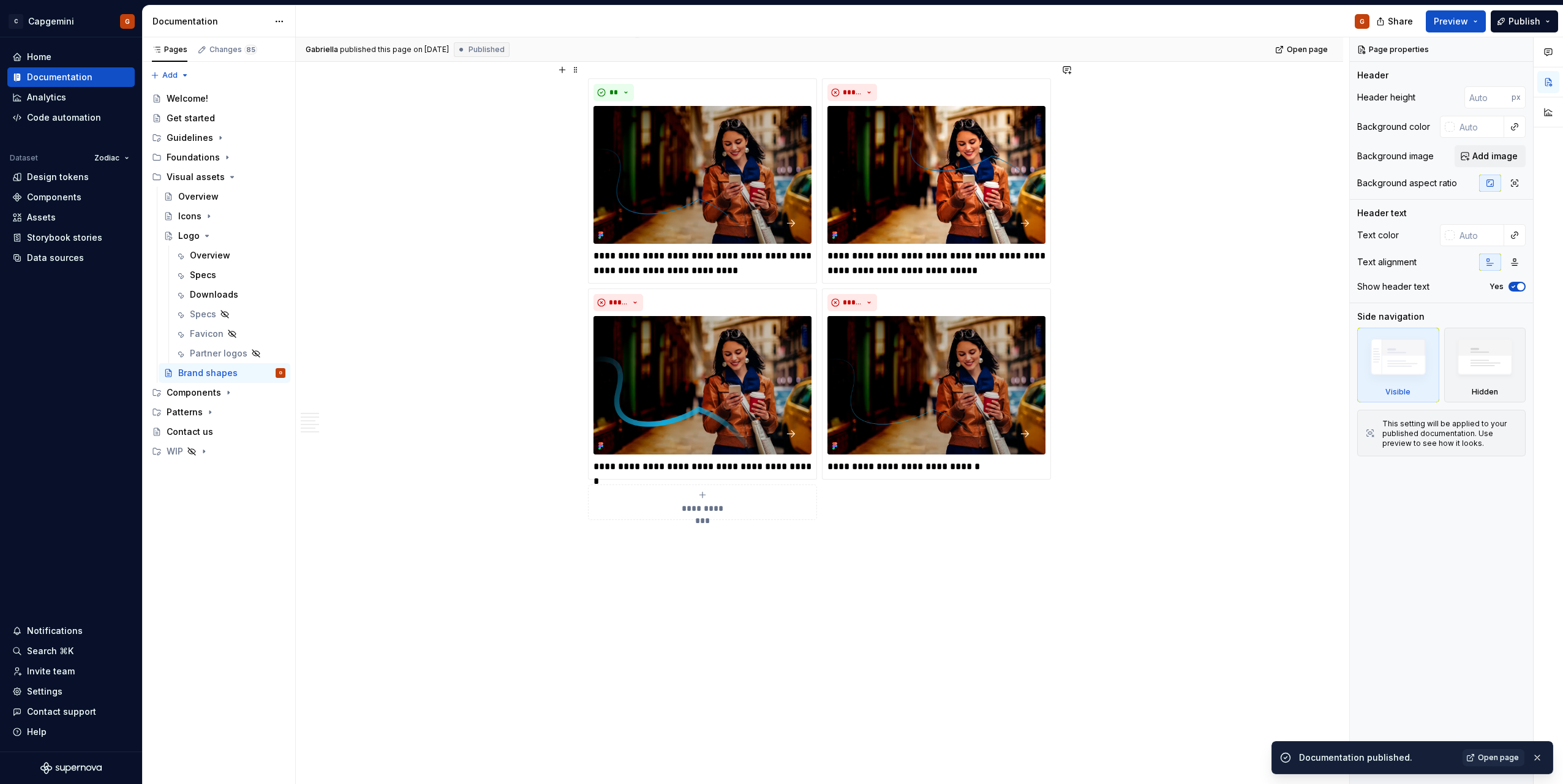
drag, startPoint x: 477, startPoint y: 510, endPoint x: 469, endPoint y: 449, distance: 61.5
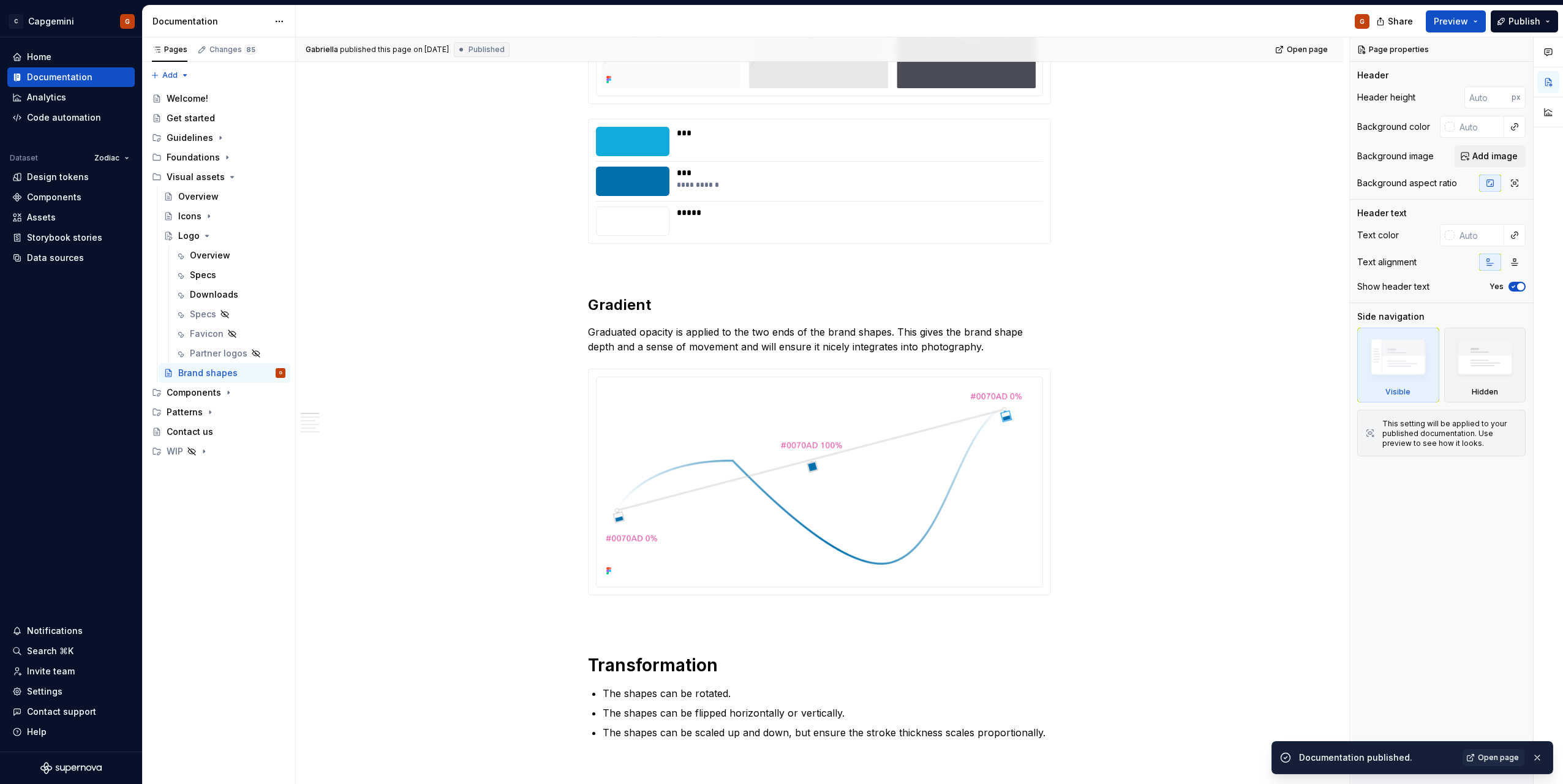
scroll to position [0, 0]
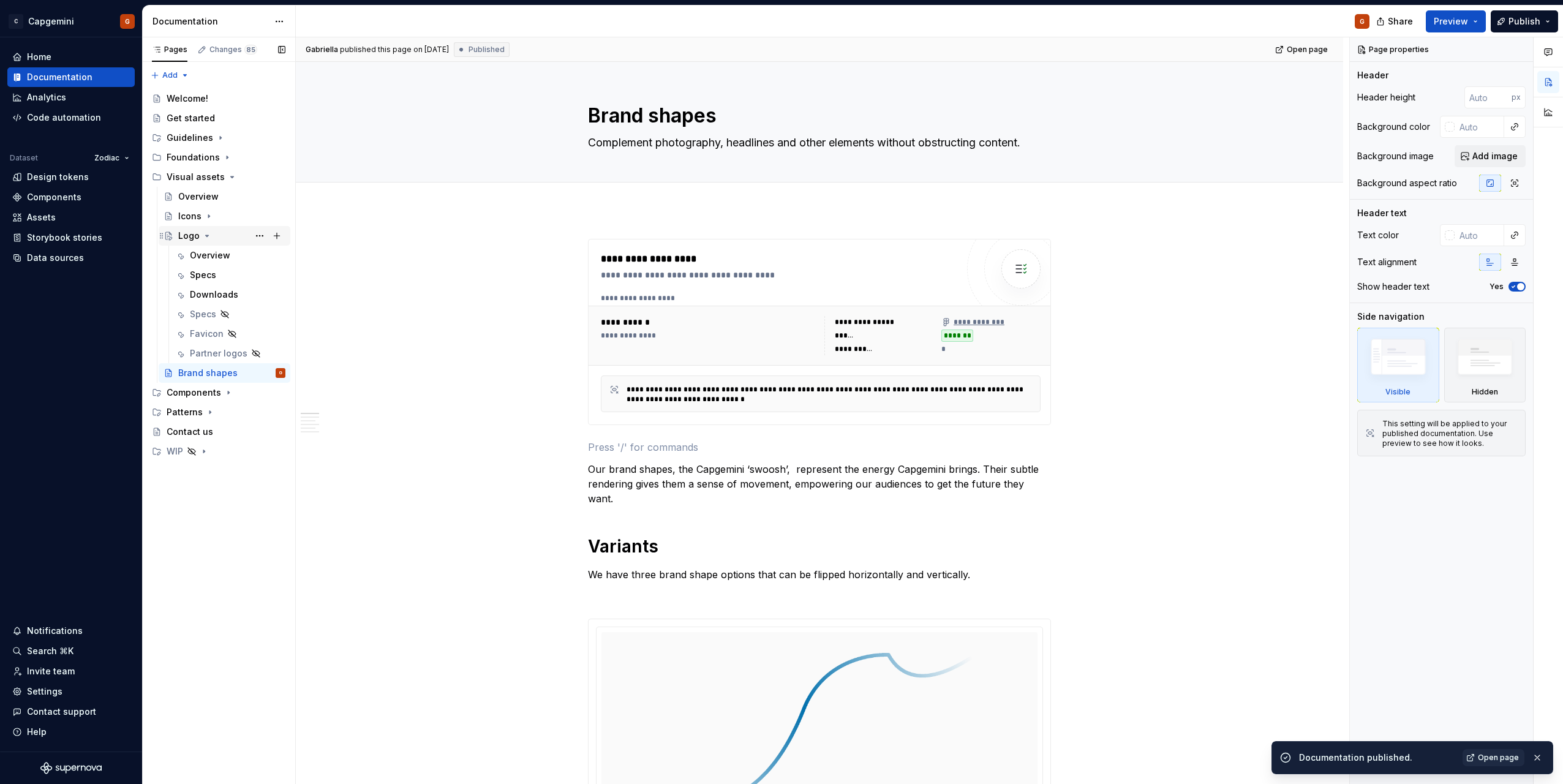
drag, startPoint x: 207, startPoint y: 236, endPoint x: 215, endPoint y: 228, distance: 11.3
click at [207, 236] on icon "Page tree" at bounding box center [207, 235] width 3 height 1
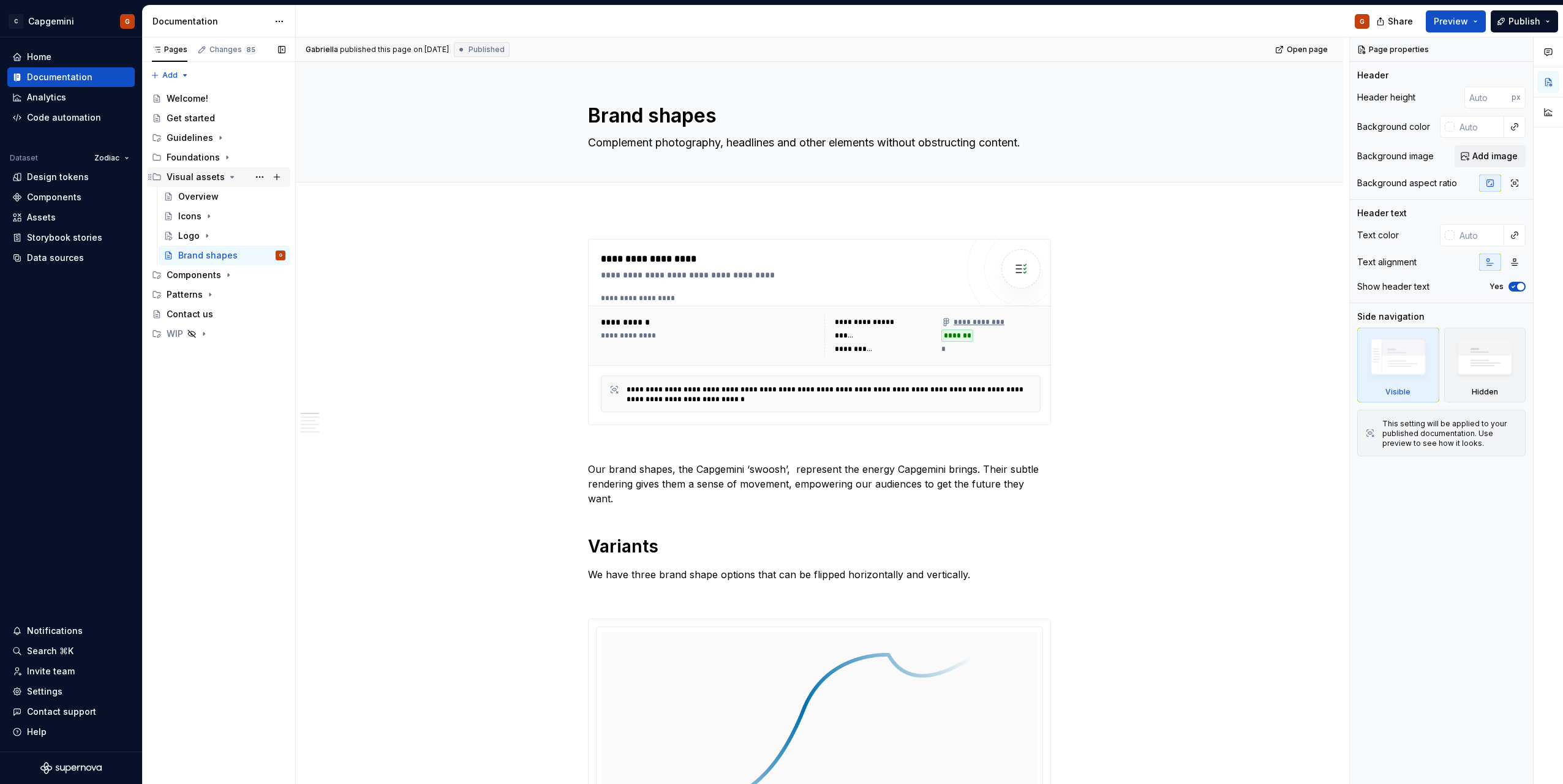
click at [232, 176] on icon "Page tree" at bounding box center [232, 177] width 10 height 10
click at [199, 156] on div "Foundations" at bounding box center [193, 157] width 54 height 13
click at [201, 172] on div "Overview" at bounding box center [198, 177] width 40 height 13
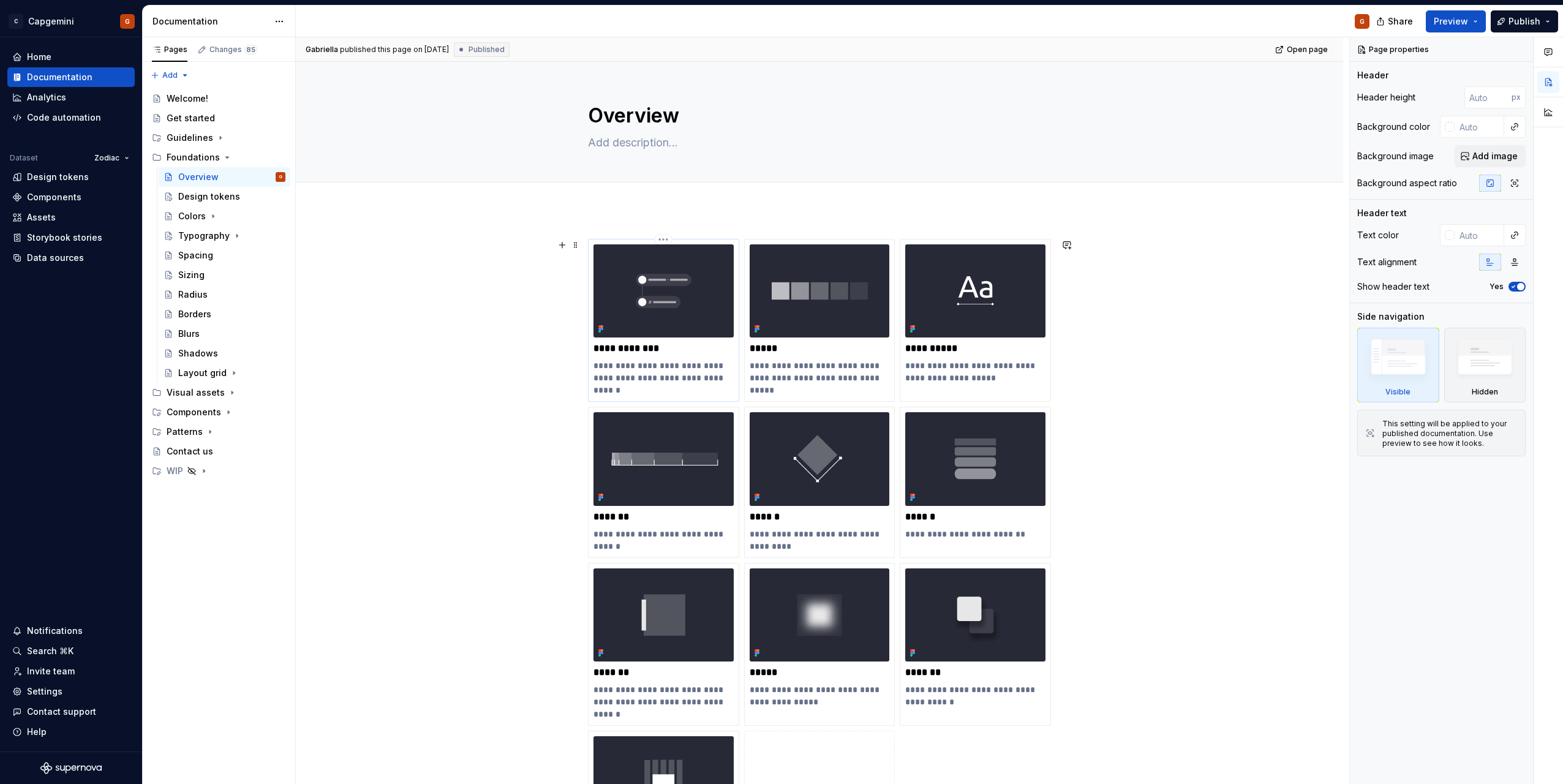
click at [663, 351] on p "**********" at bounding box center [663, 349] width 140 height 13
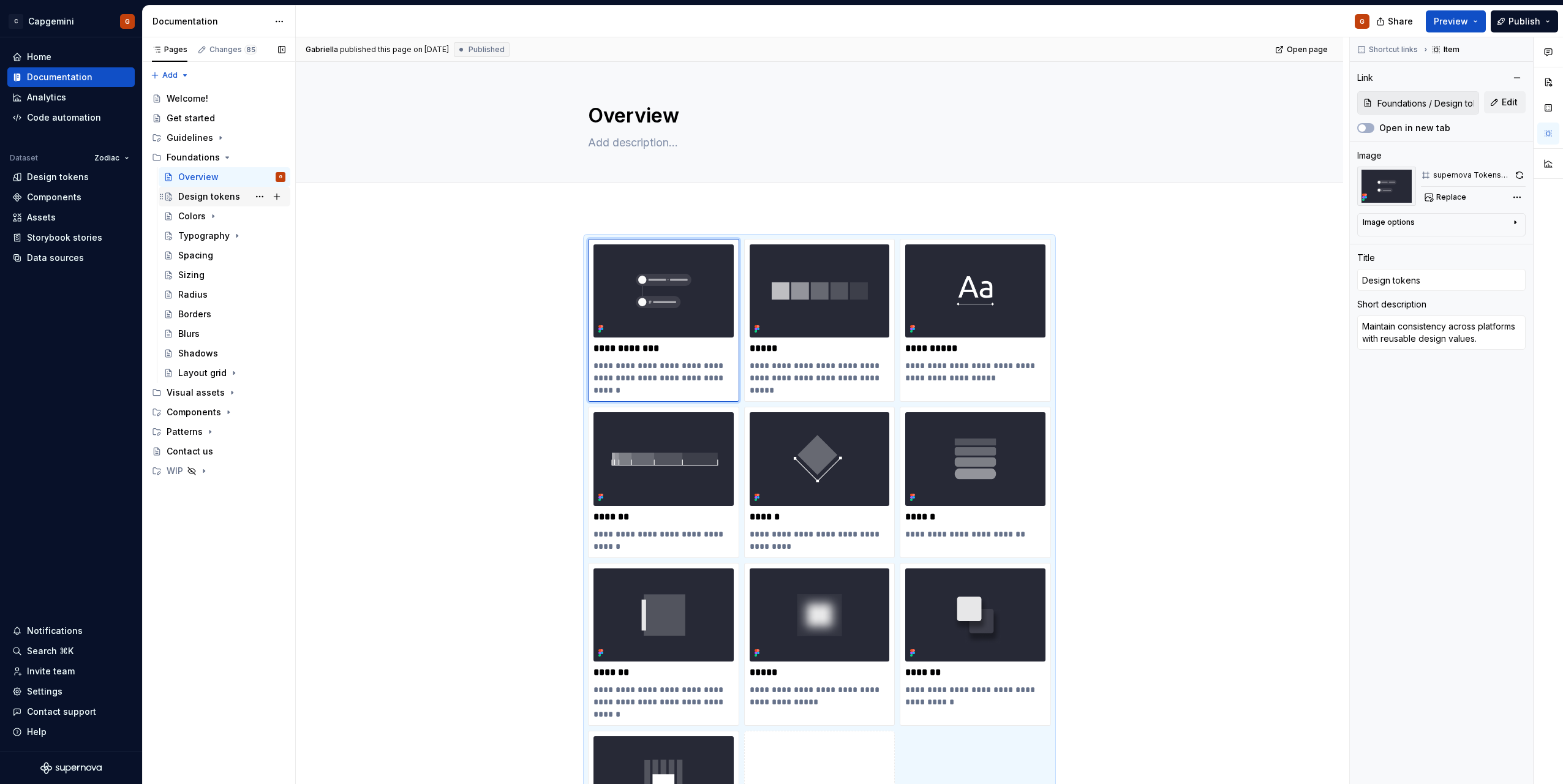
click at [217, 202] on div "Design tokens" at bounding box center [208, 197] width 62 height 13
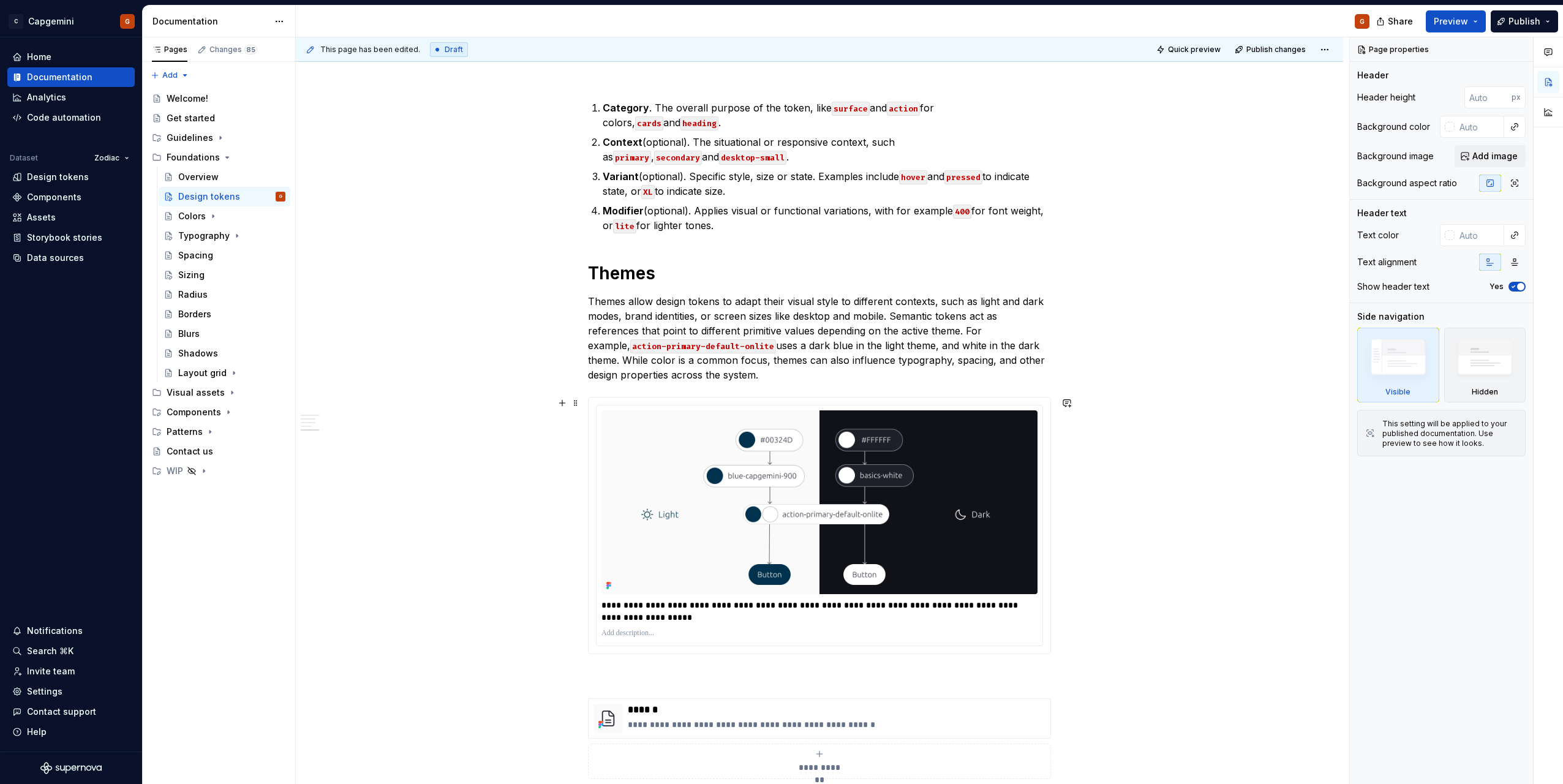
scroll to position [1758, 0]
click at [217, 177] on div "Overview" at bounding box center [198, 177] width 40 height 13
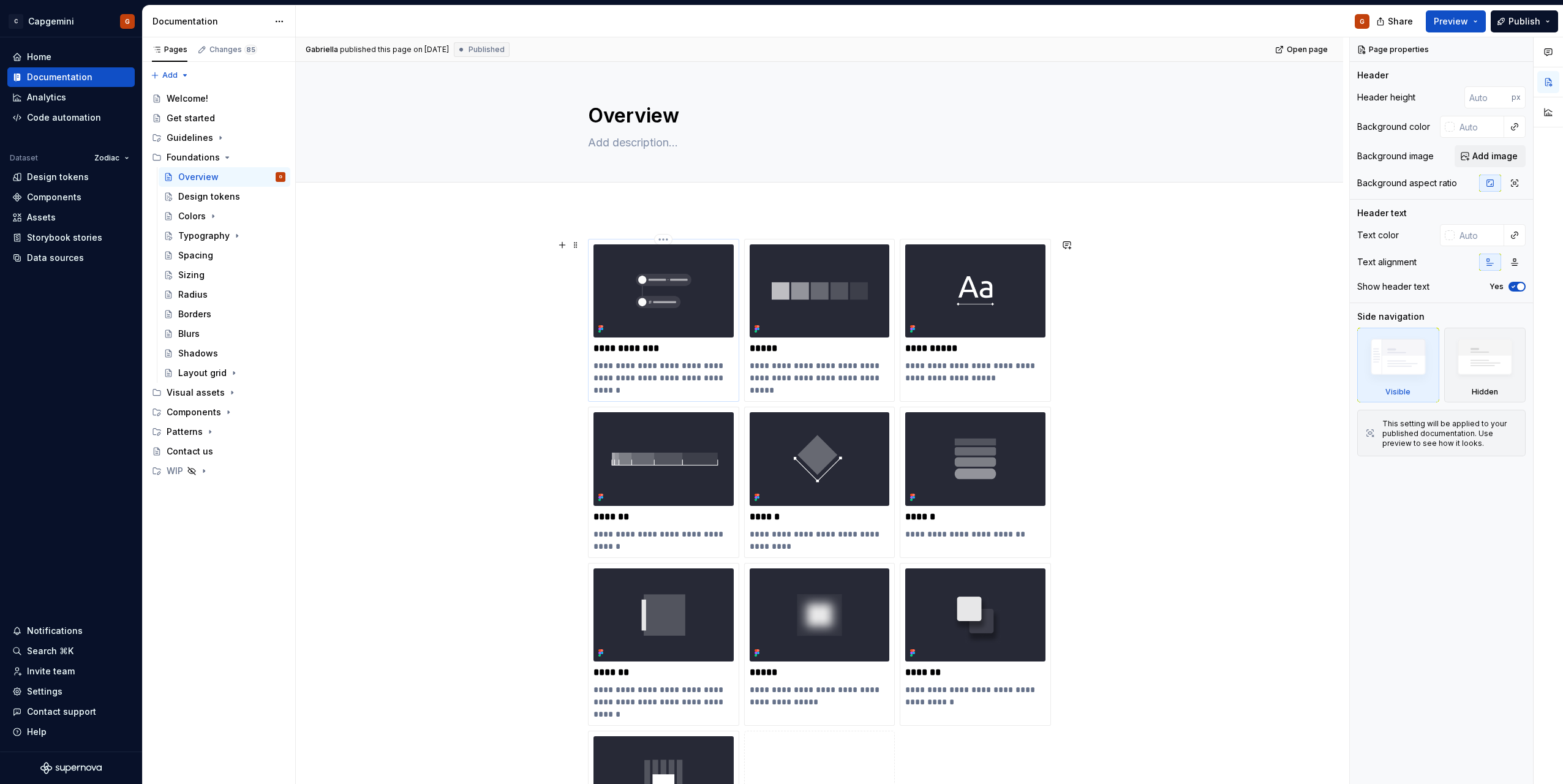
click at [662, 350] on p "**********" at bounding box center [663, 349] width 140 height 13
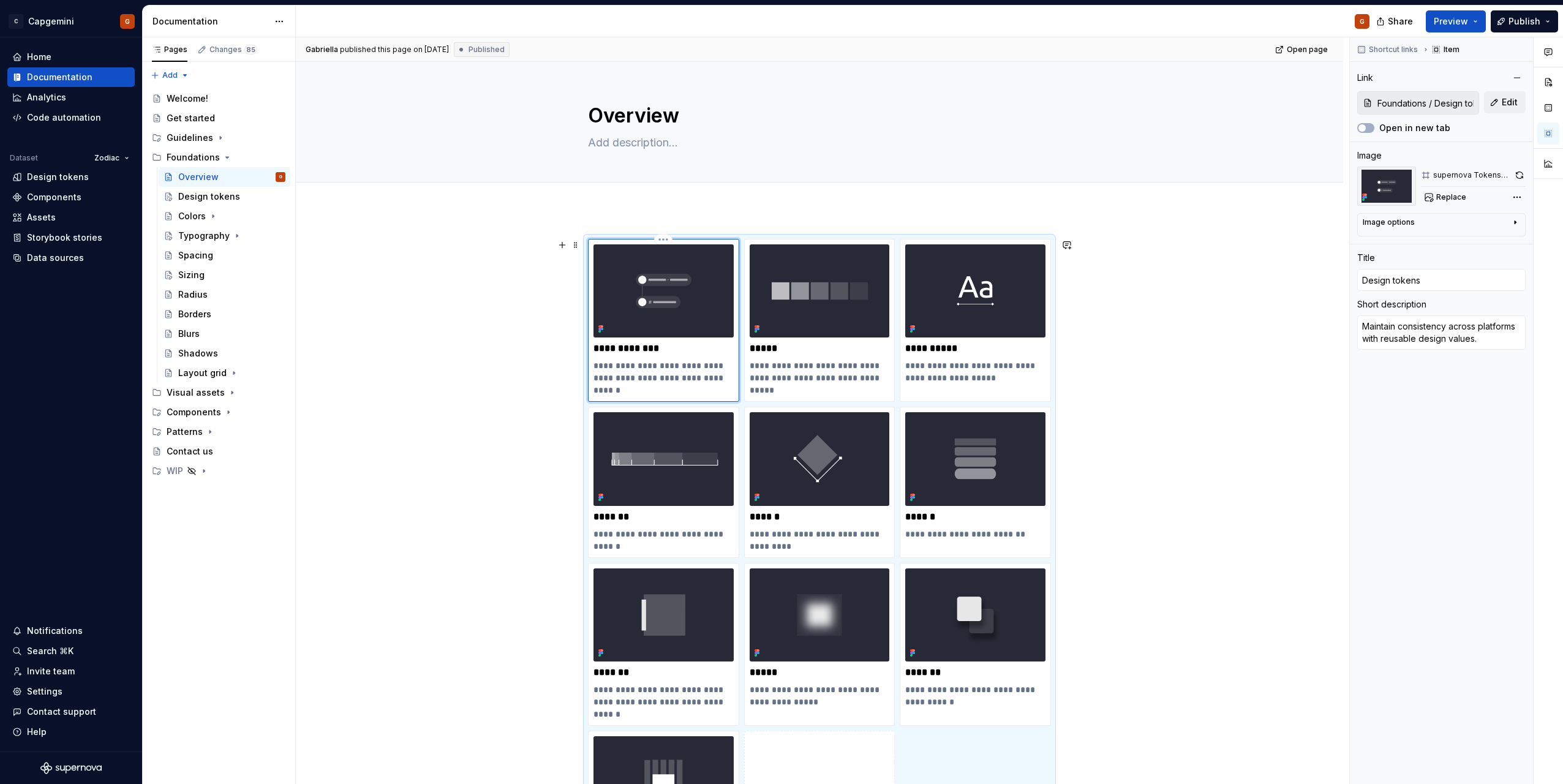
type textarea "*"
type input "Design tokens"
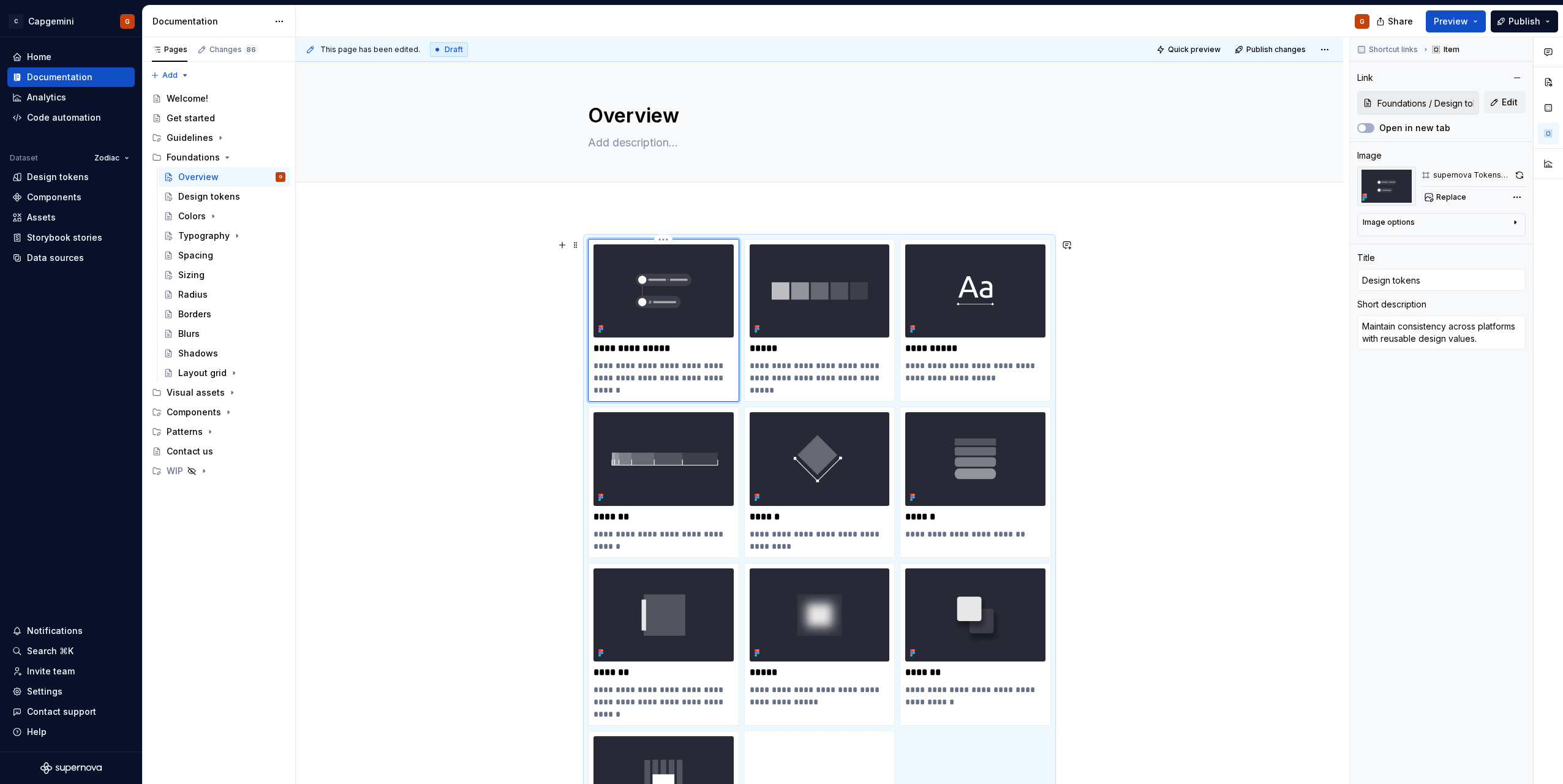
type textarea "*"
type input "Design tokens ("
type textarea "*"
type input "Design tokens (c"
type textarea "*"
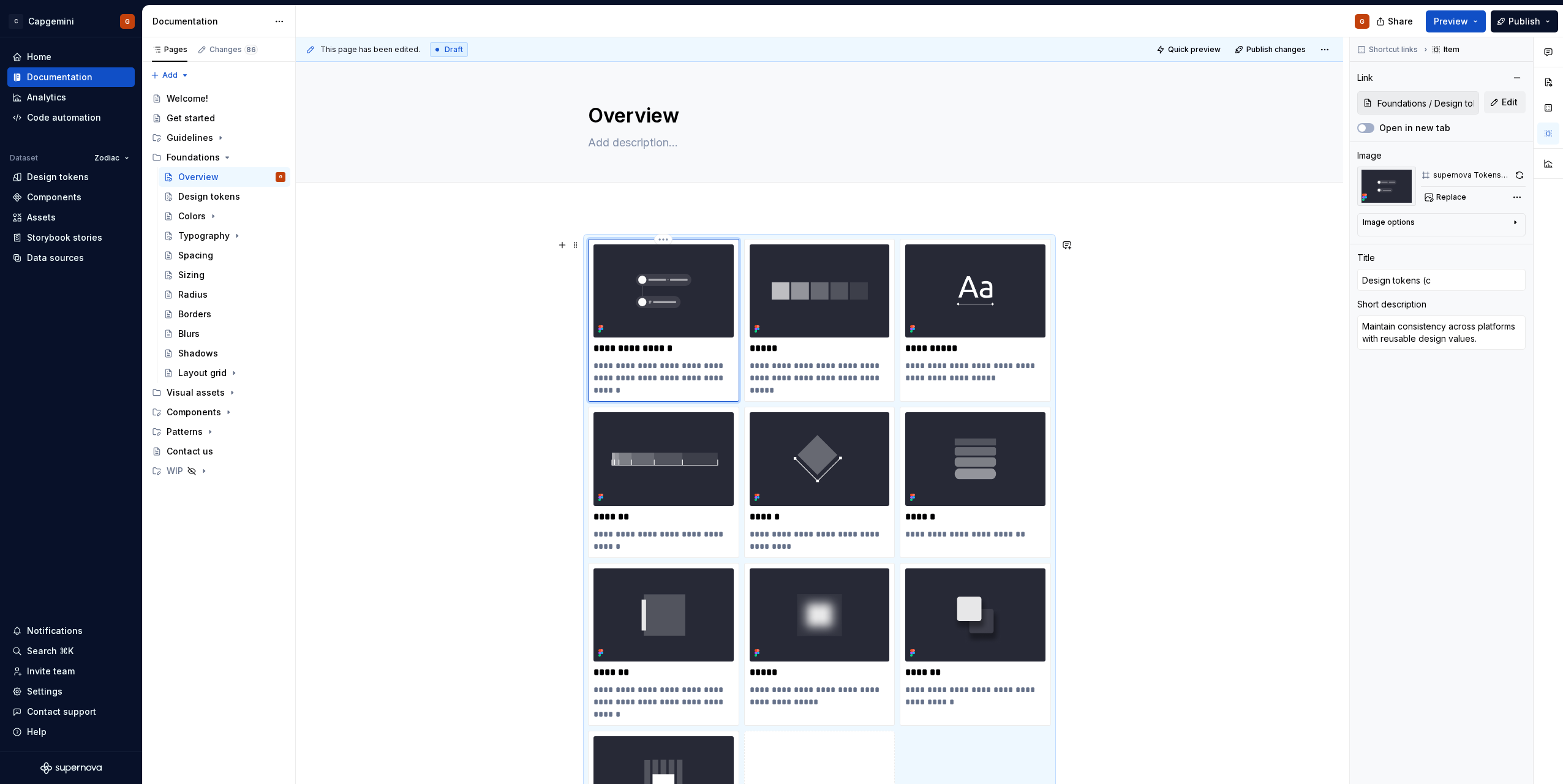
type input "Design tokens (co"
type textarea "*"
type input "Design tokens (com"
type textarea "*"
type input "Design tokens (comn"
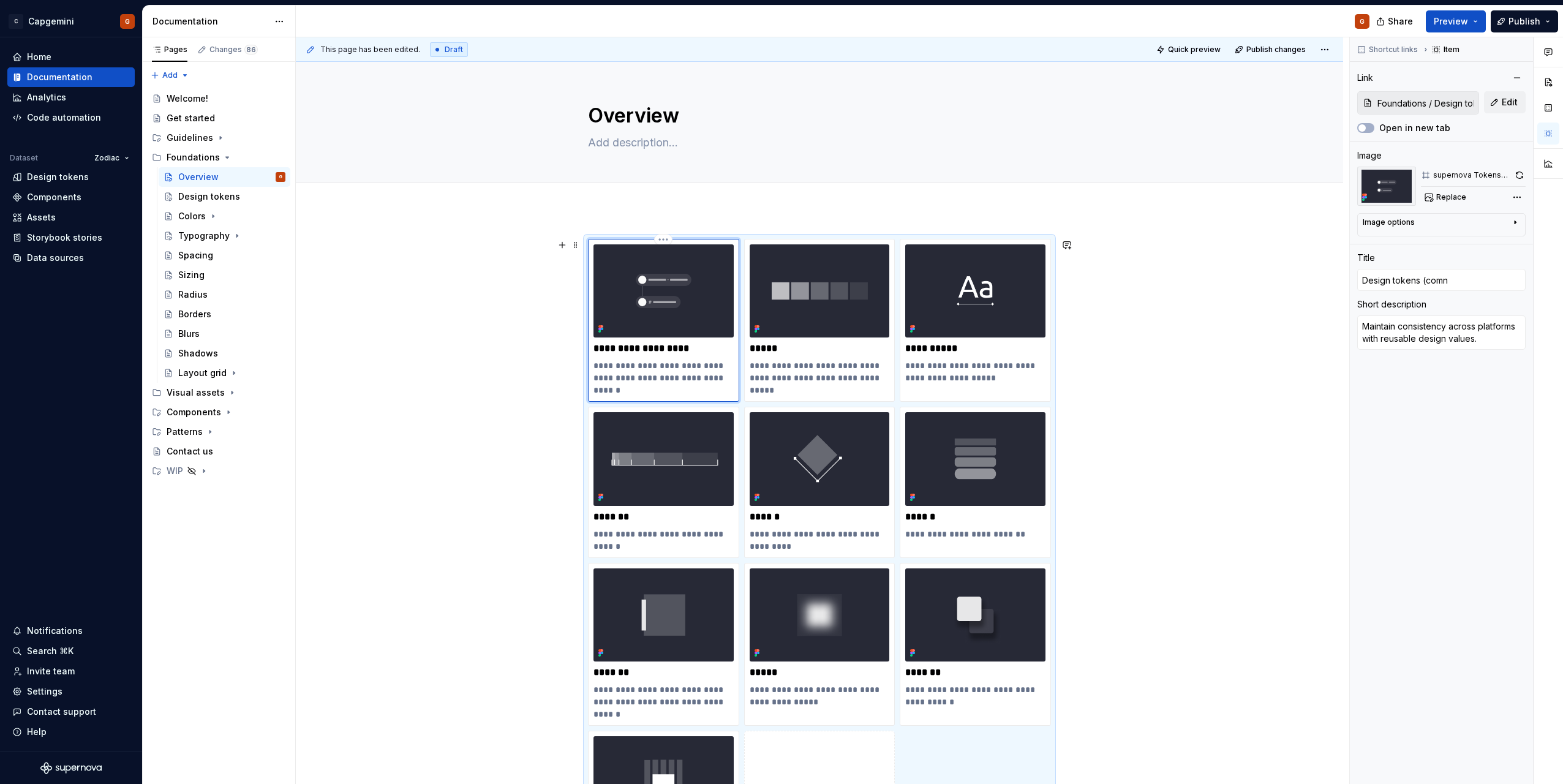
type textarea "*"
type input "Design tokens (com"
type textarea "*"
type input "Design tokens (comi"
type textarea "*"
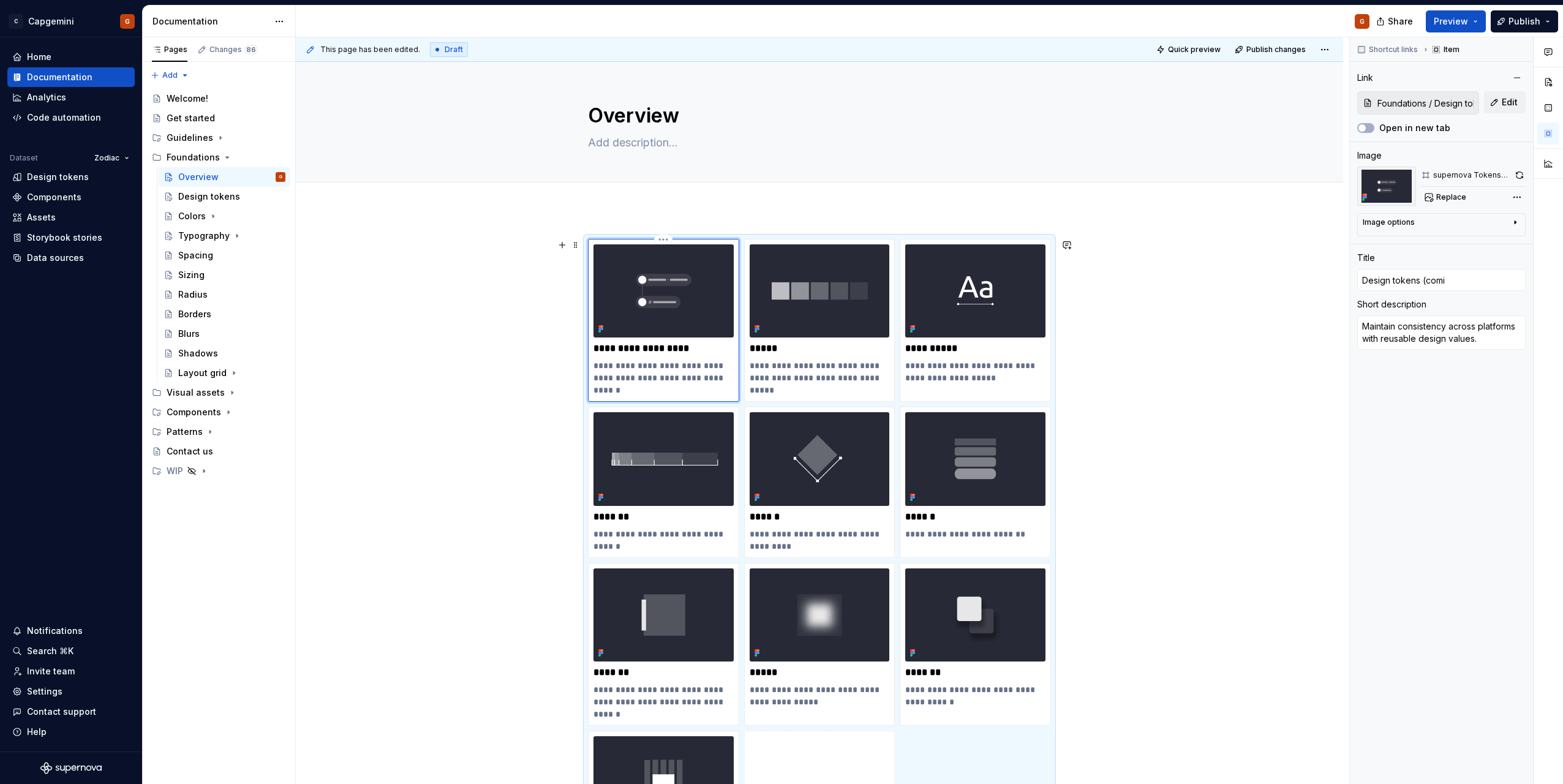
type input "Design tokens (comin"
type textarea "*"
type input "Design tokens (coming"
type textarea "*"
type input "Design tokens (coming"
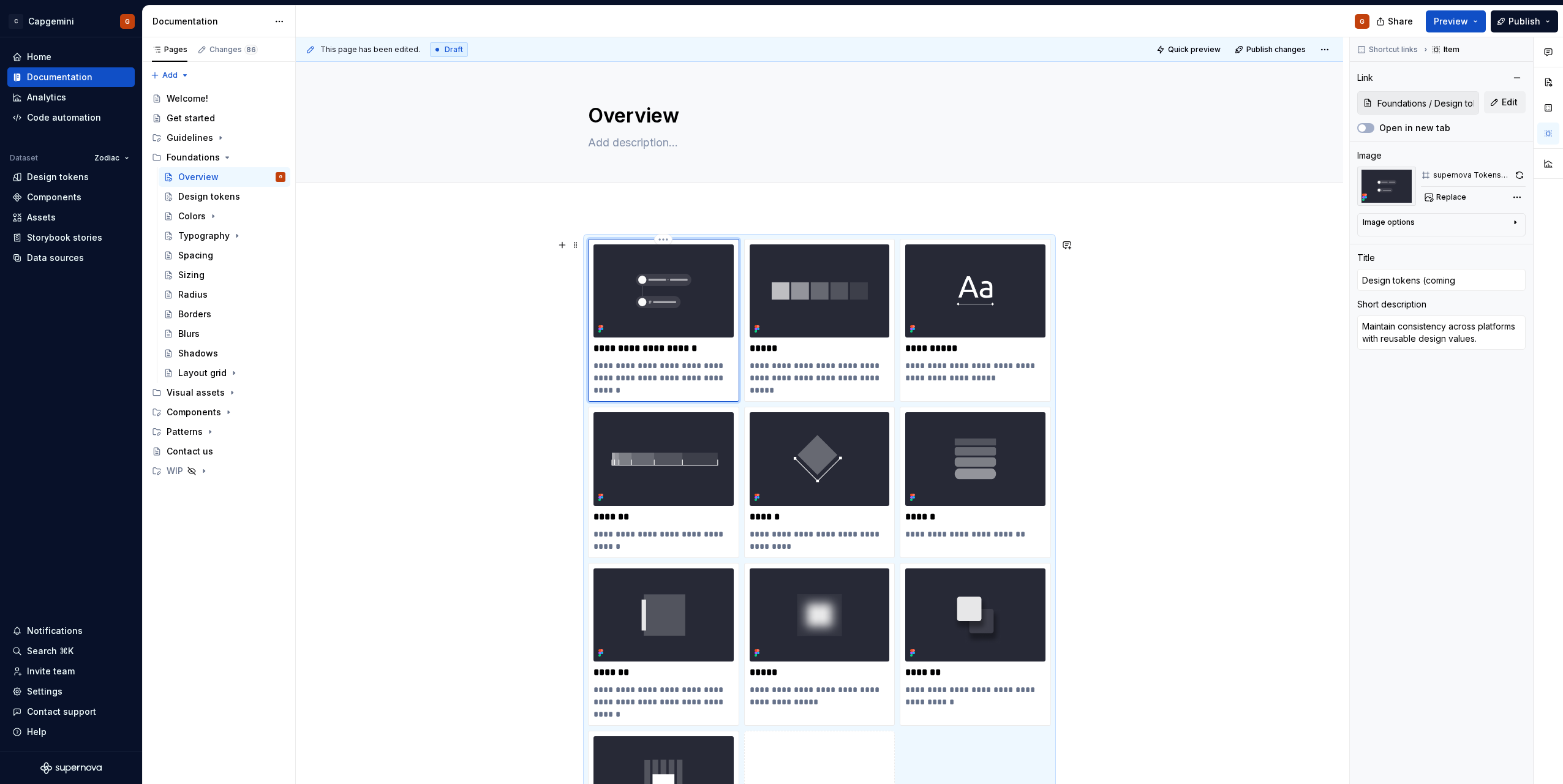
type textarea "*"
type input "Design tokens (coming soo"
type textarea "*"
type input "Design tokens (coming soon"
type textarea "*"
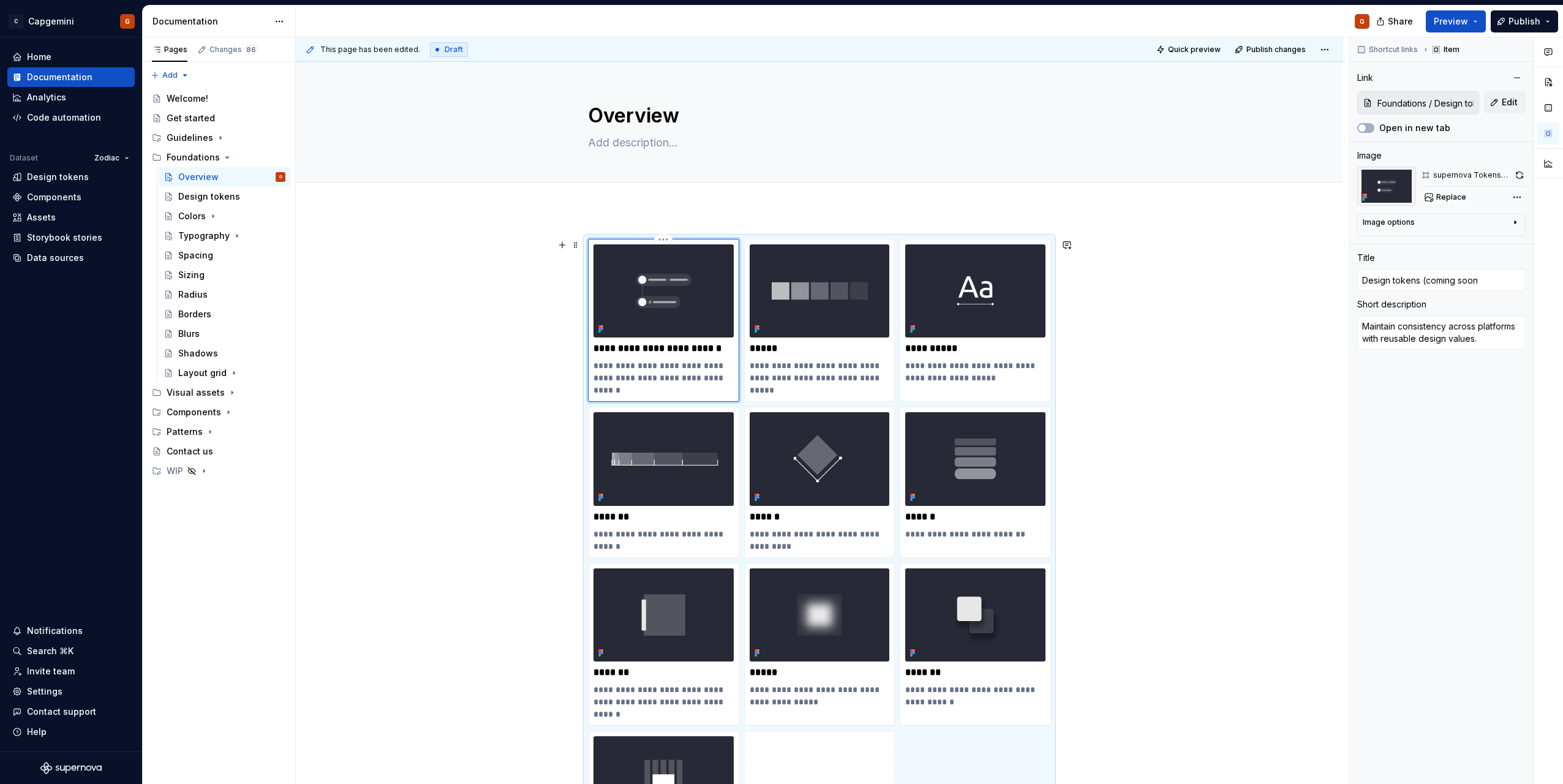
type input "Design tokens (coming soon)"
click at [1525, 18] on span "Publish" at bounding box center [1525, 21] width 32 height 13
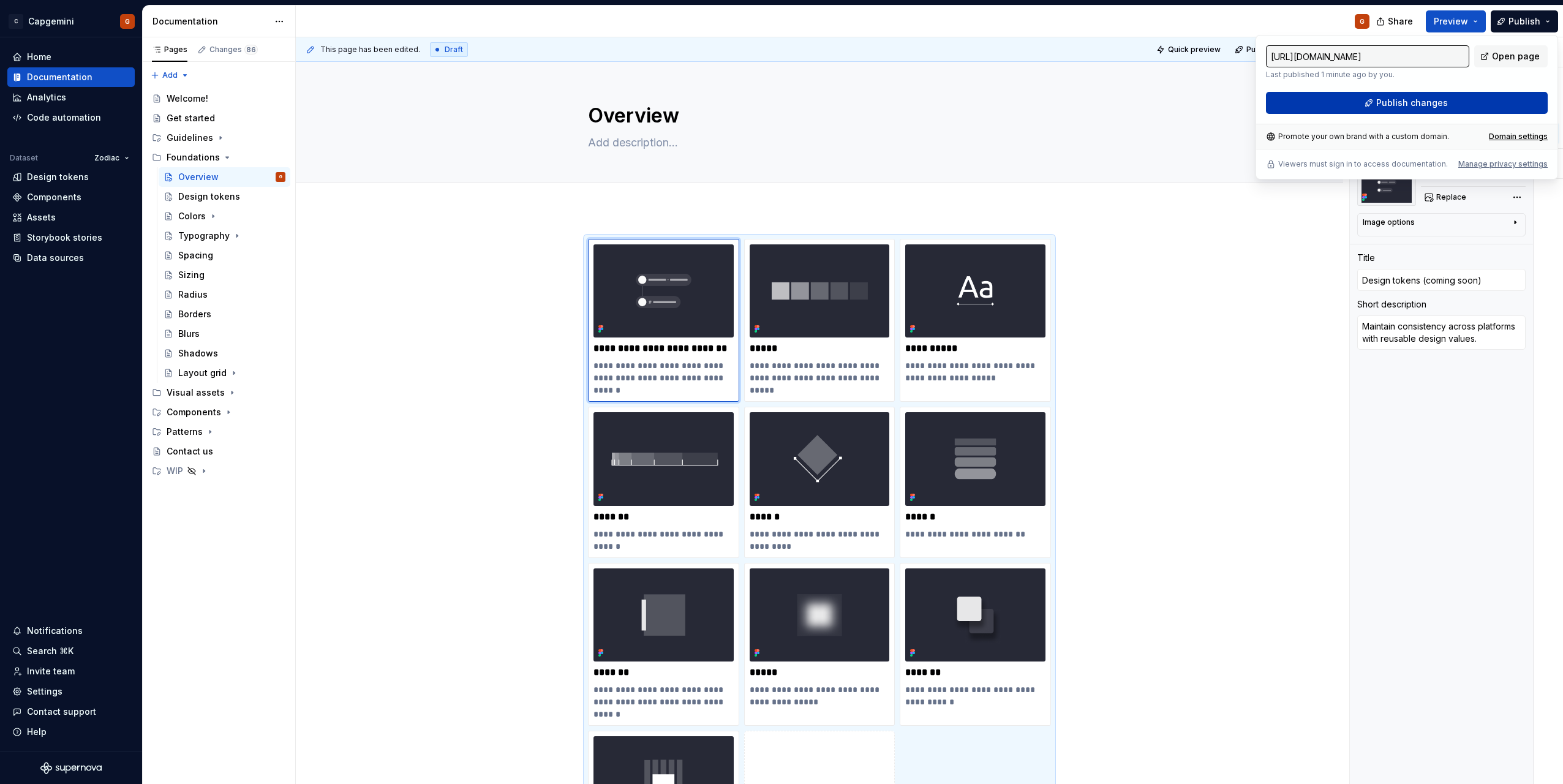
drag, startPoint x: 1525, startPoint y: 18, endPoint x: 1464, endPoint y: 96, distance: 99.0
click at [1464, 96] on button "Publish changes" at bounding box center [1407, 103] width 282 height 22
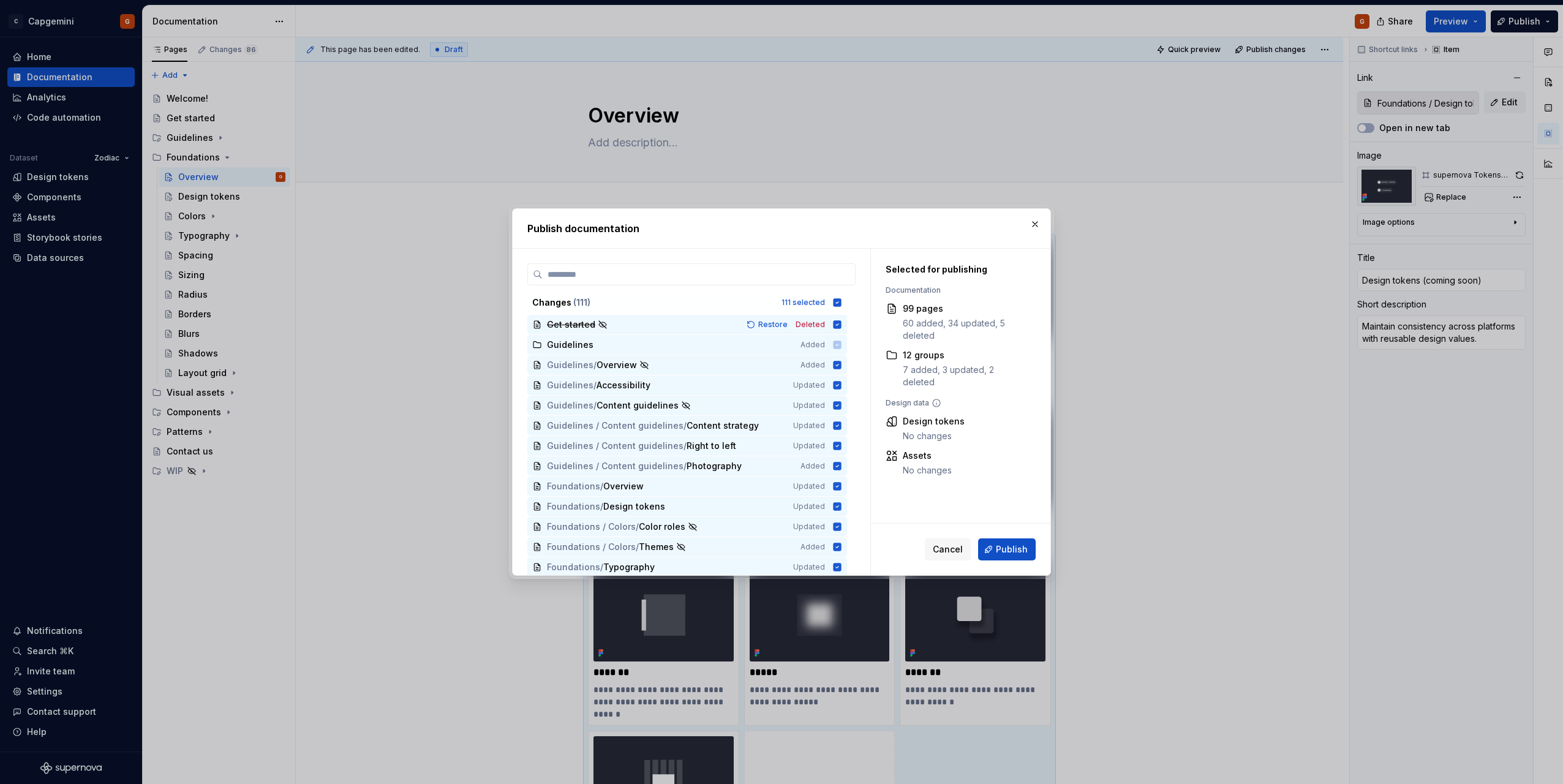
type textarea "*"
click at [830, 305] on div "Changes ( 111 ) 111 selected" at bounding box center [688, 302] width 320 height 20
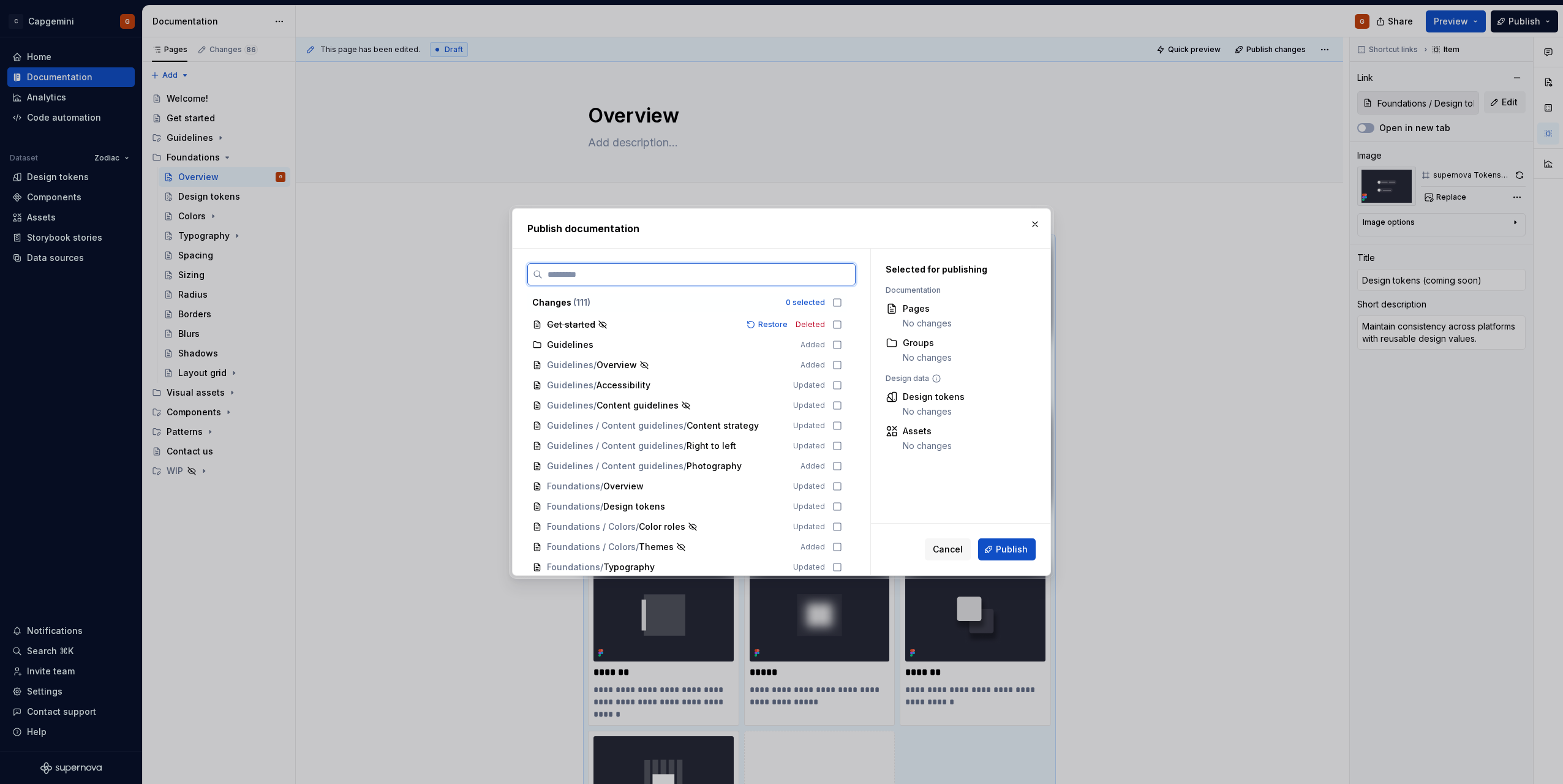
click at [775, 277] on input "search" at bounding box center [698, 274] width 312 height 13
type input "****"
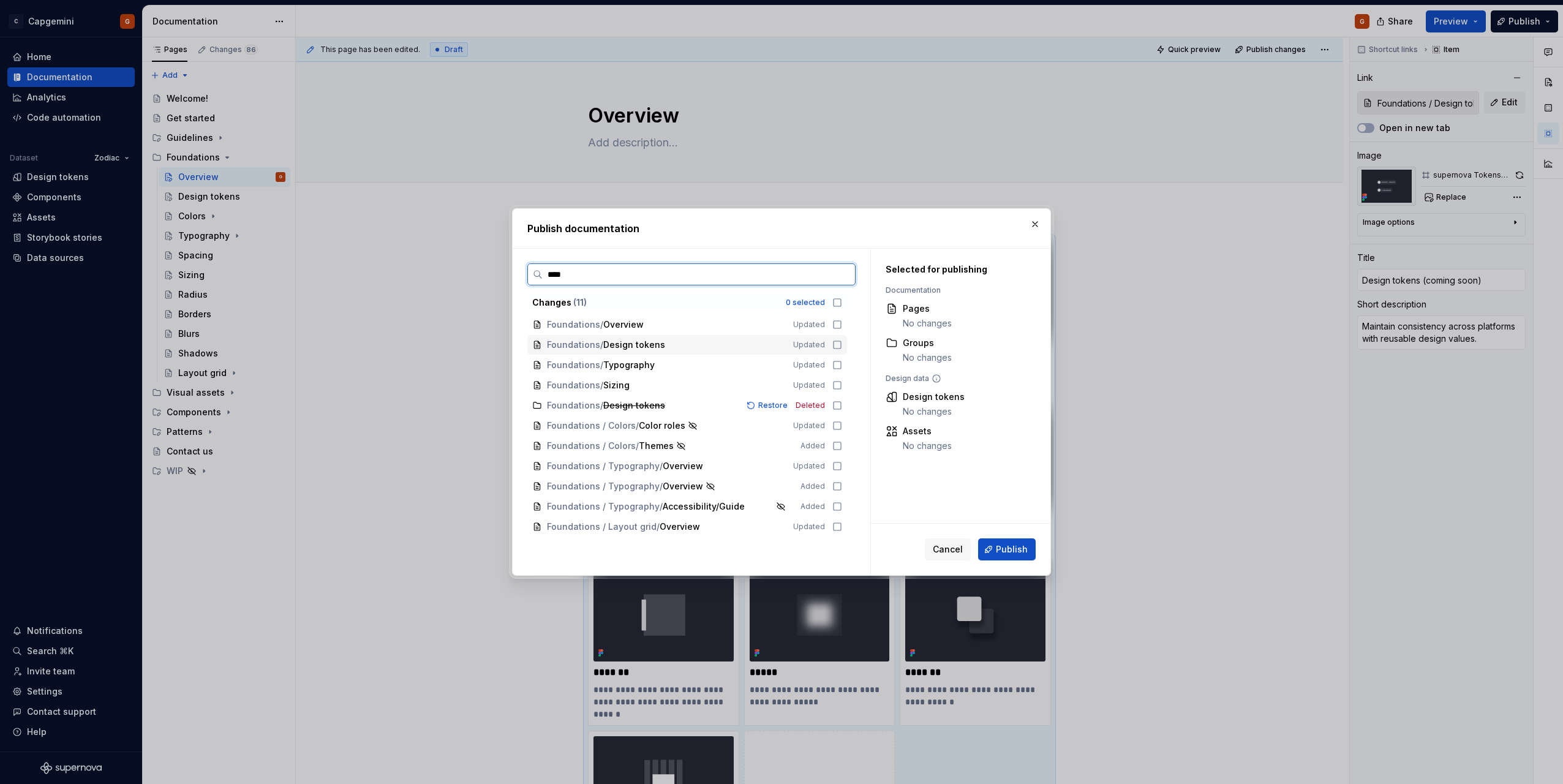
click at [774, 348] on div "Foundations / Design tokens" at bounding box center [663, 345] width 232 height 13
click at [1010, 537] on div "Cancel Publish" at bounding box center [960, 550] width 180 height 52
click at [1009, 543] on button "Publish" at bounding box center [1007, 549] width 57 height 22
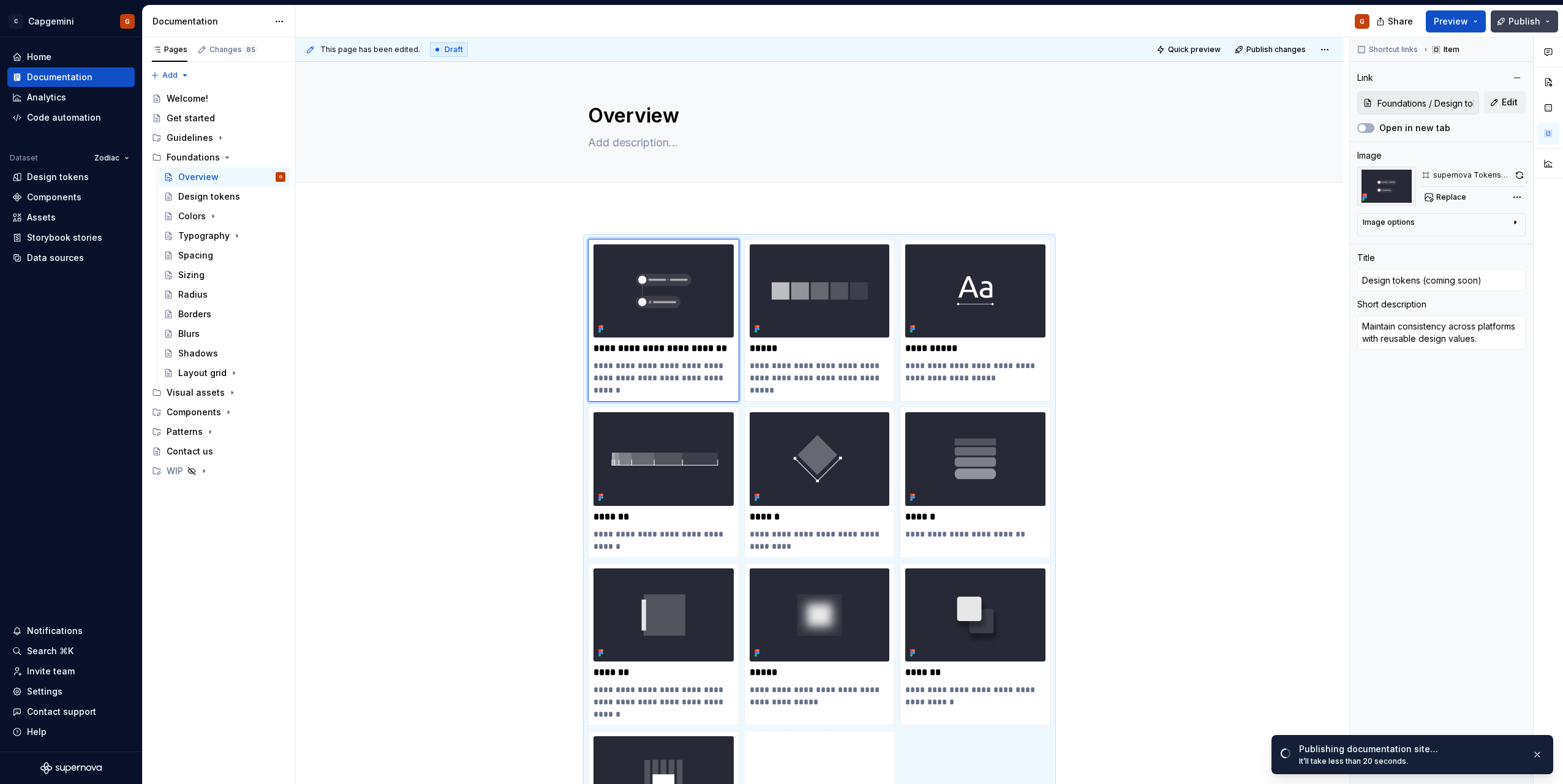
click at [1551, 29] on button "Publish" at bounding box center [1525, 21] width 67 height 22
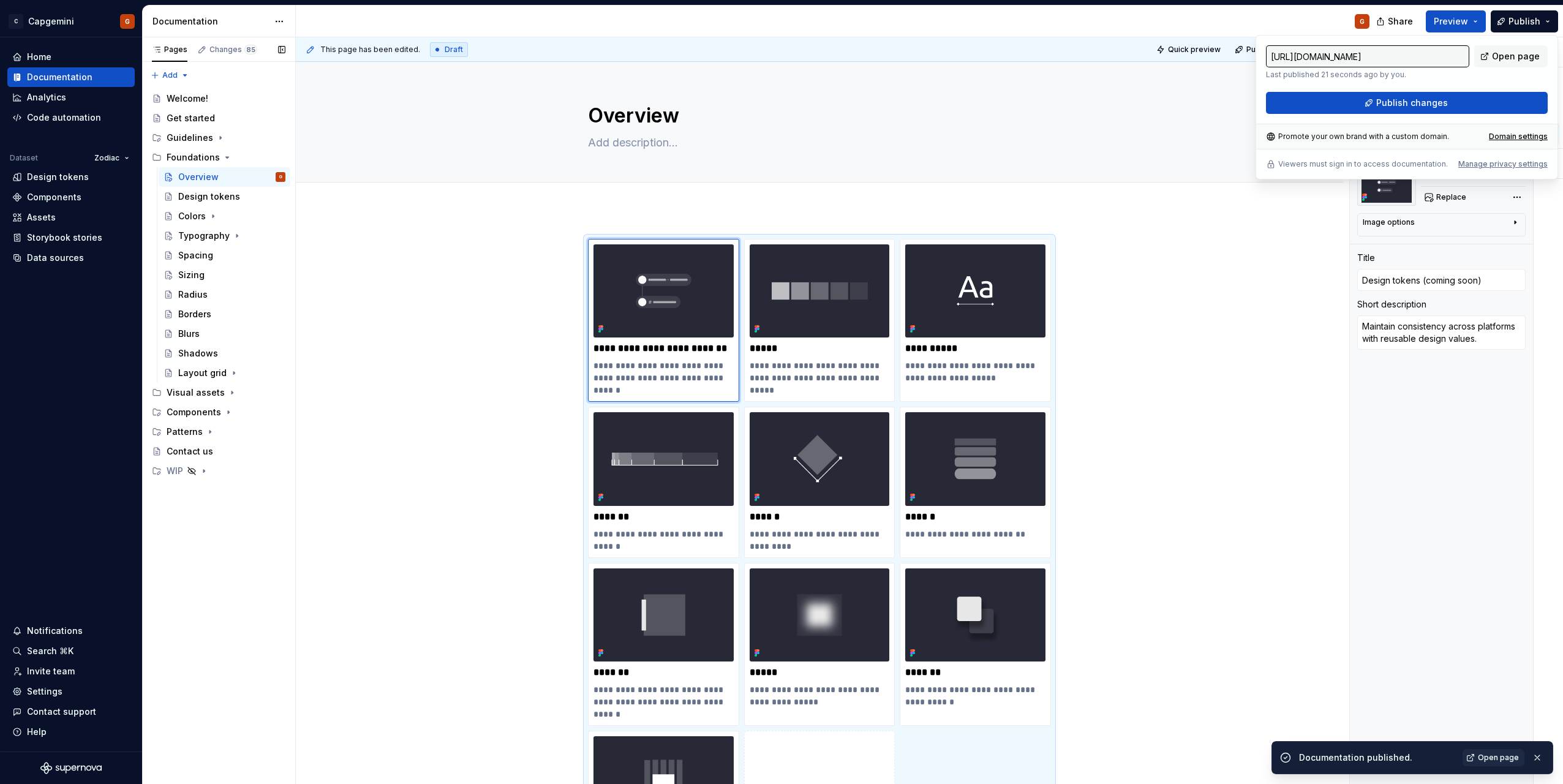
click at [0, 0] on button "Page tree" at bounding box center [0, 0] width 0 height 0
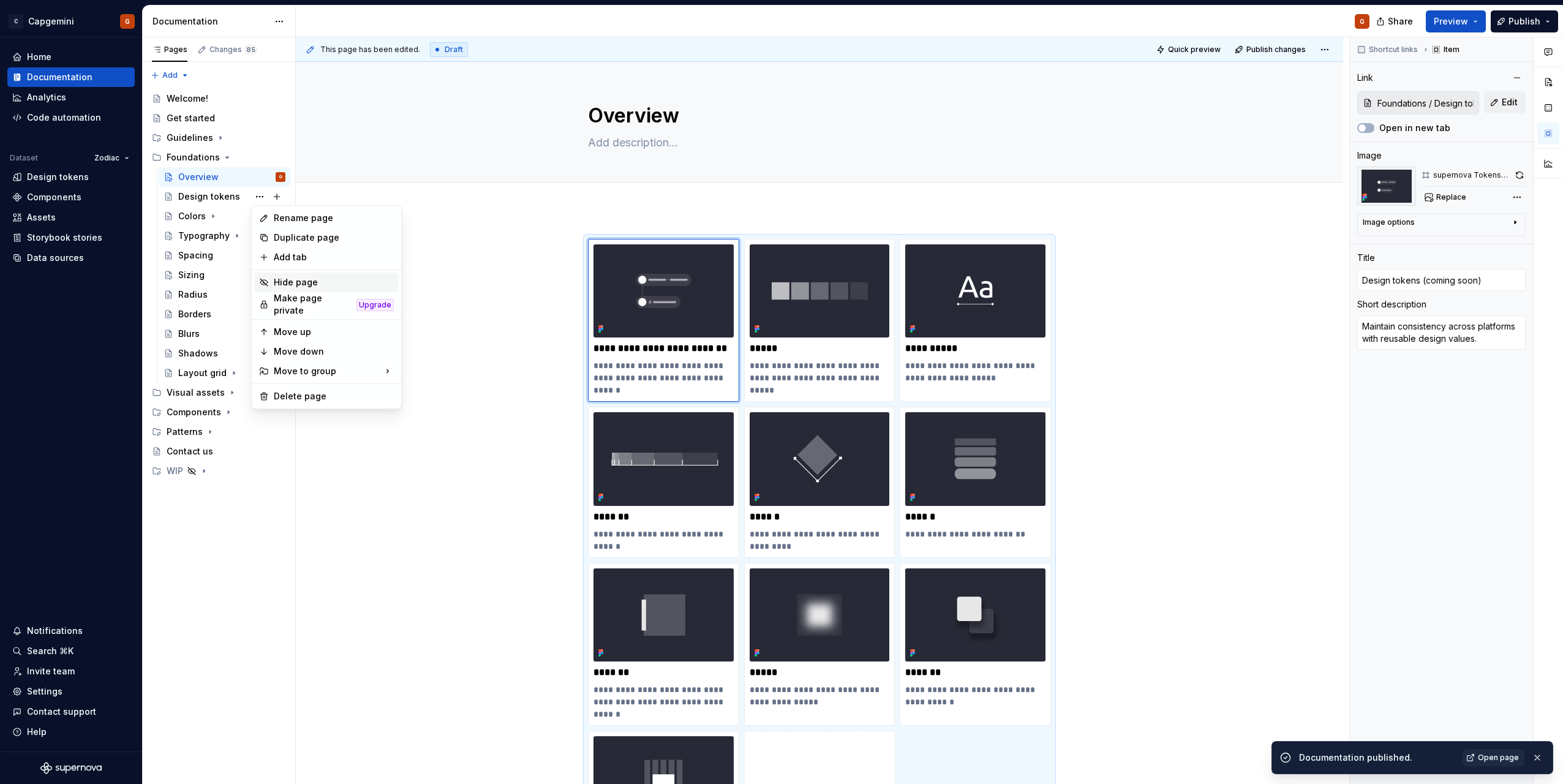
click at [305, 283] on div "Hide page" at bounding box center [334, 282] width 120 height 13
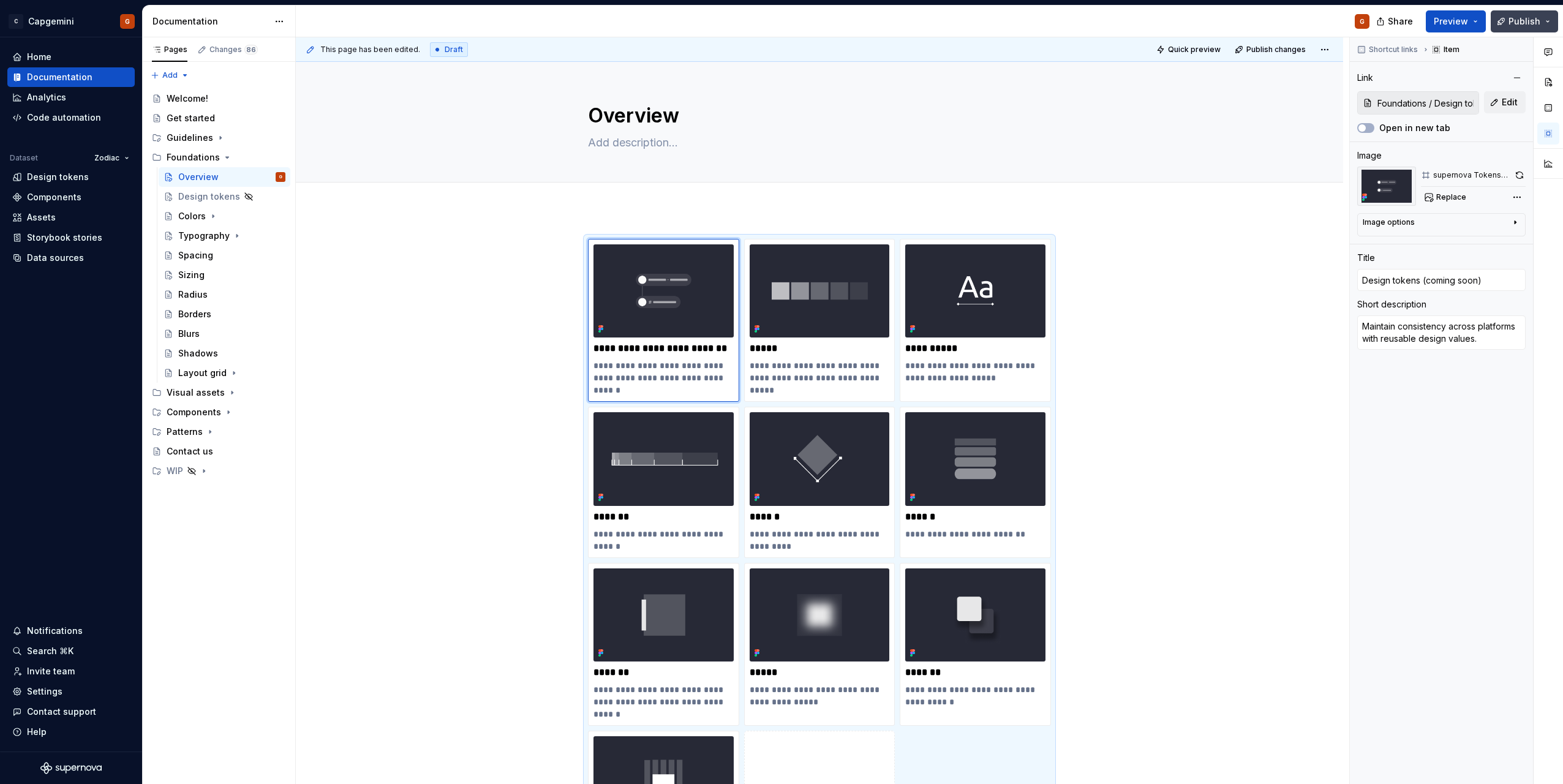
click at [1538, 26] on span "Publish" at bounding box center [1525, 21] width 32 height 13
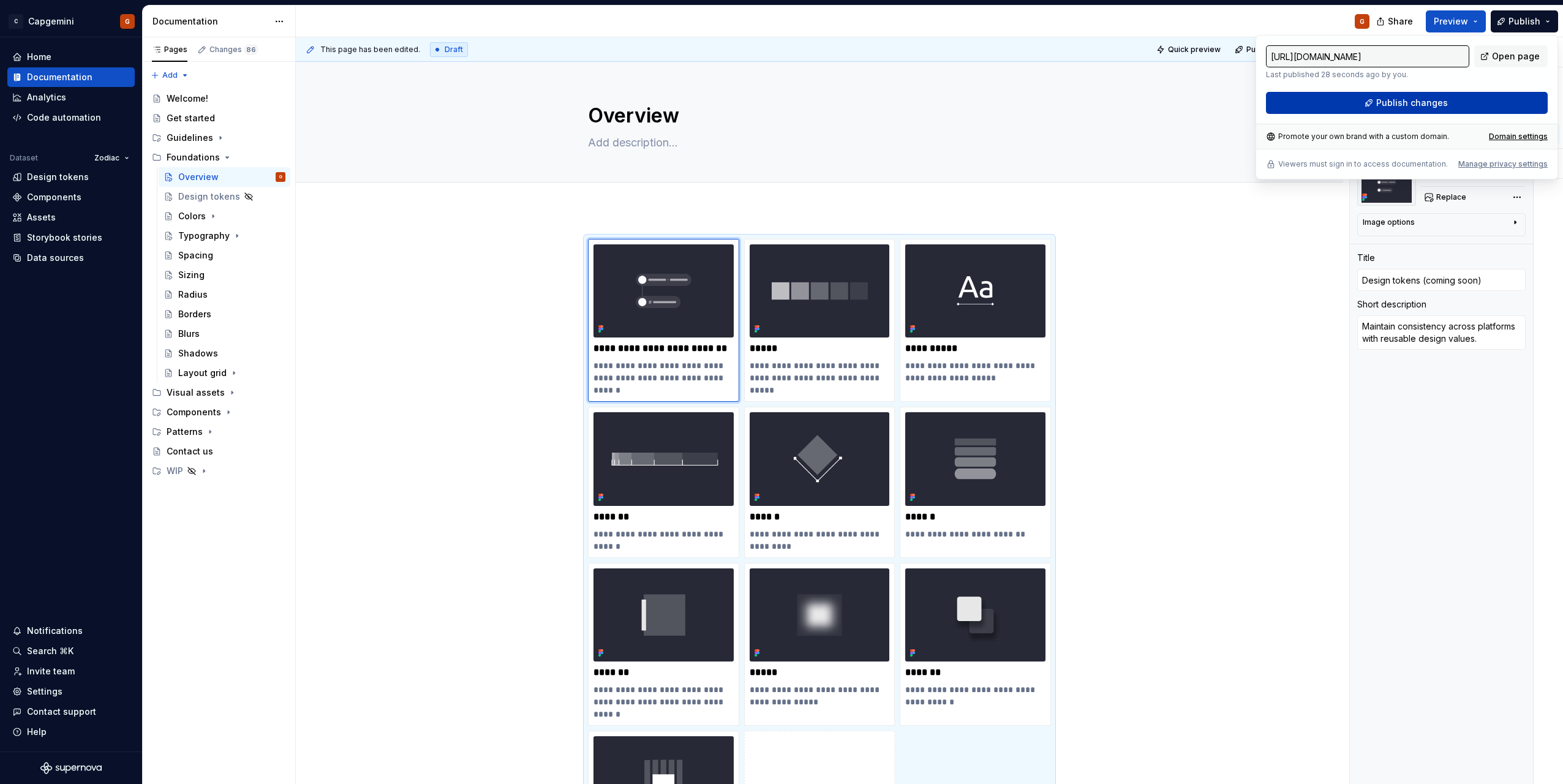
click at [1346, 100] on button "Publish changes" at bounding box center [1407, 103] width 282 height 22
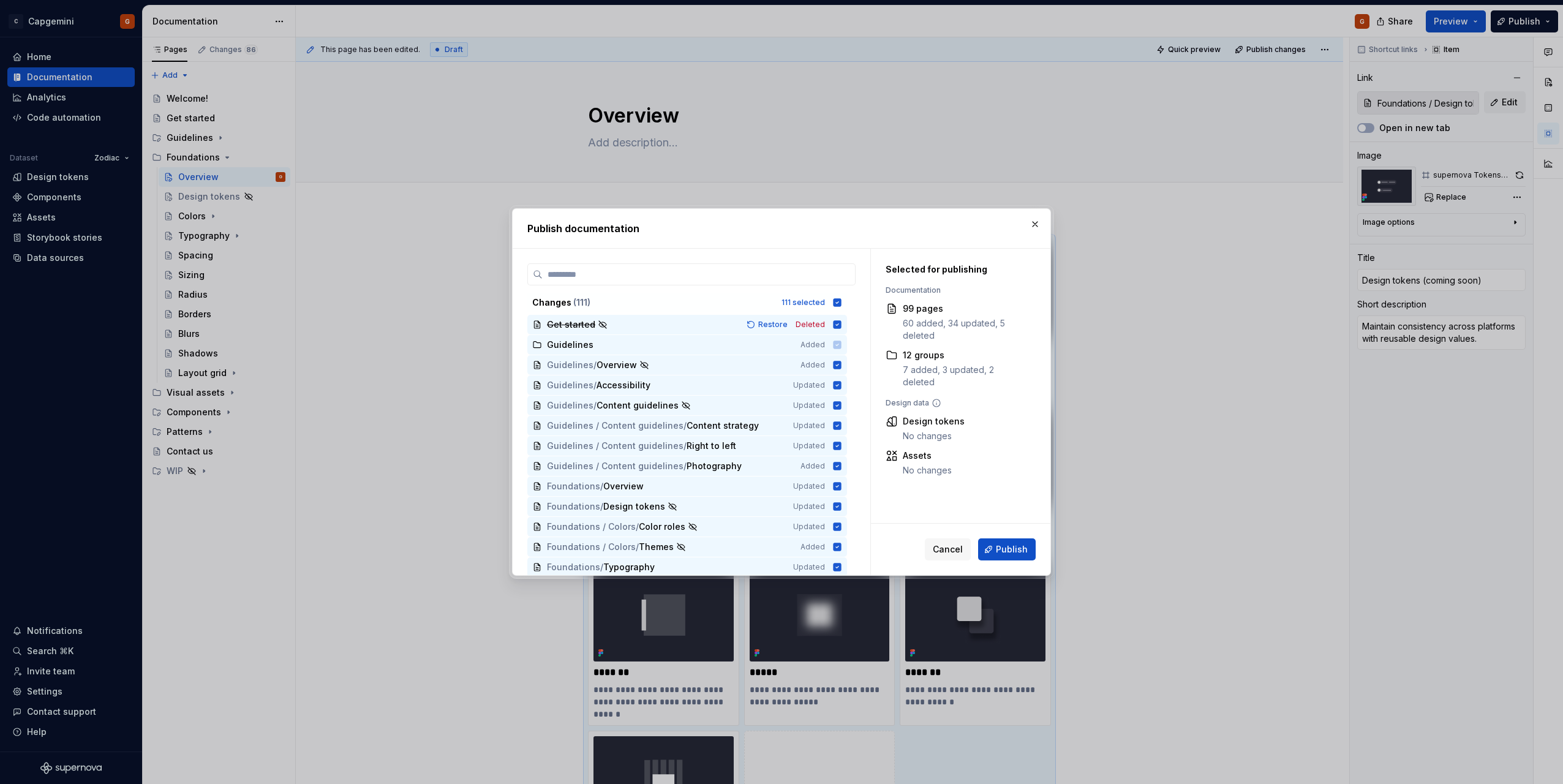
type textarea "*"
click at [841, 302] on icon at bounding box center [837, 302] width 8 height 8
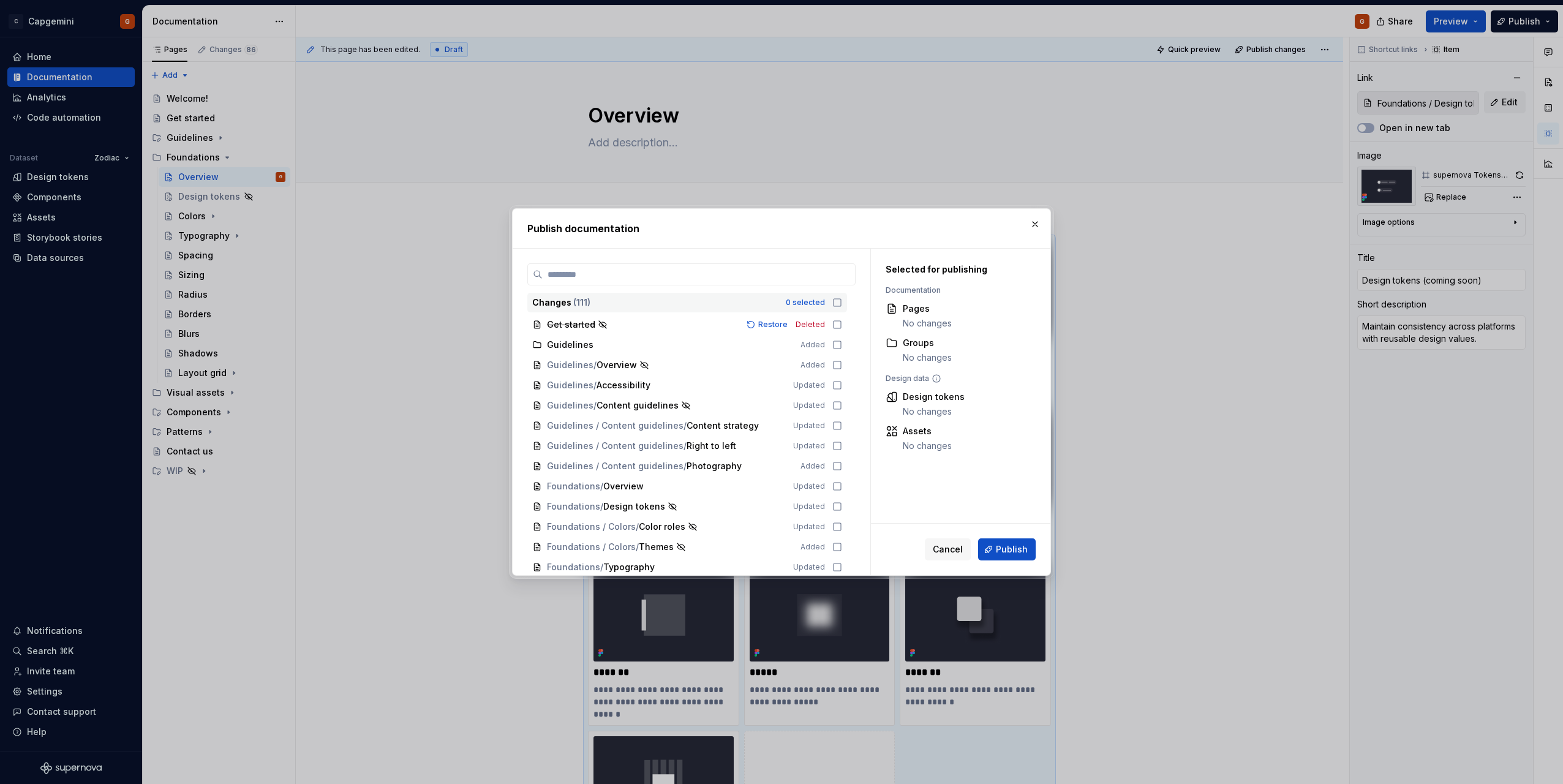
click at [778, 262] on div "Changes ( 111 ) 0 selected Get started Restore Deleted Guidelines Added Guideli…" at bounding box center [691, 411] width 358 height 326
click at [774, 277] on input "search" at bounding box center [698, 274] width 312 height 13
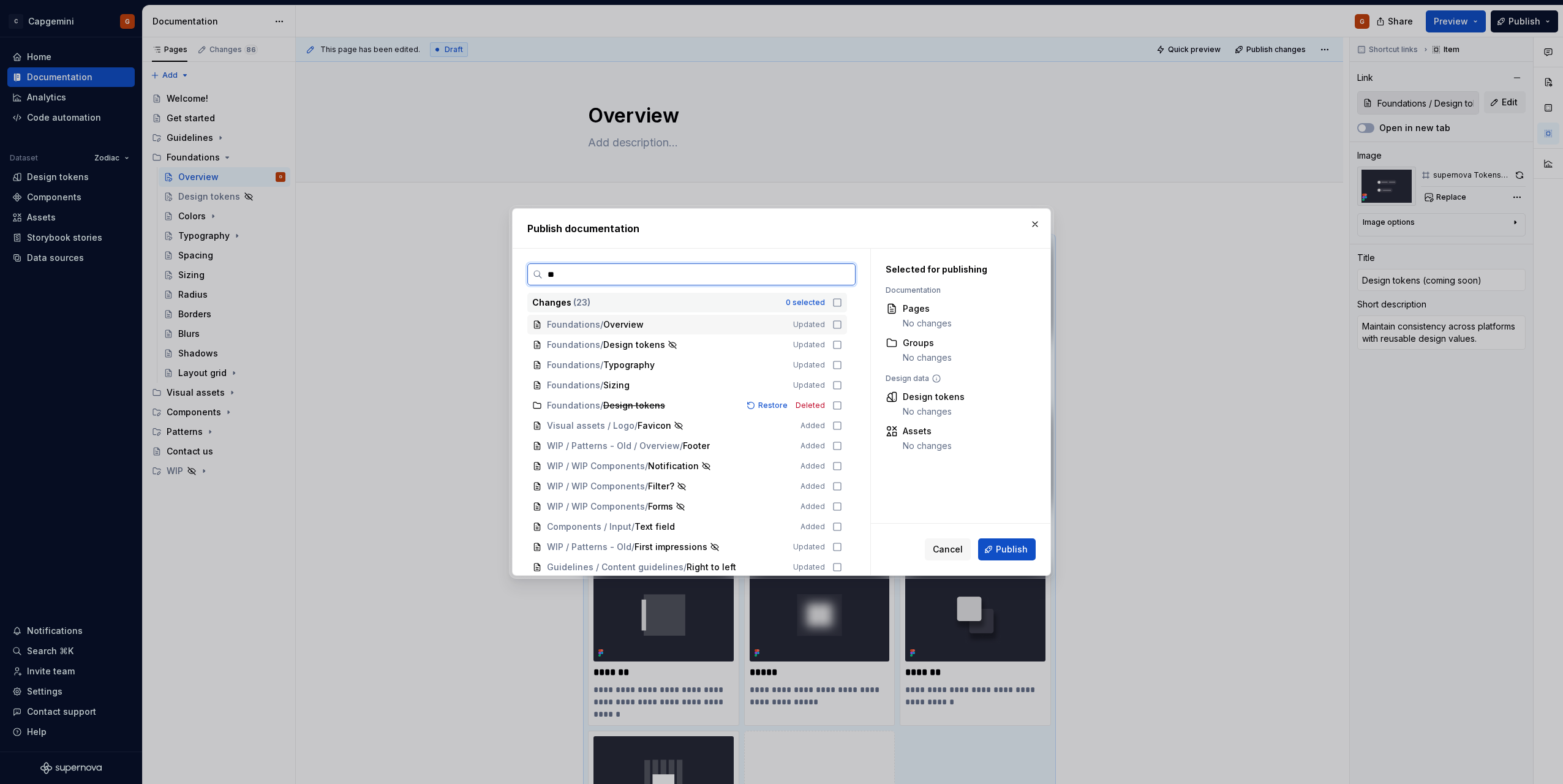
type input "***"
click at [836, 343] on icon at bounding box center [837, 344] width 10 height 10
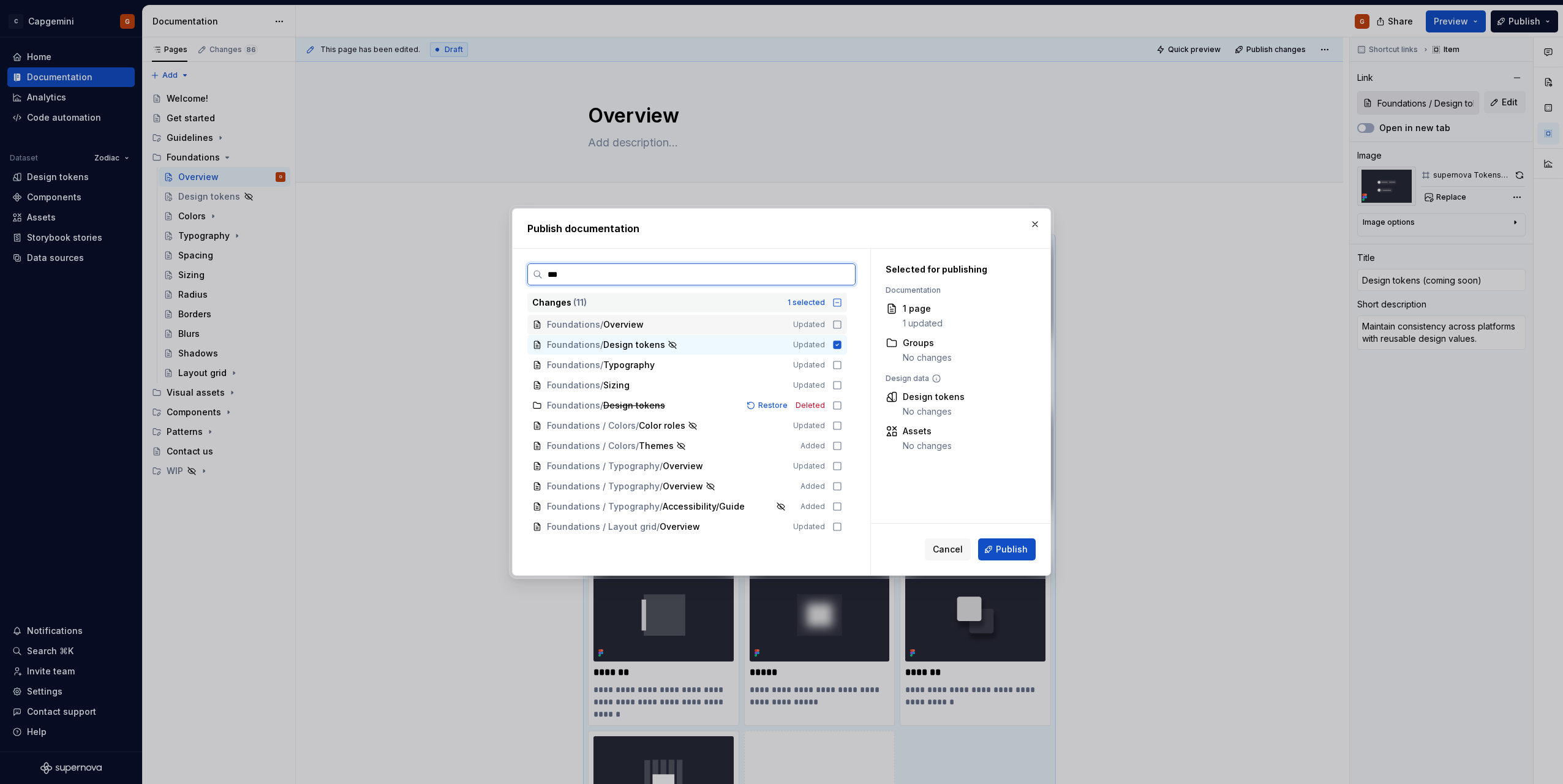
click at [833, 326] on icon at bounding box center [837, 325] width 7 height 7
click at [1001, 545] on span "Publish" at bounding box center [1012, 550] width 32 height 13
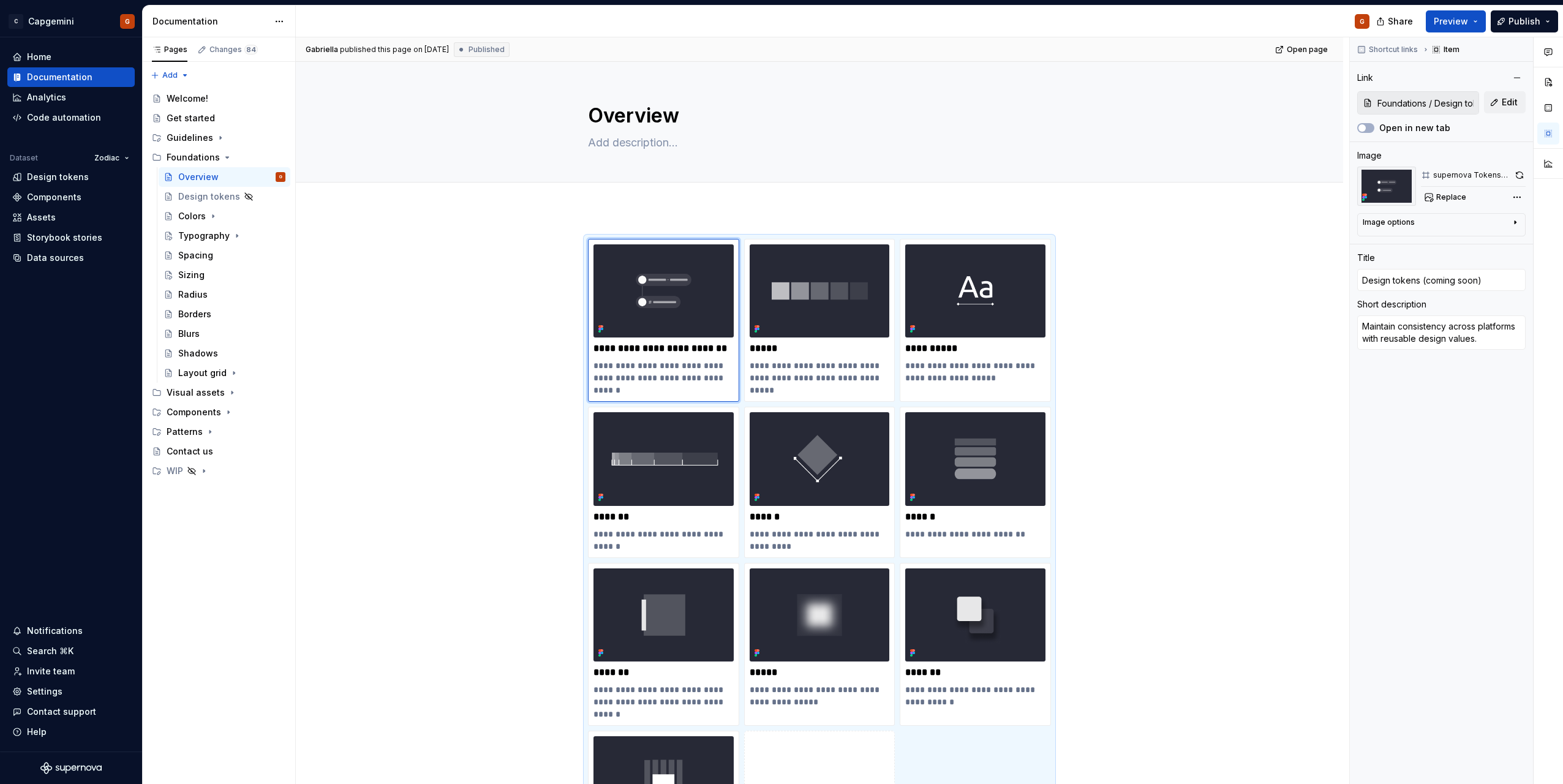
type textarea "*"
